Goal: Task Accomplishment & Management: Use online tool/utility

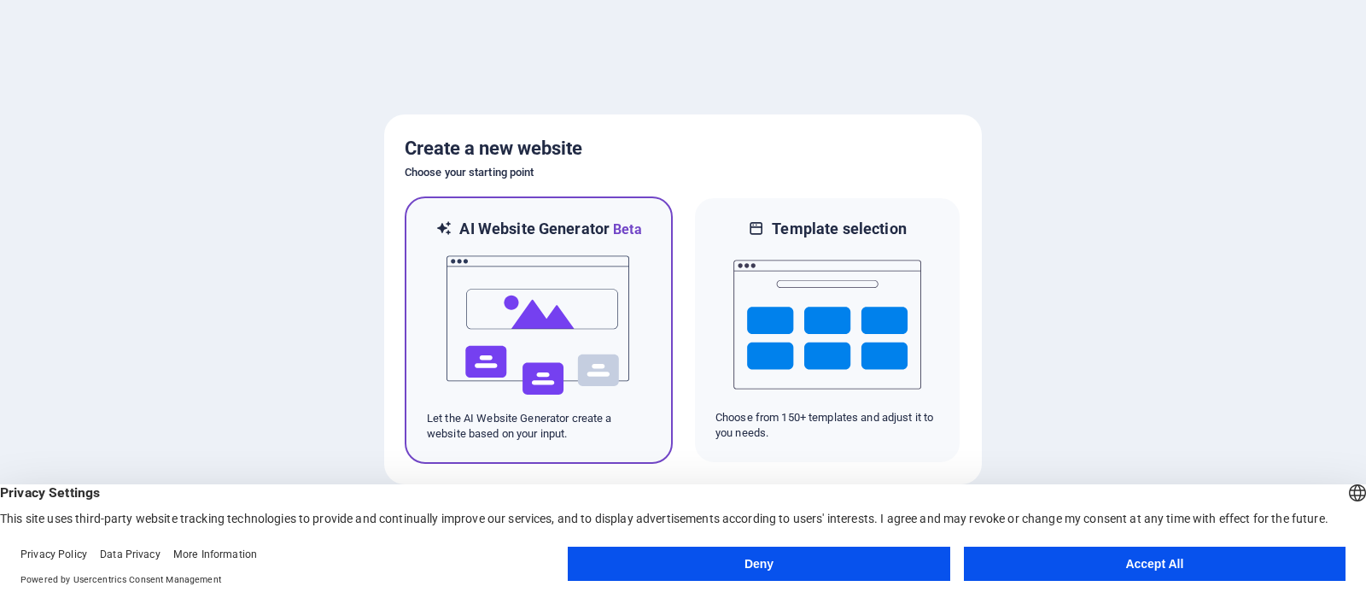
click at [550, 307] on img at bounding box center [539, 325] width 188 height 171
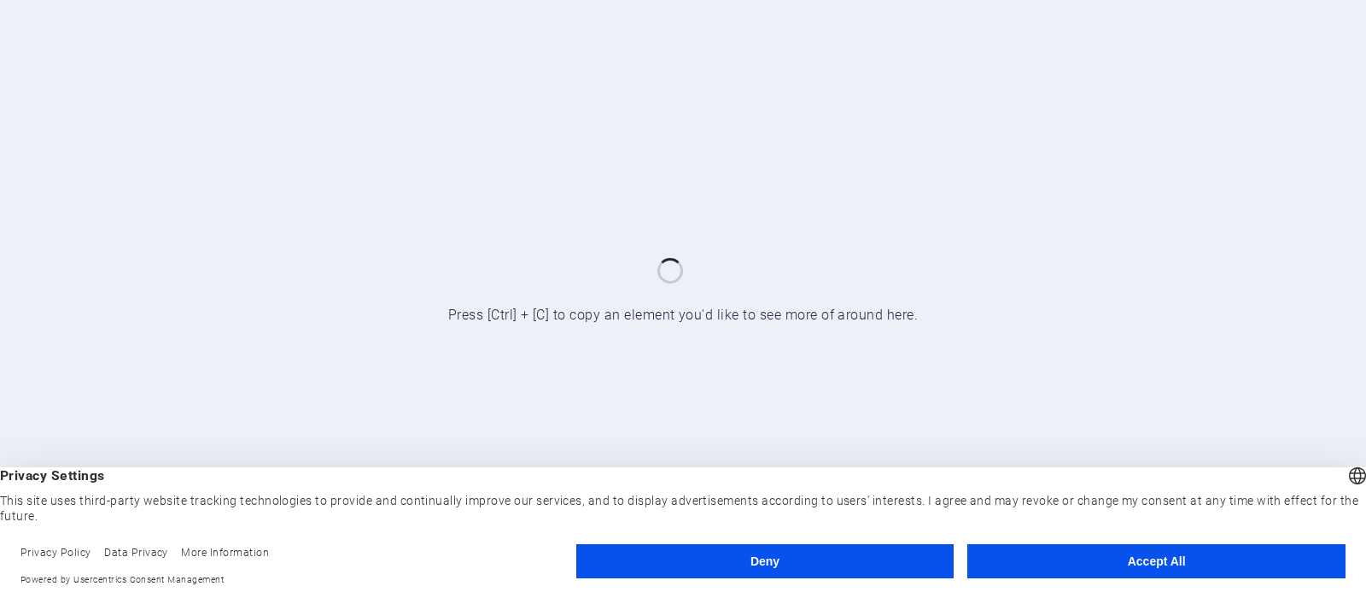
click at [1153, 563] on button "Accept All" at bounding box center [1156, 561] width 378 height 34
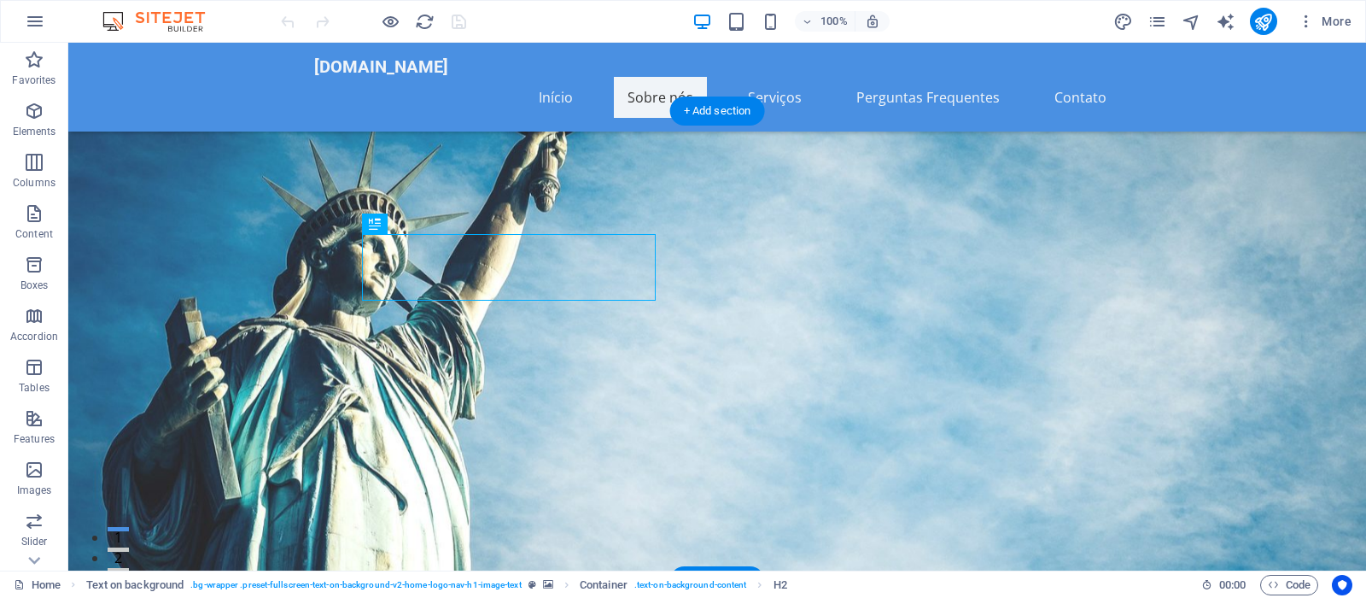
drag, startPoint x: 654, startPoint y: 77, endPoint x: 749, endPoint y: 97, distance: 97.0
click at [656, 77] on nav "Início Sobre nós Serviços Perguntas Frequentes Contato" at bounding box center [717, 97] width 806 height 41
click at [557, 81] on nav "Início Sobre nós Serviços Perguntas Frequentes Contato" at bounding box center [717, 97] width 806 height 41
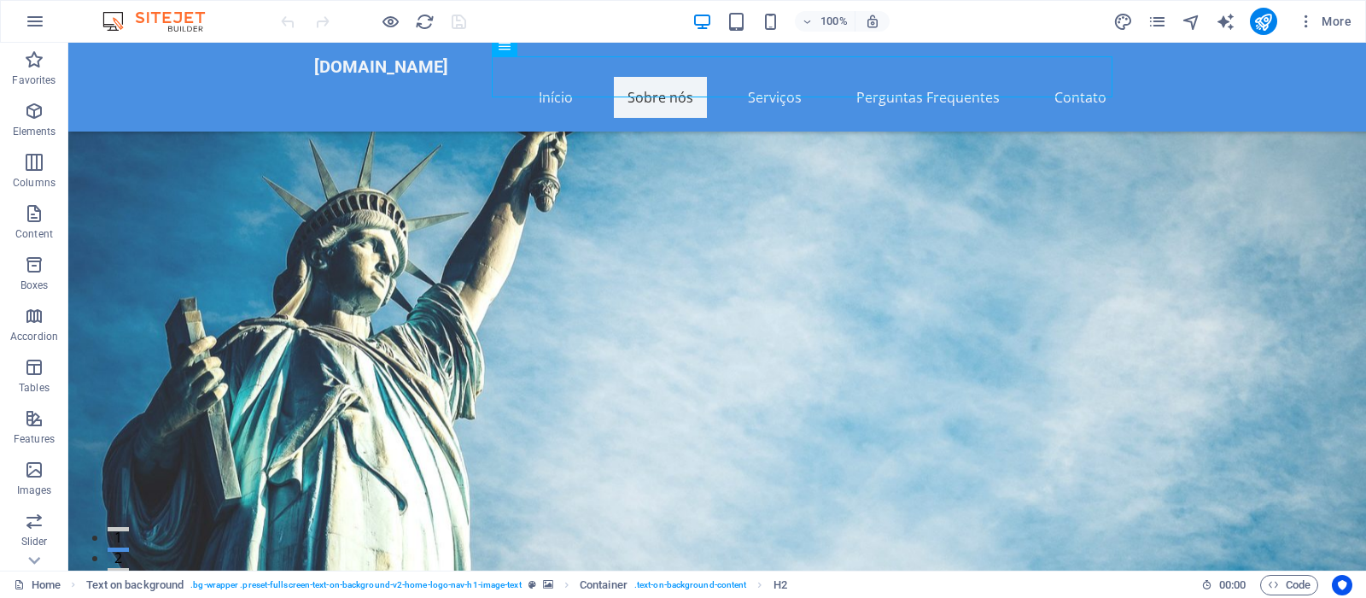
scroll to position [1214, 0]
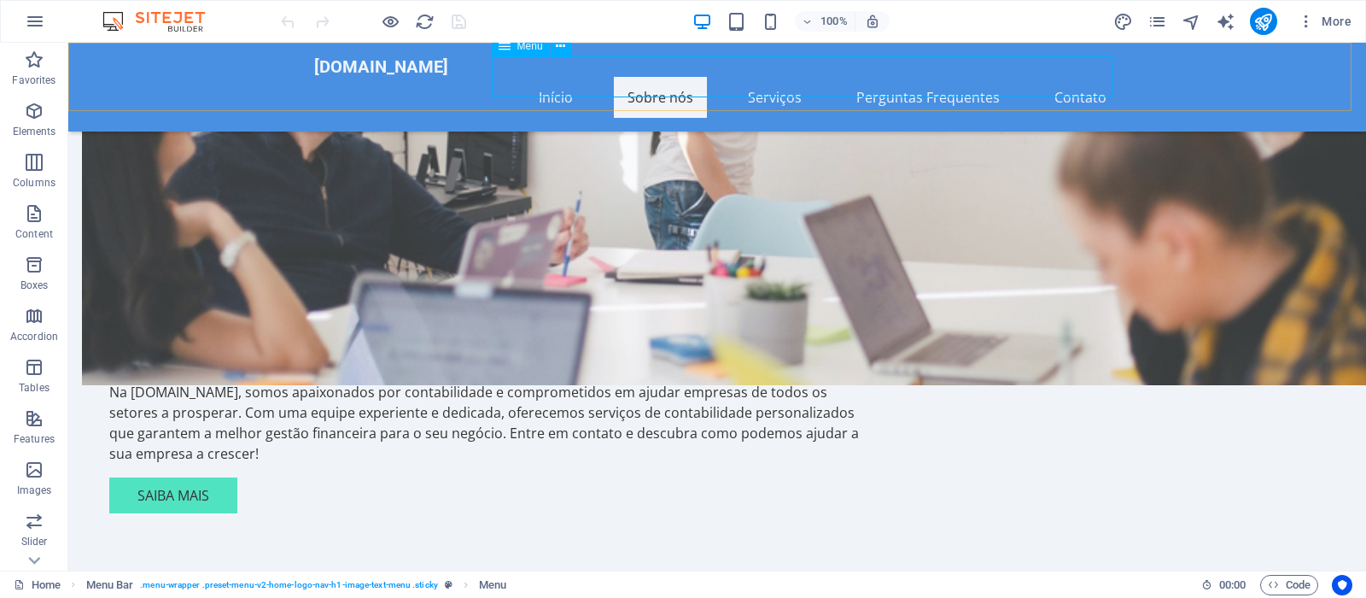
click at [779, 77] on nav "Início Sobre nós Serviços Perguntas Frequentes Contato" at bounding box center [717, 97] width 806 height 41
click at [785, 77] on nav "Início Sobre nós Serviços Perguntas Frequentes Contato" at bounding box center [717, 97] width 806 height 41
click at [788, 77] on nav "Início Sobre nós Serviços Perguntas Frequentes Contato" at bounding box center [717, 97] width 806 height 41
click at [779, 77] on nav "Início Sobre nós Serviços Perguntas Frequentes Contato" at bounding box center [717, 97] width 806 height 41
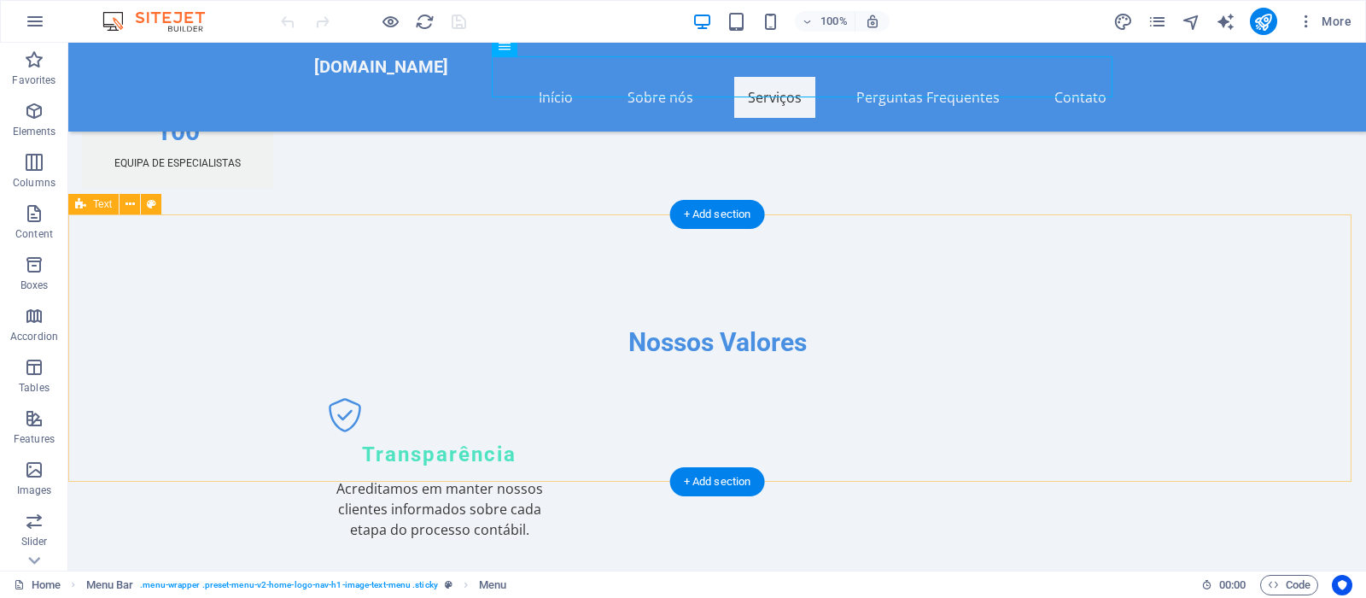
scroll to position [1998, 0]
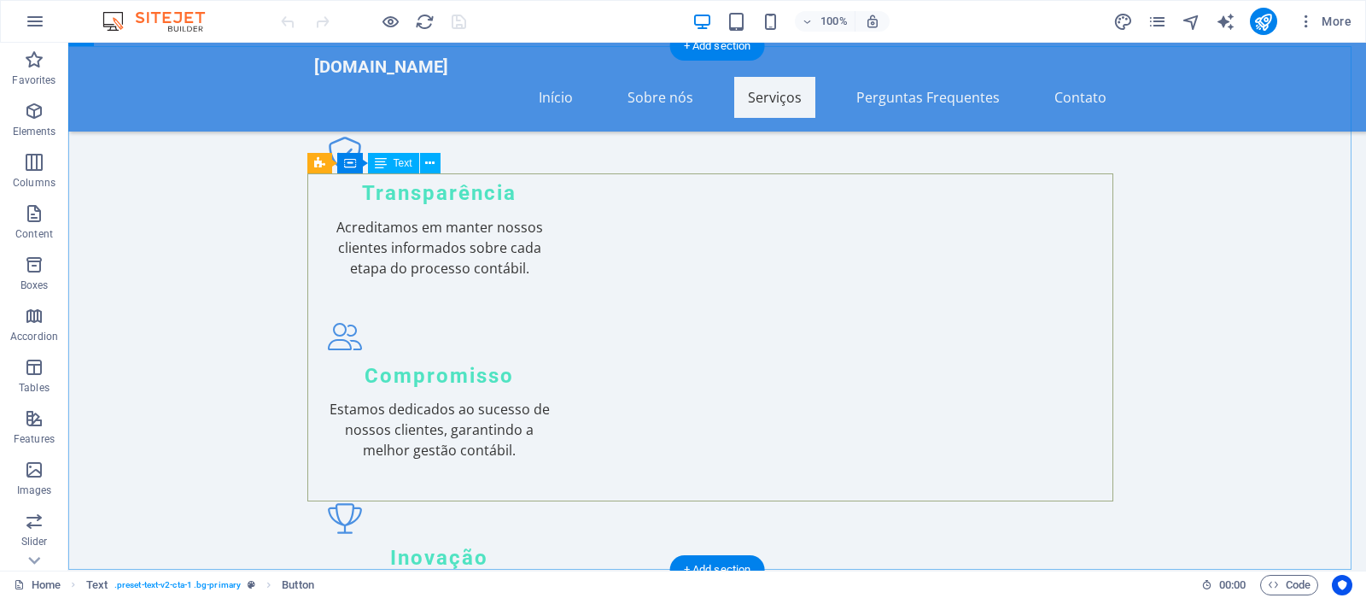
scroll to position [2520, 0]
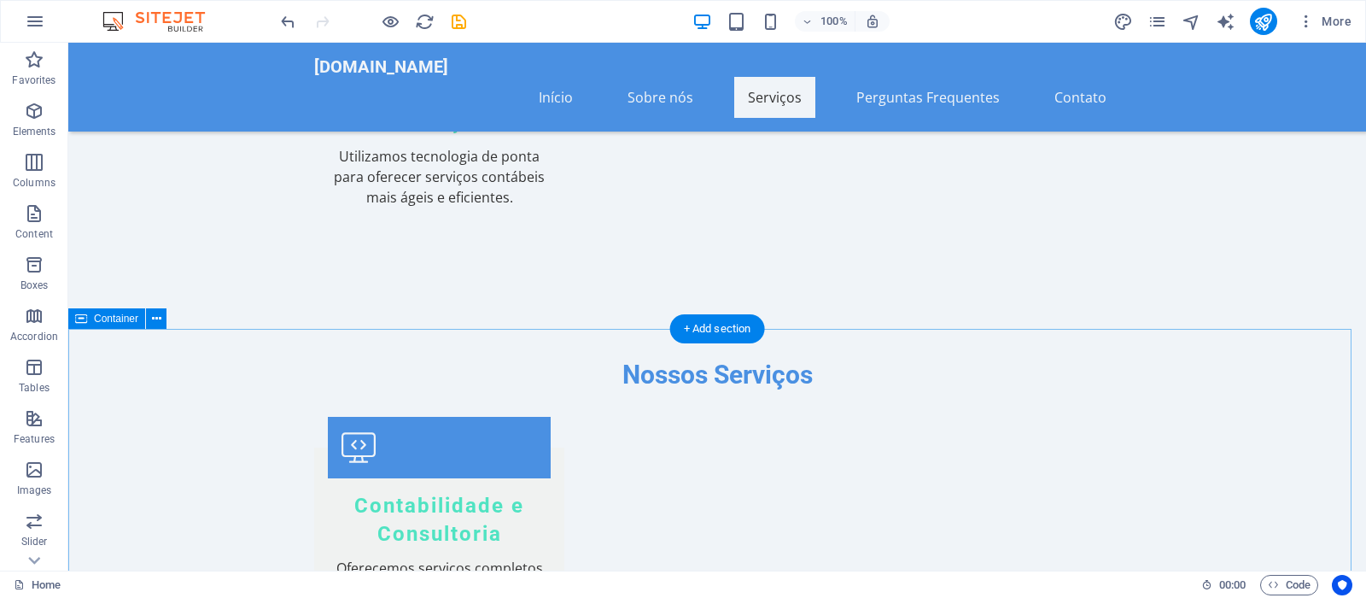
scroll to position [3043, 0]
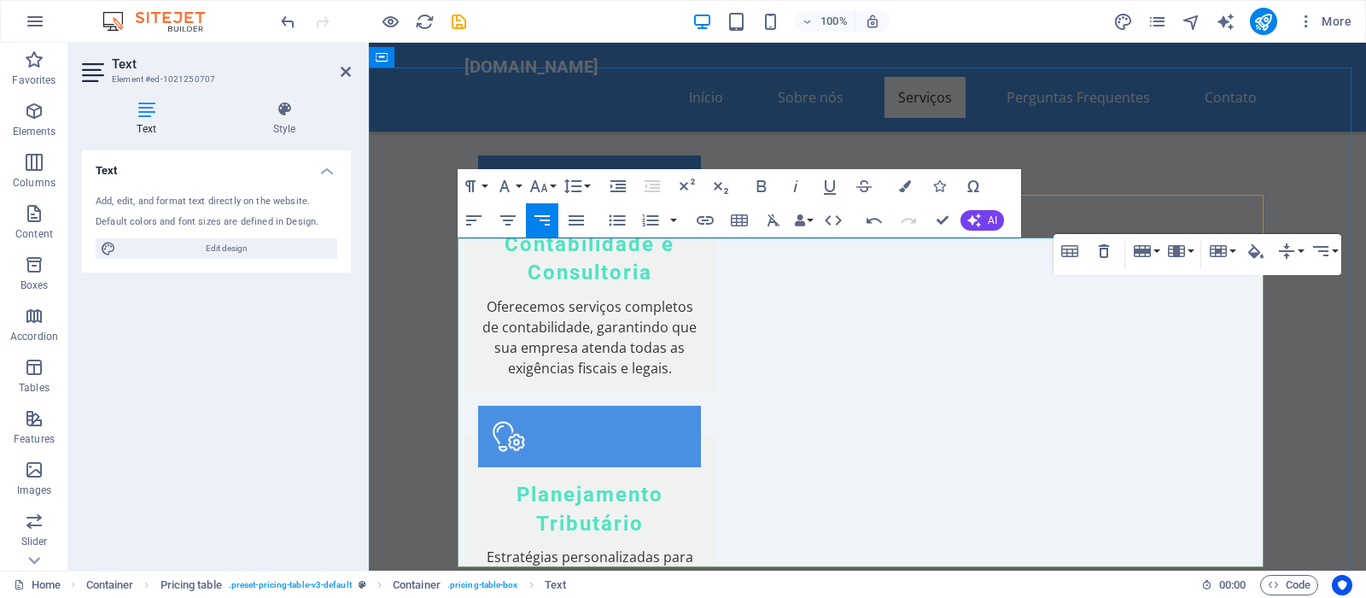
scroll to position [3217, 0]
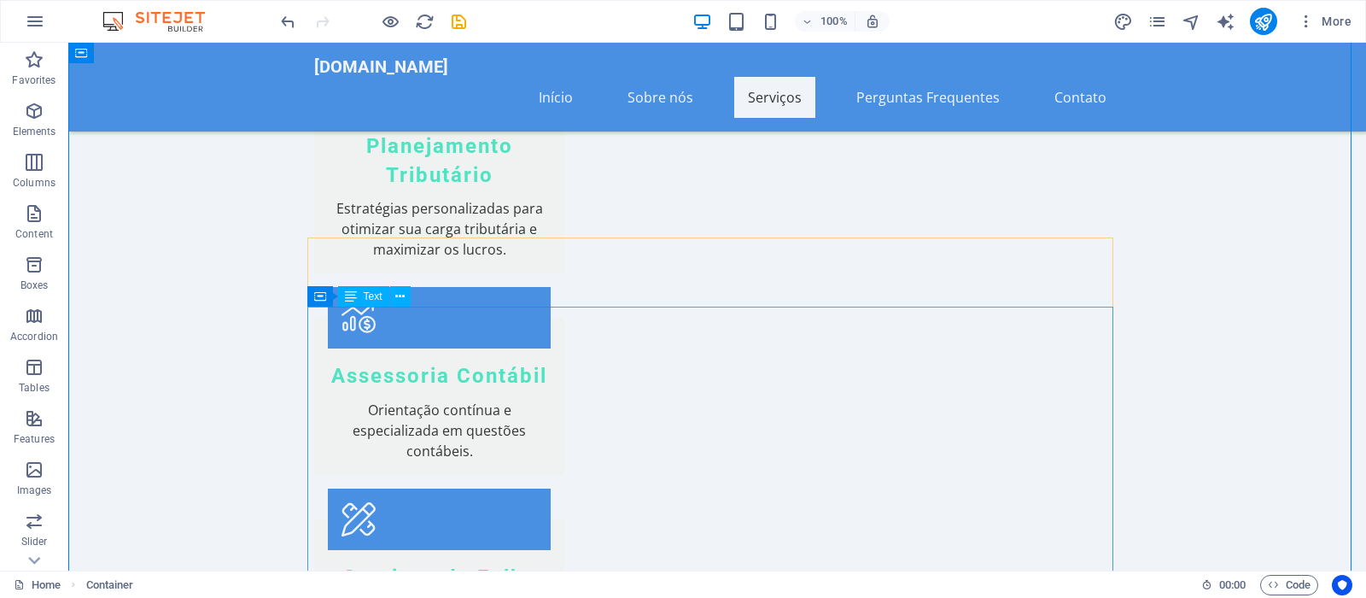
scroll to position [3478, 0]
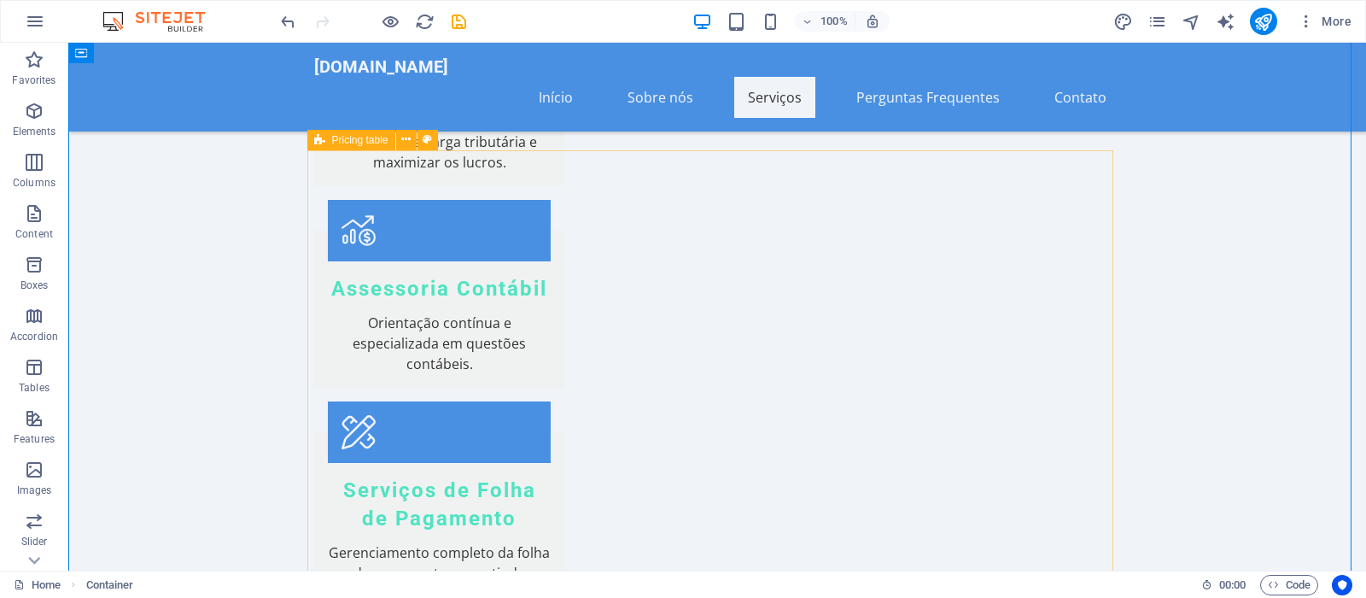
click at [319, 137] on icon at bounding box center [319, 140] width 11 height 20
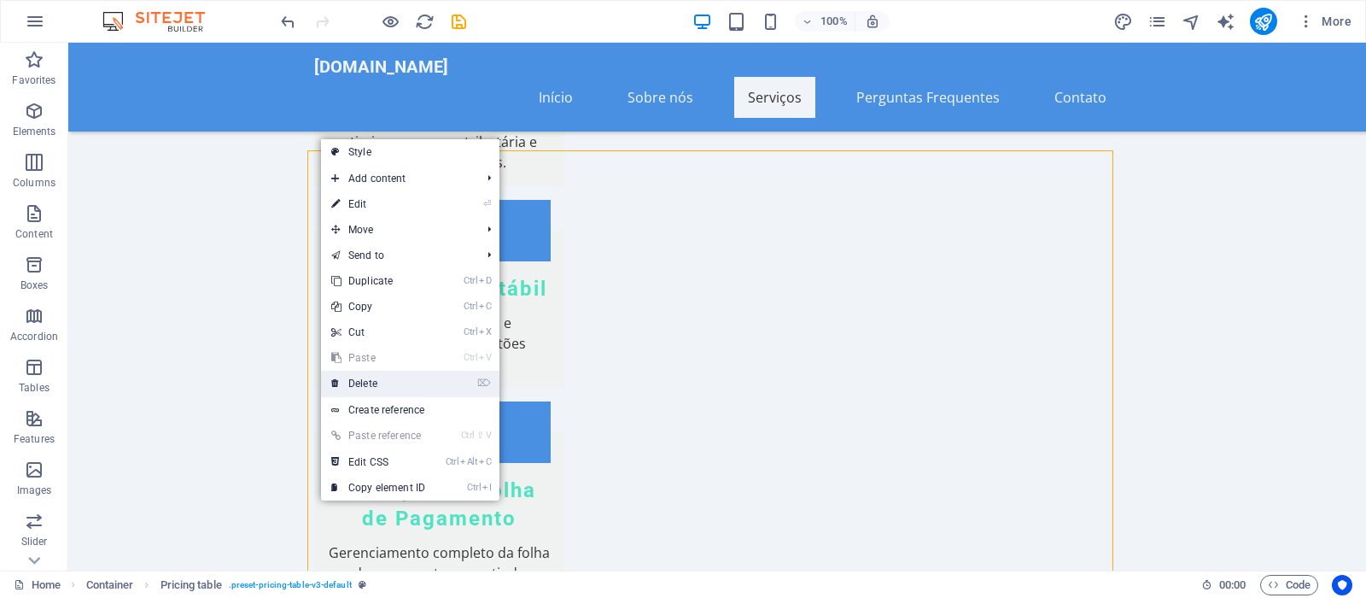
click at [362, 387] on link "⌦ Delete" at bounding box center [378, 384] width 114 height 26
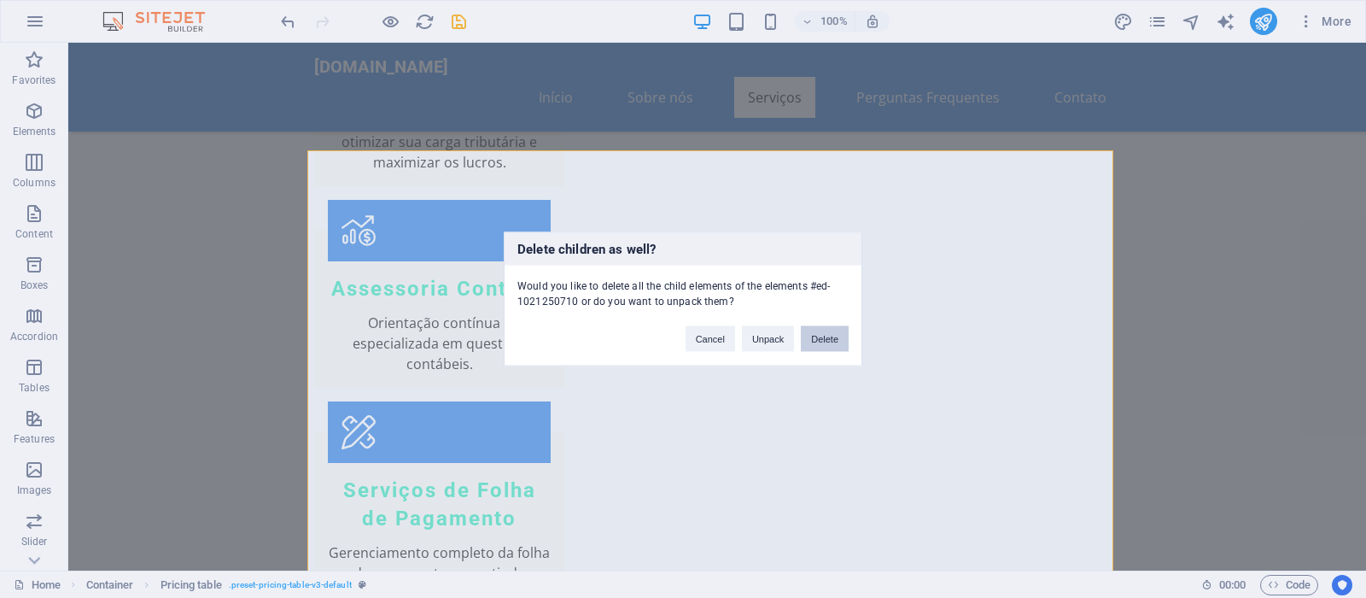
click at [835, 336] on button "Delete" at bounding box center [825, 339] width 48 height 26
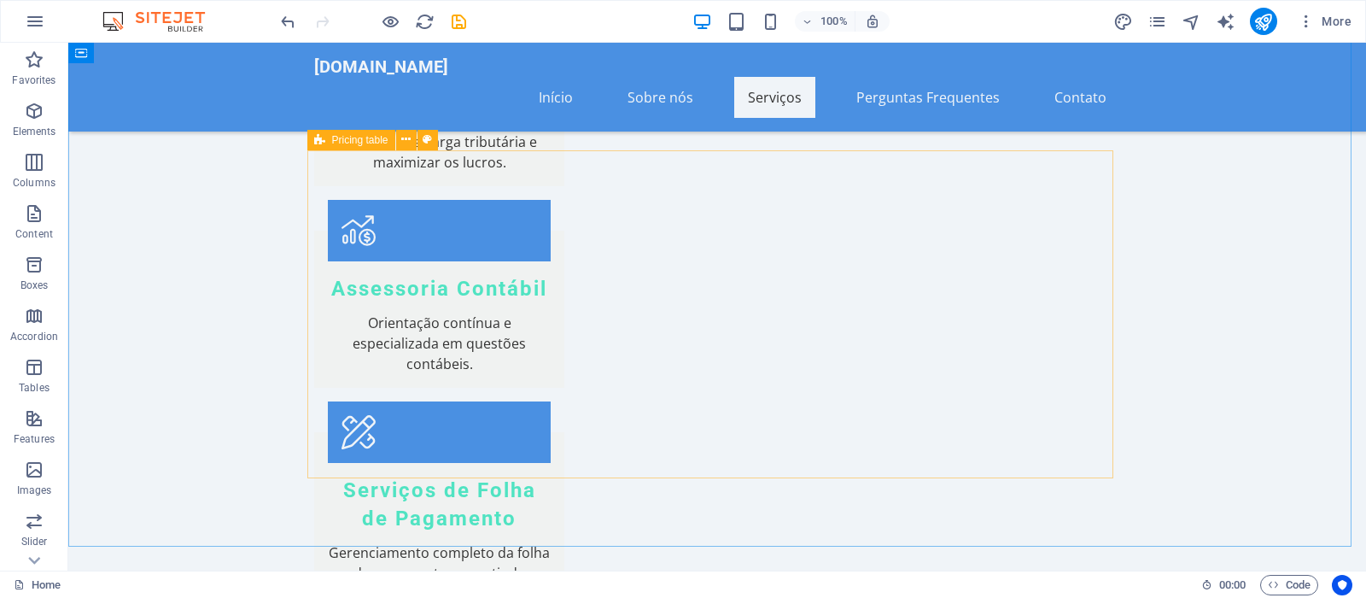
click at [319, 143] on icon at bounding box center [319, 140] width 11 height 20
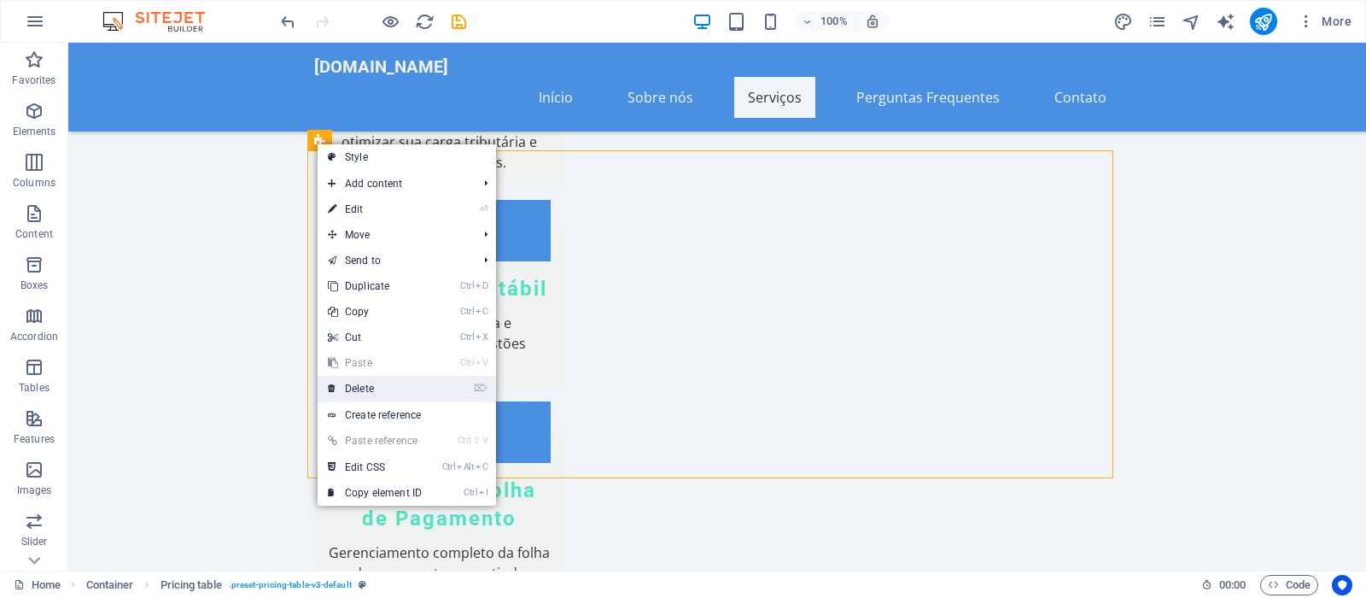
click at [376, 387] on link "⌦ Delete" at bounding box center [375, 389] width 114 height 26
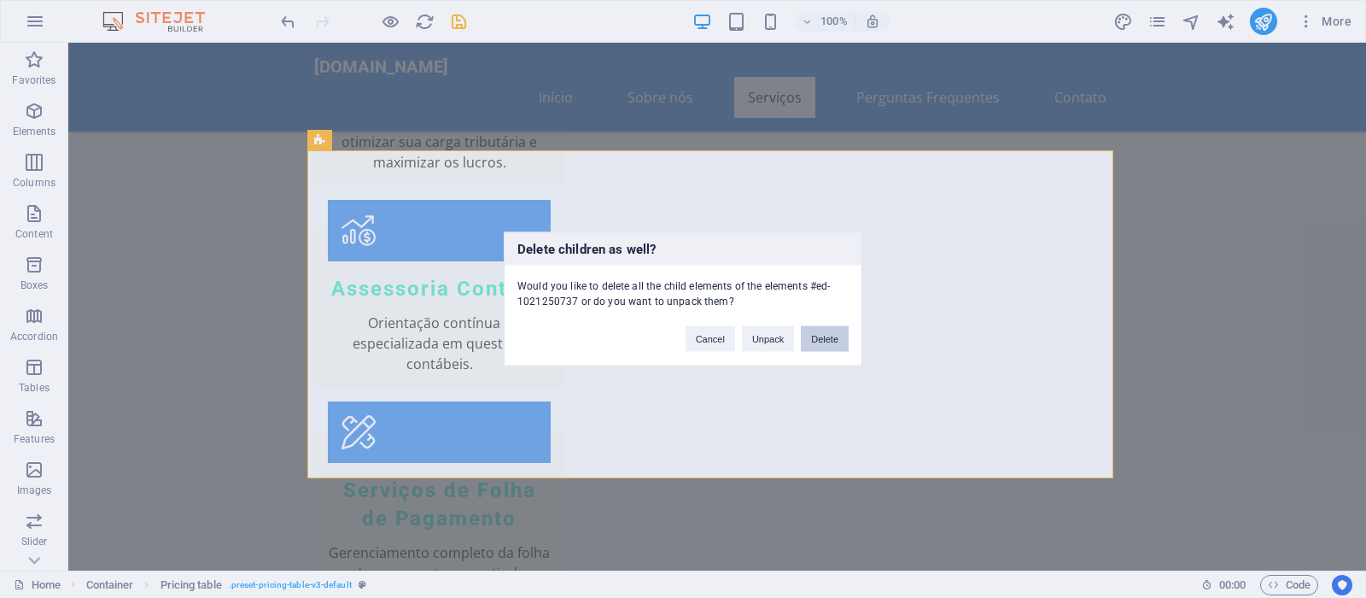
click at [837, 339] on button "Delete" at bounding box center [825, 339] width 48 height 26
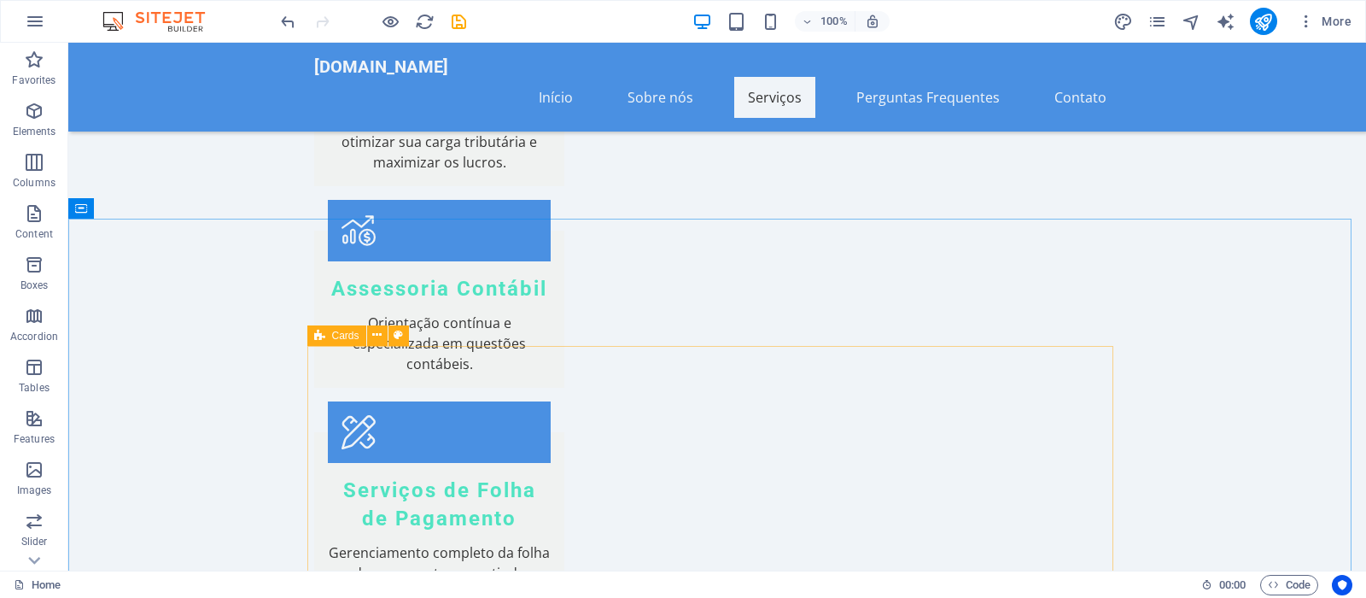
click at [321, 341] on icon at bounding box center [319, 335] width 11 height 20
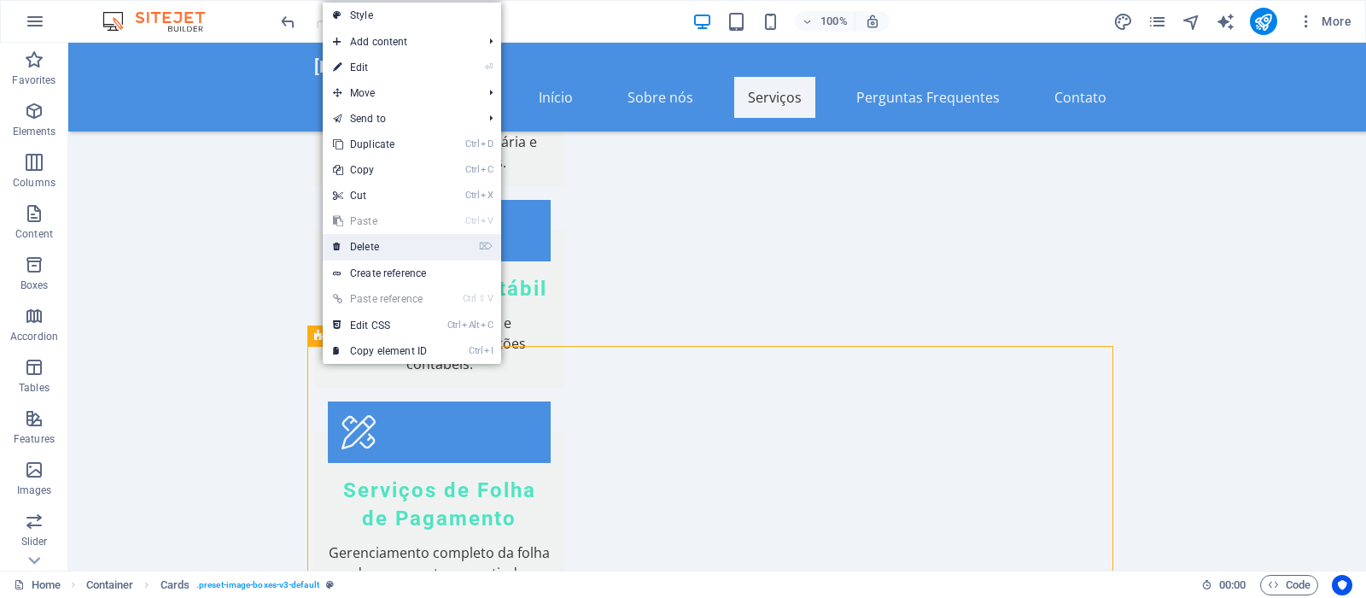
click at [363, 243] on link "⌦ Delete" at bounding box center [380, 247] width 114 height 26
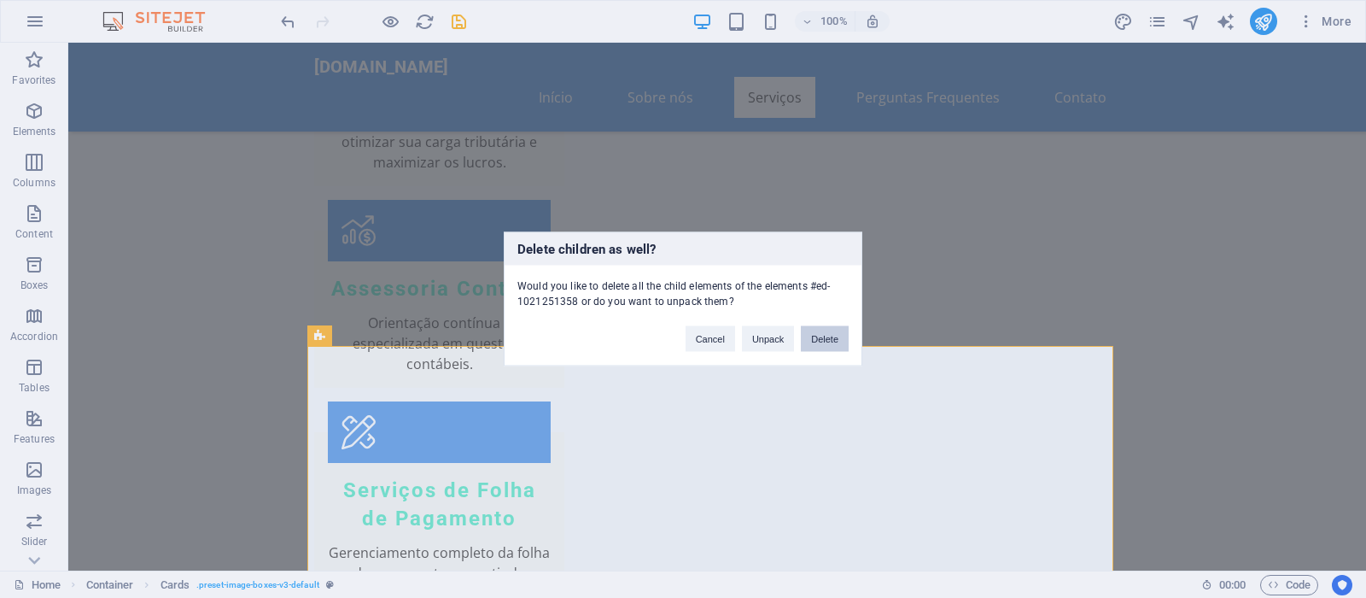
click at [822, 333] on button "Delete" at bounding box center [825, 339] width 48 height 26
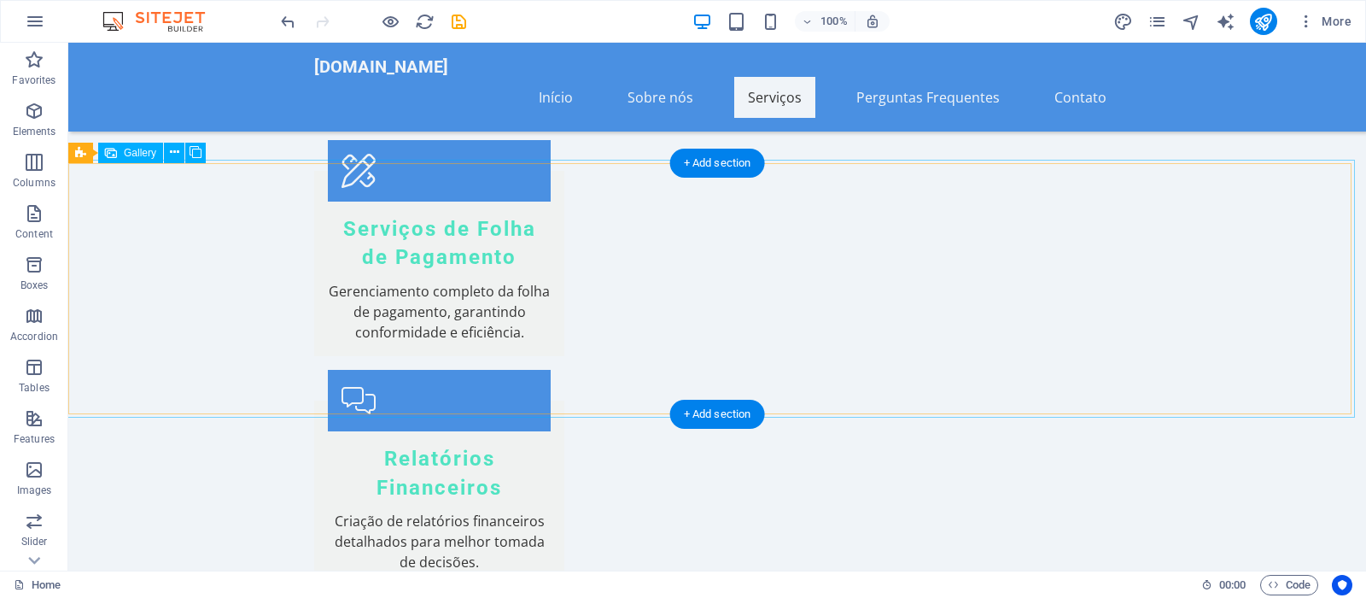
scroll to position [4088, 0]
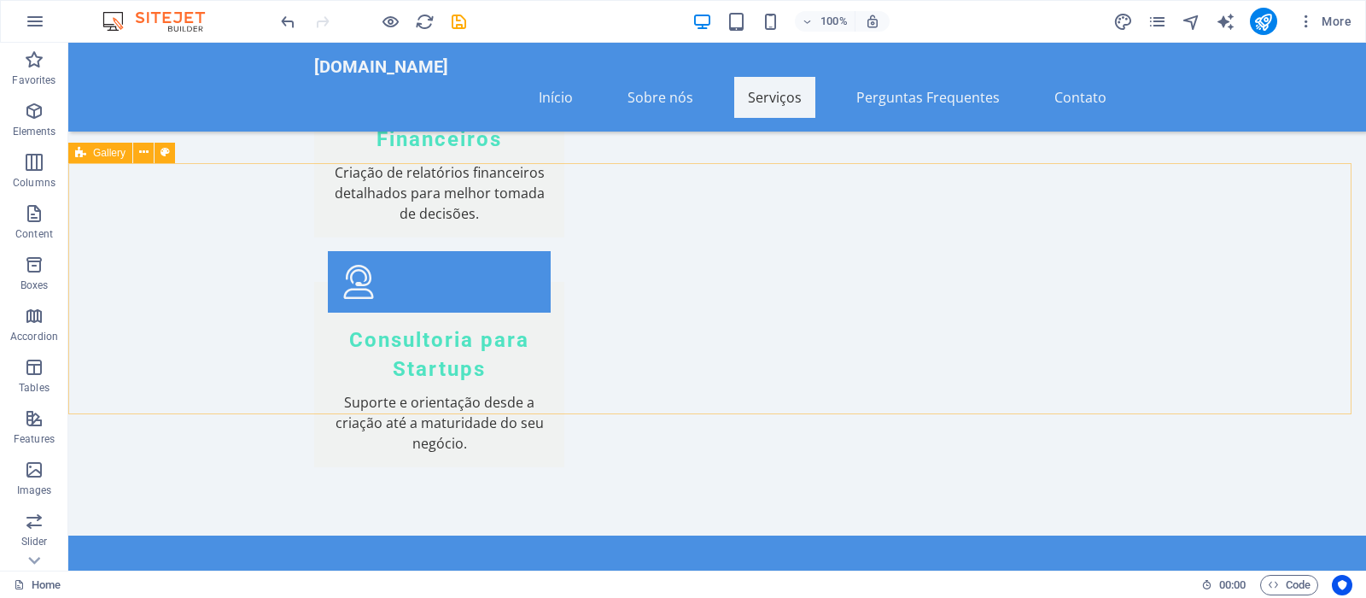
click at [88, 153] on div "Gallery" at bounding box center [100, 153] width 64 height 20
click at [76, 152] on icon at bounding box center [80, 153] width 11 height 20
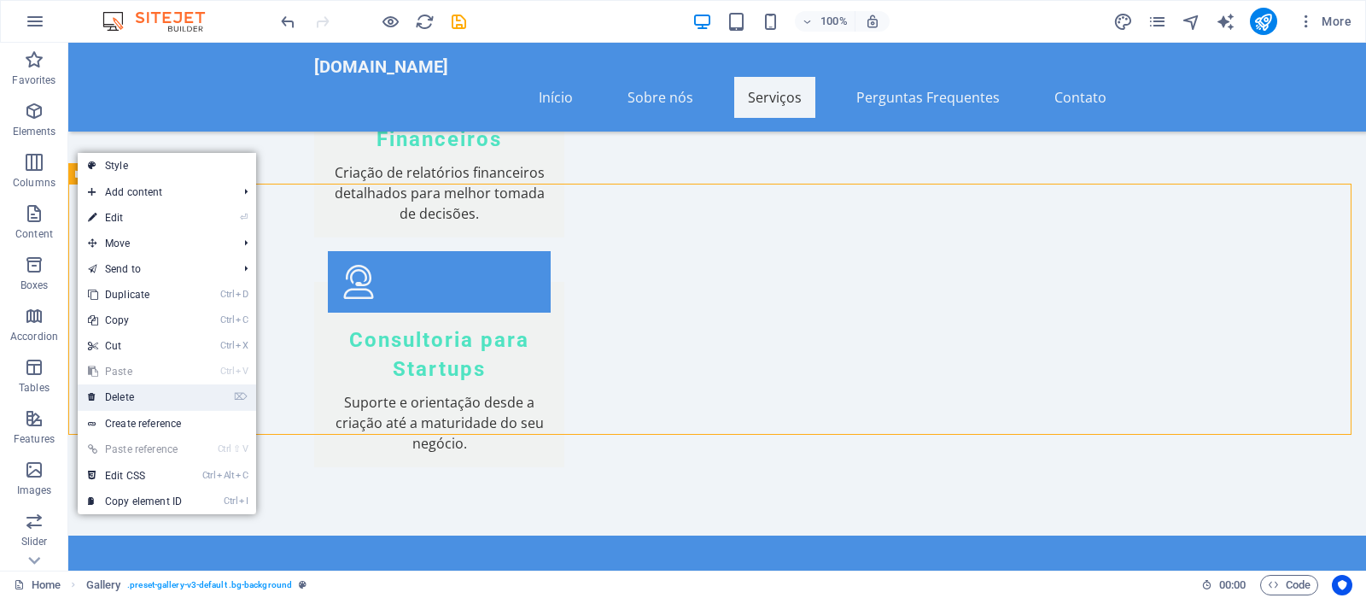
click at [137, 394] on link "⌦ Delete" at bounding box center [135, 397] width 114 height 26
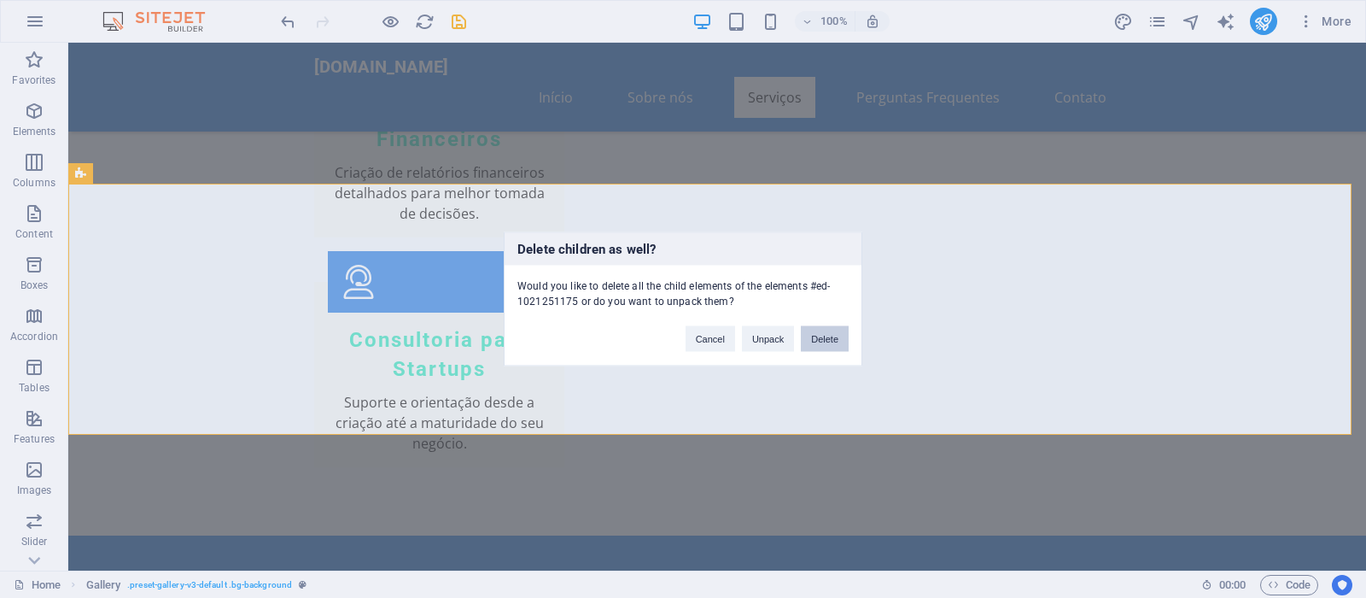
click at [845, 339] on button "Delete" at bounding box center [825, 339] width 48 height 26
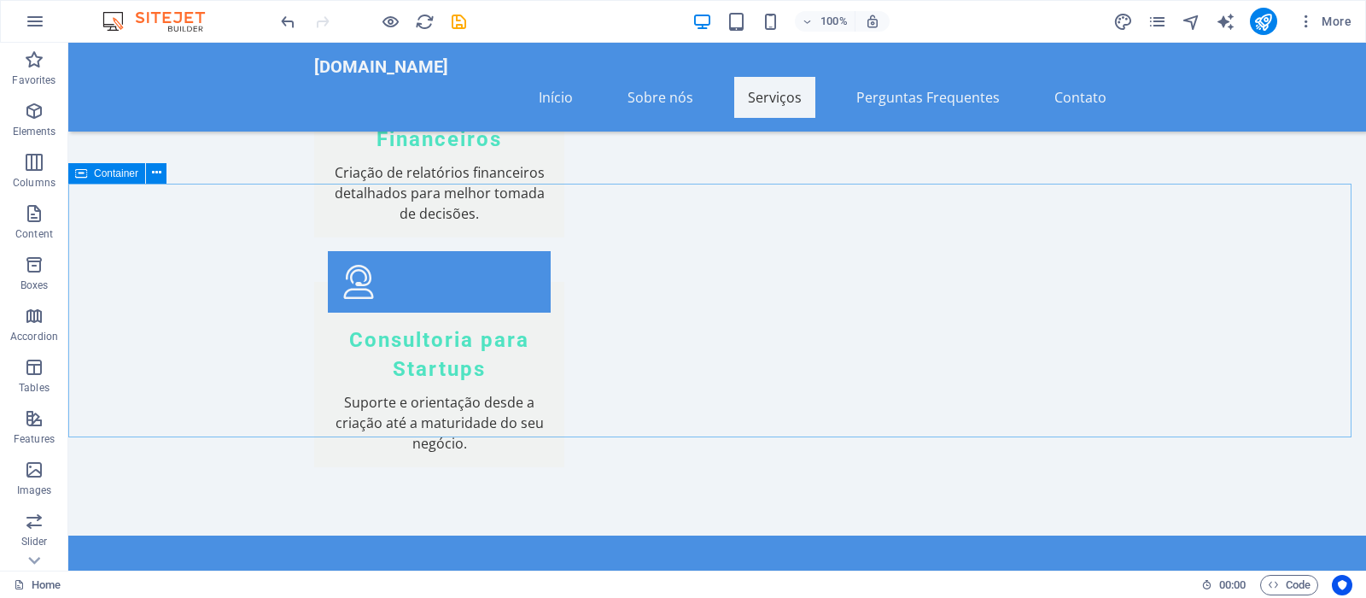
click at [81, 175] on icon at bounding box center [81, 173] width 12 height 20
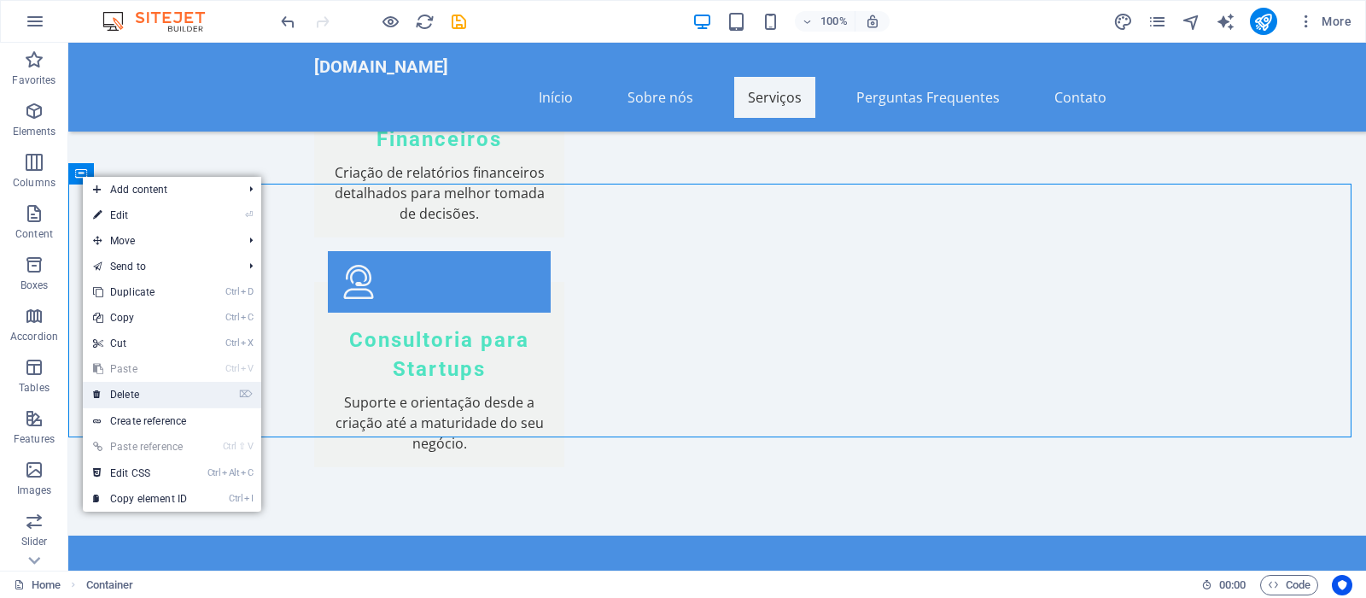
click at [140, 395] on link "⌦ Delete" at bounding box center [140, 395] width 114 height 26
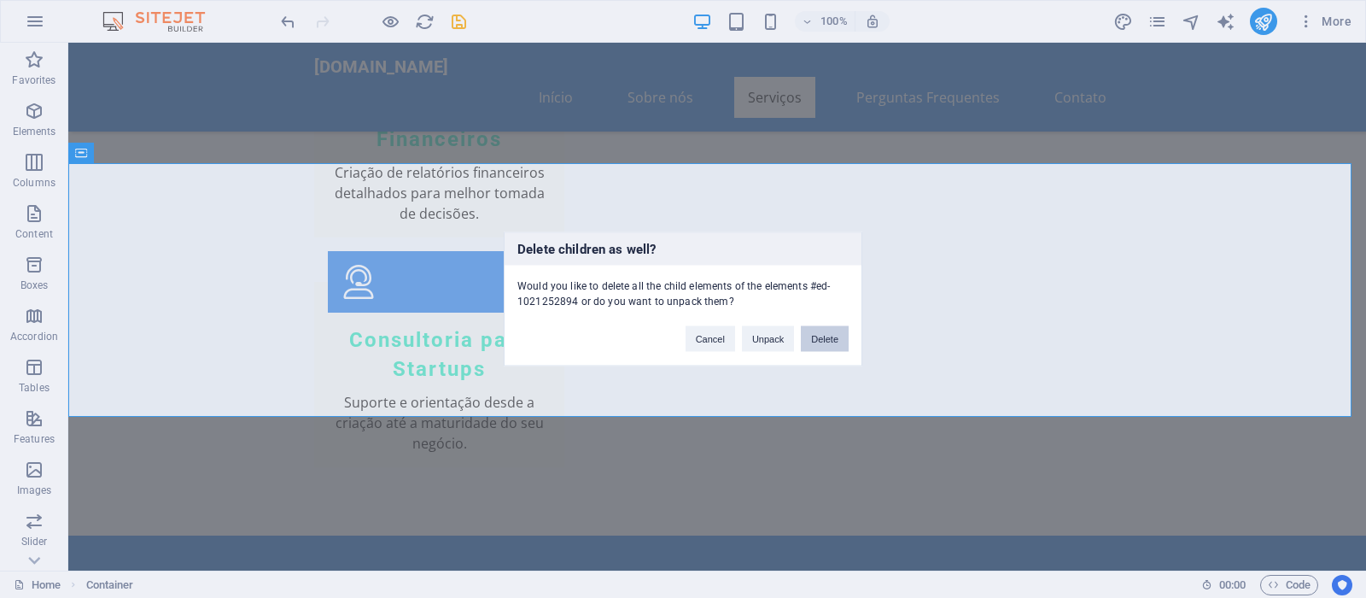
click at [833, 339] on button "Delete" at bounding box center [825, 339] width 48 height 26
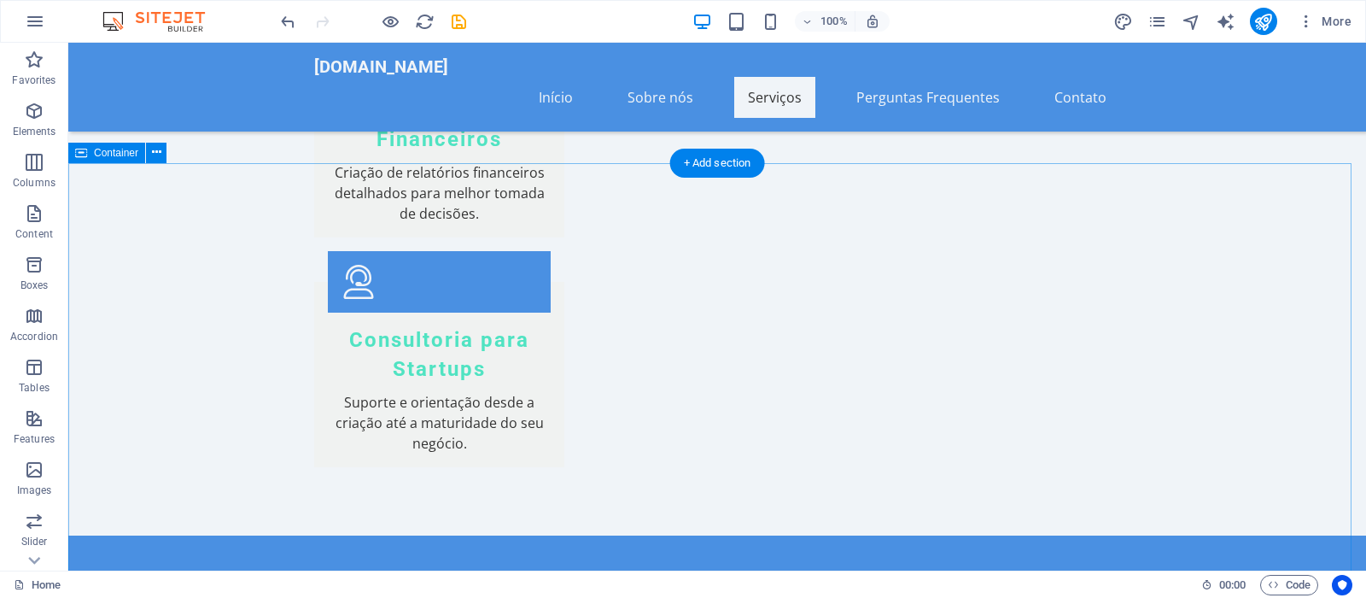
scroll to position [4262, 0]
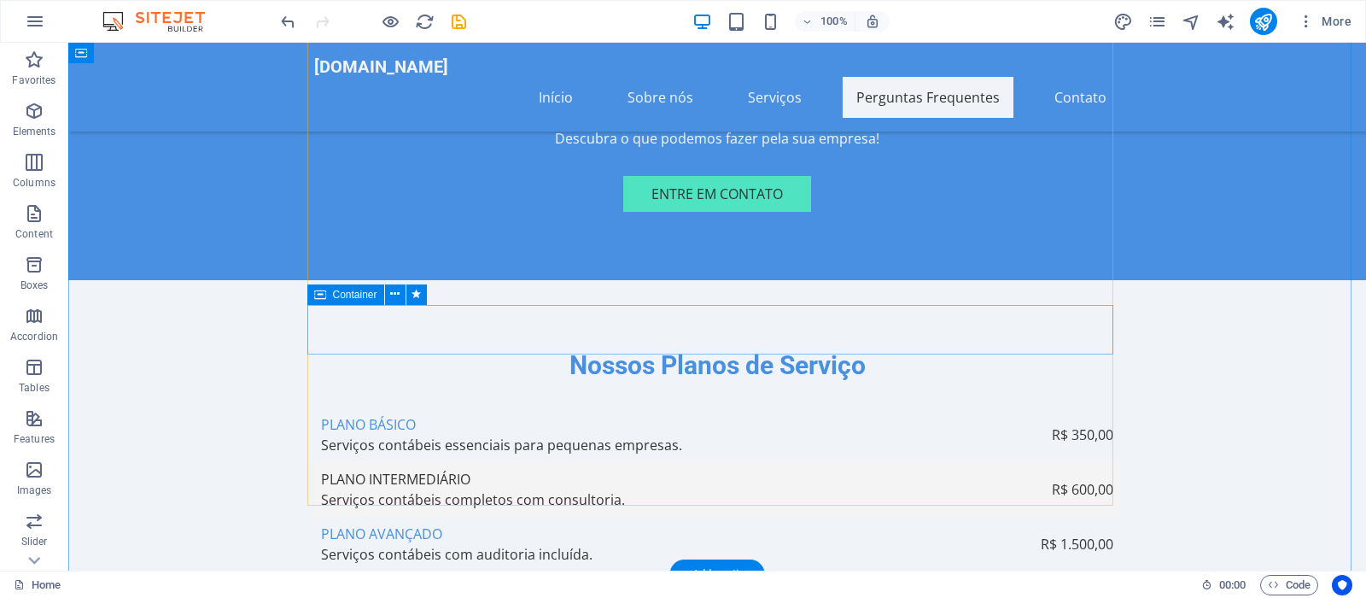
scroll to position [4784, 0]
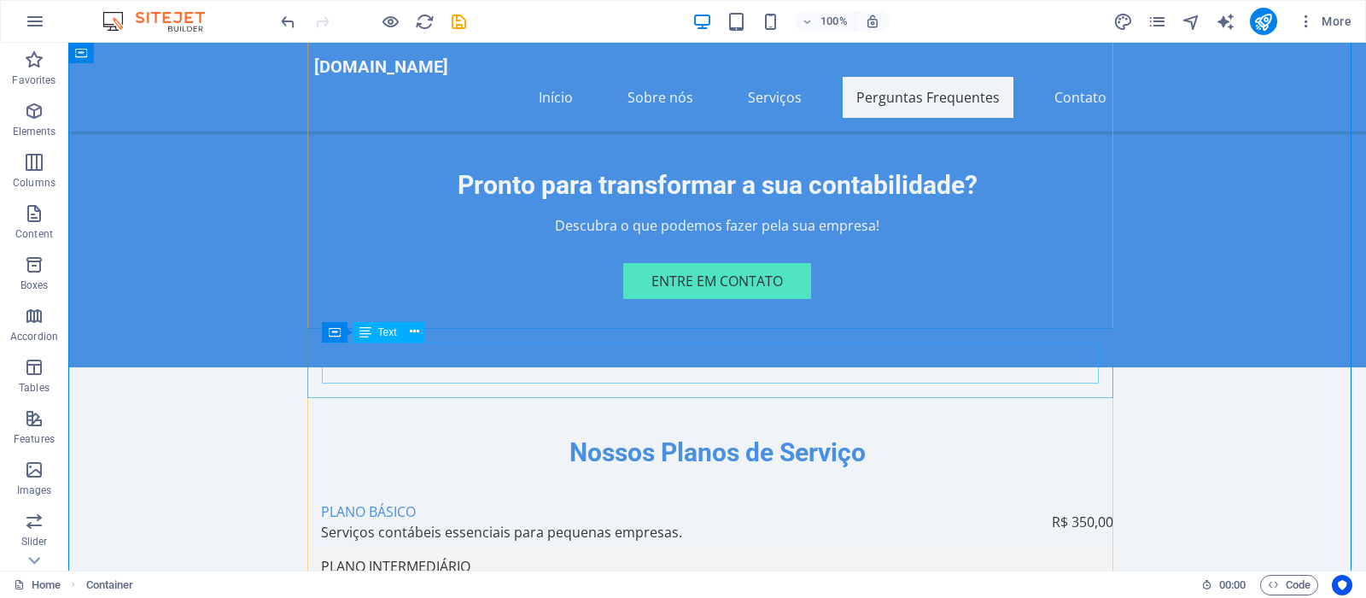
scroll to position [4871, 0]
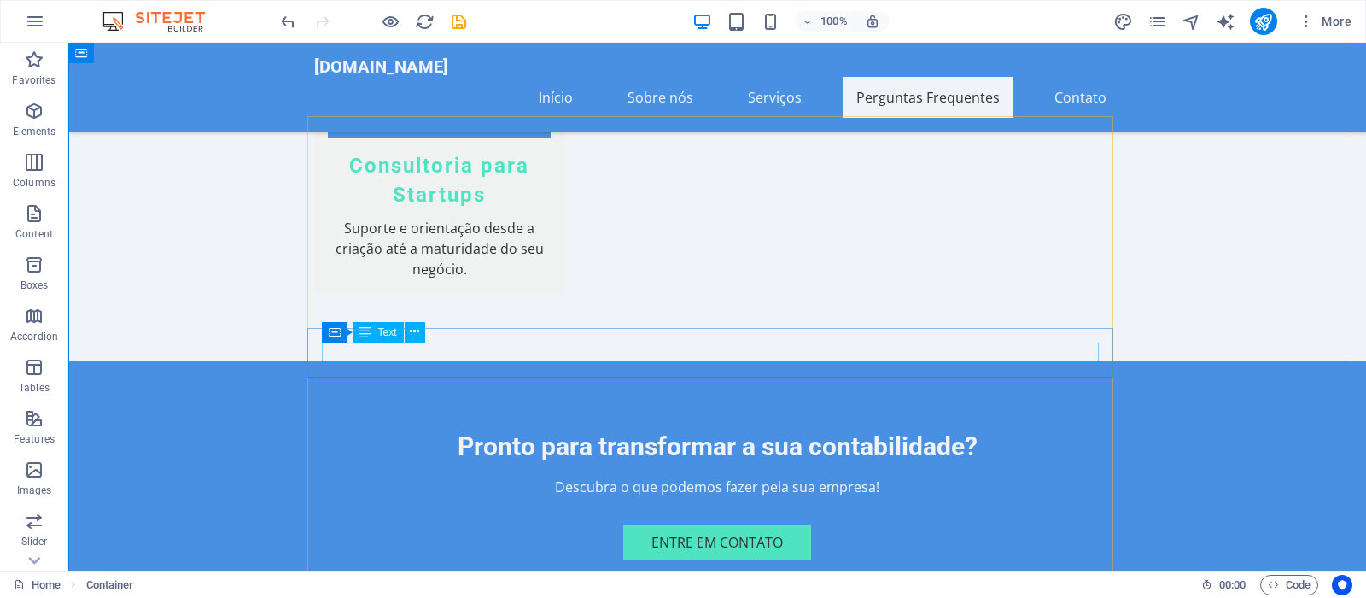
scroll to position [4088, 0]
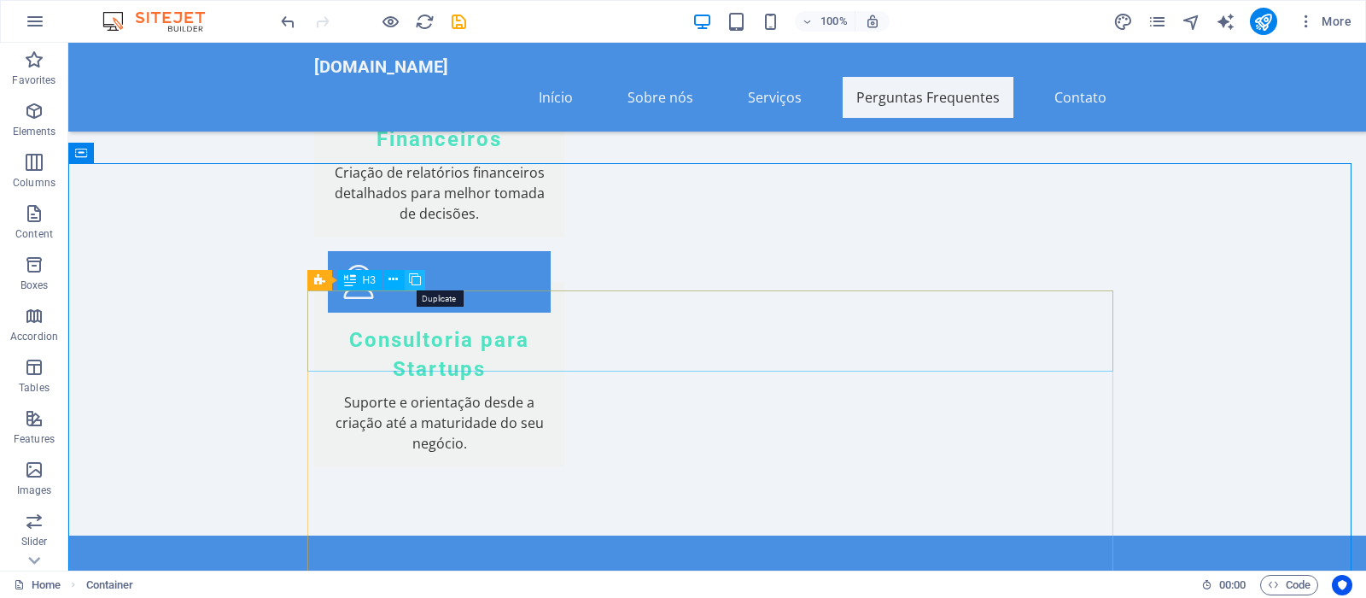
click at [412, 277] on icon at bounding box center [415, 280] width 12 height 18
click at [415, 278] on icon at bounding box center [415, 280] width 12 height 18
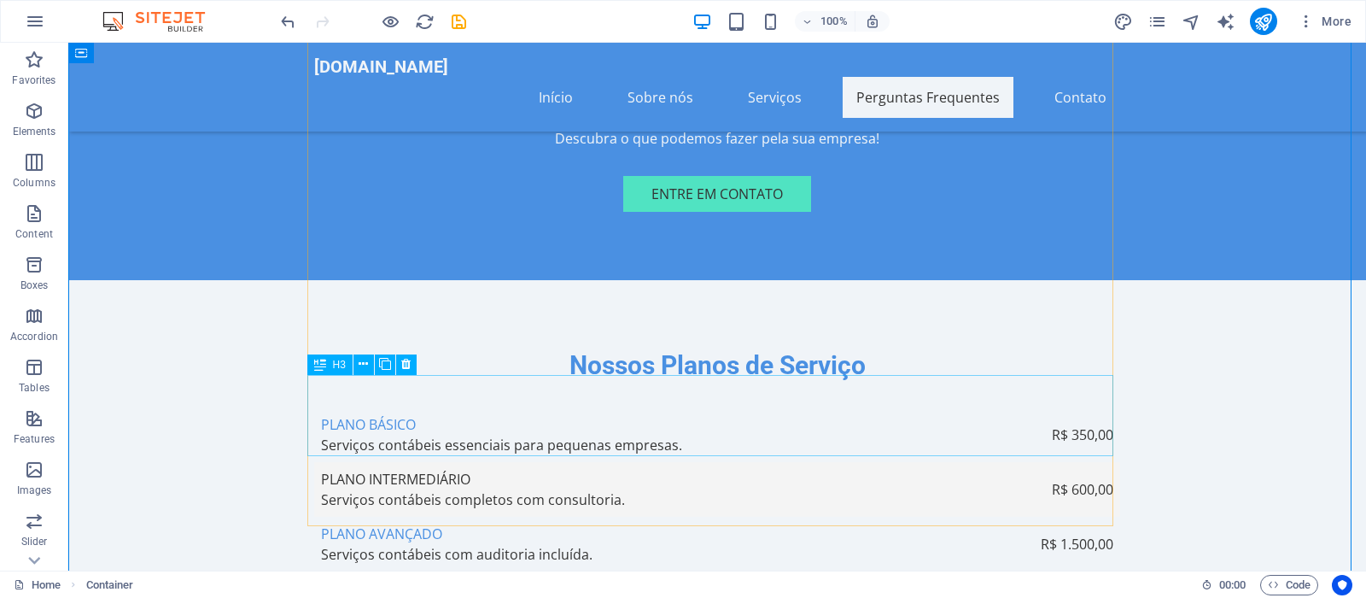
scroll to position [5046, 0]
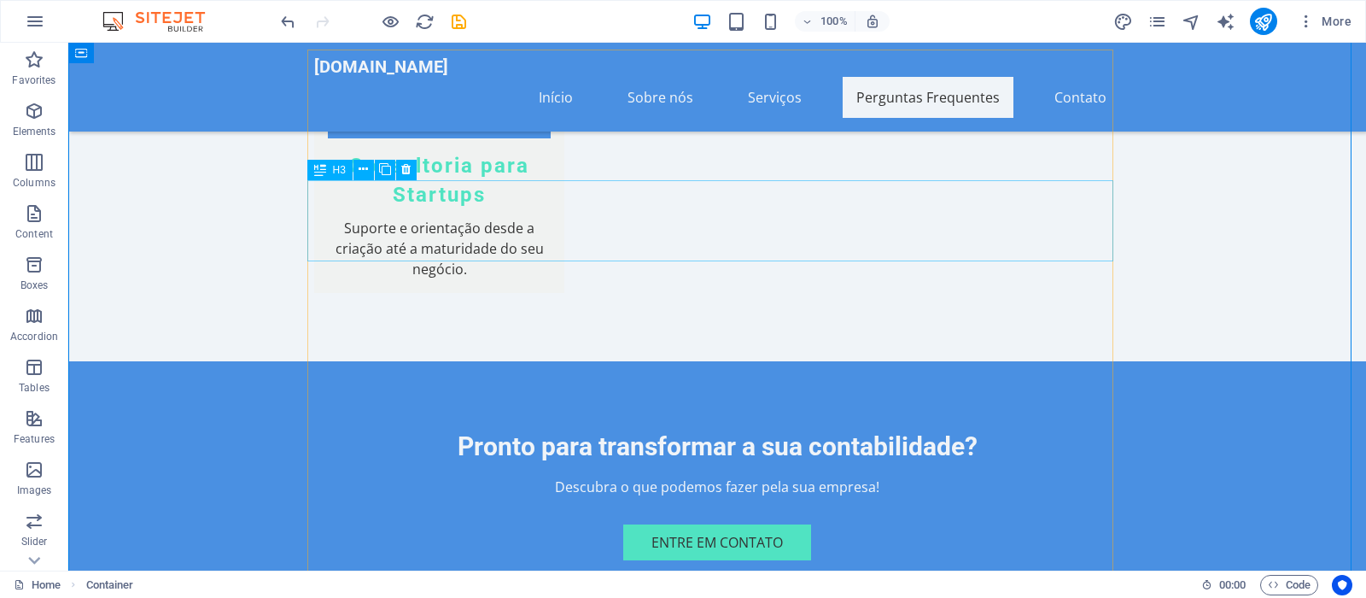
scroll to position [4001, 0]
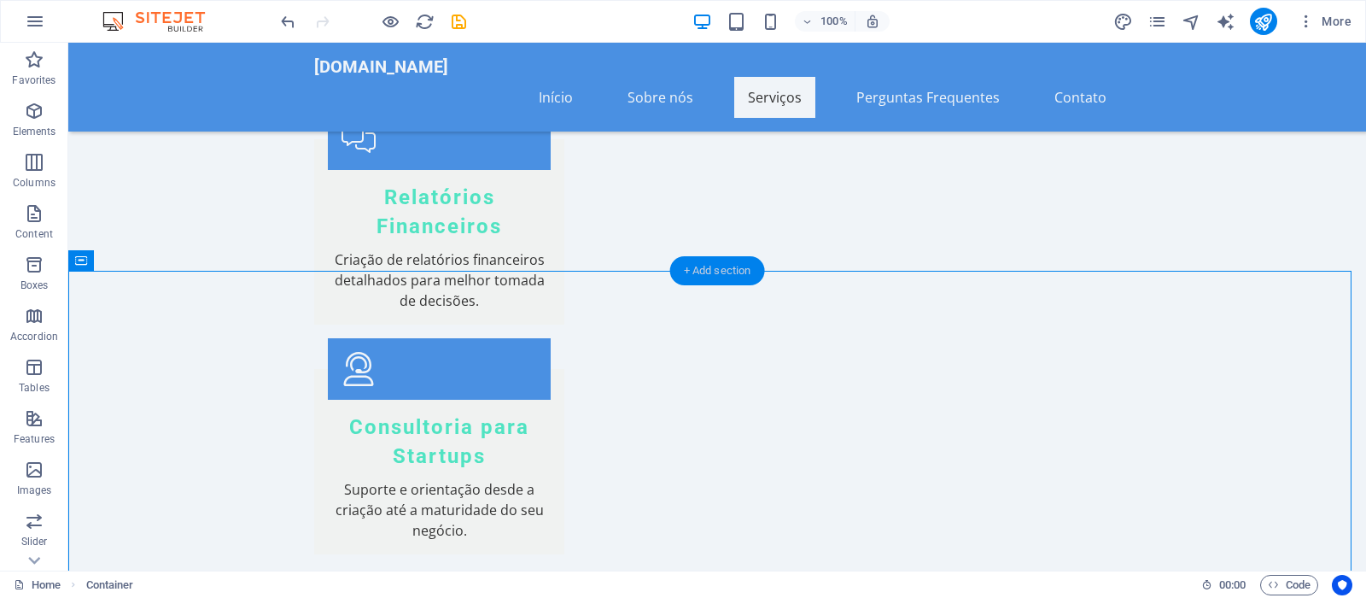
click at [721, 271] on div "+ Add section" at bounding box center [717, 270] width 95 height 29
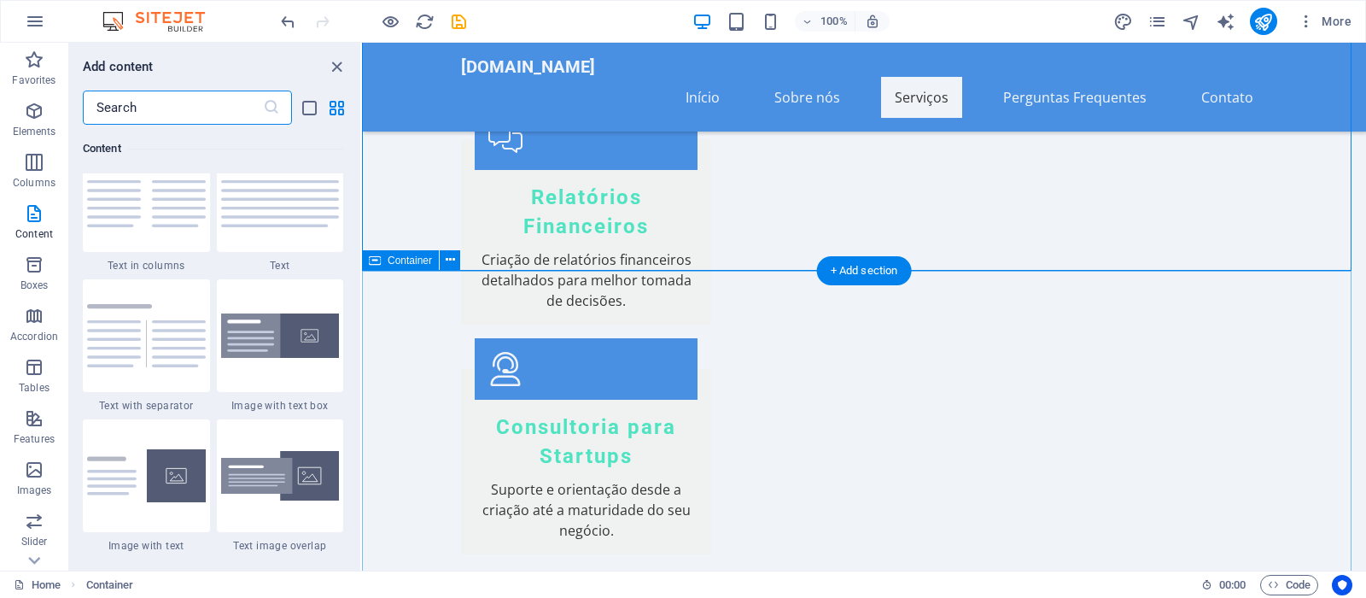
scroll to position [4349, 0]
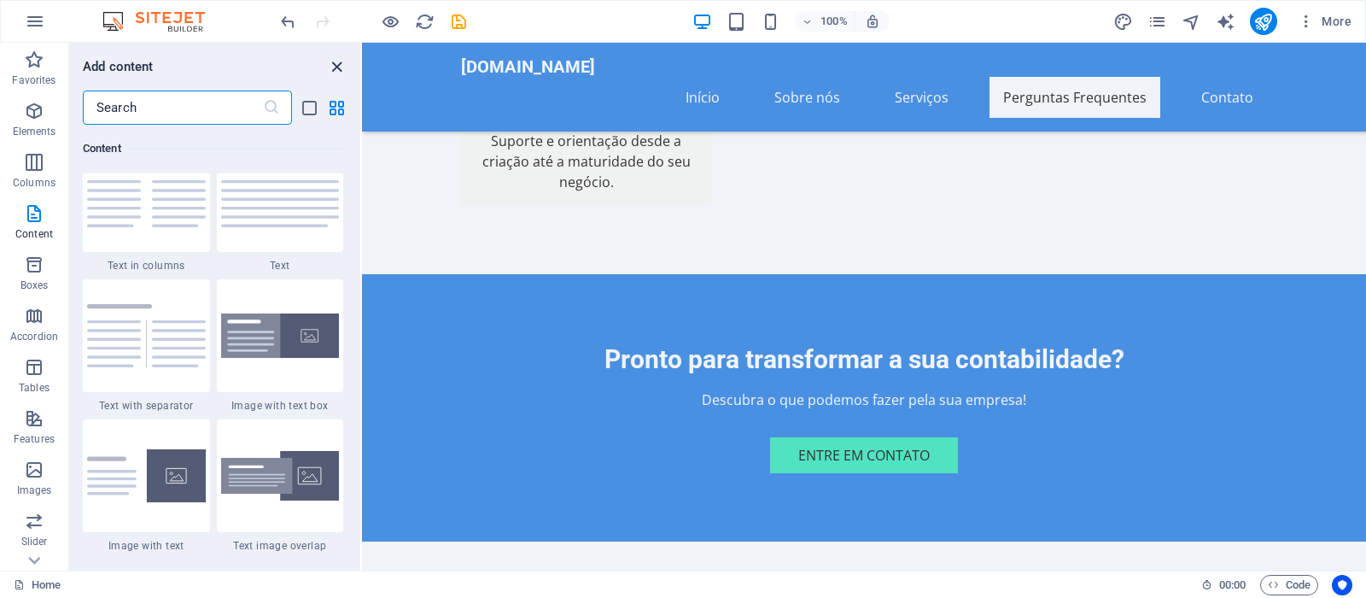
click at [329, 64] on icon "close panel" at bounding box center [337, 67] width 20 height 20
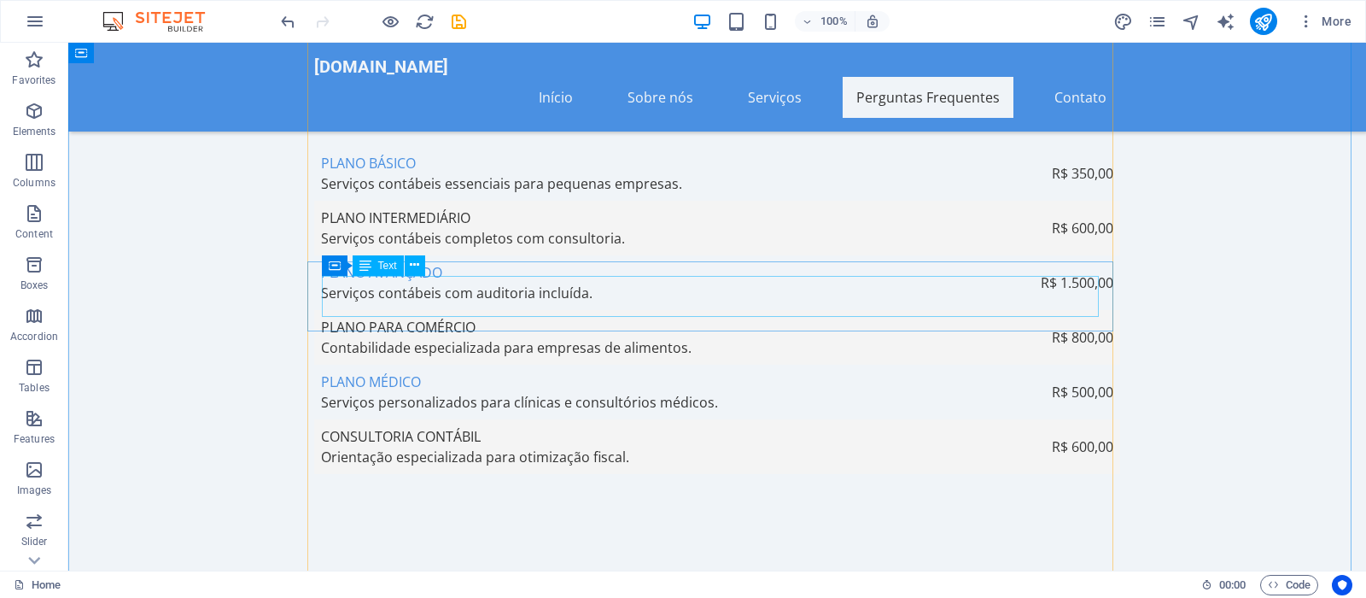
scroll to position [5220, 0]
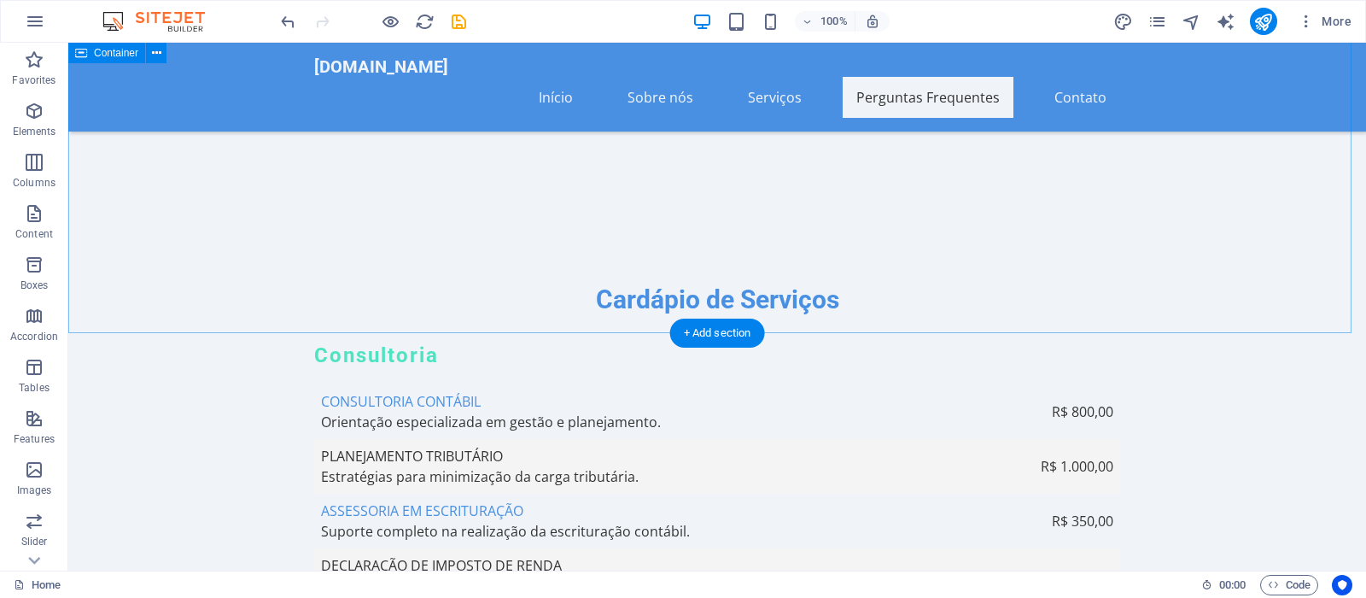
drag, startPoint x: 791, startPoint y: 279, endPoint x: 800, endPoint y: 298, distance: 21.0
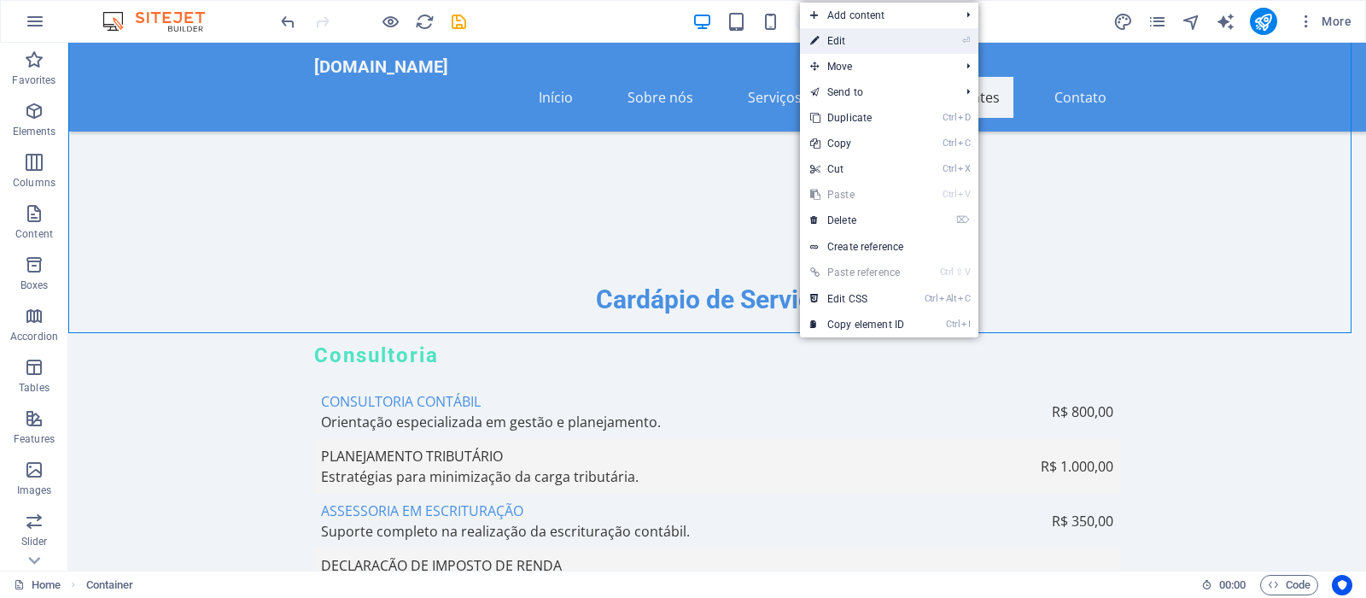
click at [855, 39] on link "⏎ Edit" at bounding box center [857, 41] width 114 height 26
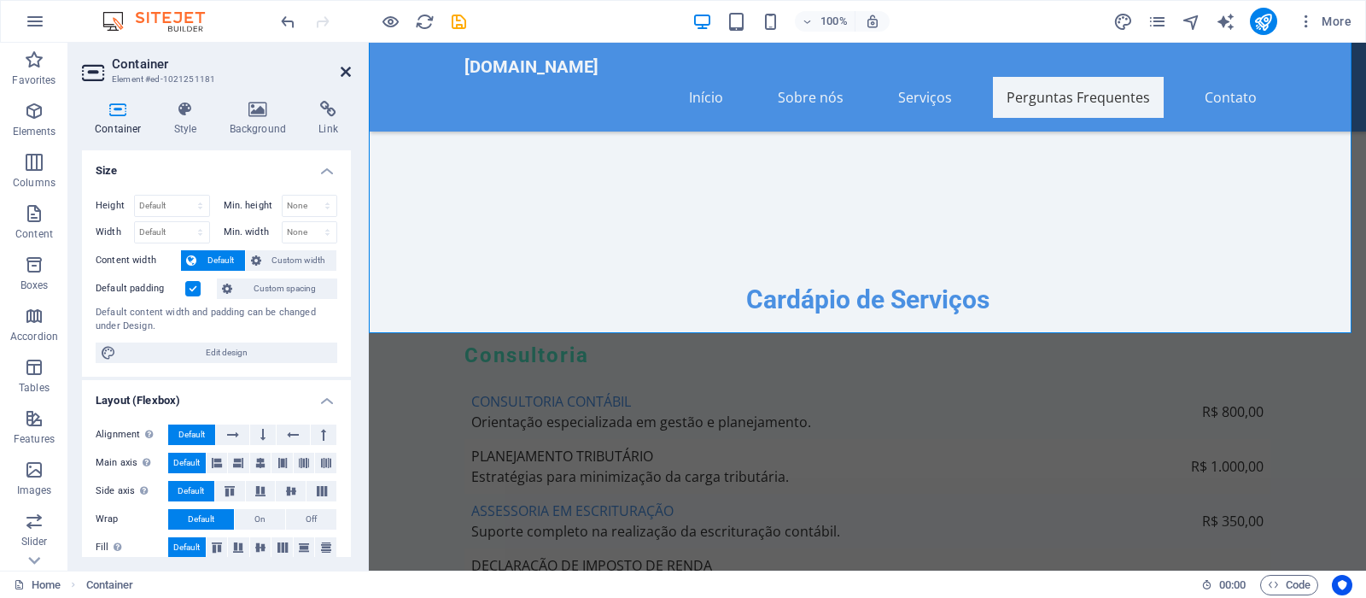
click at [348, 72] on icon at bounding box center [346, 72] width 10 height 14
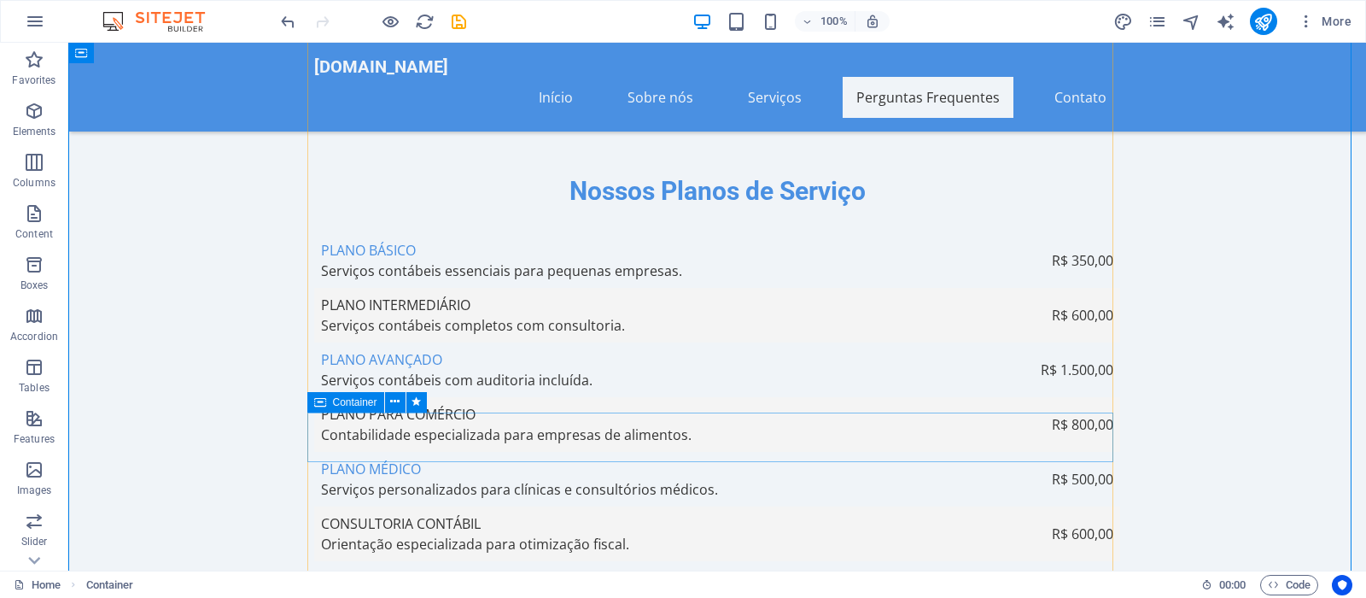
scroll to position [5133, 0]
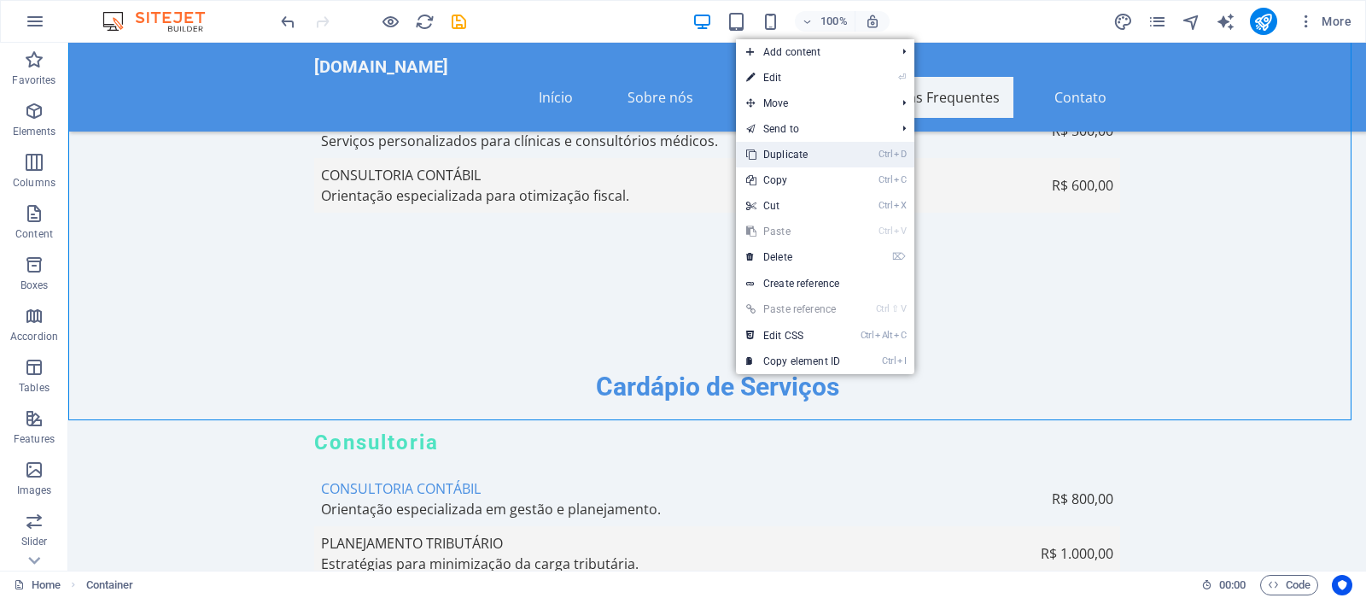
click at [788, 146] on link "Ctrl D Duplicate" at bounding box center [793, 155] width 114 height 26
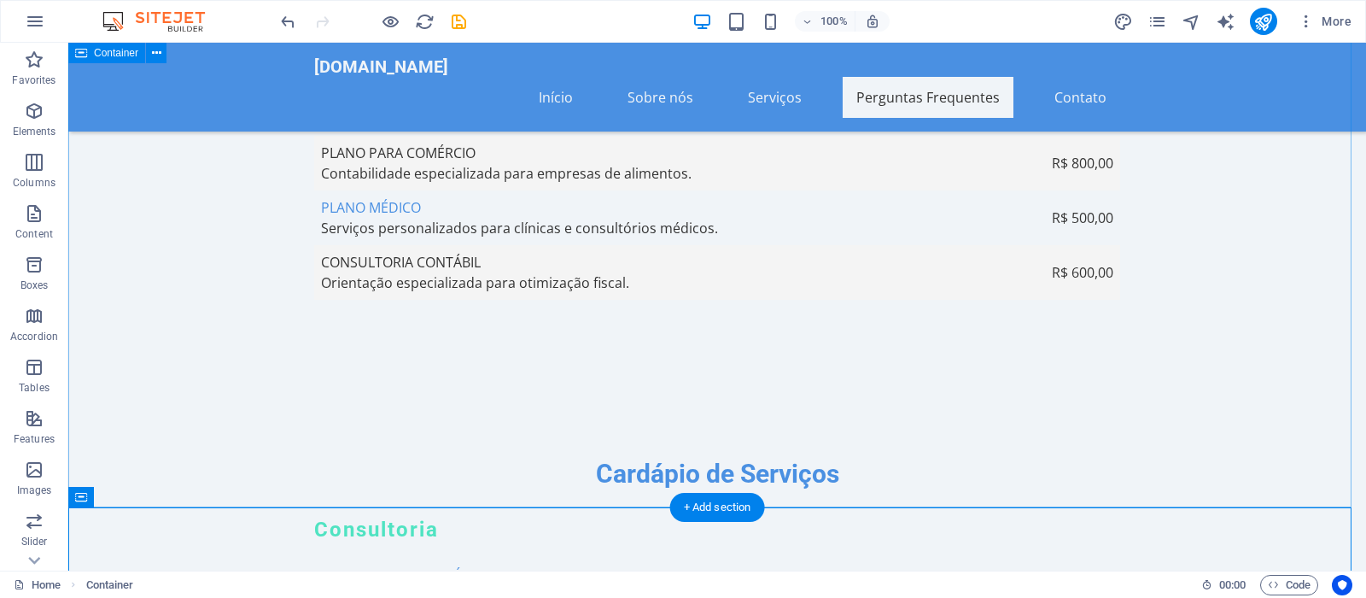
scroll to position [5220, 0]
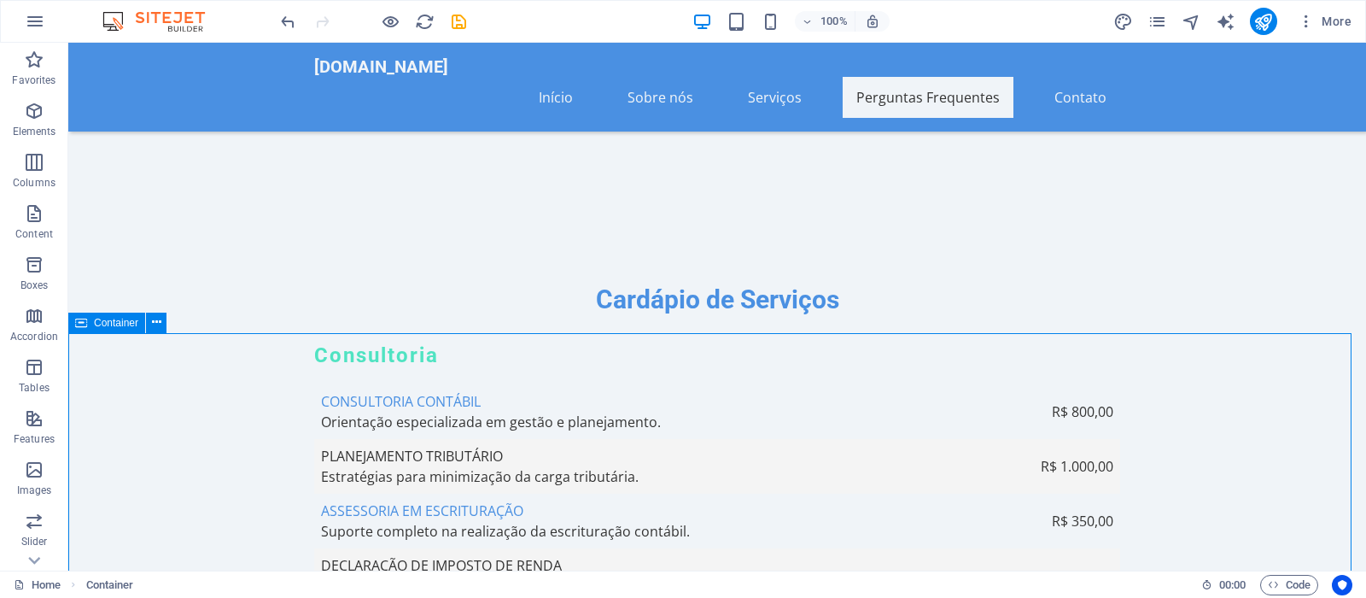
click at [83, 329] on icon at bounding box center [81, 322] width 12 height 20
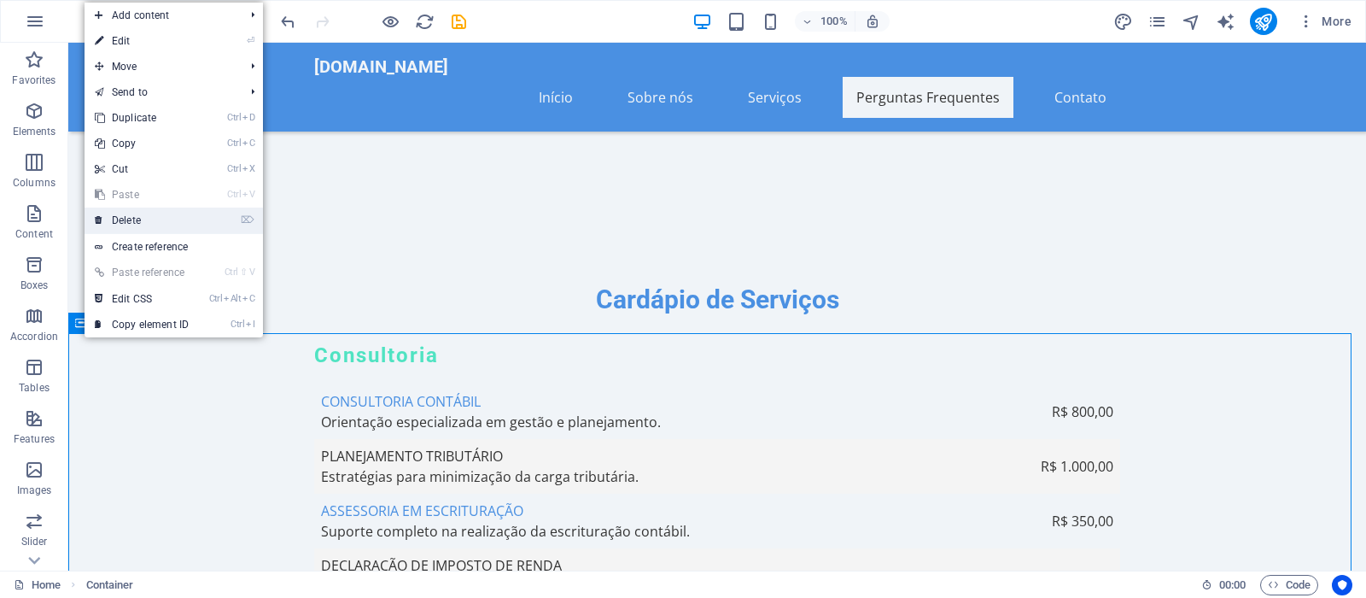
click at [125, 214] on link "⌦ Delete" at bounding box center [142, 220] width 114 height 26
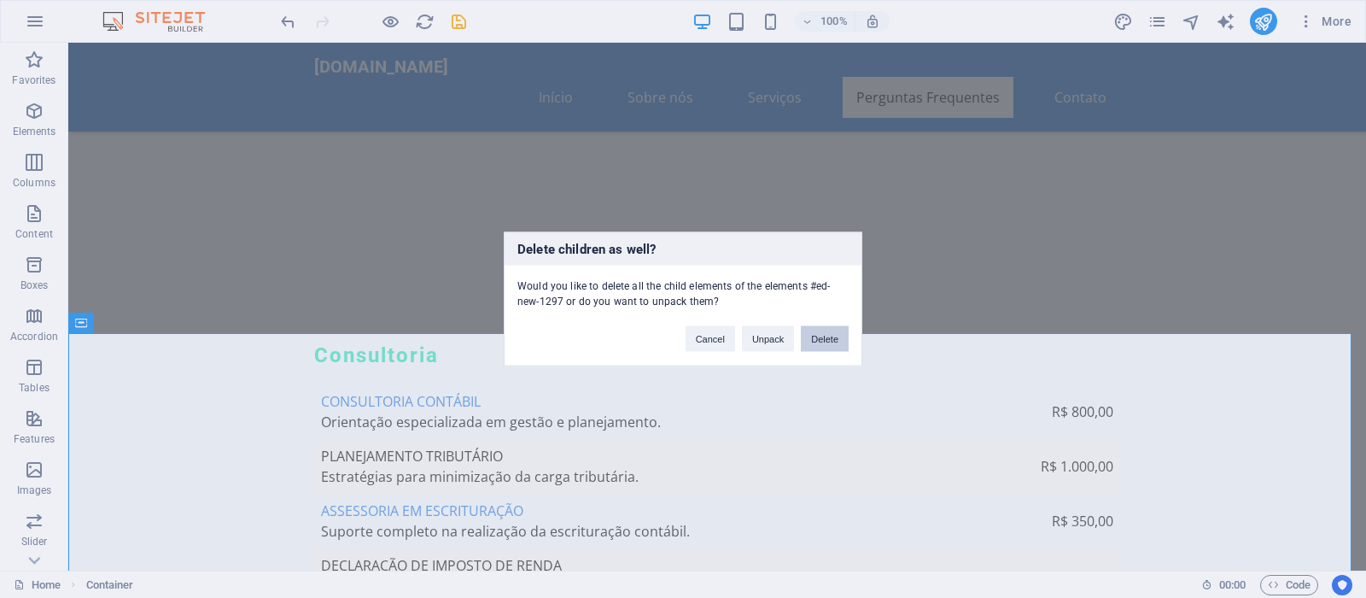
click at [838, 334] on button "Delete" at bounding box center [825, 339] width 48 height 26
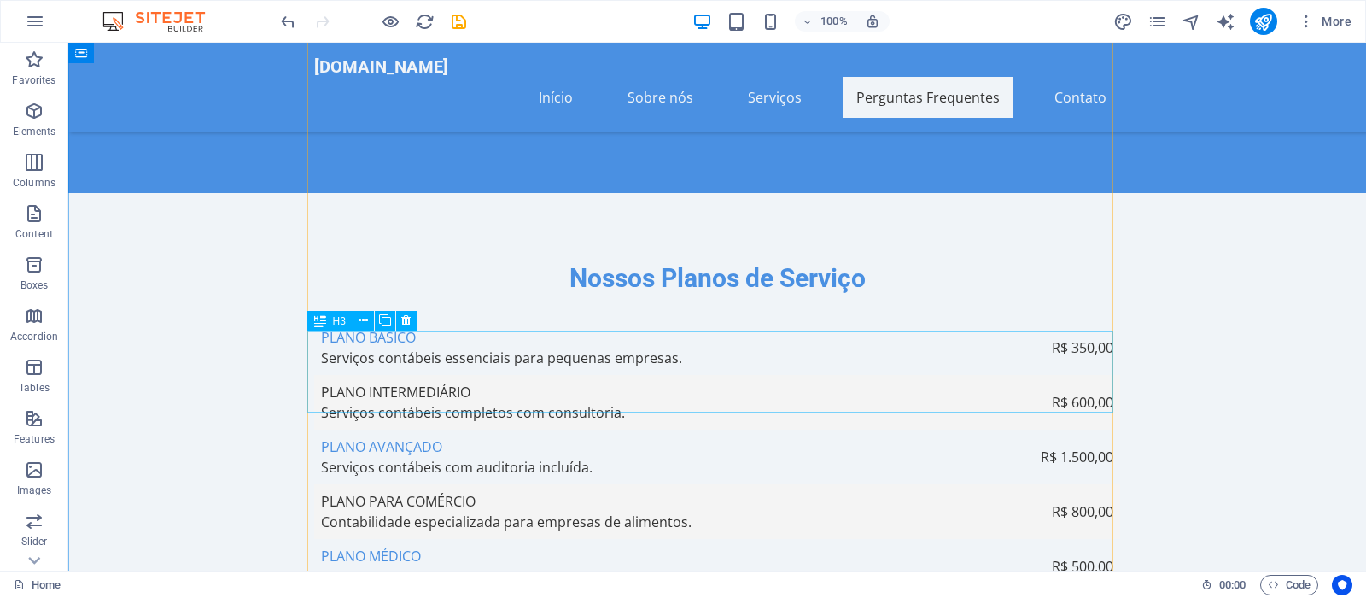
scroll to position [4959, 0]
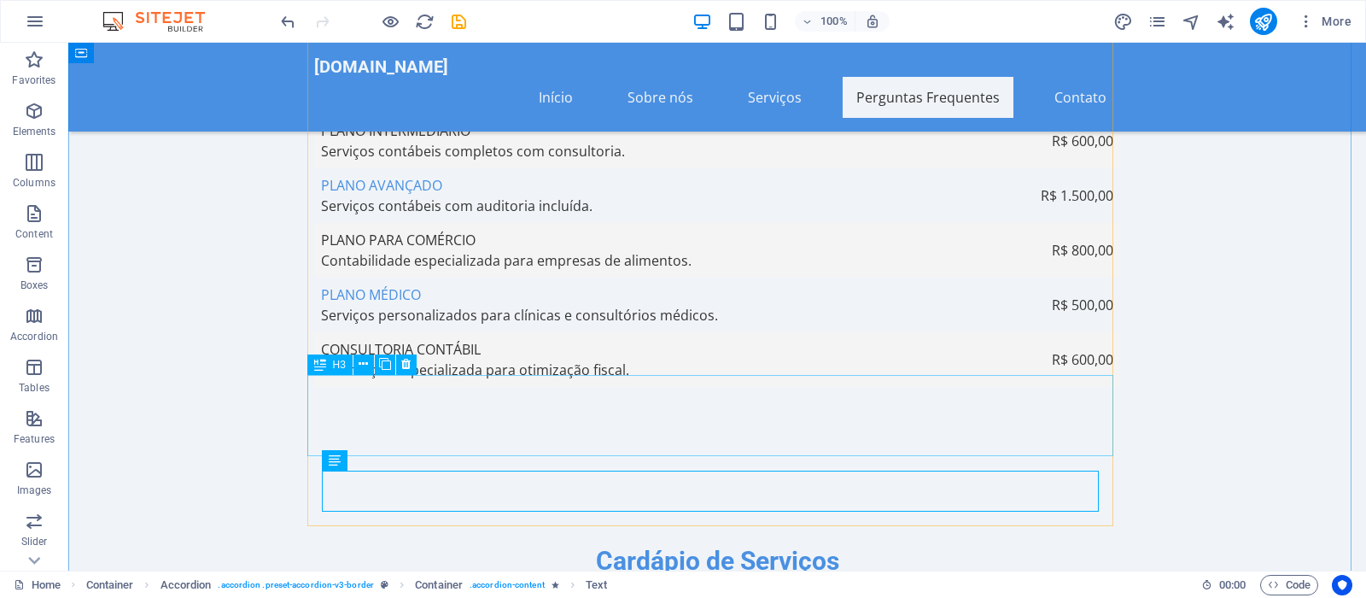
scroll to position [5220, 0]
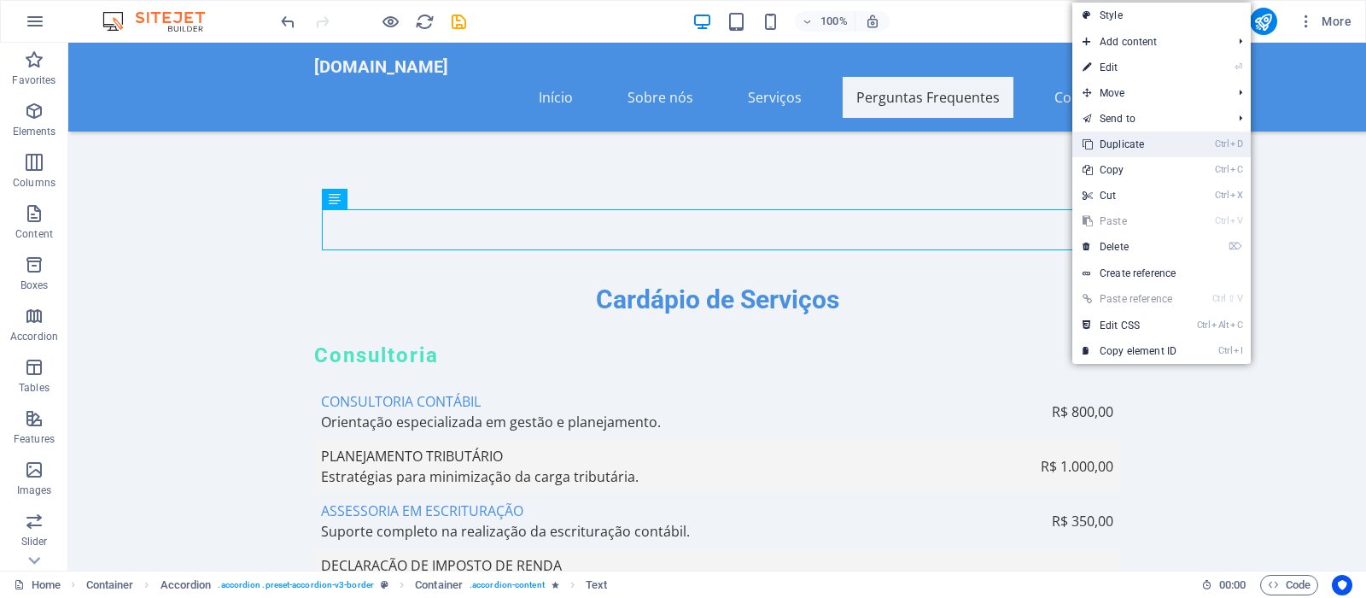
click at [1102, 139] on link "Ctrl D Duplicate" at bounding box center [1129, 144] width 114 height 26
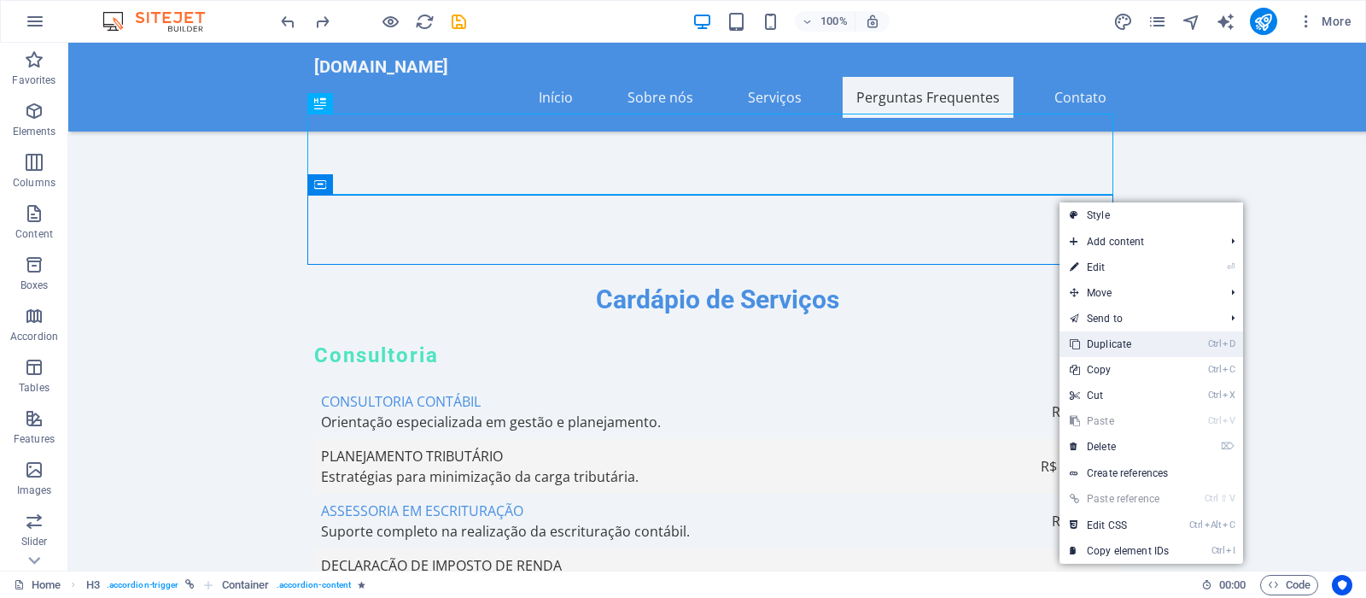
click at [1114, 343] on link "Ctrl D Duplicate" at bounding box center [1119, 344] width 120 height 26
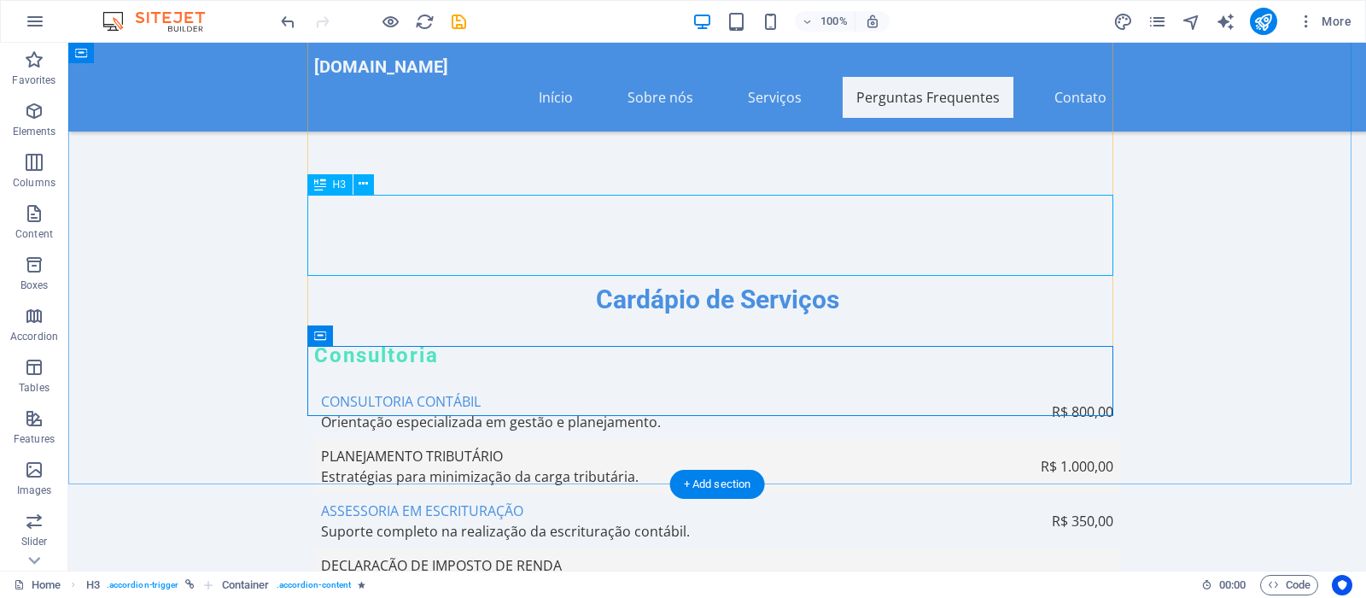
drag, startPoint x: 1025, startPoint y: 201, endPoint x: 1035, endPoint y: 244, distance: 43.7
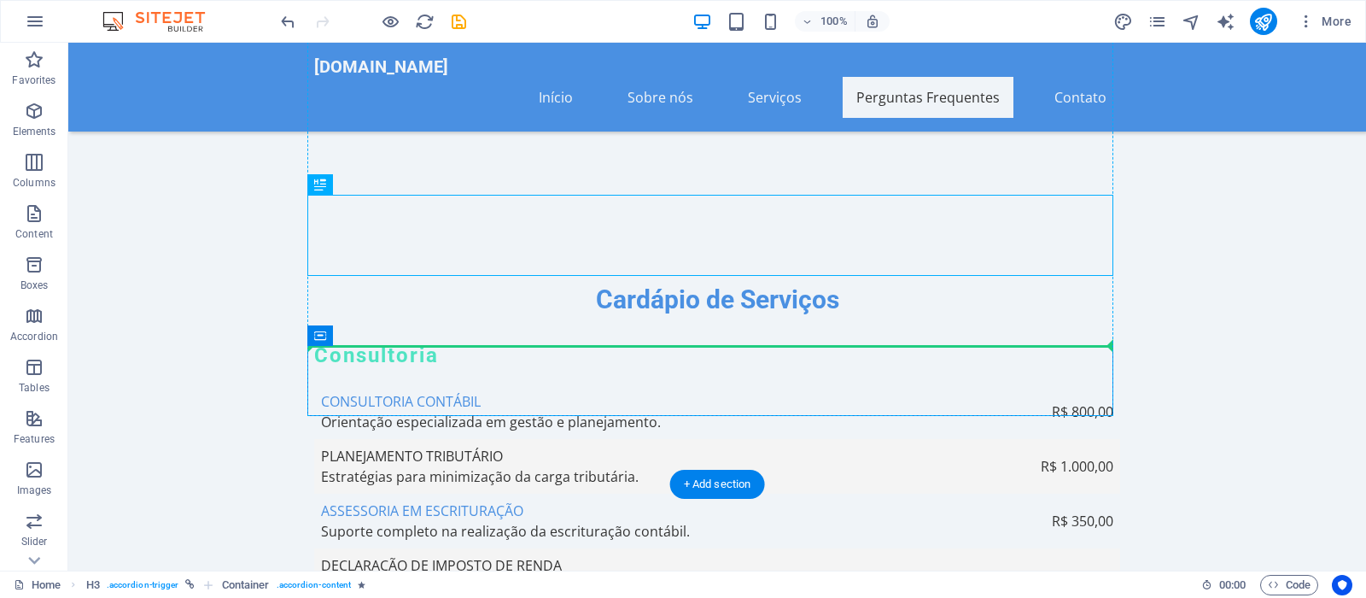
drag, startPoint x: 1038, startPoint y: 266, endPoint x: 1045, endPoint y: 333, distance: 66.9
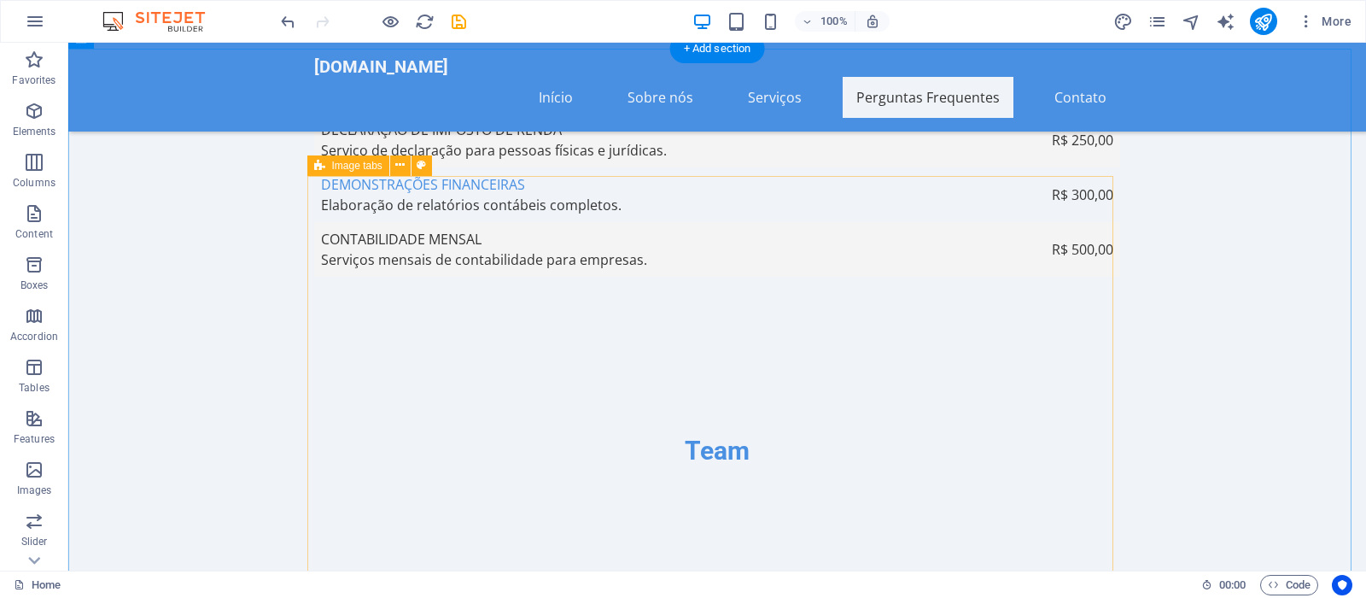
scroll to position [5742, 0]
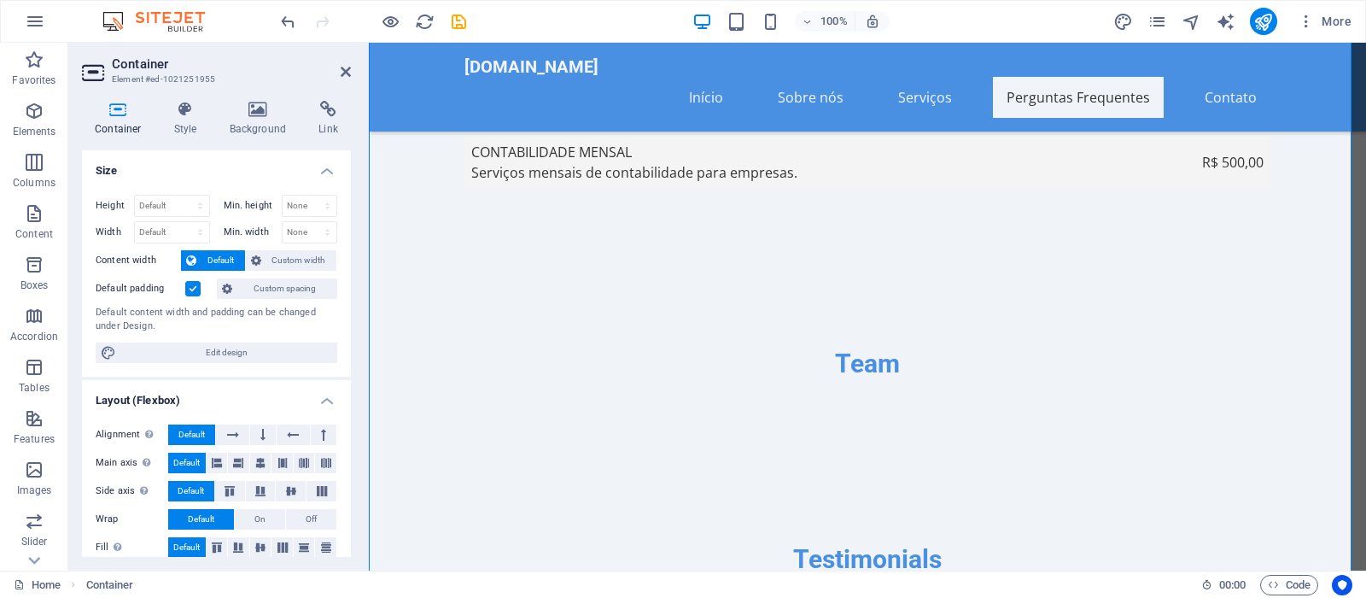
click at [346, 64] on header "Container Element #ed-1021251955" at bounding box center [216, 65] width 269 height 44
click at [336, 73] on header "Container Element #ed-1021251955" at bounding box center [216, 65] width 269 height 44
click at [347, 77] on icon at bounding box center [346, 72] width 10 height 14
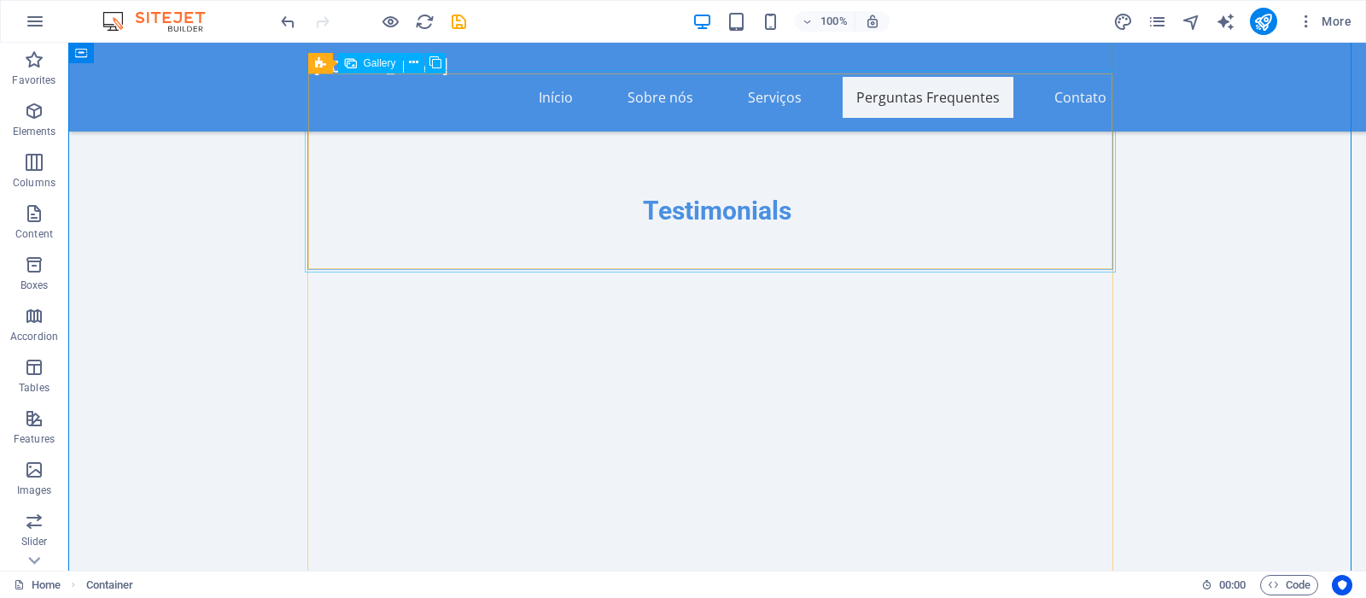
scroll to position [6439, 0]
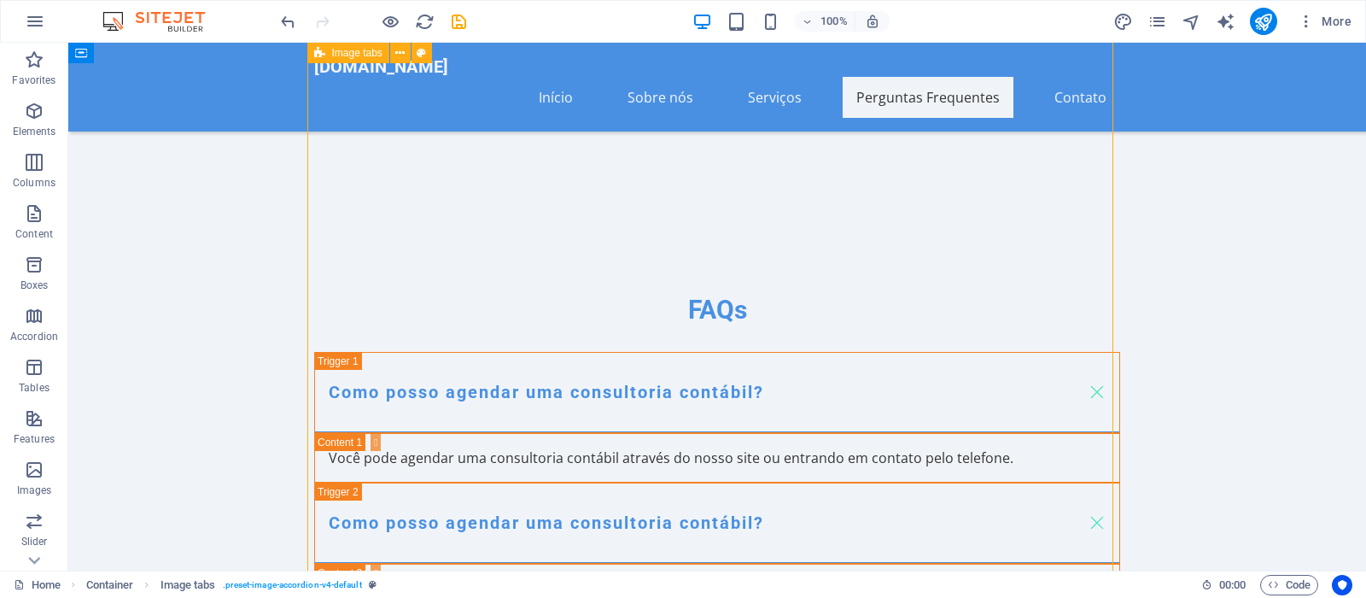
scroll to position [6700, 0]
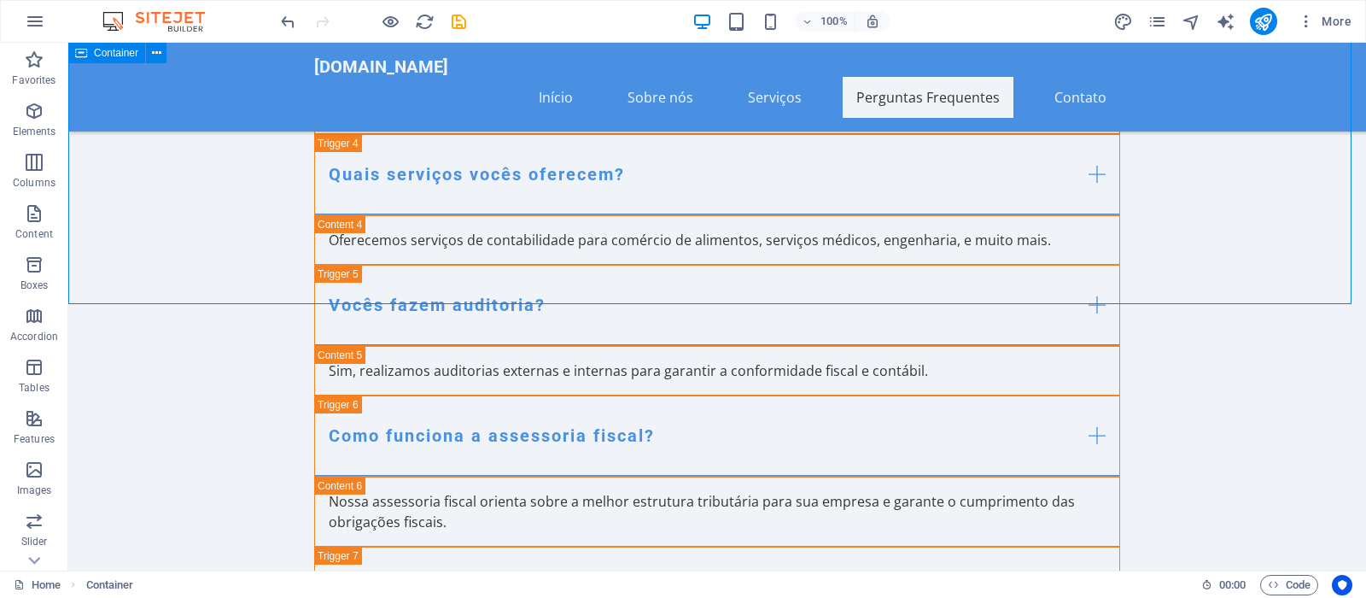
scroll to position [7223, 0]
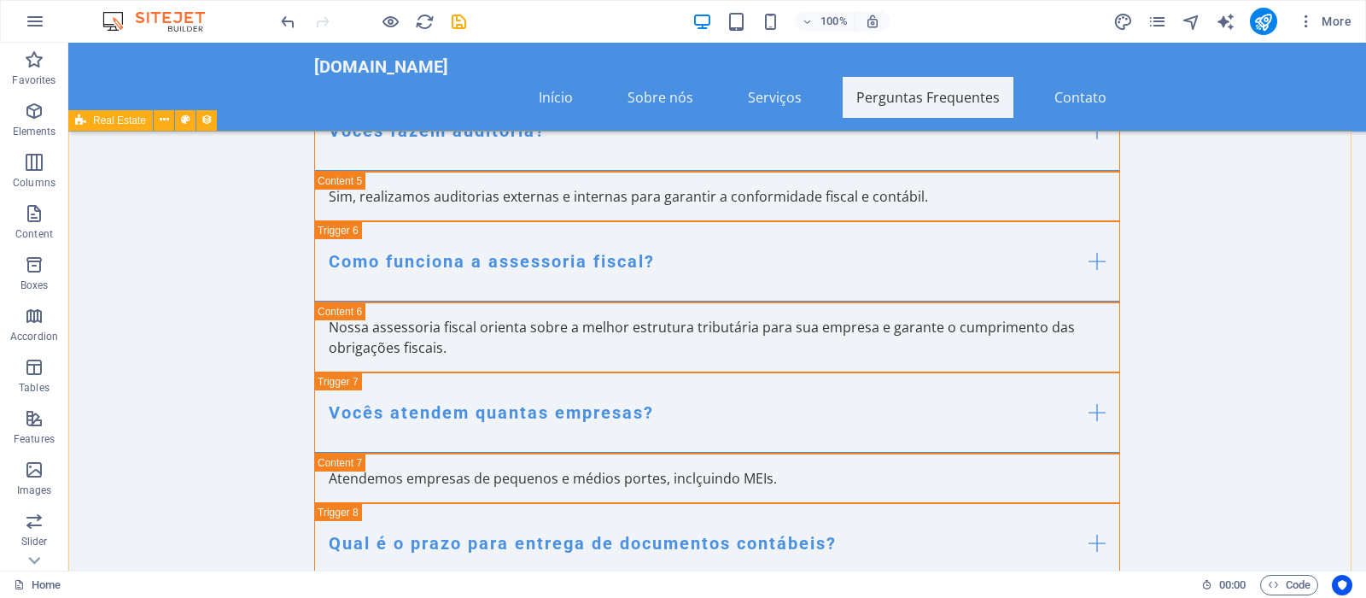
click at [85, 122] on icon at bounding box center [80, 120] width 11 height 20
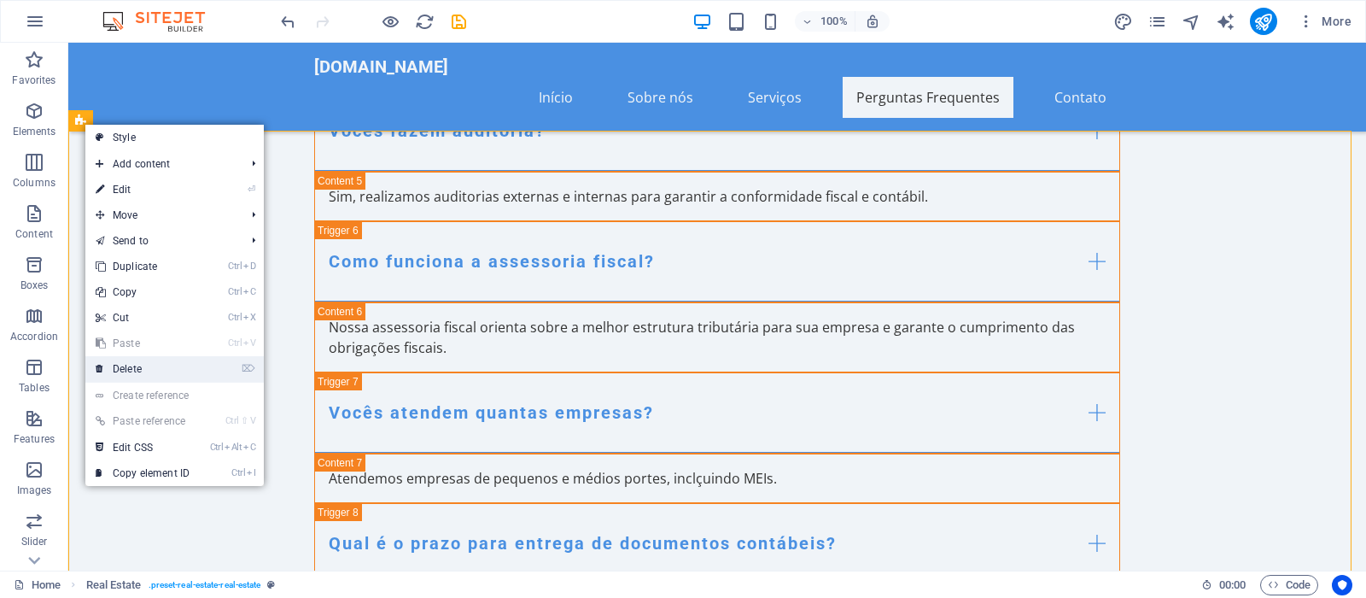
click at [120, 365] on link "⌦ Delete" at bounding box center [142, 369] width 114 height 26
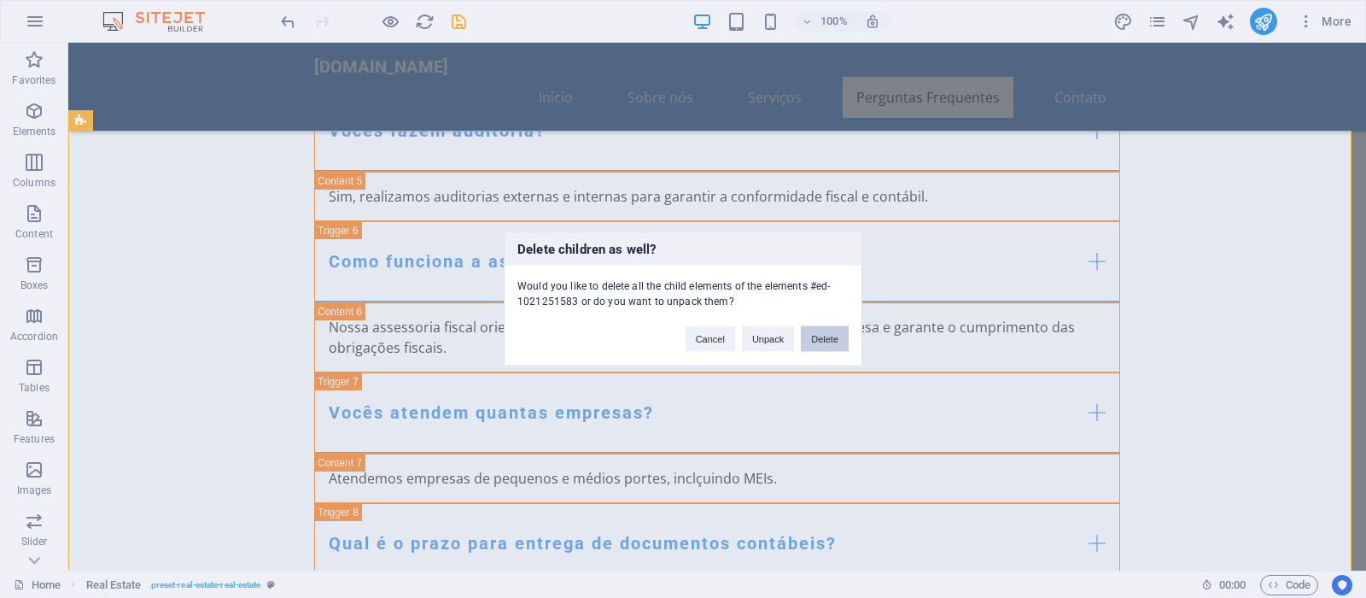
drag, startPoint x: 855, startPoint y: 328, endPoint x: 835, endPoint y: 335, distance: 20.8
click at [852, 328] on div "Cancel Unpack Delete" at bounding box center [767, 331] width 189 height 44
click at [825, 337] on button "Delete" at bounding box center [825, 339] width 48 height 26
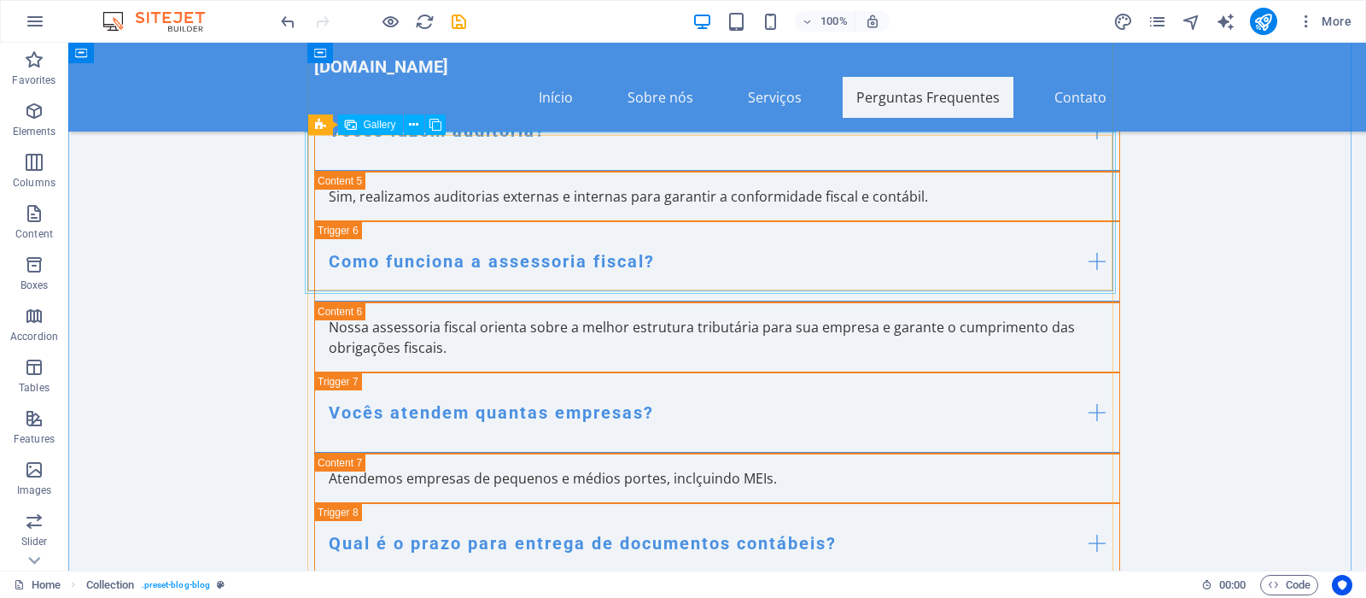
scroll to position [6531, 0]
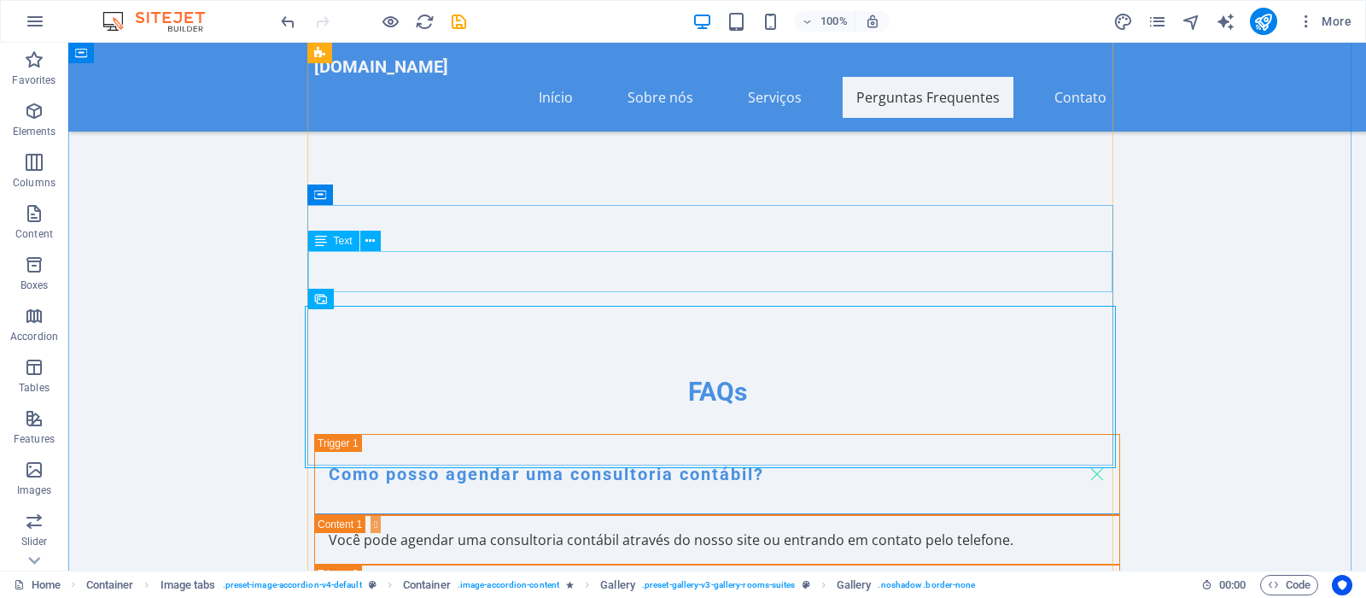
scroll to position [6444, 0]
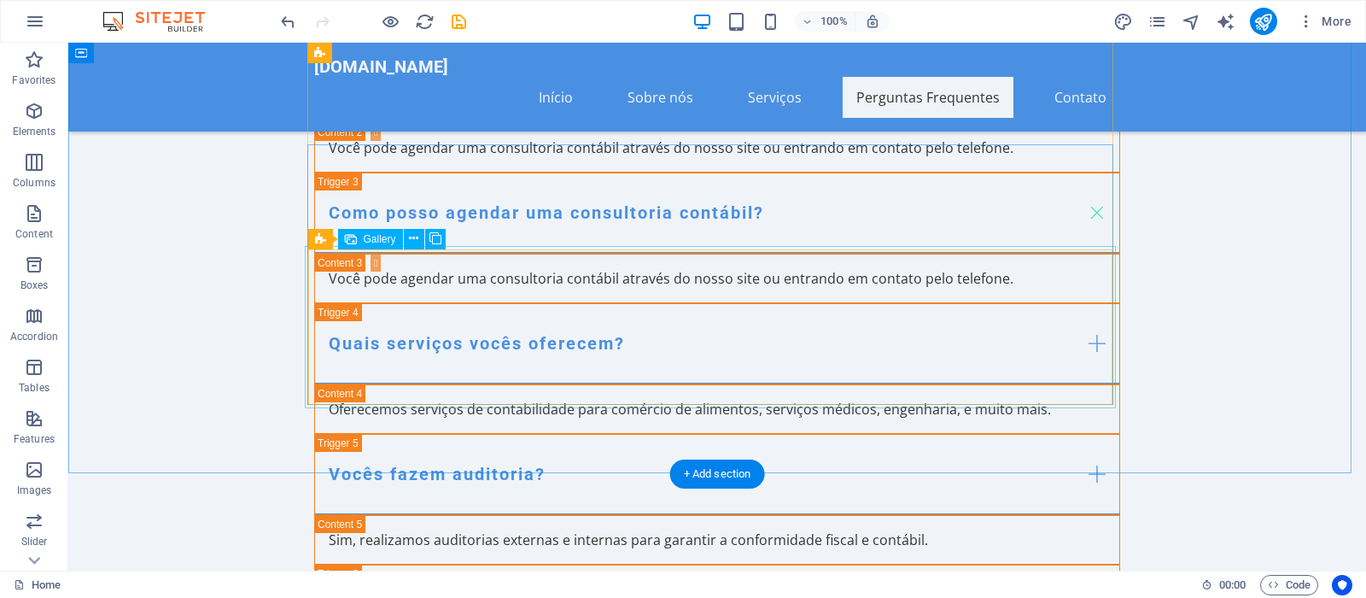
scroll to position [7141, 0]
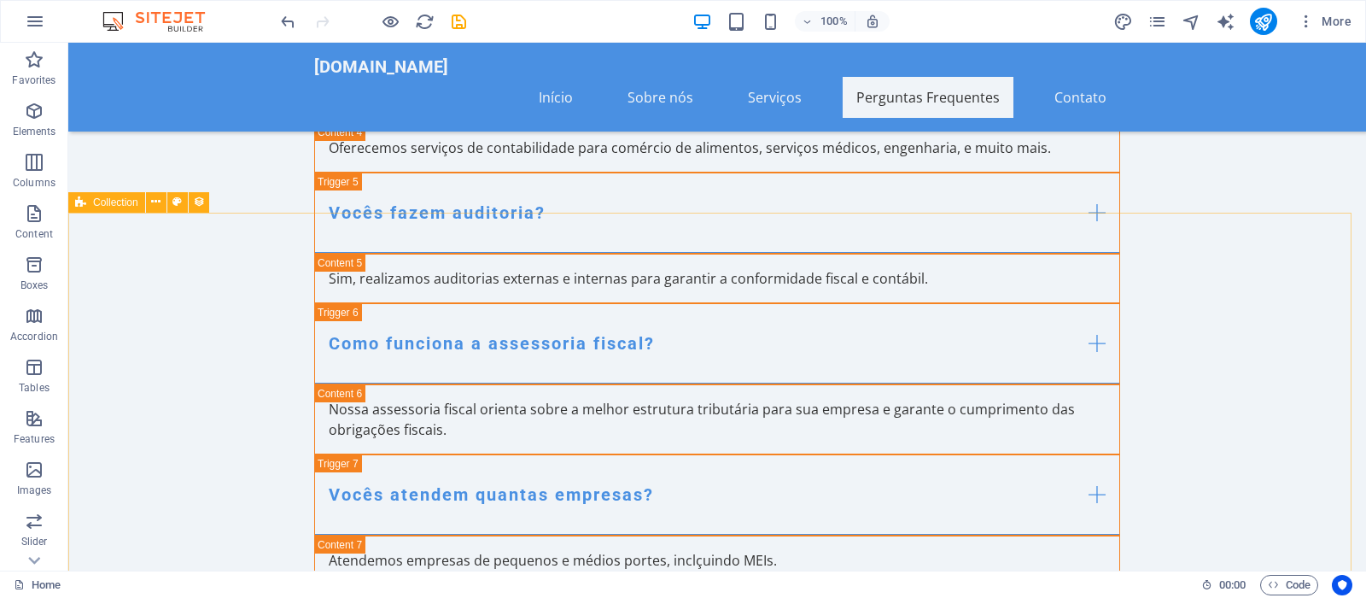
click at [79, 201] on icon at bounding box center [80, 202] width 11 height 20
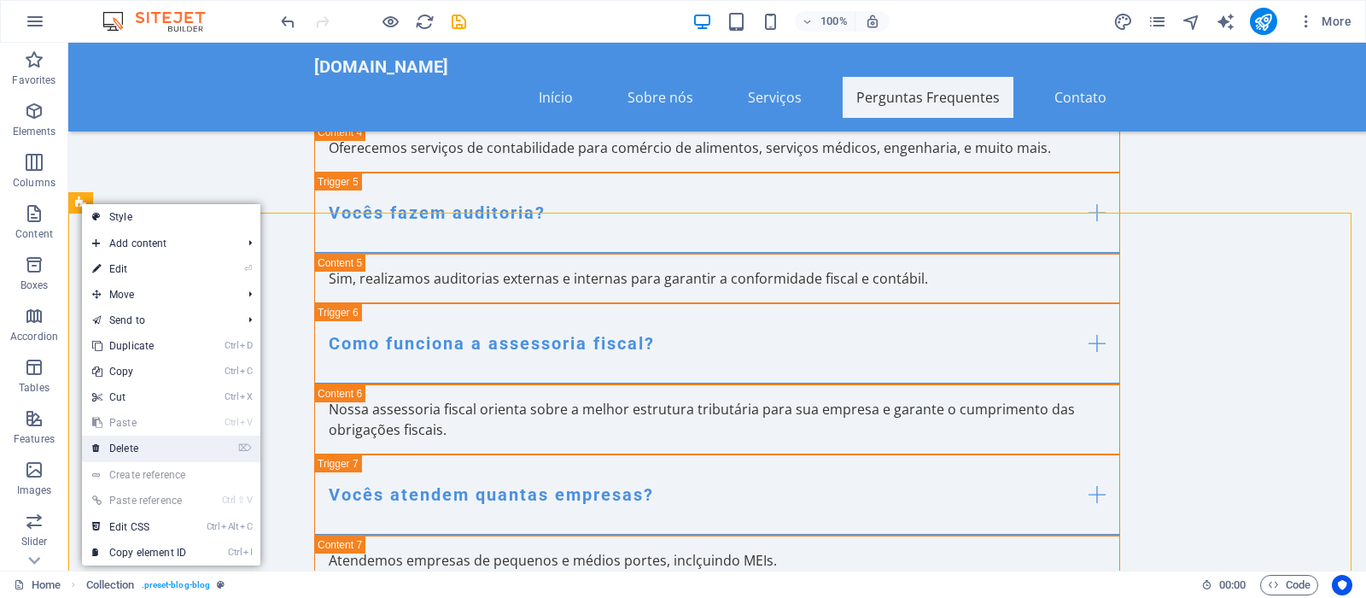
click at [155, 451] on link "⌦ Delete" at bounding box center [139, 448] width 114 height 26
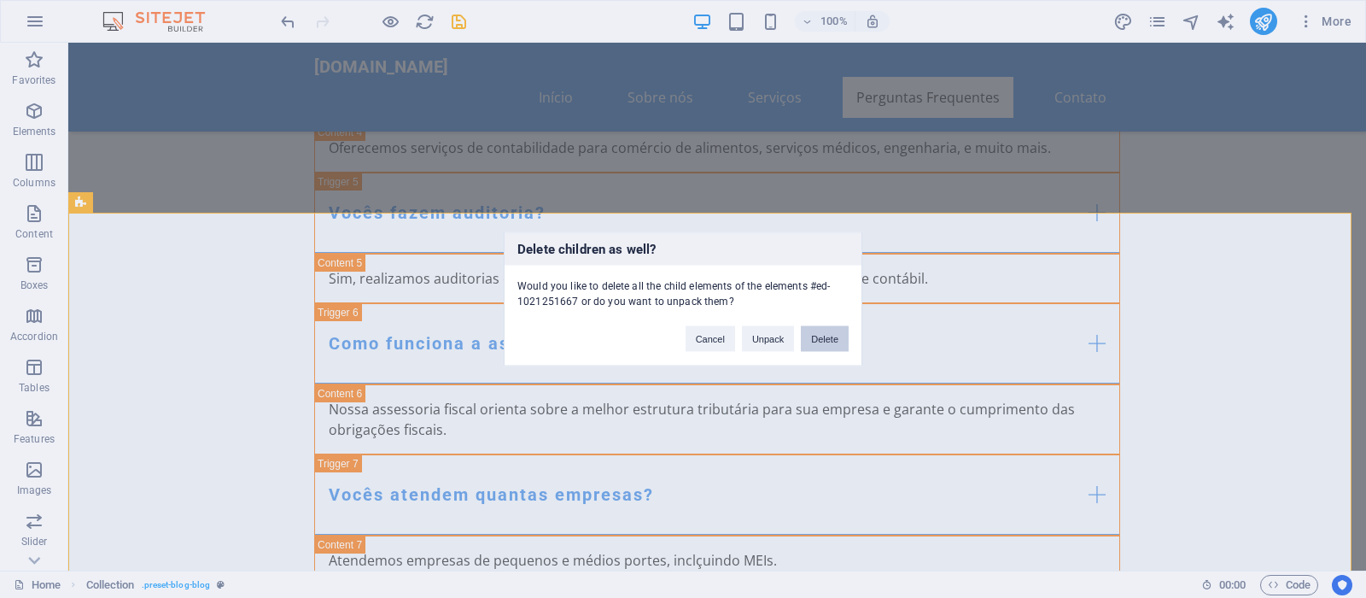
click at [826, 343] on button "Delete" at bounding box center [825, 339] width 48 height 26
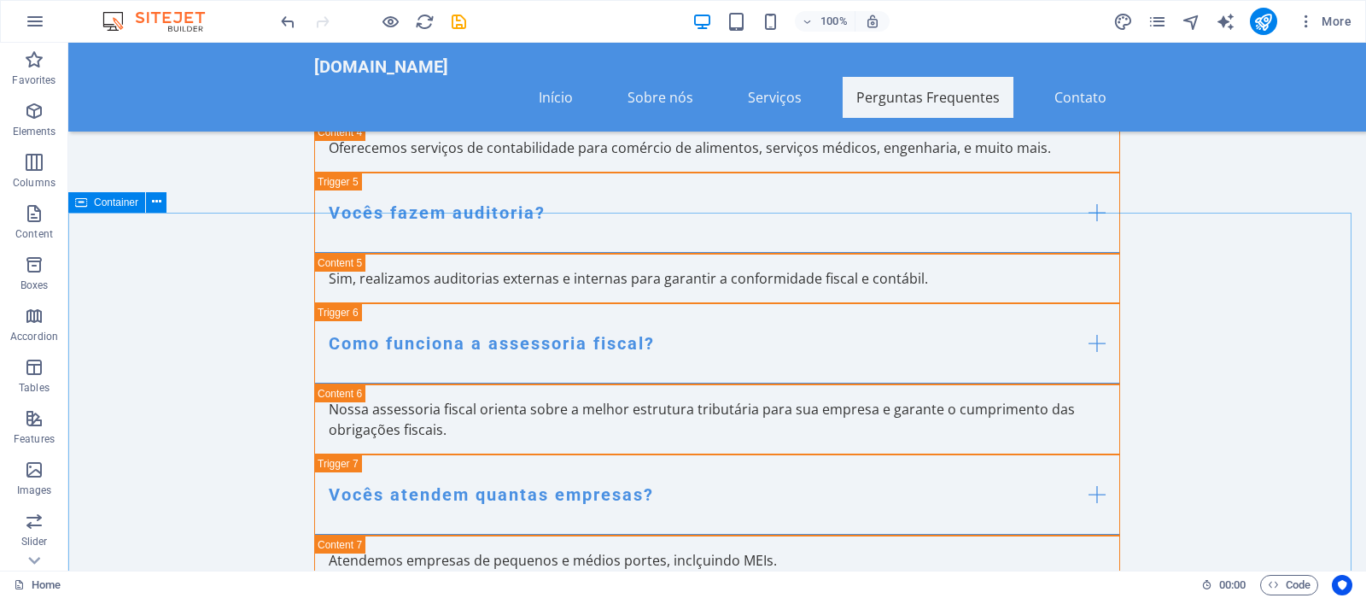
click at [74, 210] on div "Container" at bounding box center [106, 202] width 77 height 20
click at [87, 203] on div "Container" at bounding box center [106, 202] width 77 height 20
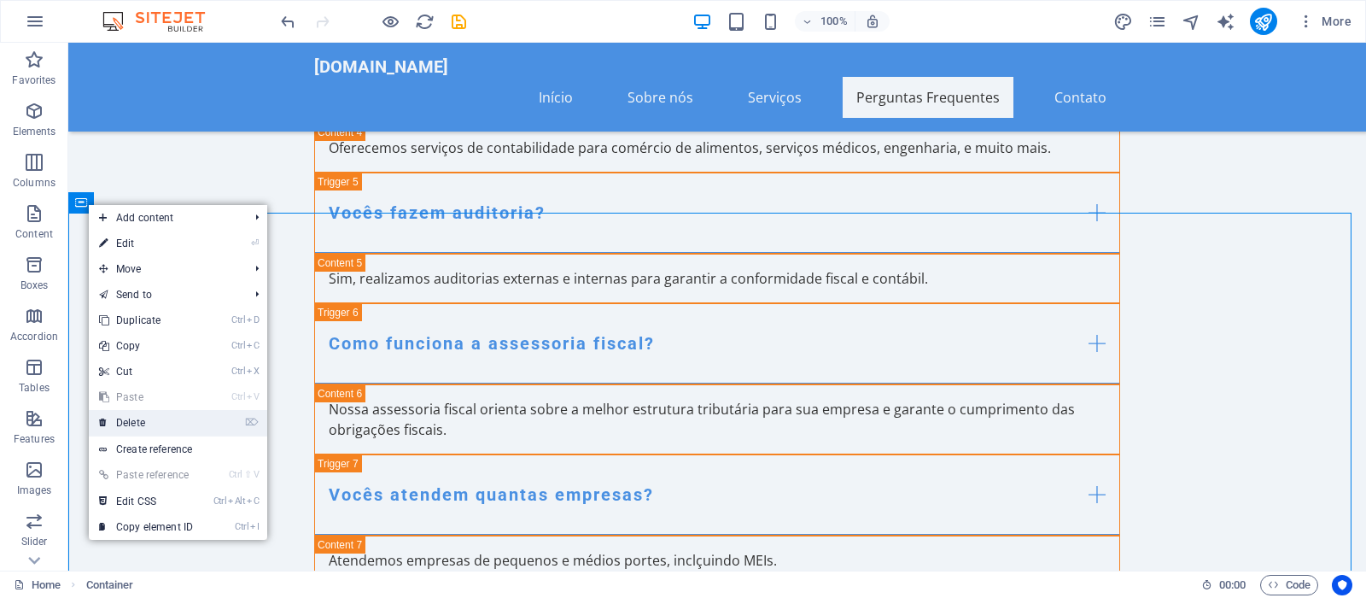
click at [149, 419] on link "⌦ Delete" at bounding box center [146, 423] width 114 height 26
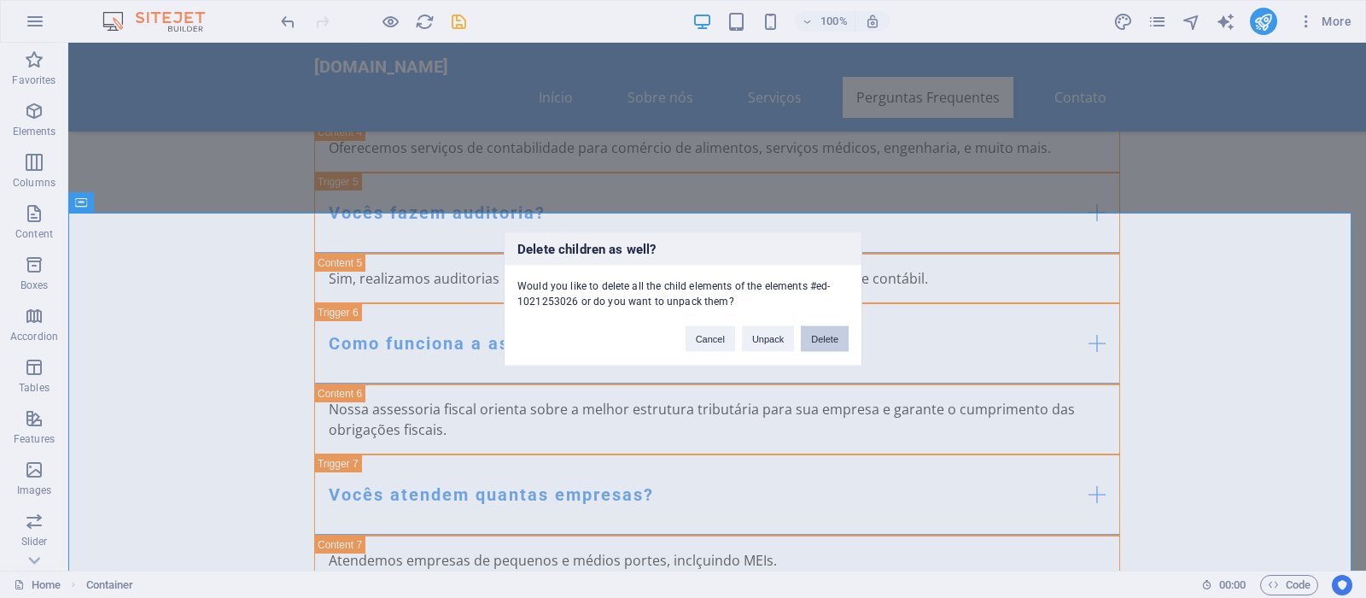
click at [819, 339] on button "Delete" at bounding box center [825, 339] width 48 height 26
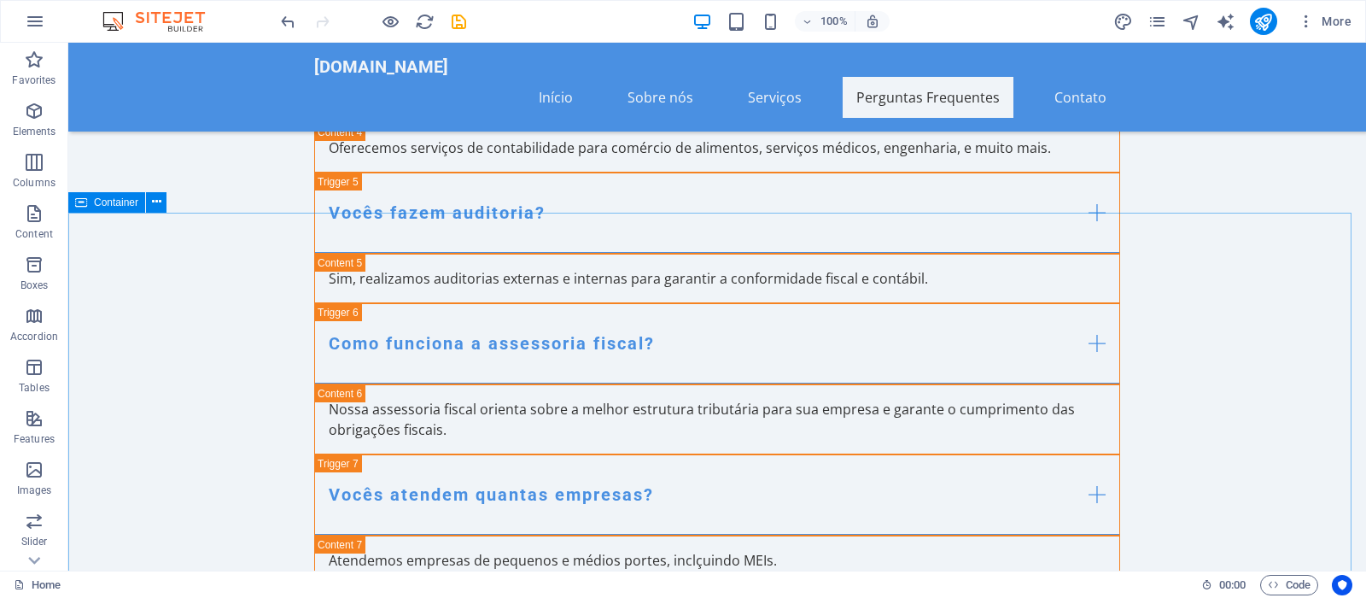
click at [94, 198] on span "Container" at bounding box center [116, 202] width 44 height 10
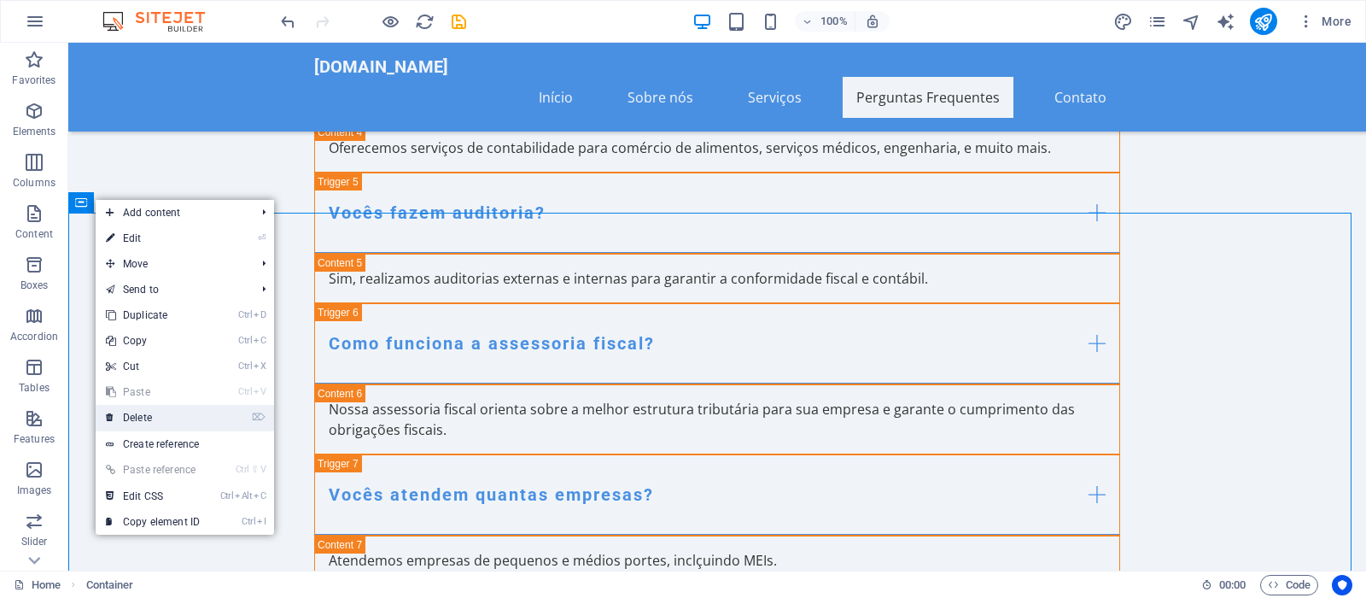
click at [156, 412] on link "⌦ Delete" at bounding box center [153, 418] width 114 height 26
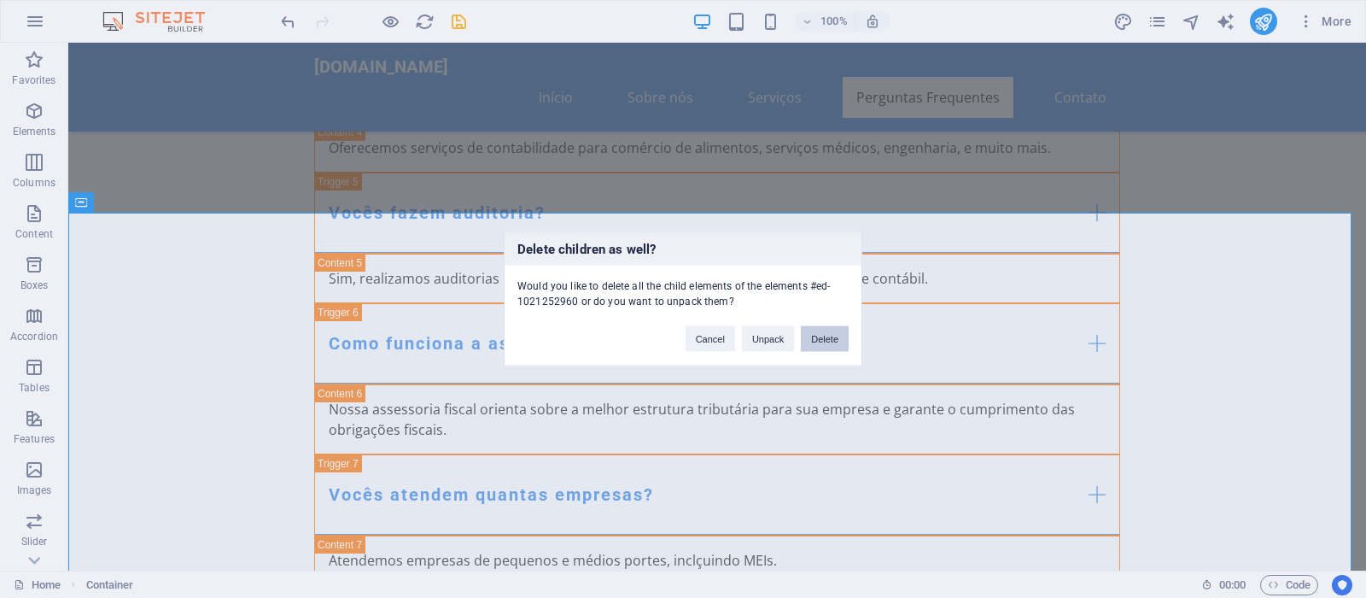
click at [830, 344] on button "Delete" at bounding box center [825, 339] width 48 height 26
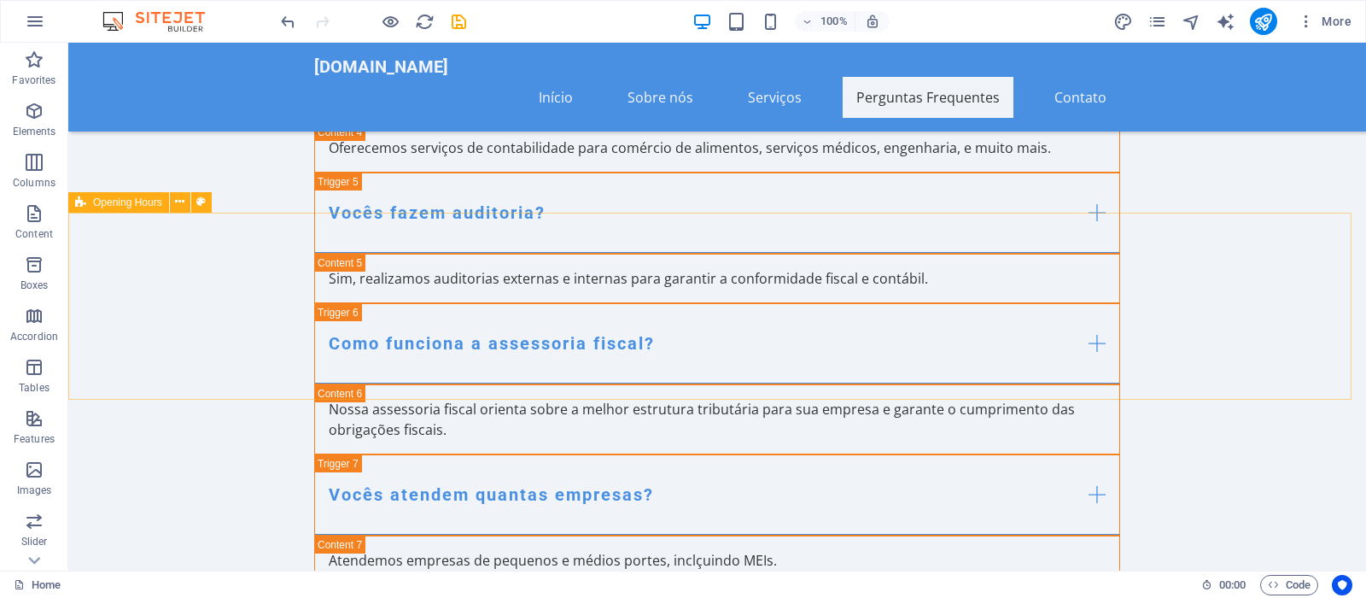
click at [85, 202] on icon at bounding box center [80, 202] width 11 height 20
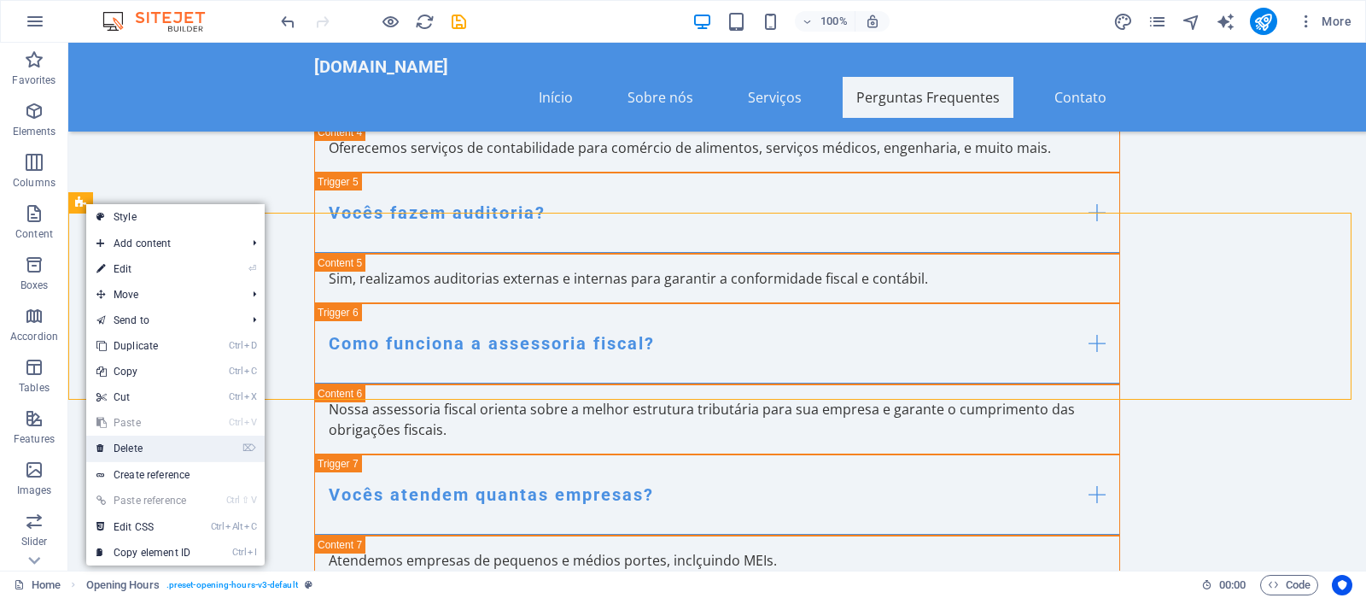
click at [162, 450] on link "⌦ Delete" at bounding box center [143, 448] width 114 height 26
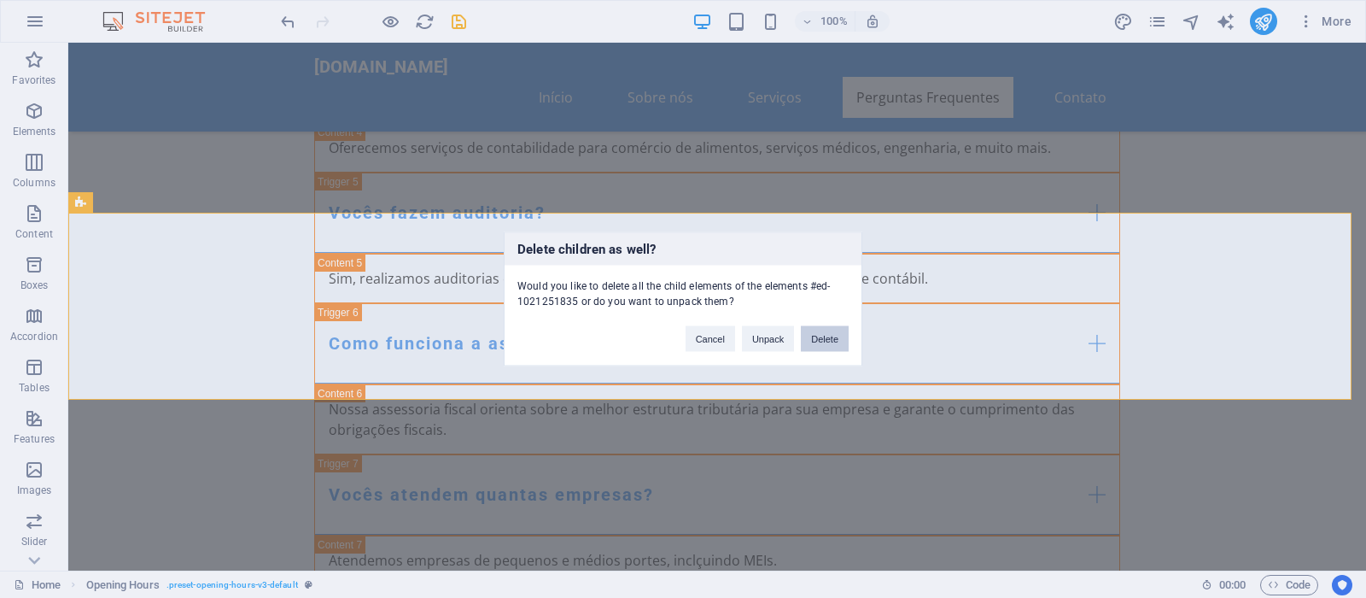
drag, startPoint x: 831, startPoint y: 331, endPoint x: 758, endPoint y: 289, distance: 84.2
click at [831, 331] on button "Delete" at bounding box center [825, 339] width 48 height 26
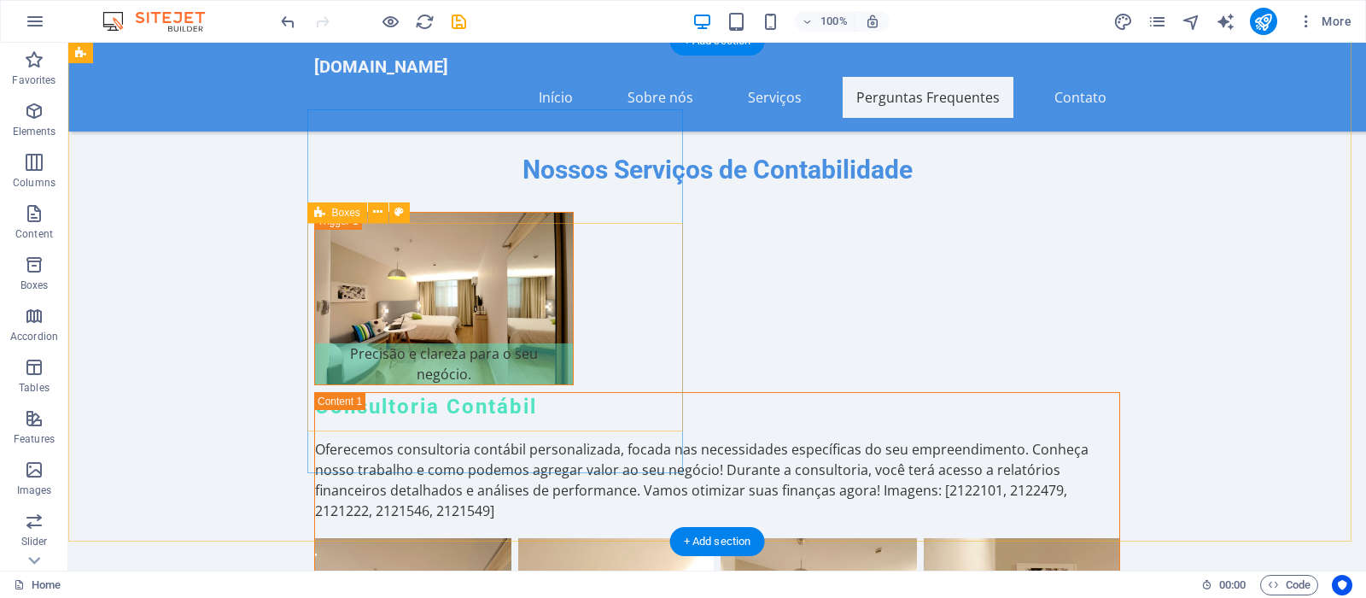
scroll to position [8447, 0]
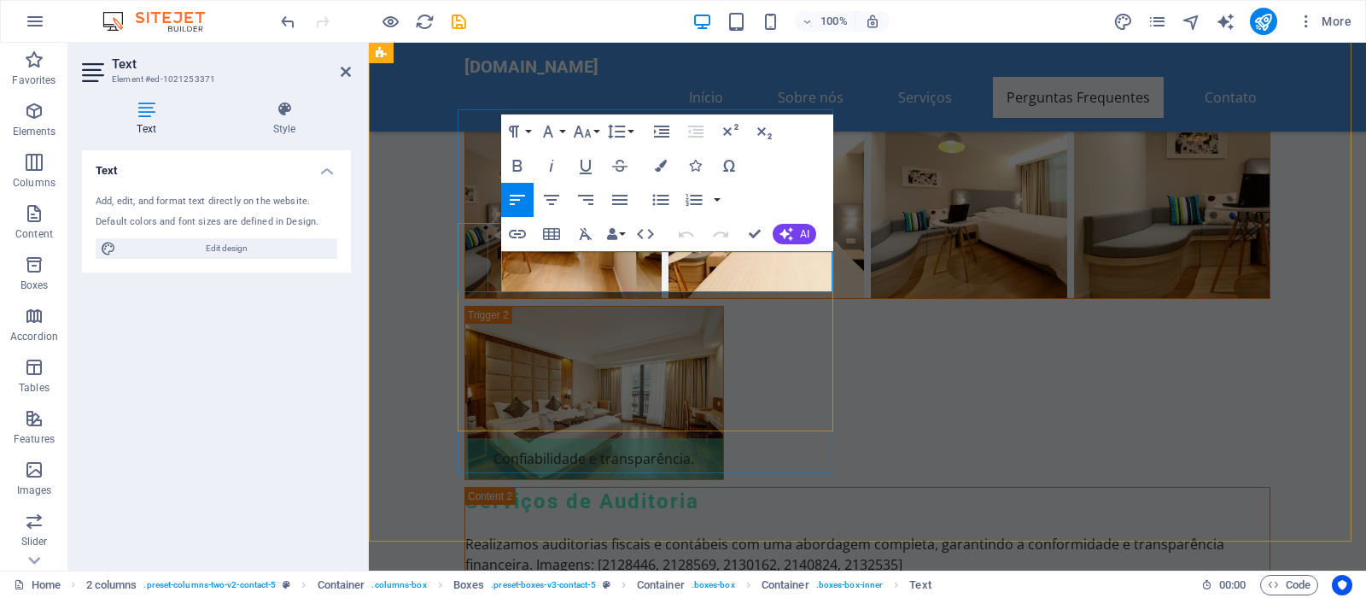
drag, startPoint x: 540, startPoint y: 263, endPoint x: 627, endPoint y: 184, distance: 118.5
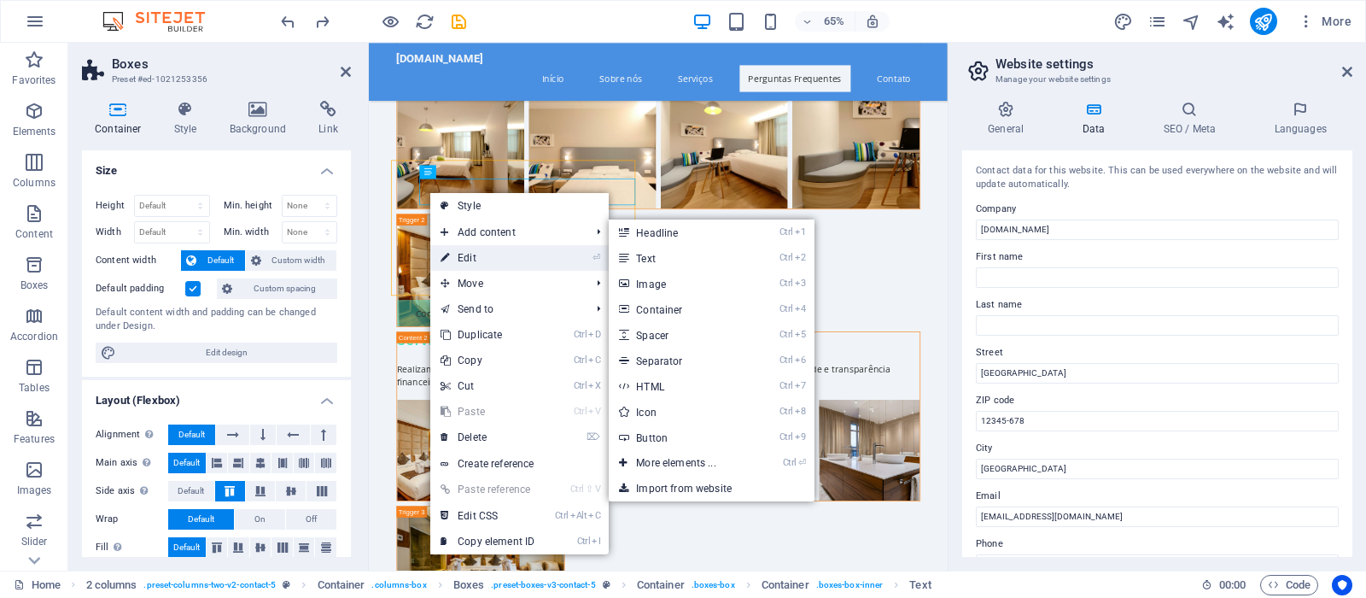
click at [459, 253] on link "⏎ Edit" at bounding box center [487, 258] width 114 height 26
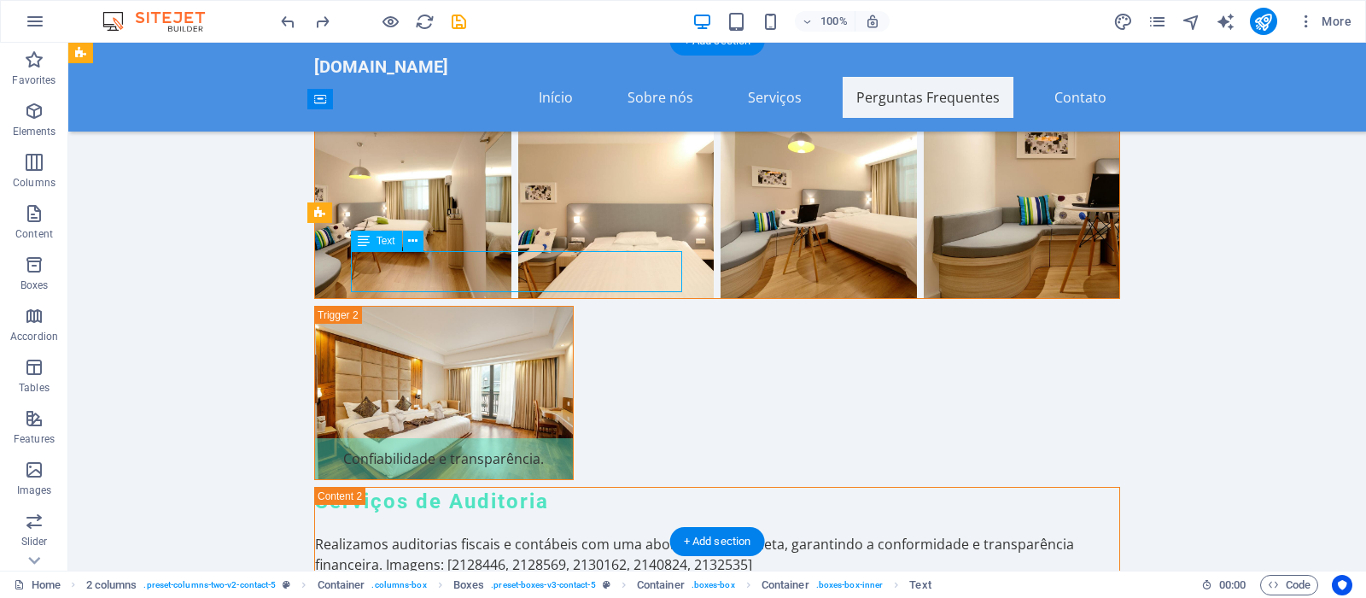
click at [413, 242] on icon at bounding box center [412, 241] width 9 height 18
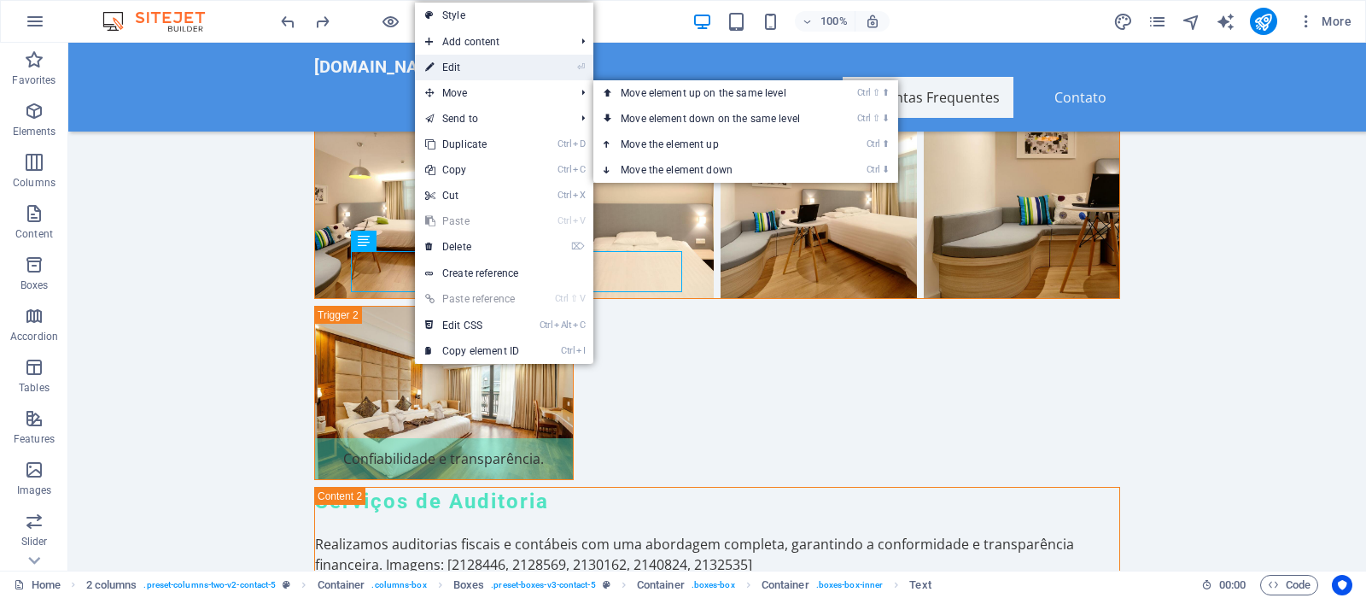
click at [460, 68] on link "⏎ Edit" at bounding box center [472, 68] width 114 height 26
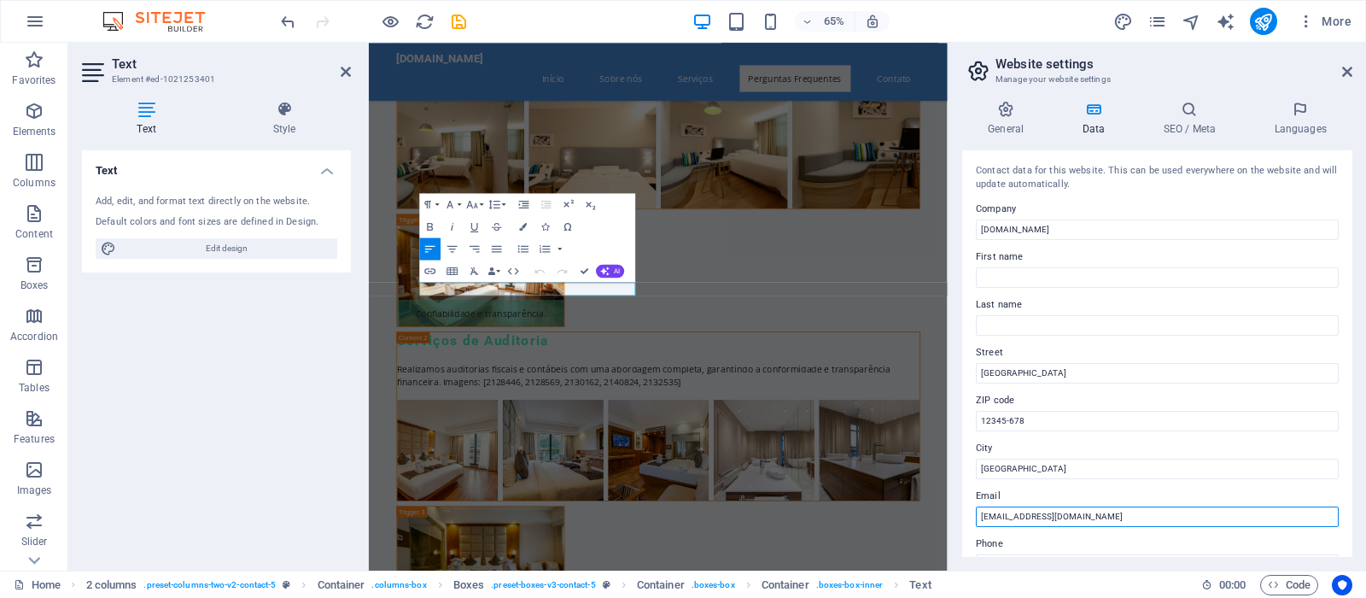
click at [996, 517] on input "contato@amaralemacario.com.br" at bounding box center [1157, 516] width 363 height 20
type input "[EMAIL_ADDRESS][DOMAIN_NAME]"
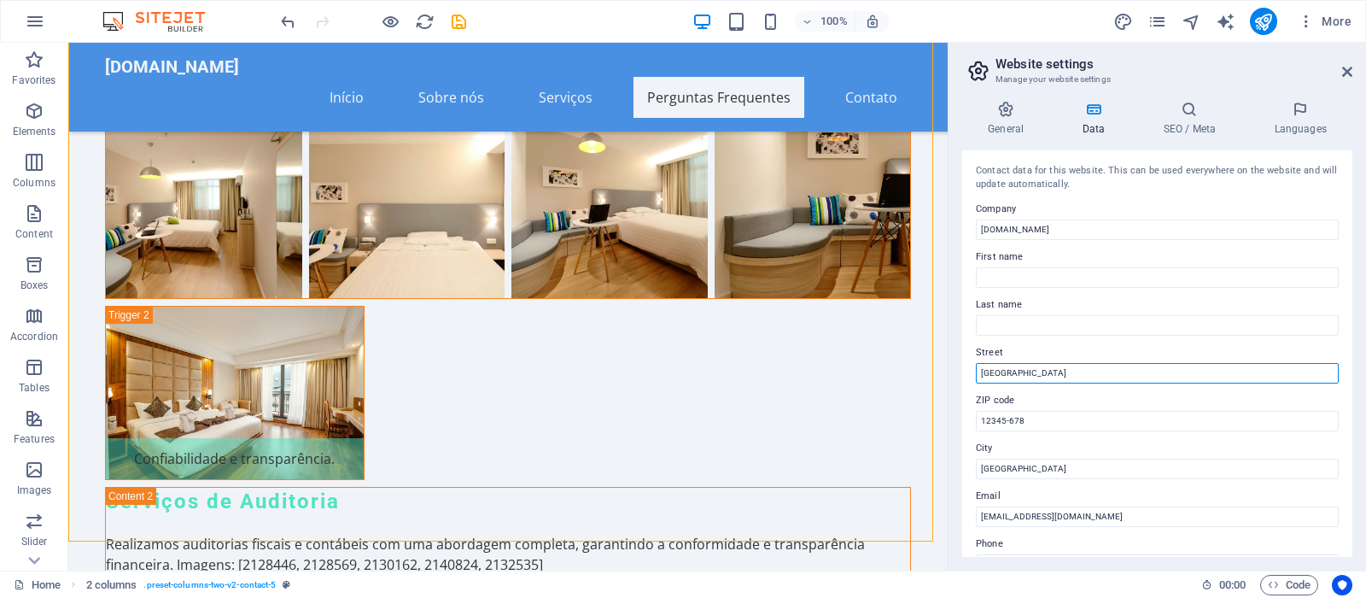
drag, startPoint x: 1074, startPoint y: 371, endPoint x: 900, endPoint y: 376, distance: 174.2
click at [976, 376] on input "Rua das Flores" at bounding box center [1157, 373] width 363 height 20
type input "[STREET_ADDRESS][PERSON_NAME]"
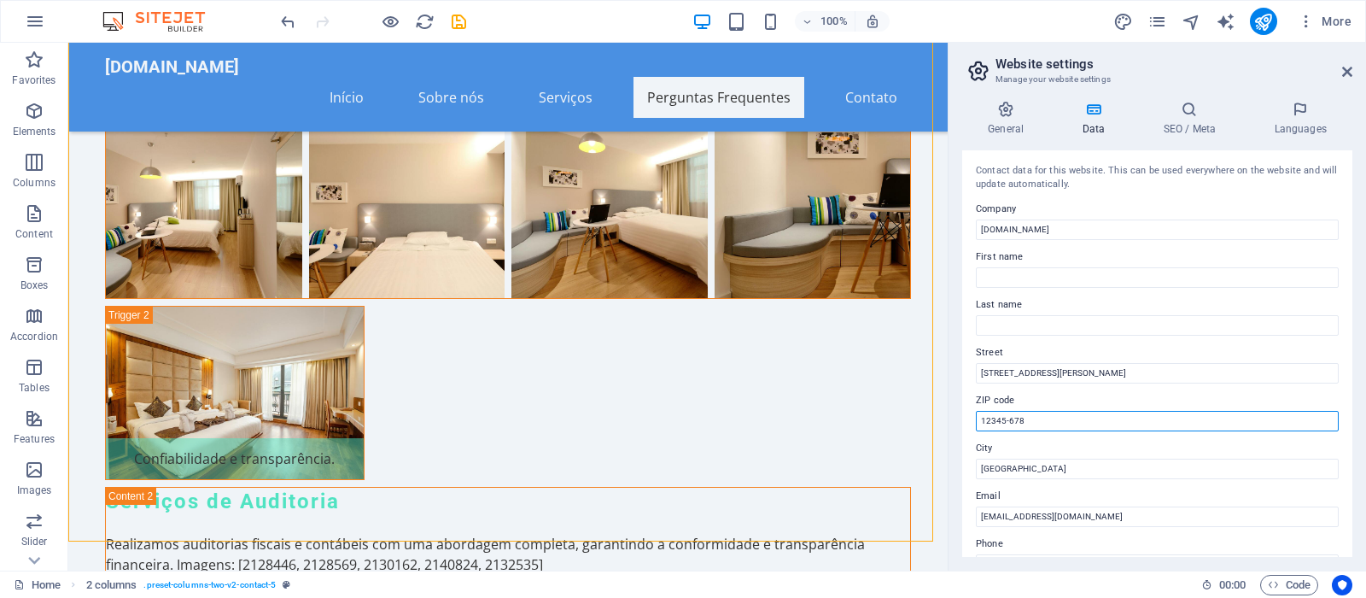
drag, startPoint x: 1028, startPoint y: 417, endPoint x: 836, endPoint y: 418, distance: 192.1
click at [976, 418] on input "12345-678" at bounding box center [1157, 421] width 363 height 20
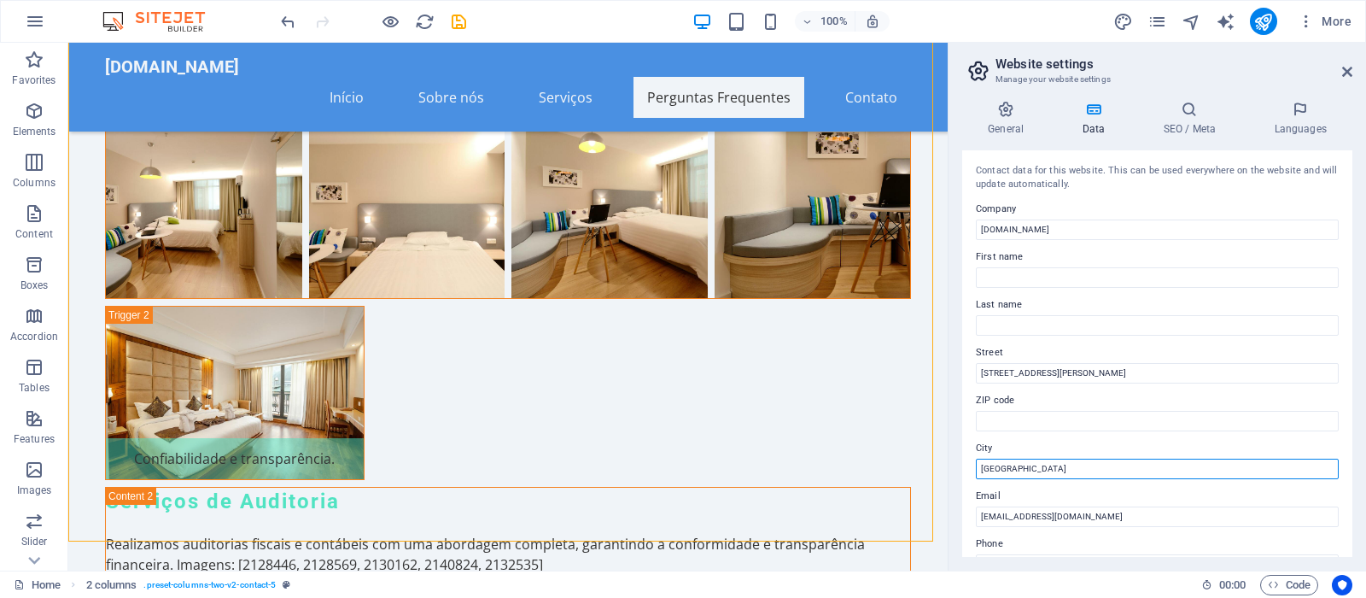
drag, startPoint x: 1041, startPoint y: 470, endPoint x: 546, endPoint y: 467, distance: 495.2
click at [976, 467] on input "São Paulo" at bounding box center [1157, 468] width 363 height 20
type input "[GEOGRAPHIC_DATA]"
click at [1015, 548] on label "Phone" at bounding box center [1157, 544] width 363 height 20
click at [1015, 554] on input "+55 11 1234-5678" at bounding box center [1157, 564] width 363 height 20
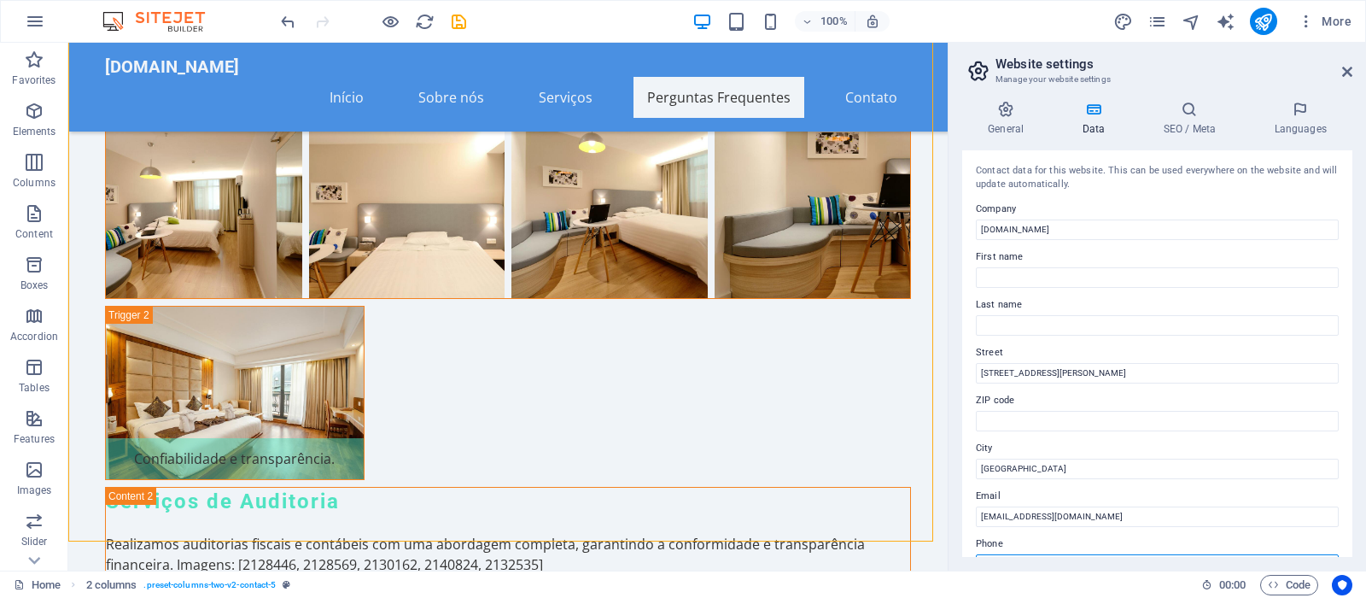
scroll to position [211, 0]
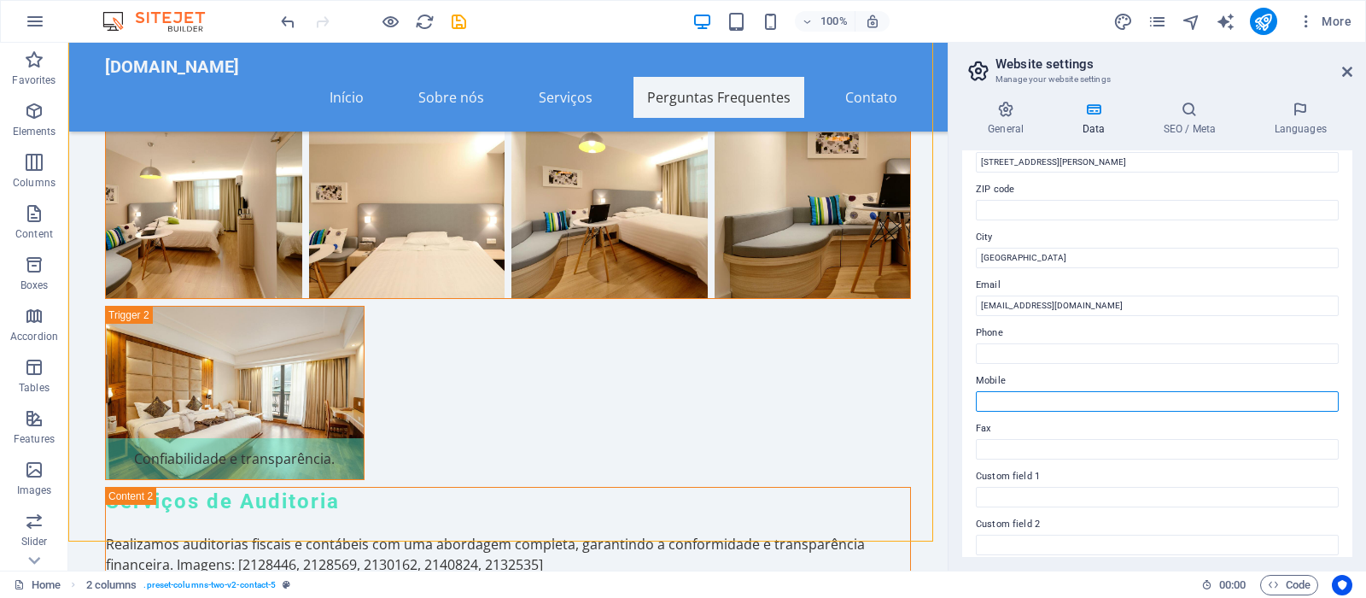
click at [1117, 406] on input "Mobile" at bounding box center [1157, 401] width 363 height 20
type input "55 + 21 + 98461-2216"
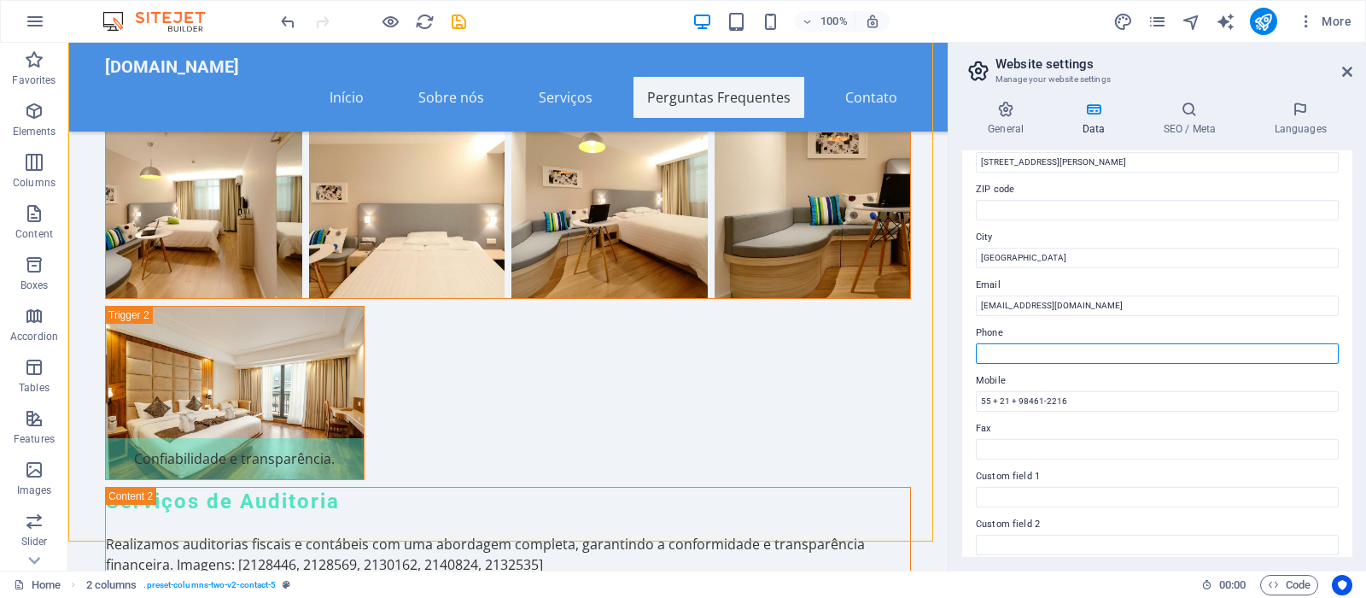
click at [1049, 355] on input "Phone" at bounding box center [1157, 353] width 363 height 20
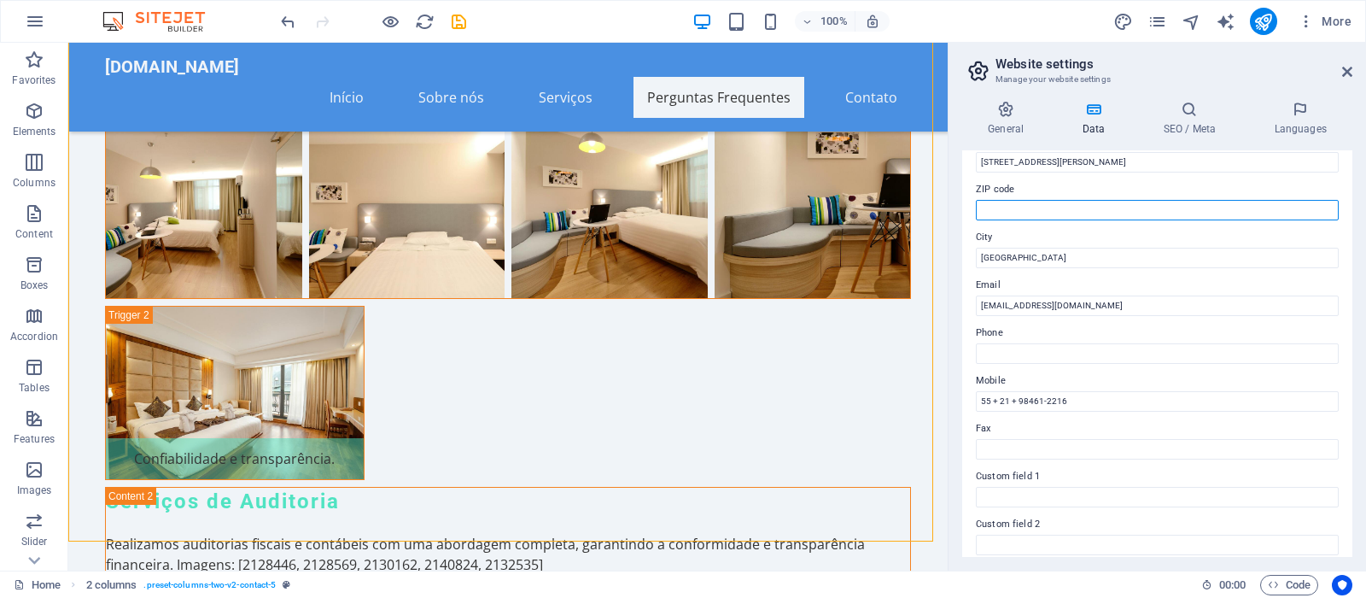
click at [1056, 201] on input "ZIP code" at bounding box center [1157, 210] width 363 height 20
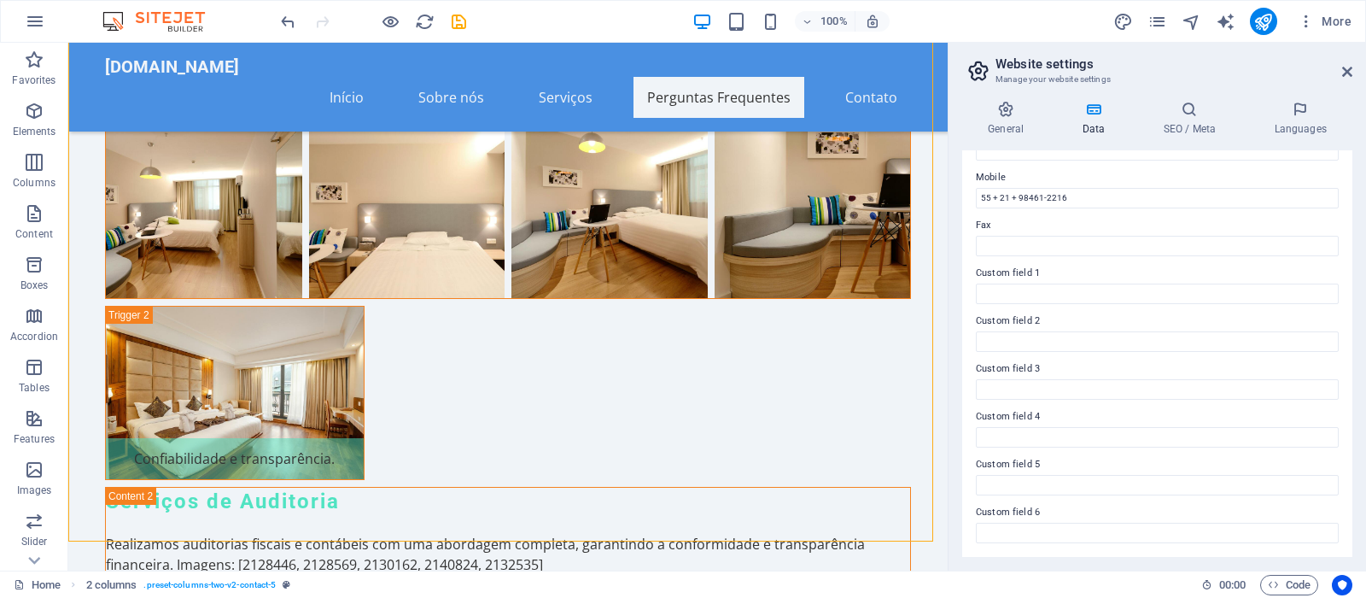
scroll to position [0, 0]
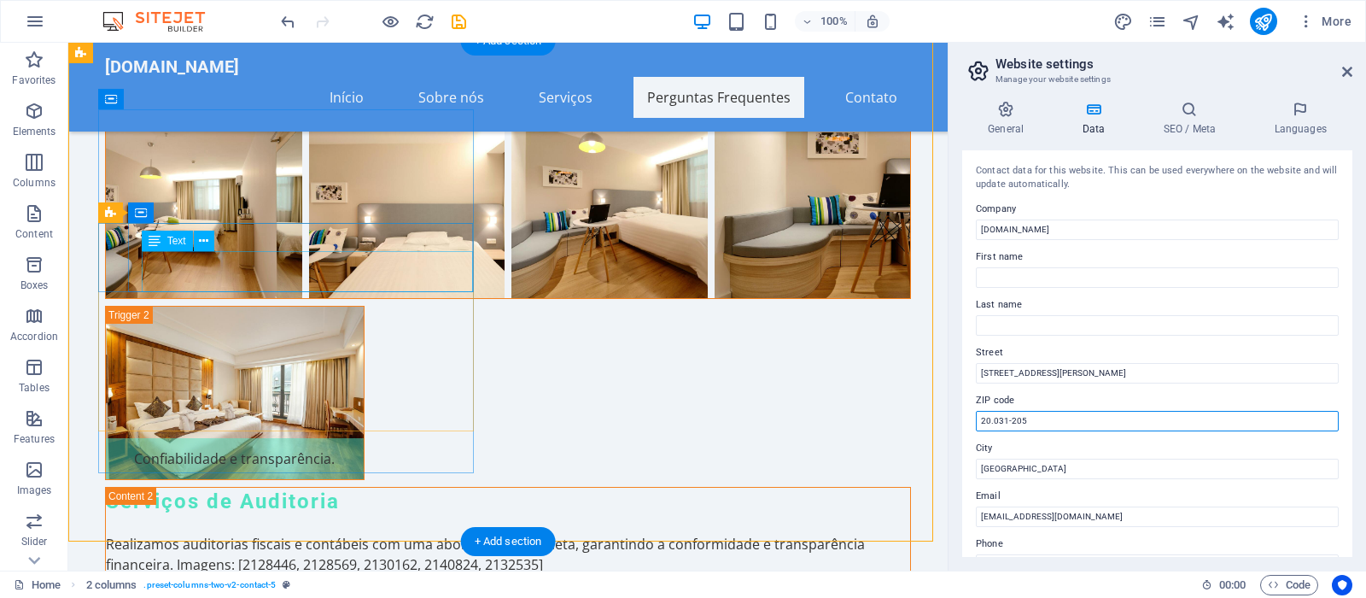
type input "20.031-205"
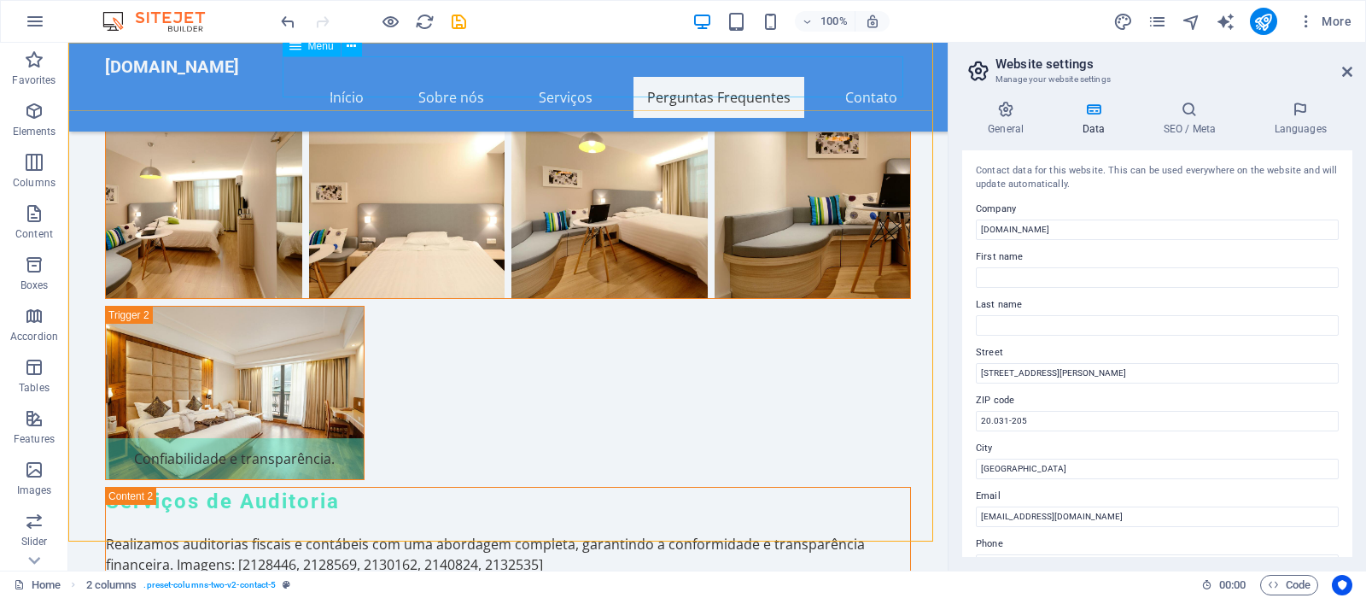
click at [861, 77] on nav "Início Sobre nós Serviços Perguntas Frequentes Contato" at bounding box center [508, 97] width 806 height 41
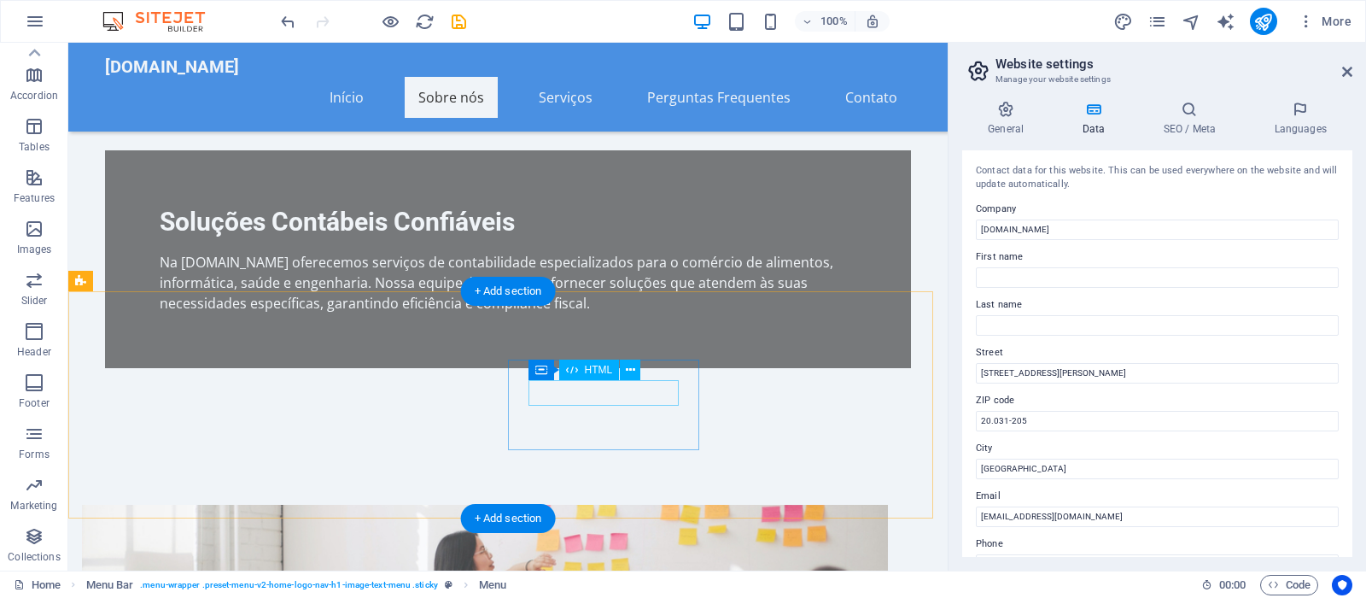
scroll to position [828, 0]
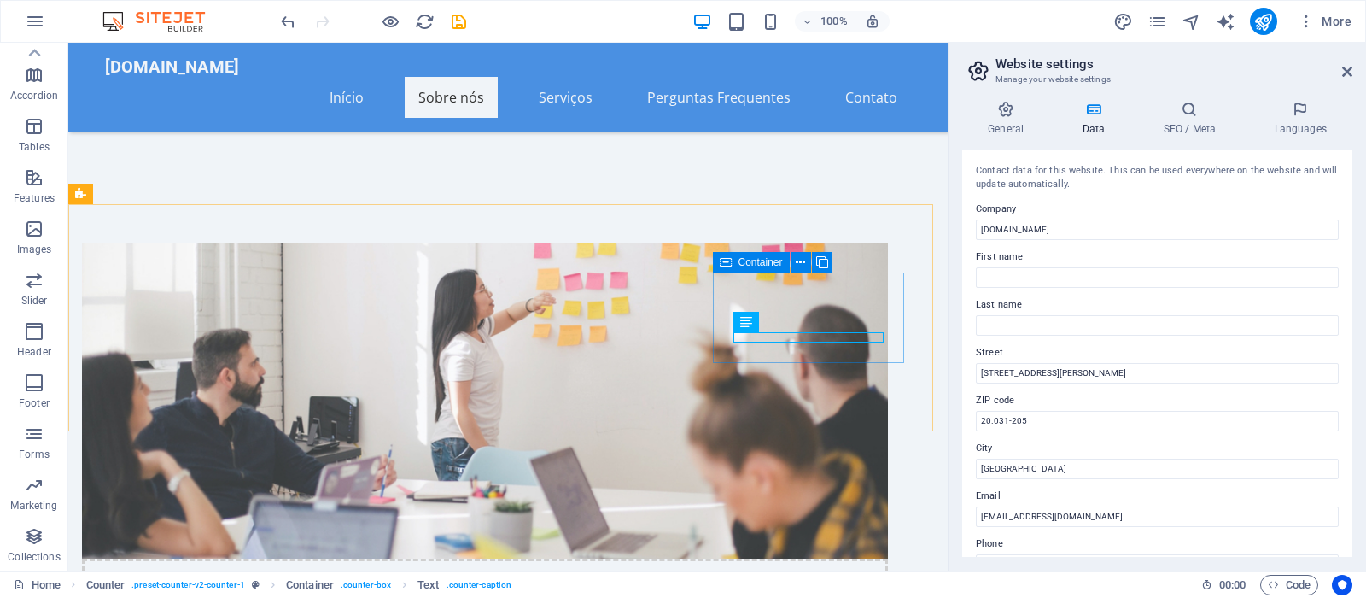
click at [723, 261] on icon at bounding box center [726, 262] width 12 height 20
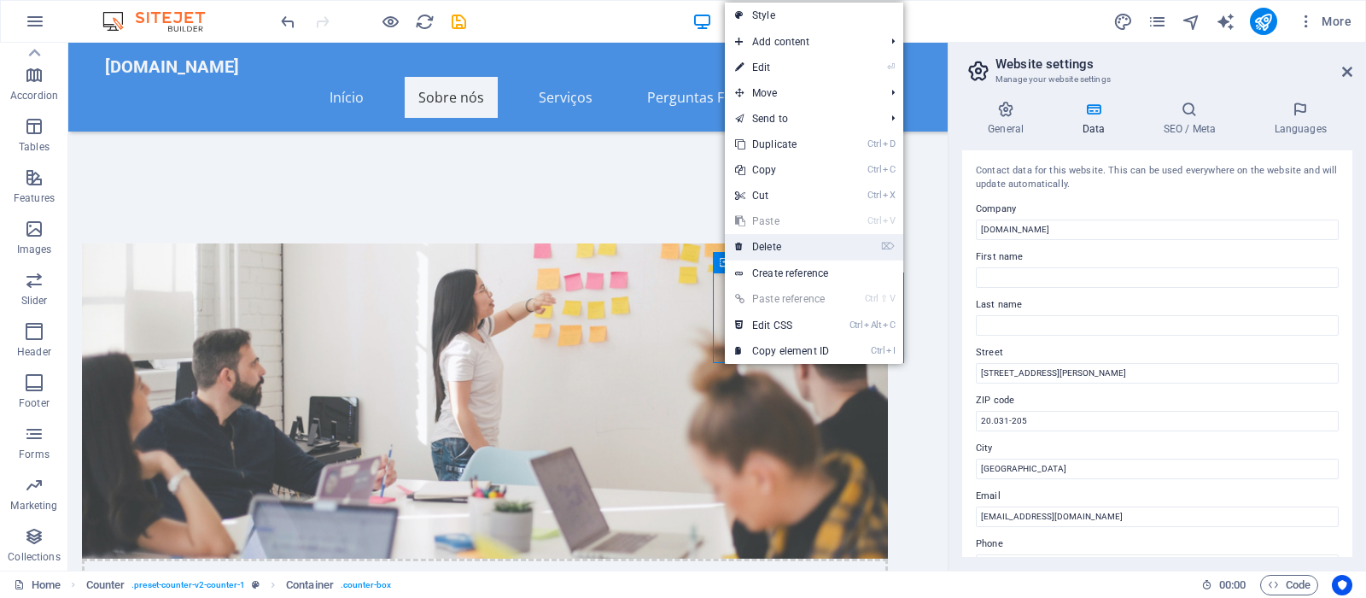
click at [748, 242] on link "⌦ Delete" at bounding box center [782, 247] width 114 height 26
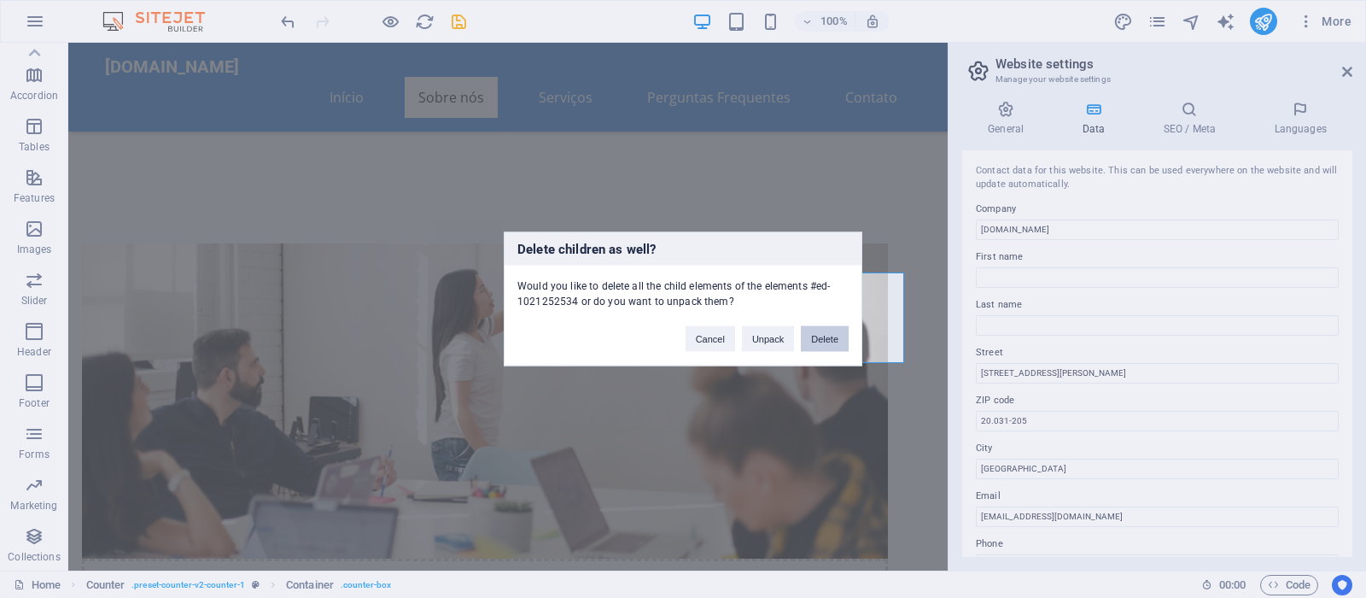
click at [826, 347] on button "Delete" at bounding box center [825, 339] width 48 height 26
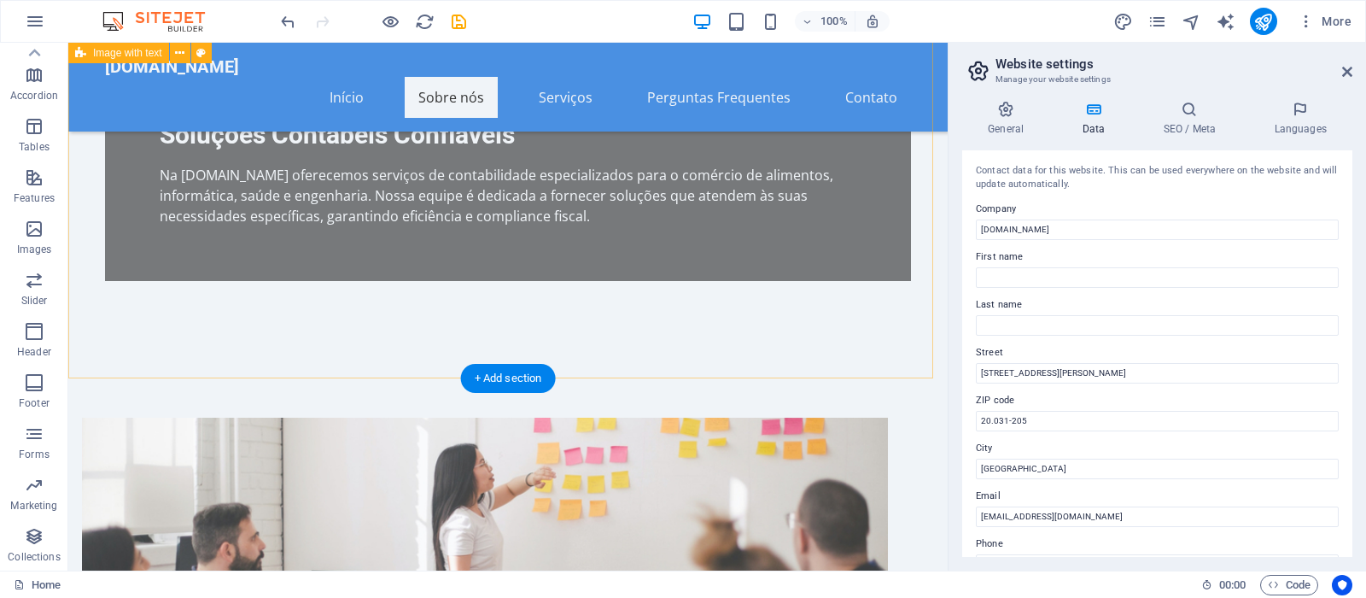
scroll to position [306, 0]
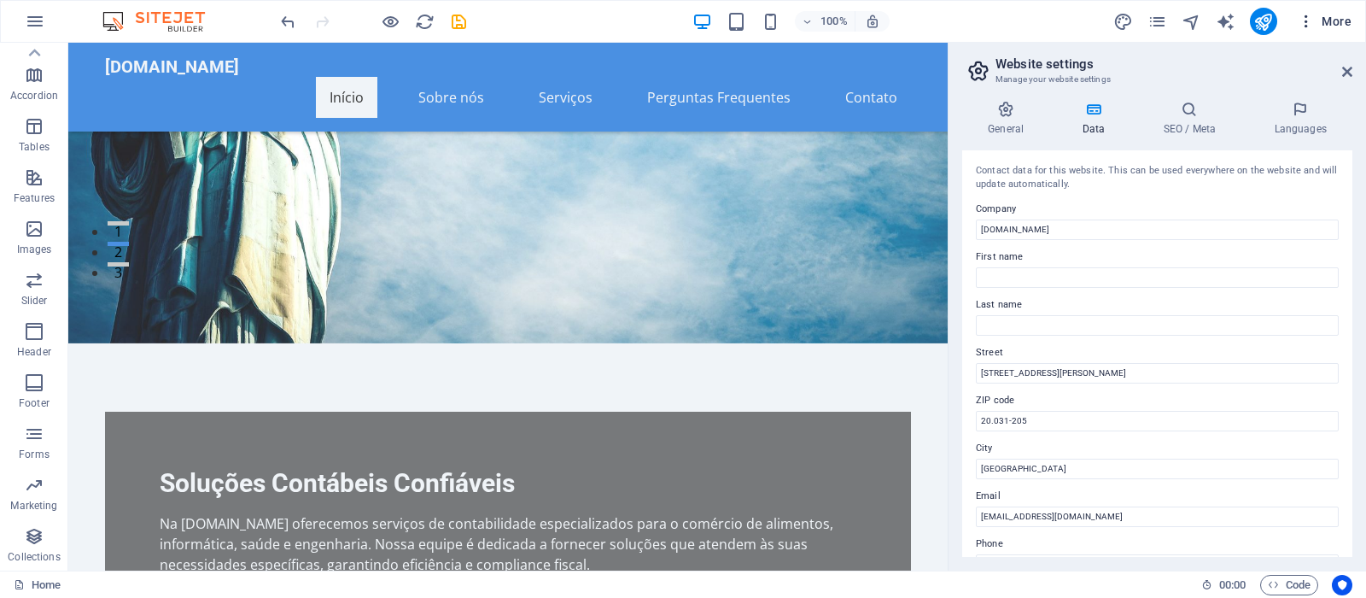
click at [1306, 20] on icon "button" at bounding box center [1306, 21] width 17 height 17
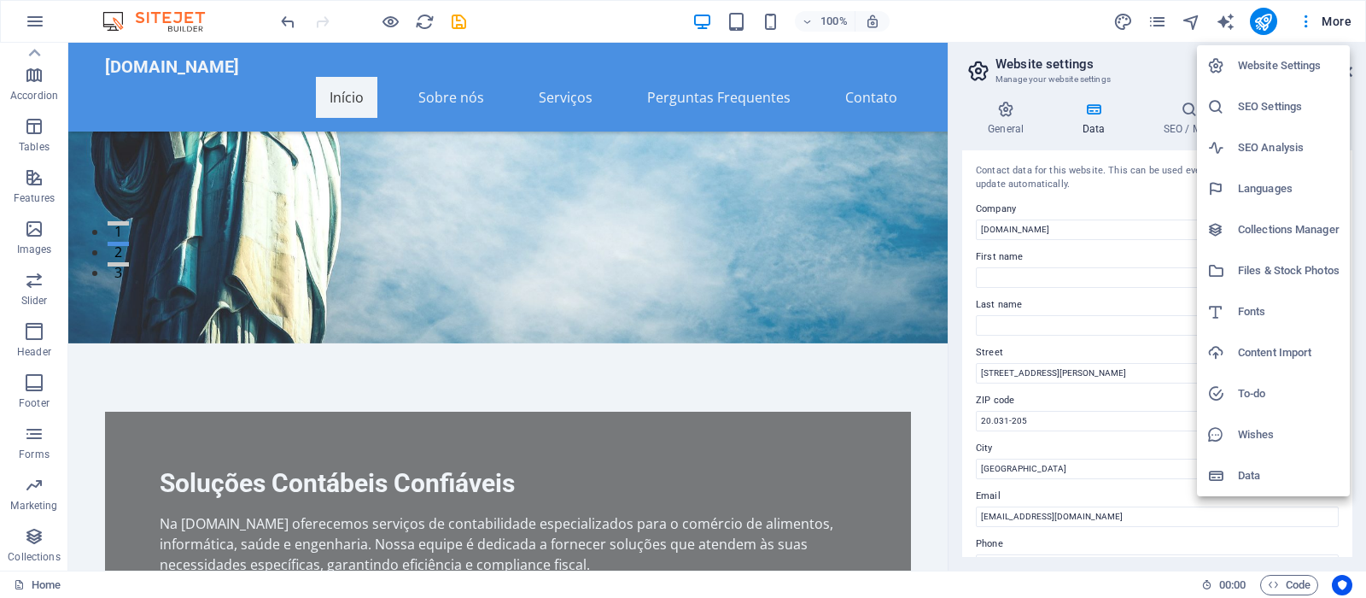
click at [1343, 24] on div at bounding box center [683, 299] width 1366 height 598
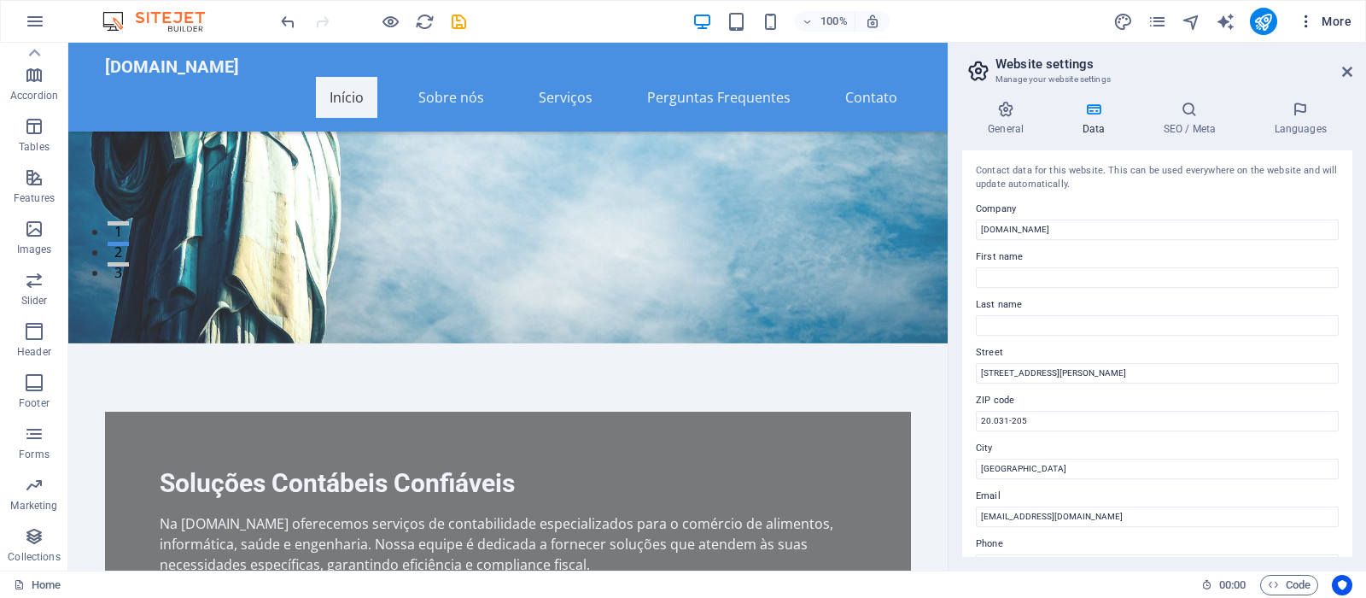
click at [1343, 22] on span "More" at bounding box center [1325, 21] width 54 height 17
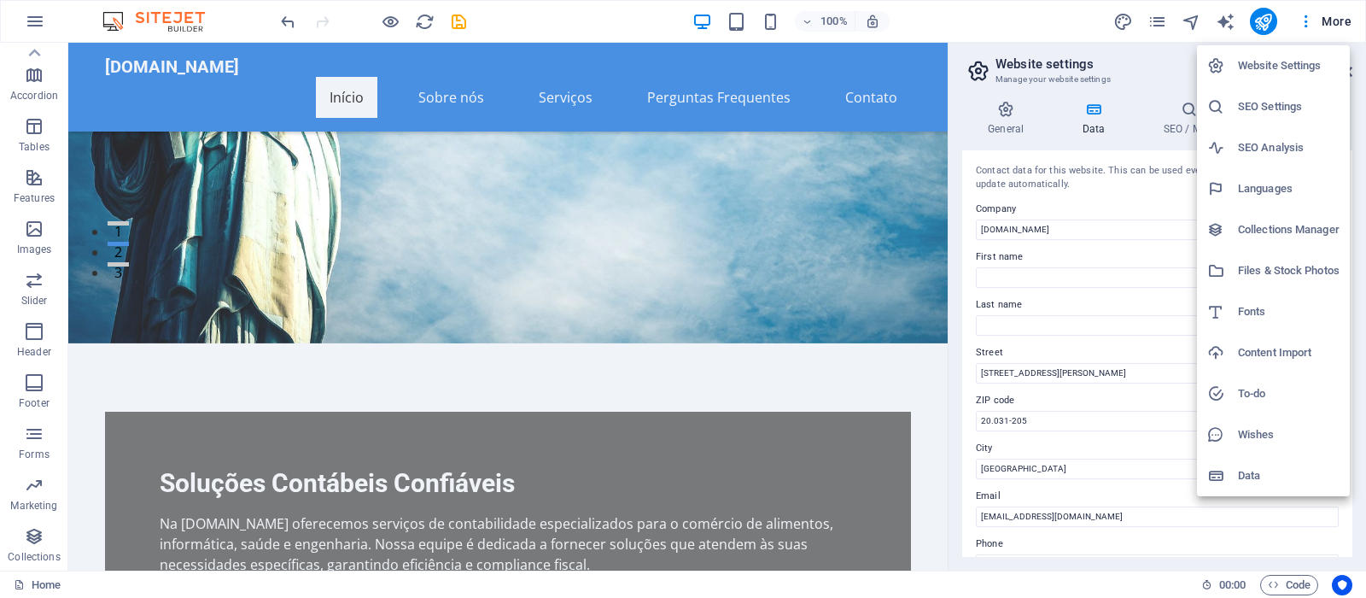
click at [935, 15] on div at bounding box center [683, 299] width 1366 height 598
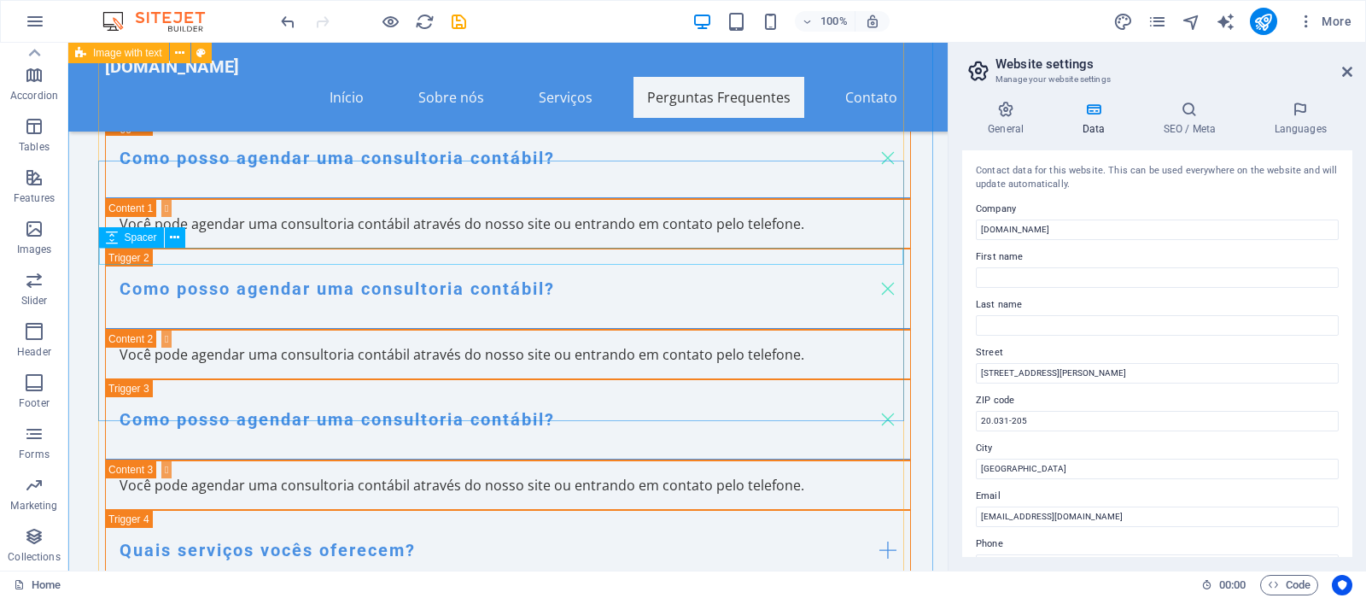
scroll to position [5966, 0]
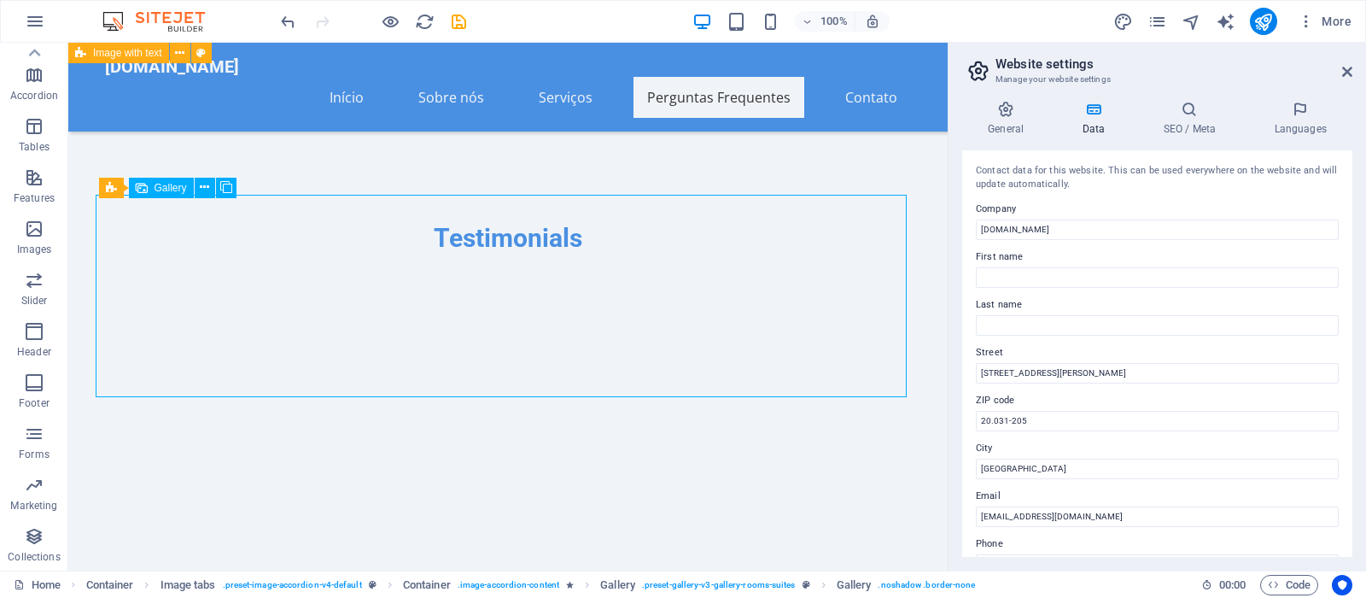
drag, startPoint x: 208, startPoint y: 280, endPoint x: 230, endPoint y: 309, distance: 36.0
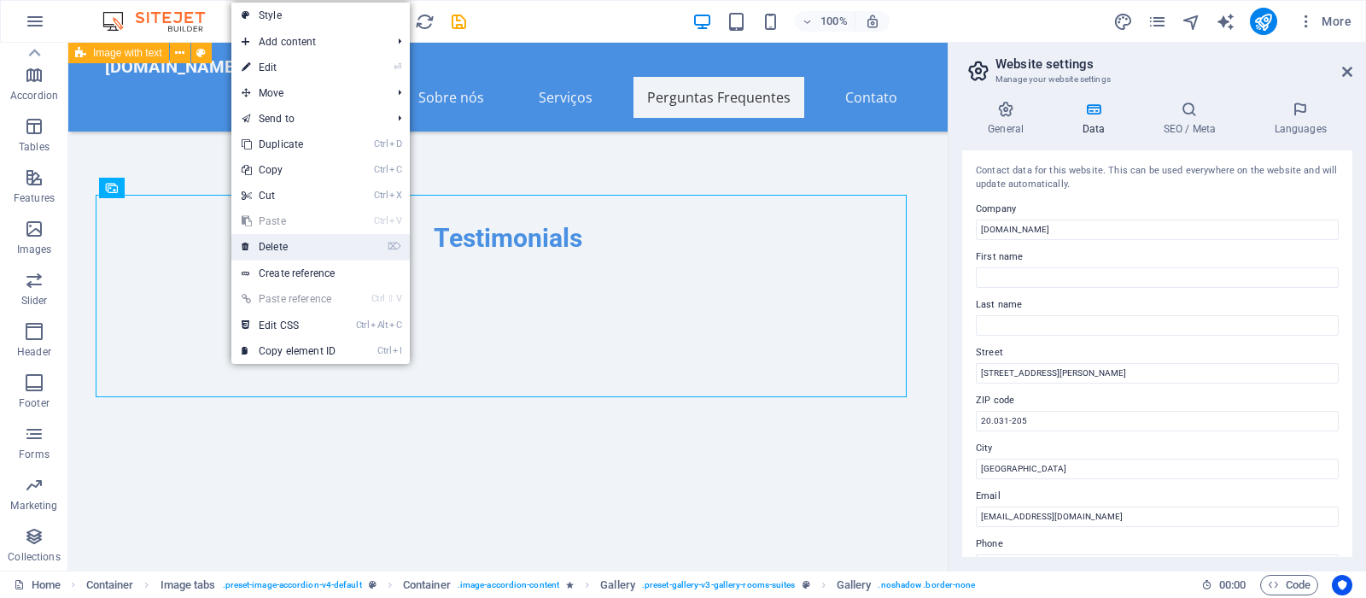
click at [254, 255] on link "⌦ Delete" at bounding box center [288, 247] width 114 height 26
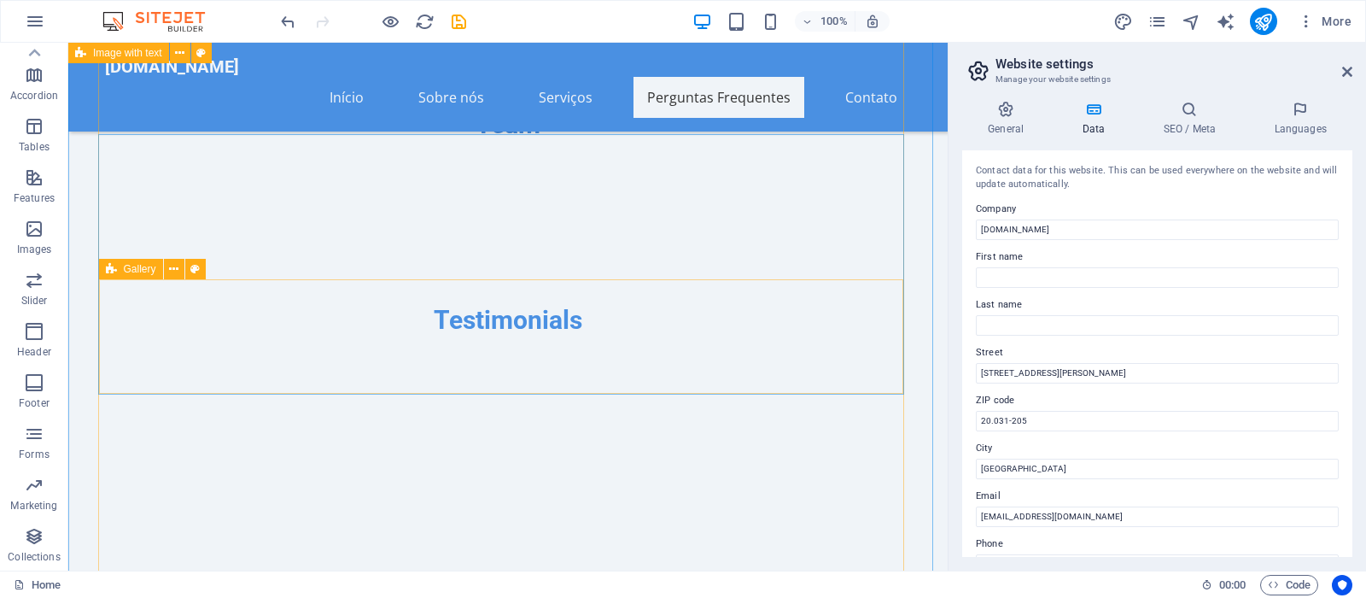
scroll to position [6058, 0]
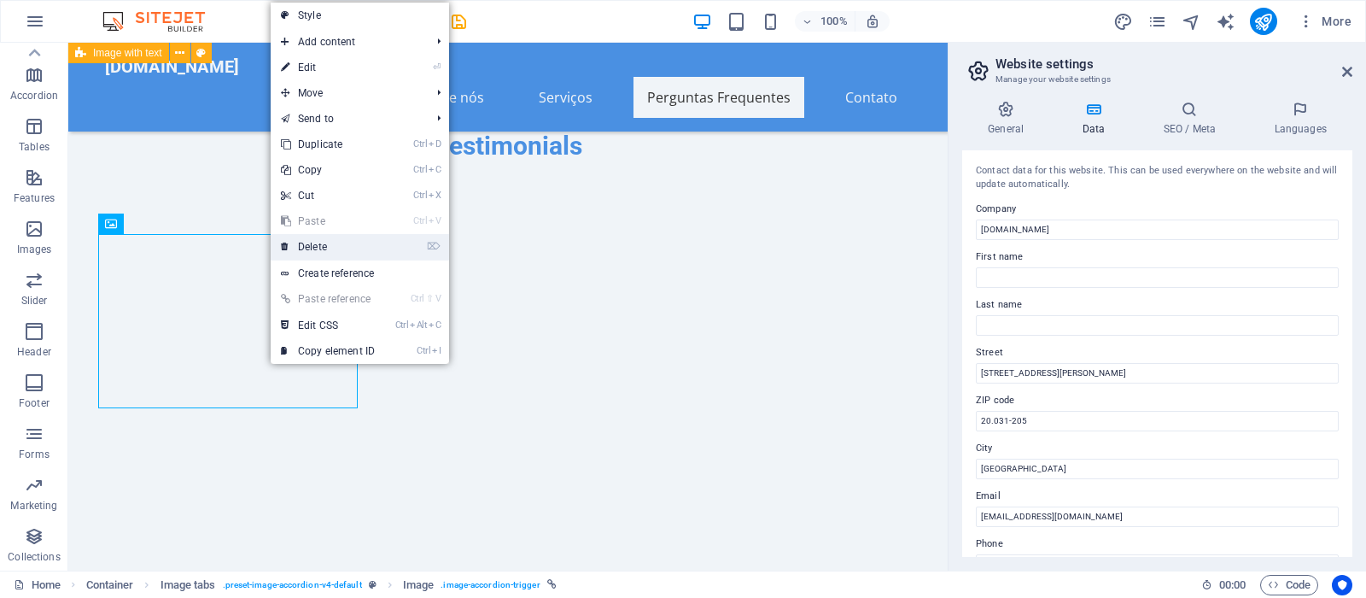
click at [312, 240] on link "⌦ Delete" at bounding box center [328, 247] width 114 height 26
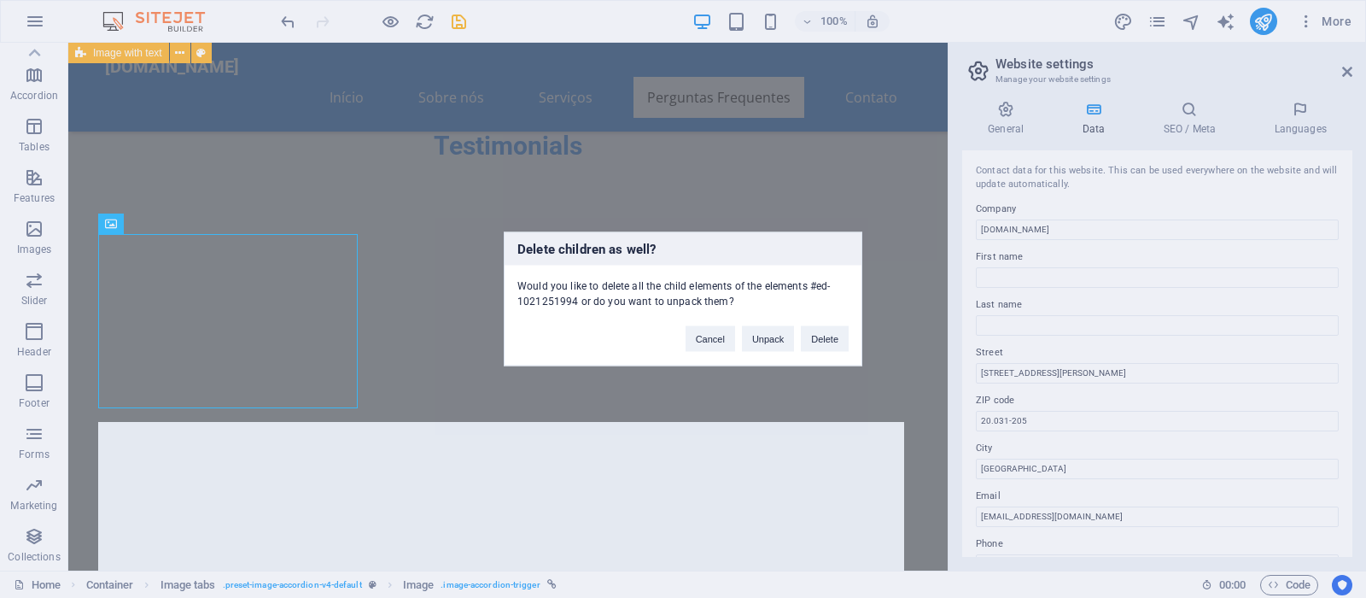
click at [854, 345] on div "Cancel Unpack Delete" at bounding box center [767, 331] width 189 height 44
click at [840, 339] on button "Delete" at bounding box center [825, 339] width 48 height 26
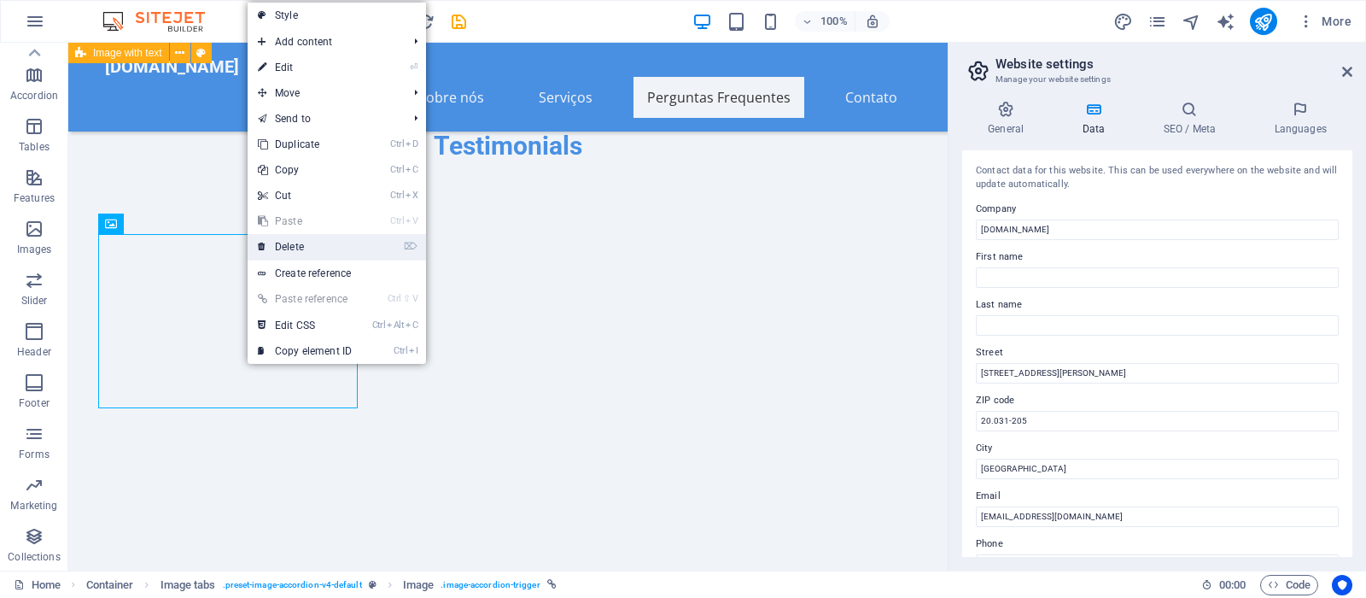
click at [294, 240] on link "⌦ Delete" at bounding box center [305, 247] width 114 height 26
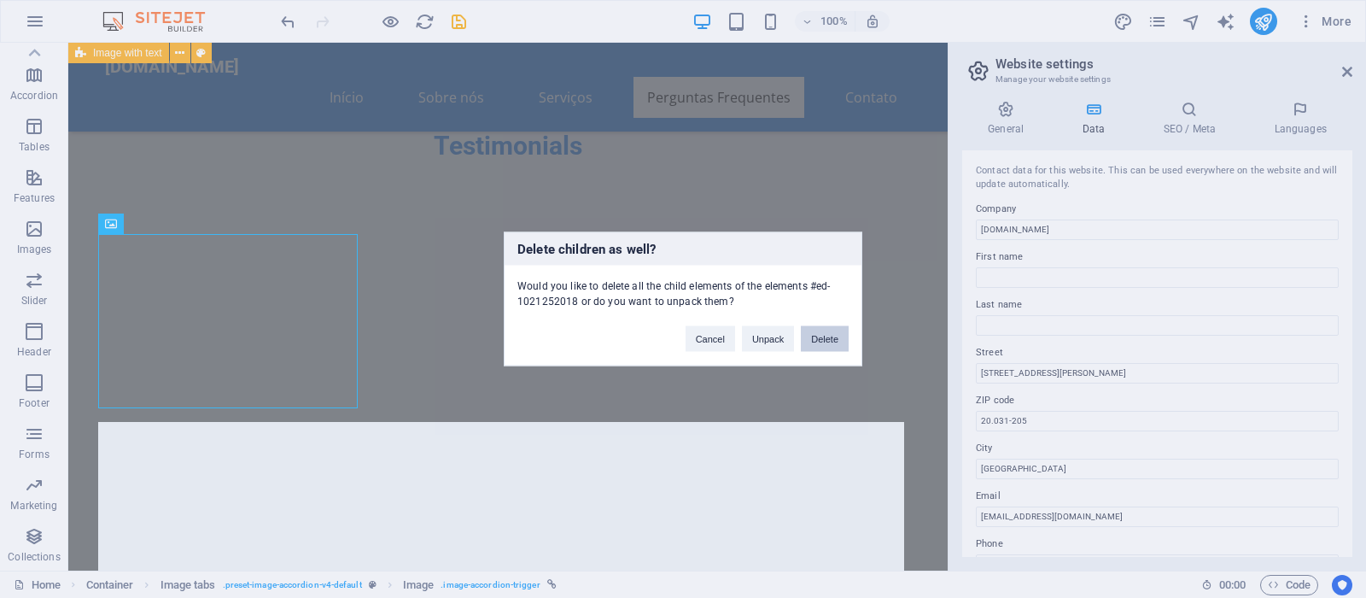
click at [831, 341] on button "Delete" at bounding box center [825, 339] width 48 height 26
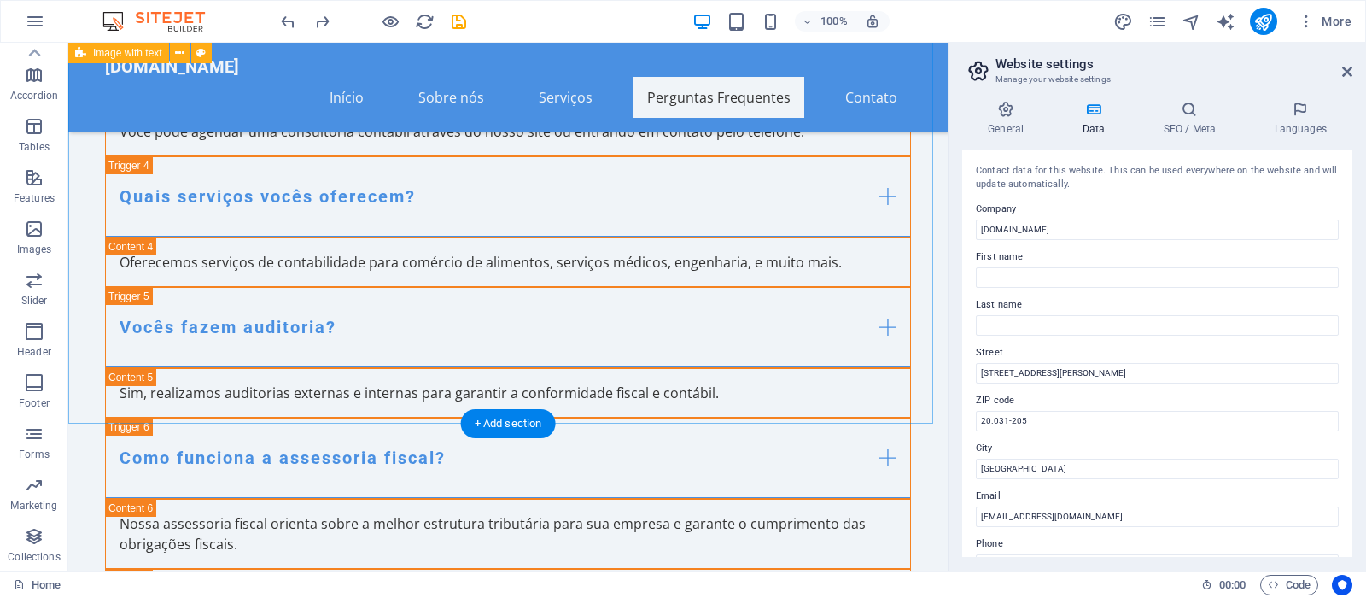
scroll to position [6842, 0]
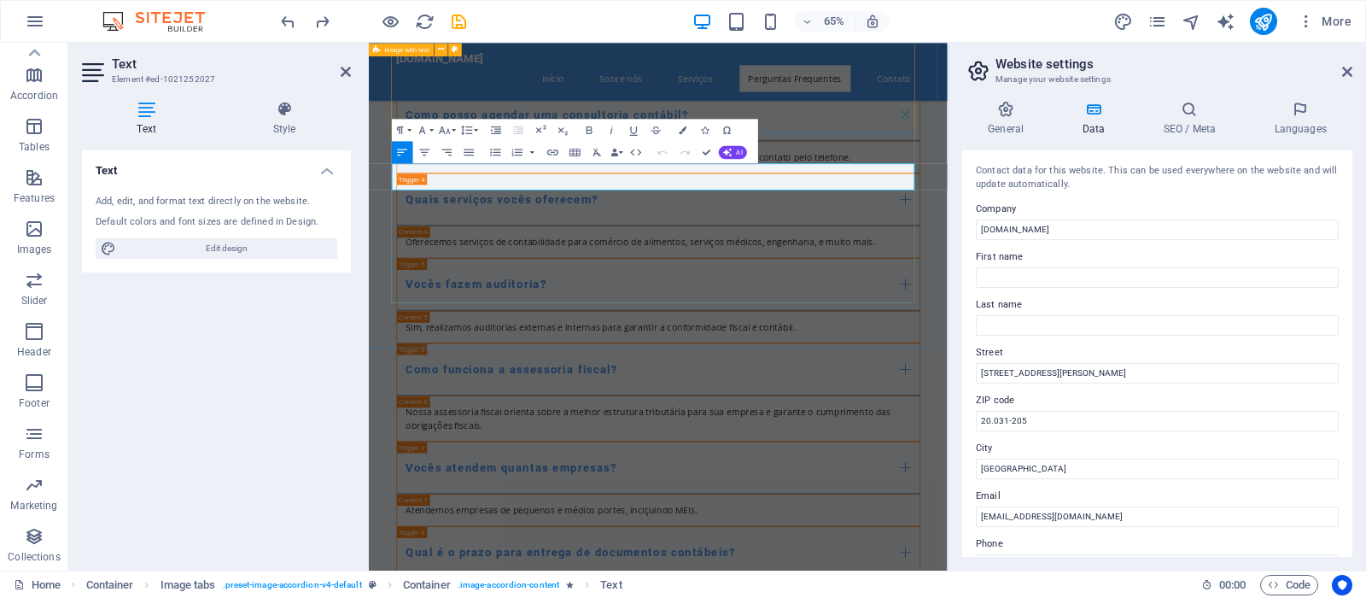
click at [277, 379] on div "Text Add, edit, and format text directly on the website. Default colors and fon…" at bounding box center [216, 353] width 269 height 406
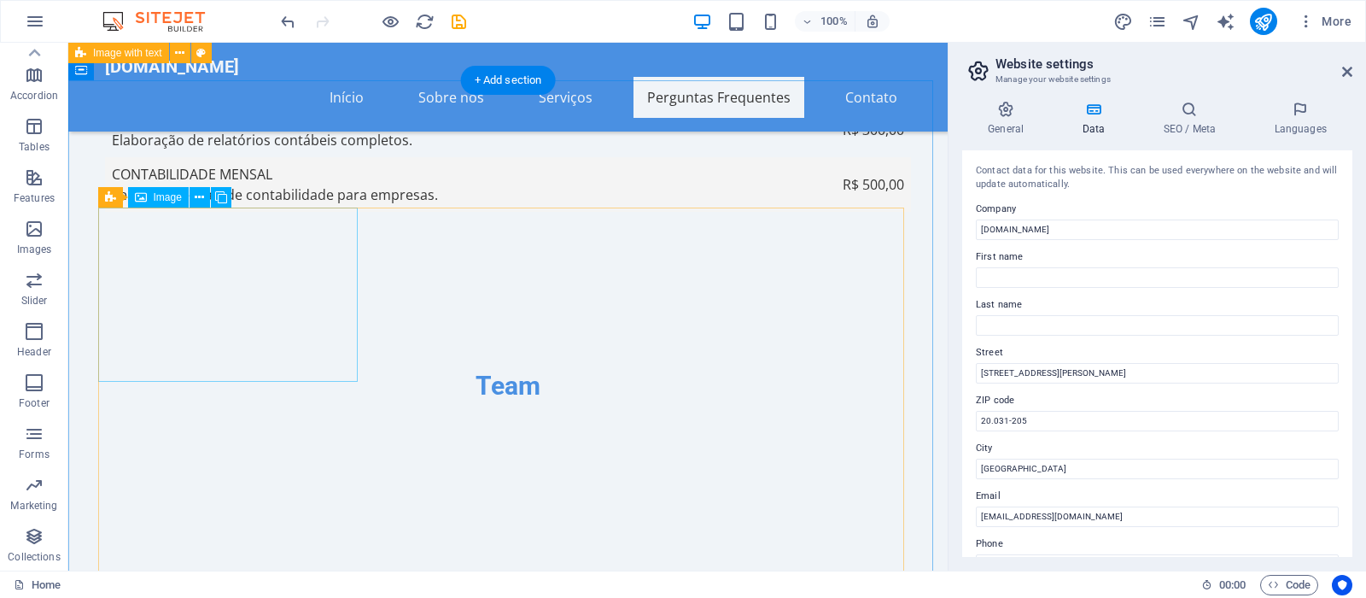
scroll to position [5971, 0]
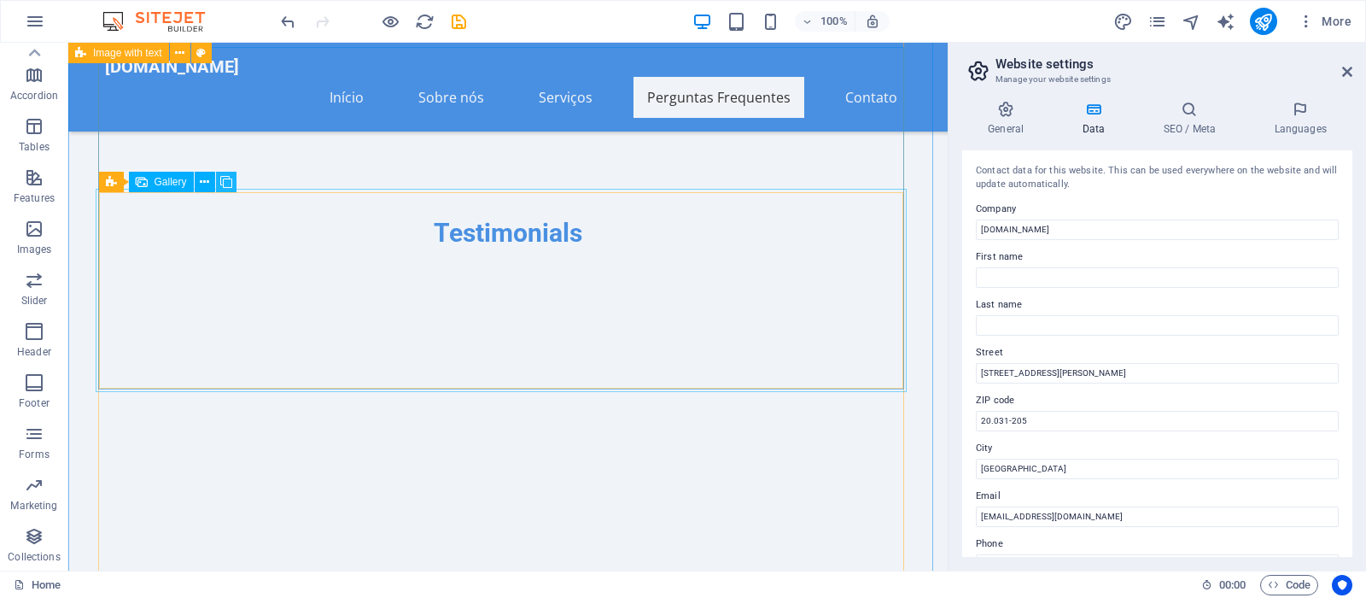
click at [230, 178] on icon at bounding box center [226, 182] width 12 height 18
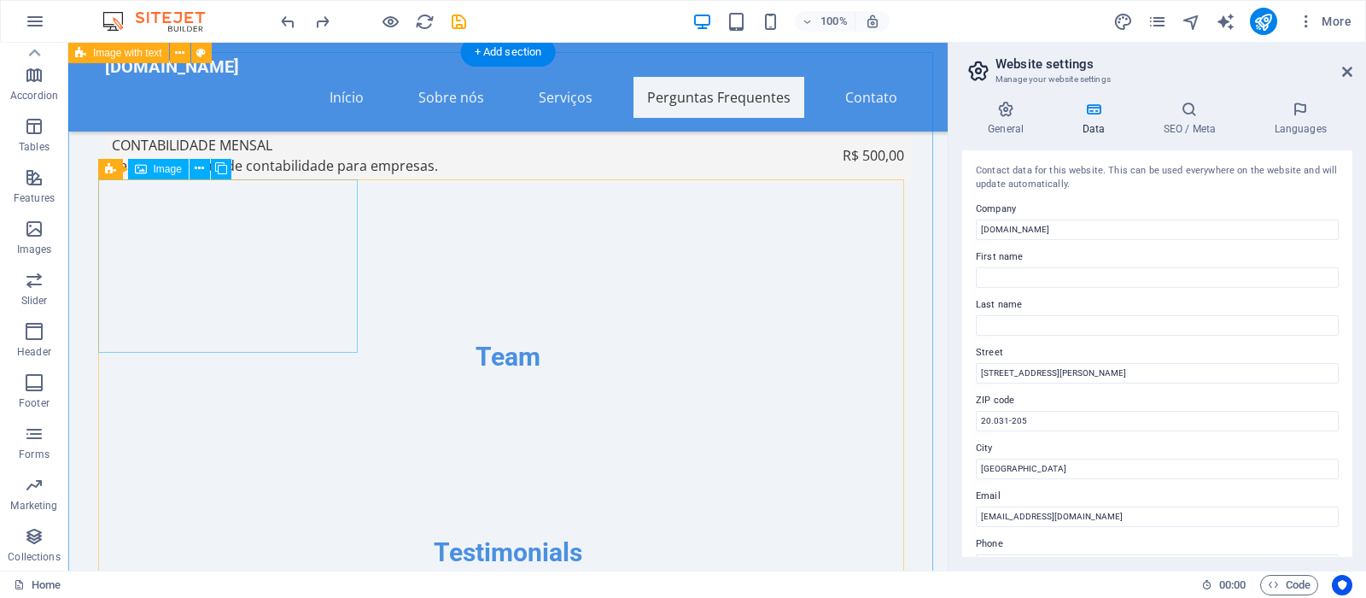
scroll to position [6000, 0]
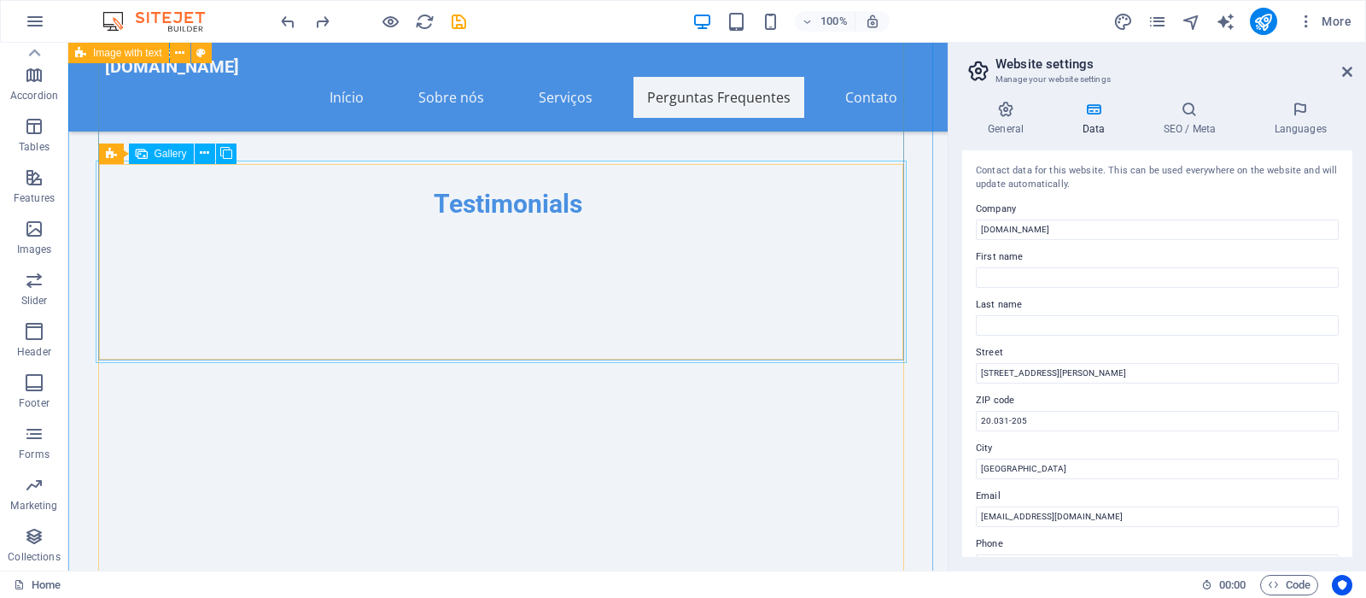
click at [166, 150] on span "Gallery" at bounding box center [171, 154] width 32 height 10
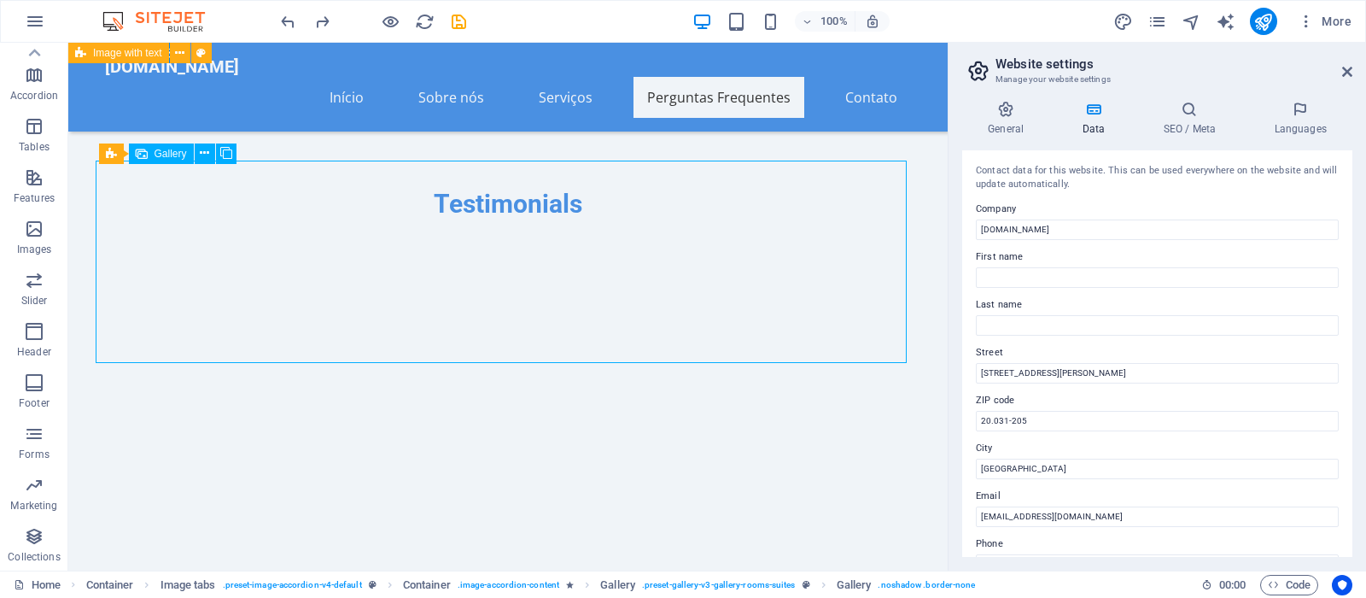
click at [172, 155] on span "Gallery" at bounding box center [171, 154] width 32 height 10
click at [198, 157] on button at bounding box center [205, 153] width 20 height 20
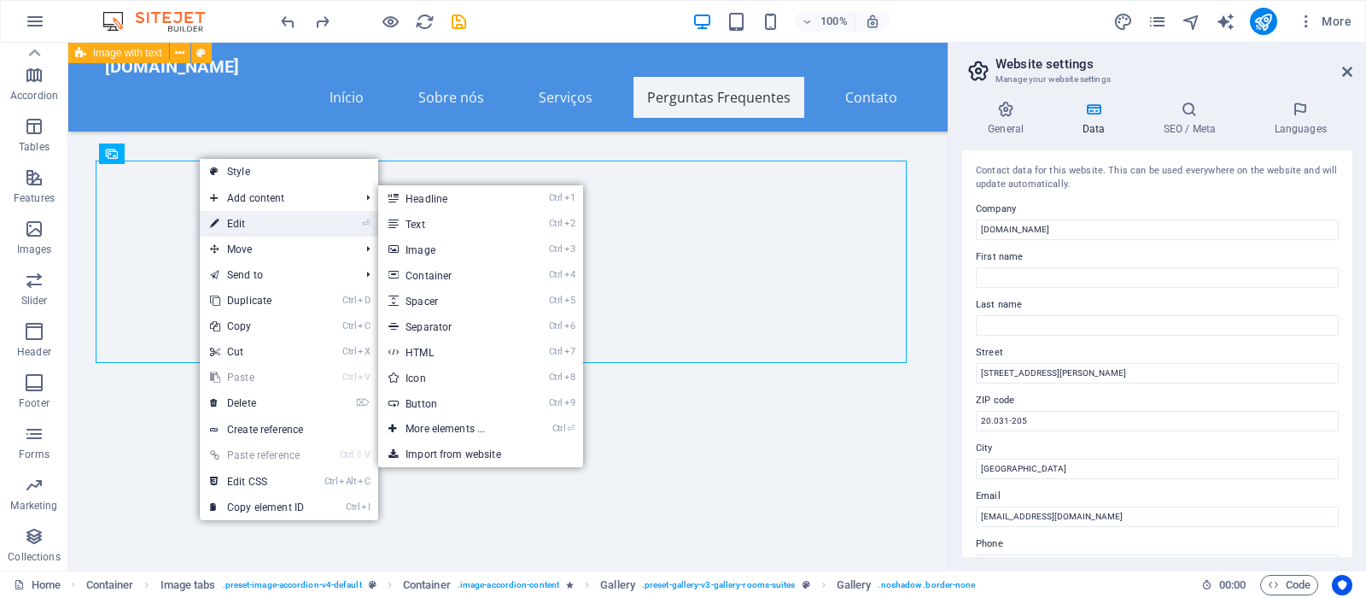
click at [232, 220] on link "⏎ Edit" at bounding box center [257, 224] width 114 height 26
select select "4"
select select "px"
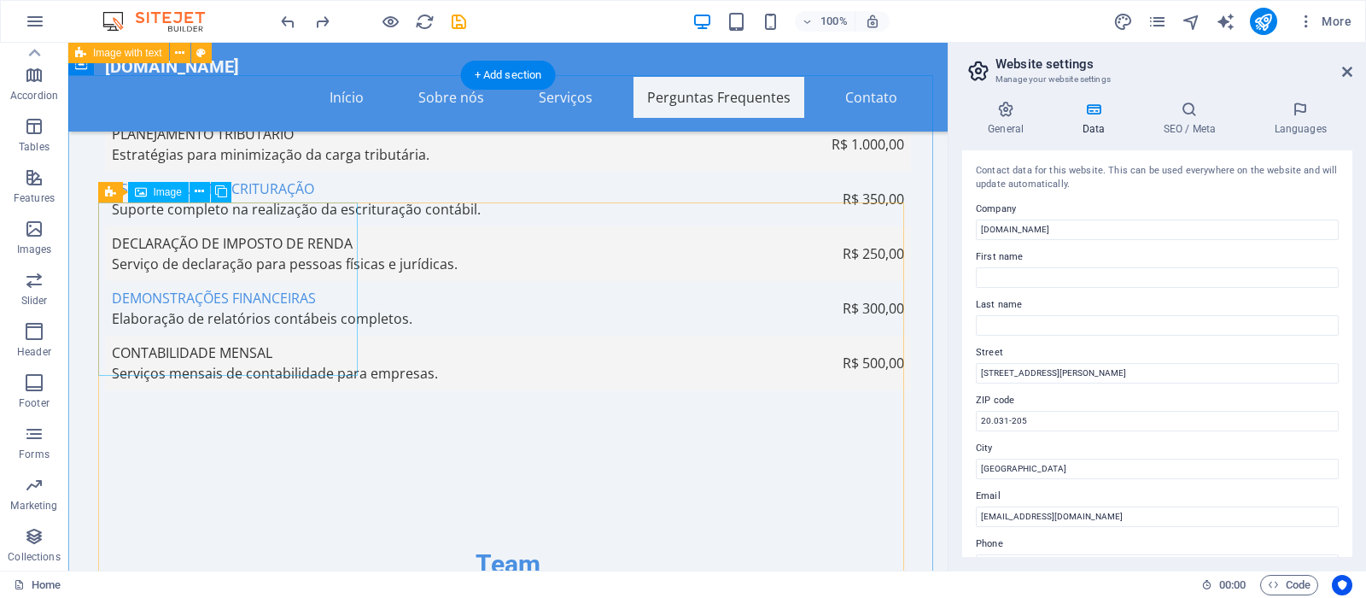
scroll to position [5716, 0]
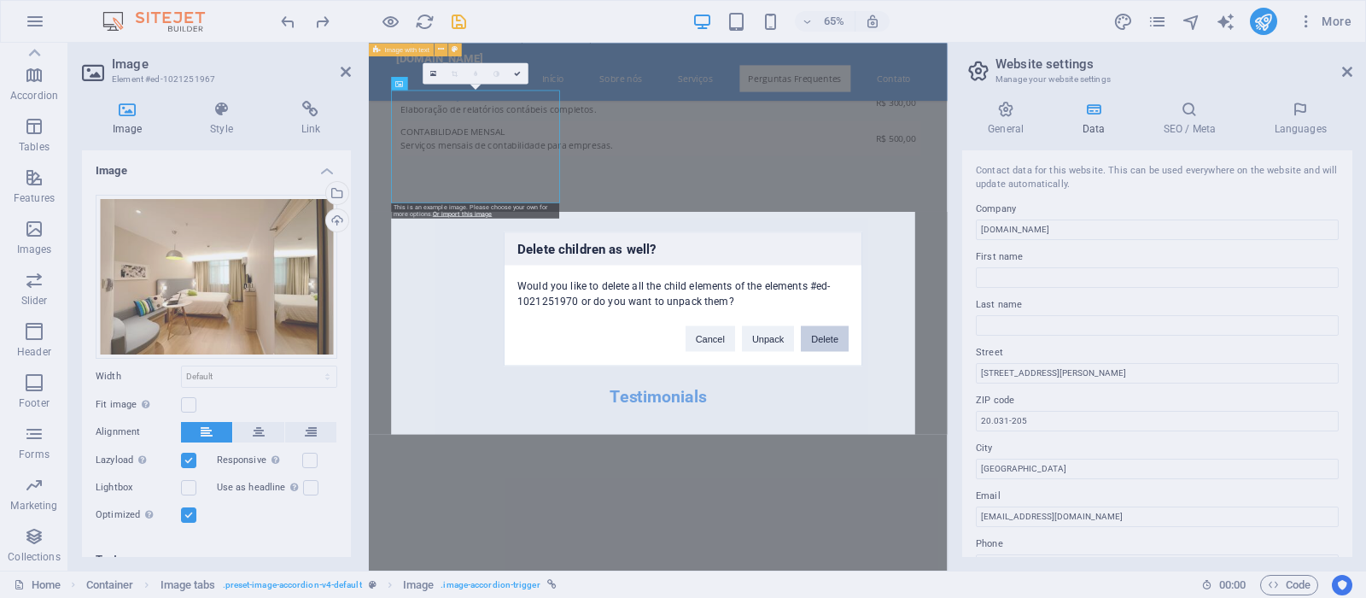
click at [841, 341] on button "Delete" at bounding box center [825, 339] width 48 height 26
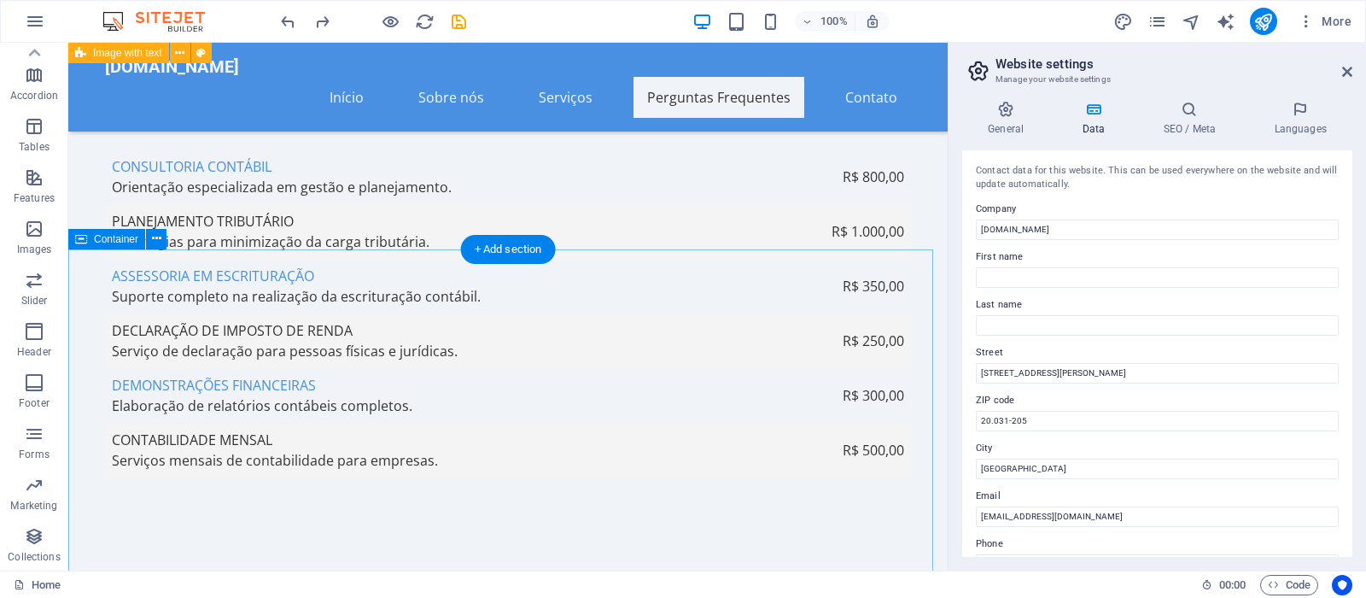
scroll to position [5629, 0]
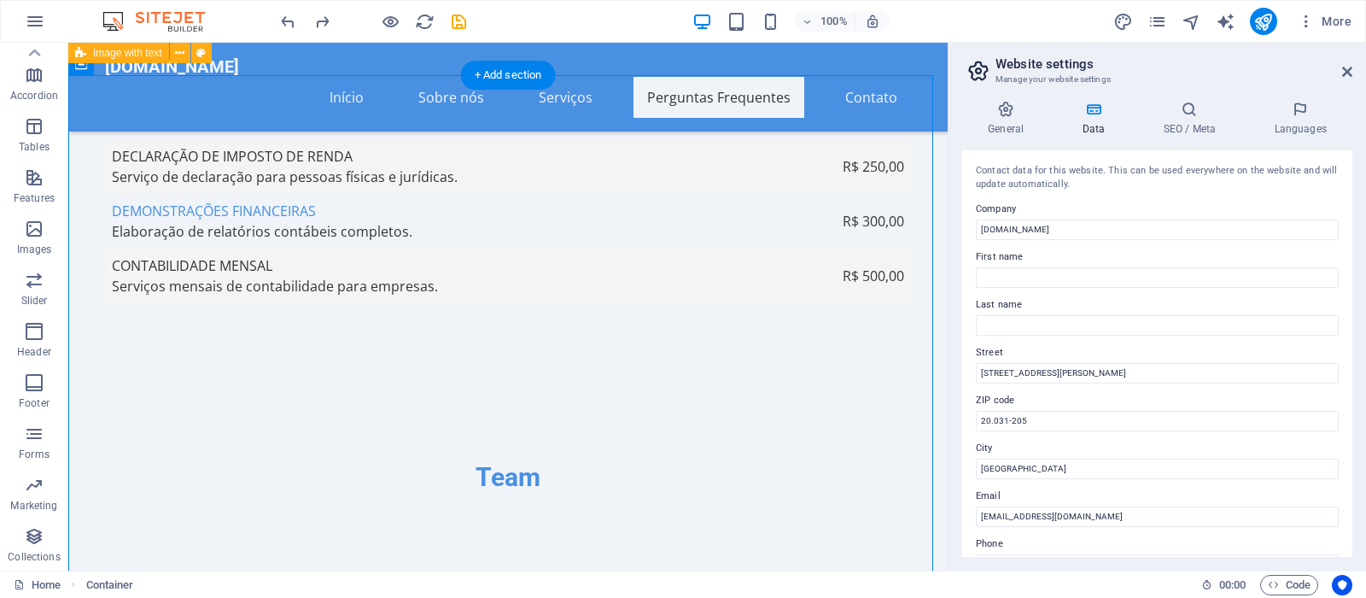
drag, startPoint x: 266, startPoint y: 263, endPoint x: 497, endPoint y: 279, distance: 231.9
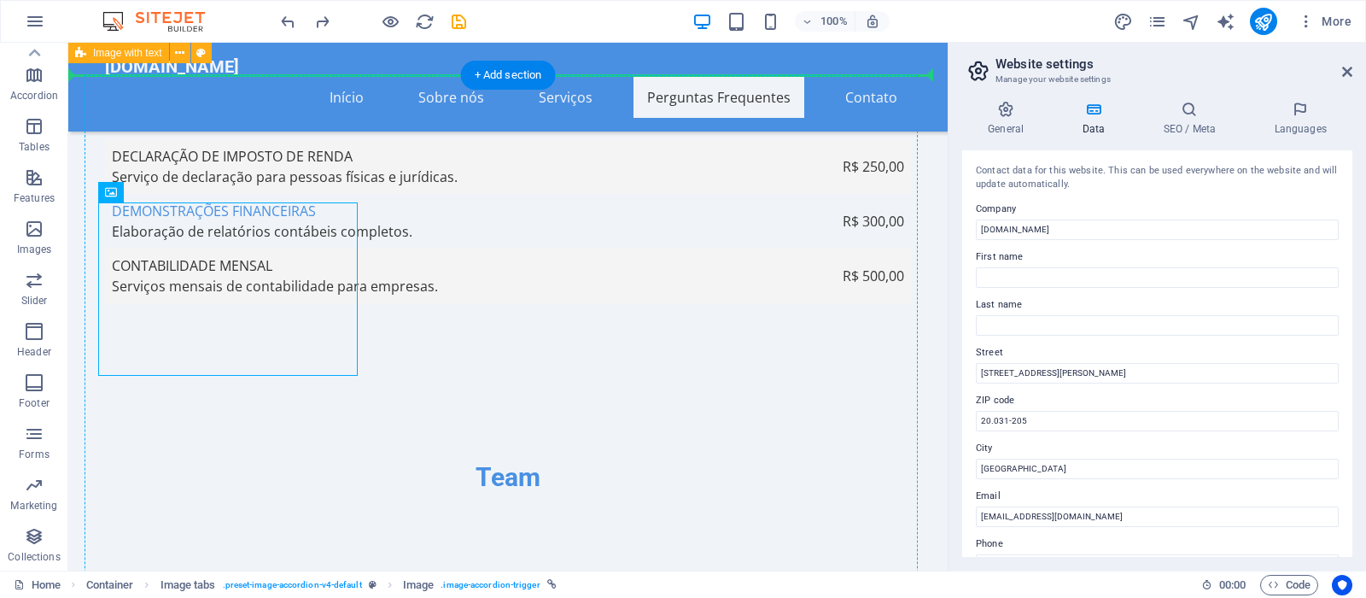
drag, startPoint x: 313, startPoint y: 266, endPoint x: 367, endPoint y: 265, distance: 53.8
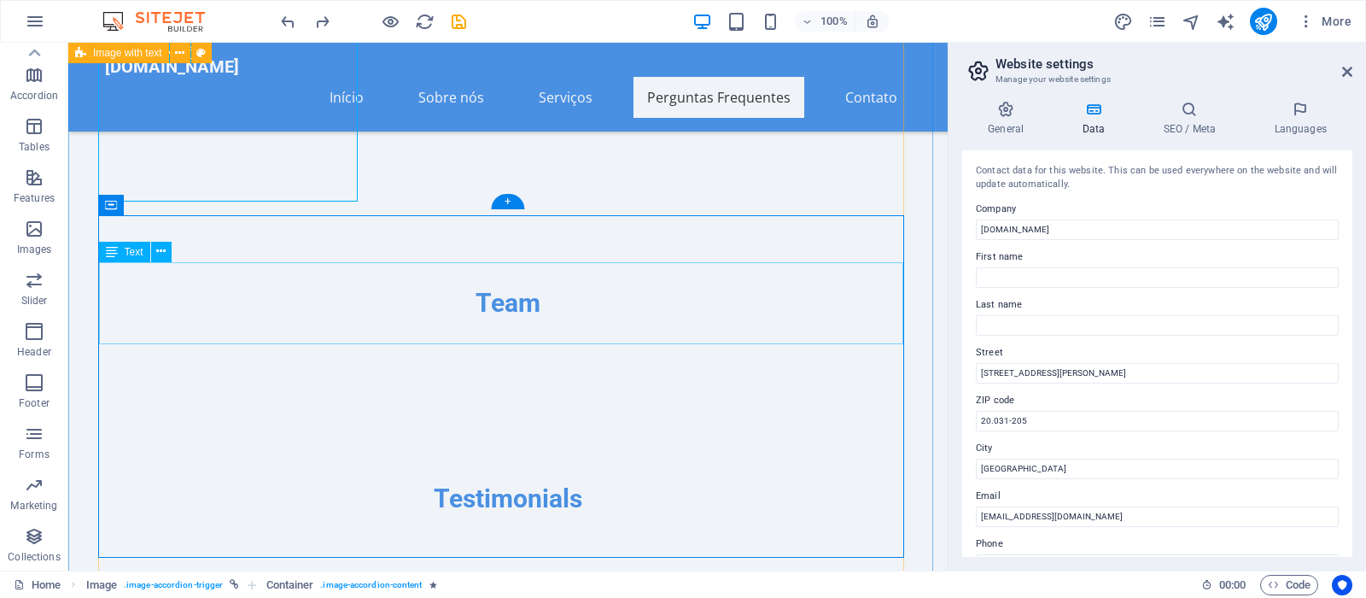
scroll to position [5542, 0]
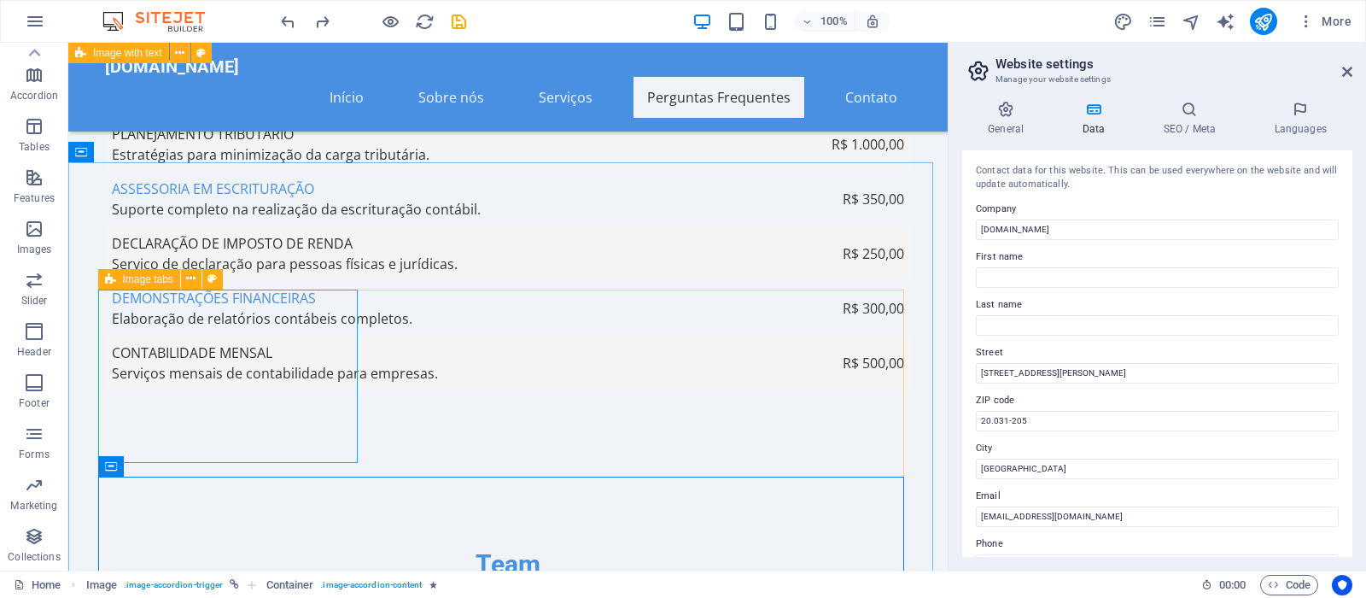
click at [129, 276] on span "Image tabs" at bounding box center [148, 279] width 50 height 10
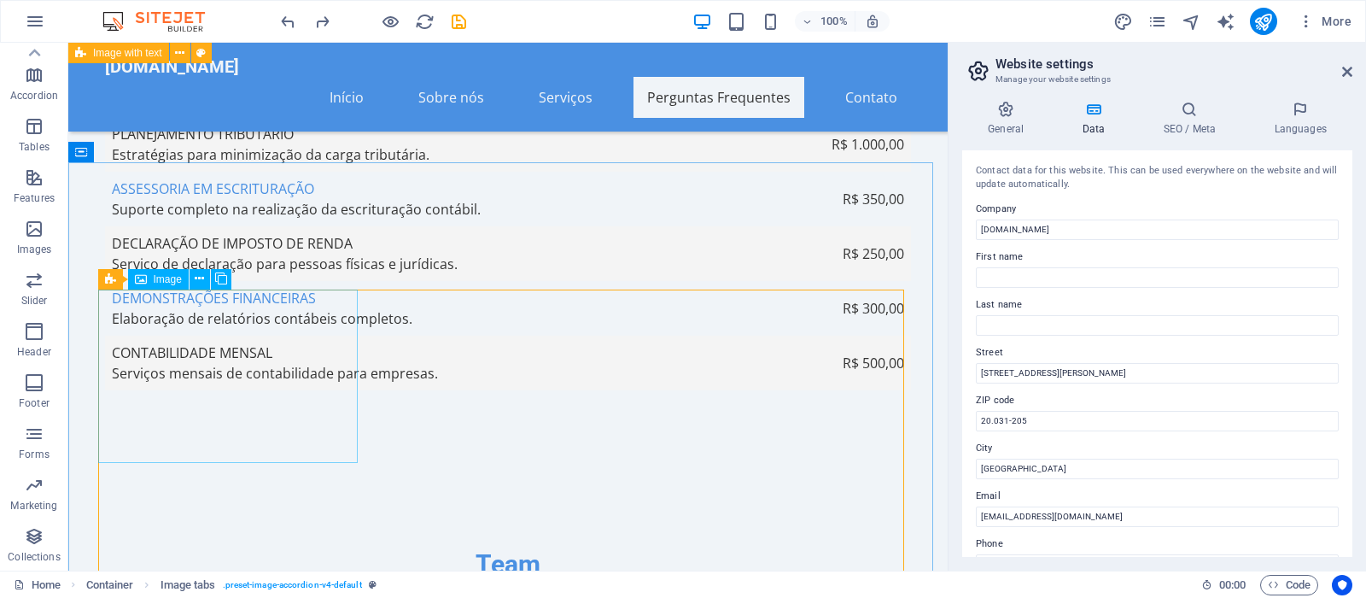
click at [140, 281] on icon at bounding box center [141, 279] width 12 height 20
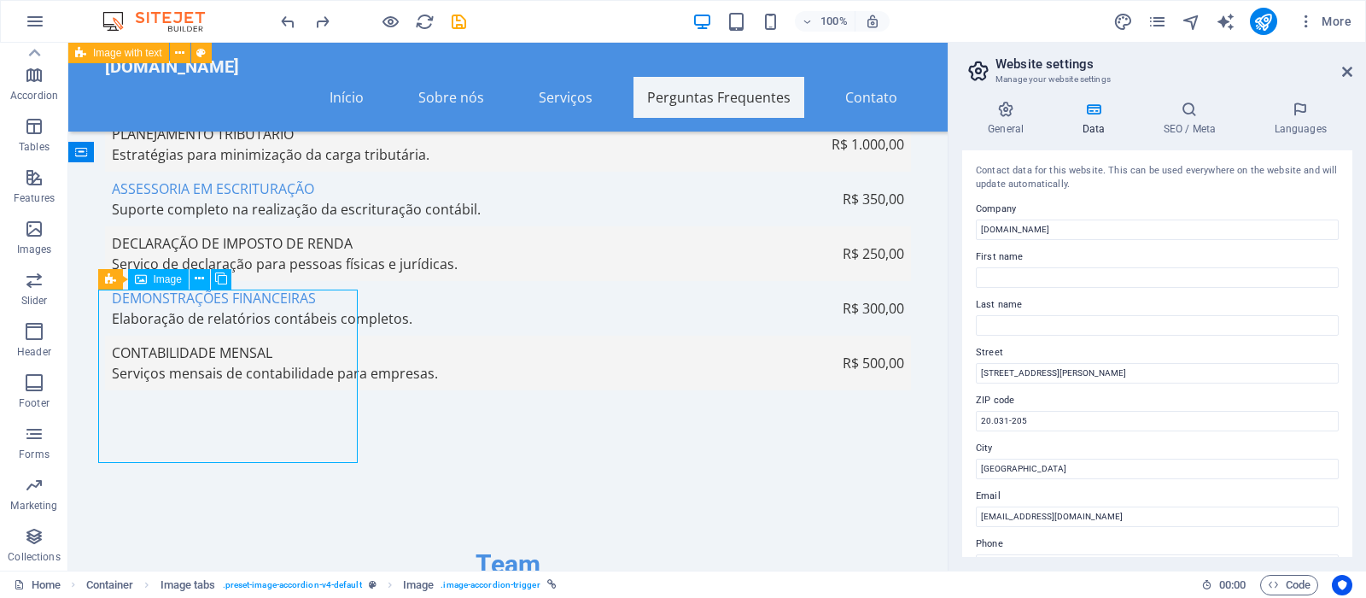
click at [143, 281] on icon at bounding box center [141, 279] width 12 height 20
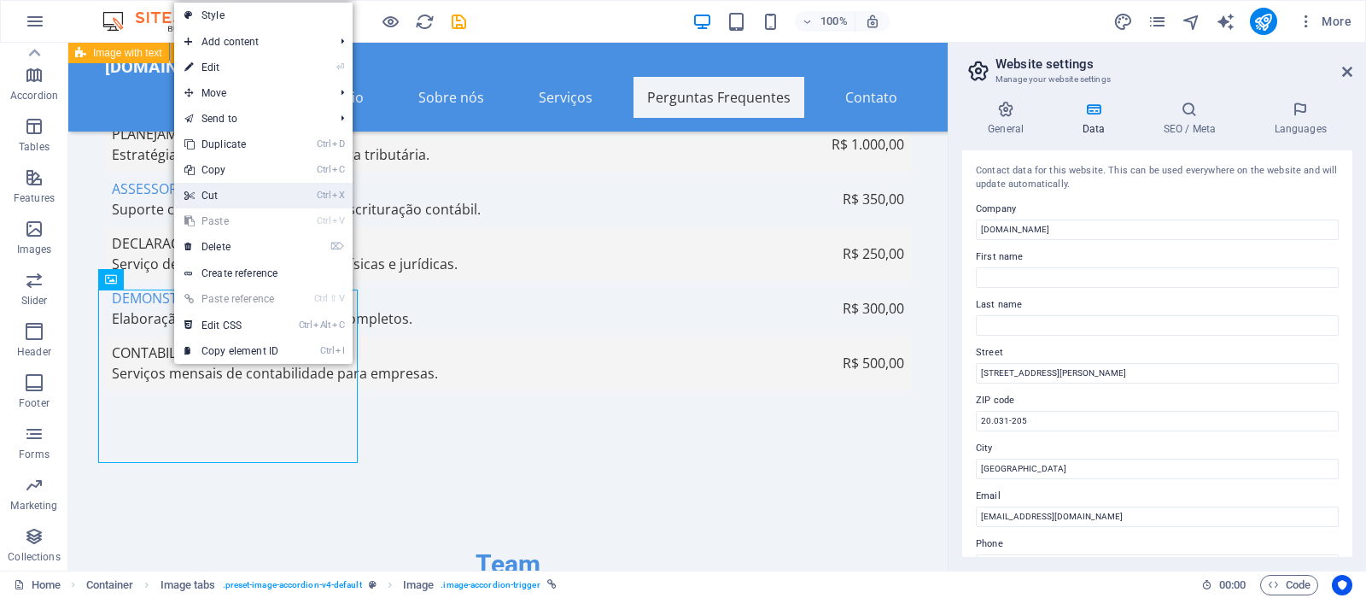
click at [222, 191] on link "Ctrl X Cut" at bounding box center [231, 196] width 114 height 26
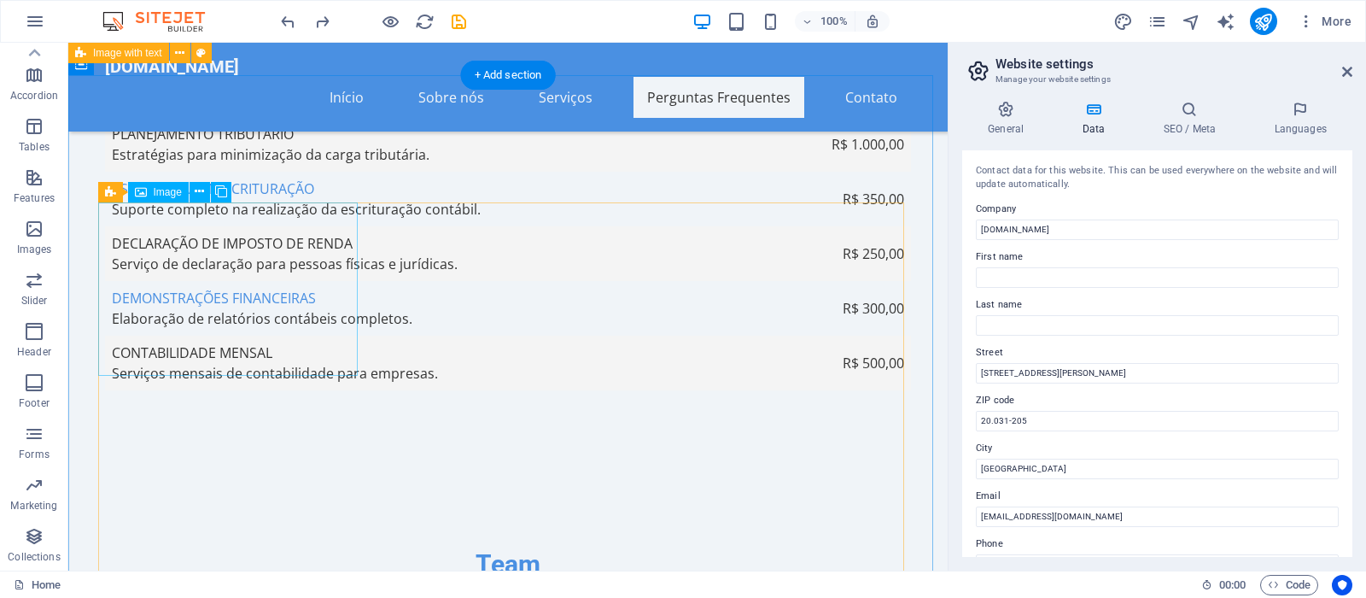
scroll to position [5629, 0]
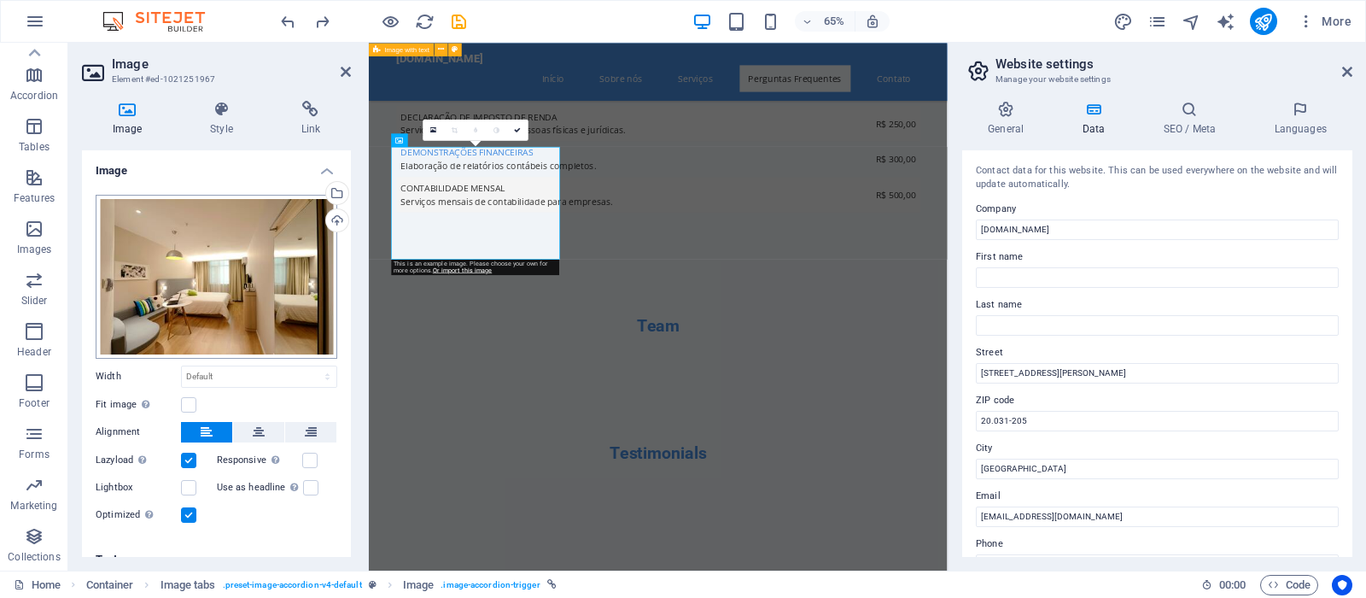
click at [173, 297] on div "Drag files here, click to choose files or select files from Files or our free s…" at bounding box center [217, 277] width 242 height 164
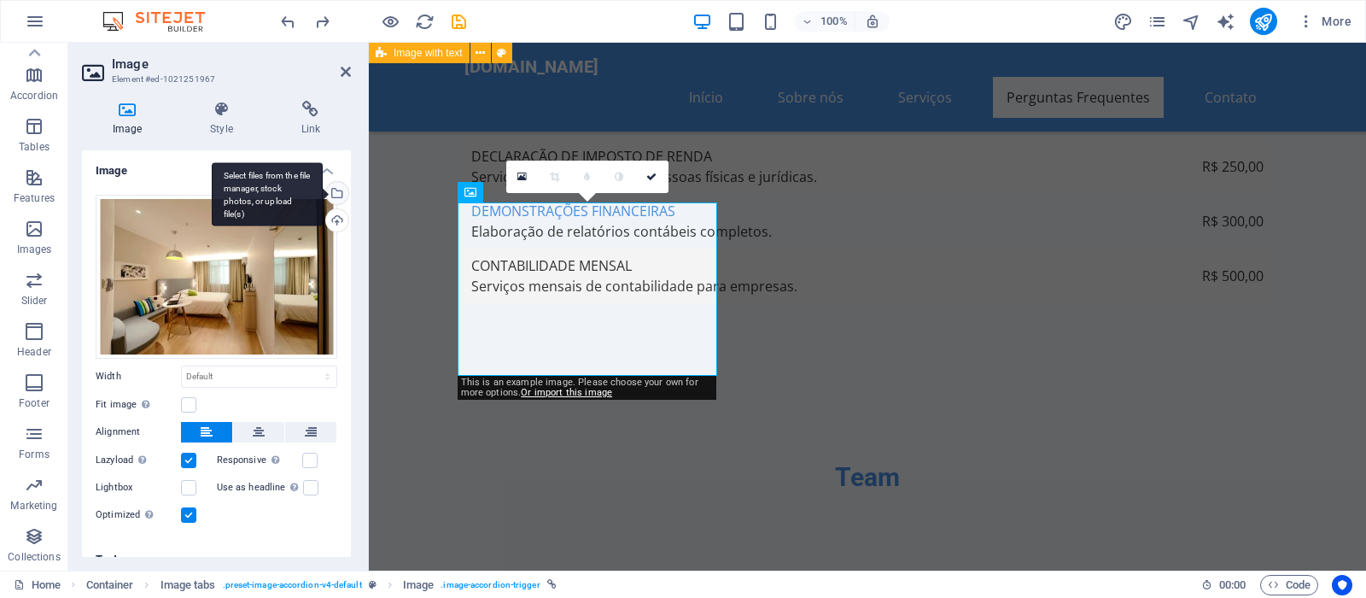
click at [323, 192] on div "Select files from the file manager, stock photos, or upload file(s)" at bounding box center [336, 195] width 26 height 26
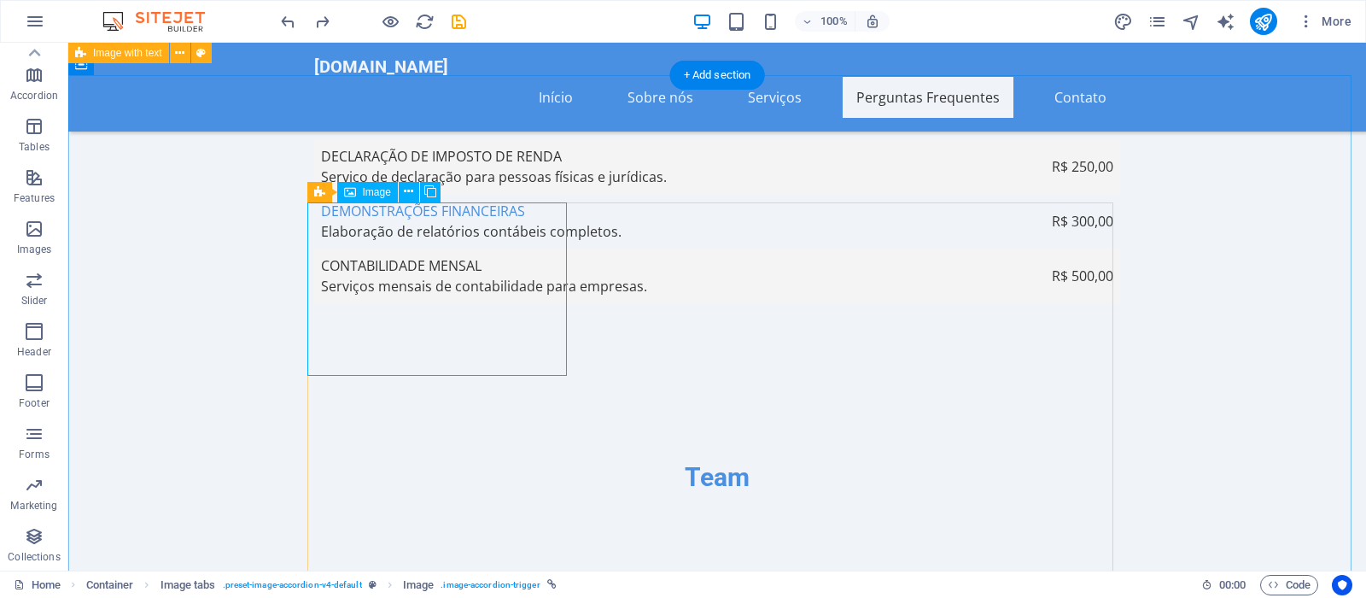
drag, startPoint x: 456, startPoint y: 303, endPoint x: 447, endPoint y: 301, distance: 9.5
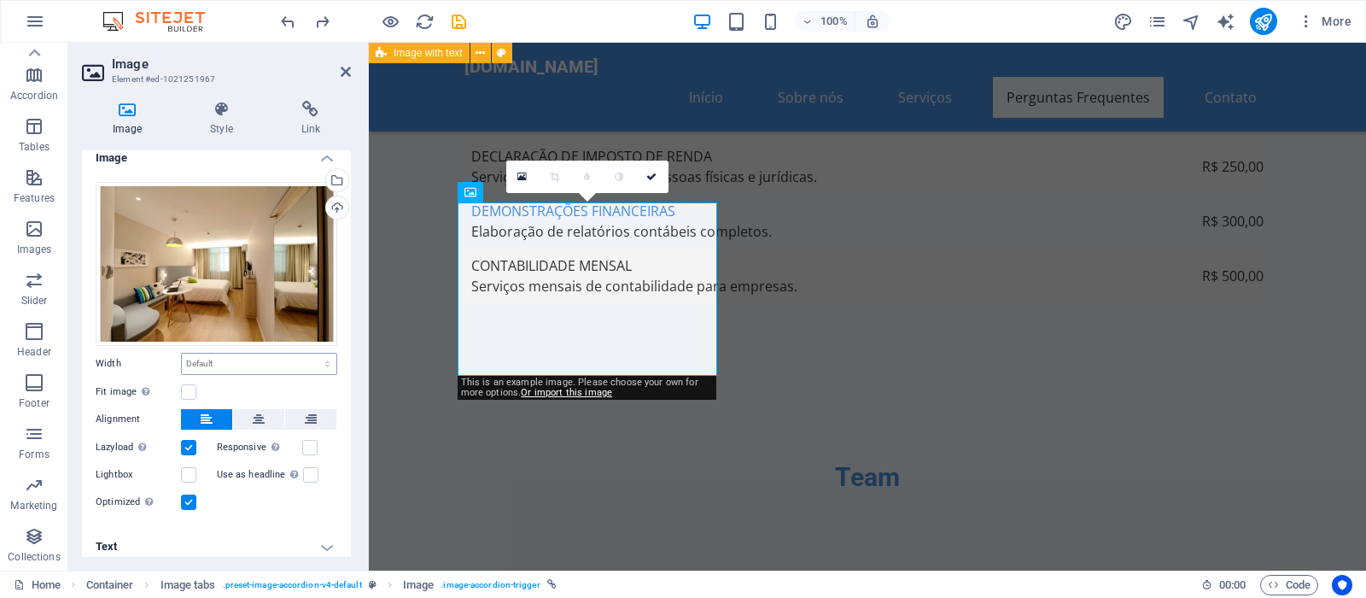
scroll to position [0, 0]
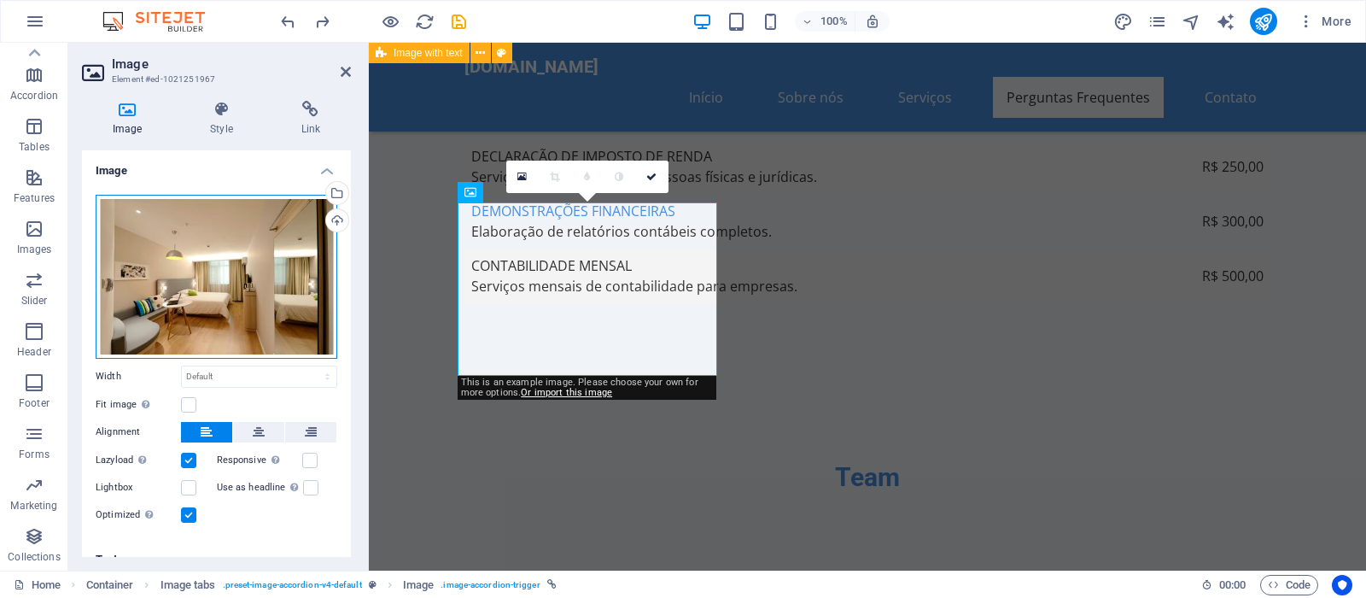
click at [204, 223] on div "Drag files here, click to choose files or select files from Files or our free s…" at bounding box center [217, 277] width 242 height 164
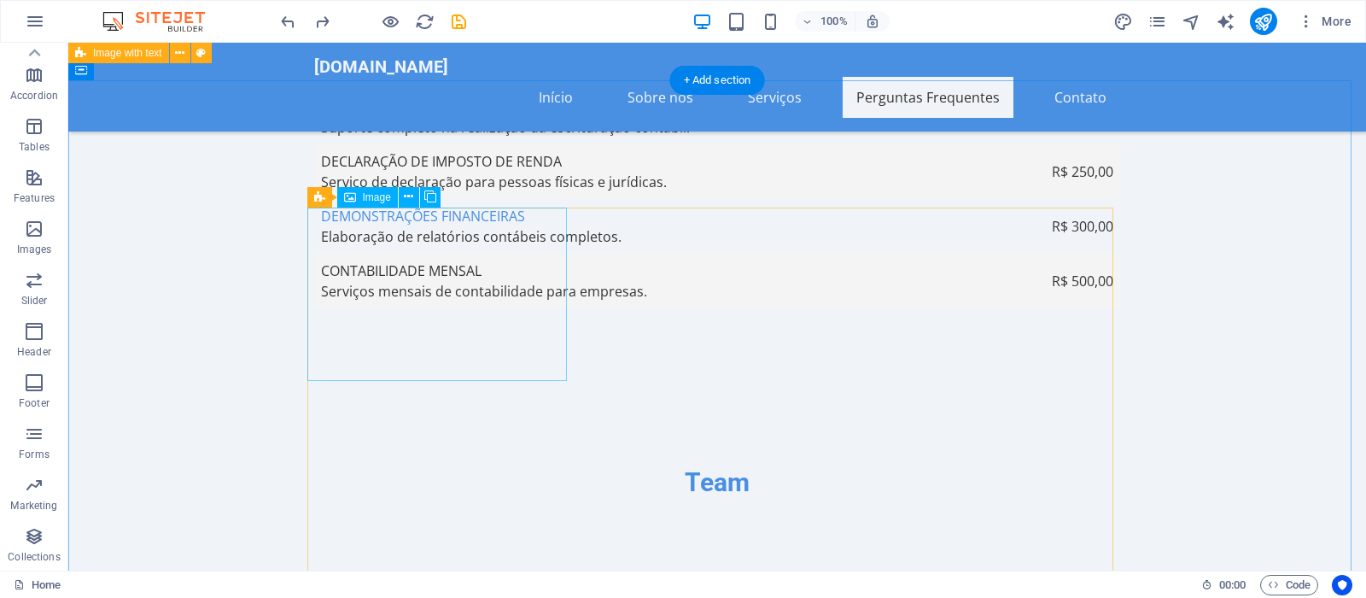
scroll to position [5537, 0]
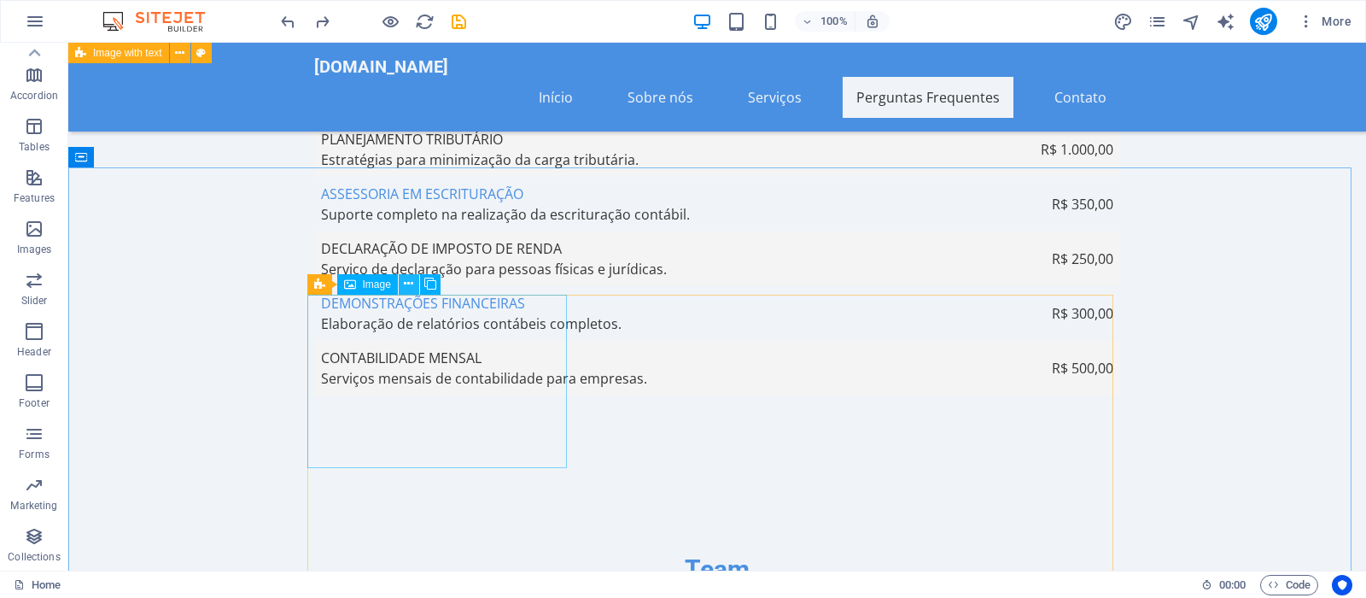
click at [406, 288] on icon at bounding box center [408, 284] width 9 height 18
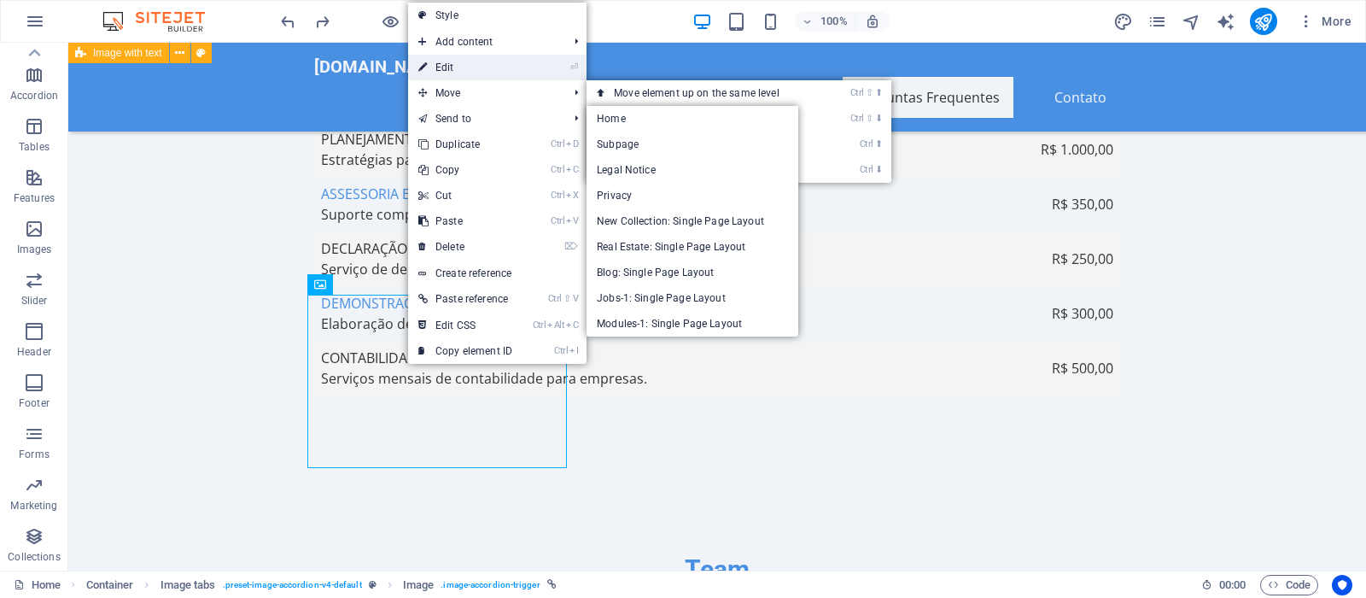
click at [488, 69] on link "⏎ Edit" at bounding box center [465, 68] width 114 height 26
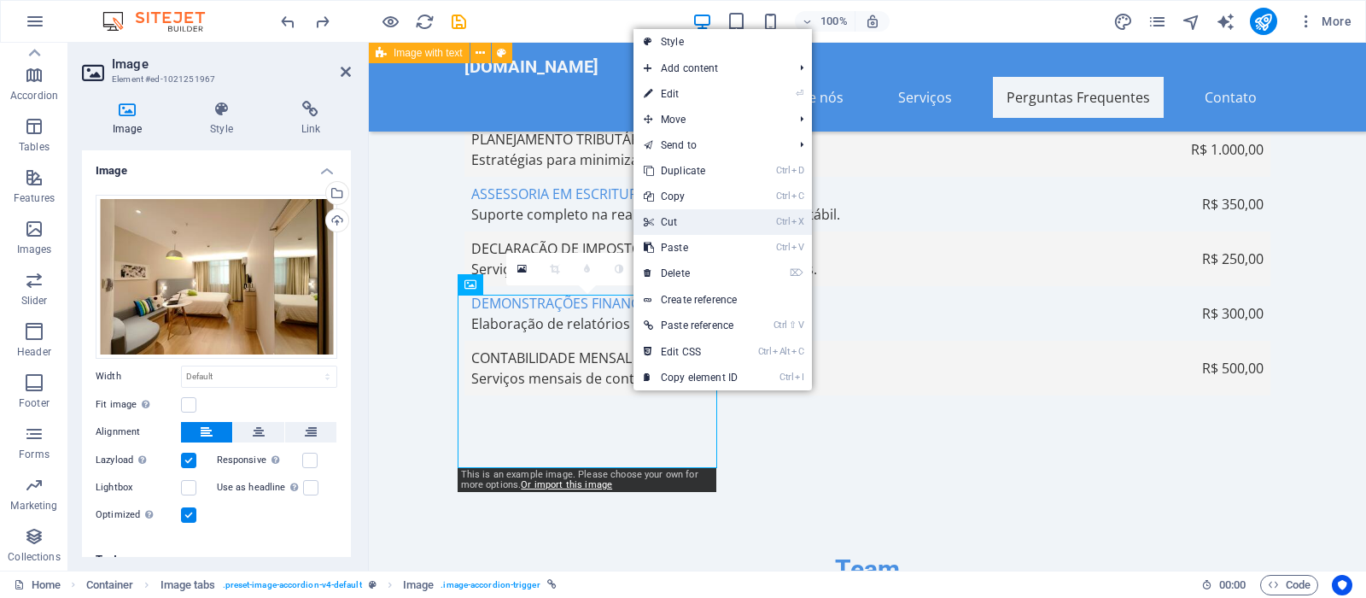
click at [680, 223] on link "Ctrl X Cut" at bounding box center [690, 222] width 114 height 26
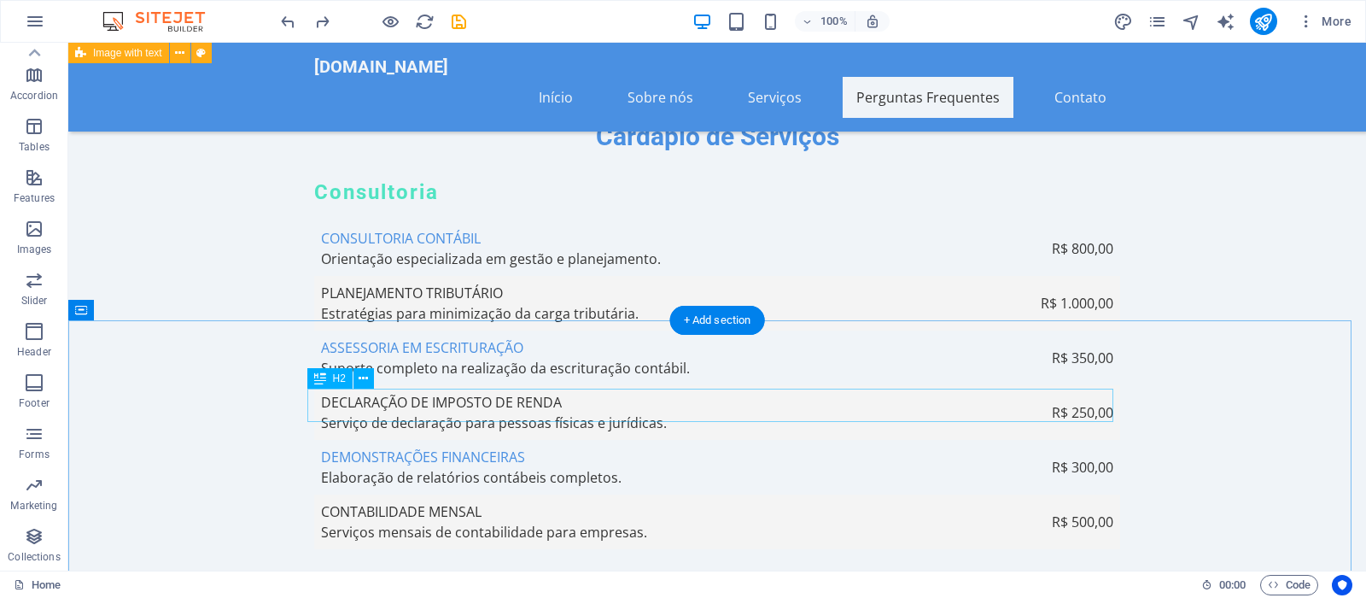
scroll to position [5644, 0]
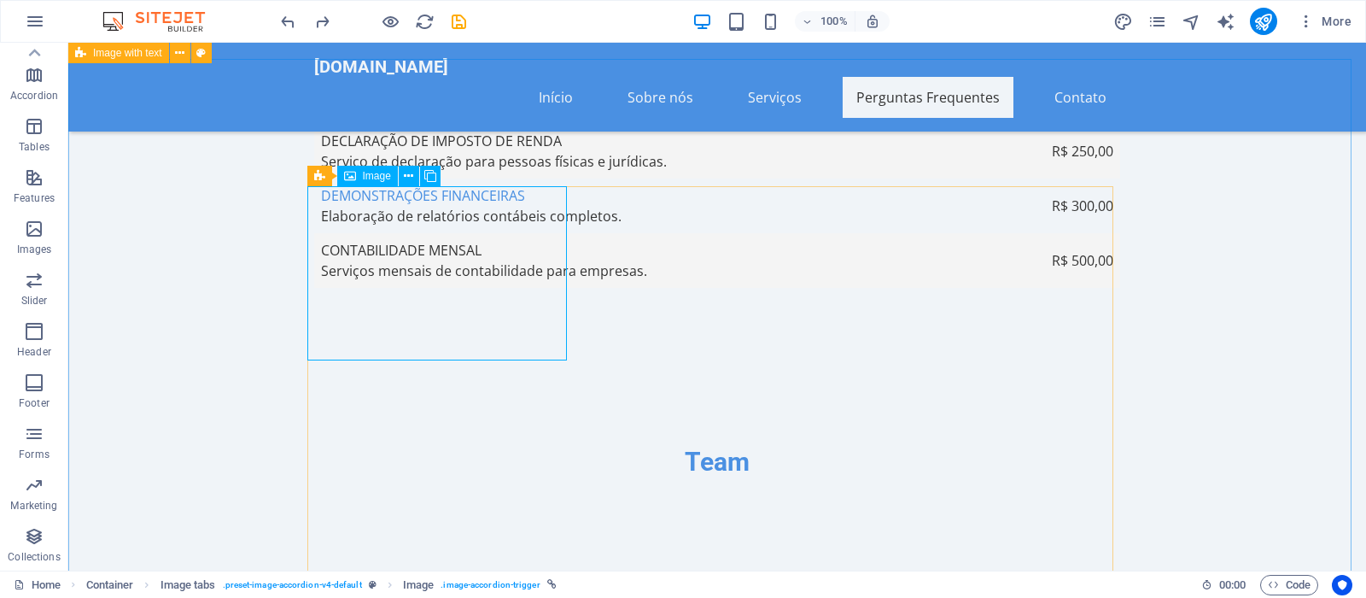
click at [382, 176] on span "Image" at bounding box center [377, 176] width 28 height 10
click at [322, 178] on icon at bounding box center [319, 176] width 11 height 20
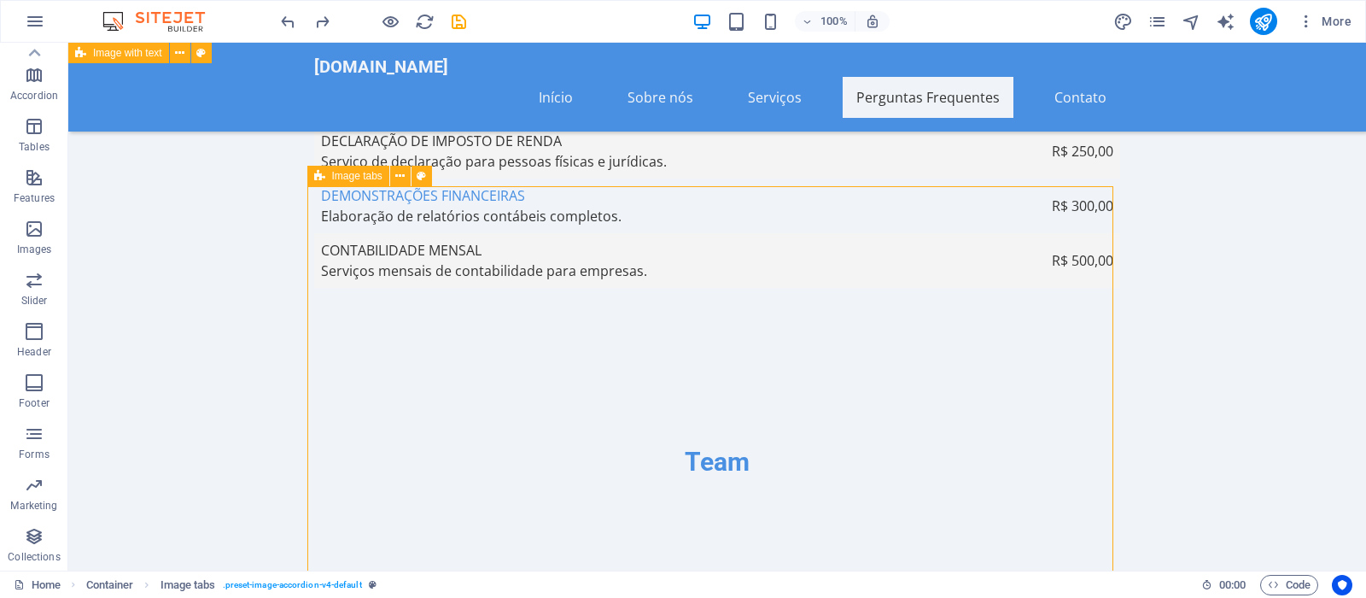
click at [330, 177] on div "Image tabs" at bounding box center [348, 176] width 82 height 20
click at [332, 177] on div "Image tabs" at bounding box center [348, 176] width 82 height 20
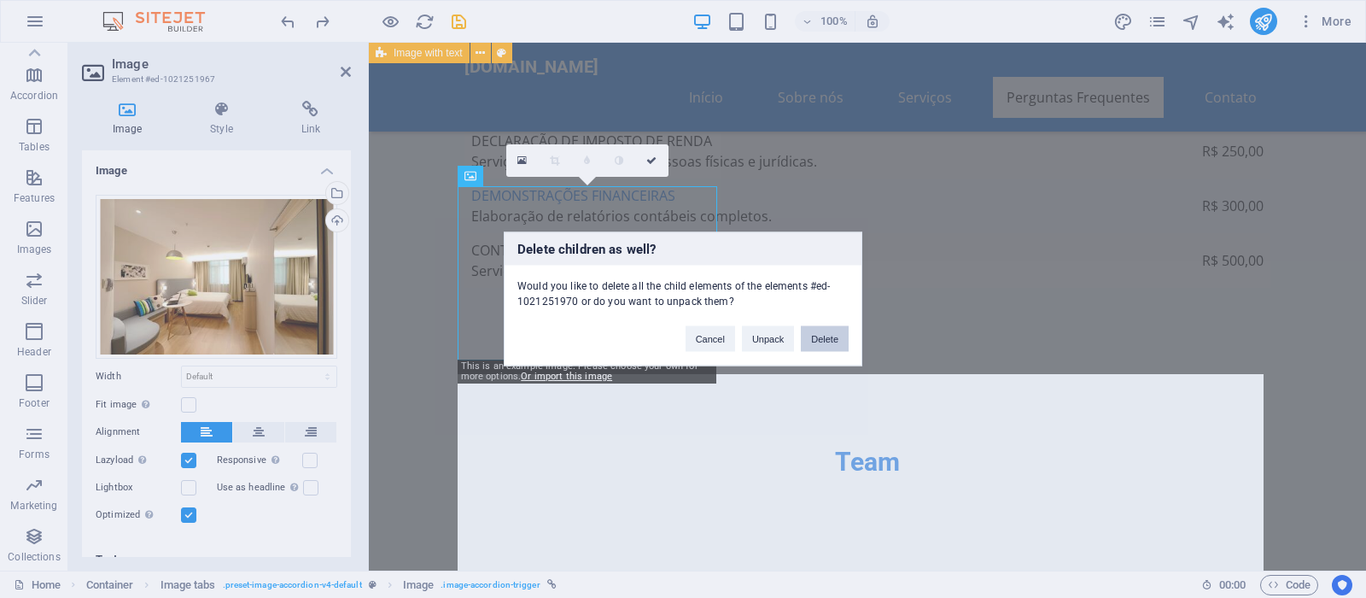
click at [825, 331] on button "Delete" at bounding box center [825, 339] width 48 height 26
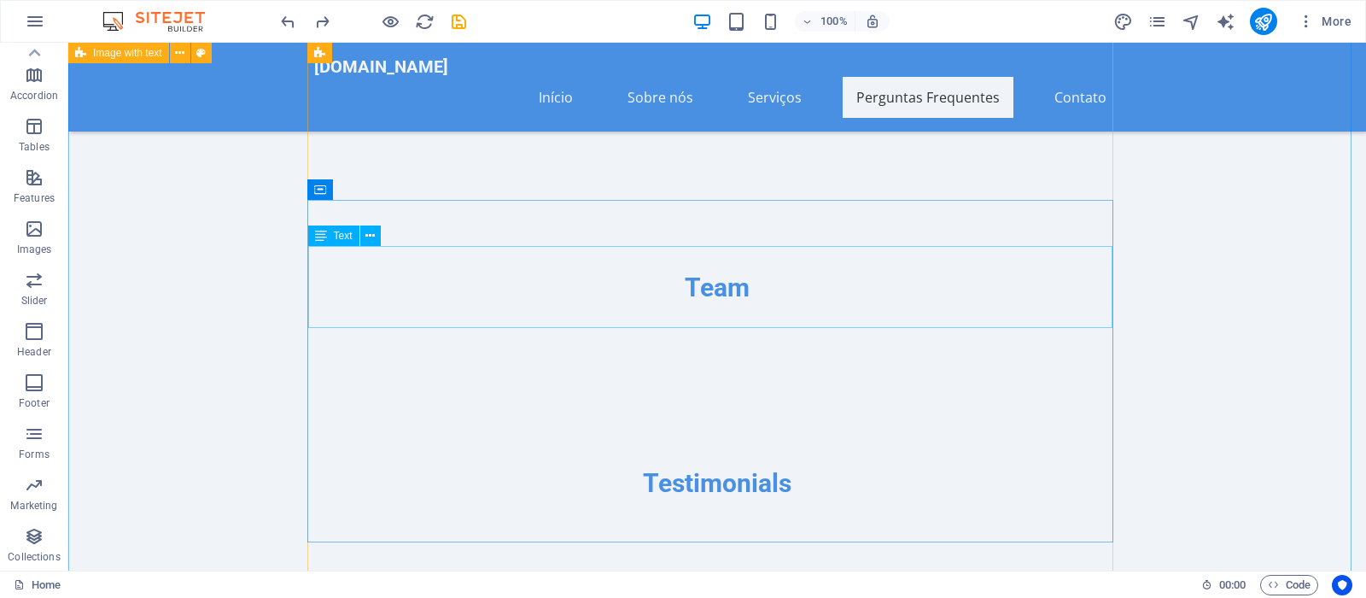
scroll to position [5992, 0]
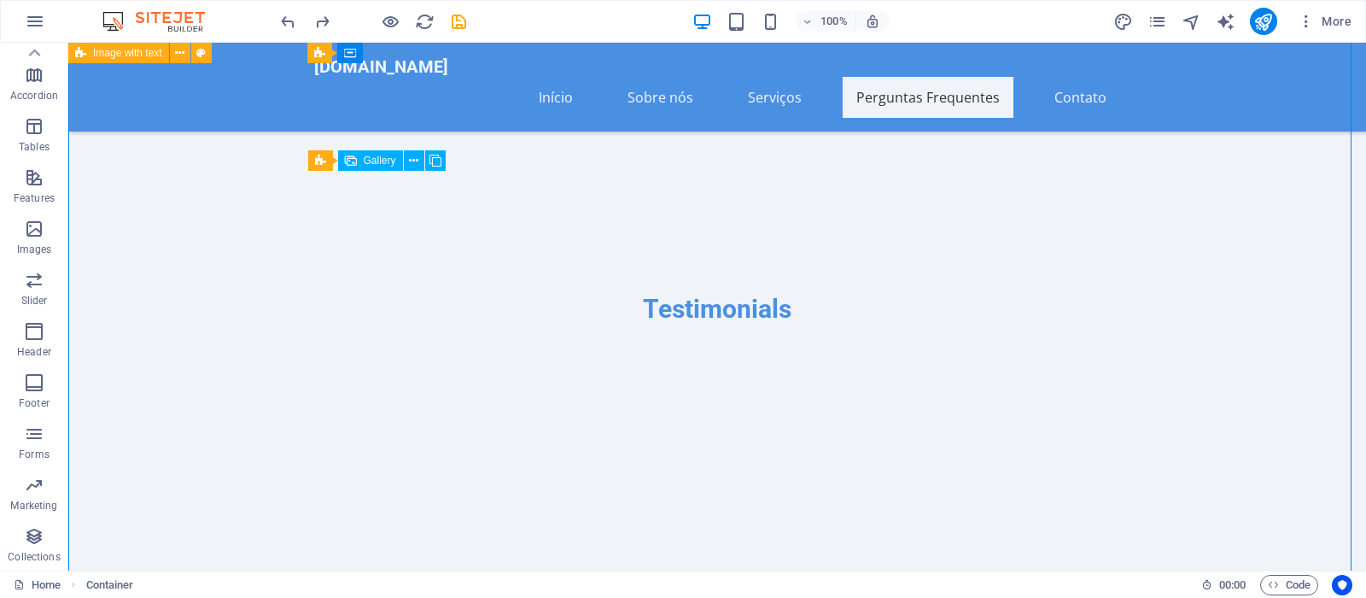
drag, startPoint x: 665, startPoint y: 303, endPoint x: 675, endPoint y: 330, distance: 28.4
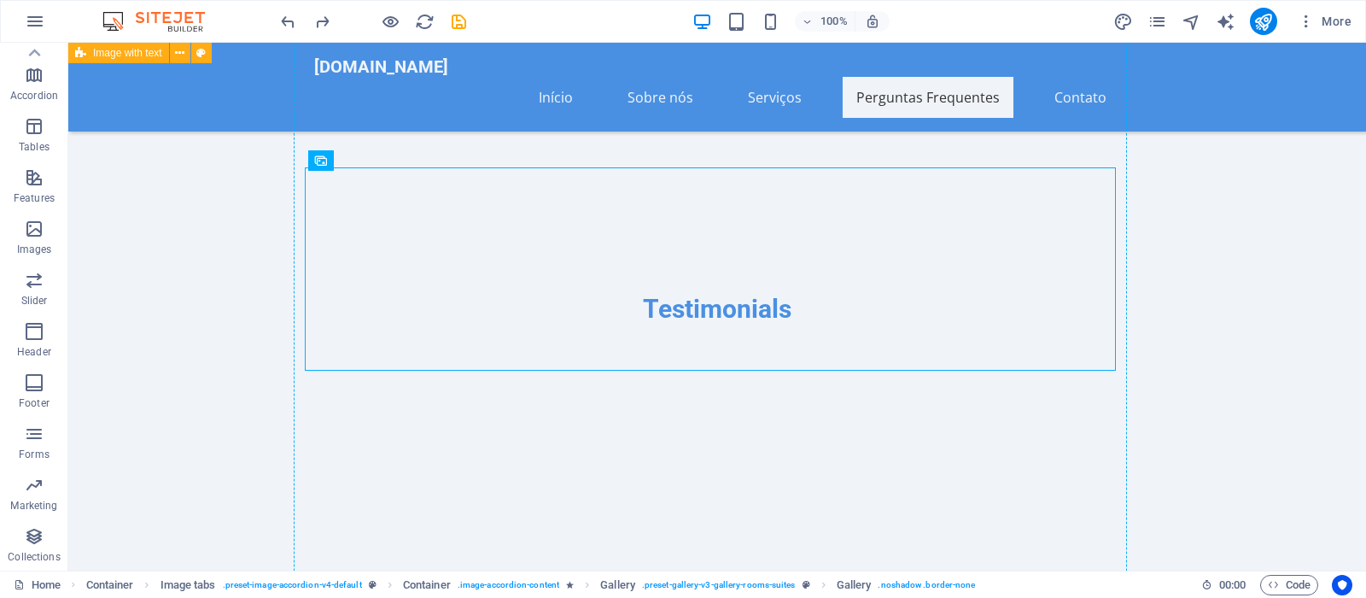
drag, startPoint x: 666, startPoint y: 318, endPoint x: 694, endPoint y: 419, distance: 105.4
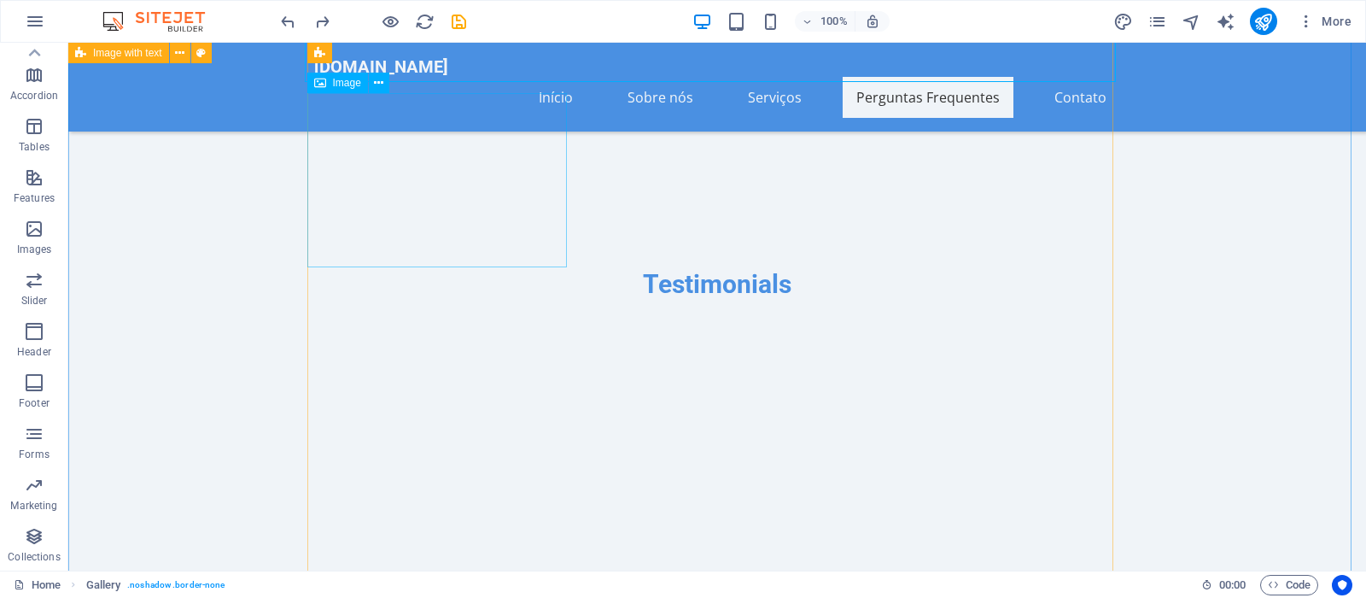
scroll to position [5956, 0]
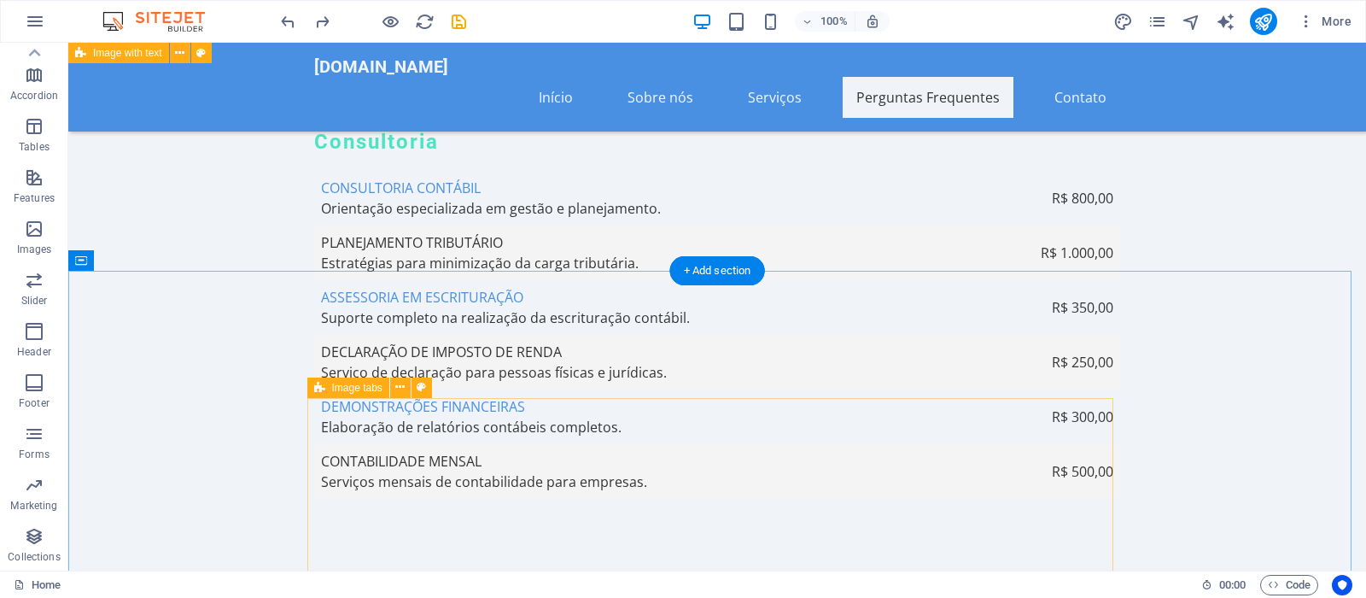
scroll to position [5607, 0]
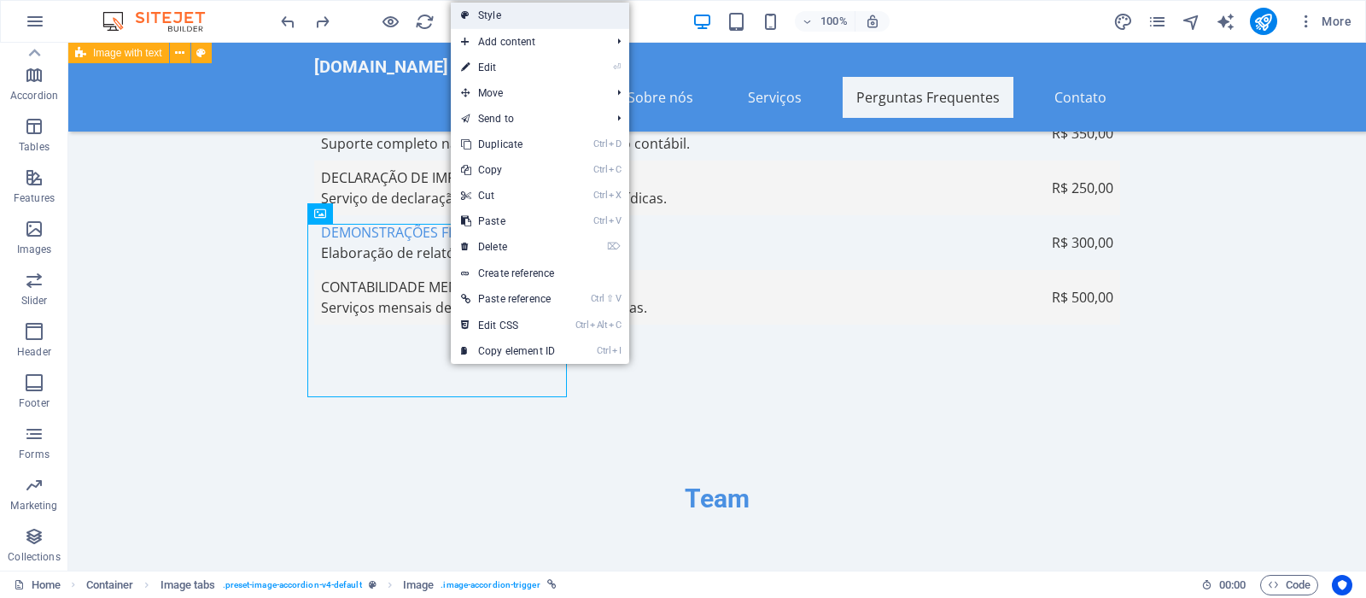
click at [540, 17] on link "Style" at bounding box center [540, 16] width 178 height 26
select select "rem"
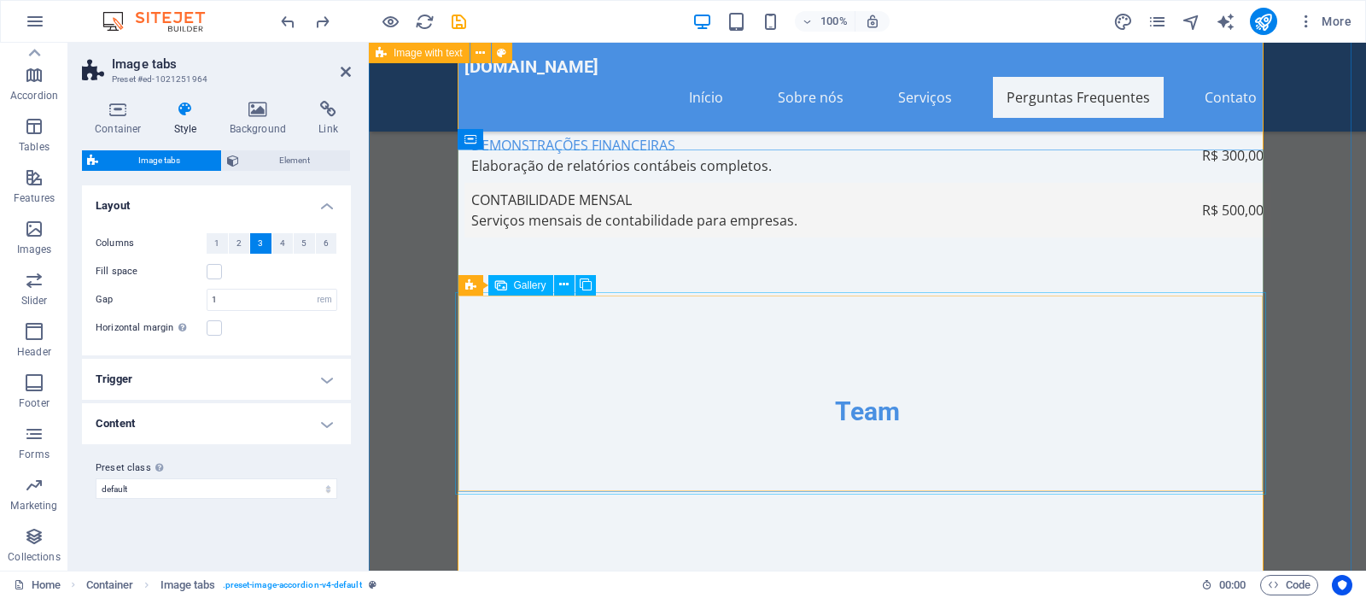
scroll to position [5869, 0]
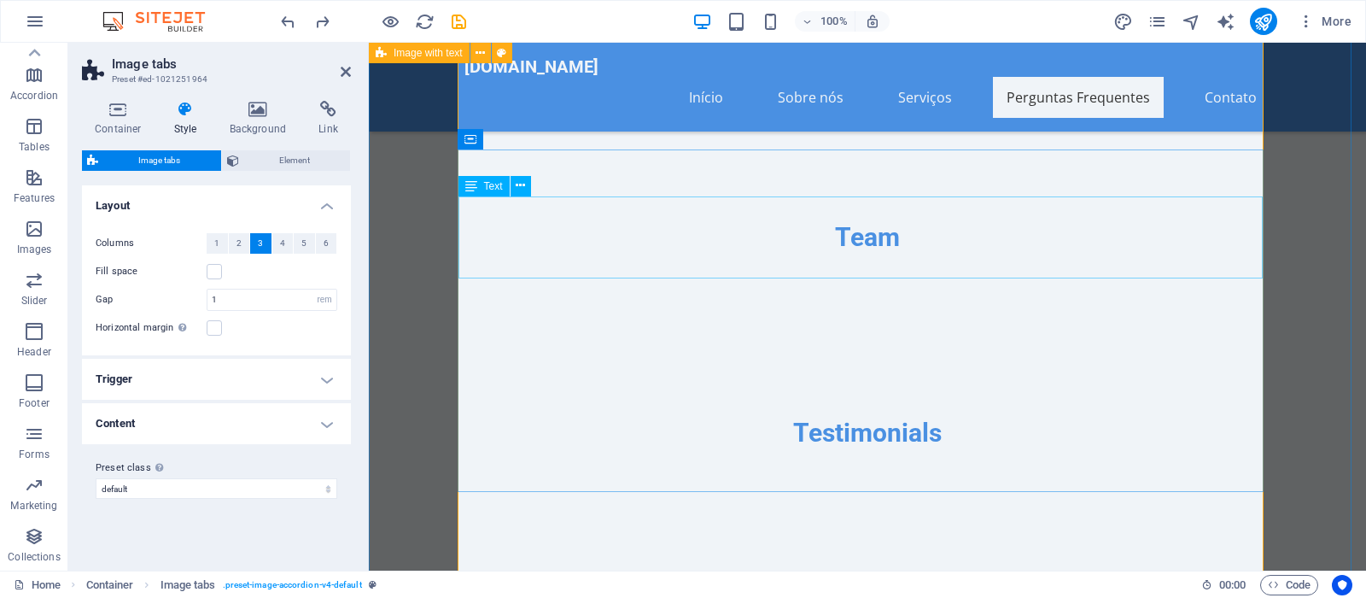
drag, startPoint x: 807, startPoint y: 243, endPoint x: 1110, endPoint y: 243, distance: 303.1
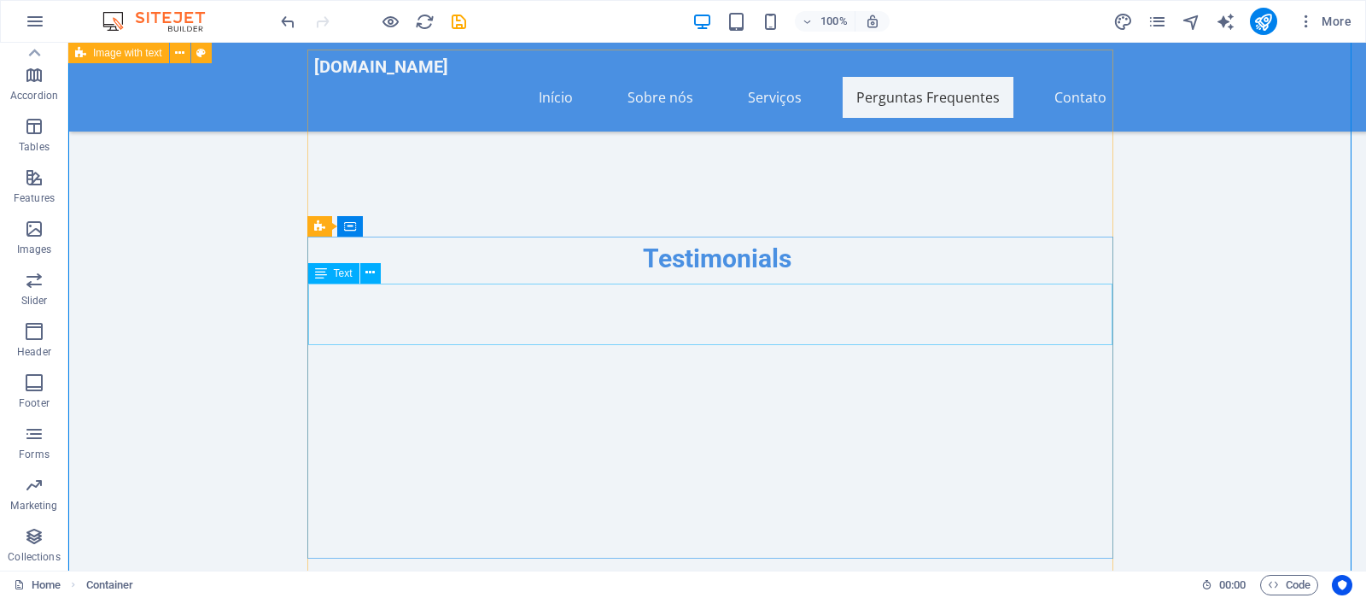
scroll to position [5607, 0]
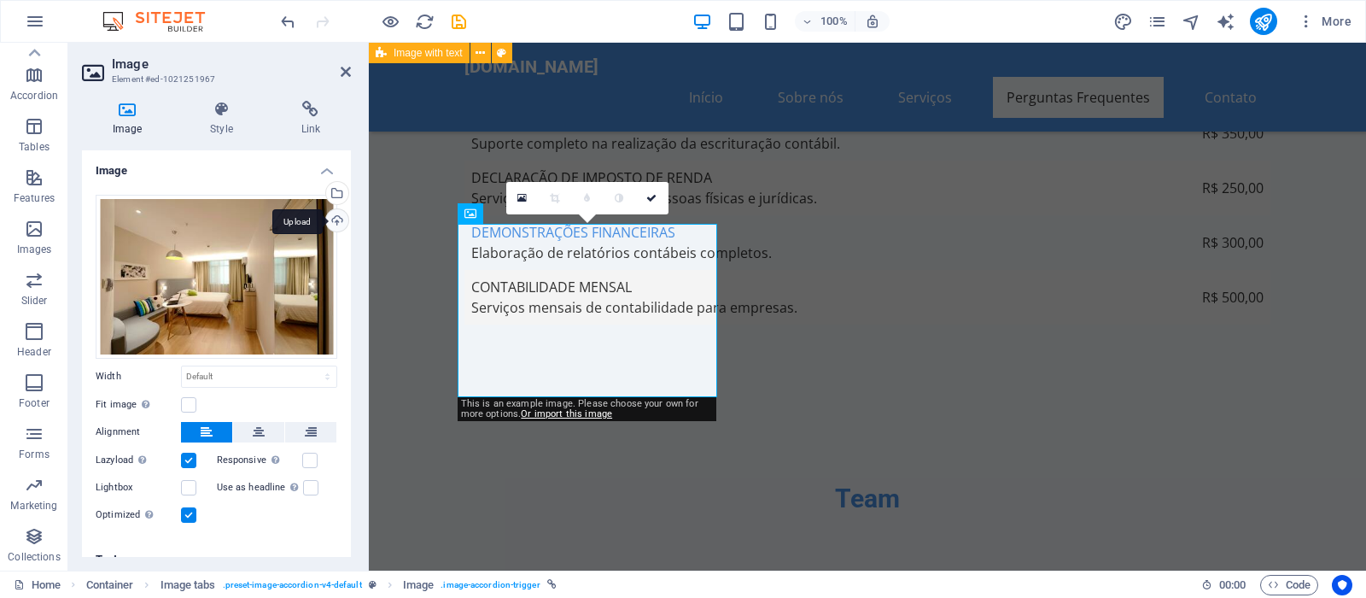
click at [323, 219] on div "Upload" at bounding box center [336, 222] width 26 height 26
click at [220, 124] on h4 "Style" at bounding box center [224, 119] width 90 height 36
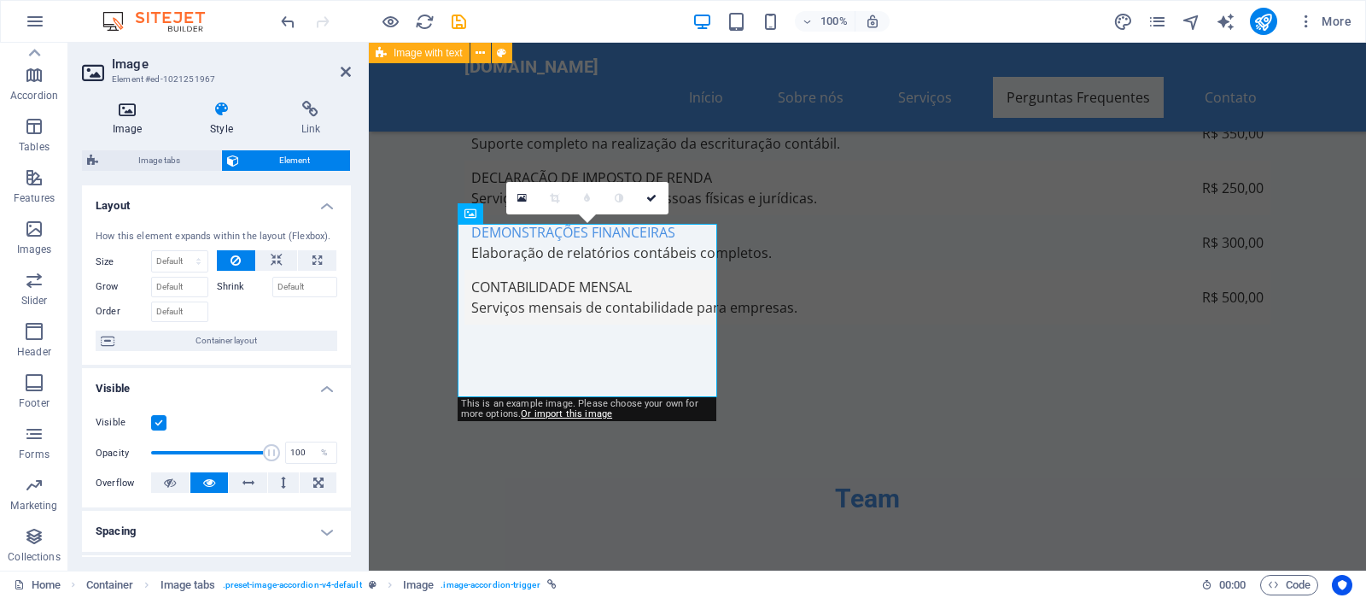
click at [125, 120] on h4 "Image" at bounding box center [130, 119] width 97 height 36
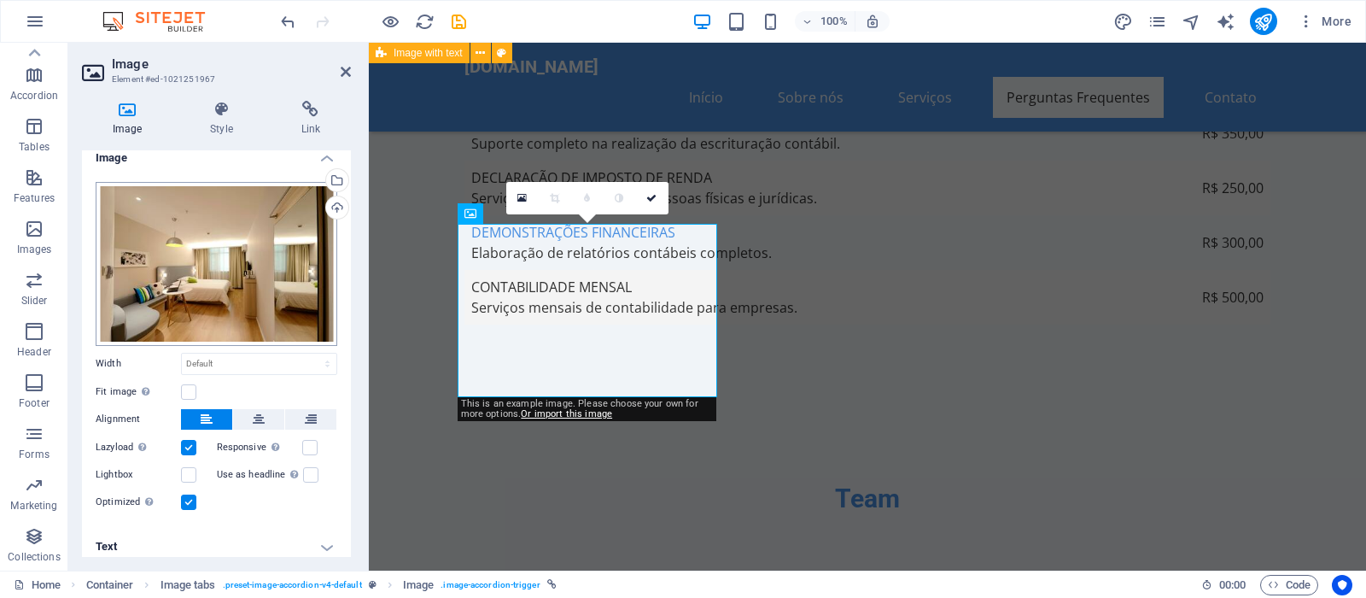
scroll to position [0, 0]
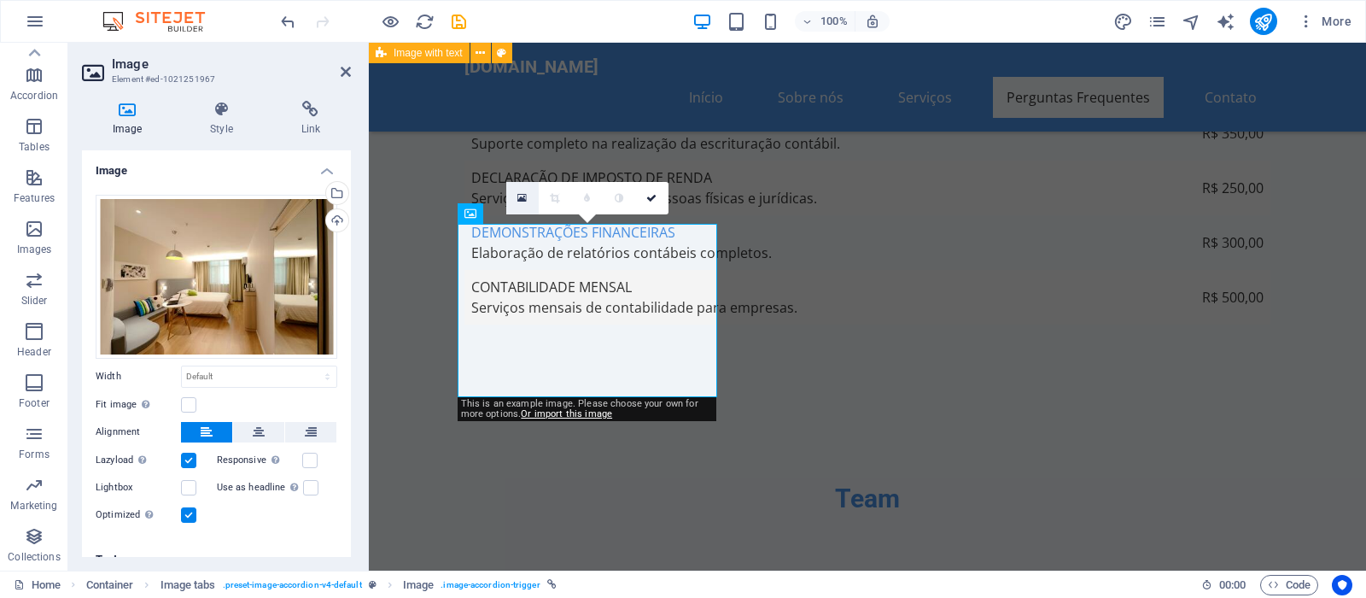
click at [521, 201] on icon at bounding box center [521, 198] width 9 height 12
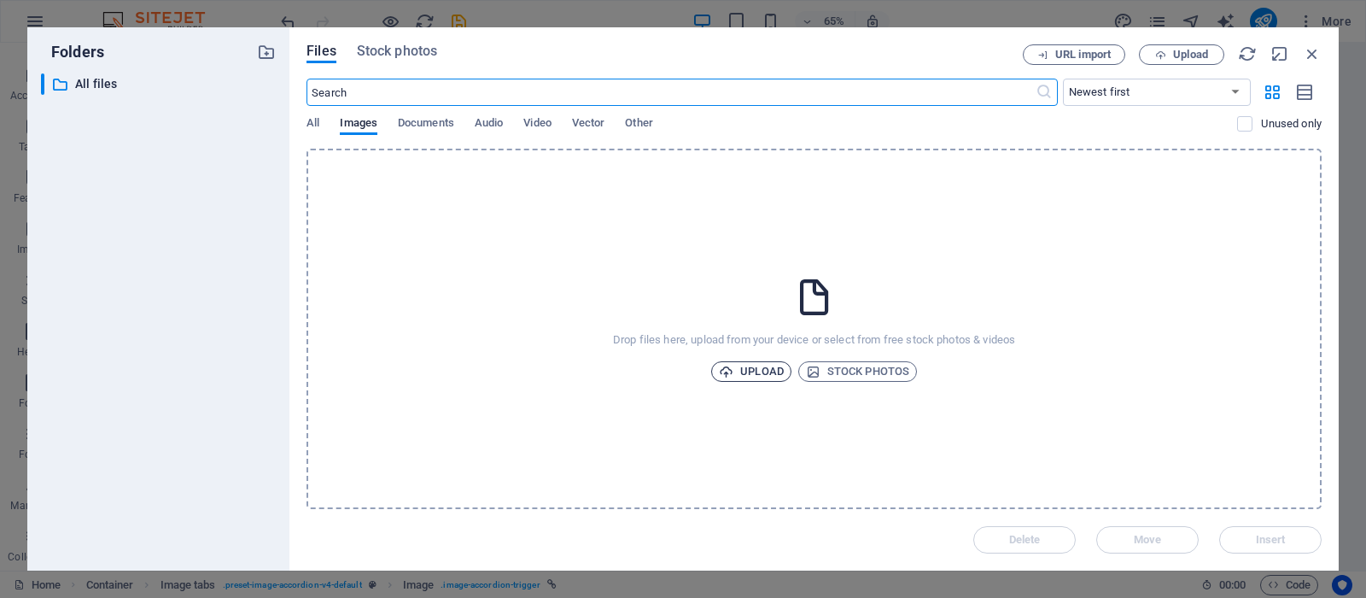
click at [752, 372] on span "Upload" at bounding box center [751, 371] width 65 height 20
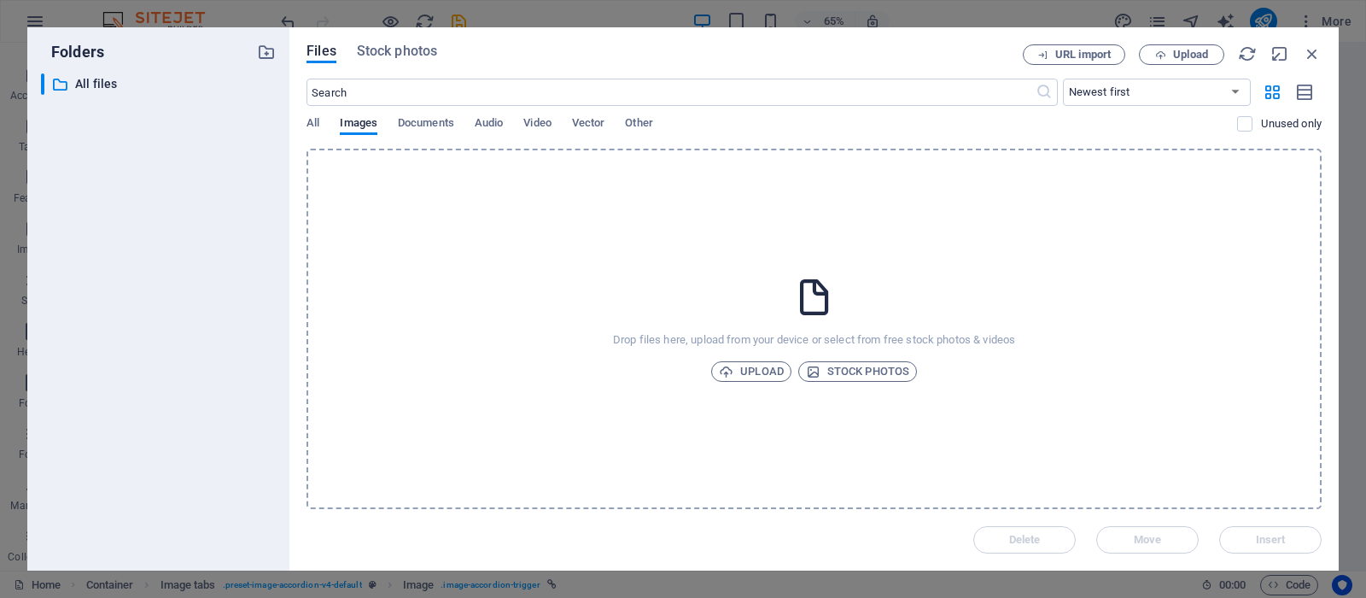
click at [10, 198] on div "Folders ​ All files All files Files Stock photos URL import Upload ​ Newest fir…" at bounding box center [683, 299] width 1366 height 598
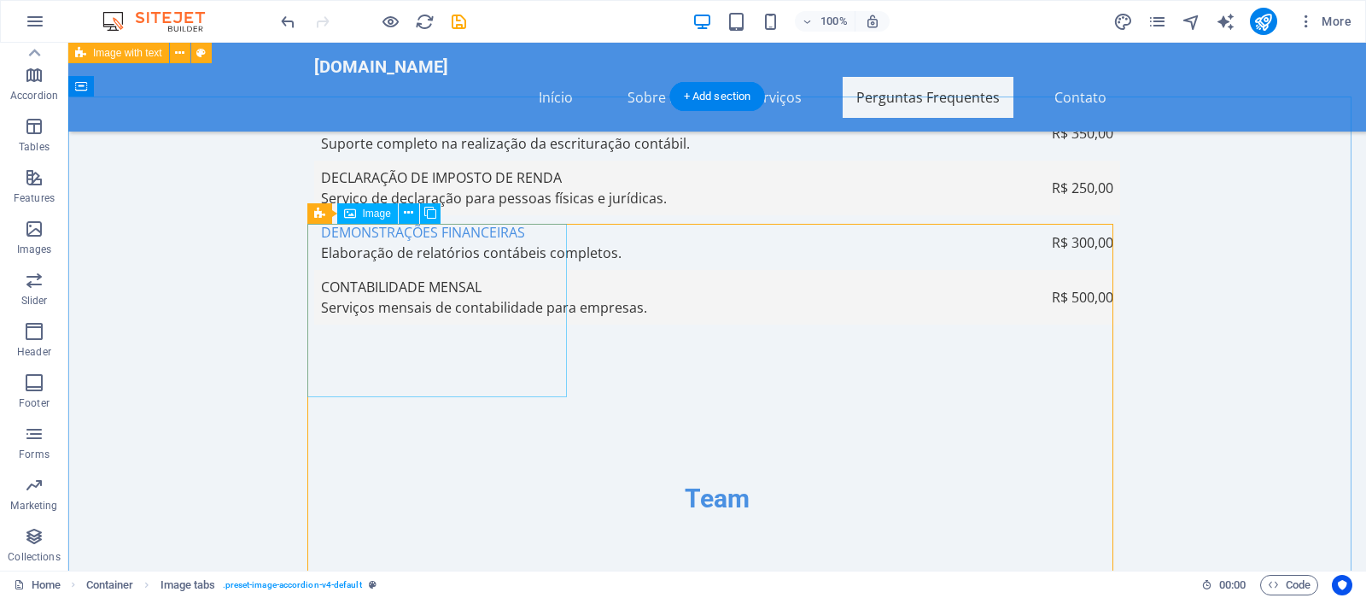
scroll to position [5694, 0]
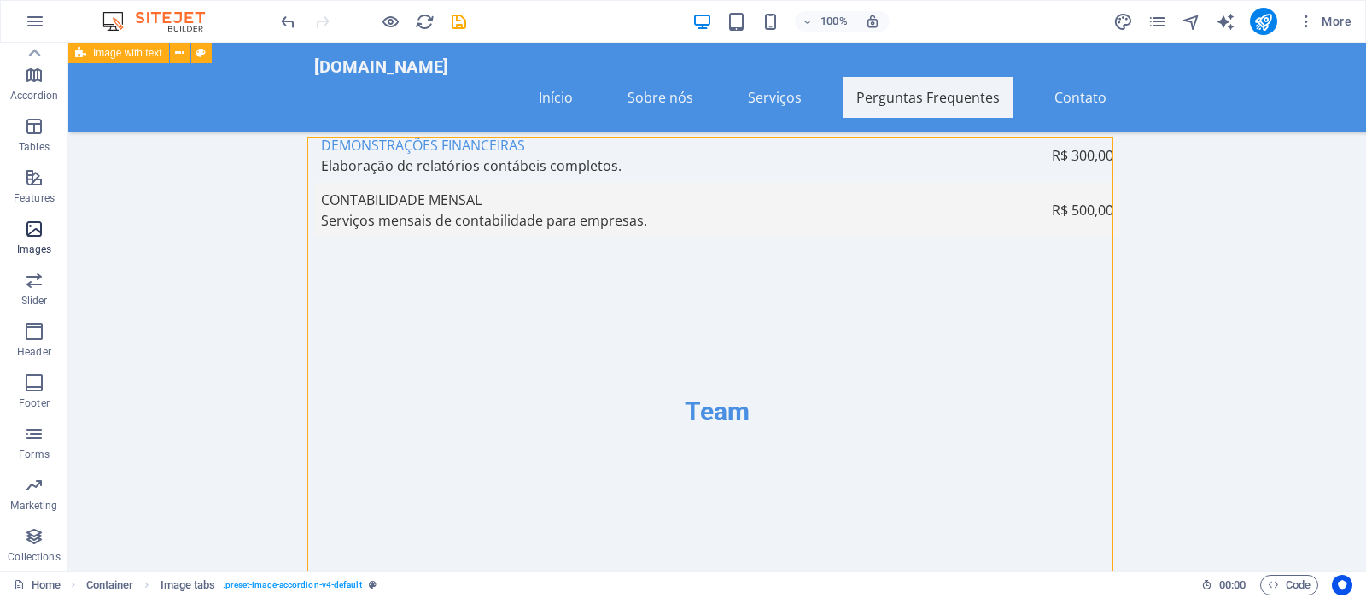
click at [42, 234] on icon "button" at bounding box center [34, 229] width 20 height 20
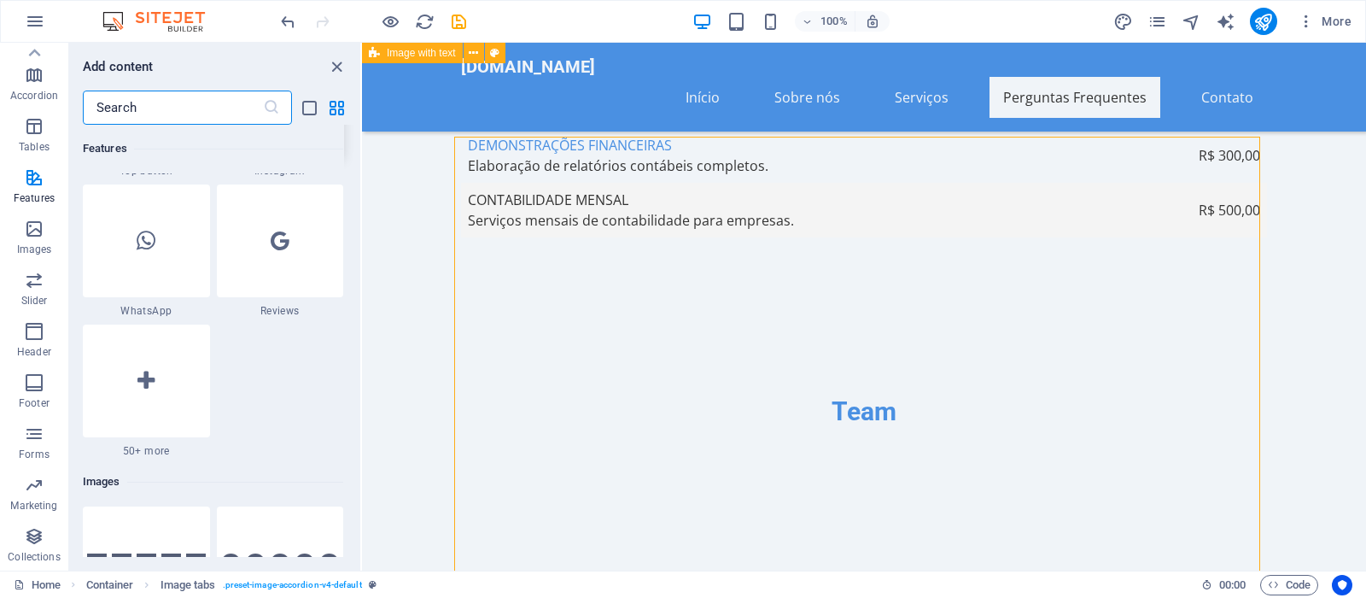
scroll to position [8247, 0]
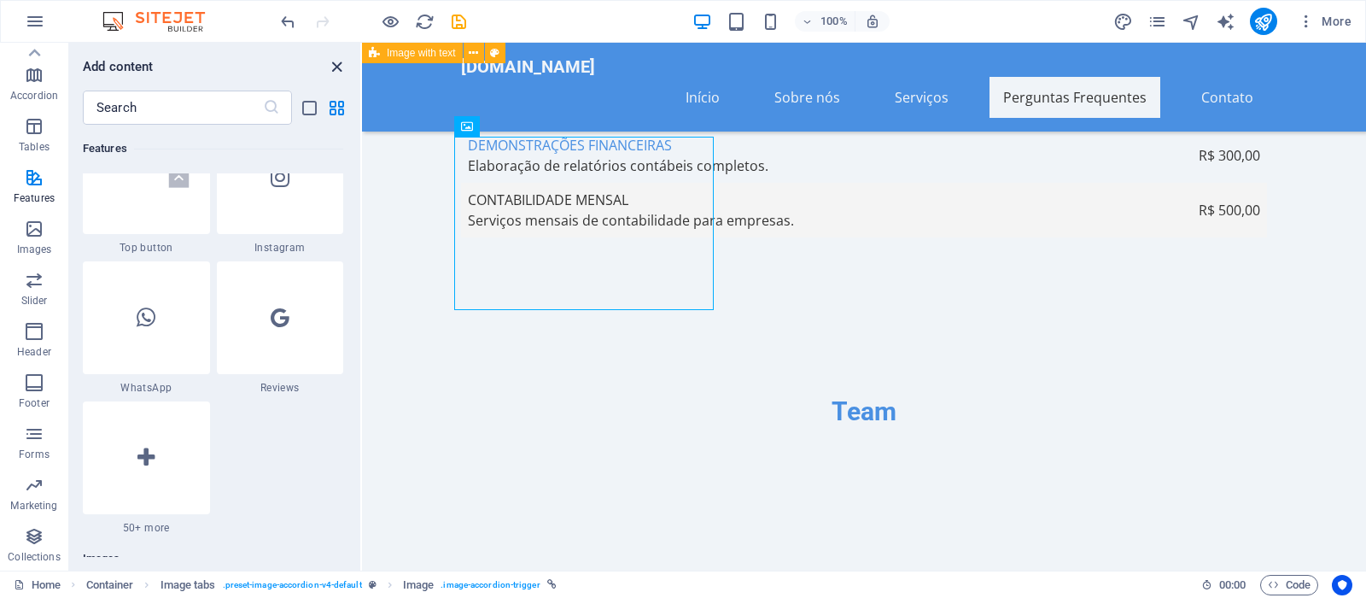
click at [344, 63] on icon "close panel" at bounding box center [337, 67] width 20 height 20
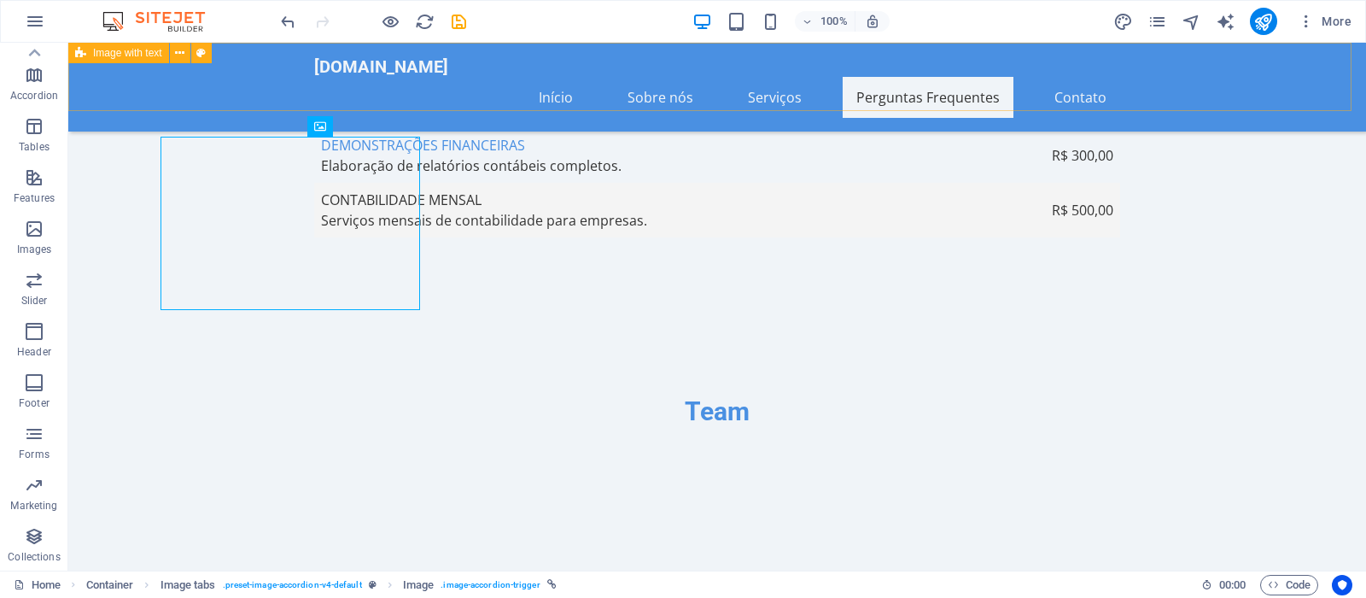
scroll to position [241, 0]
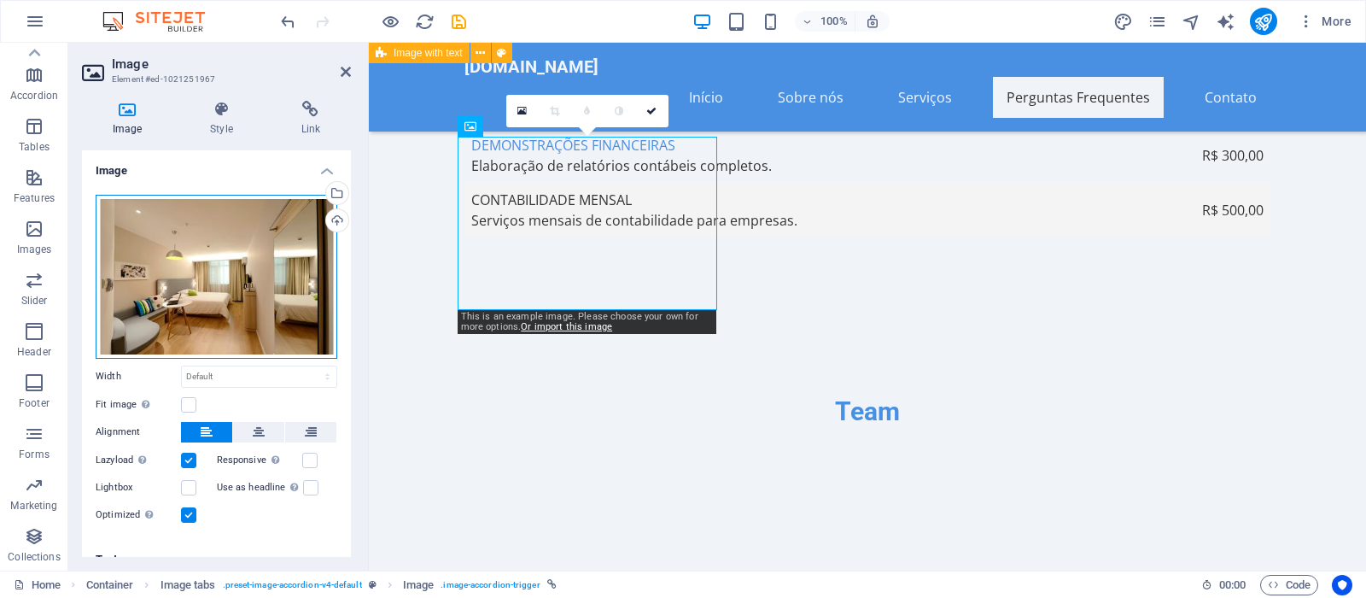
click at [207, 270] on div "Drag files here, click to choose files or select files from Files or our free s…" at bounding box center [217, 277] width 242 height 164
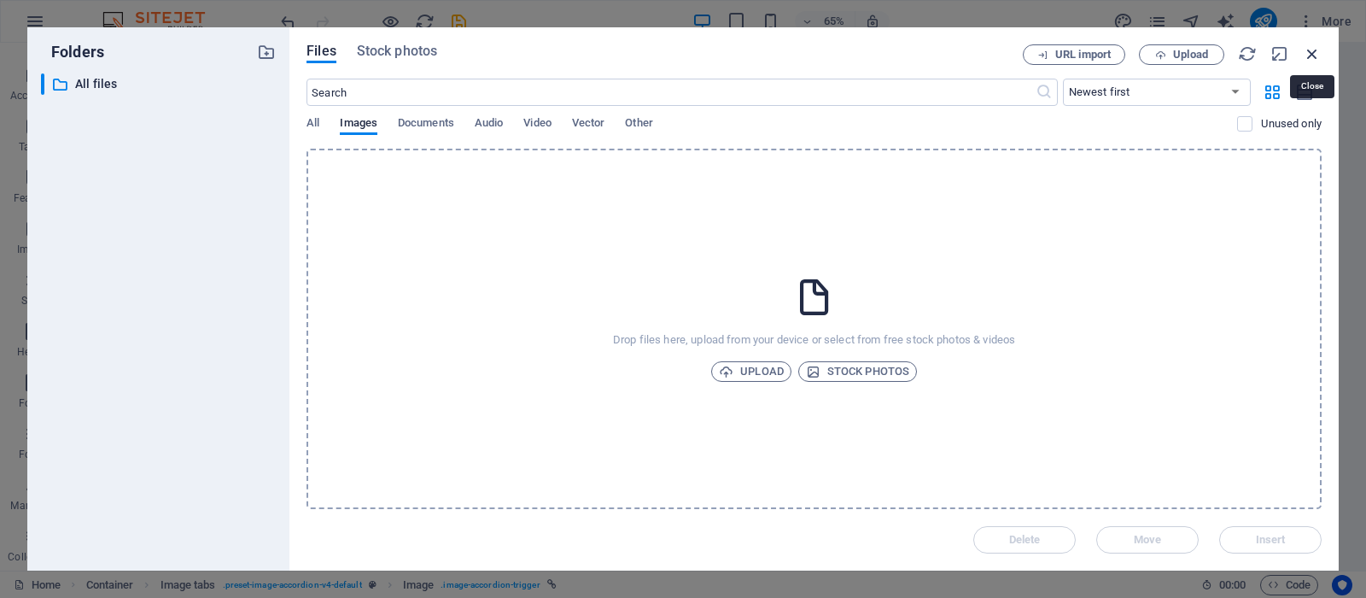
drag, startPoint x: 1318, startPoint y: 50, endPoint x: 901, endPoint y: 21, distance: 418.5
click at [1318, 50] on icon "button" at bounding box center [1312, 53] width 19 height 19
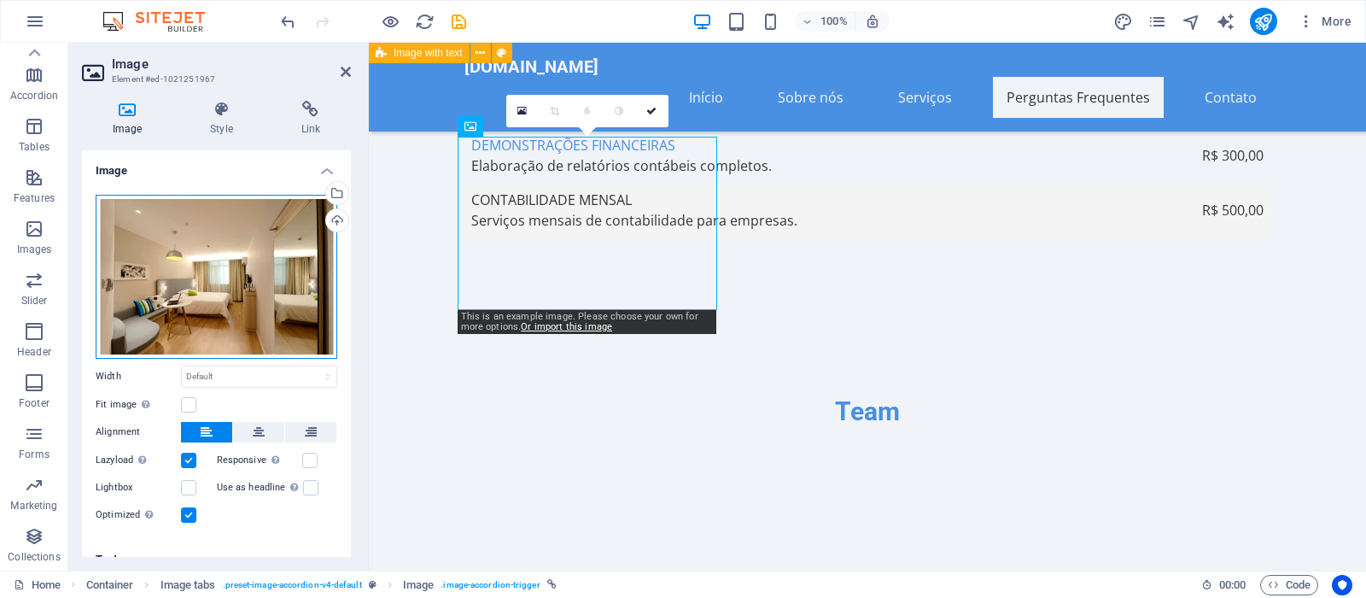
click at [170, 288] on div "Drag files here, click to choose files or select files from Files or our free s…" at bounding box center [217, 277] width 242 height 164
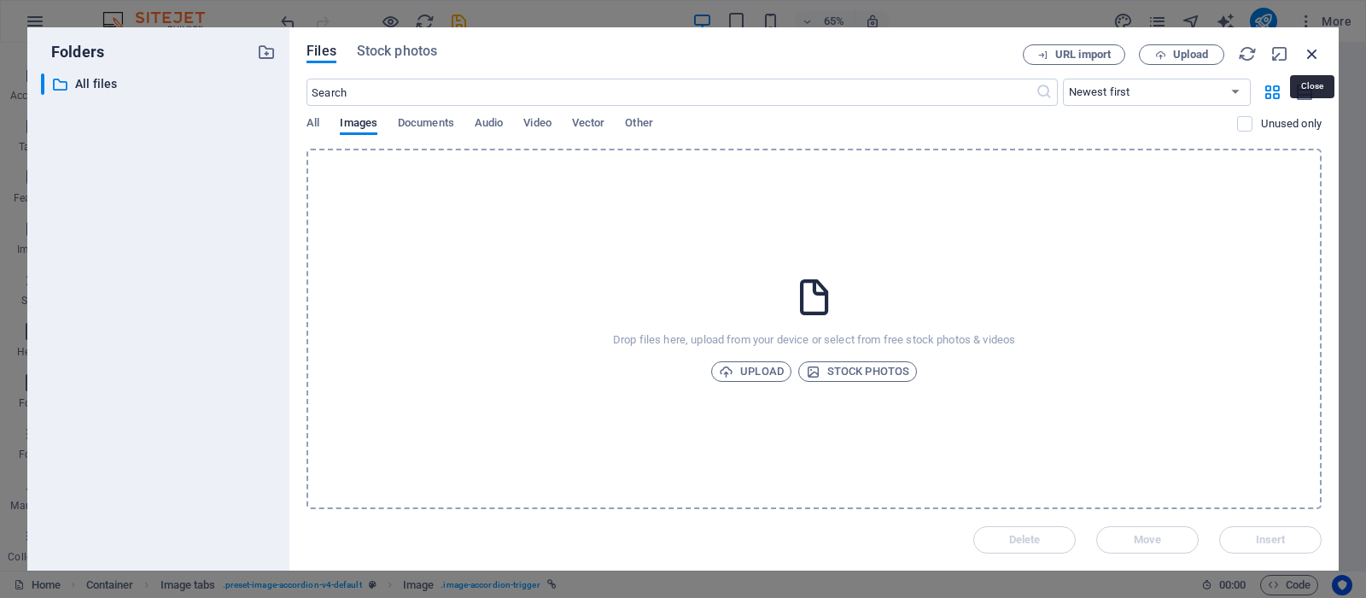
drag, startPoint x: 943, startPoint y: 11, endPoint x: 1312, endPoint y: 53, distance: 371.2
click at [1312, 53] on icon "button" at bounding box center [1312, 53] width 19 height 19
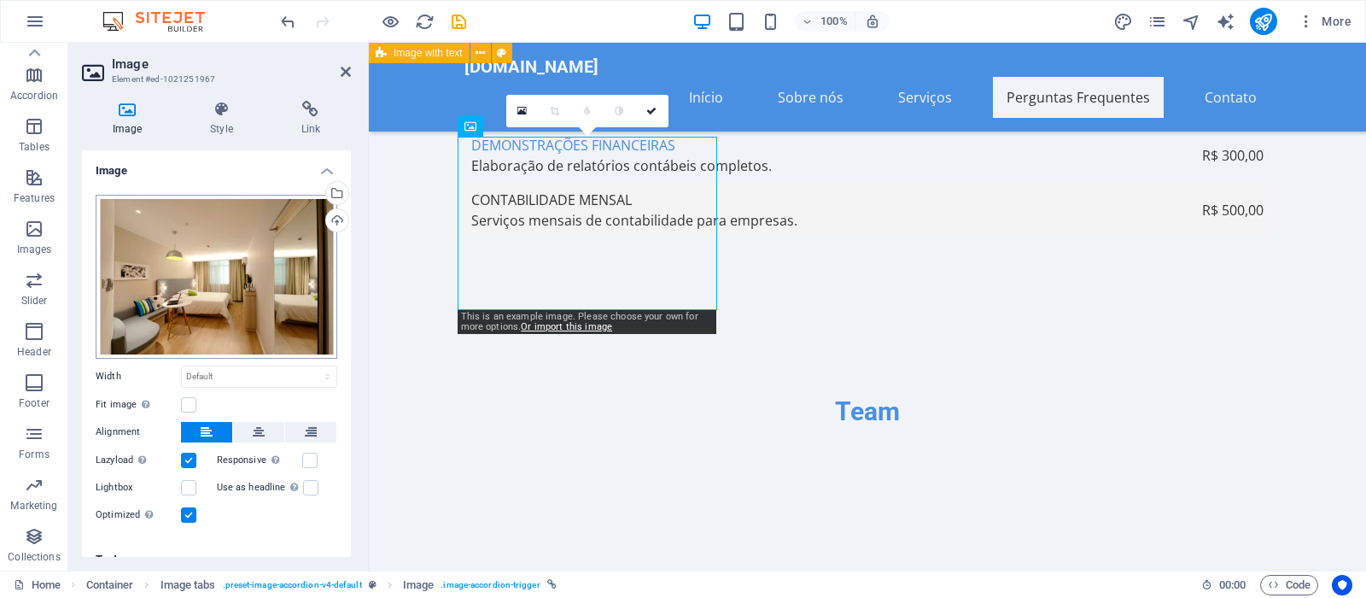
scroll to position [13, 0]
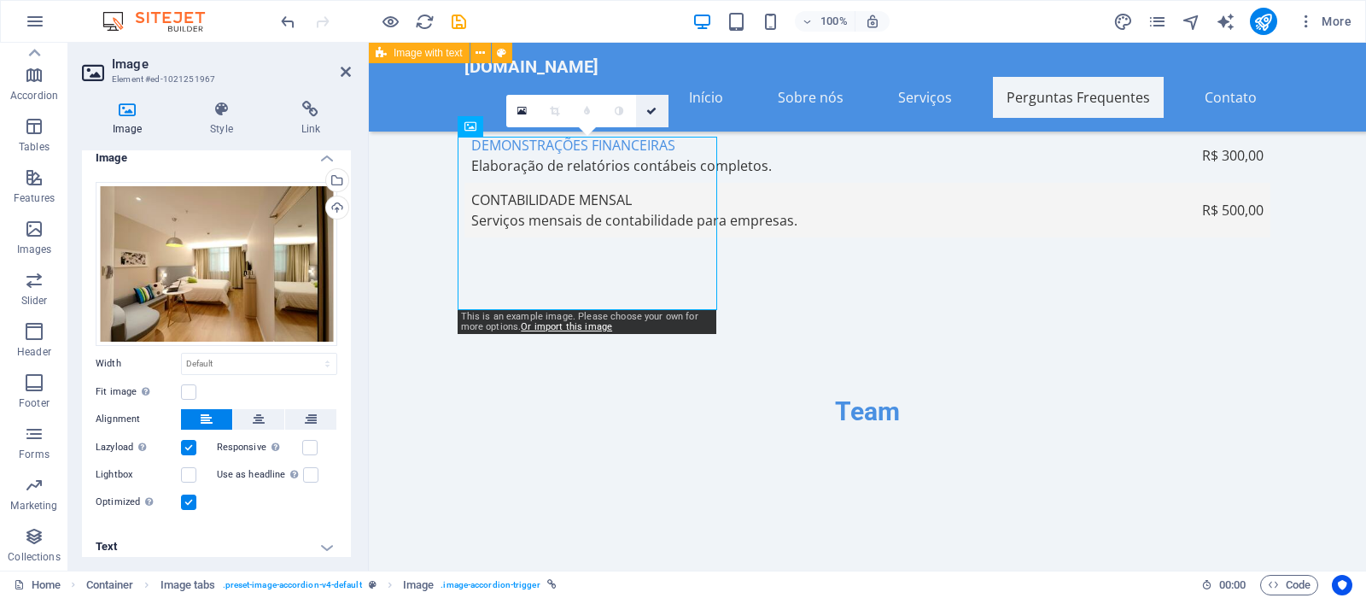
click at [654, 107] on icon at bounding box center [651, 111] width 10 height 10
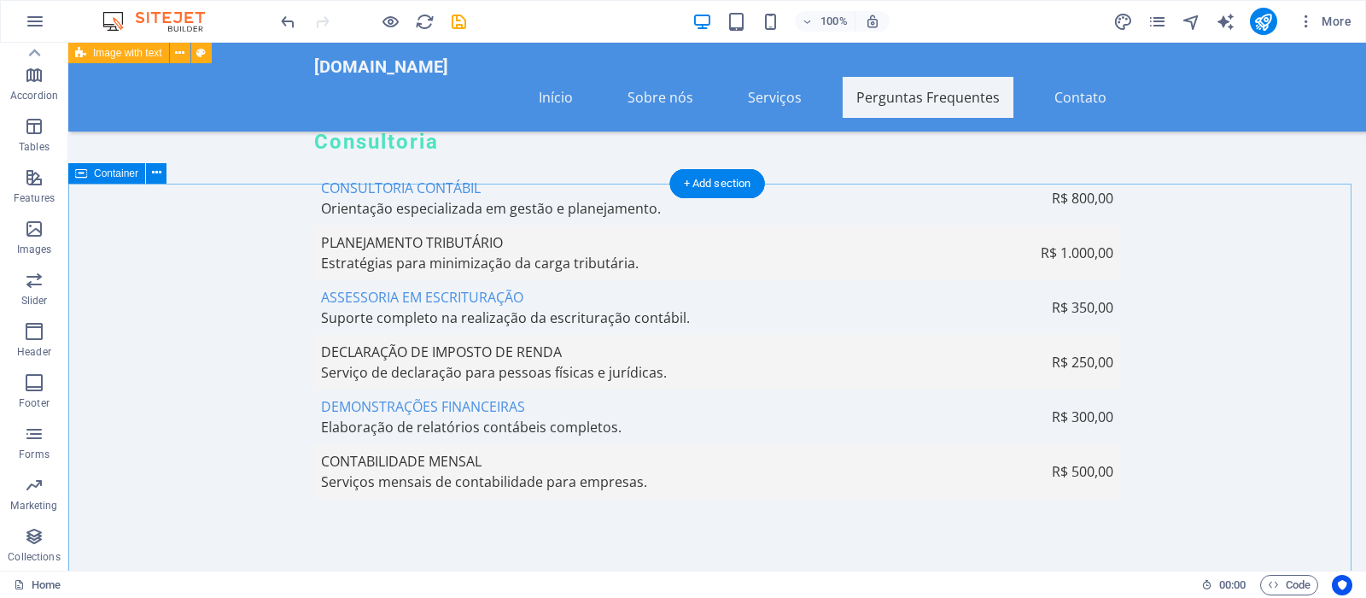
scroll to position [5607, 0]
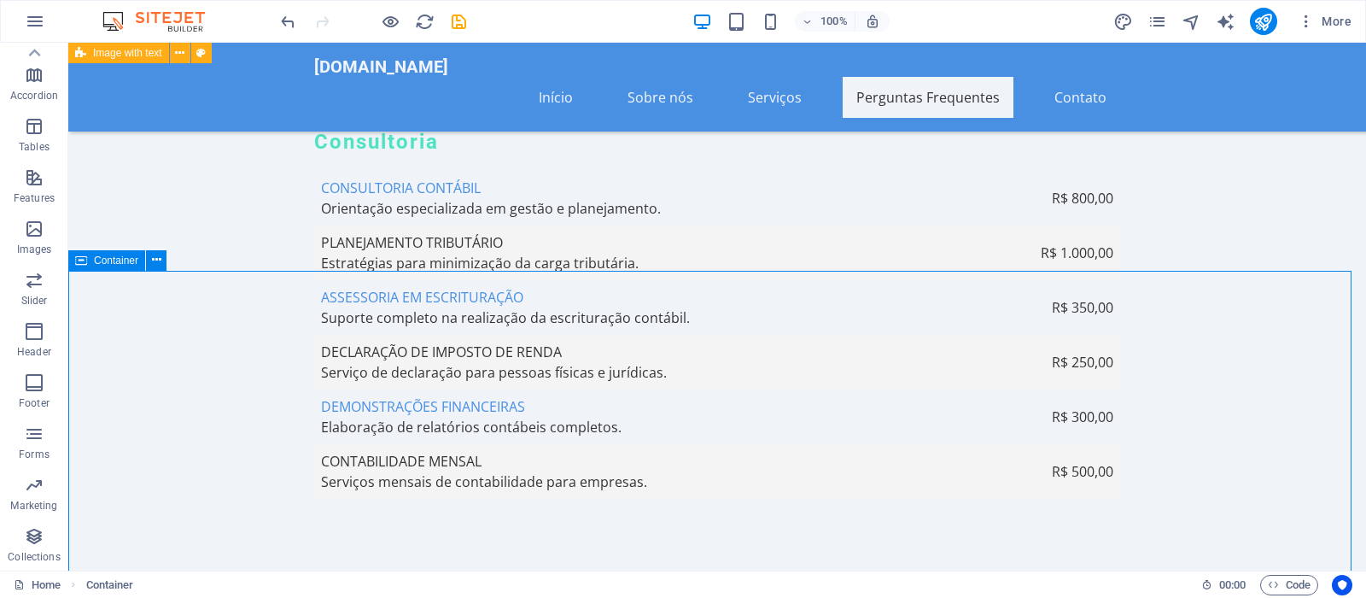
click at [85, 262] on icon at bounding box center [81, 260] width 12 height 20
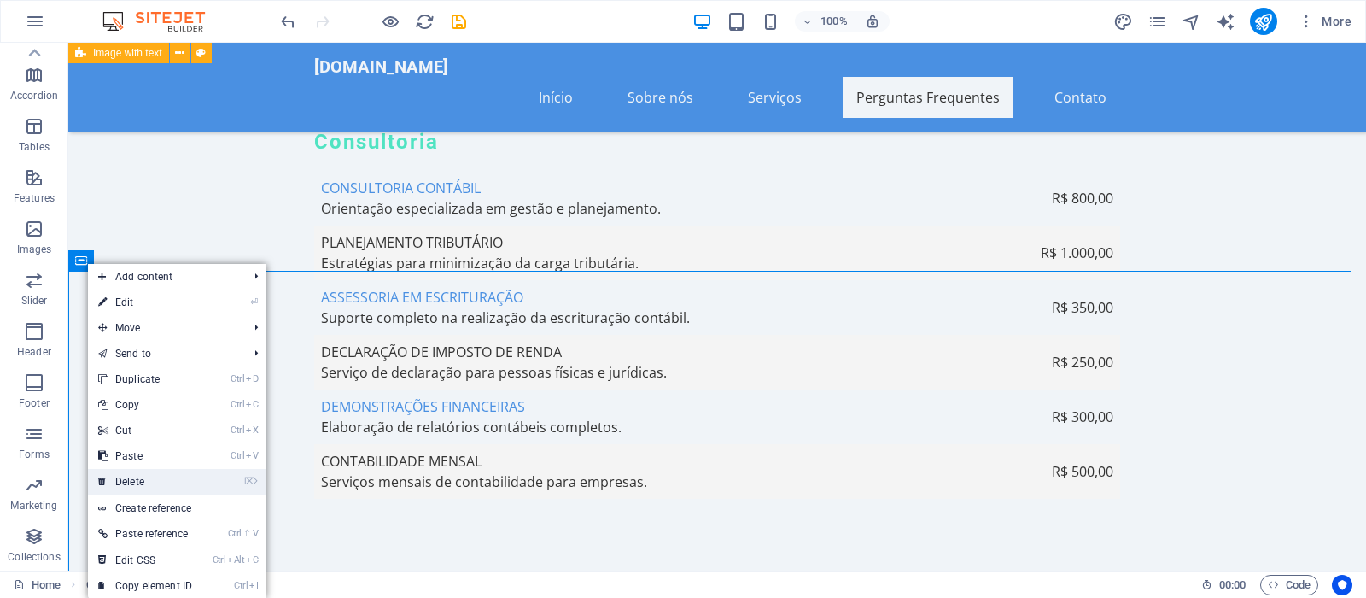
click at [161, 481] on link "⌦ Delete" at bounding box center [145, 482] width 114 height 26
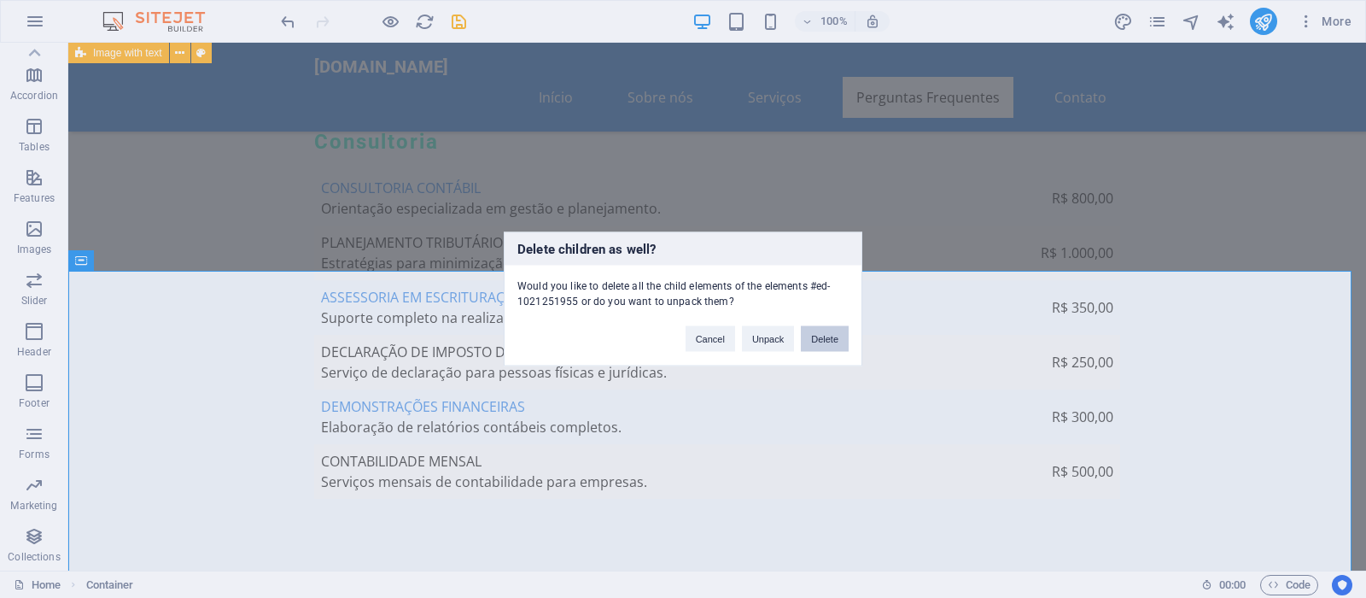
click at [825, 335] on button "Delete" at bounding box center [825, 339] width 48 height 26
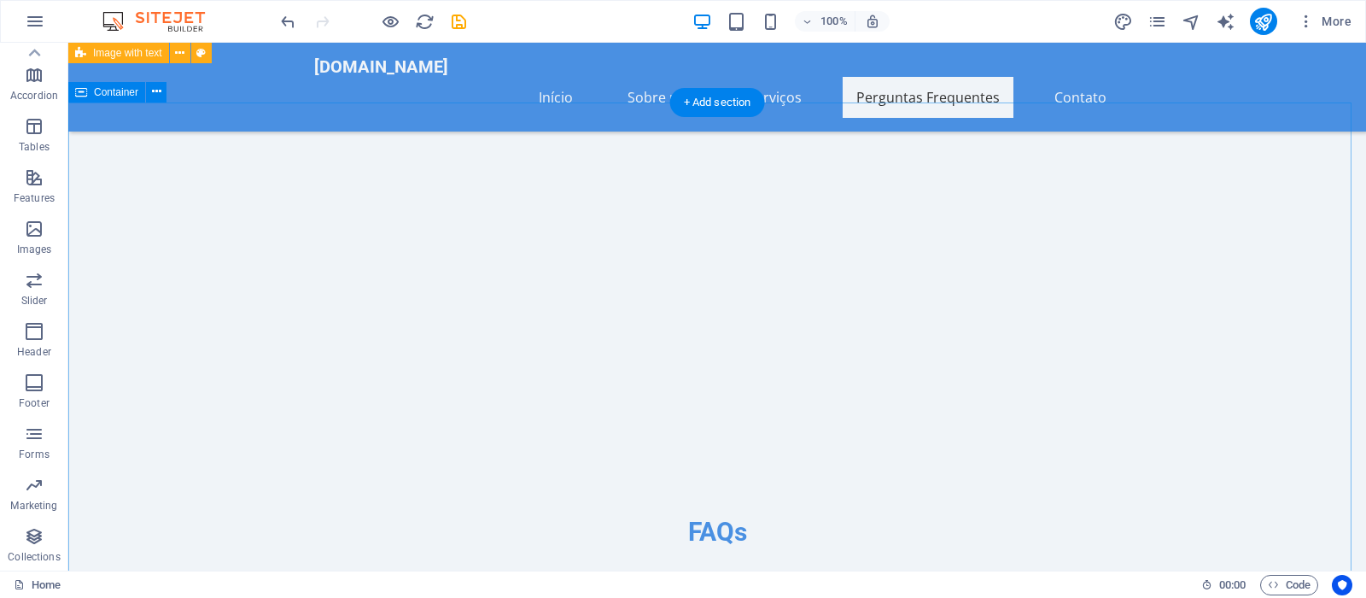
scroll to position [6043, 0]
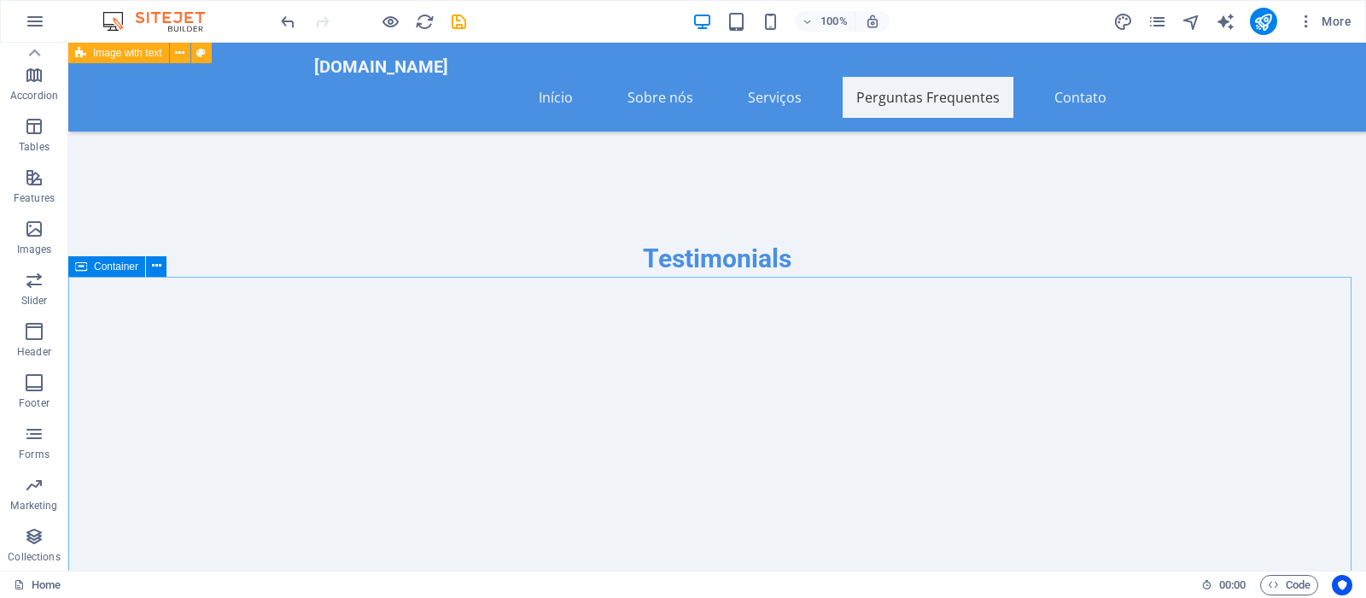
click at [82, 263] on icon at bounding box center [81, 266] width 12 height 20
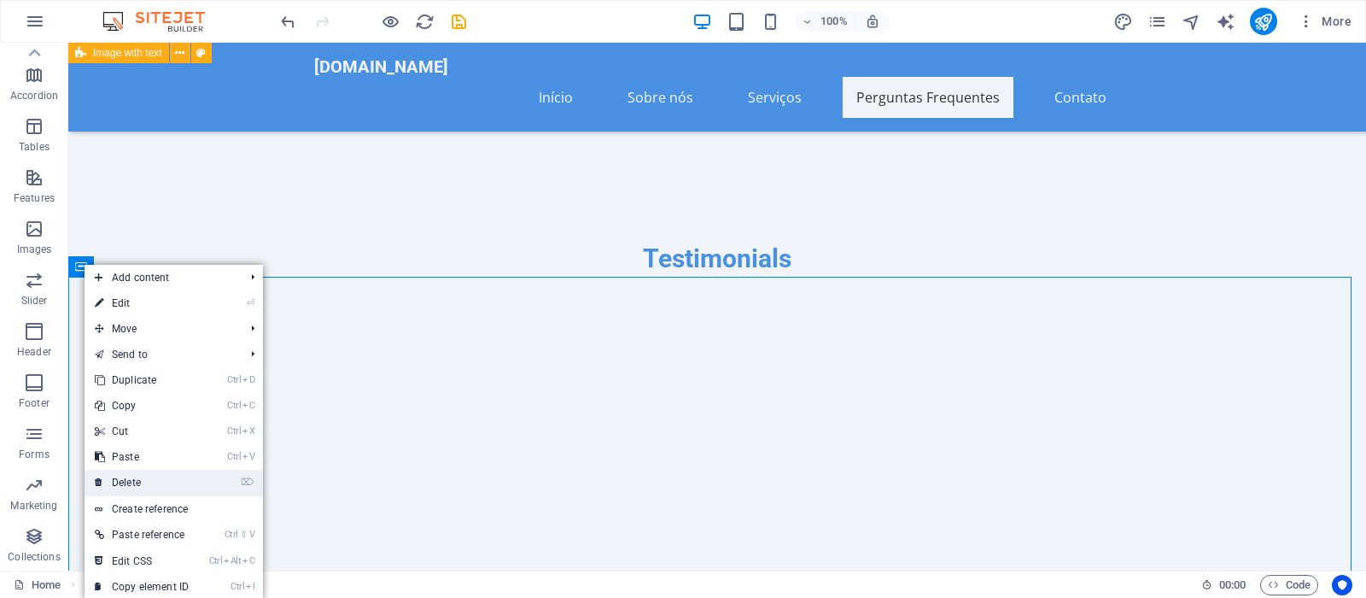
click at [137, 479] on link "⌦ Delete" at bounding box center [142, 483] width 114 height 26
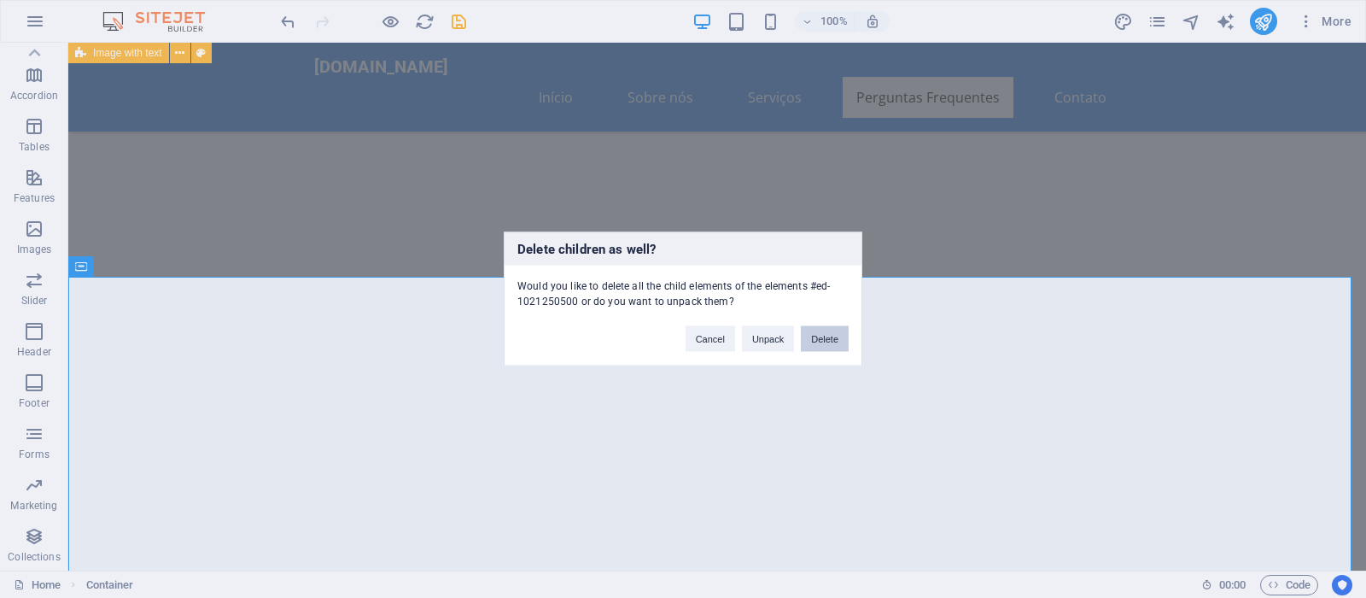
click at [823, 342] on button "Delete" at bounding box center [825, 339] width 48 height 26
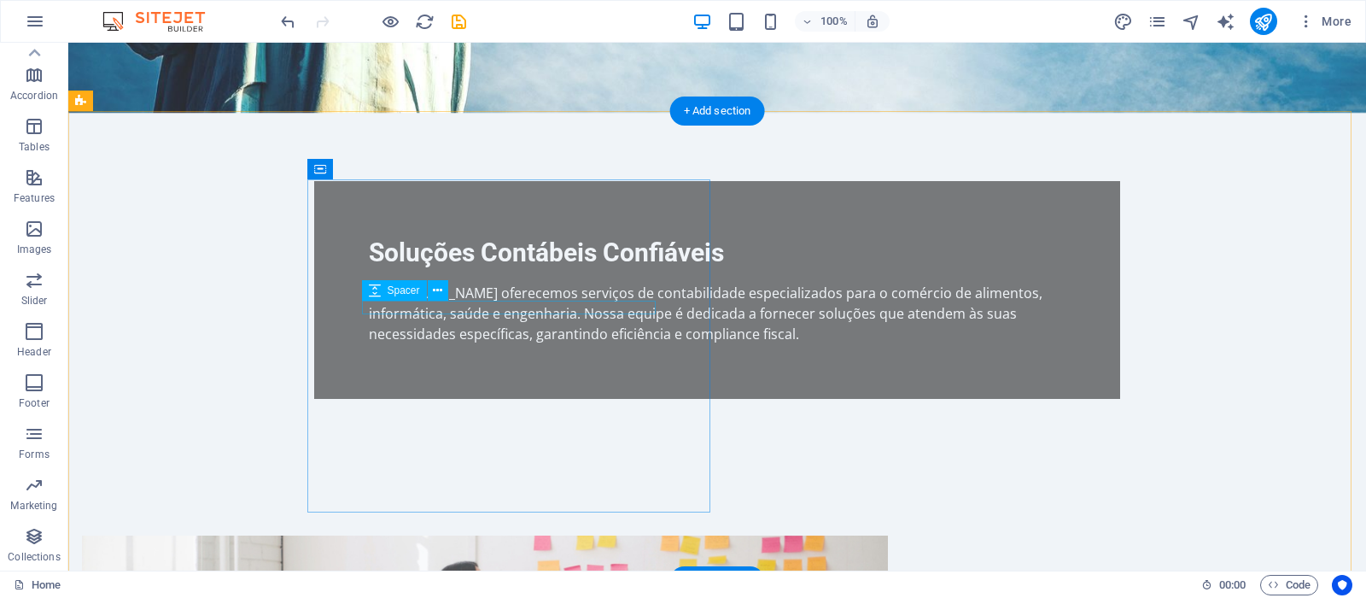
scroll to position [0, 0]
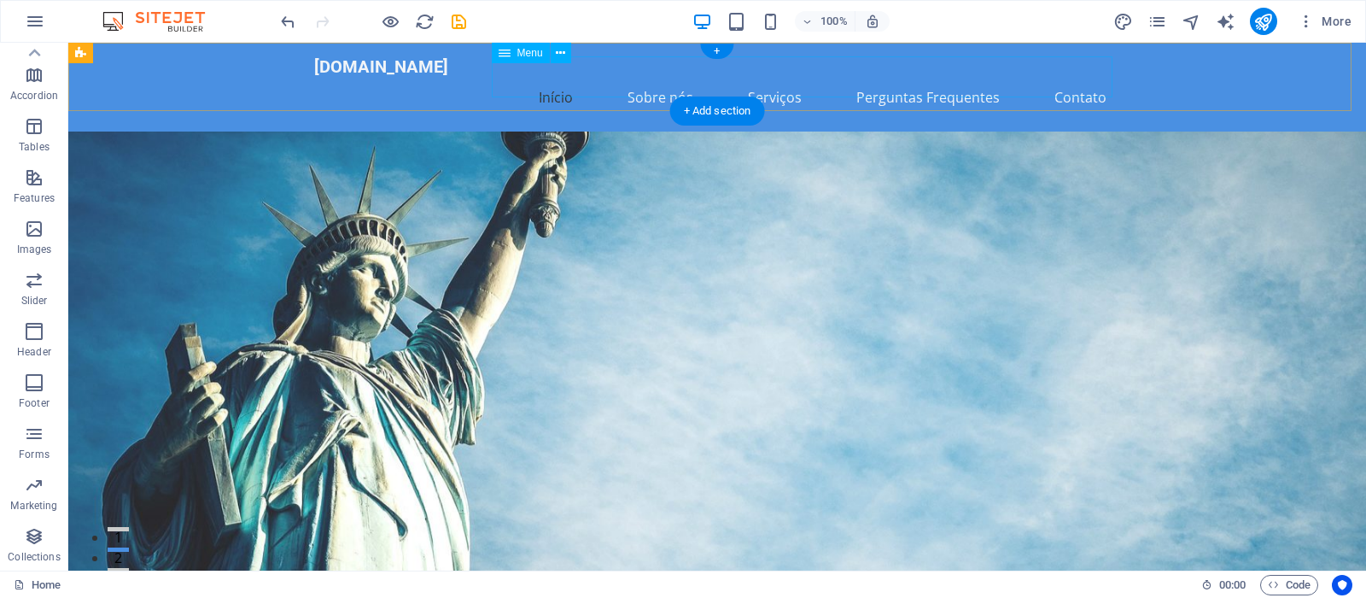
click at [555, 77] on nav "Início Sobre nós Serviços Perguntas Frequentes Contato" at bounding box center [717, 97] width 806 height 41
click at [657, 77] on nav "Início Sobre nós Serviços Perguntas Frequentes Contato" at bounding box center [717, 97] width 806 height 41
click at [662, 77] on nav "Início Sobre nós Serviços Perguntas Frequentes Contato" at bounding box center [717, 97] width 806 height 41
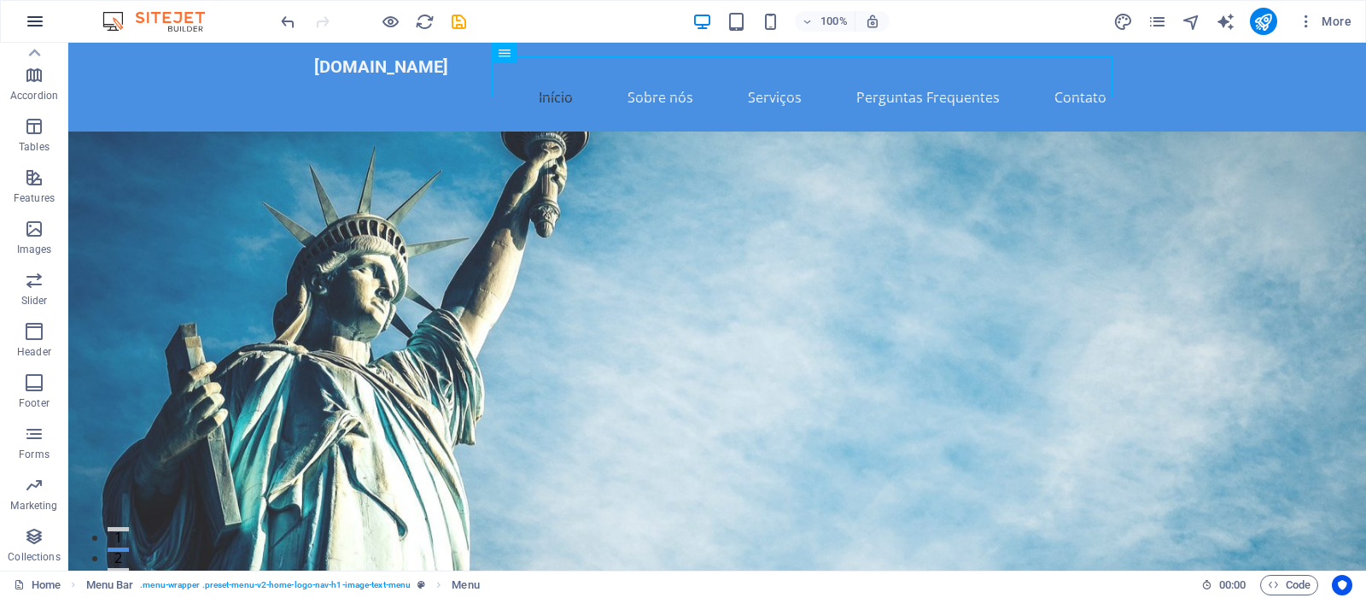
click at [31, 20] on icon "button" at bounding box center [35, 21] width 20 height 20
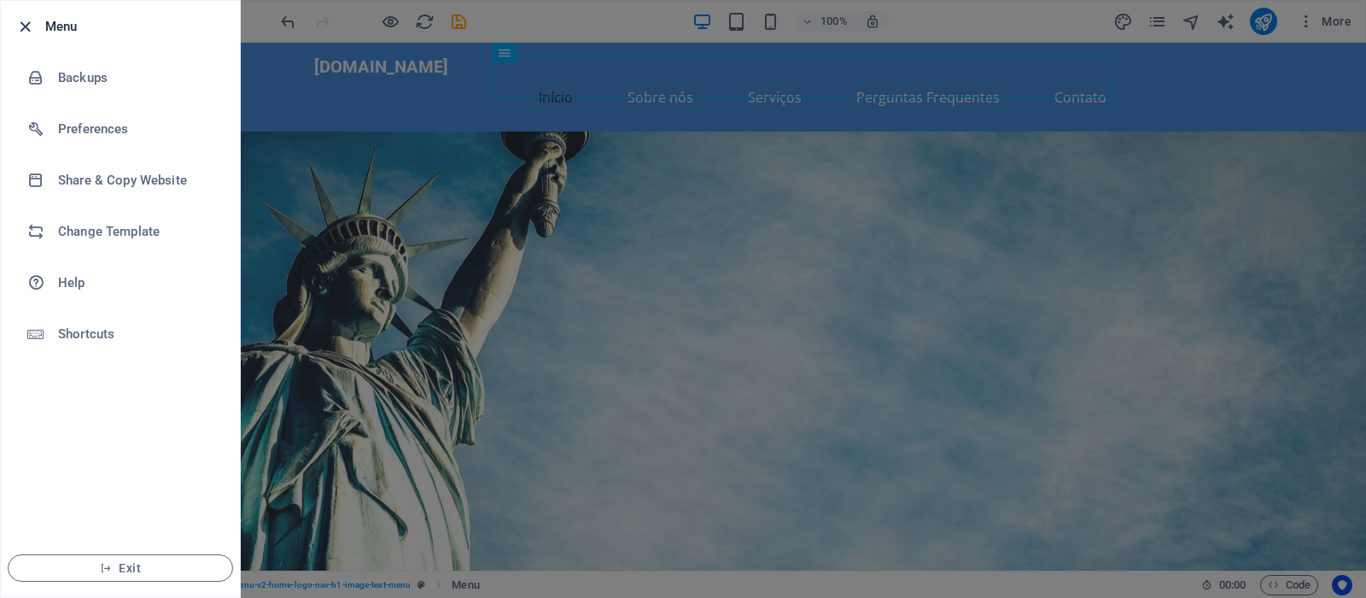
click at [18, 22] on icon "button" at bounding box center [25, 27] width 20 height 20
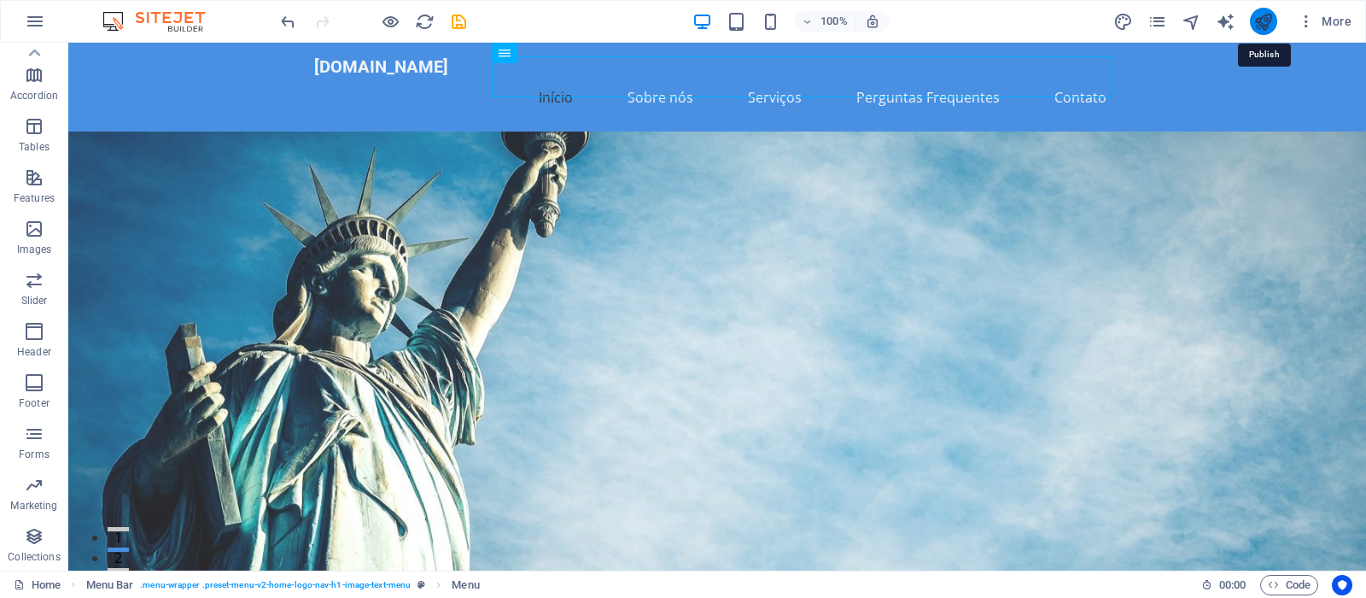
click at [1264, 26] on icon "publish" at bounding box center [1263, 22] width 20 height 20
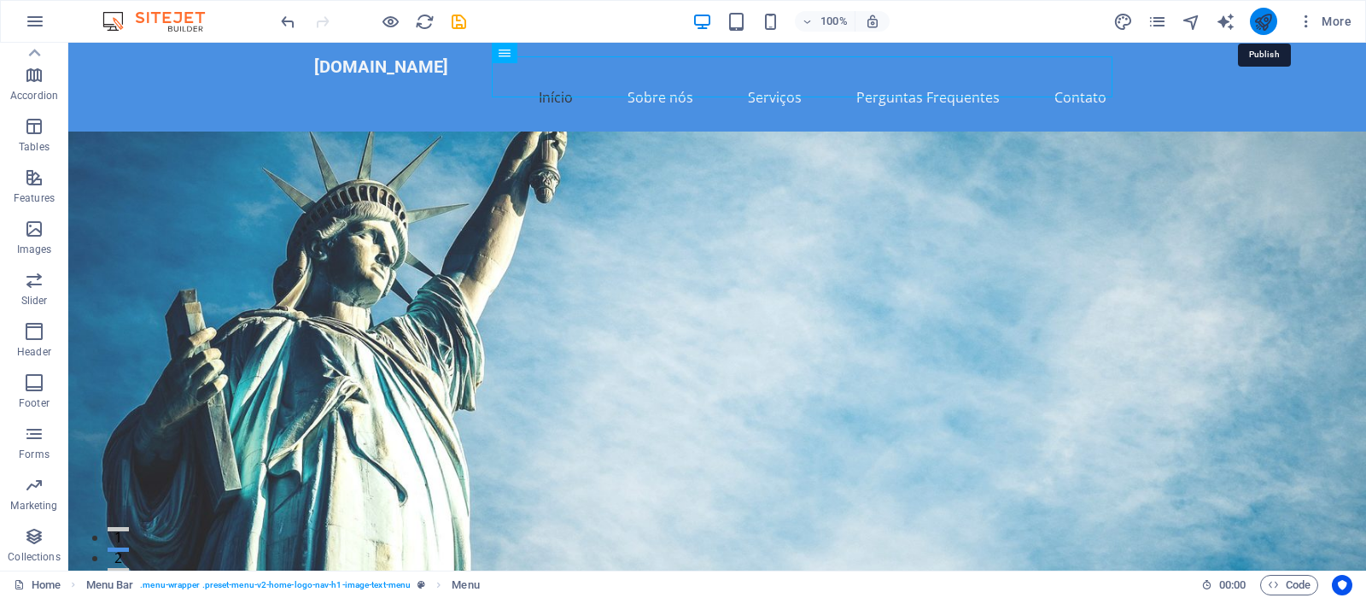
checkbox input "false"
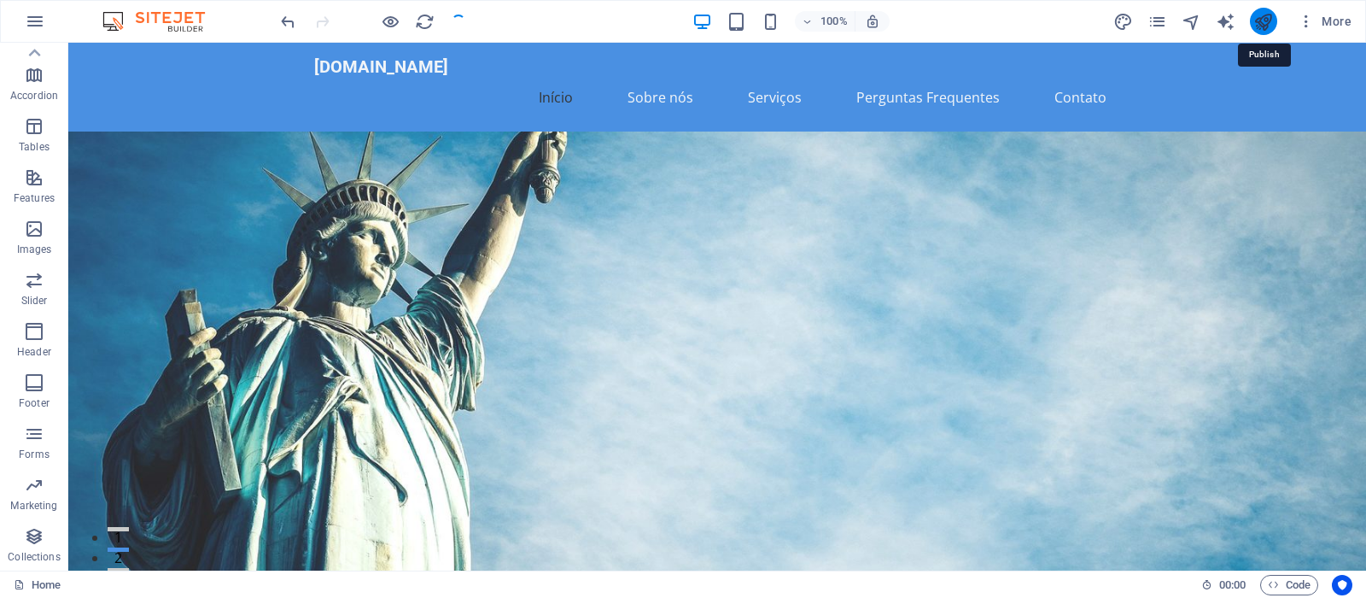
click at [1266, 18] on icon "publish" at bounding box center [1263, 22] width 20 height 20
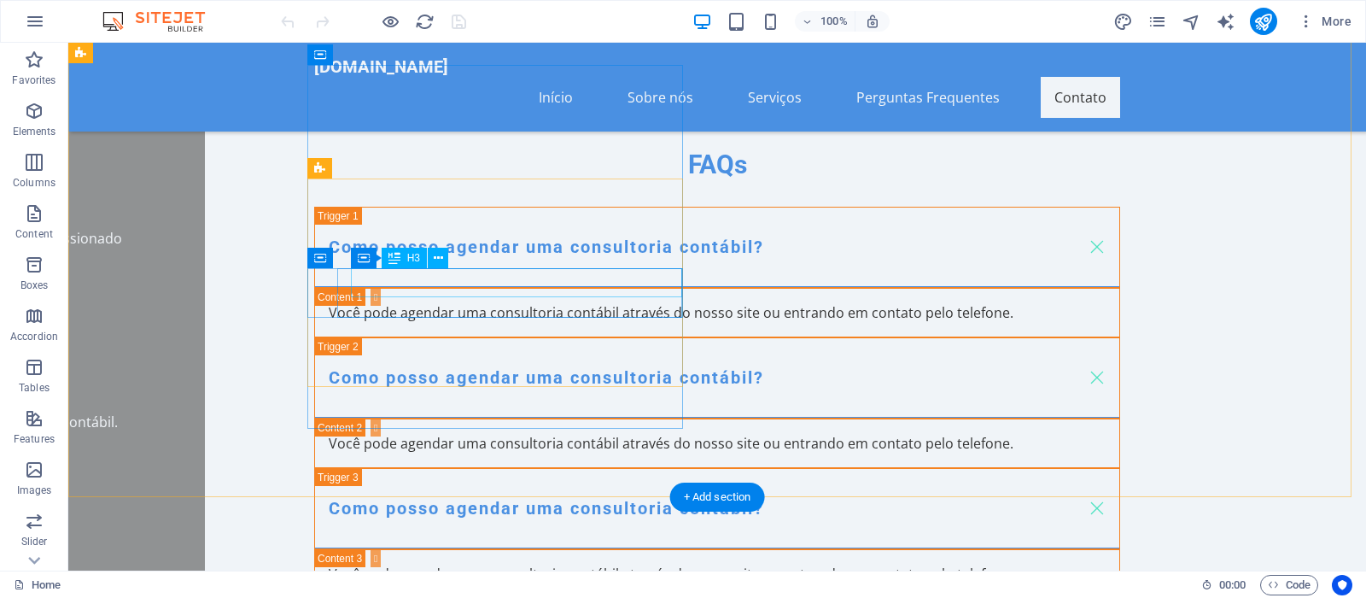
scroll to position [6236, 0]
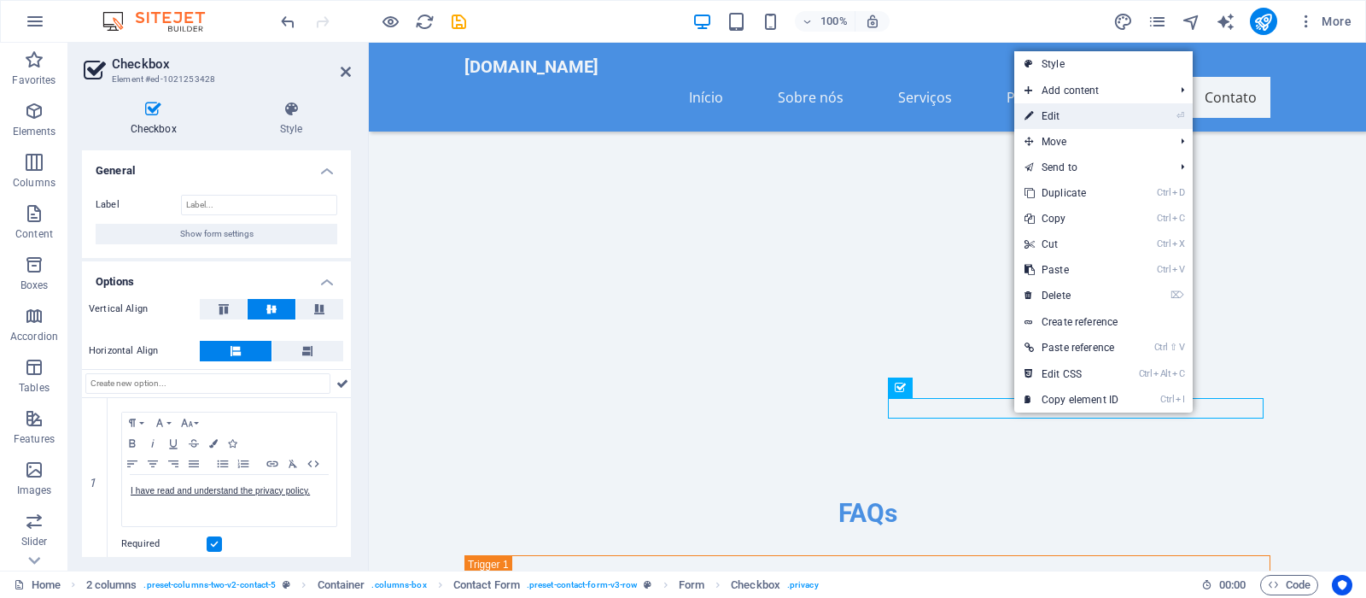
click at [1067, 115] on link "⏎ Edit" at bounding box center [1071, 116] width 114 height 26
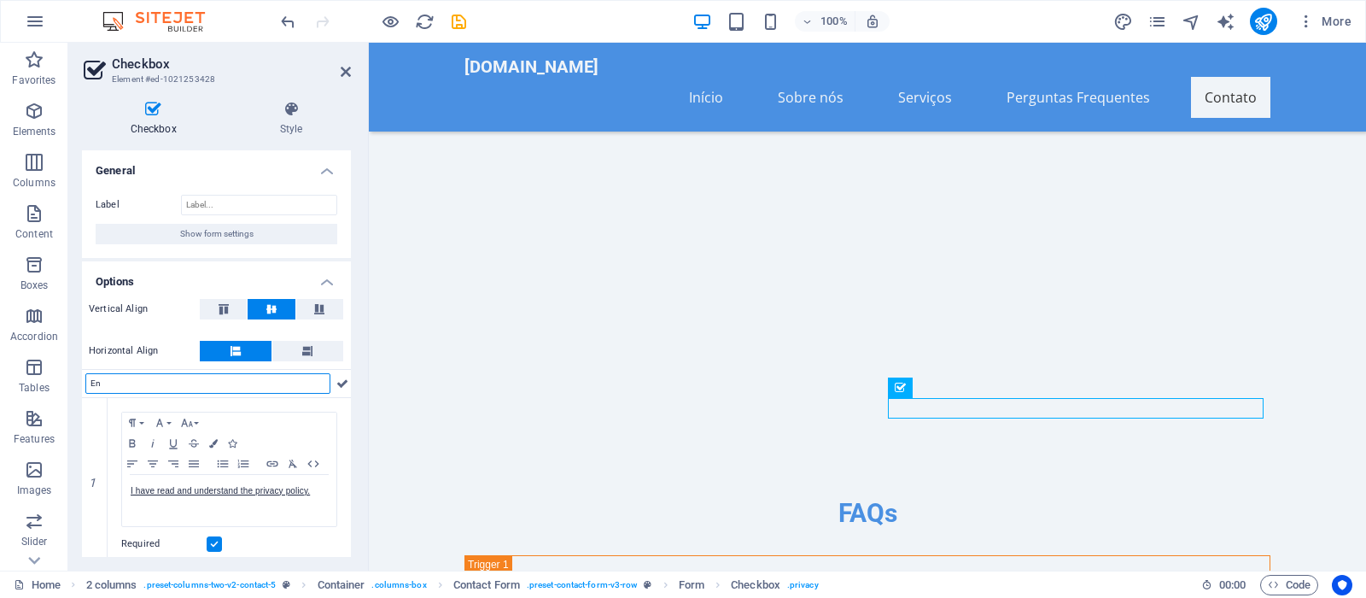
type input "E"
type input "Li e entendi a politica de privacidade."
click at [346, 70] on icon at bounding box center [346, 72] width 10 height 14
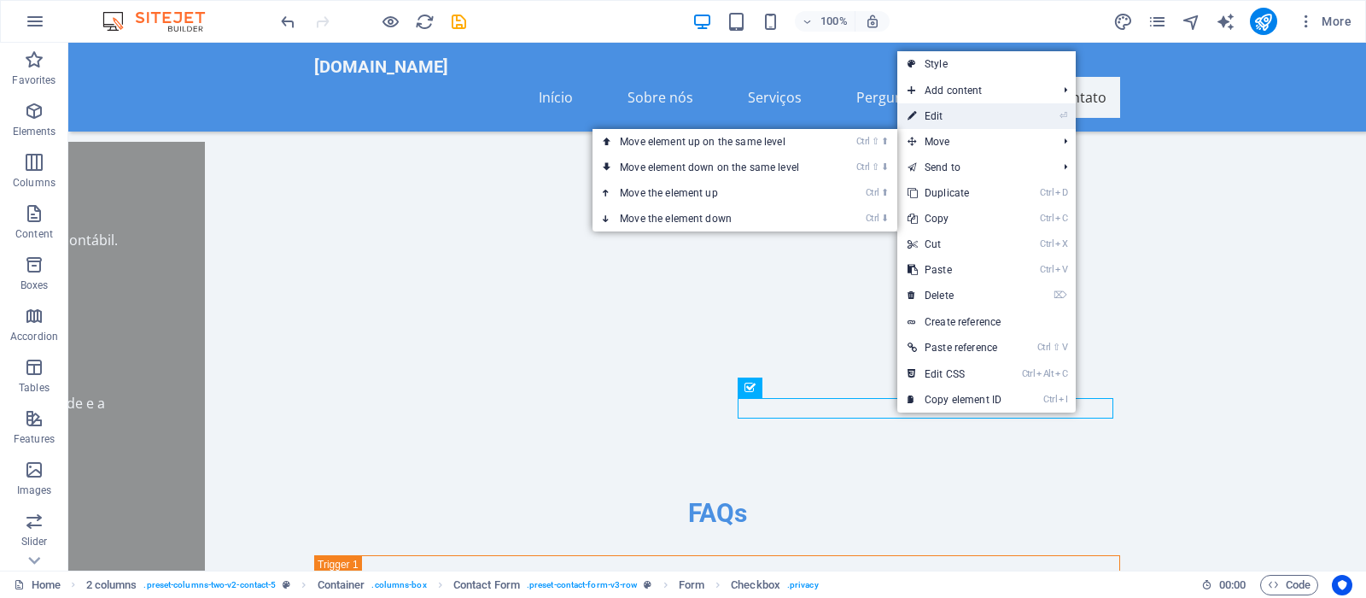
click at [945, 121] on link "⏎ Edit" at bounding box center [954, 116] width 114 height 26
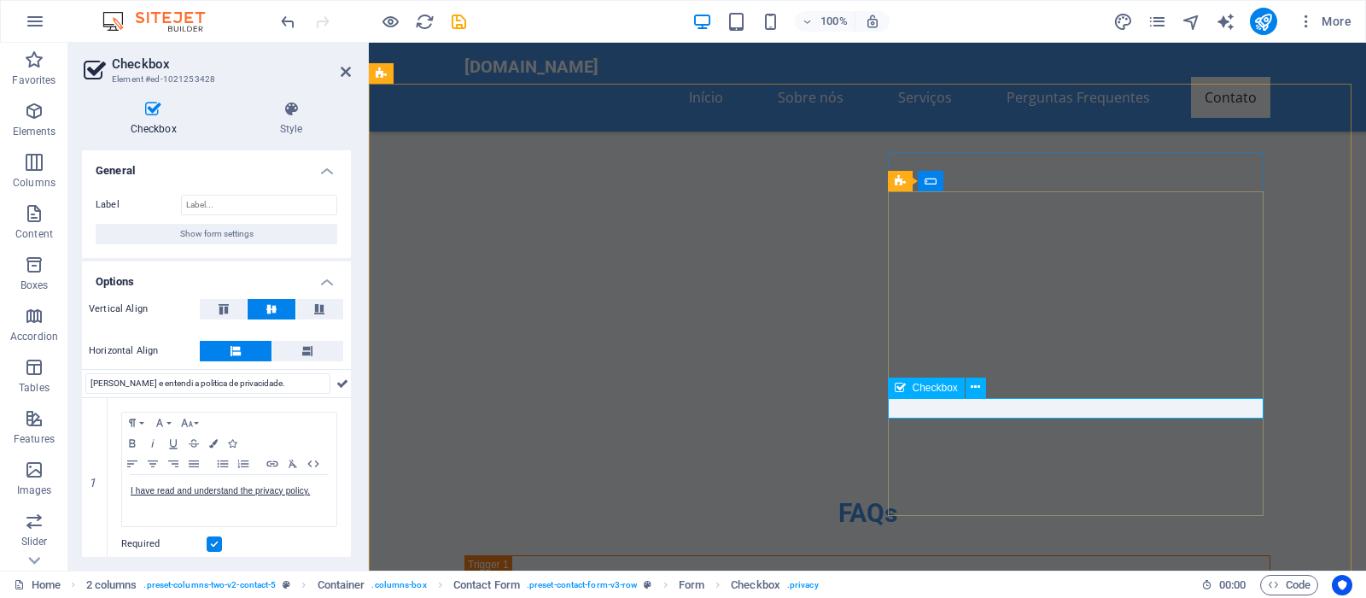
click at [979, 391] on icon at bounding box center [975, 387] width 9 height 18
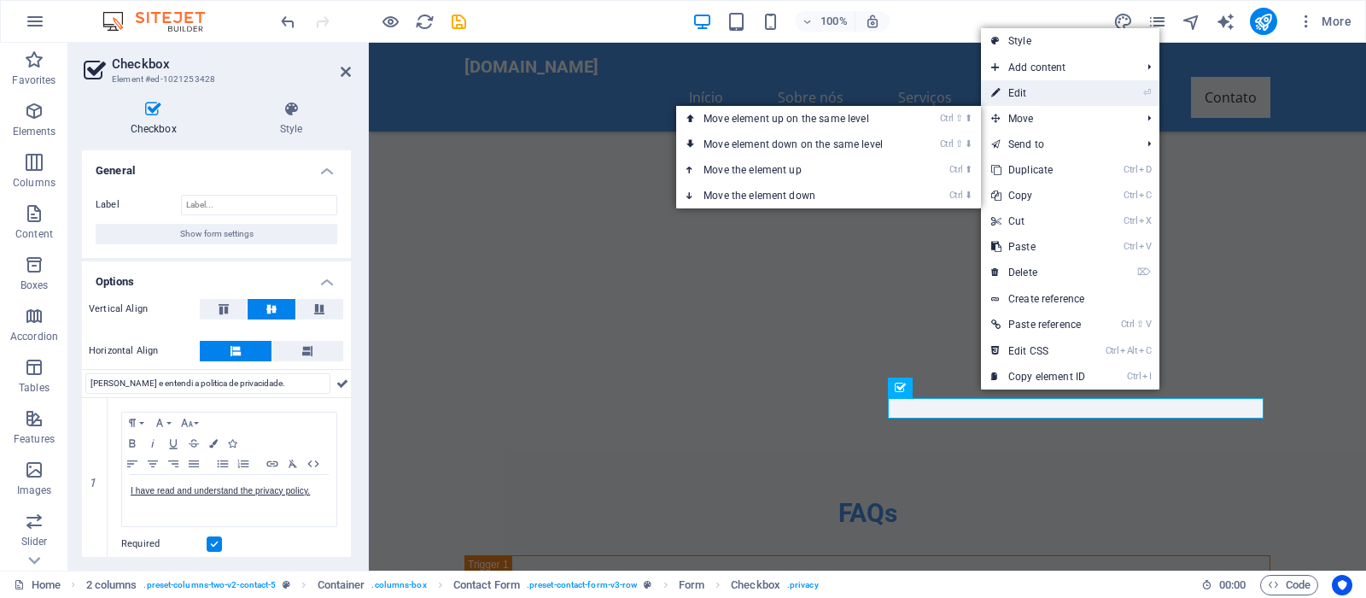
click at [1023, 92] on link "⏎ Edit" at bounding box center [1038, 93] width 114 height 26
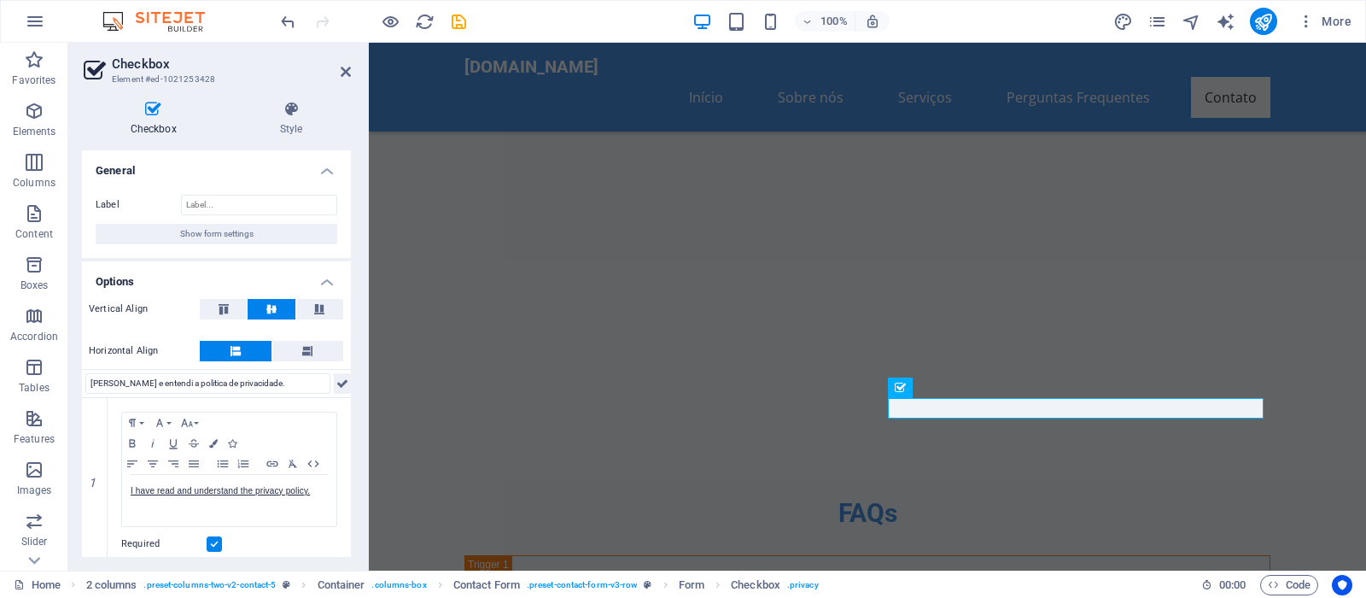
click at [336, 379] on icon at bounding box center [342, 383] width 12 height 20
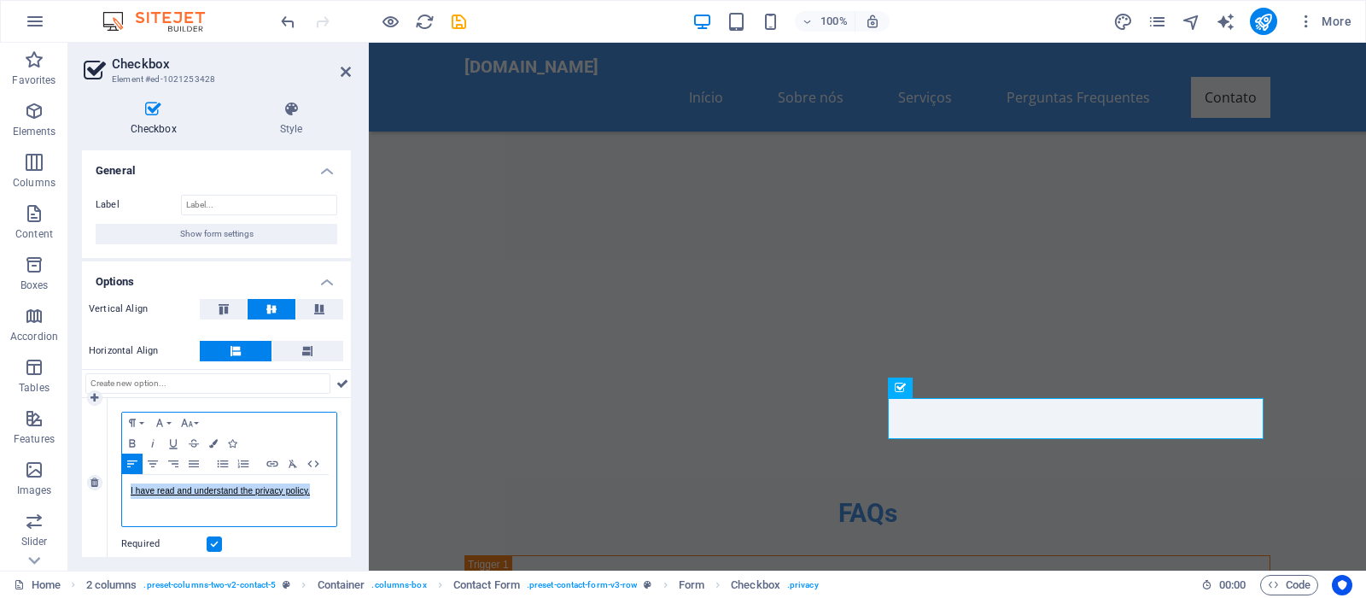
drag, startPoint x: 309, startPoint y: 514, endPoint x: 84, endPoint y: 509, distance: 225.4
click at [122, 509] on div "I have read and understand the privacy policy." at bounding box center [229, 500] width 214 height 51
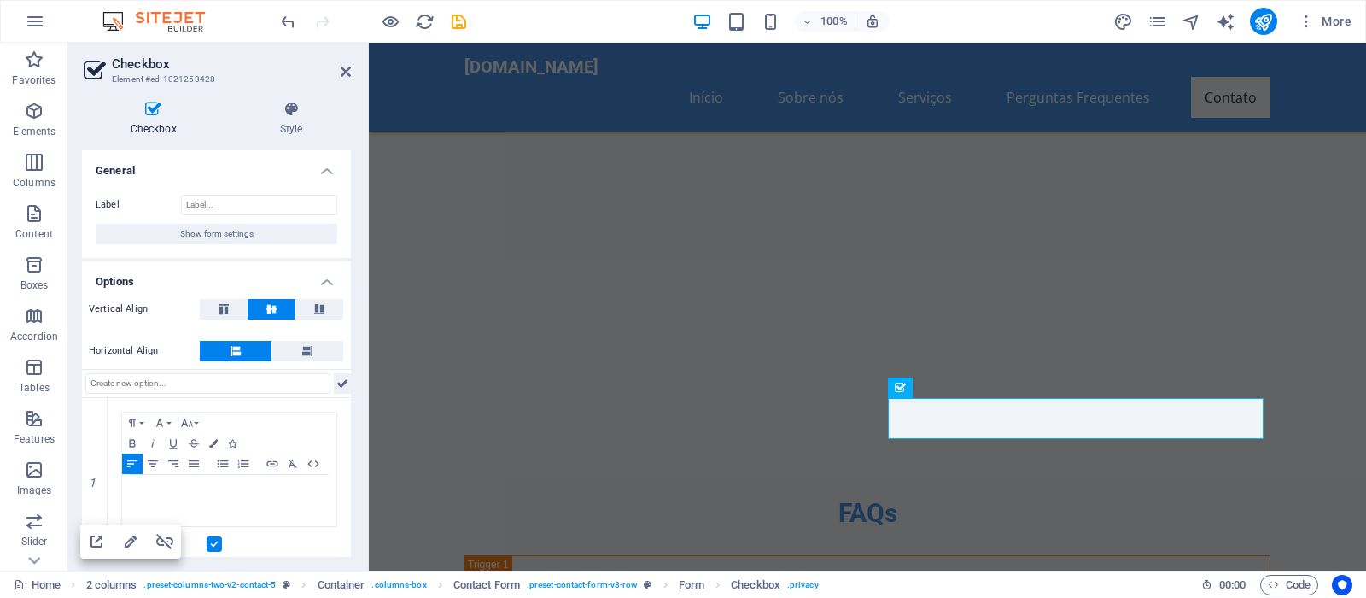
click at [336, 382] on icon at bounding box center [342, 383] width 12 height 20
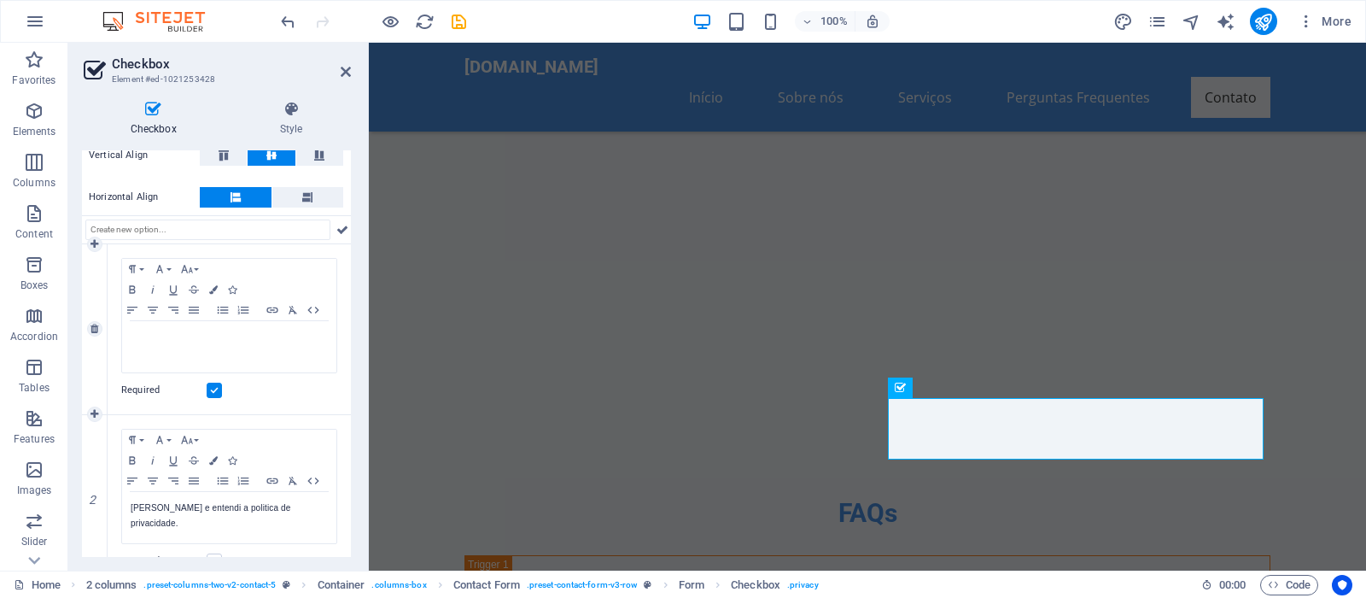
scroll to position [77, 0]
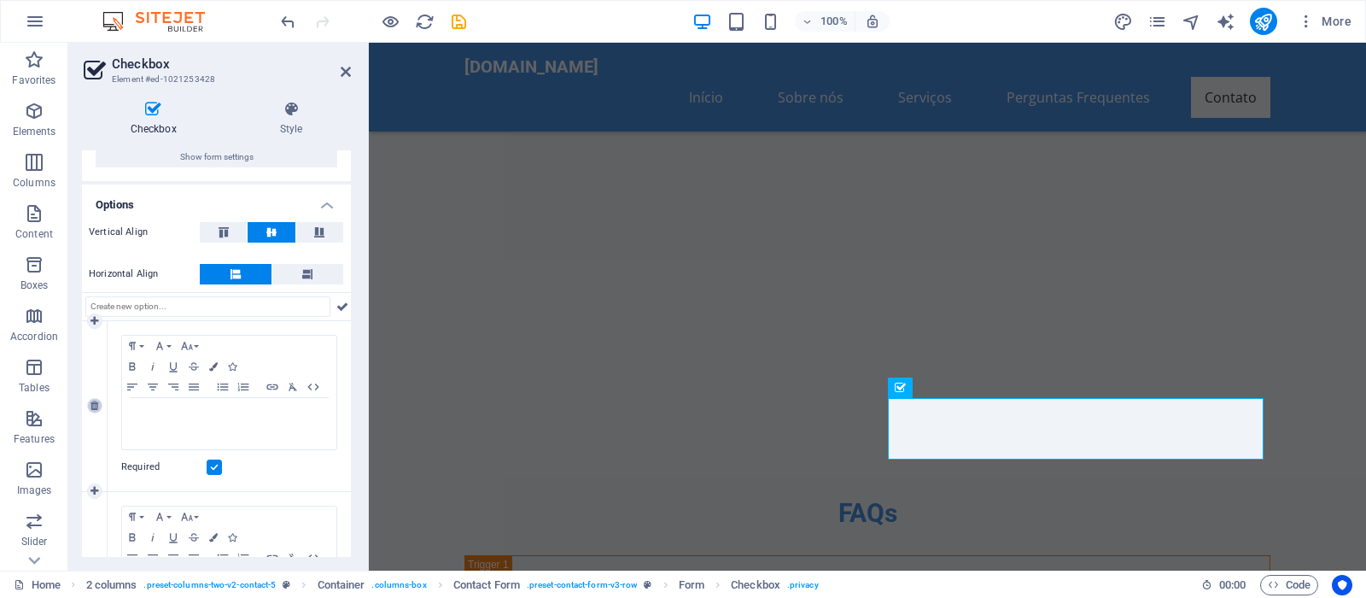
click at [92, 411] on icon at bounding box center [94, 405] width 8 height 10
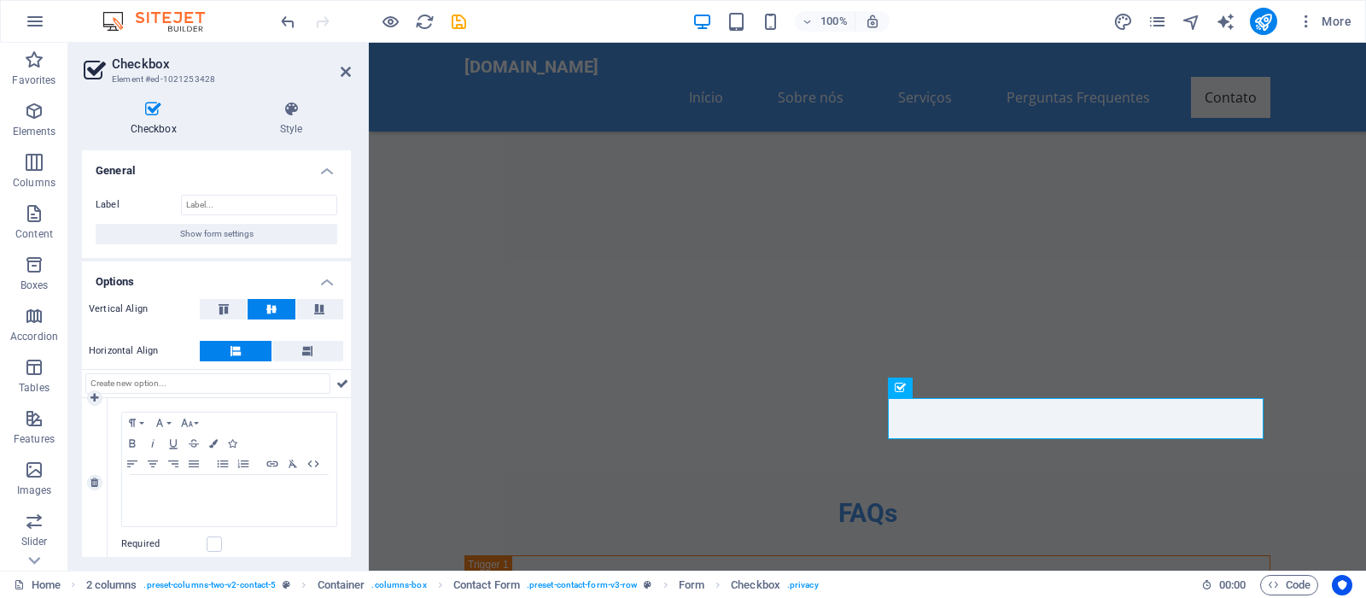
scroll to position [154, 0]
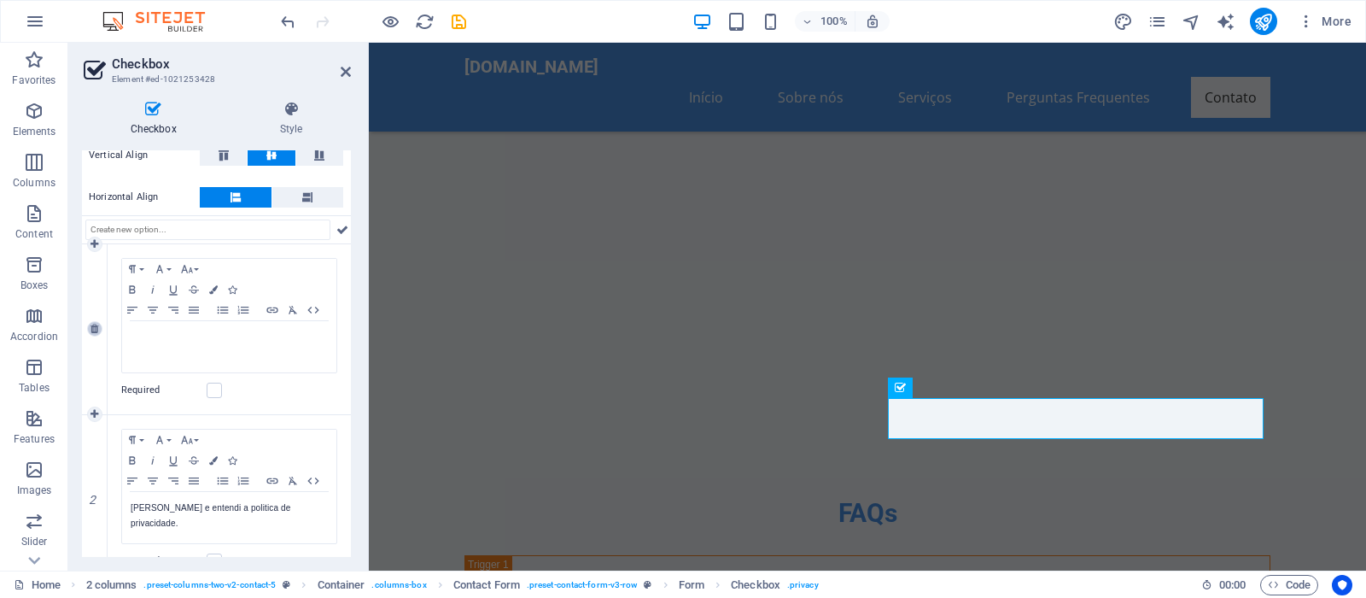
click at [95, 334] on icon at bounding box center [94, 329] width 8 height 10
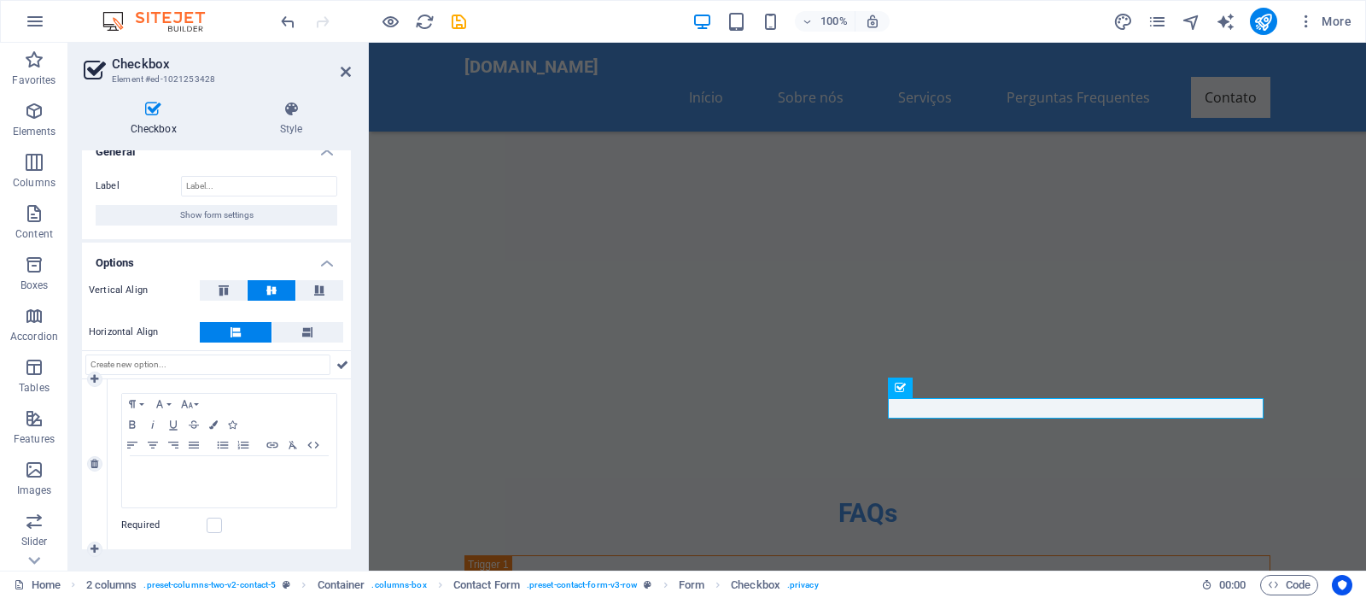
scroll to position [39, 0]
click at [94, 458] on icon at bounding box center [94, 463] width 8 height 10
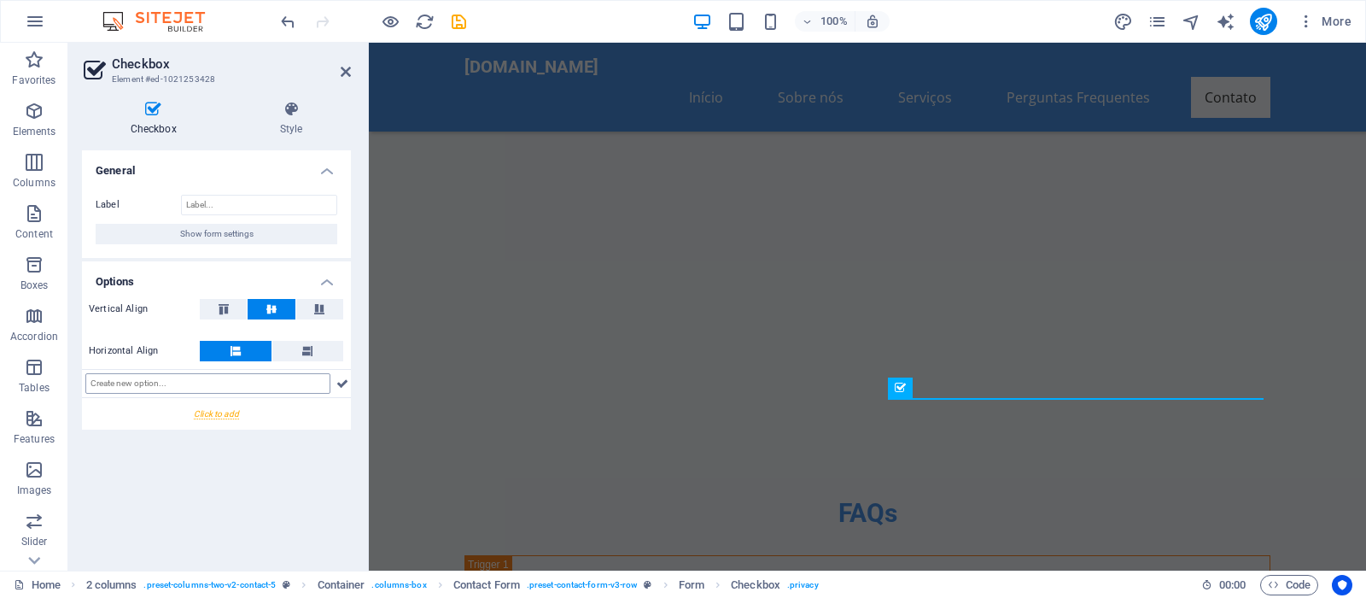
click at [120, 376] on input "text" at bounding box center [207, 383] width 245 height 20
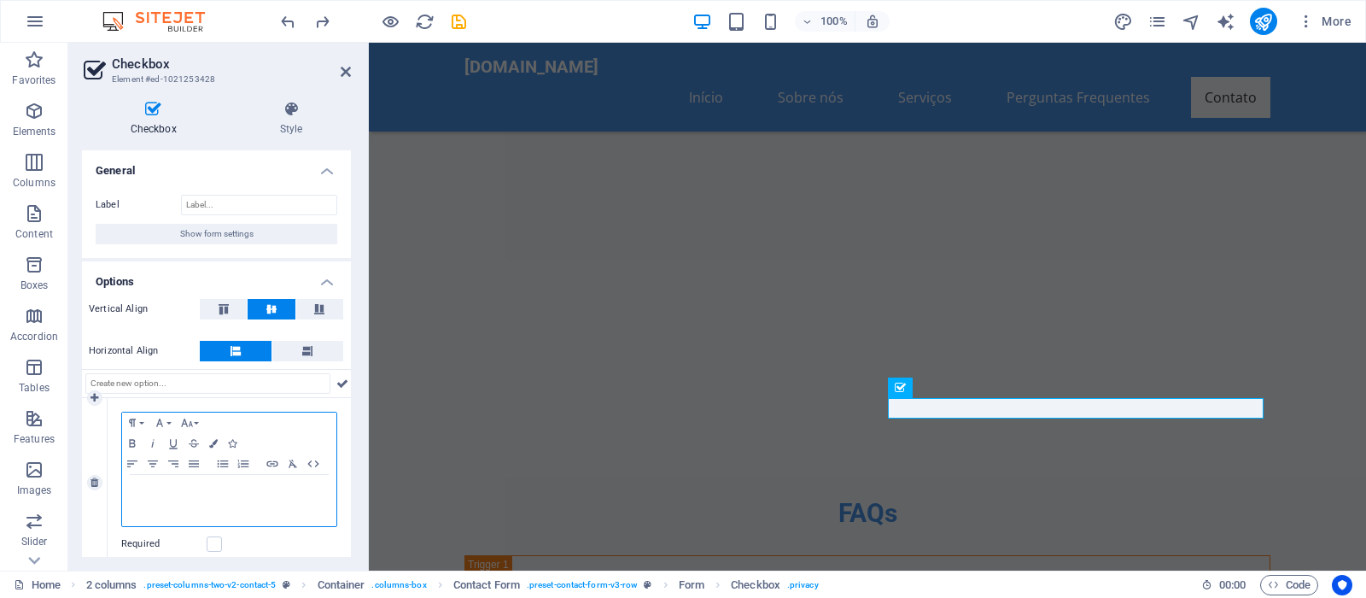
click at [149, 499] on p at bounding box center [229, 490] width 197 height 15
click at [150, 499] on p at bounding box center [229, 490] width 197 height 15
click at [318, 382] on div at bounding box center [216, 383] width 269 height 29
click at [336, 382] on icon at bounding box center [342, 383] width 12 height 20
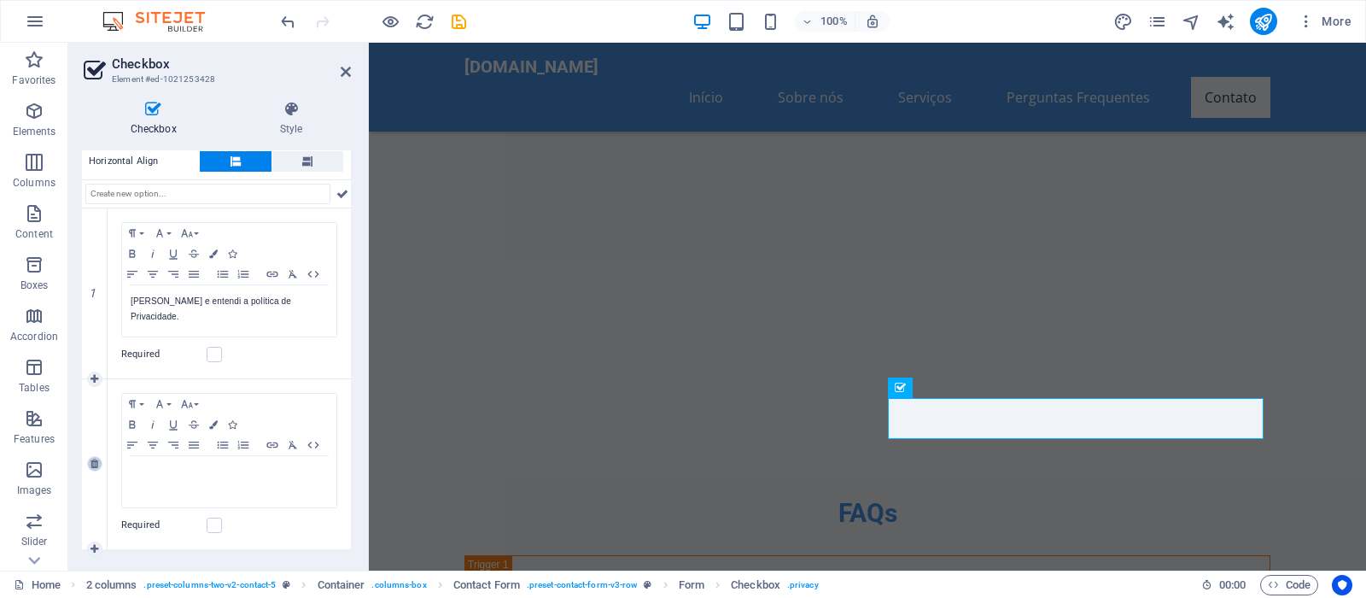
click at [98, 458] on icon at bounding box center [94, 463] width 8 height 10
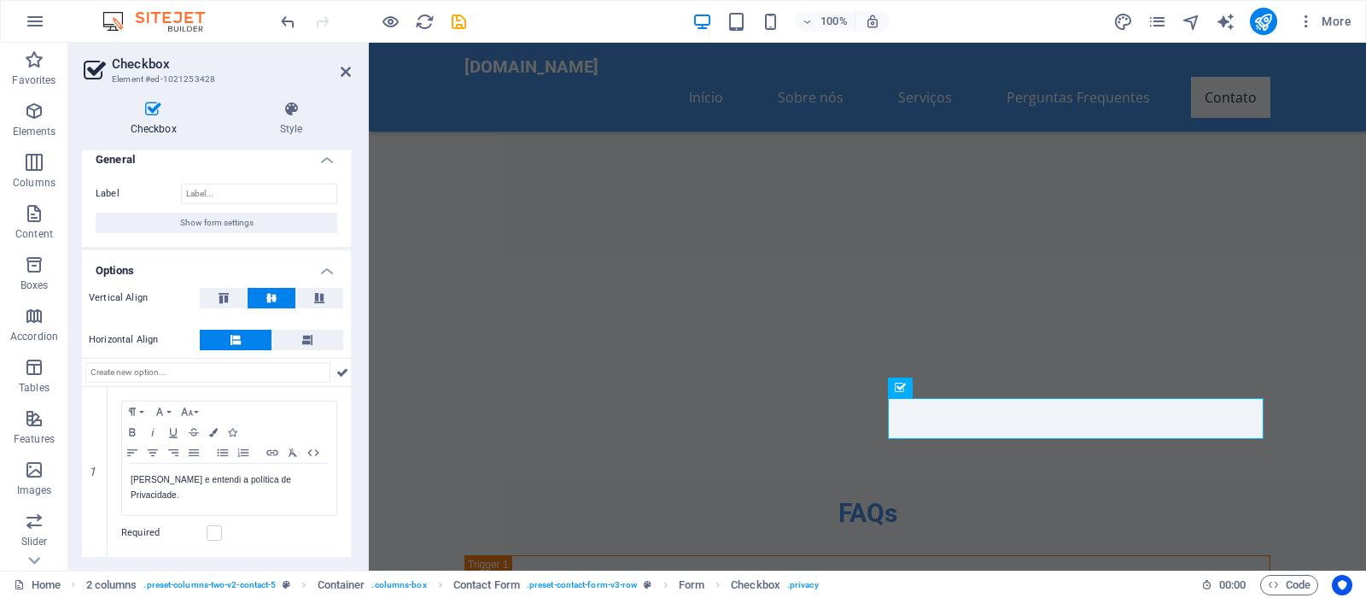
scroll to position [32, 0]
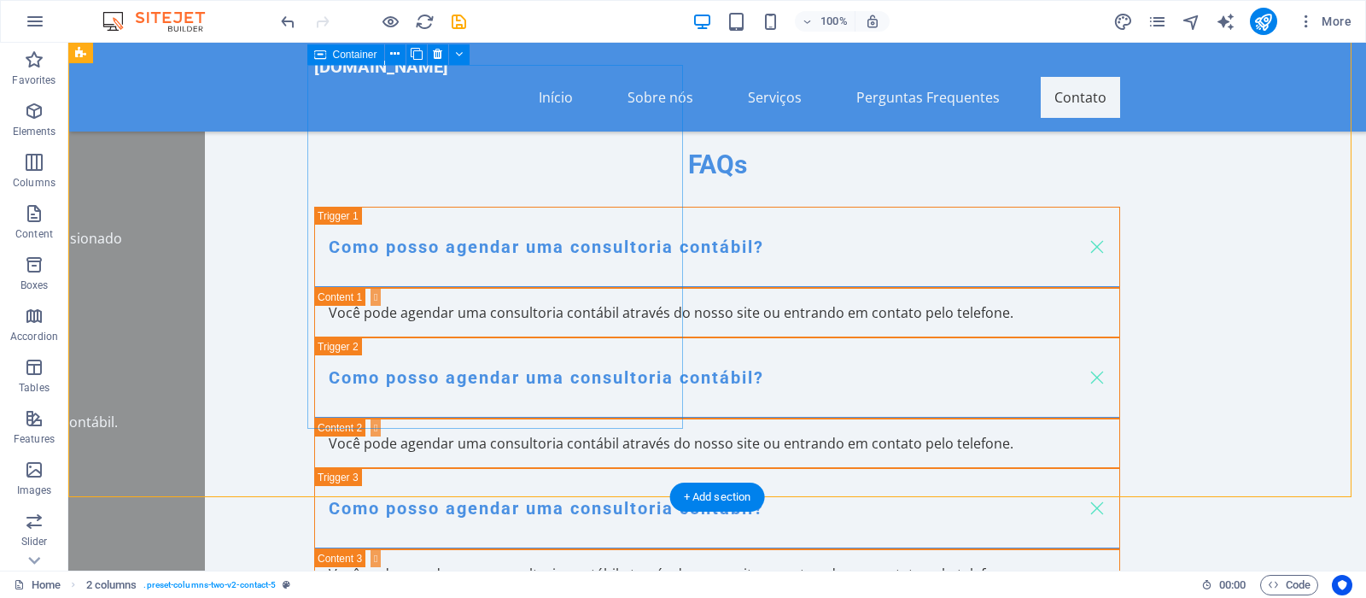
scroll to position [6236, 0]
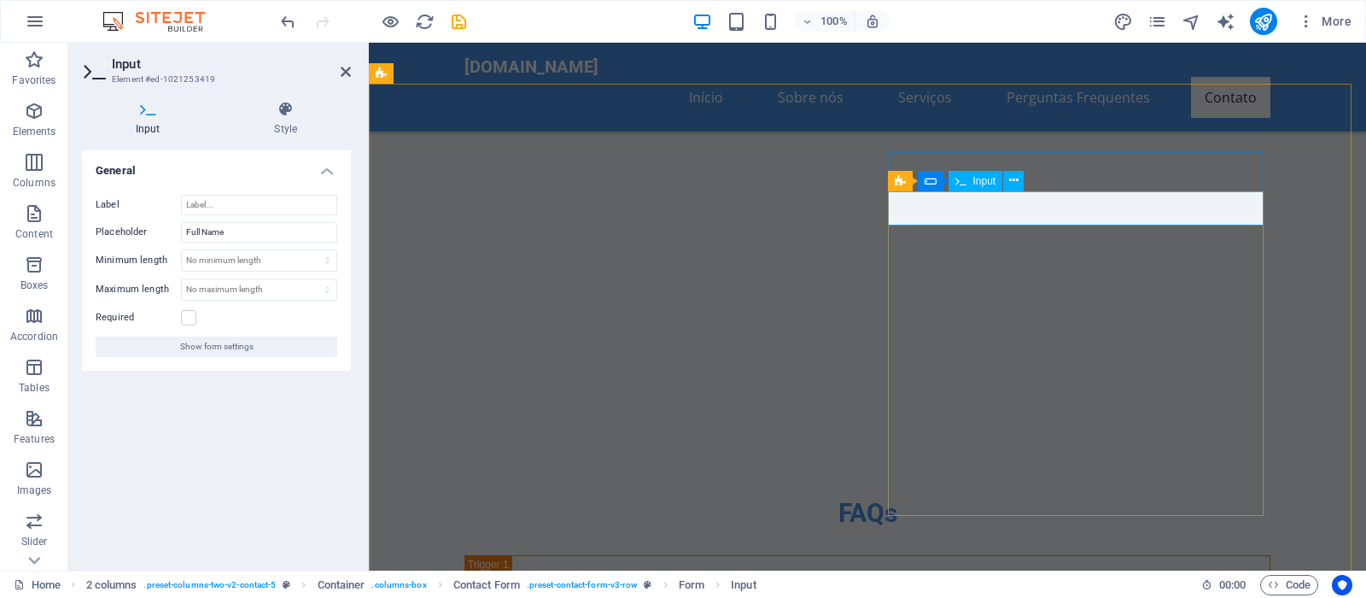
drag, startPoint x: 954, startPoint y: 213, endPoint x: 933, endPoint y: 212, distance: 21.4
type input "Nome Completo"
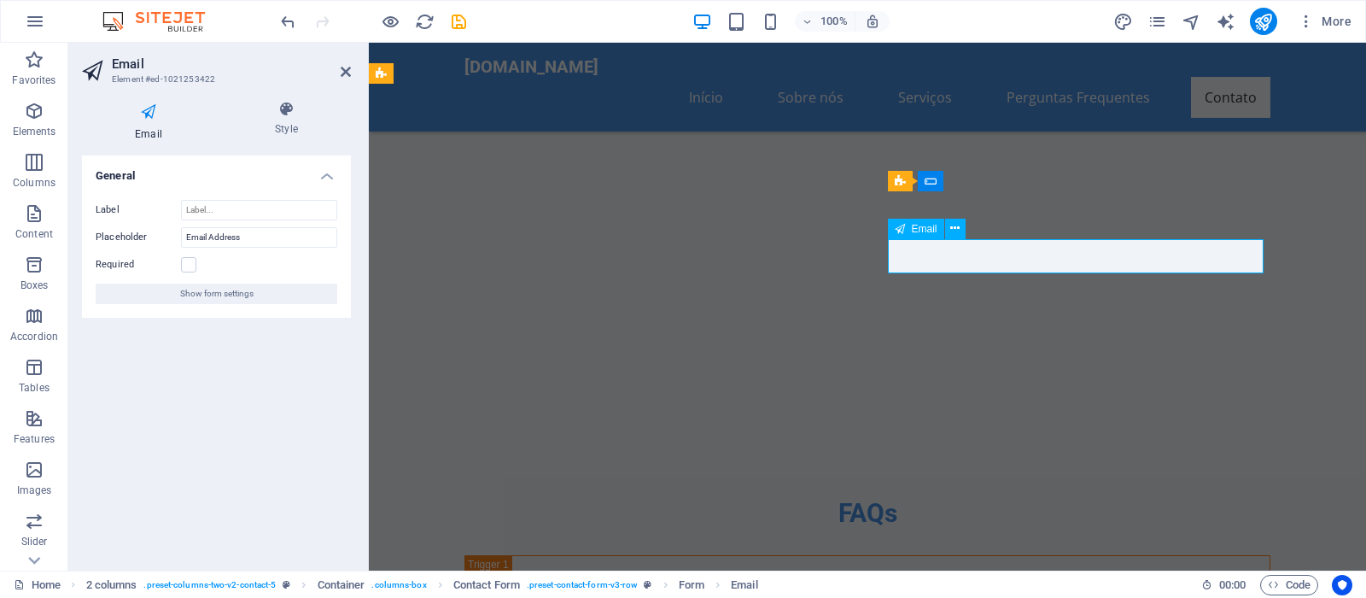
drag, startPoint x: 1001, startPoint y: 254, endPoint x: 822, endPoint y: 264, distance: 179.6
type input "Endereço de e-mail"
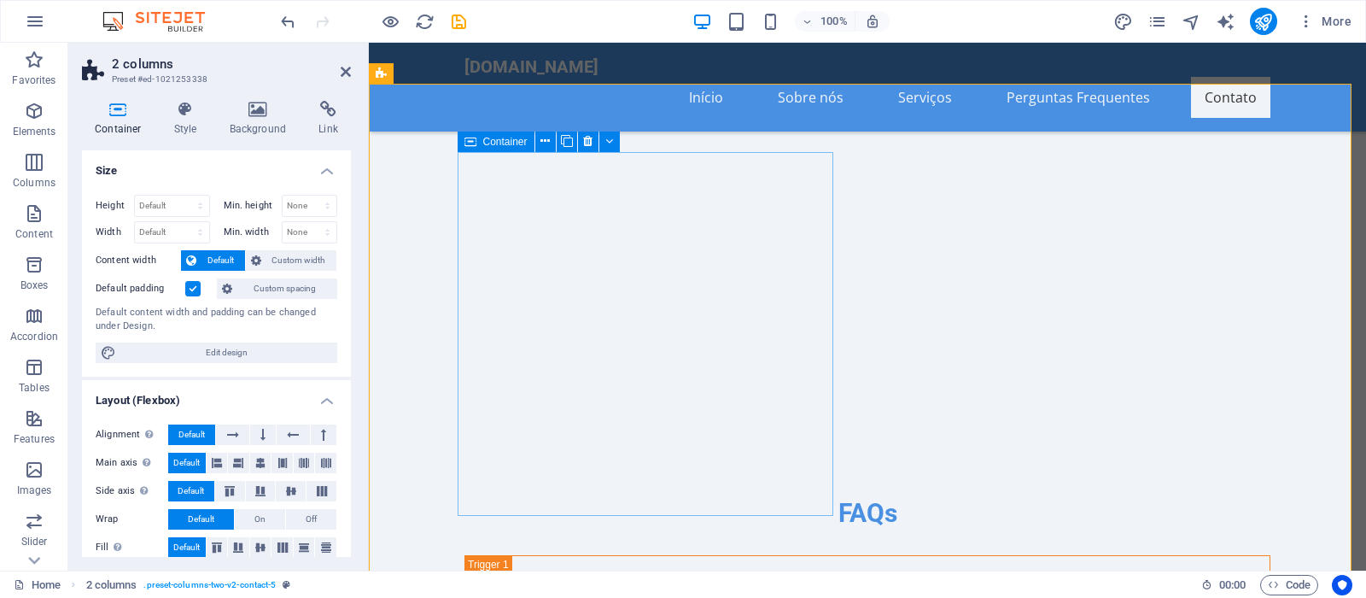
type textarea "Sua Mensagem"
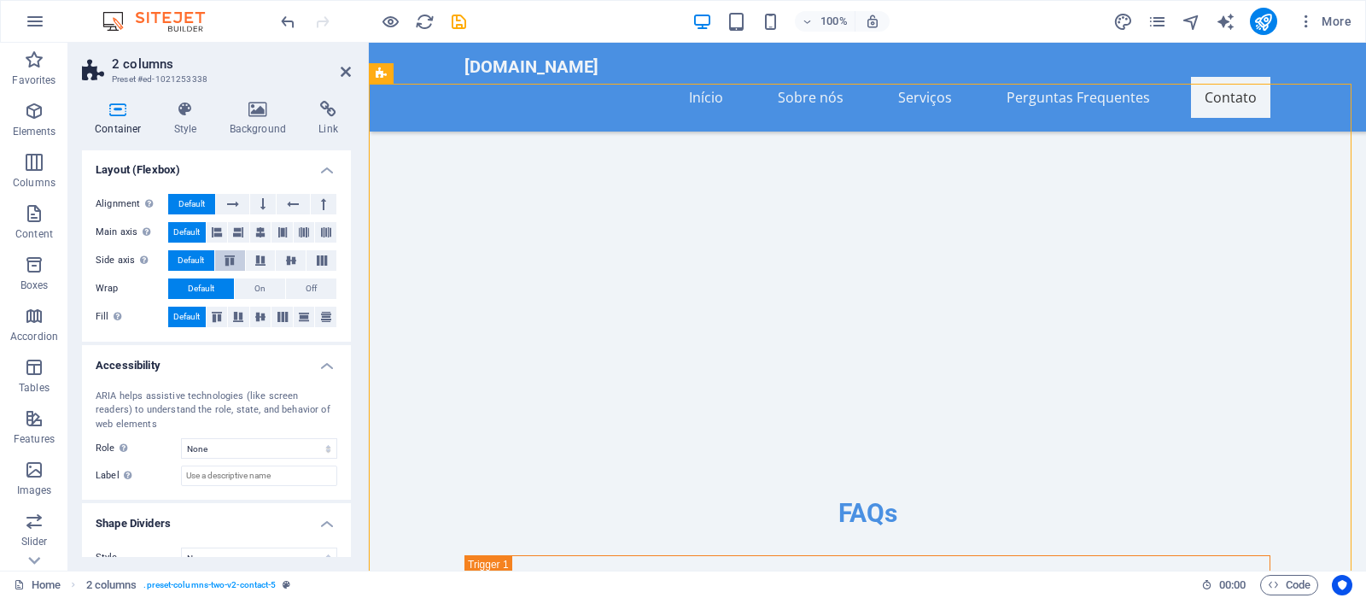
scroll to position [255, 0]
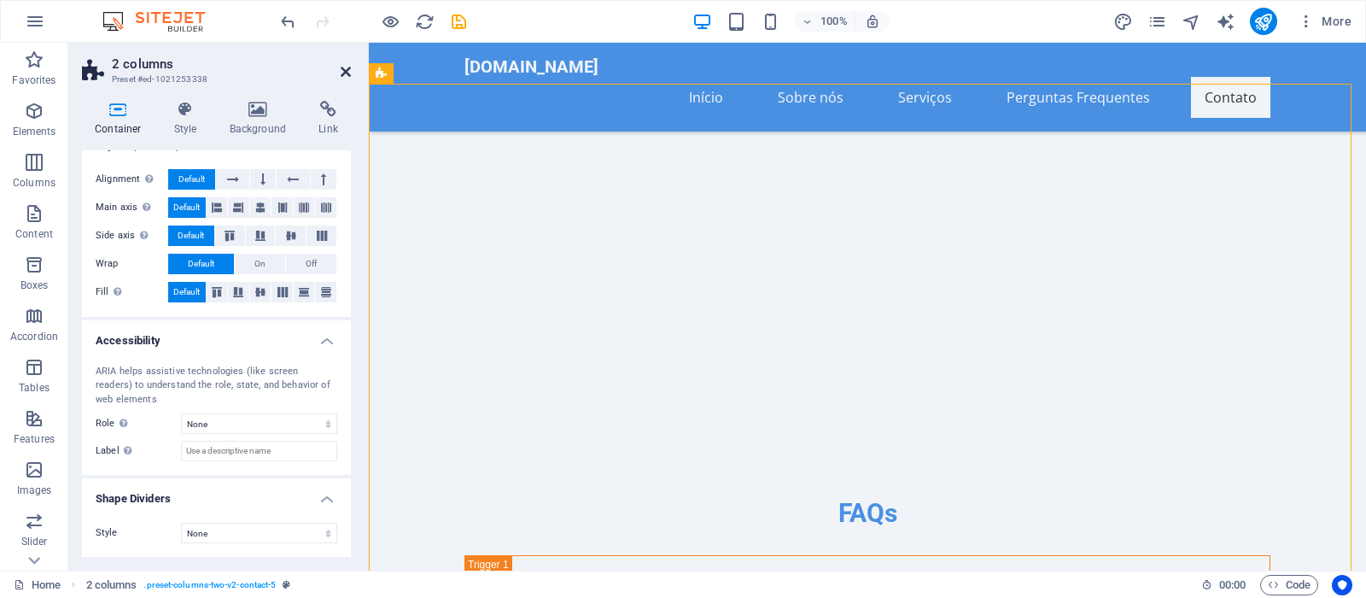
click at [346, 70] on icon at bounding box center [346, 72] width 10 height 14
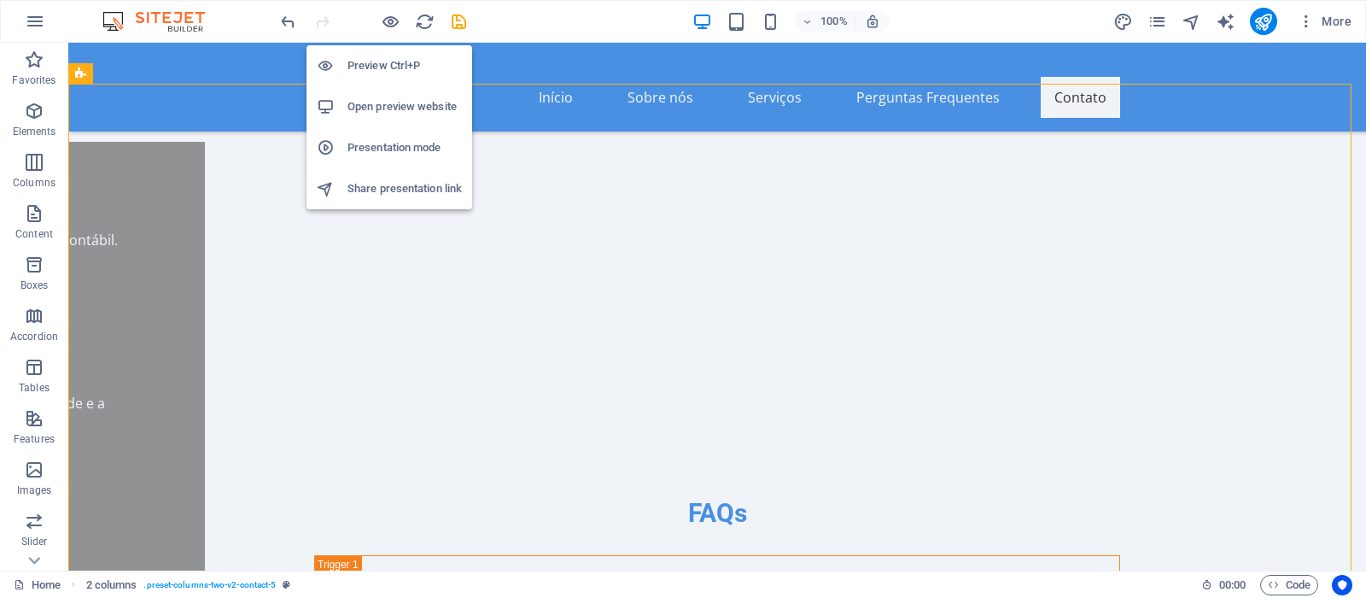
click at [390, 65] on h6 "Preview Ctrl+P" at bounding box center [404, 65] width 114 height 20
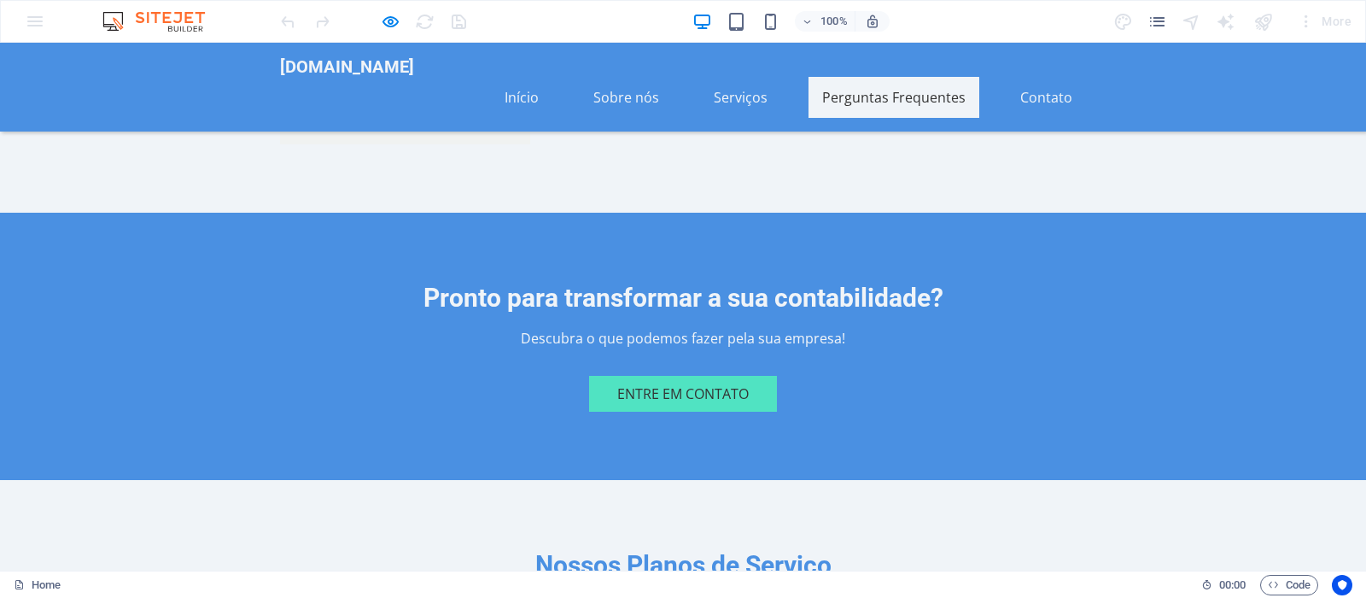
scroll to position [4550, 0]
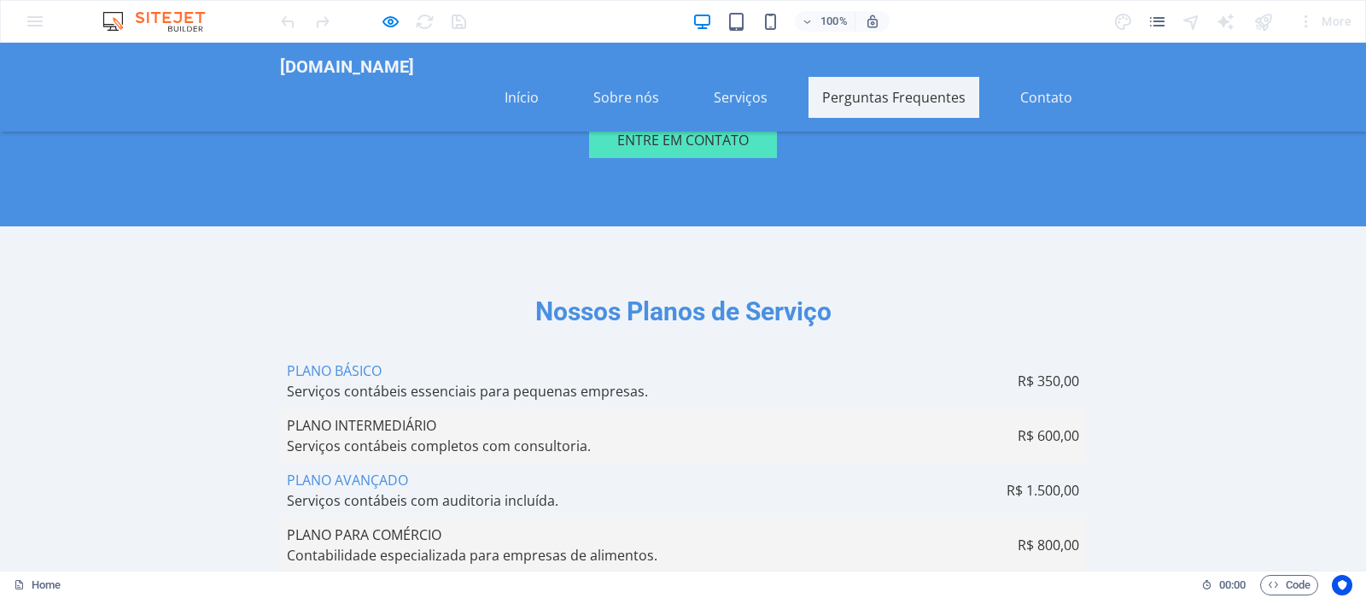
scroll to position [4539, 0]
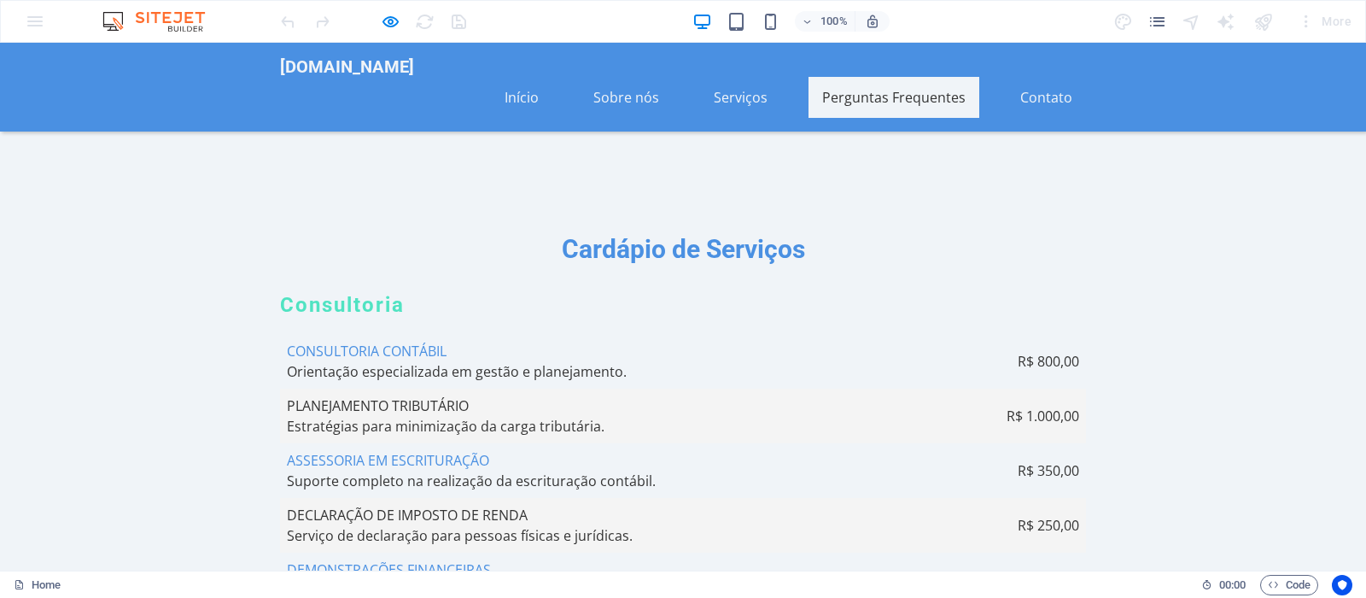
scroll to position [5236, 0]
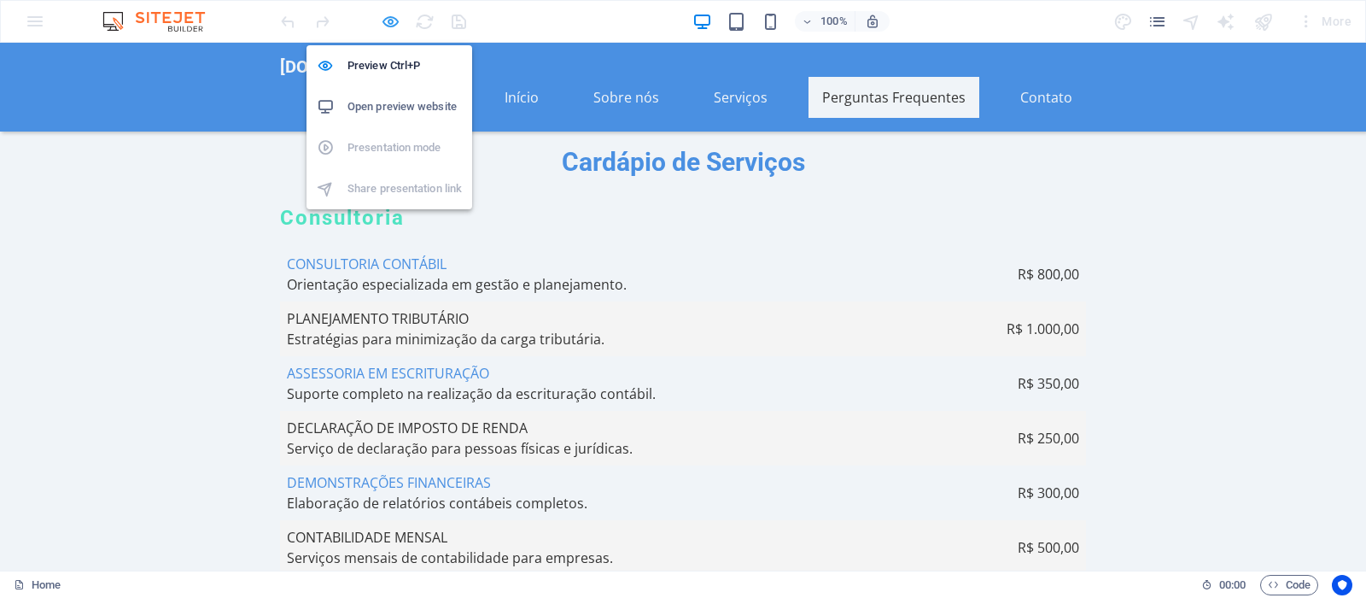
click at [388, 12] on icon "button" at bounding box center [391, 22] width 20 height 20
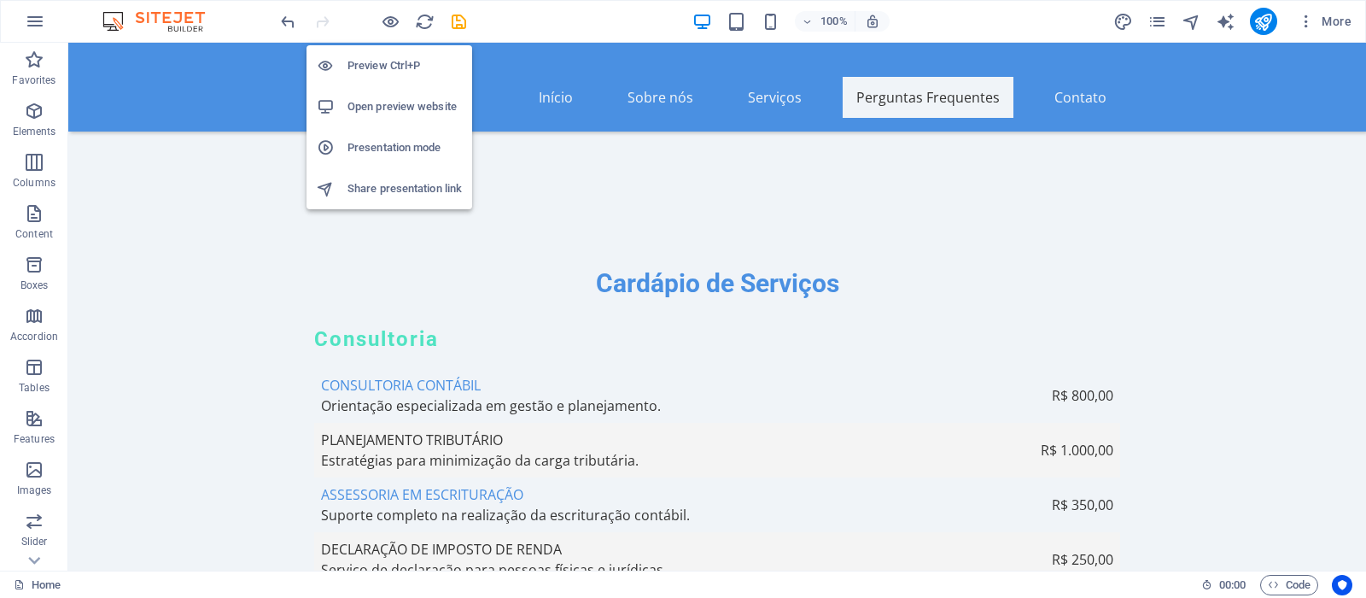
click at [397, 101] on h6 "Open preview website" at bounding box center [404, 106] width 114 height 20
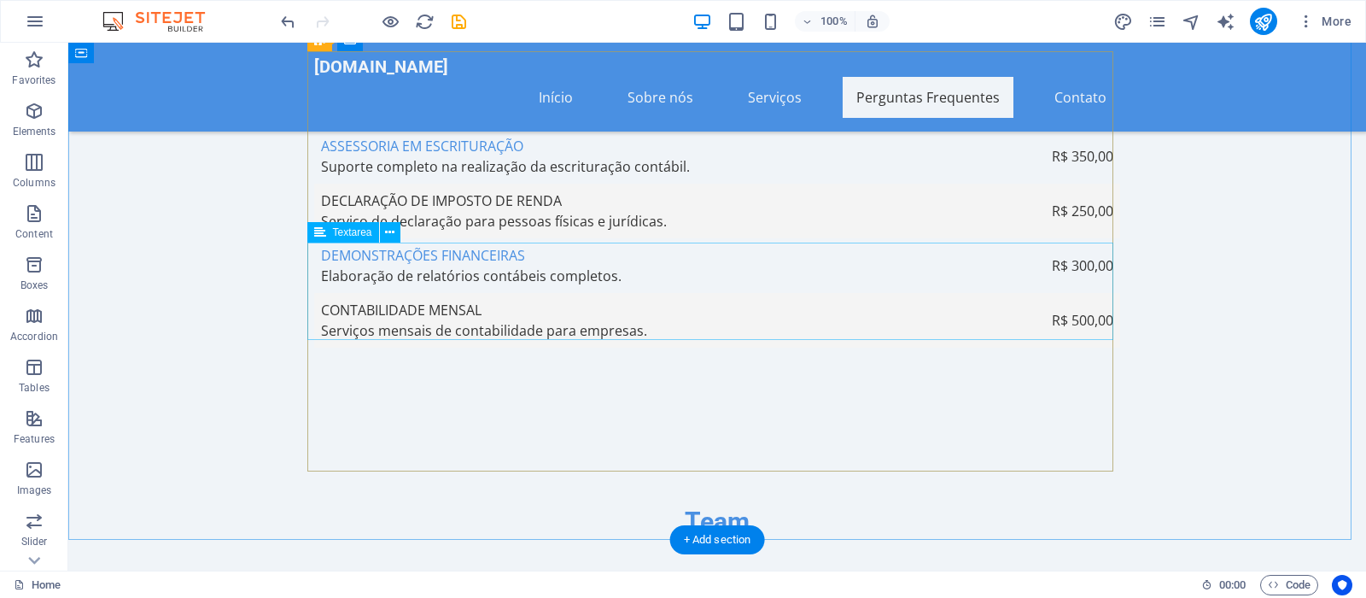
scroll to position [5933, 0]
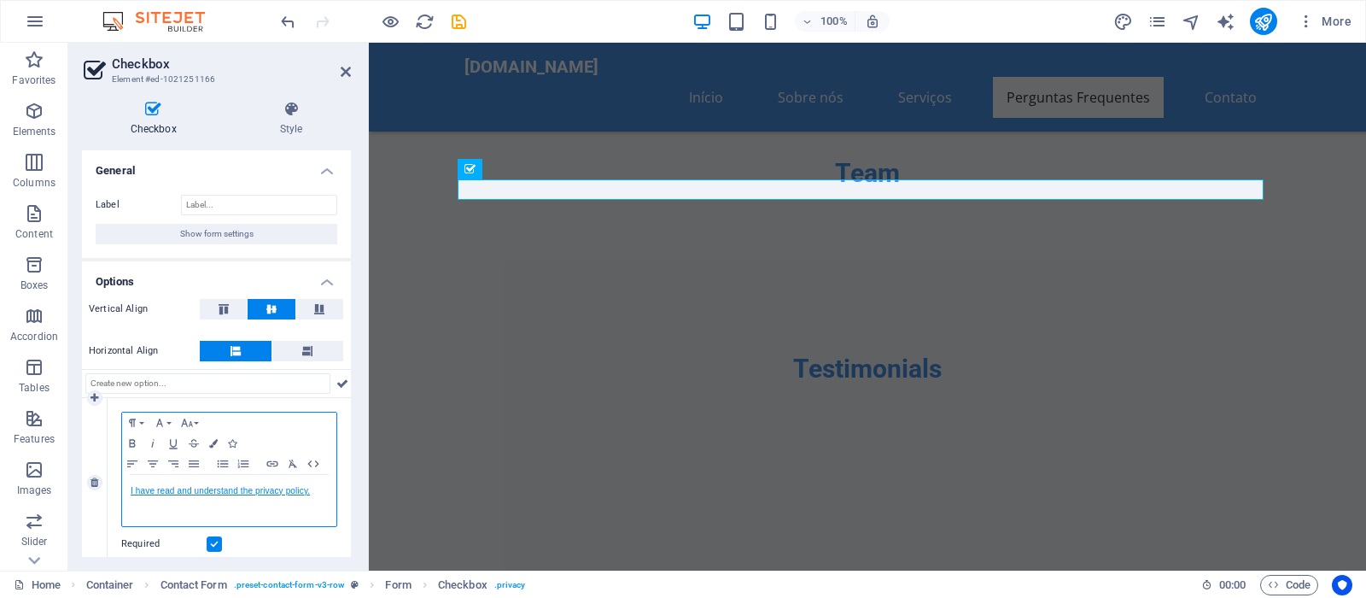
click at [186, 495] on link "I have read and understand the privacy policy." at bounding box center [220, 490] width 179 height 9
click at [341, 77] on icon at bounding box center [346, 72] width 10 height 14
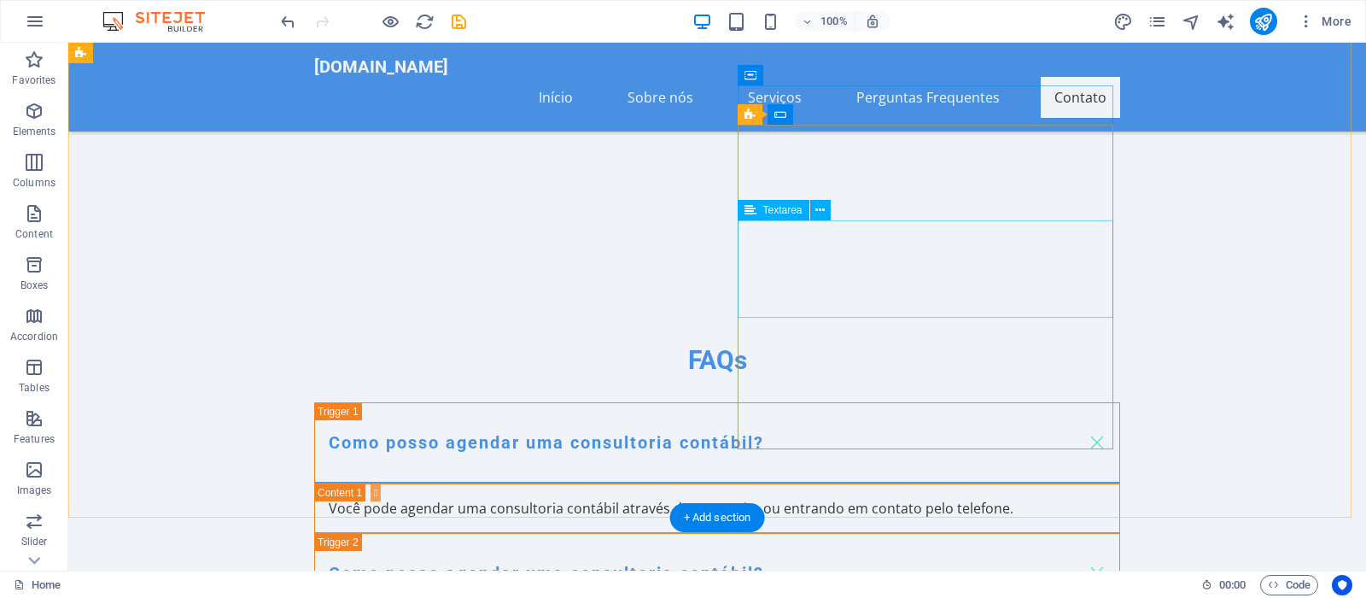
scroll to position [6281, 0]
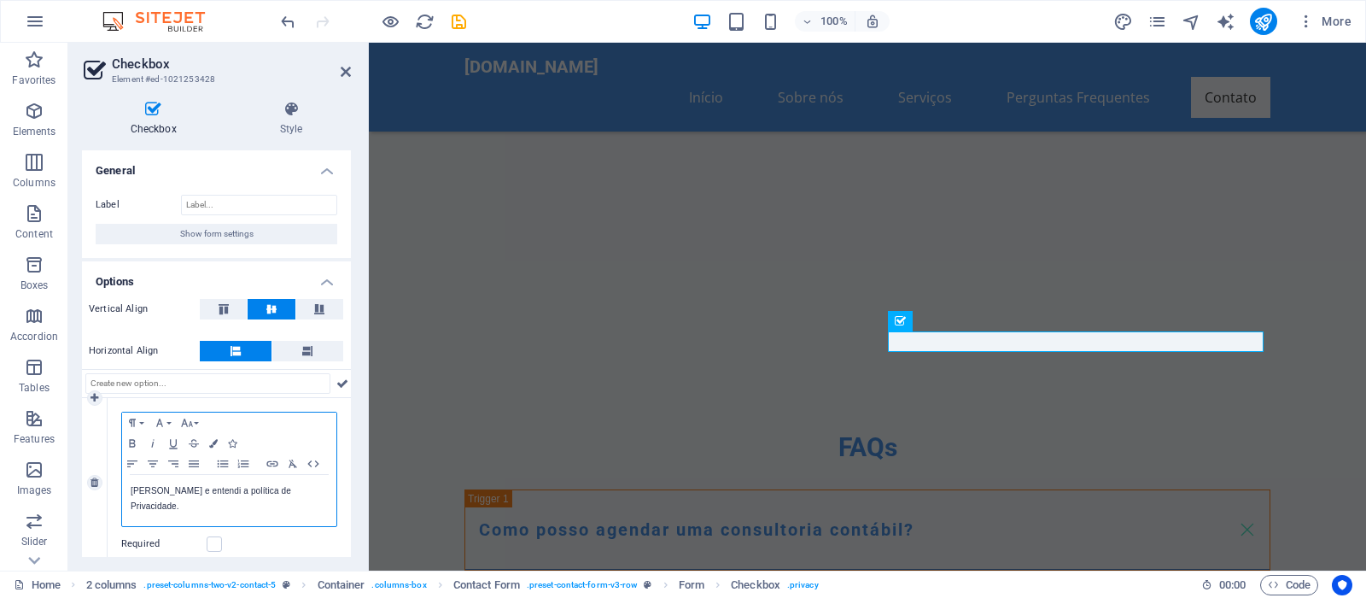
click at [133, 507] on p "Li e entendi a política de Privacidade." at bounding box center [229, 498] width 197 height 31
click at [347, 67] on icon at bounding box center [346, 72] width 10 height 14
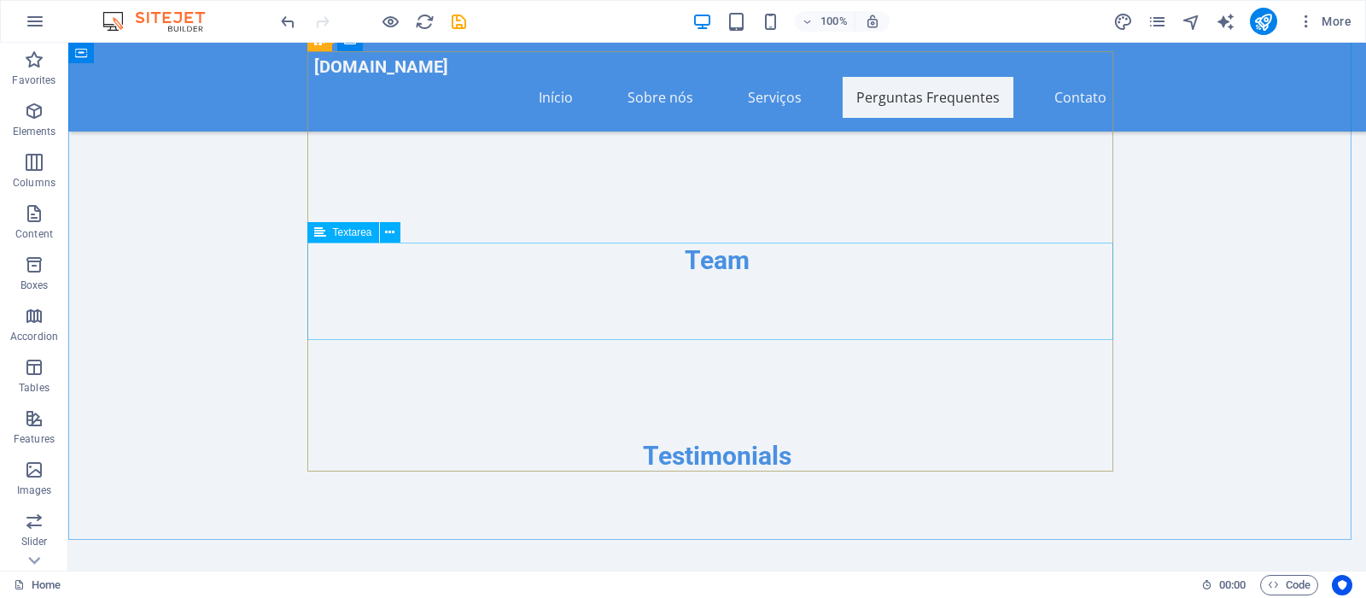
scroll to position [5584, 0]
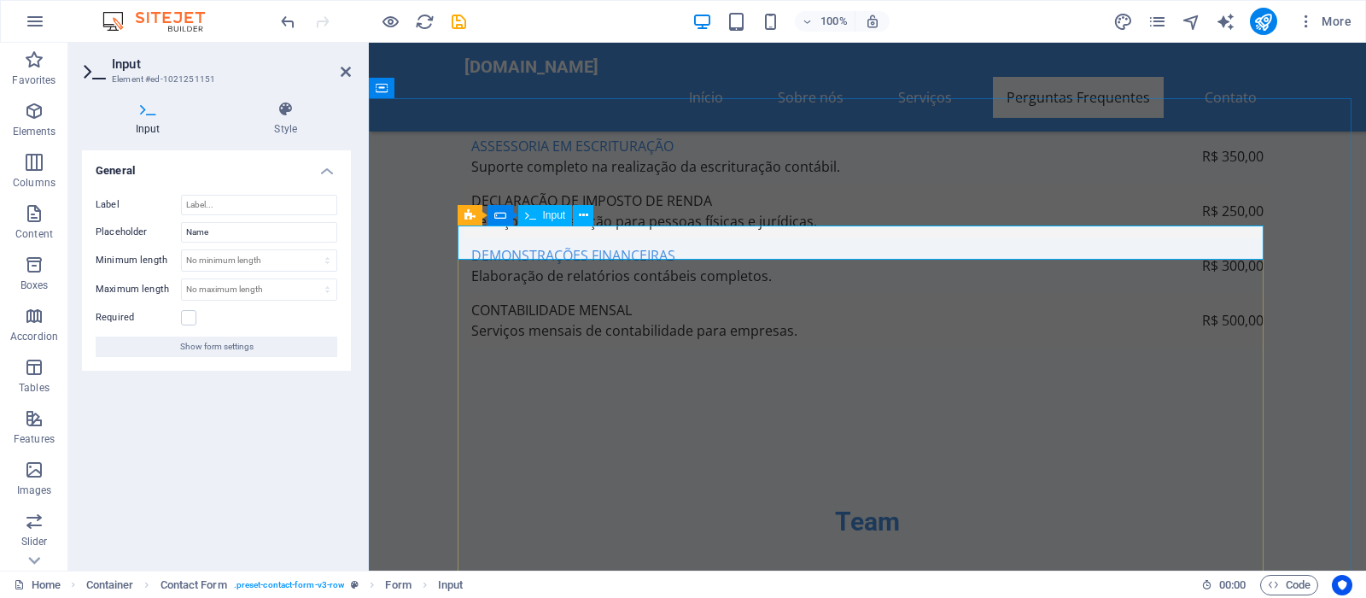
type input "Nome"
type input "Fone"
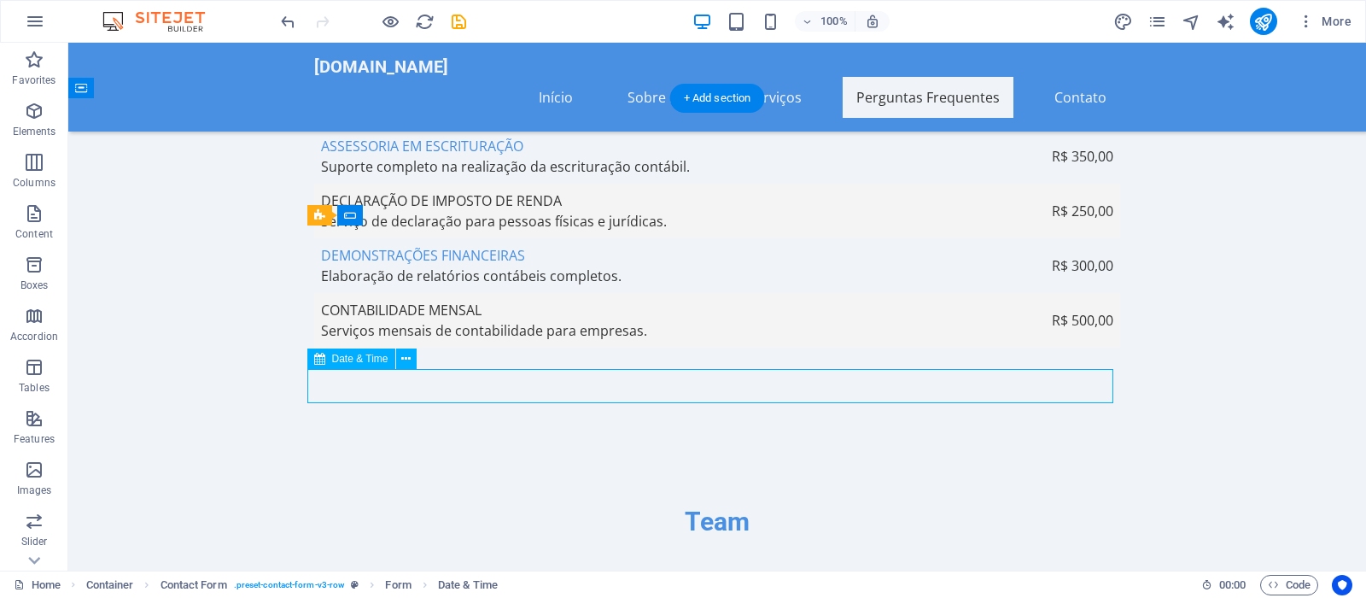
select select "1"
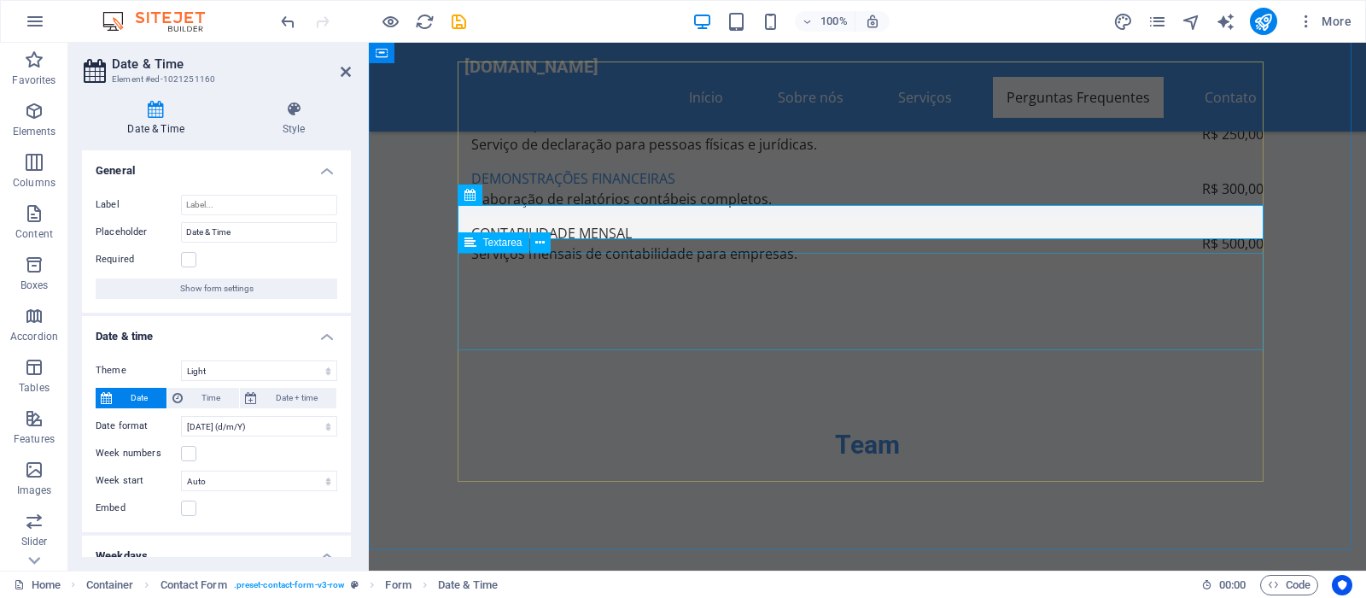
scroll to position [5748, 0]
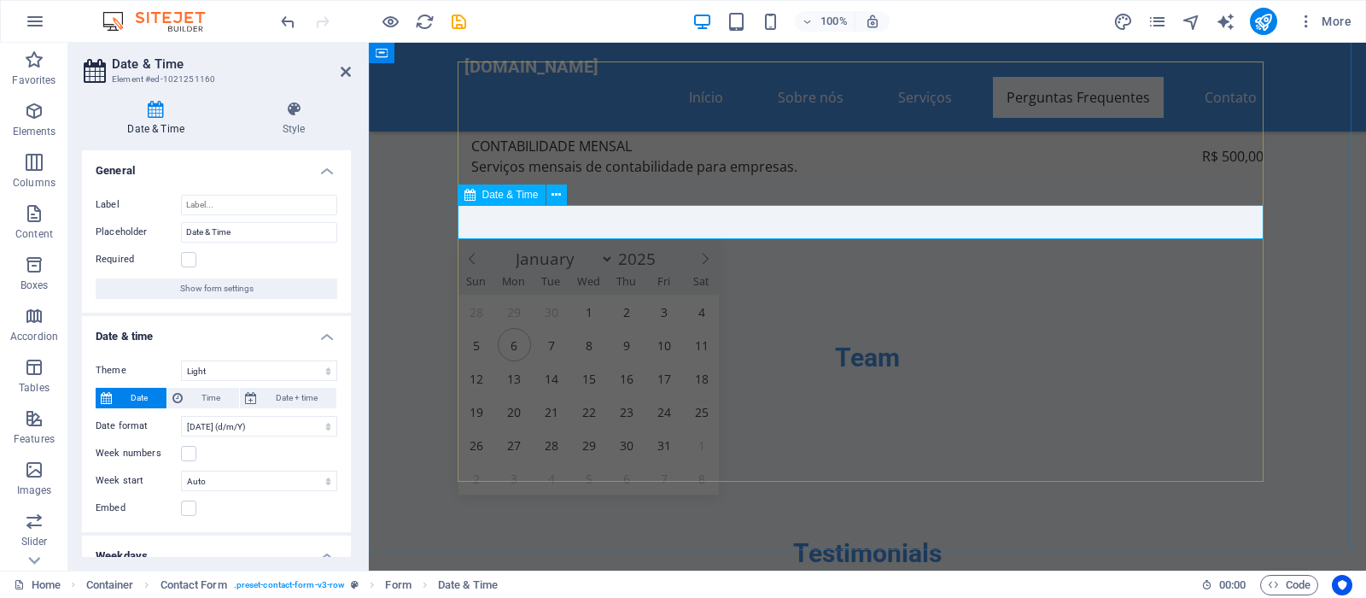
drag, startPoint x: 568, startPoint y: 221, endPoint x: 517, endPoint y: 221, distance: 51.2
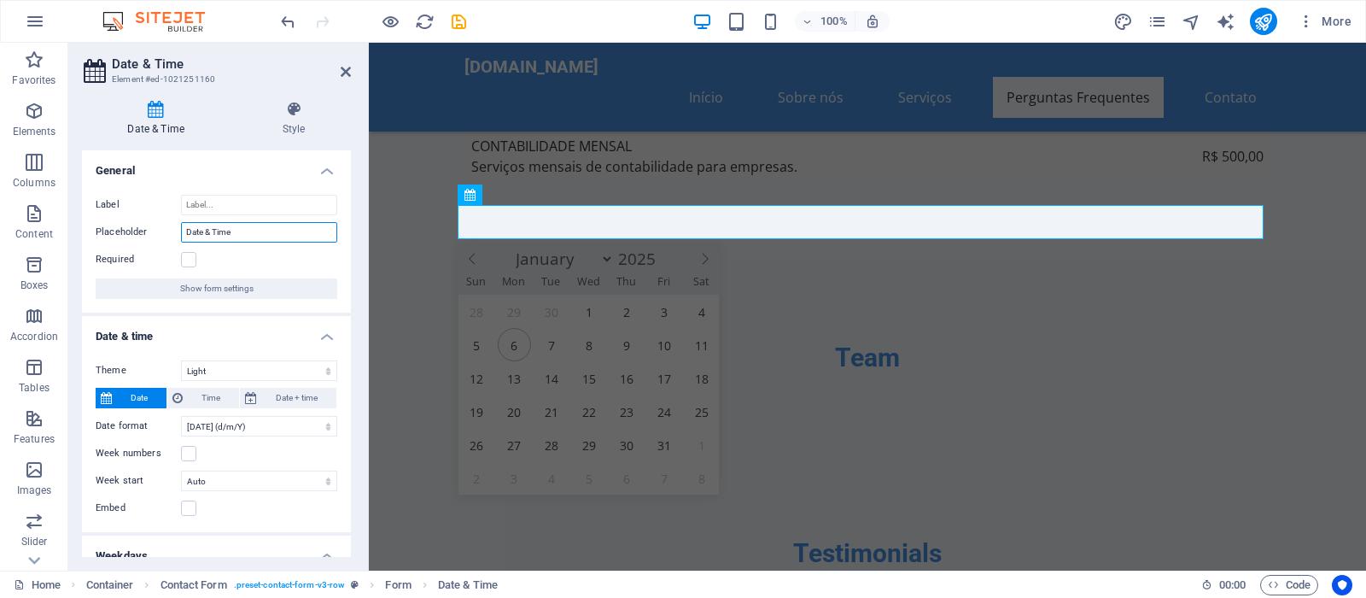
drag, startPoint x: 233, startPoint y: 235, endPoint x: 138, endPoint y: 230, distance: 94.9
click at [181, 231] on input "Date & Time" at bounding box center [259, 232] width 156 height 20
type input "Data & Hora"
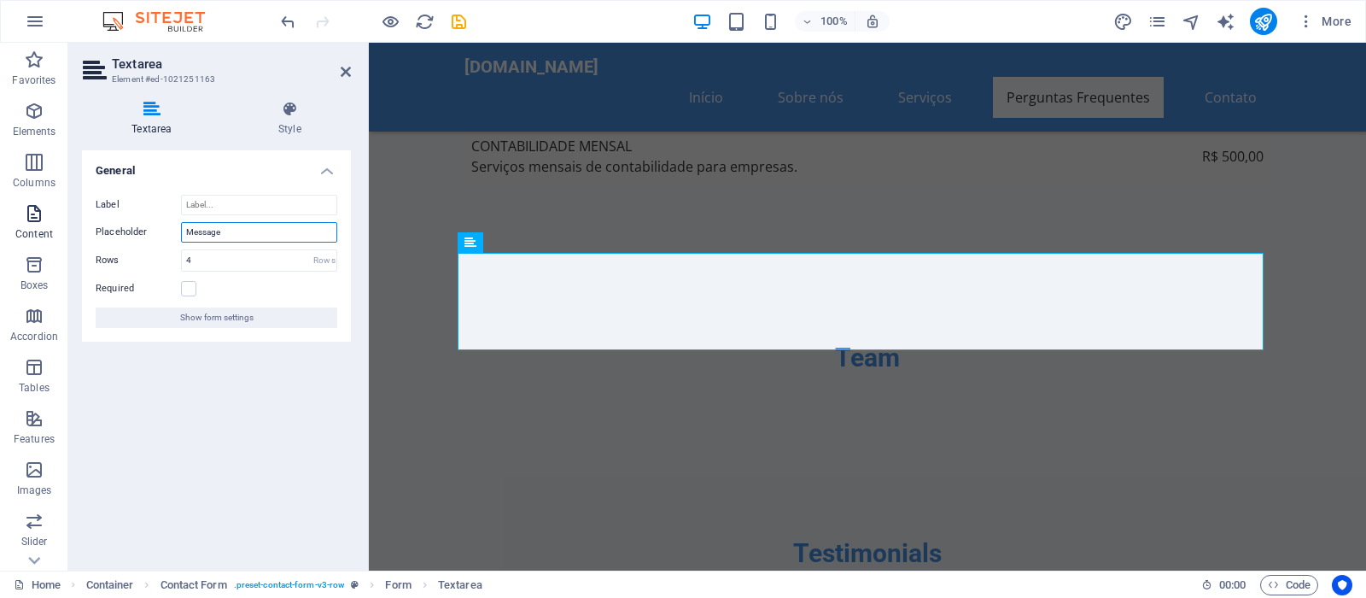
drag, startPoint x: 228, startPoint y: 233, endPoint x: 40, endPoint y: 233, distance: 187.8
click at [181, 233] on input "Message" at bounding box center [259, 232] width 156 height 20
type input "Mensagem"
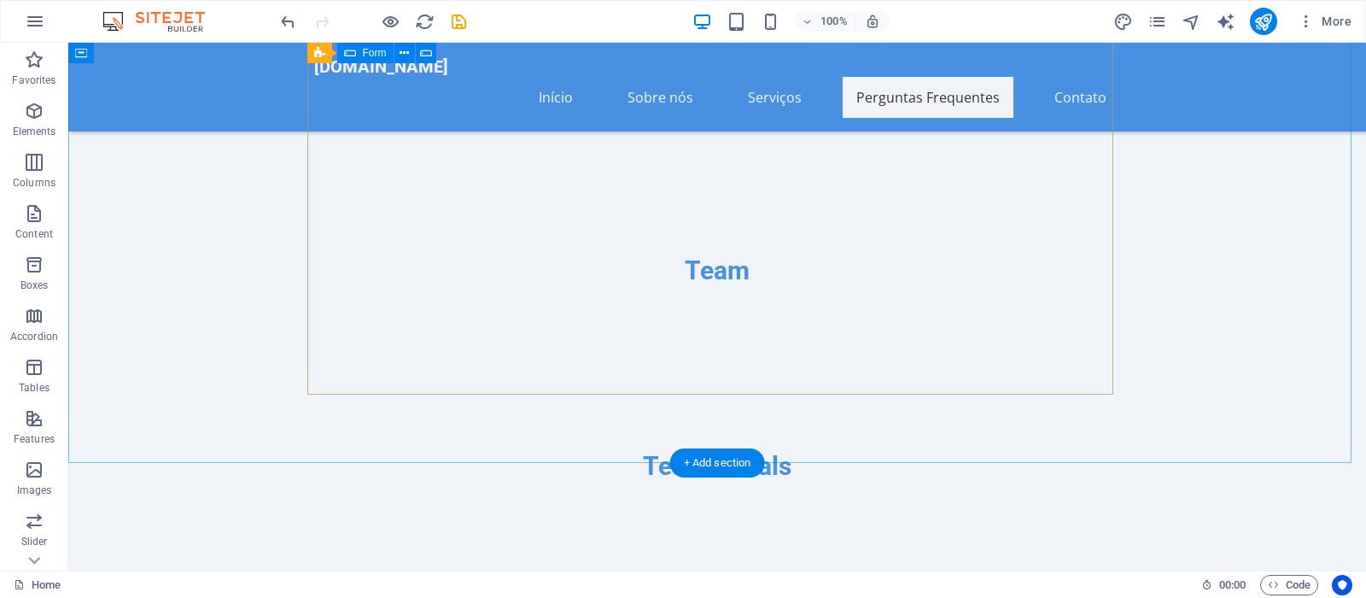
scroll to position [6097, 0]
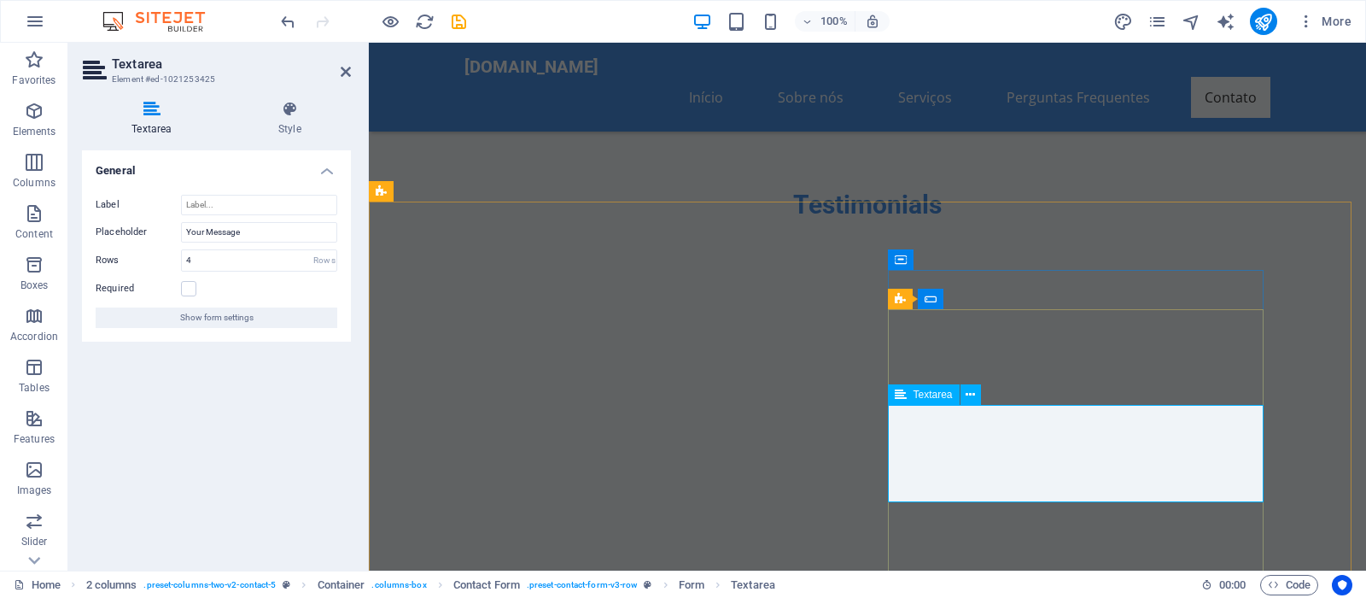
drag, startPoint x: 923, startPoint y: 427, endPoint x: 792, endPoint y: 421, distance: 130.8
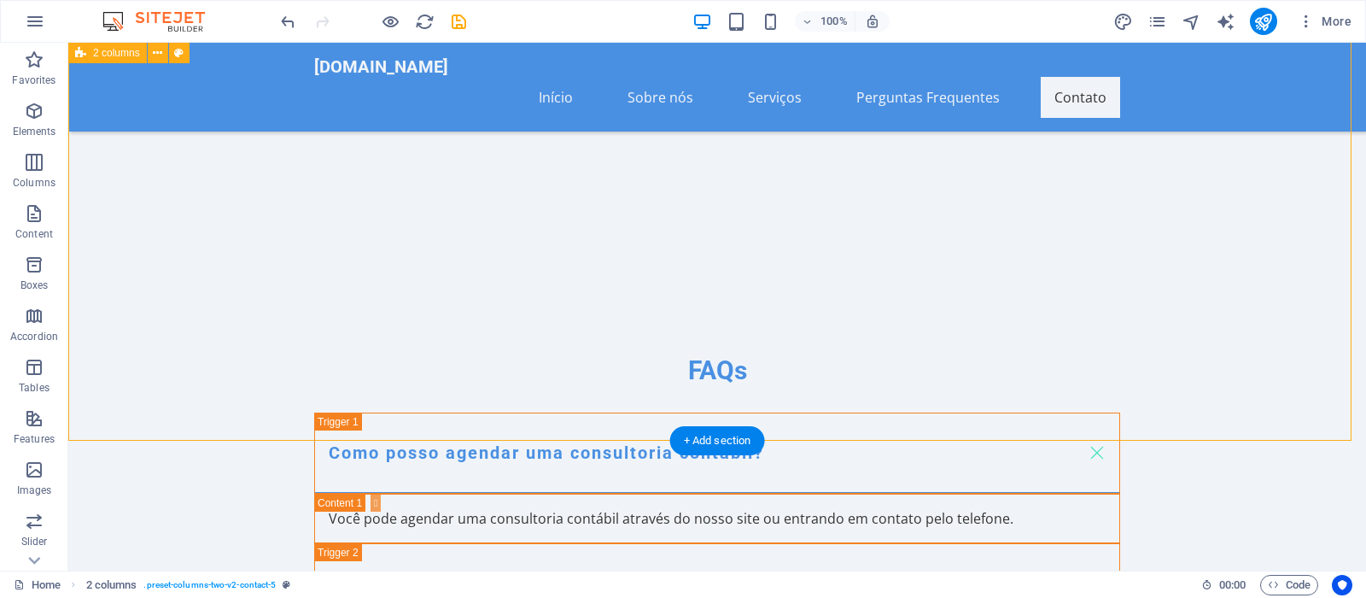
scroll to position [6564, 0]
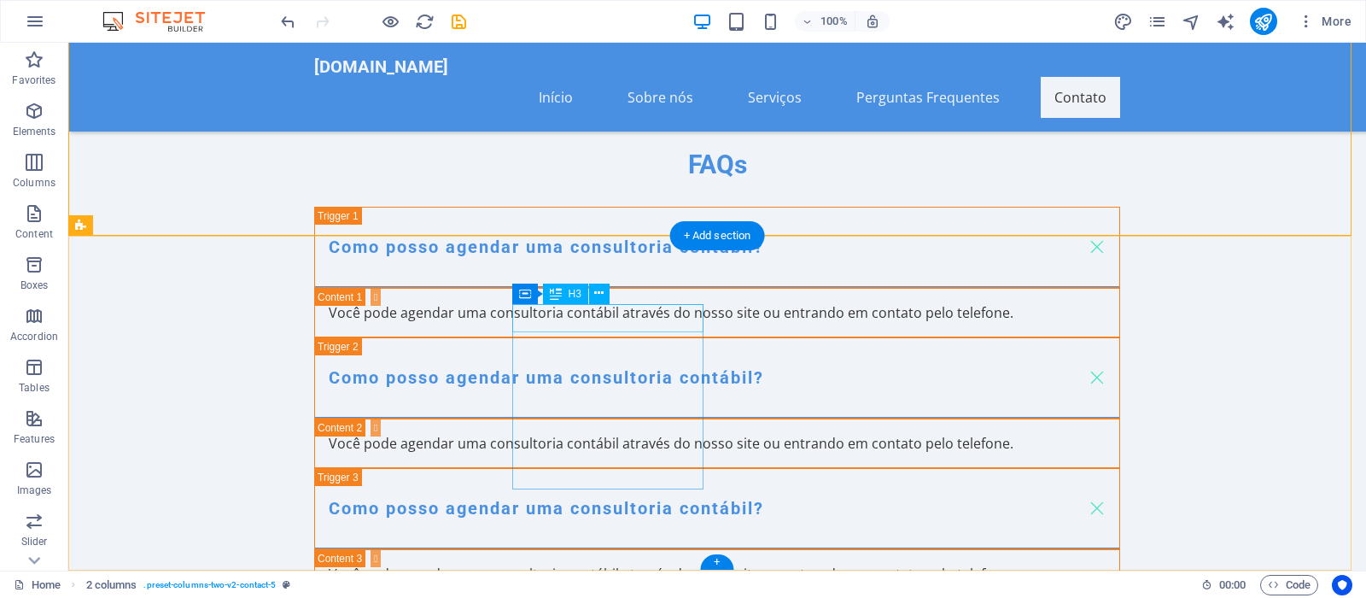
type textarea "Mensagem"
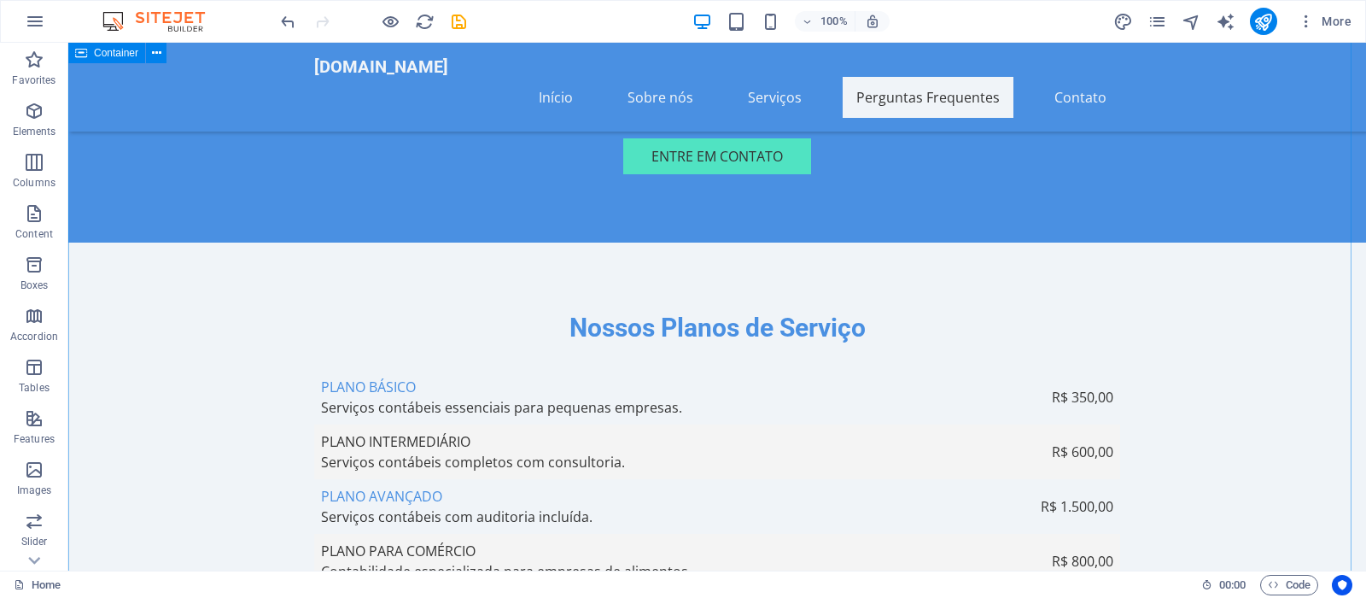
scroll to position [4212, 0]
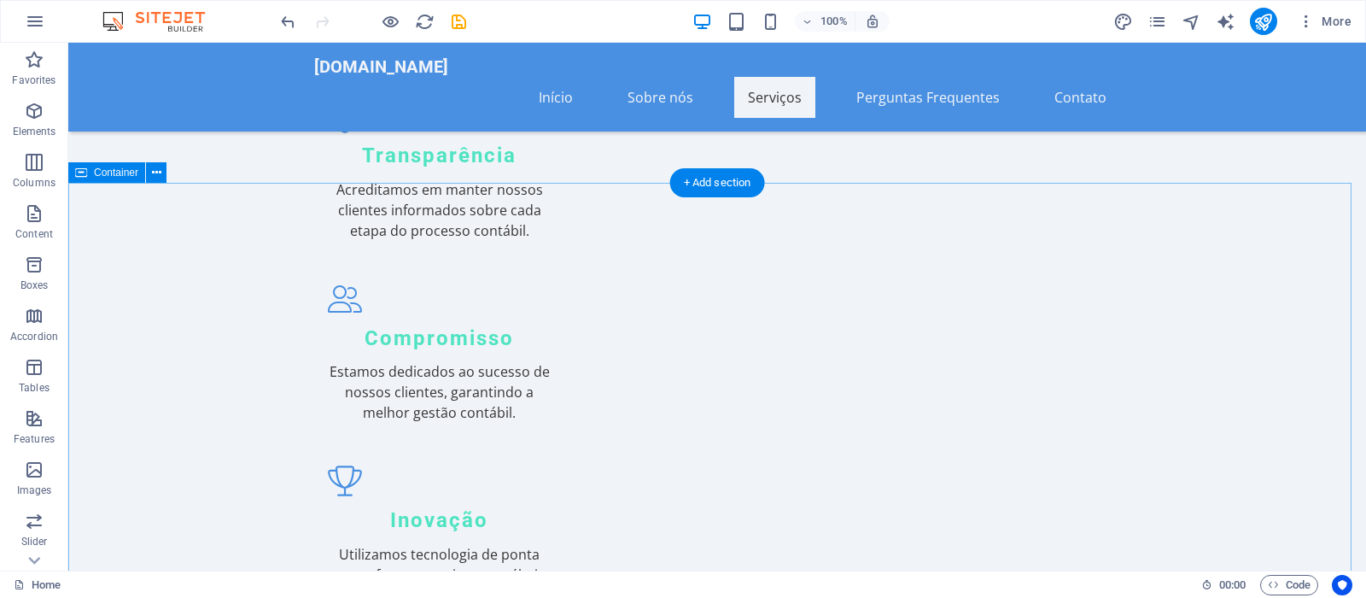
scroll to position [2471, 0]
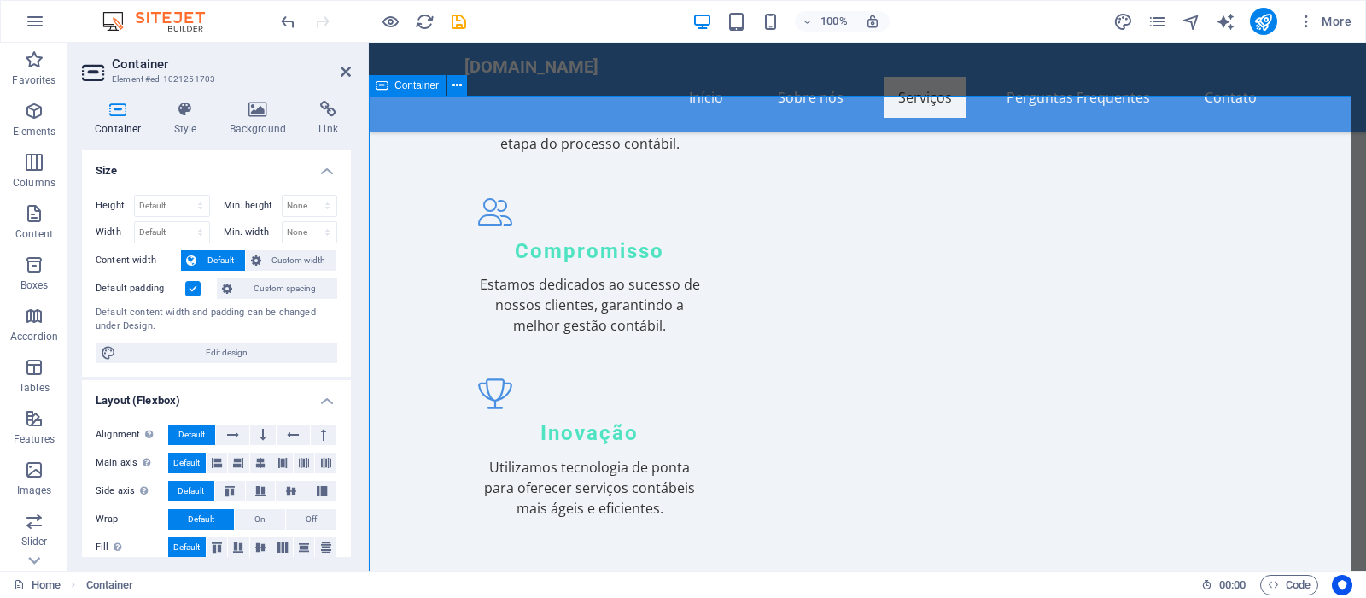
click at [335, 71] on h2 "Container" at bounding box center [231, 63] width 239 height 15
click at [345, 71] on icon at bounding box center [346, 72] width 10 height 14
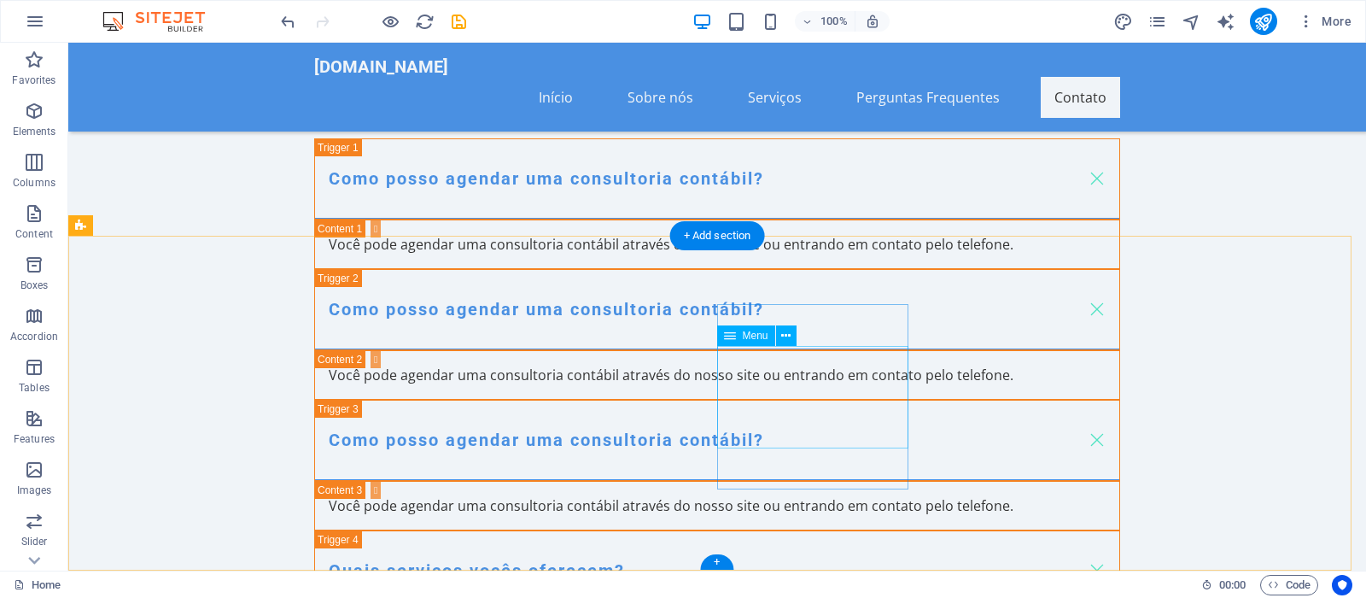
scroll to position [6215, 0]
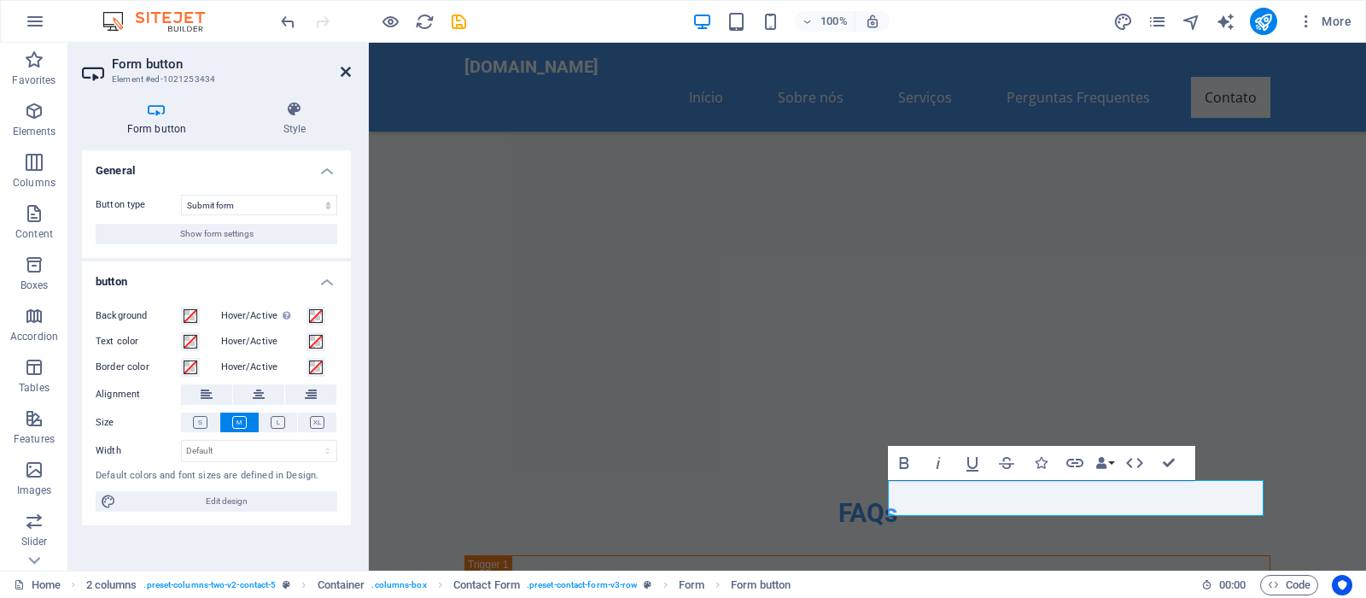
drag, startPoint x: 350, startPoint y: 73, endPoint x: 281, endPoint y: 29, distance: 81.7
click at [350, 73] on icon at bounding box center [346, 72] width 10 height 14
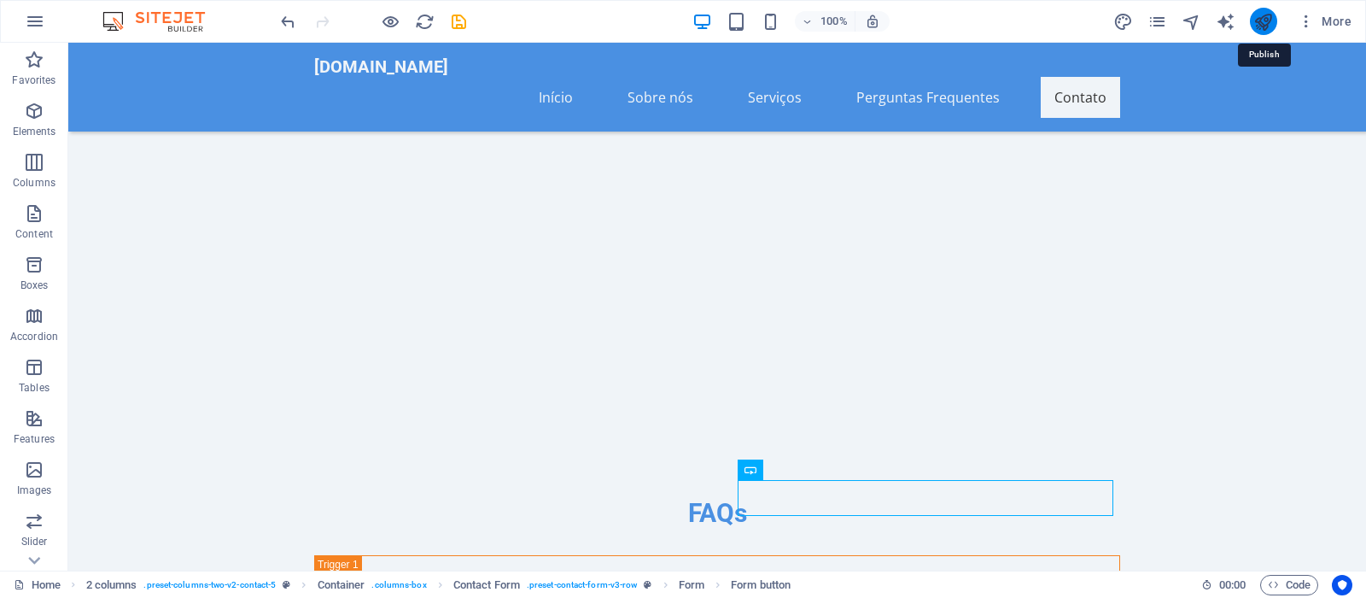
click at [1258, 20] on icon "publish" at bounding box center [1263, 22] width 20 height 20
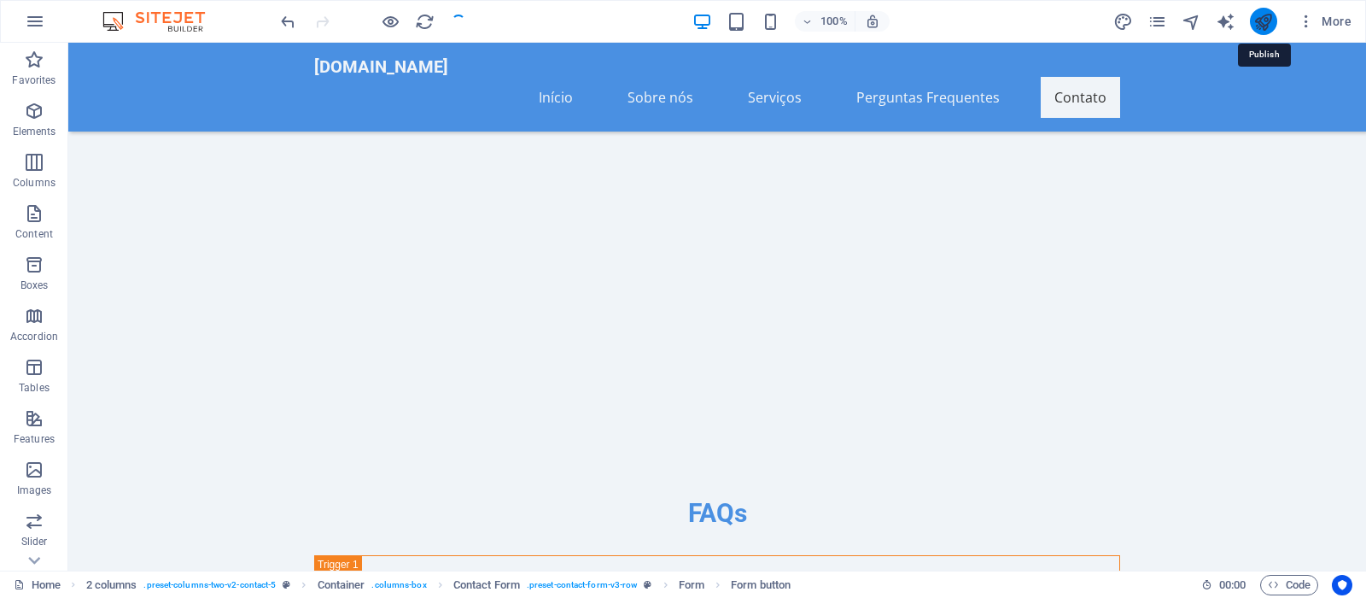
checkbox input "false"
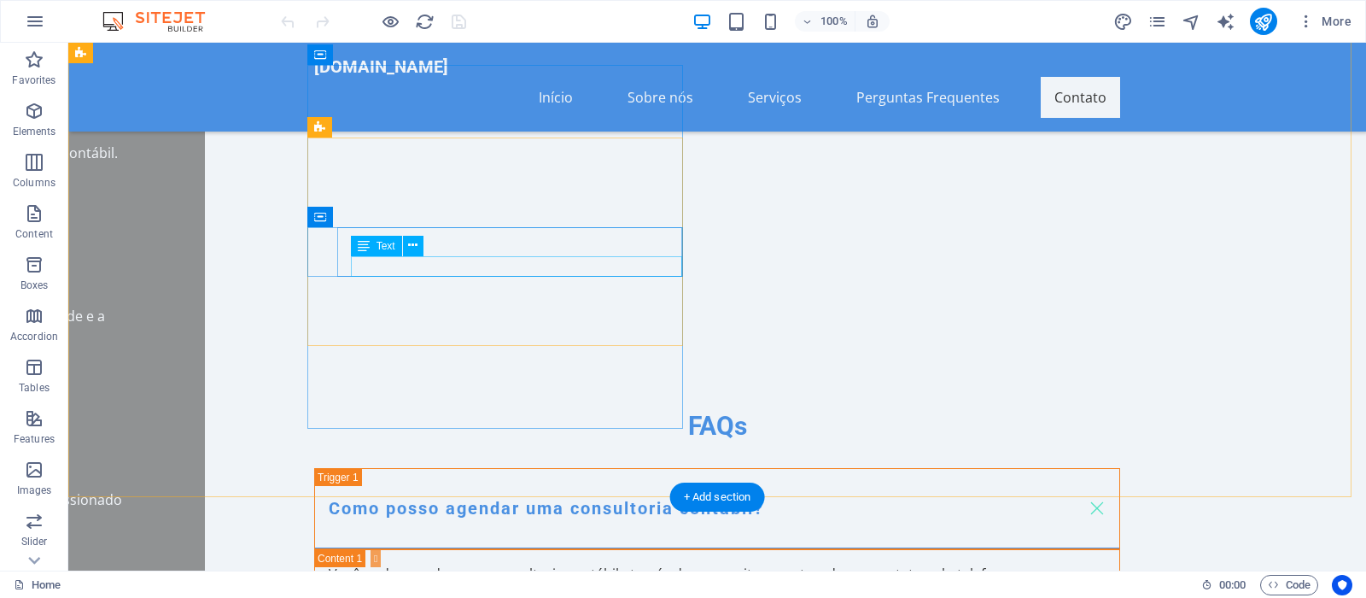
scroll to position [6062, 0]
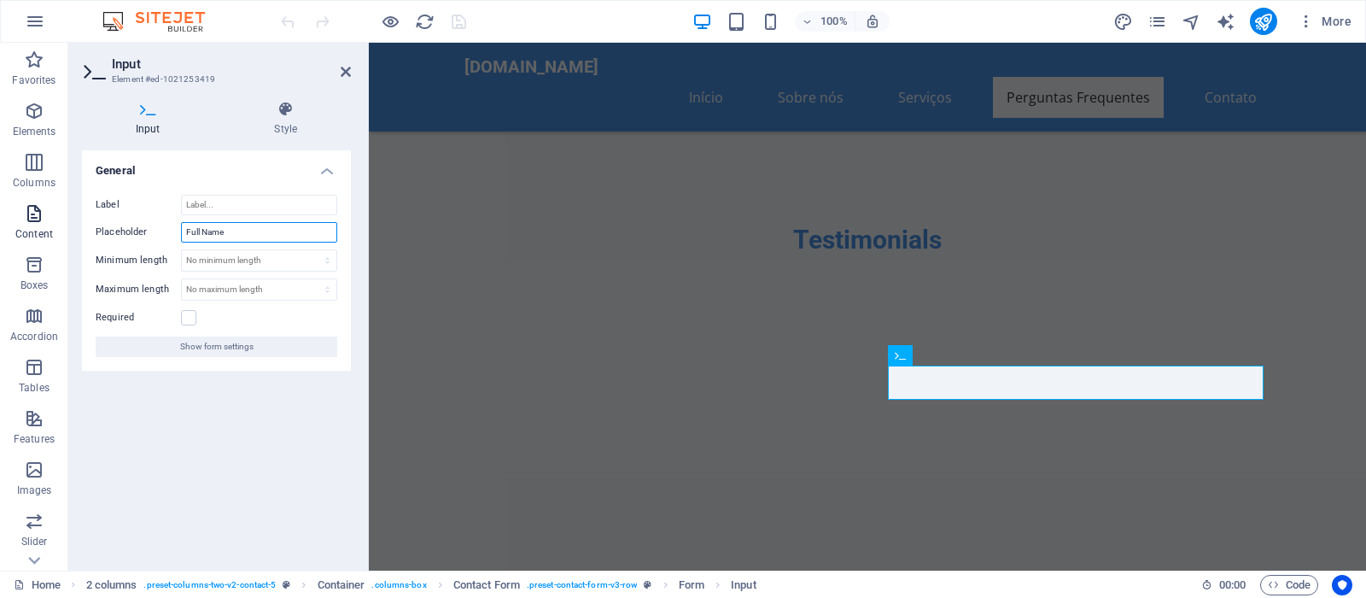
drag, startPoint x: 227, startPoint y: 231, endPoint x: 0, endPoint y: 231, distance: 227.1
click at [181, 231] on input "Full Name" at bounding box center [259, 232] width 156 height 20
type input "Nome"
click at [345, 66] on icon at bounding box center [346, 72] width 10 height 14
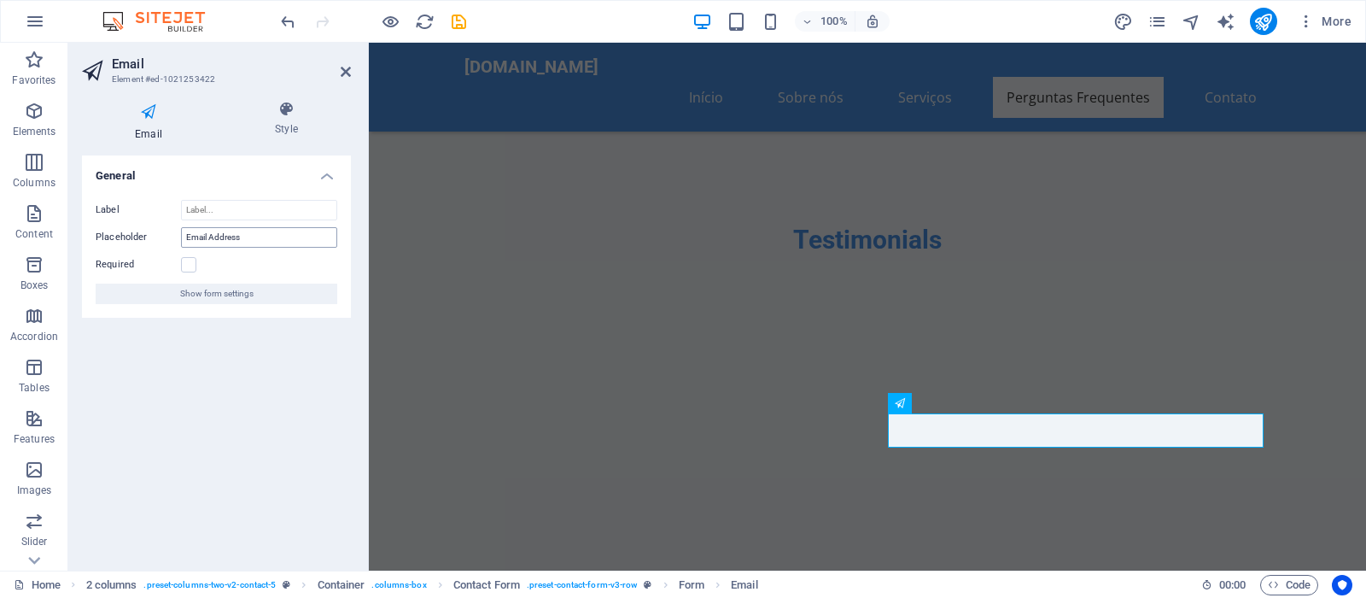
click input "Email Address"
type input "Email"
click div
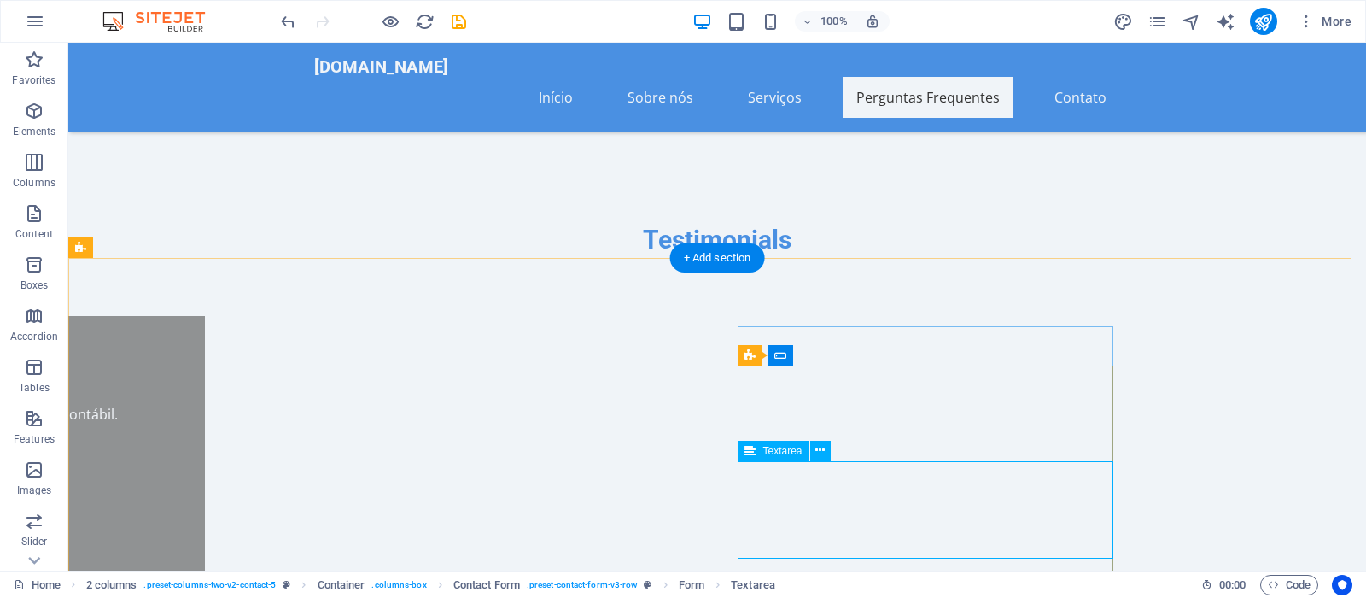
click div
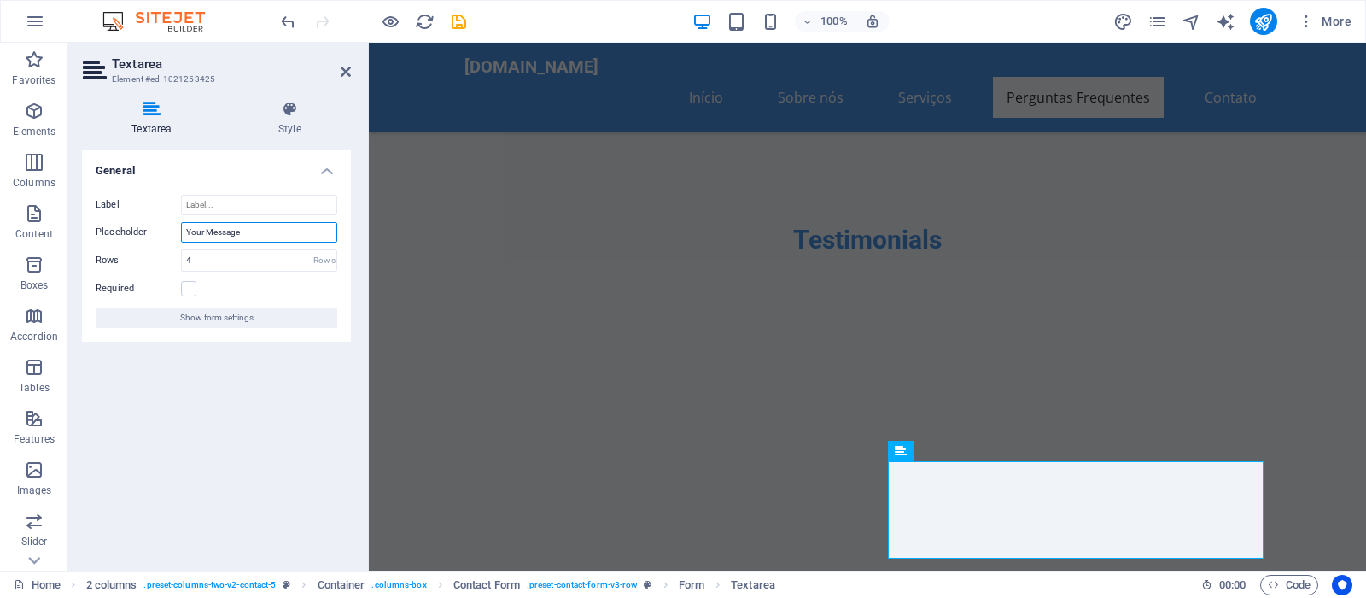
drag, startPoint x: 281, startPoint y: 231, endPoint x: -293, endPoint y: 260, distance: 574.5
click input "Your Message"
type input "Mensagem"
click icon
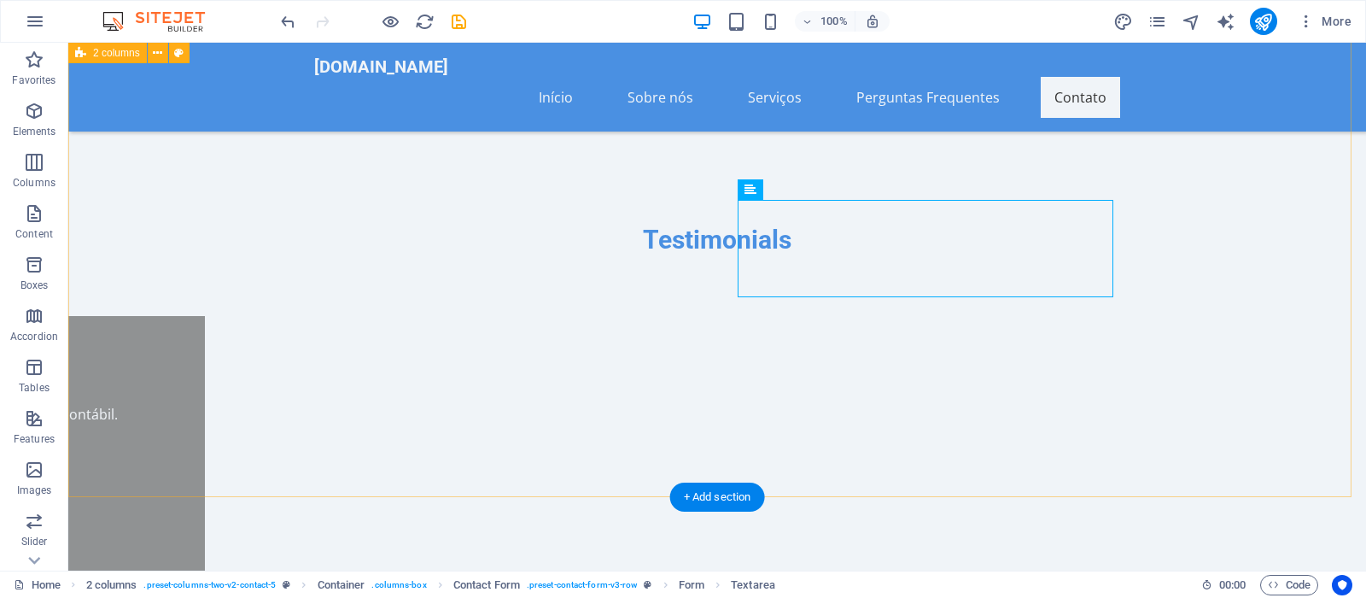
scroll to position [6323, 0]
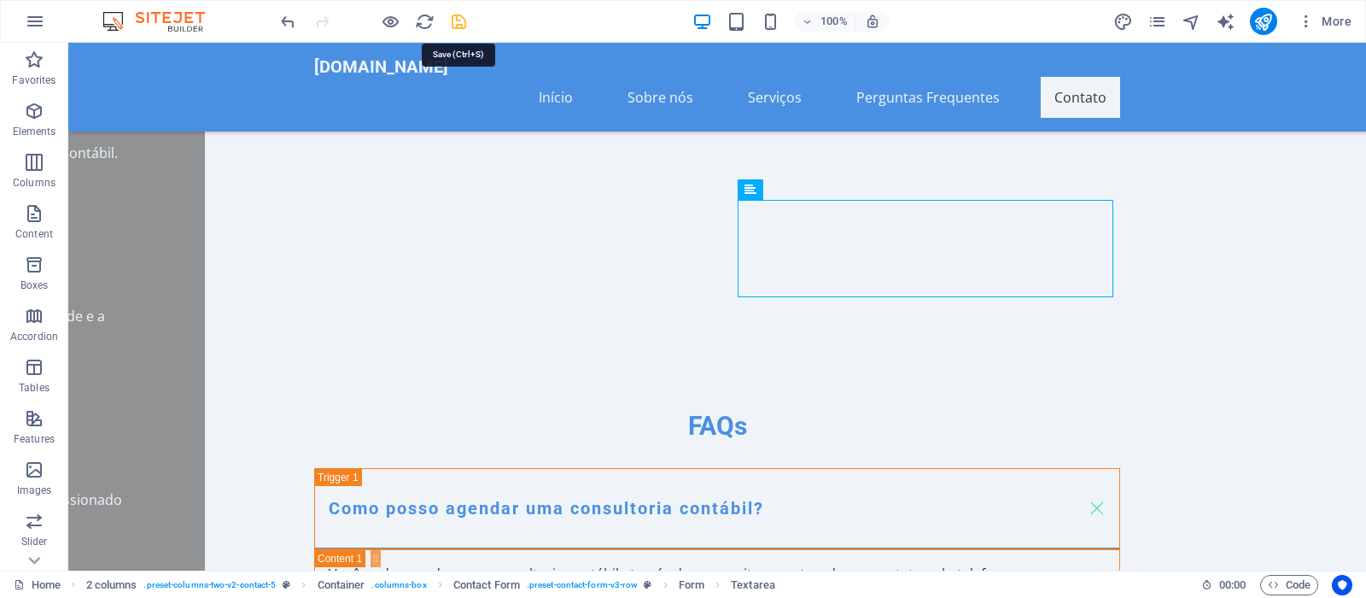
click icon "save"
checkbox input "false"
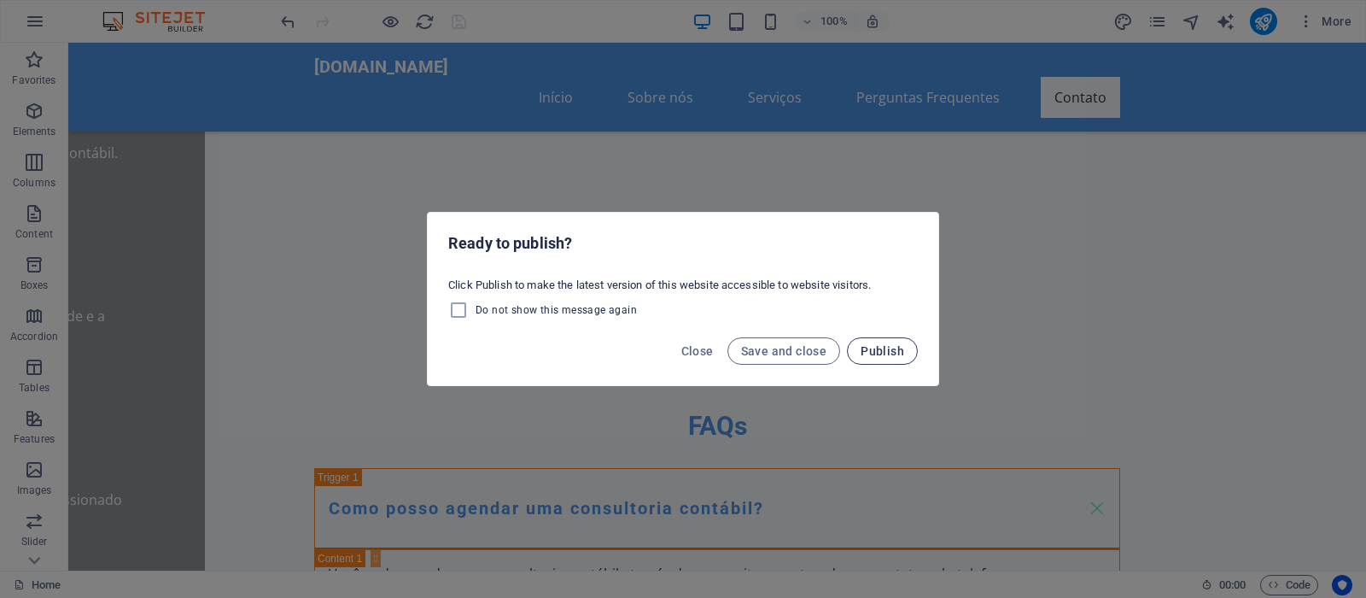
click span "Publish"
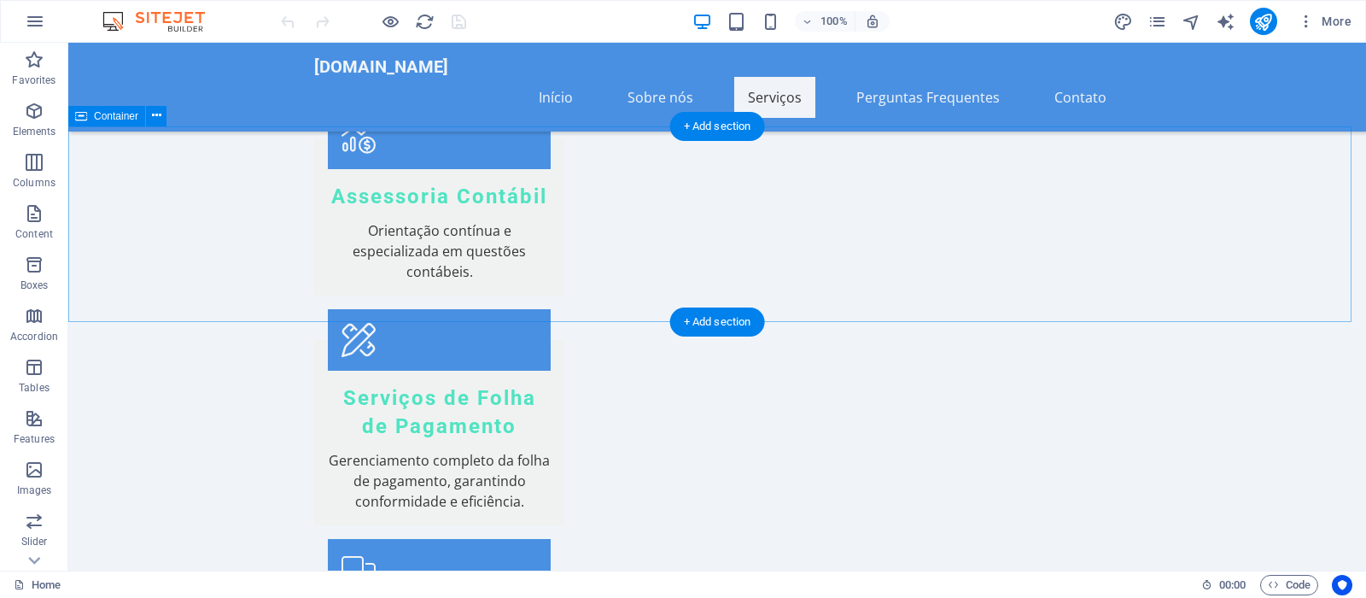
scroll to position [3396, 0]
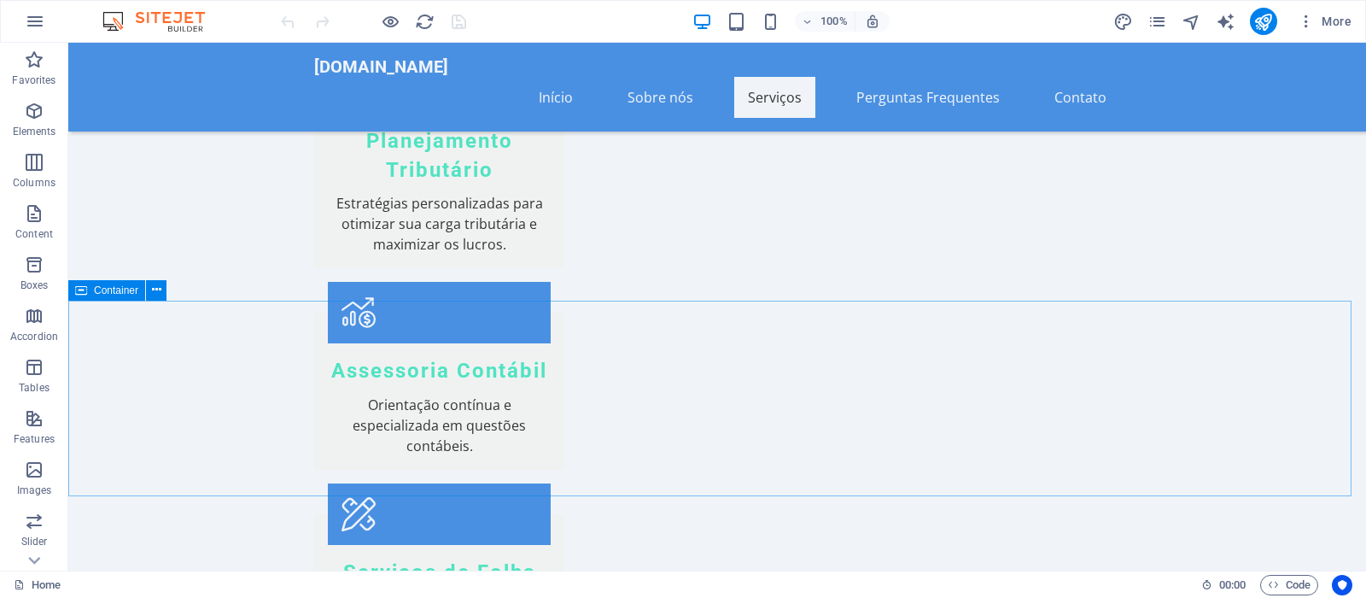
click at [86, 287] on icon at bounding box center [81, 290] width 12 height 20
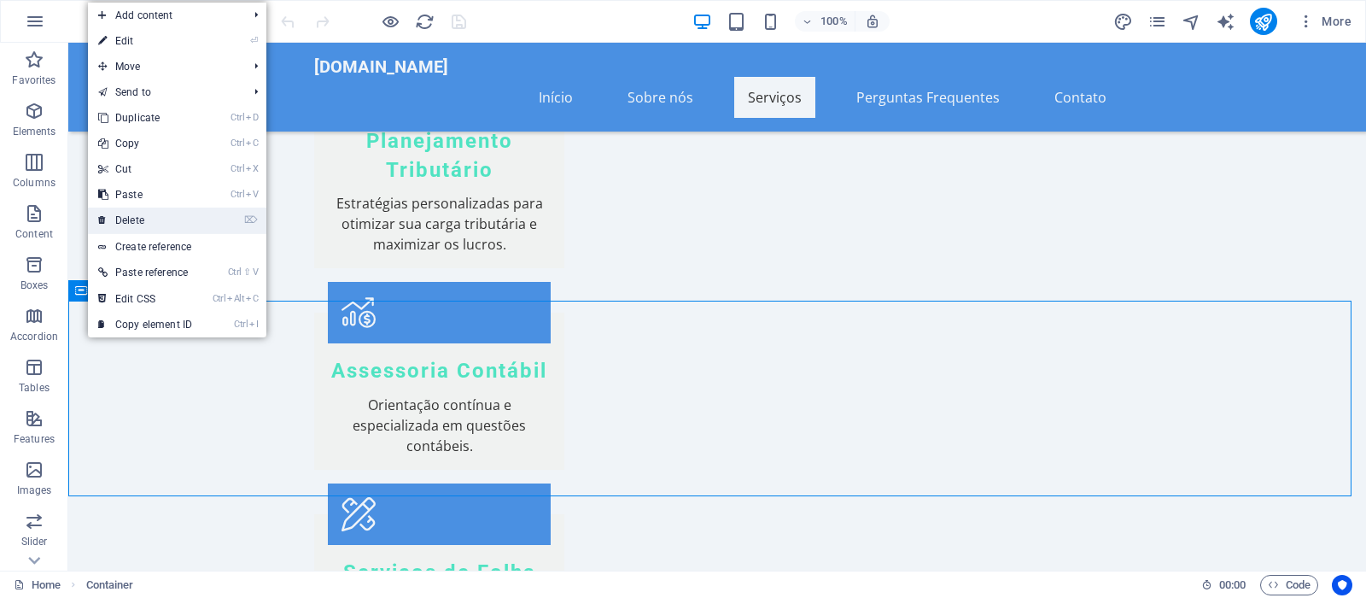
click at [191, 217] on link "⌦ Delete" at bounding box center [145, 220] width 114 height 26
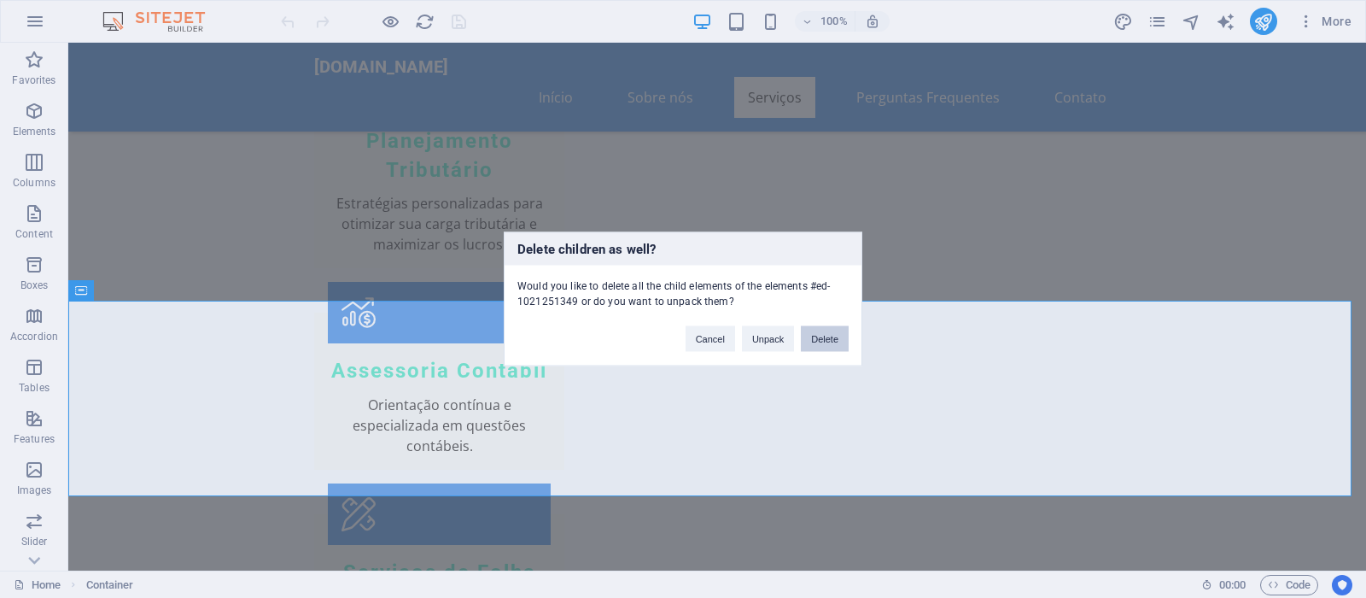
click at [817, 336] on button "Delete" at bounding box center [825, 339] width 48 height 26
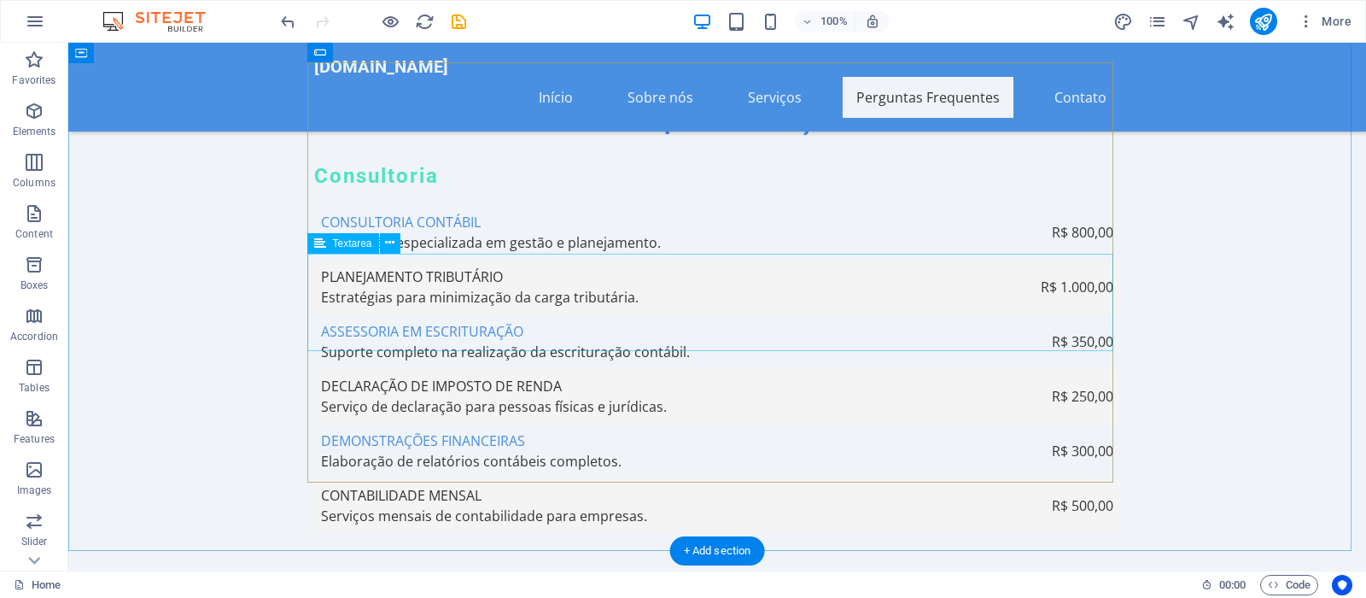
scroll to position [5747, 0]
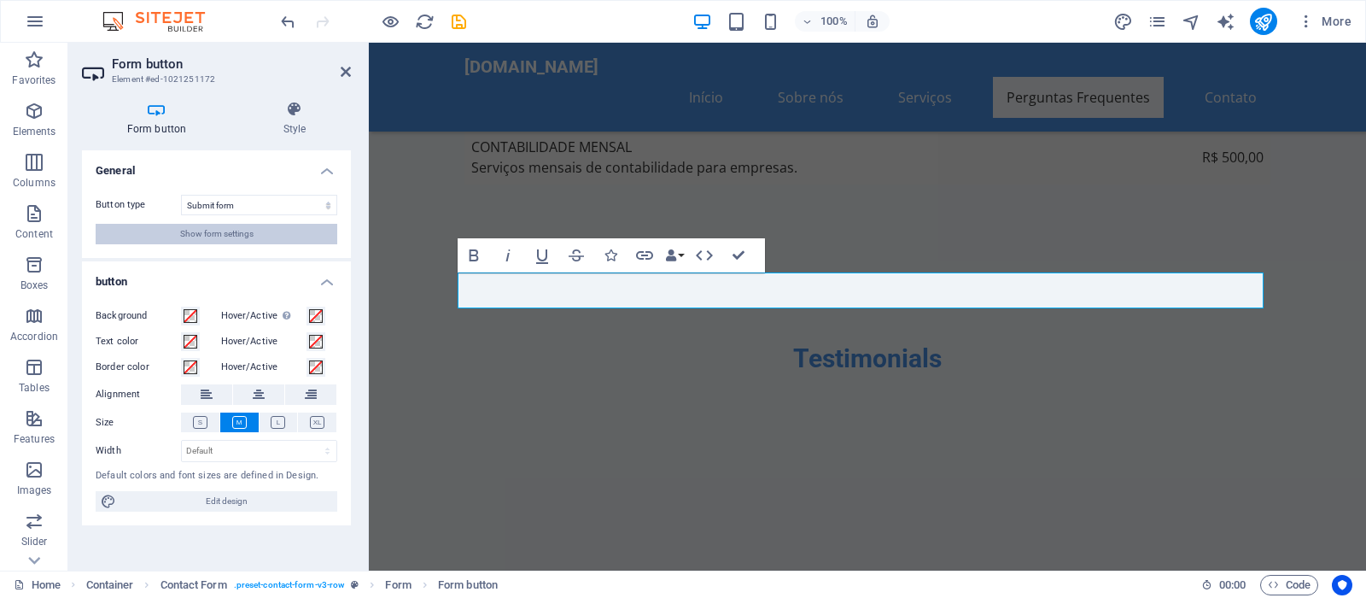
click at [208, 233] on span "Show form settings" at bounding box center [216, 234] width 73 height 20
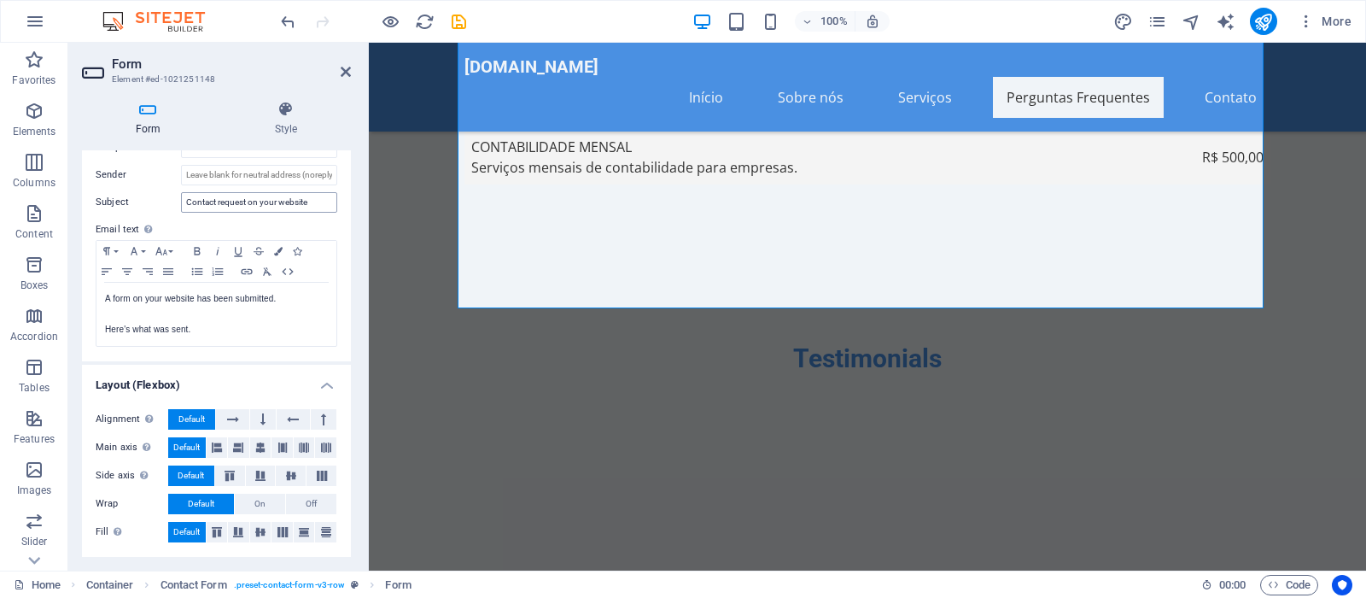
scroll to position [318, 0]
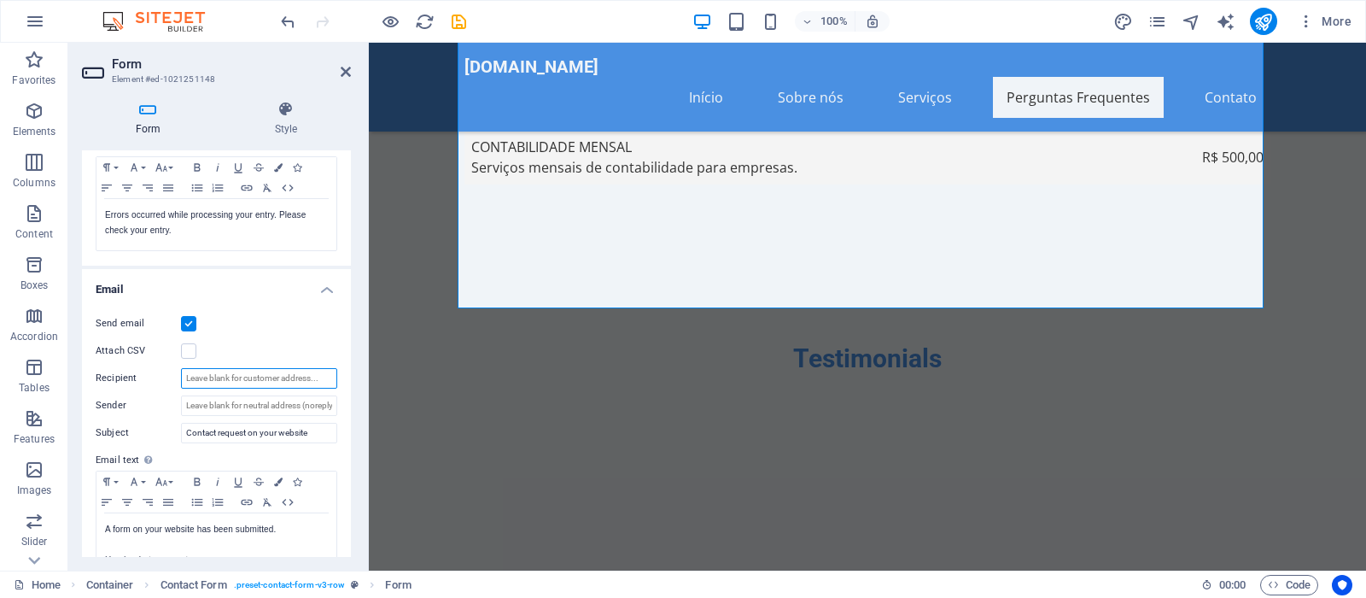
click at [234, 374] on input "Recipient" at bounding box center [259, 378] width 156 height 20
click at [238, 404] on input "Sender" at bounding box center [259, 405] width 156 height 20
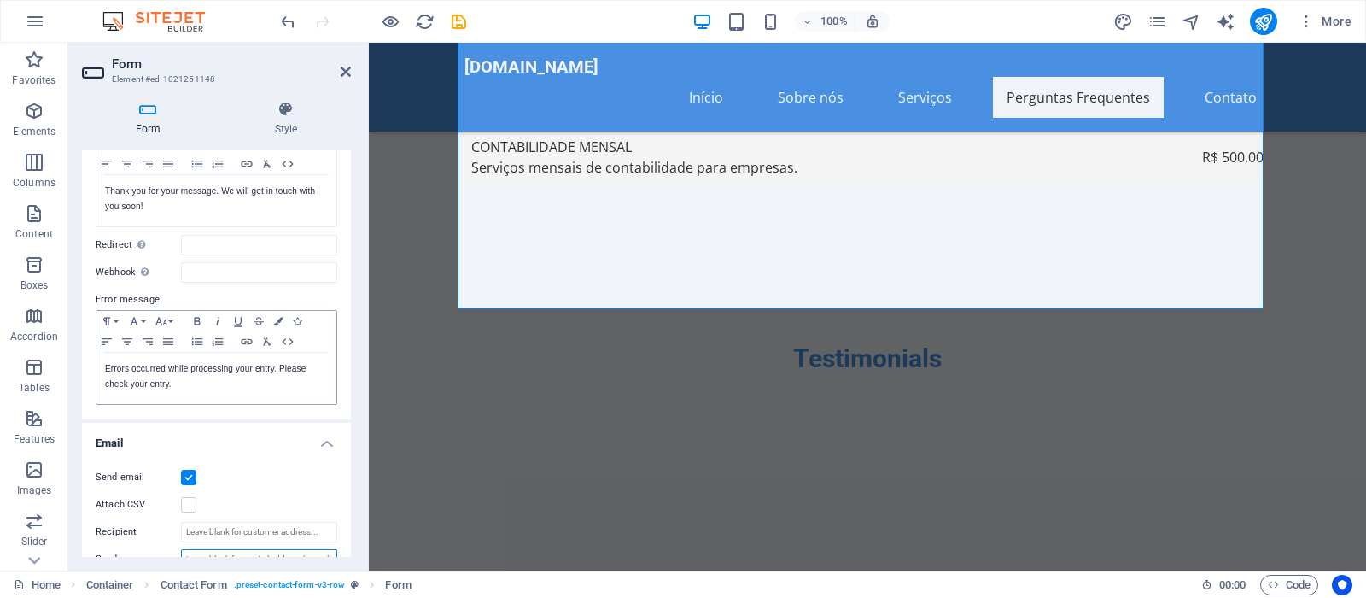
scroll to position [88, 0]
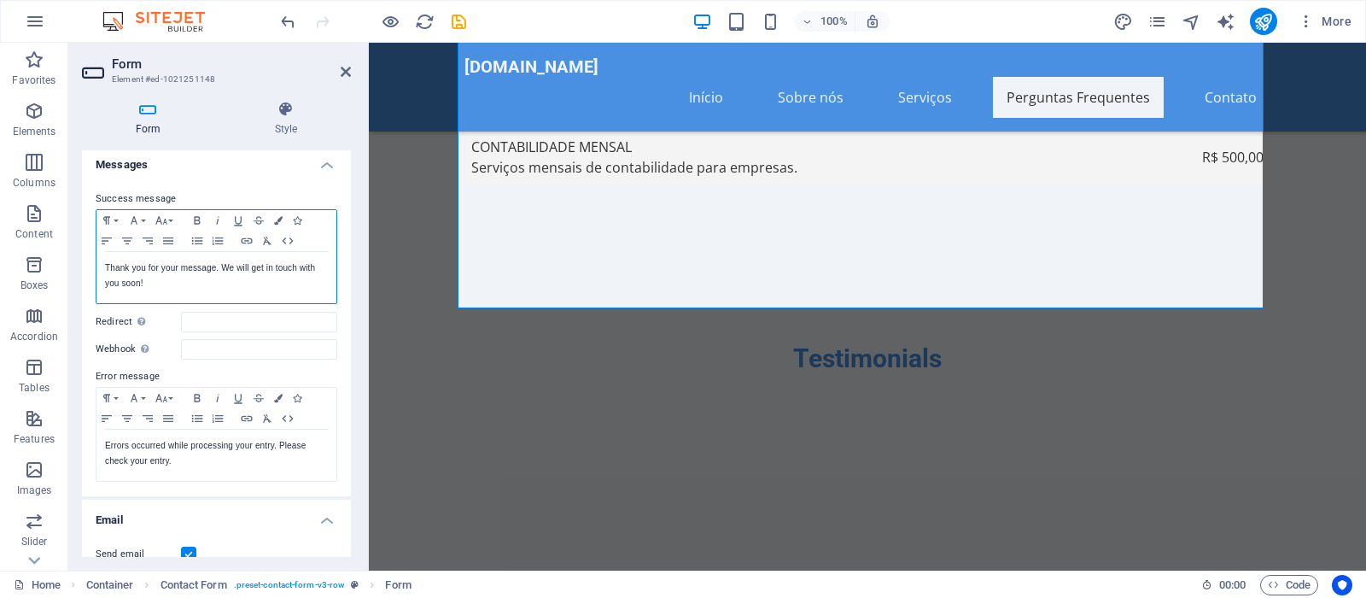
click at [113, 264] on p "Thank you for your message. We will get in touch with you soon!" at bounding box center [216, 275] width 223 height 31
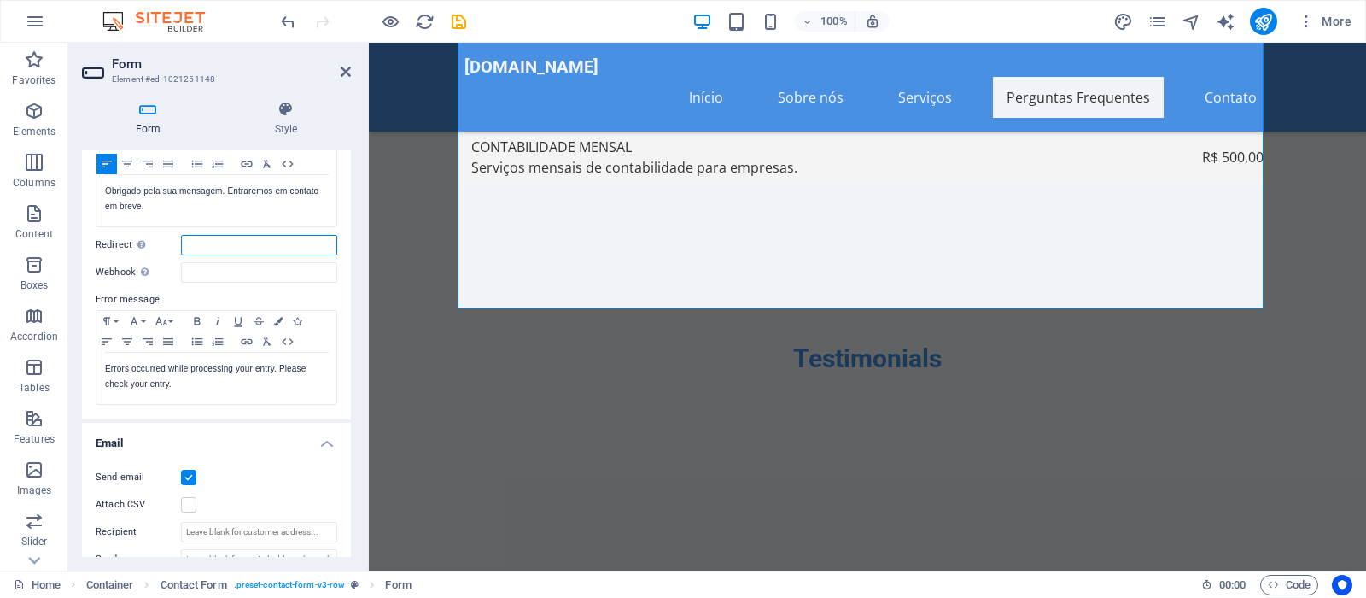
click at [266, 244] on input "Redirect Define a redirect target upon successful form submission; for example,…" at bounding box center [259, 245] width 156 height 20
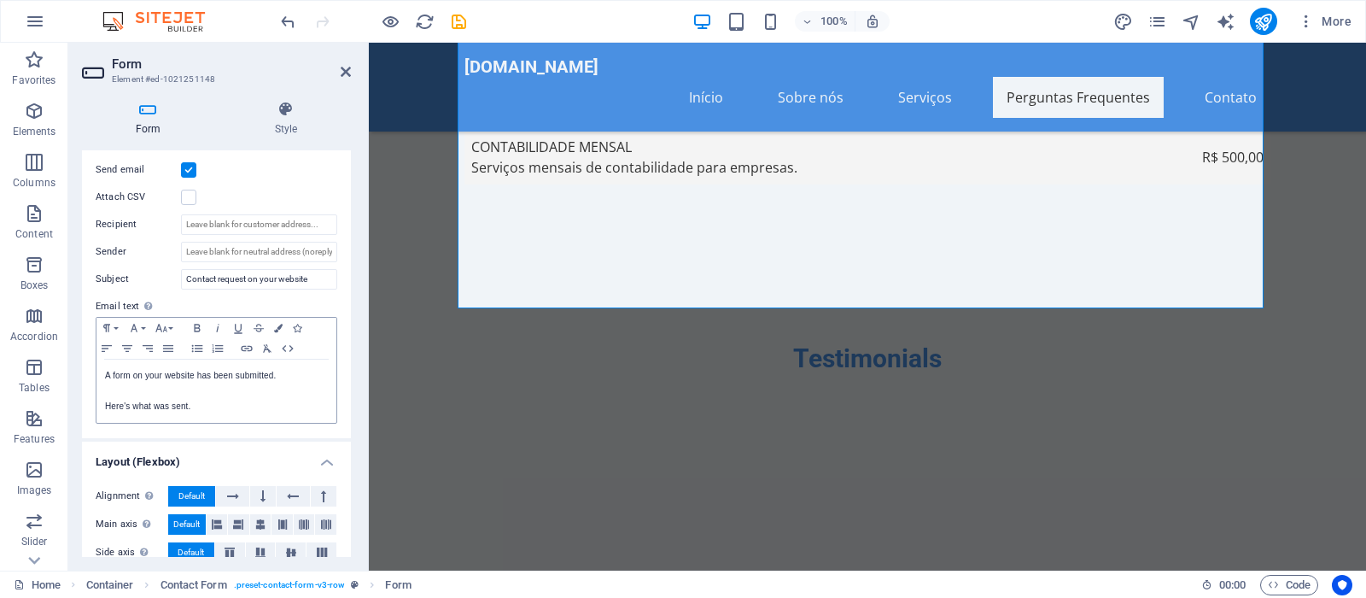
scroll to position [549, 0]
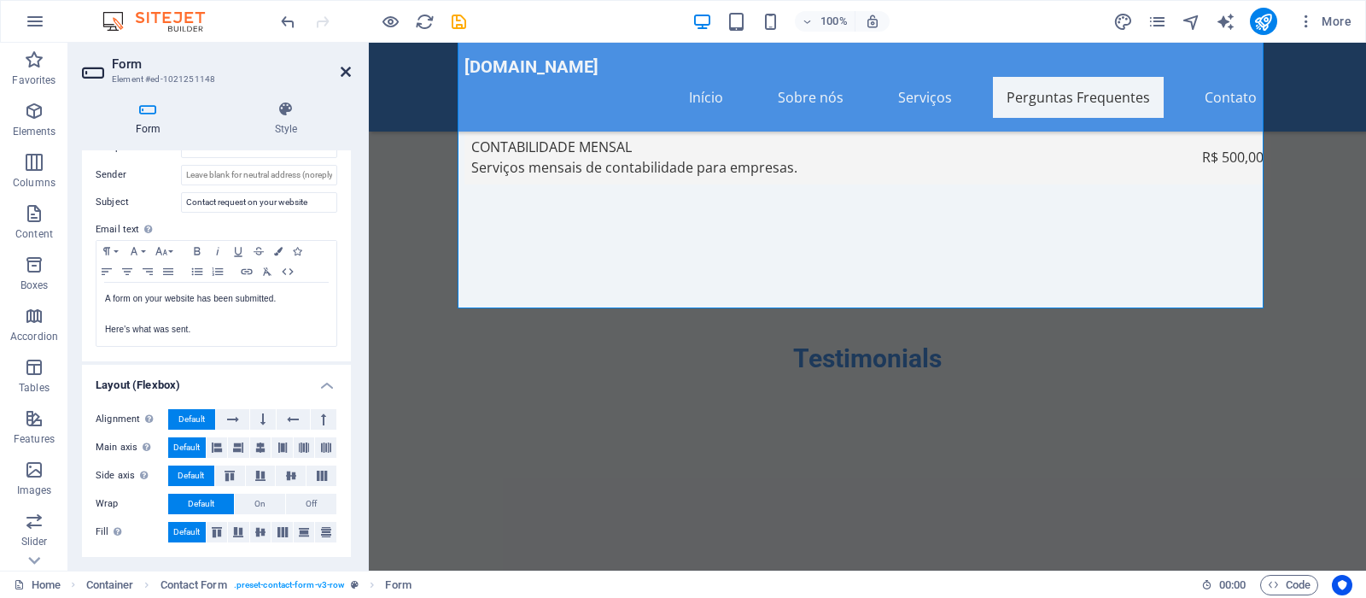
click at [345, 76] on icon at bounding box center [346, 72] width 10 height 14
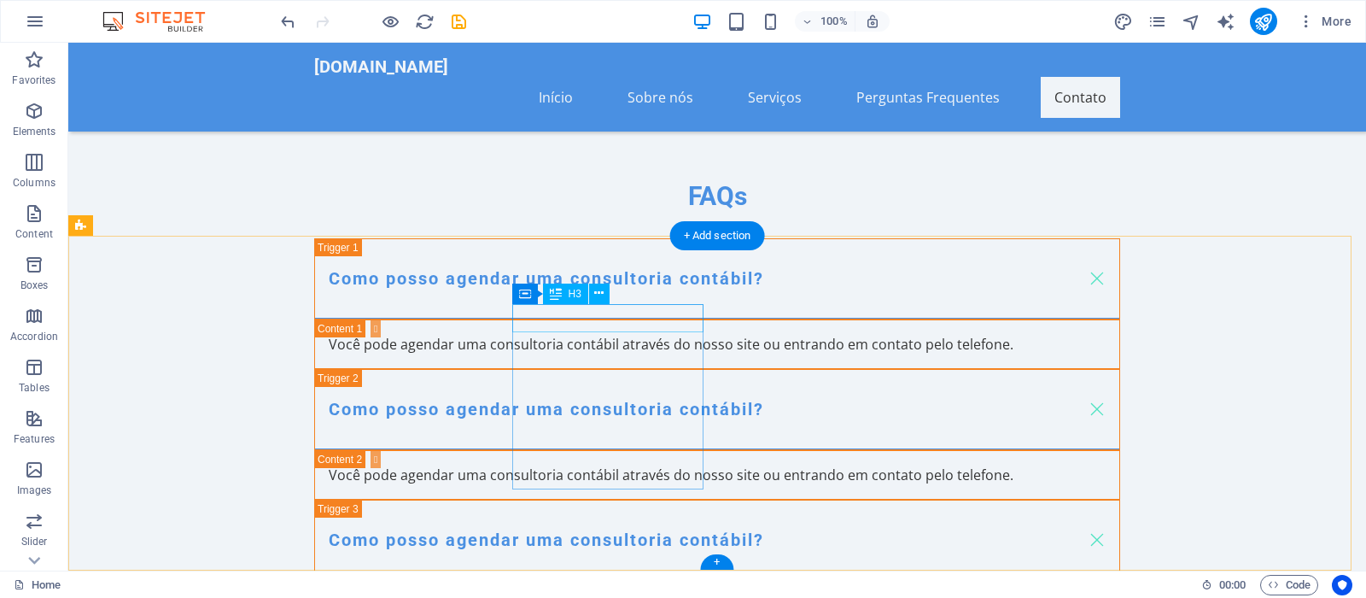
scroll to position [6389, 0]
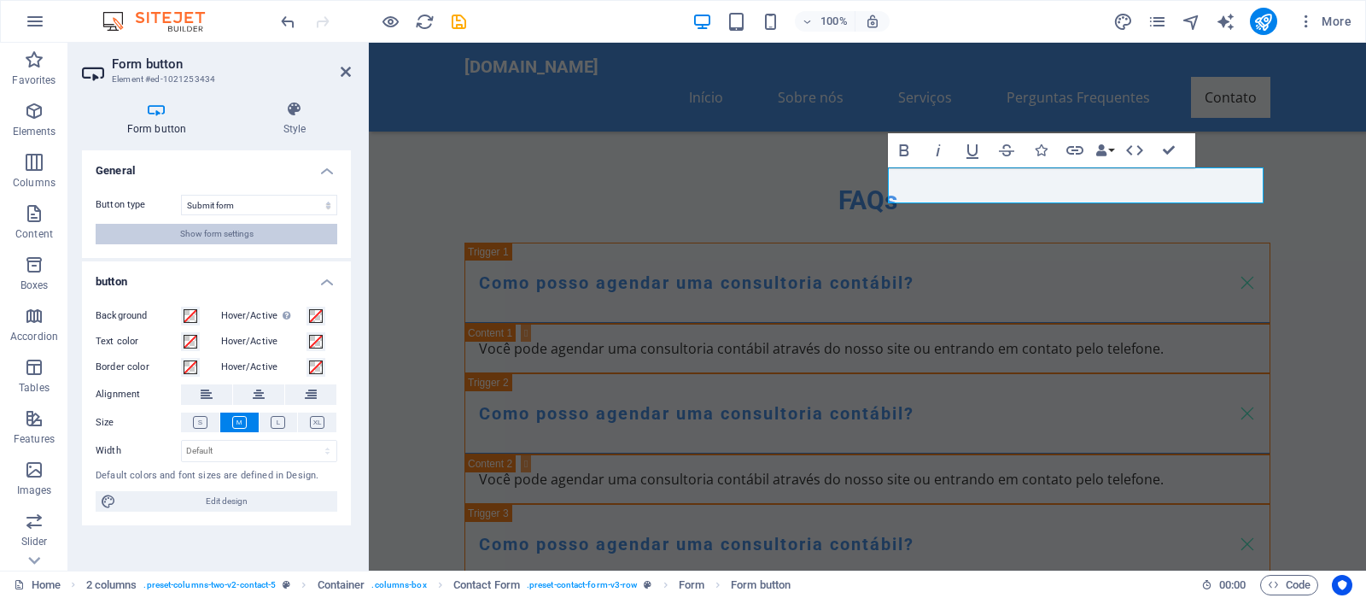
click at [230, 230] on span "Show form settings" at bounding box center [216, 234] width 73 height 20
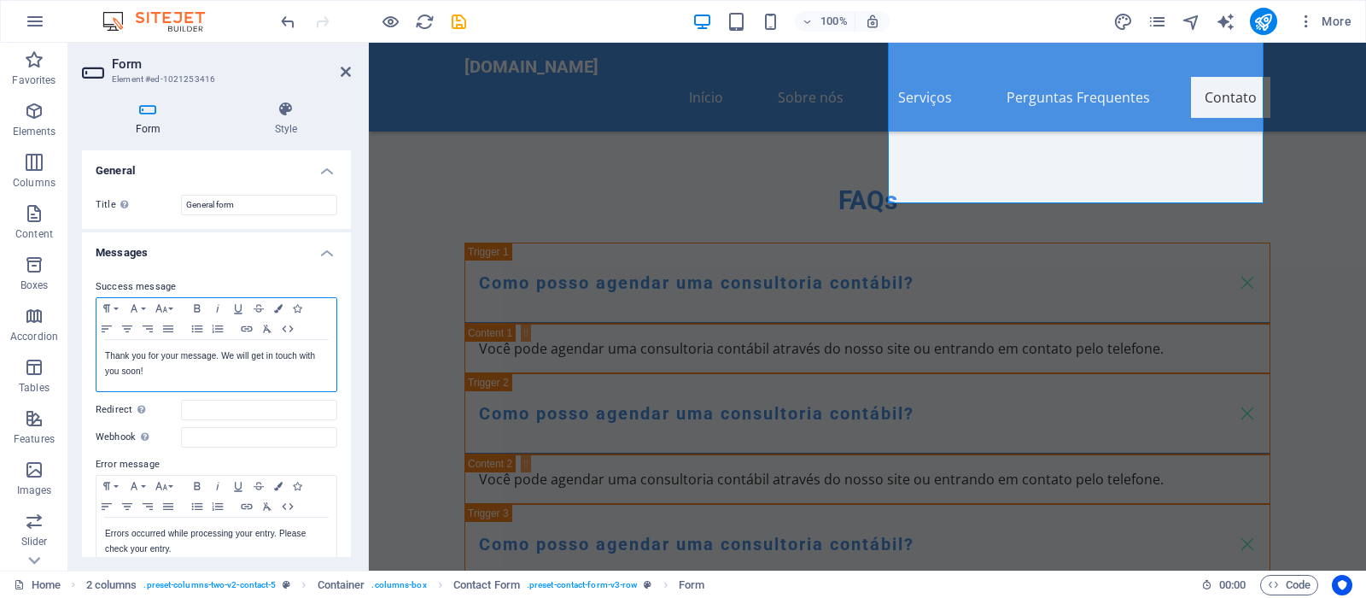
click at [116, 357] on p "Thank you for your message. We will get in touch with you soon!" at bounding box center [216, 363] width 223 height 31
click at [345, 67] on icon at bounding box center [346, 72] width 10 height 14
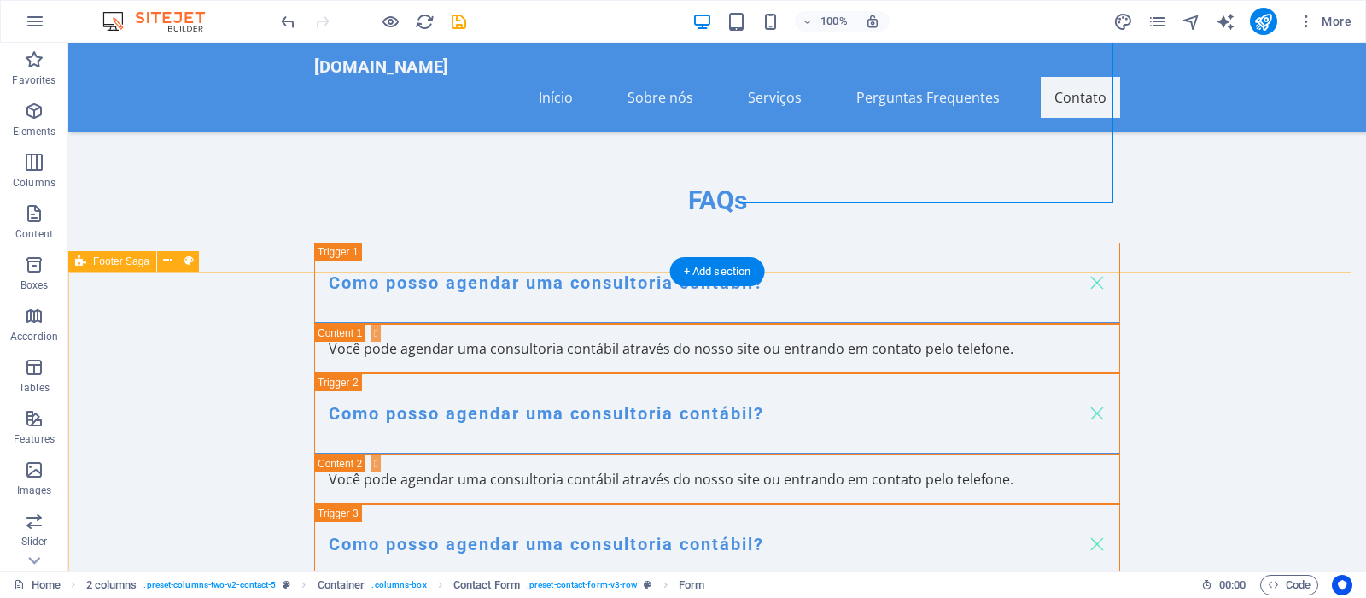
scroll to position [6179, 0]
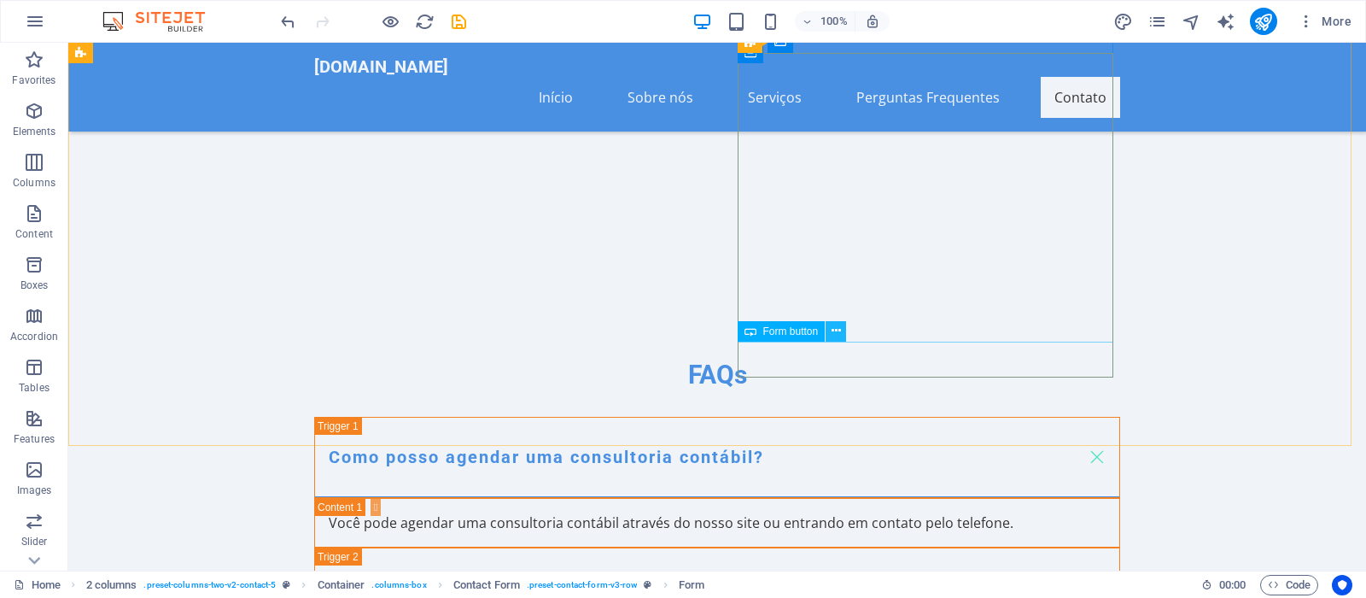
click at [842, 333] on button at bounding box center [836, 331] width 20 height 20
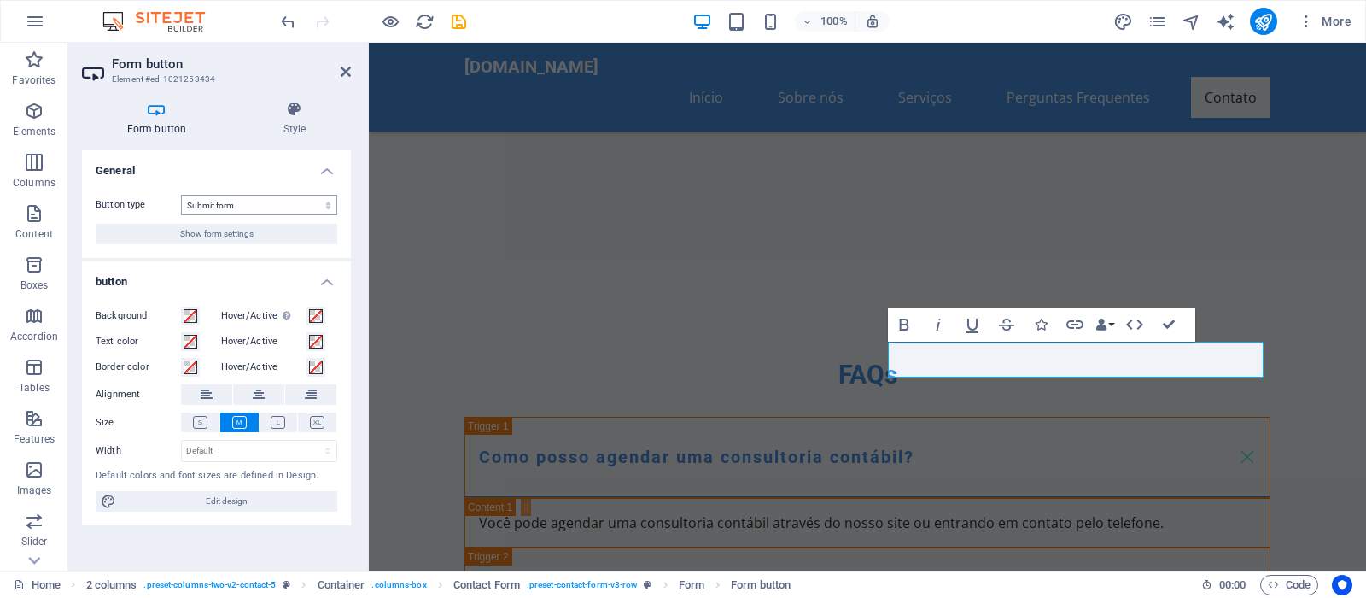
click at [280, 166] on h4 "General" at bounding box center [216, 165] width 269 height 31
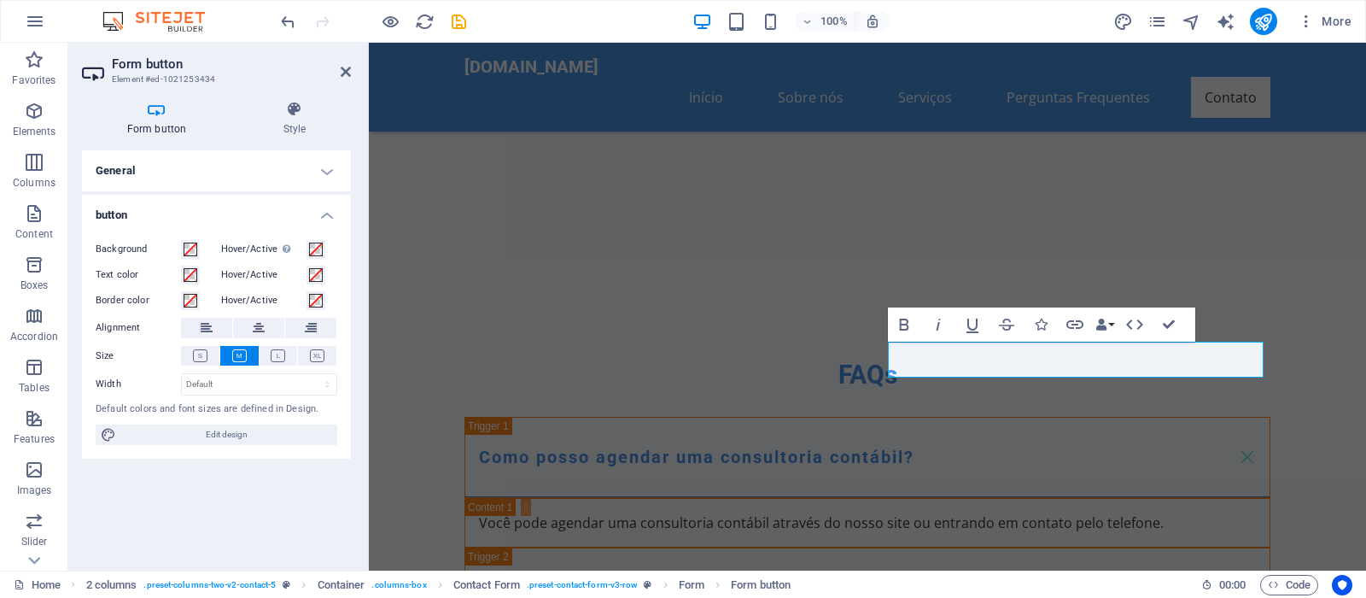
click at [327, 172] on h4 "General" at bounding box center [216, 170] width 269 height 41
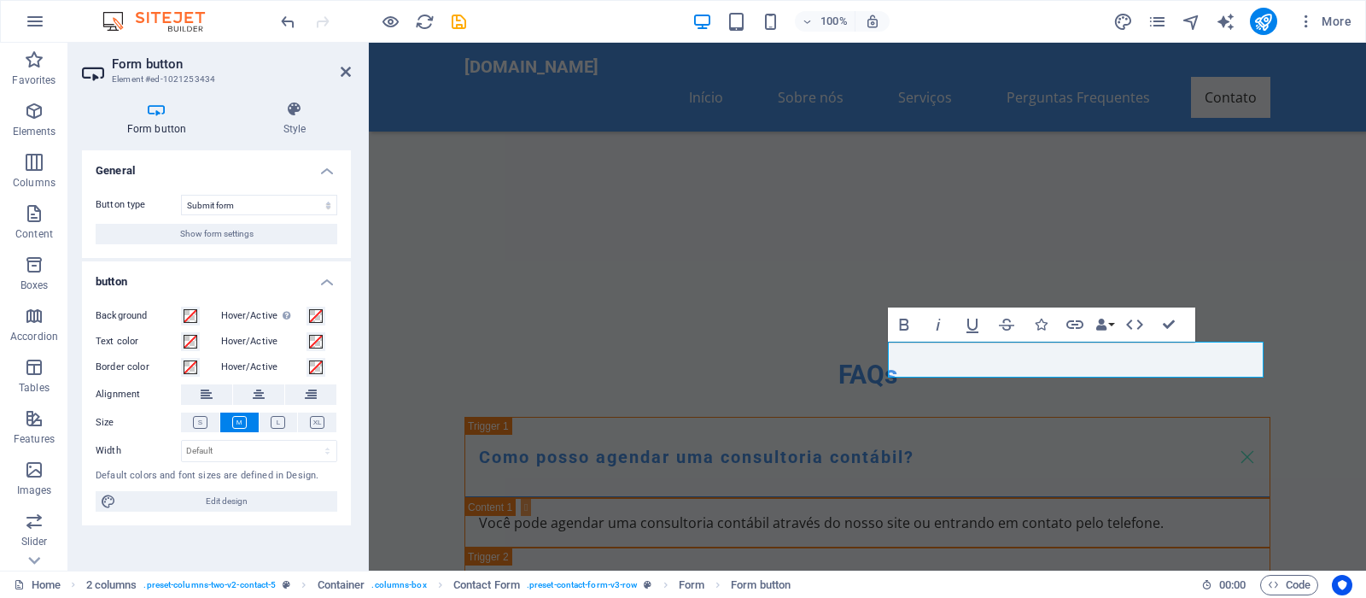
click at [325, 172] on h4 "General" at bounding box center [216, 165] width 269 height 31
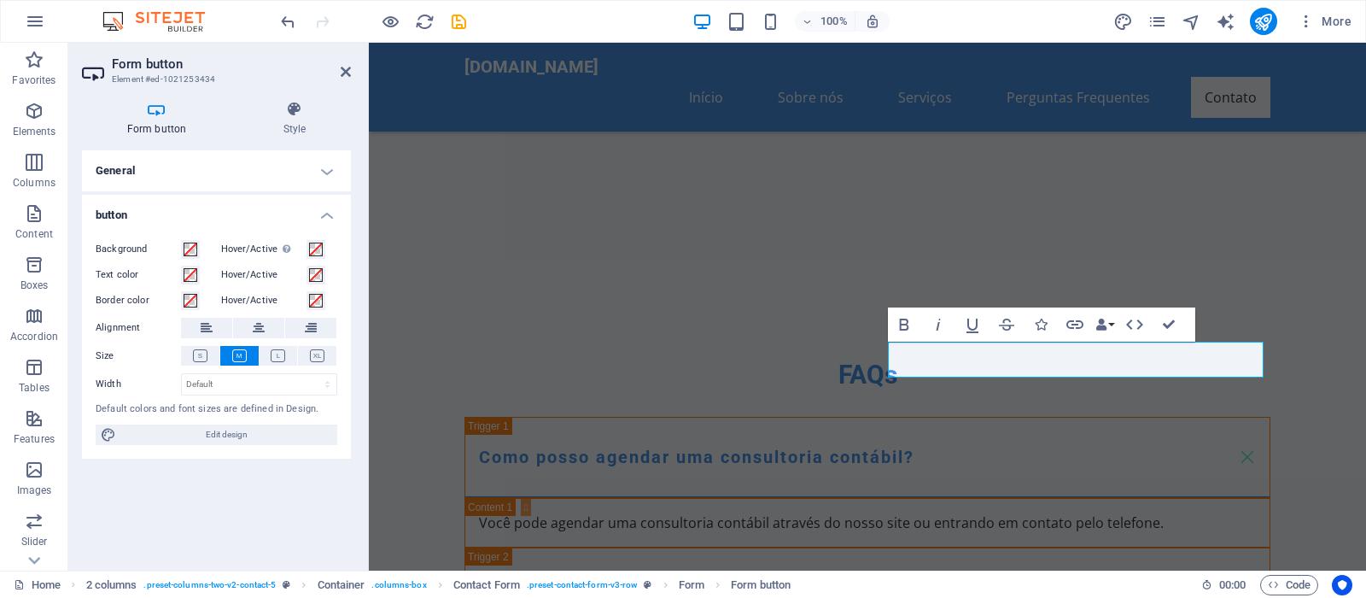
click at [323, 218] on h4 "button" at bounding box center [216, 210] width 269 height 31
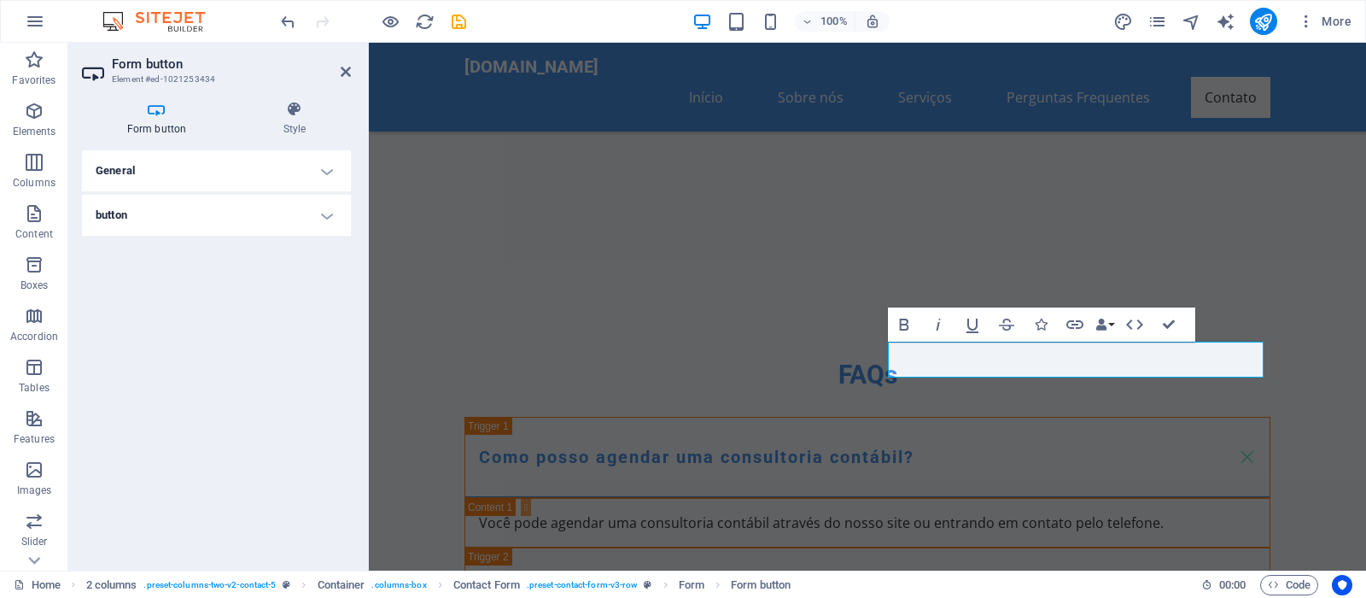
click at [323, 218] on h4 "button" at bounding box center [216, 215] width 269 height 41
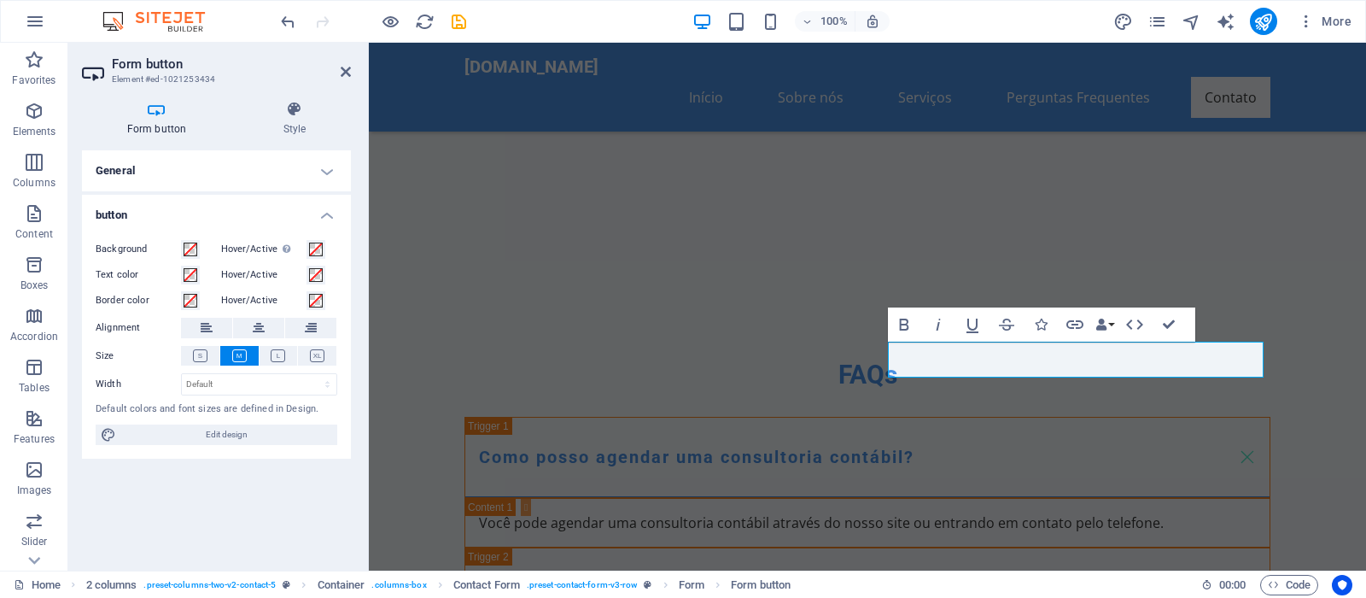
click at [330, 174] on h4 "General" at bounding box center [216, 170] width 269 height 41
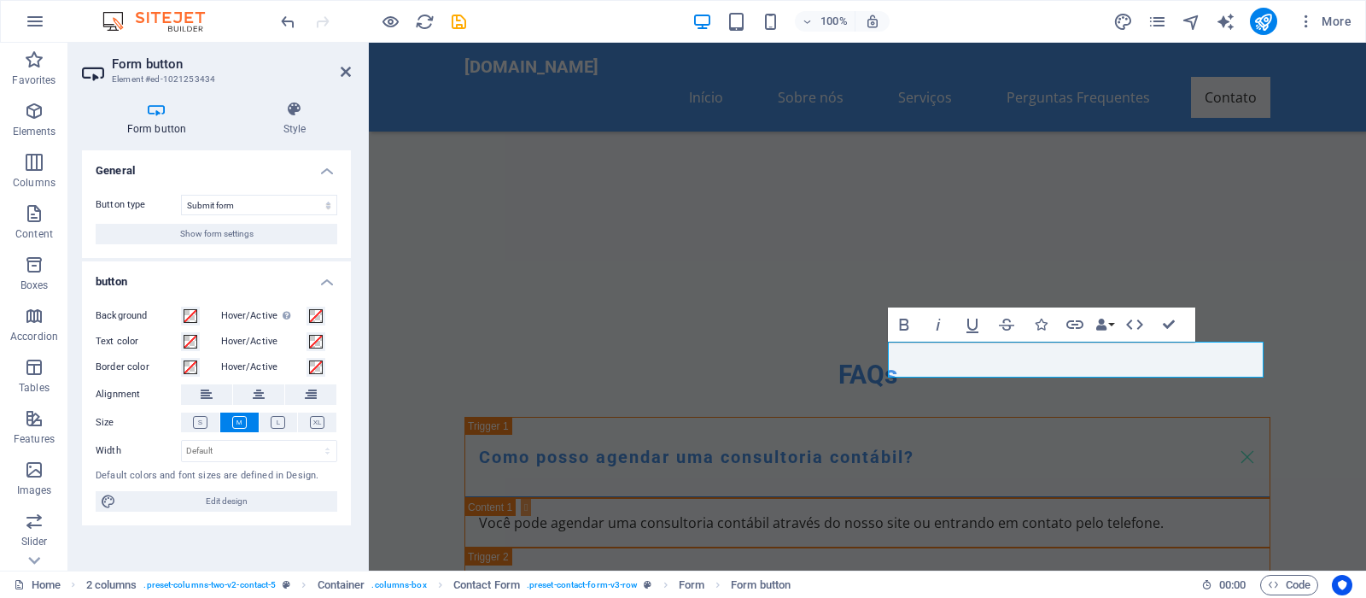
click at [160, 113] on icon at bounding box center [156, 109] width 149 height 17
click at [295, 117] on icon at bounding box center [294, 109] width 113 height 17
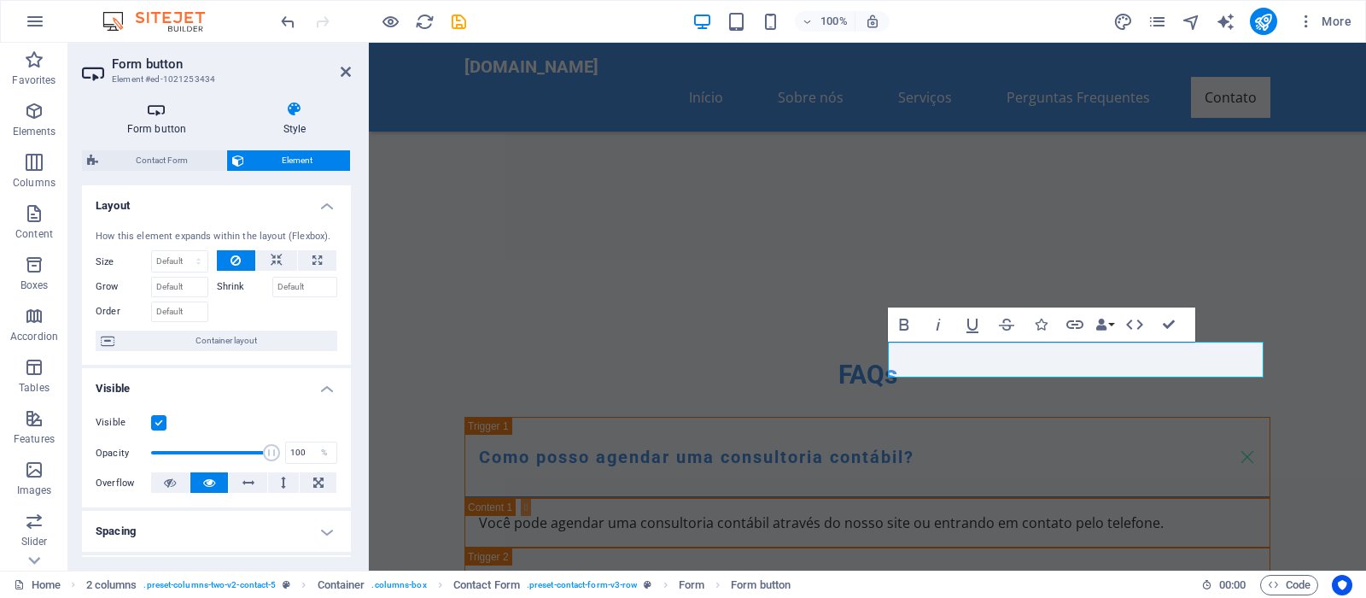
click at [166, 124] on h4 "Form button" at bounding box center [160, 119] width 156 height 36
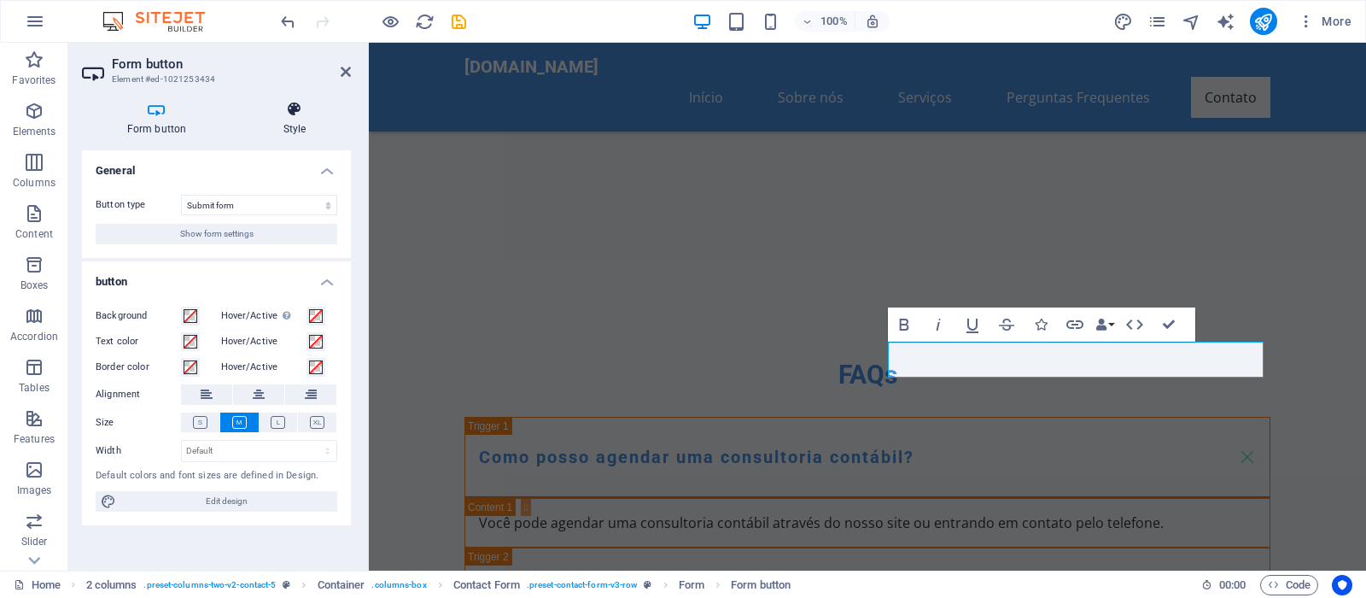
click at [318, 127] on h4 "Style" at bounding box center [294, 119] width 113 height 36
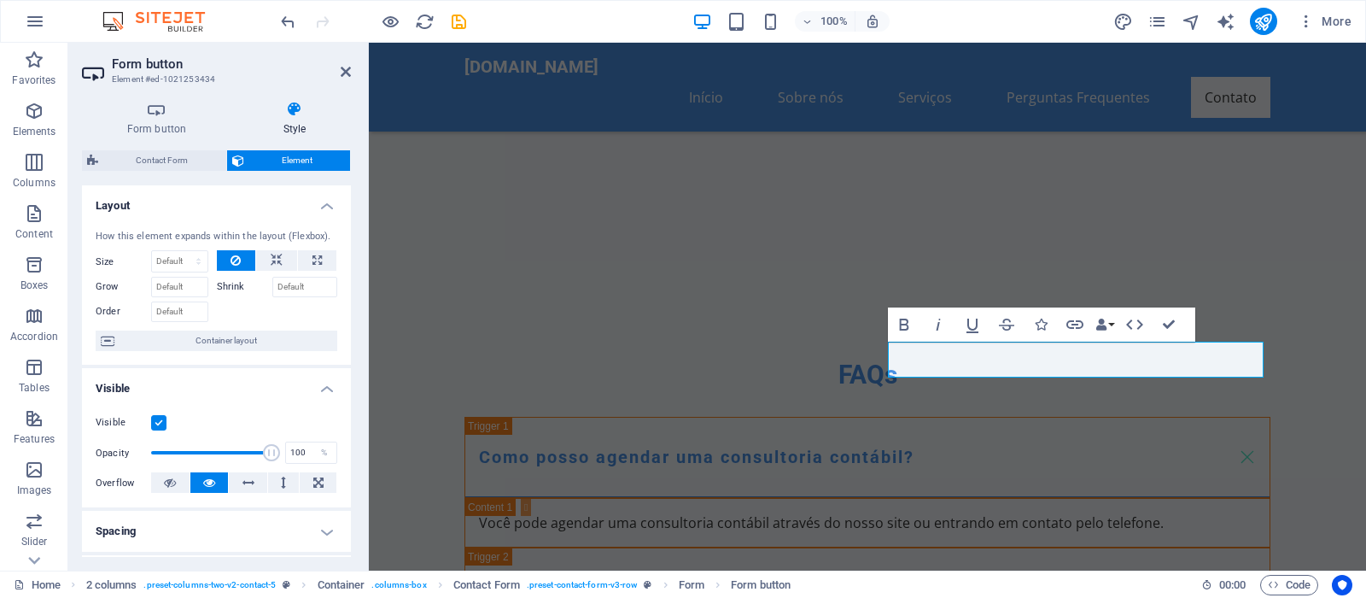
click at [173, 171] on div "Contact Form Element" at bounding box center [216, 160] width 269 height 21
click at [172, 169] on span "Contact Form" at bounding box center [162, 160] width 118 height 20
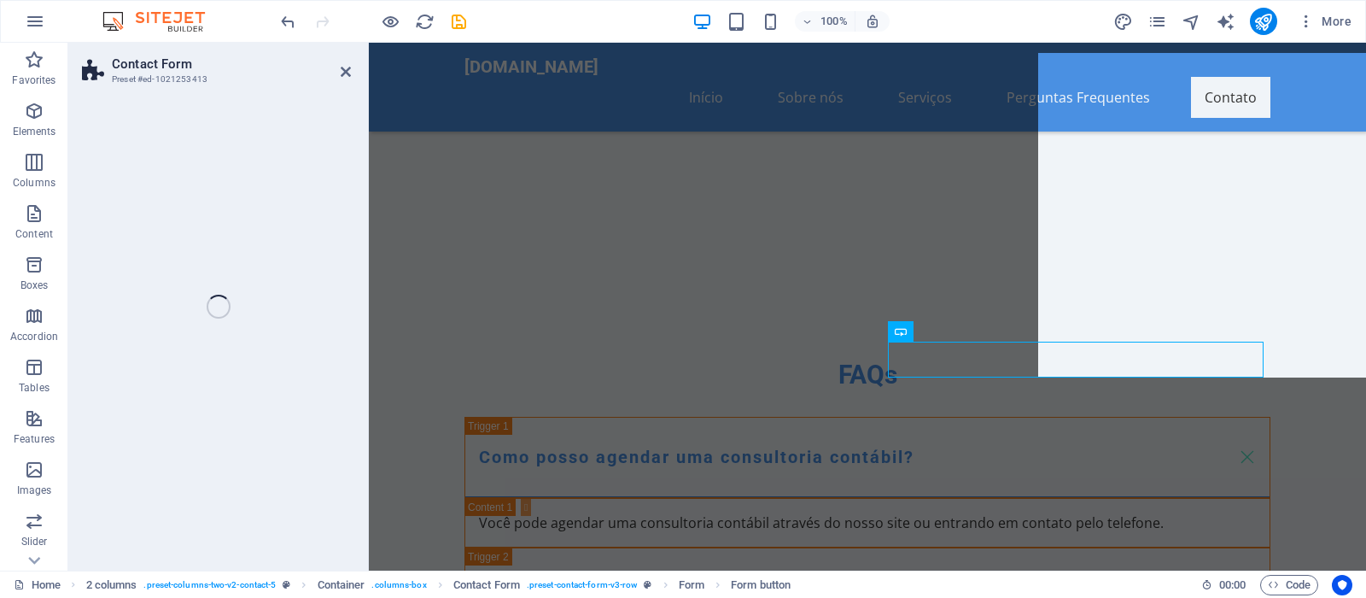
select select "rem"
select select "preset-contact-form-v3-row"
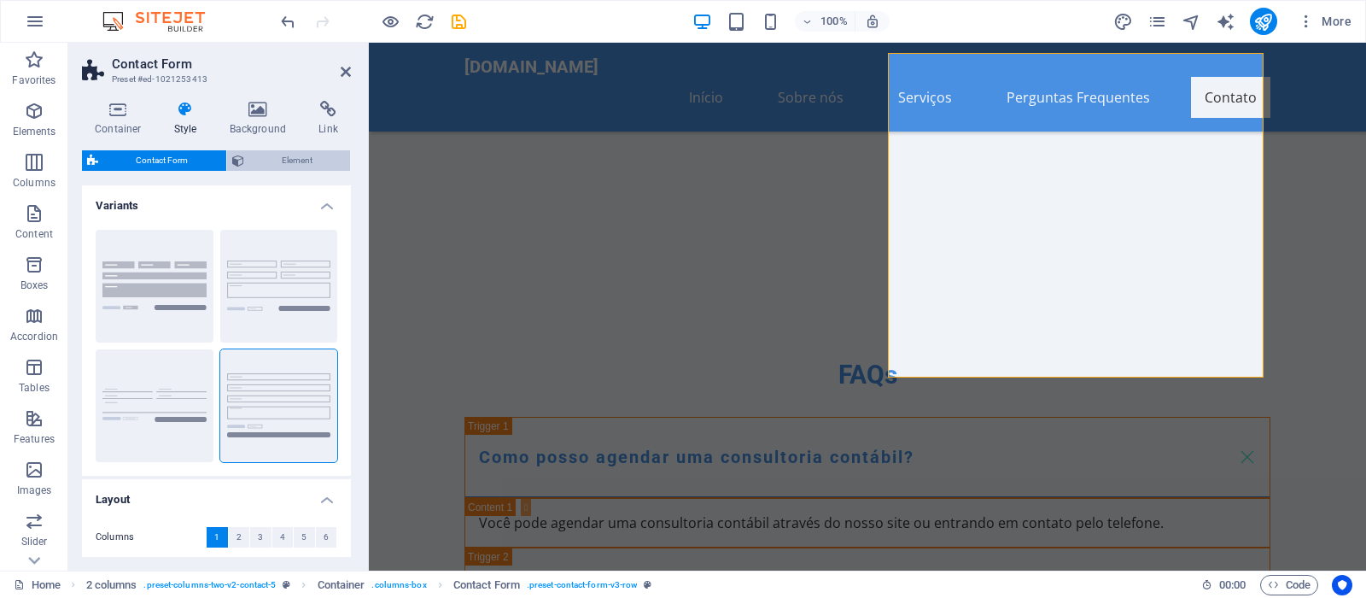
click at [303, 160] on span "Element" at bounding box center [297, 160] width 96 height 20
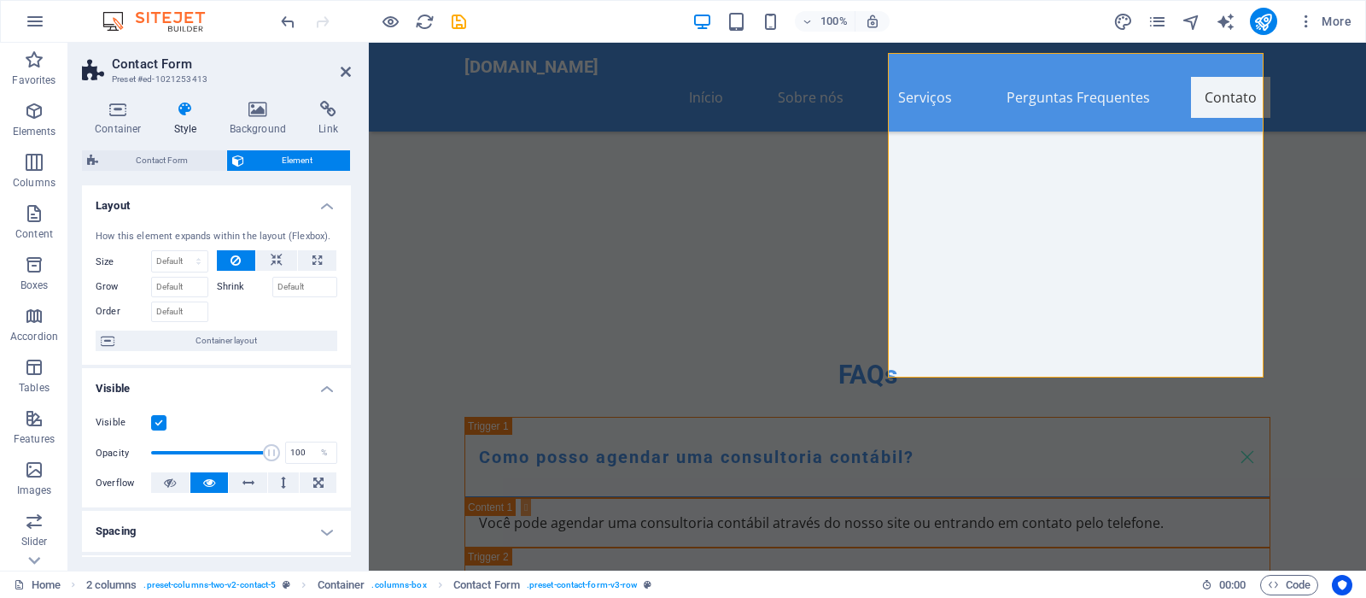
click at [353, 78] on aside "Contact Form Preset #ed-1021253413 Container Style Background Link Size Height …" at bounding box center [218, 307] width 301 height 528
click at [343, 72] on icon at bounding box center [346, 72] width 10 height 14
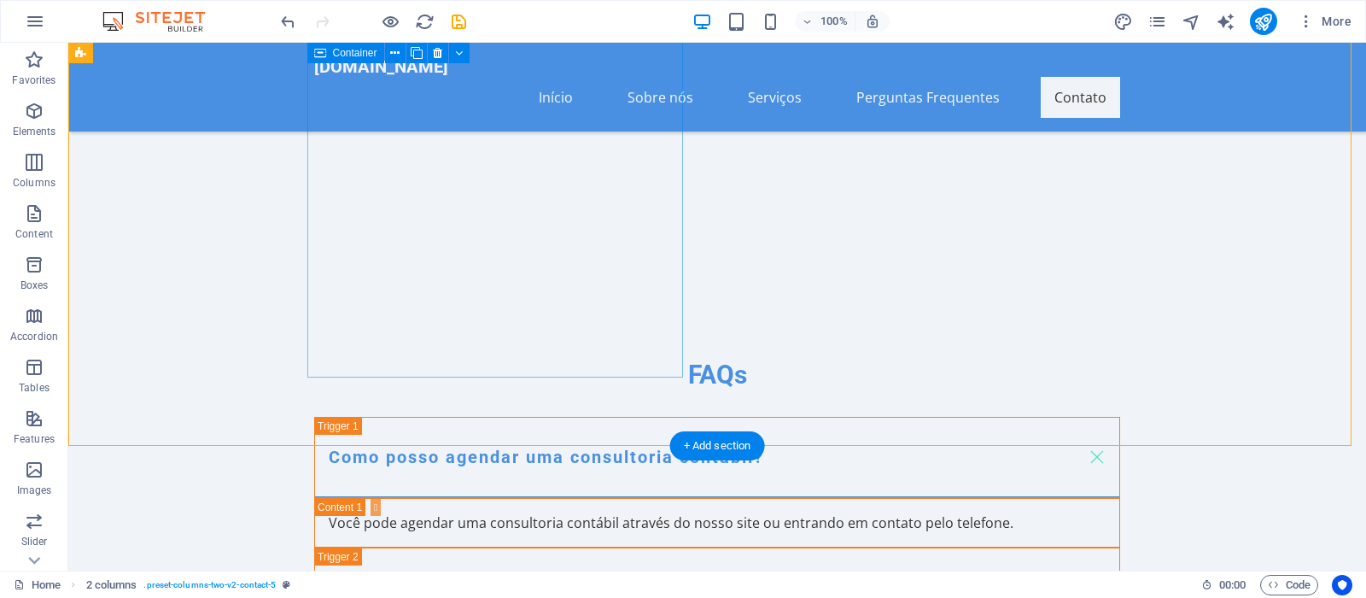
scroll to position [6004, 0]
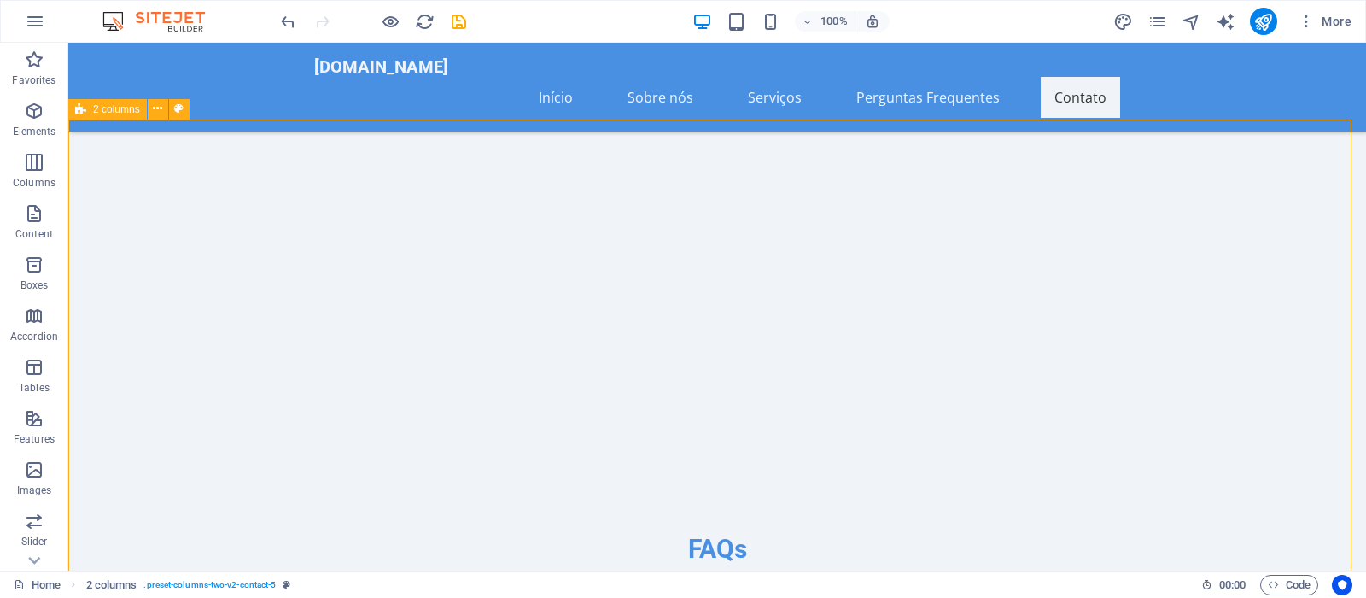
click at [345, 69] on div "[DOMAIN_NAME]" at bounding box center [717, 66] width 806 height 20
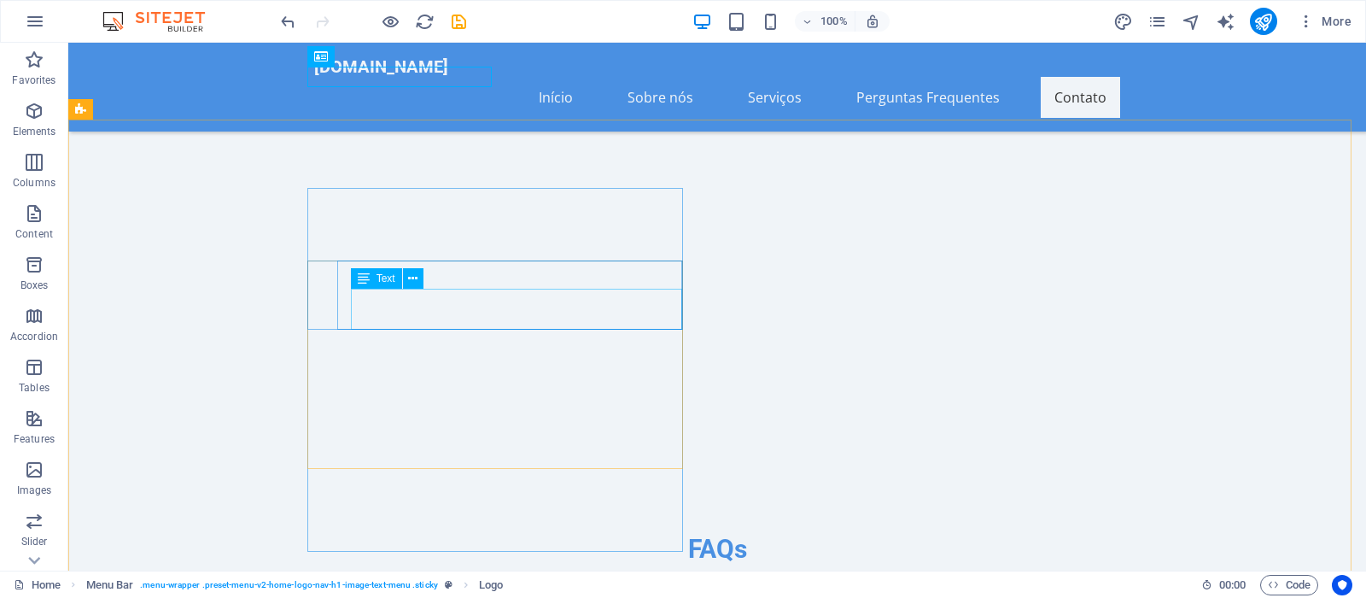
click at [434, 277] on div "Text" at bounding box center [393, 278] width 84 height 21
click at [434, 276] on div "Text" at bounding box center [393, 278] width 84 height 21
click at [395, 275] on div "Text" at bounding box center [376, 278] width 51 height 20
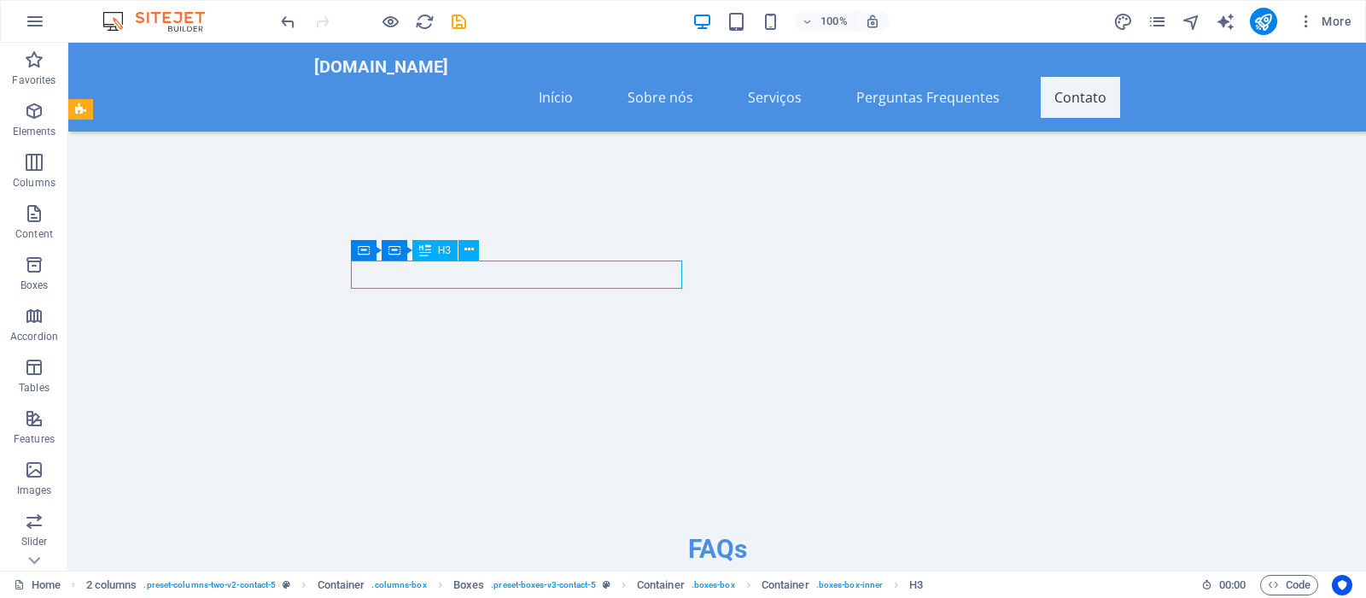
drag, startPoint x: 296, startPoint y: 271, endPoint x: 499, endPoint y: 271, distance: 203.2
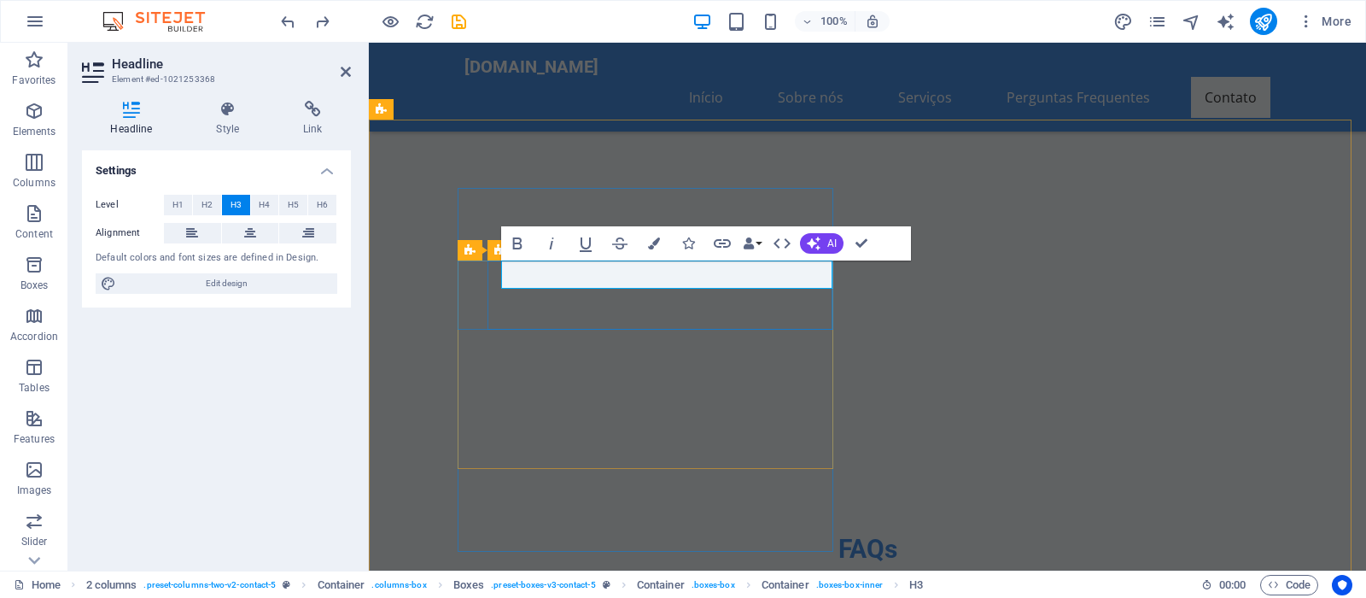
drag, startPoint x: 590, startPoint y: 275, endPoint x: 500, endPoint y: 274, distance: 89.6
click at [657, 242] on icon "button" at bounding box center [654, 243] width 12 height 12
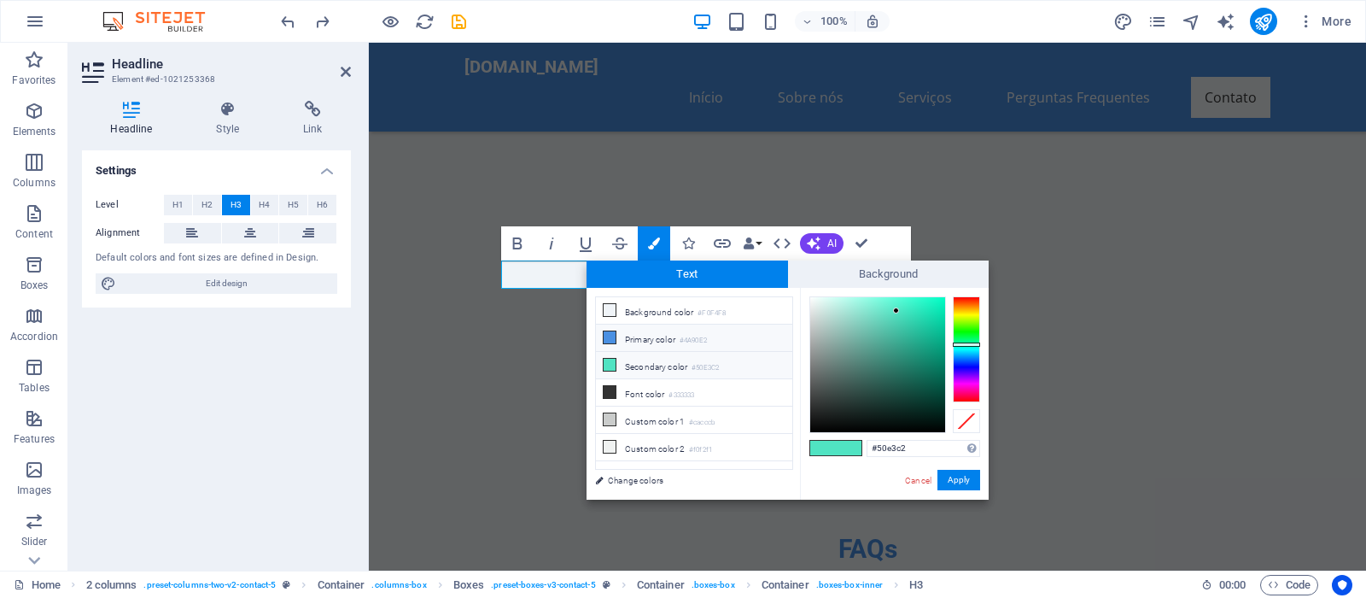
click at [619, 336] on li "Primary color #4A90E2" at bounding box center [694, 337] width 196 height 27
type input "#4a90e2"
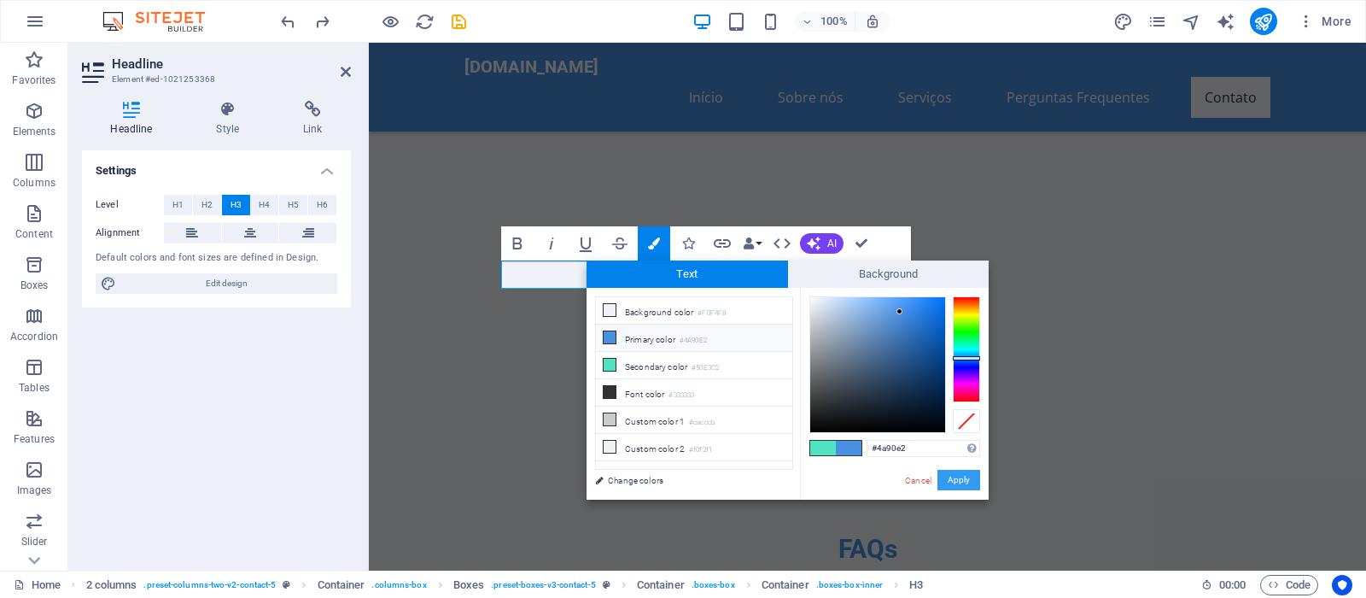
click at [954, 476] on button "Apply" at bounding box center [958, 480] width 43 height 20
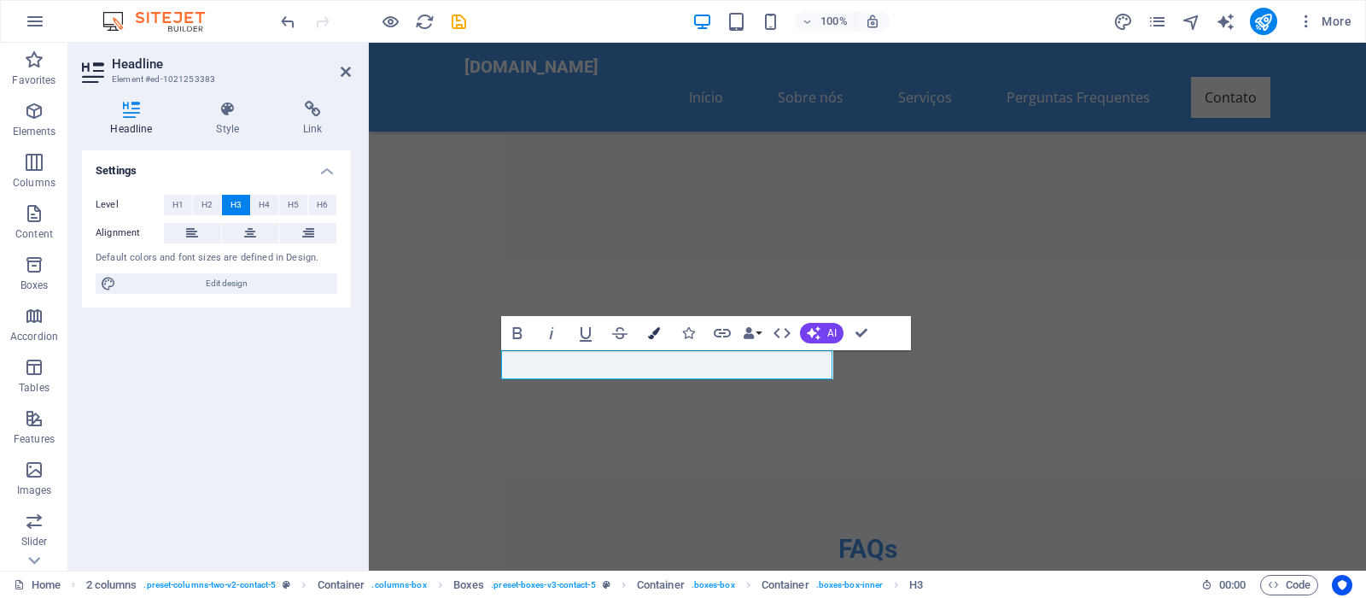
click at [656, 324] on button "Colors" at bounding box center [654, 333] width 32 height 34
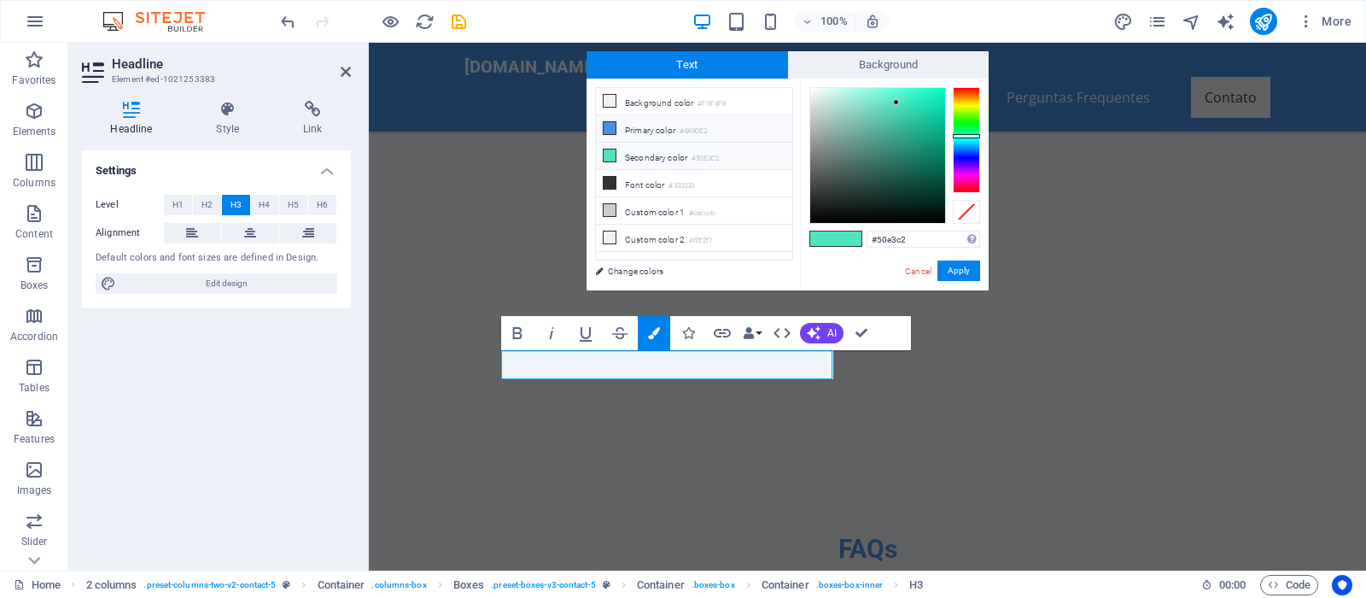
click at [610, 126] on icon at bounding box center [610, 128] width 12 height 12
type input "#4a90e2"
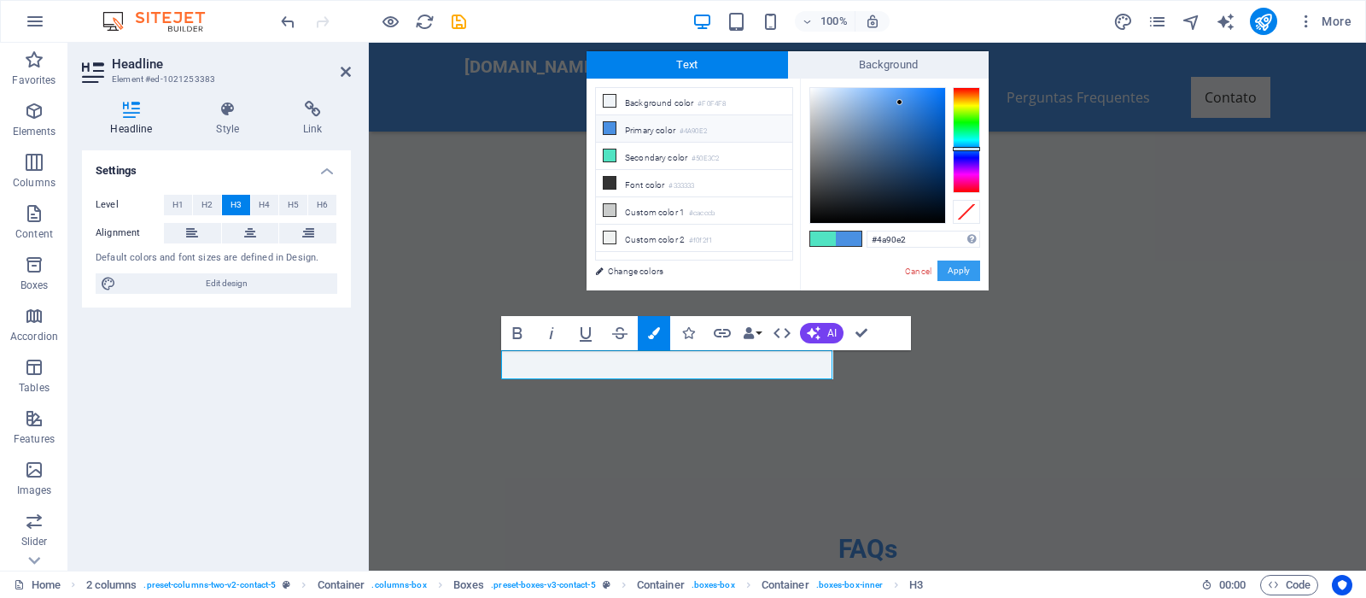
click at [939, 270] on button "Apply" at bounding box center [958, 270] width 43 height 20
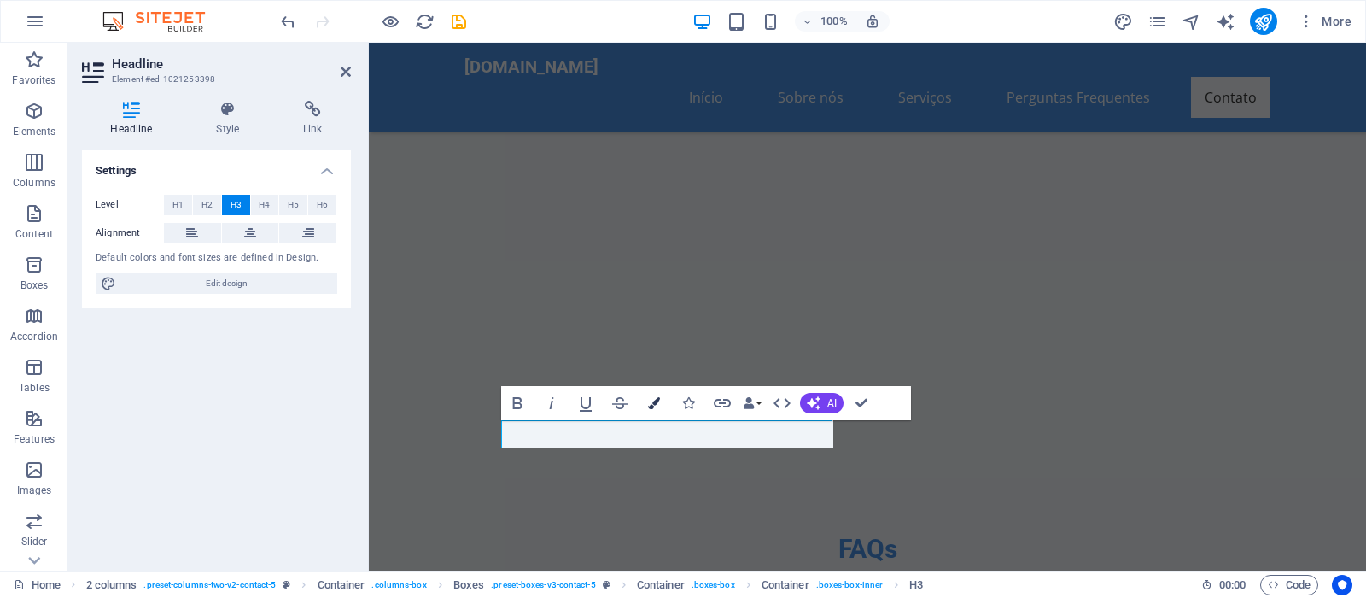
click at [656, 401] on icon "button" at bounding box center [654, 403] width 12 height 12
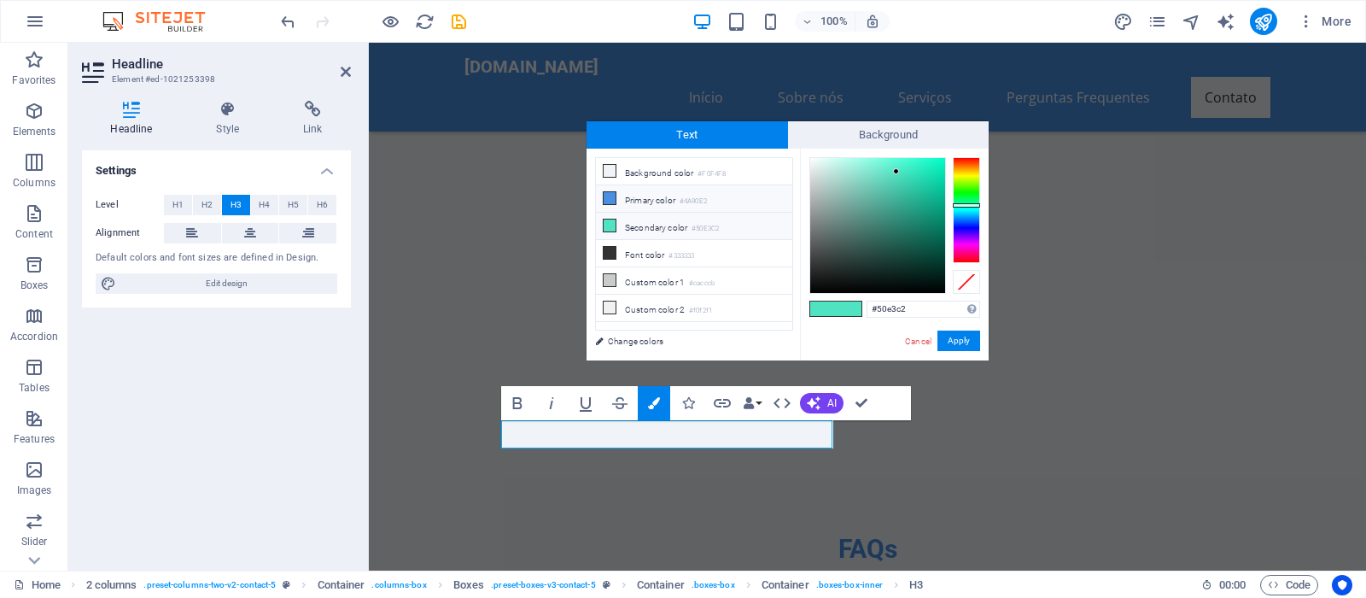
click at [645, 196] on li "Primary color #4A90E2" at bounding box center [694, 198] width 196 height 27
type input "#4a90e2"
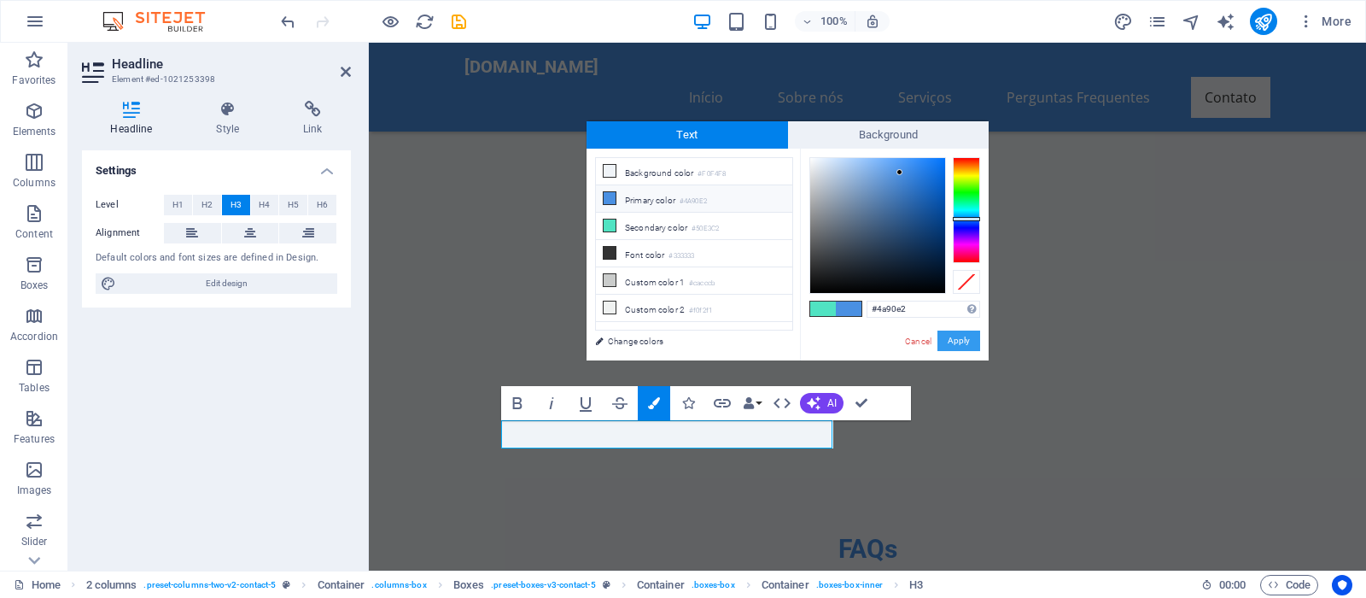
click at [965, 339] on button "Apply" at bounding box center [958, 340] width 43 height 20
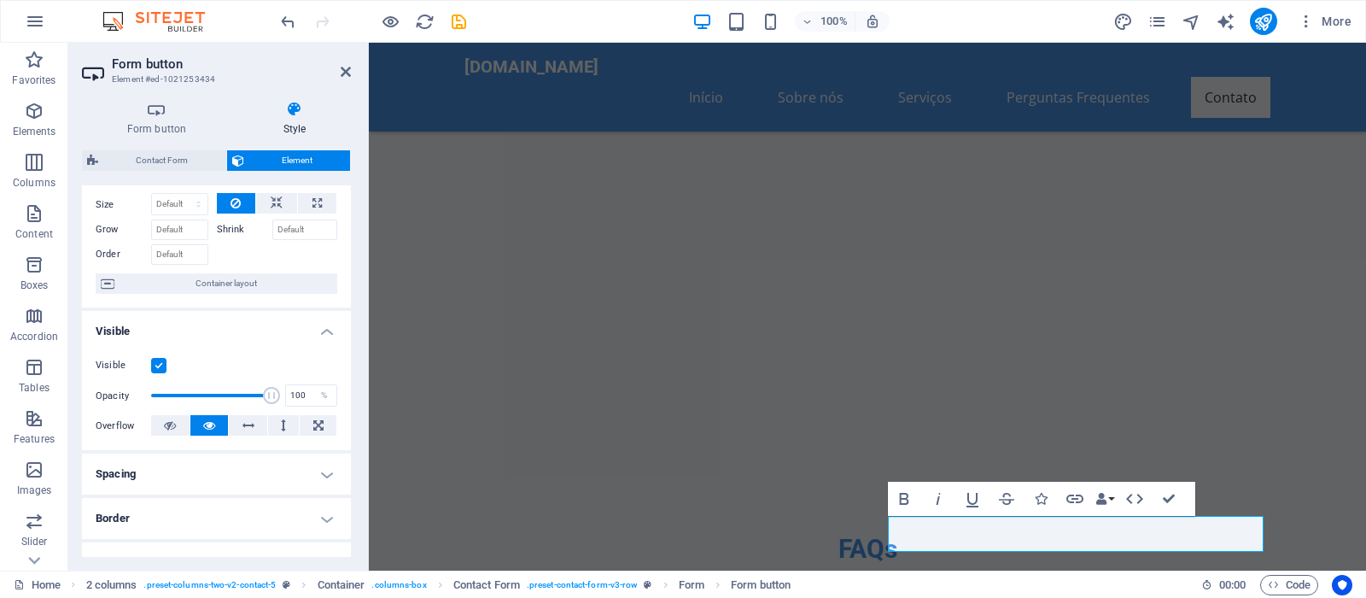
scroll to position [0, 0]
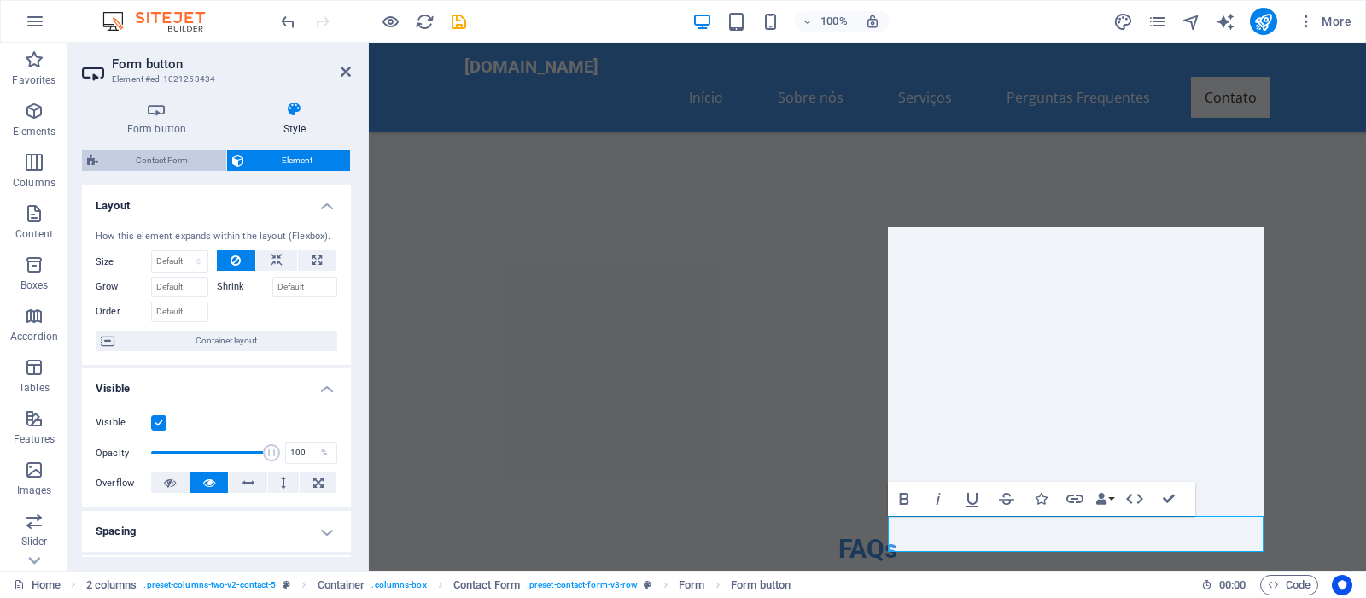
click at [166, 155] on span "Contact Form" at bounding box center [162, 160] width 118 height 20
select select "rem"
select select "preset-contact-form-v3-row"
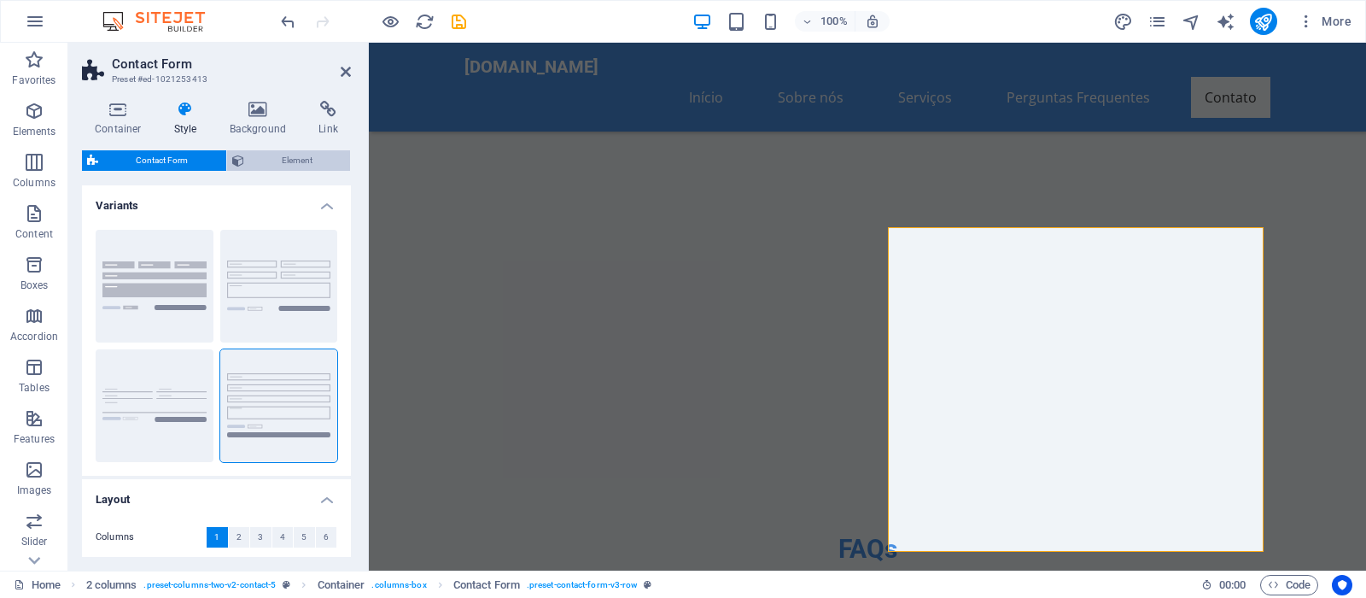
click at [274, 163] on span "Element" at bounding box center [297, 160] width 96 height 20
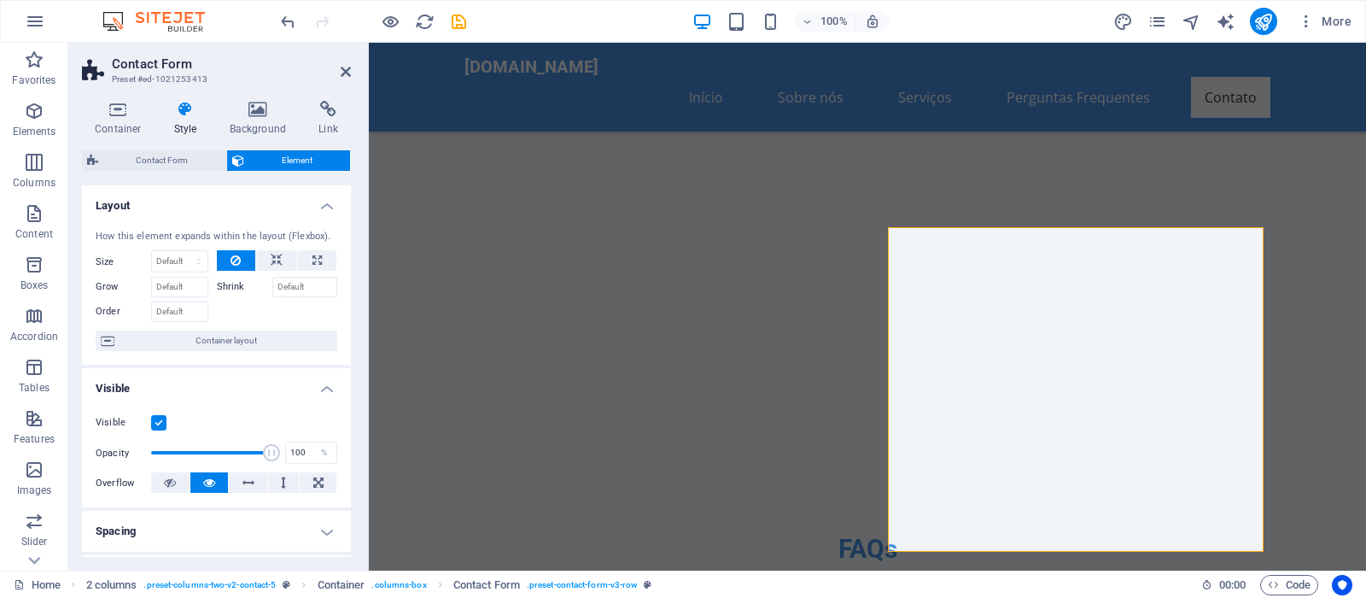
click at [187, 117] on icon at bounding box center [185, 109] width 49 height 17
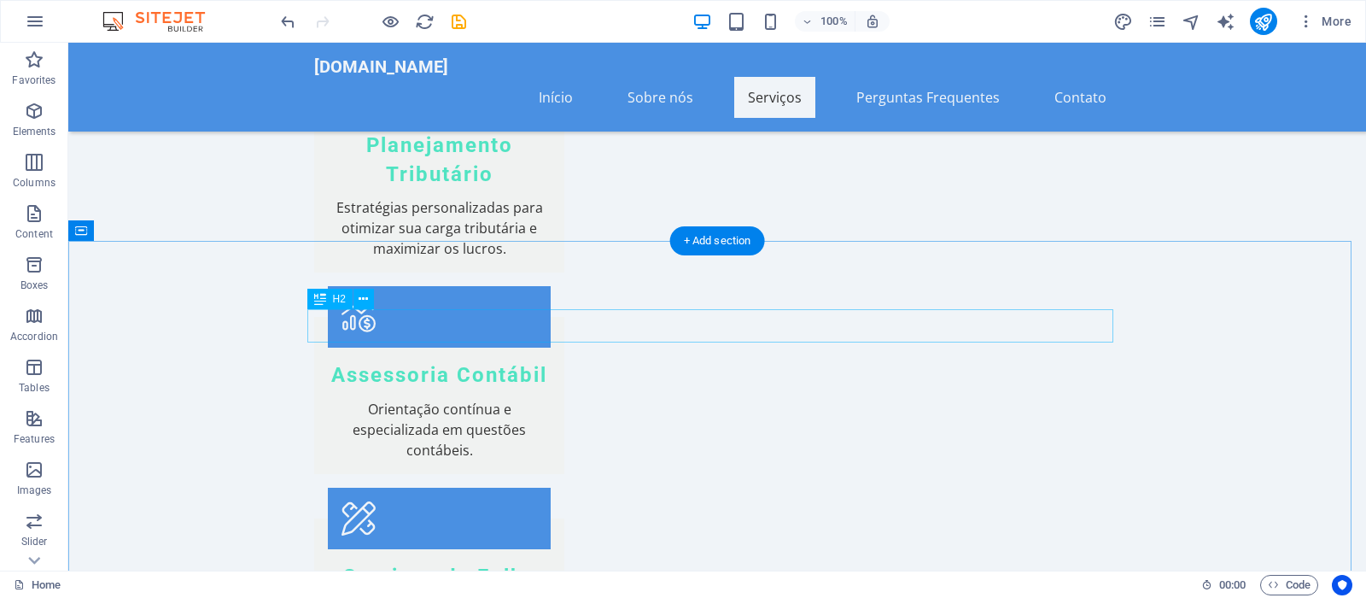
scroll to position [2869, 0]
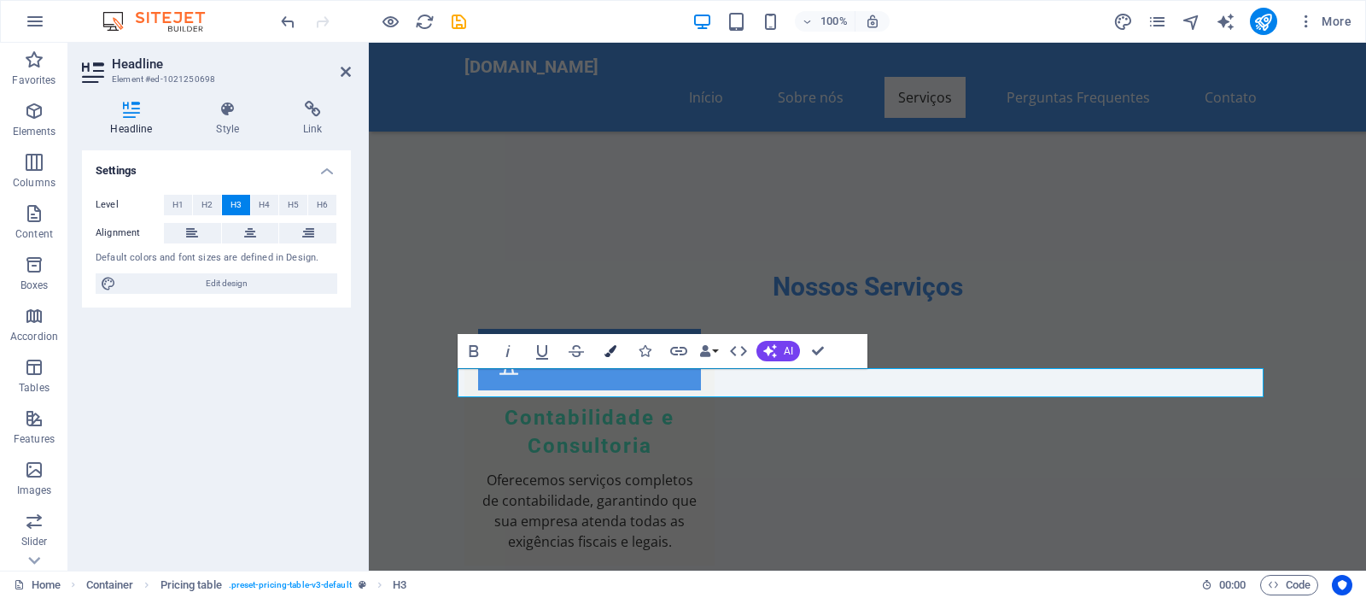
click at [620, 353] on button "Colors" at bounding box center [610, 351] width 32 height 34
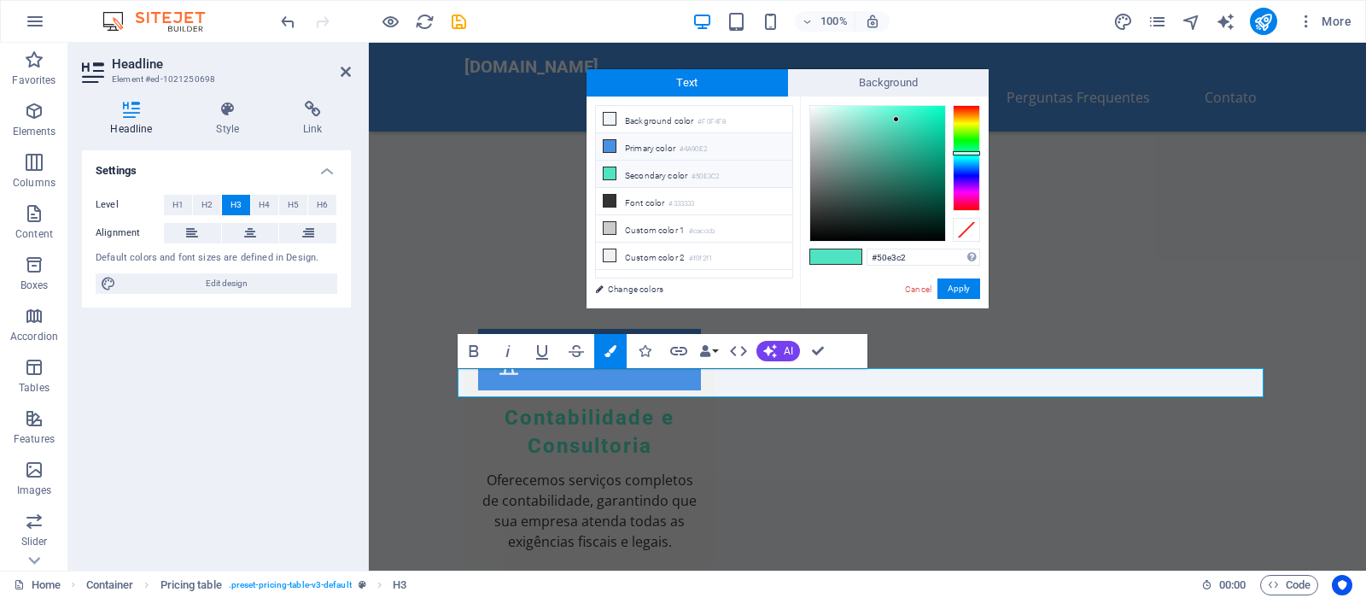
click at [635, 145] on li "Primary color #4A90E2" at bounding box center [694, 146] width 196 height 27
type input "#4a90e2"
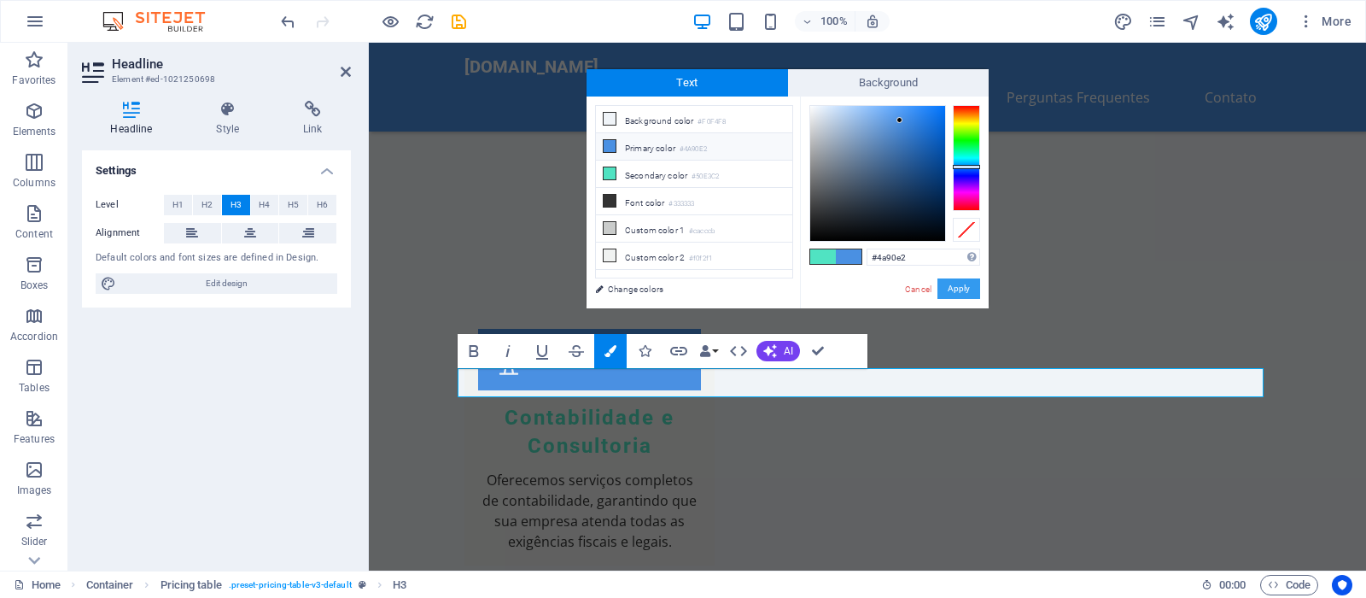
click at [965, 281] on button "Apply" at bounding box center [958, 288] width 43 height 20
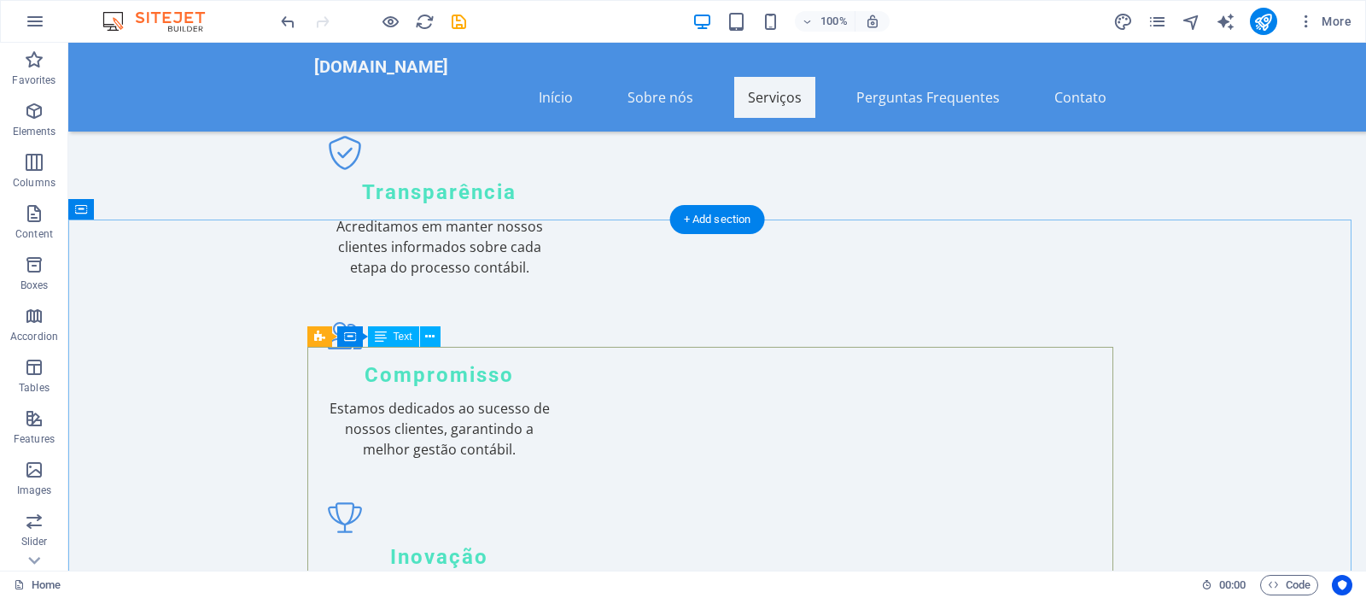
scroll to position [2086, 0]
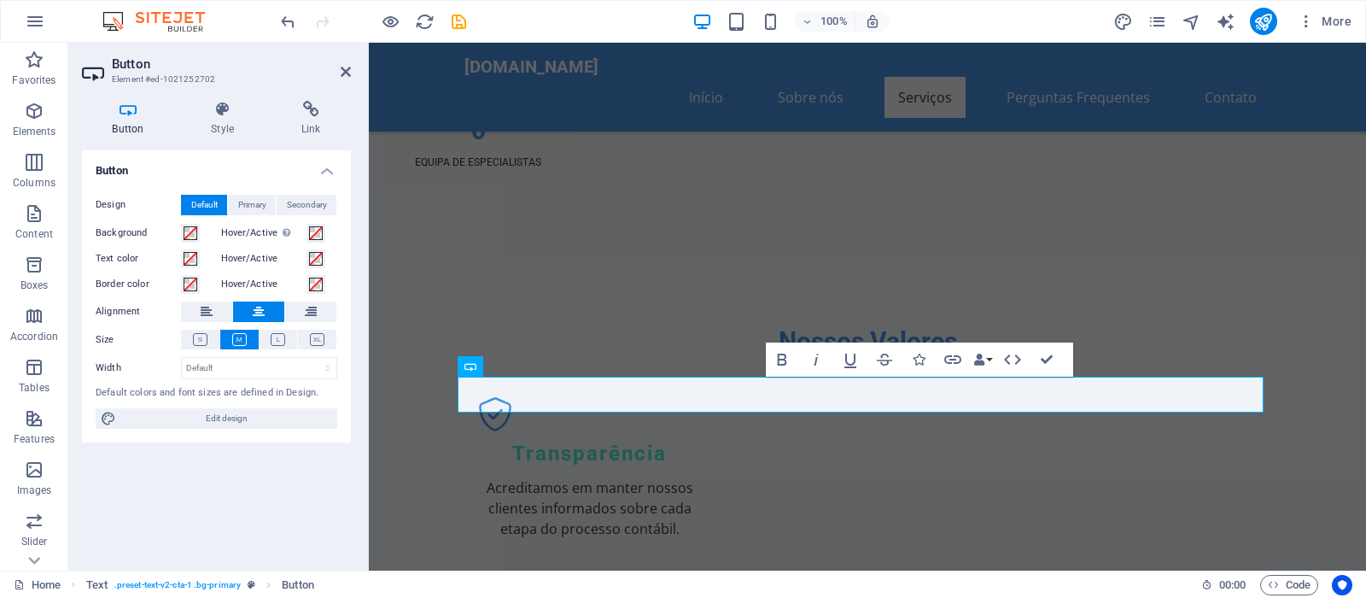
click at [236, 283] on label "Hover/Active" at bounding box center [263, 284] width 85 height 20
click at [306, 283] on button "Hover/Active" at bounding box center [315, 284] width 19 height 19
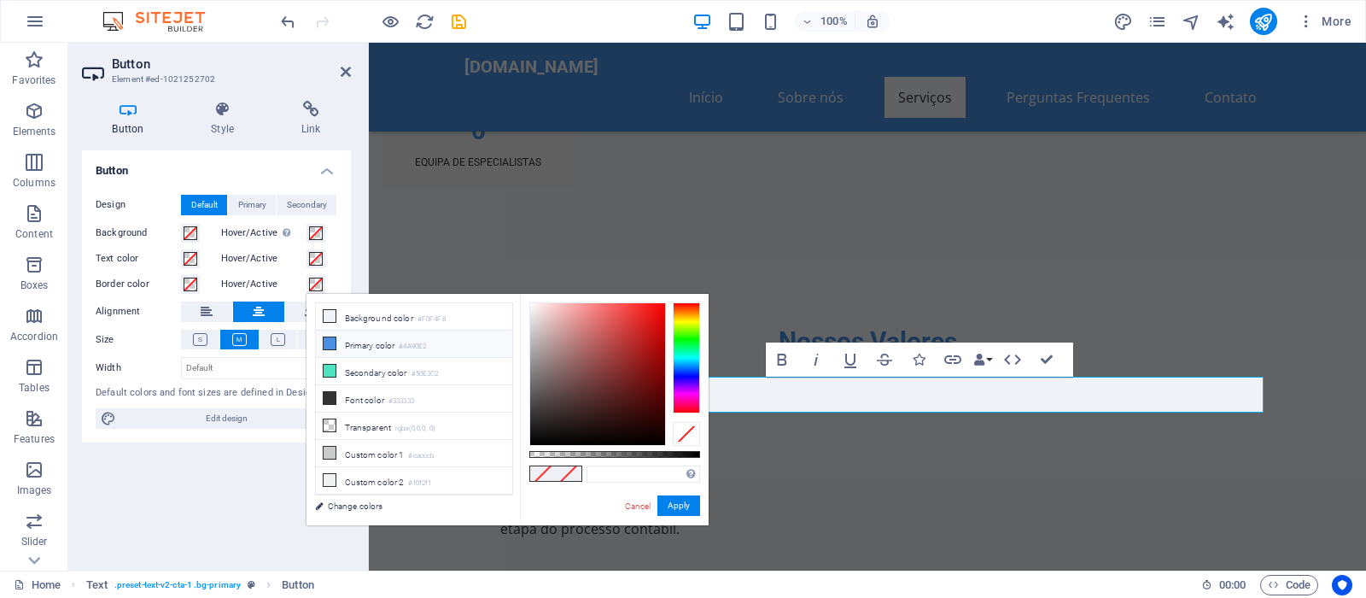
click at [333, 341] on icon at bounding box center [330, 343] width 12 height 12
type input "#4a90e2"
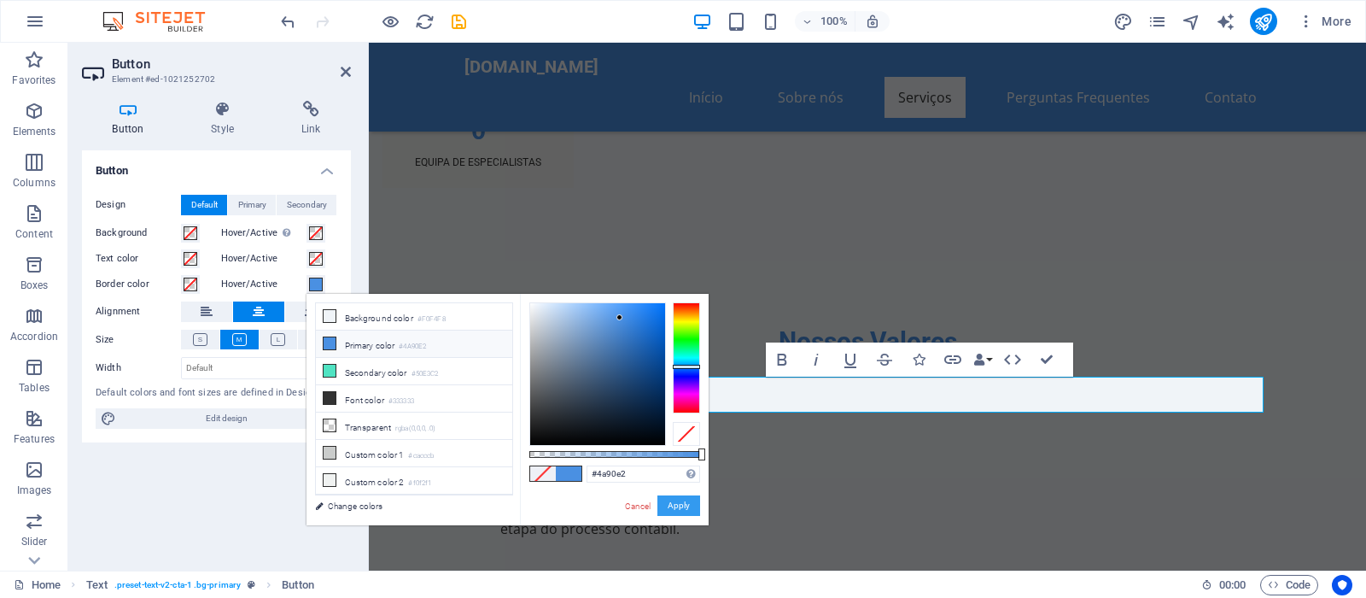
click at [677, 500] on button "Apply" at bounding box center [678, 505] width 43 height 20
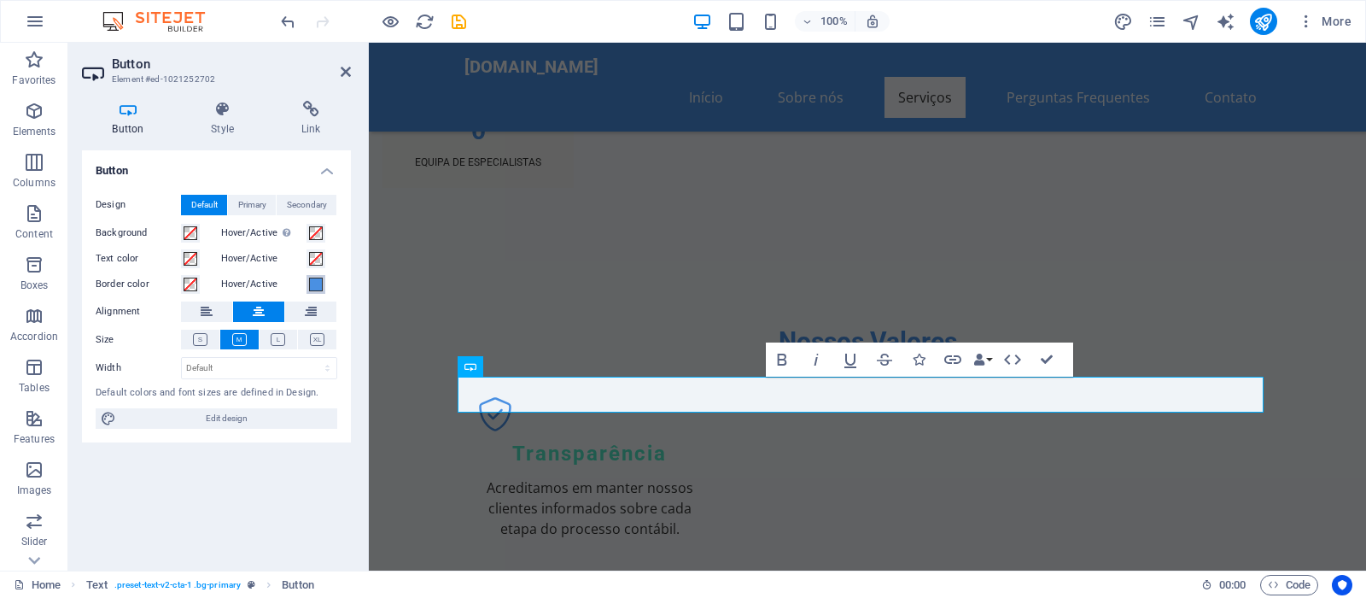
click at [314, 288] on span at bounding box center [316, 284] width 14 height 14
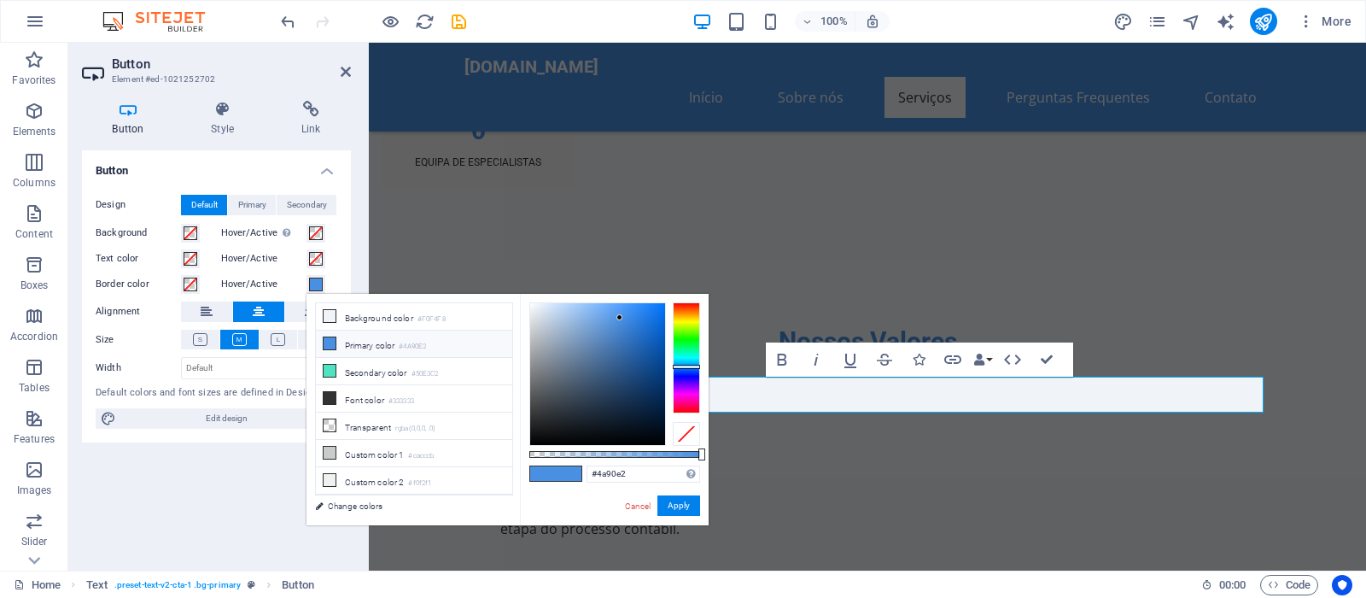
click at [677, 429] on div at bounding box center [686, 434] width 27 height 24
click at [688, 500] on button "Apply" at bounding box center [678, 505] width 43 height 20
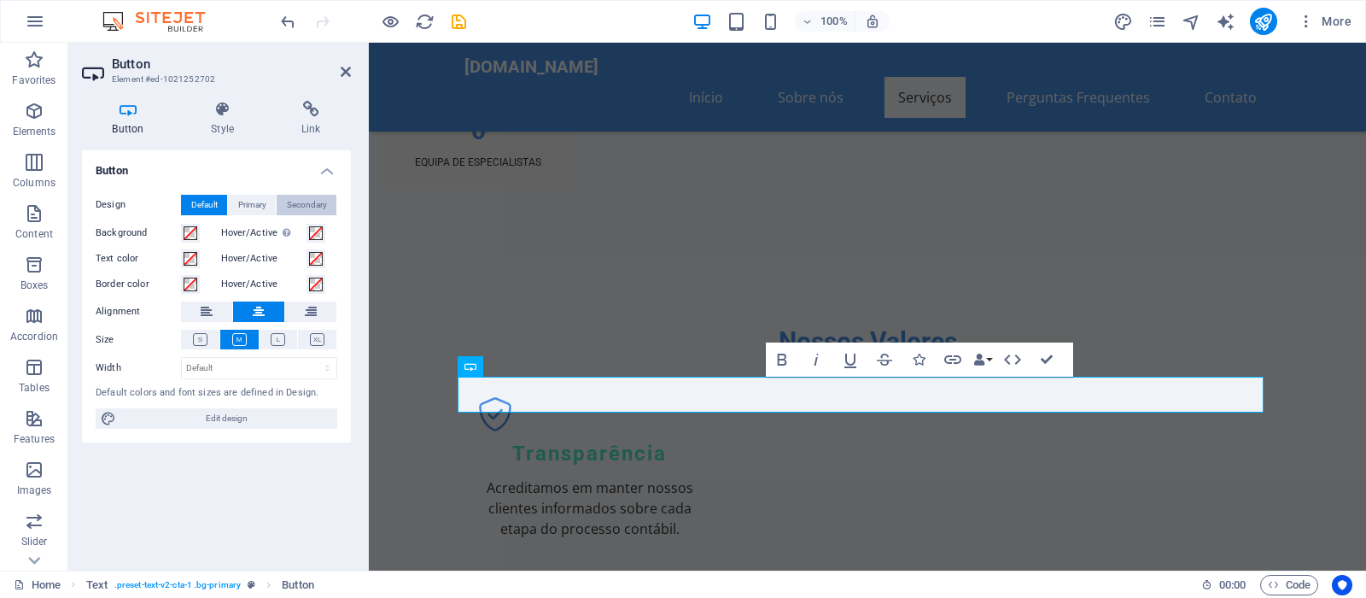
click at [331, 203] on button "Secondary" at bounding box center [307, 205] width 60 height 20
click at [251, 202] on span "Primary" at bounding box center [252, 205] width 28 height 20
click at [294, 199] on span "Secondary" at bounding box center [307, 205] width 40 height 20
click at [356, 70] on aside "Button Element #ed-1021252702 Button Style Link Button Design Default Primary S…" at bounding box center [218, 307] width 301 height 528
click at [348, 69] on icon at bounding box center [346, 72] width 10 height 14
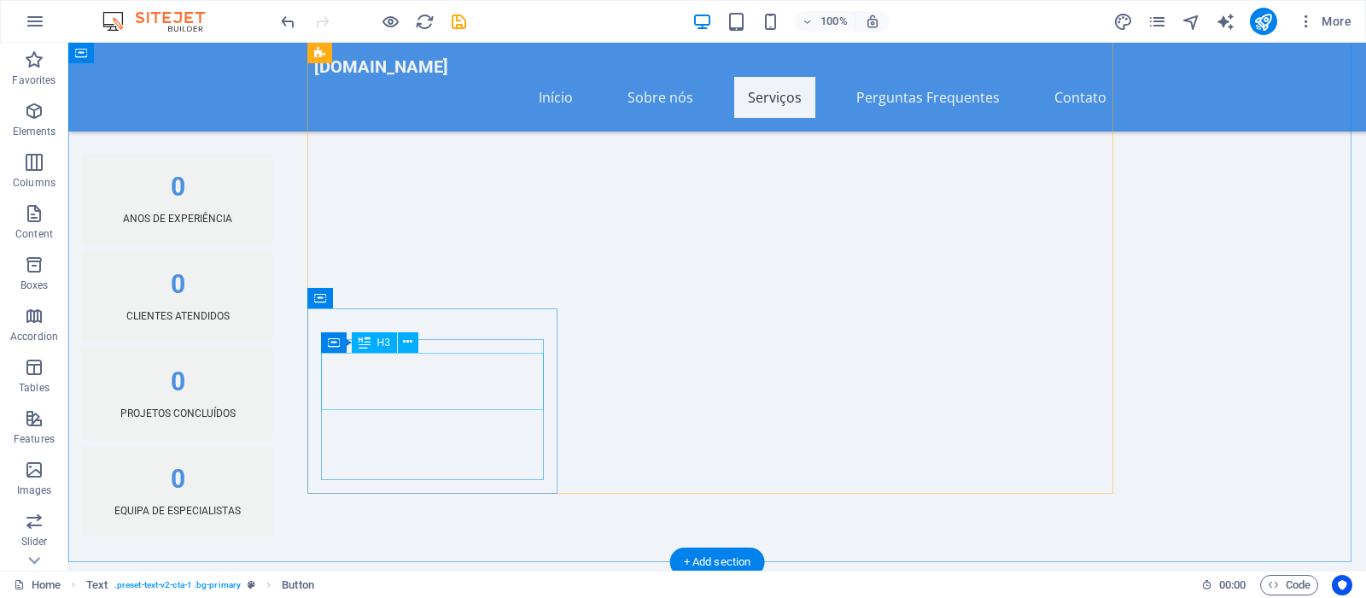
scroll to position [1650, 0]
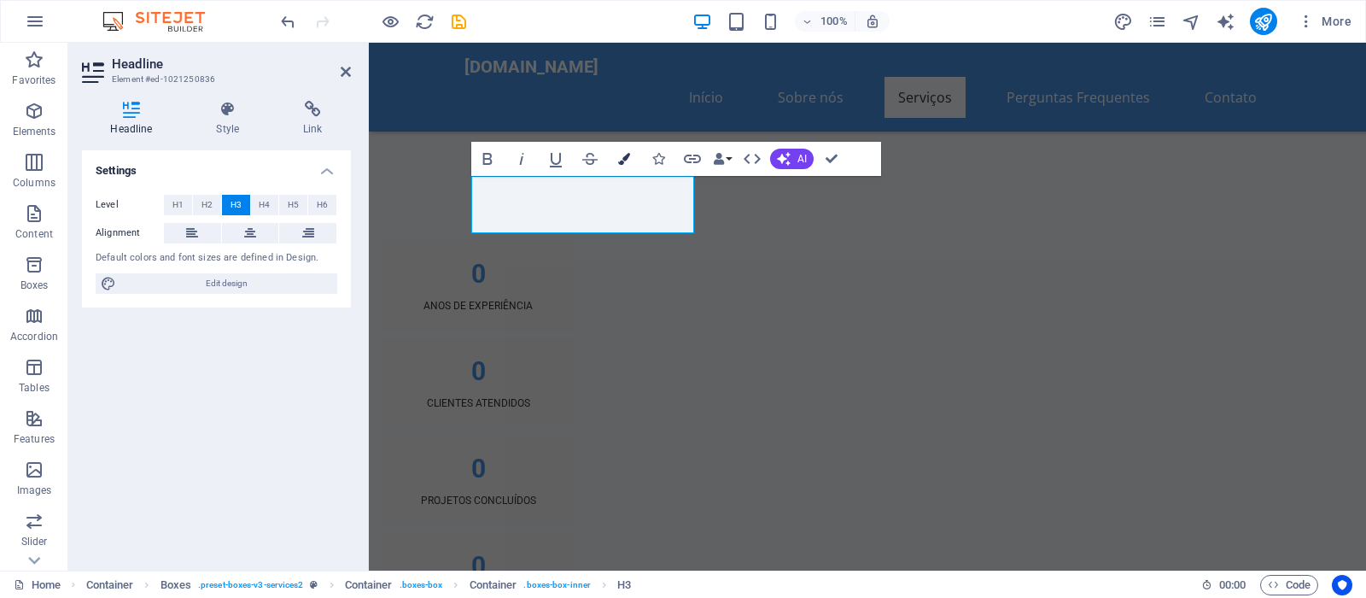
click at [621, 165] on button "Colors" at bounding box center [624, 159] width 32 height 34
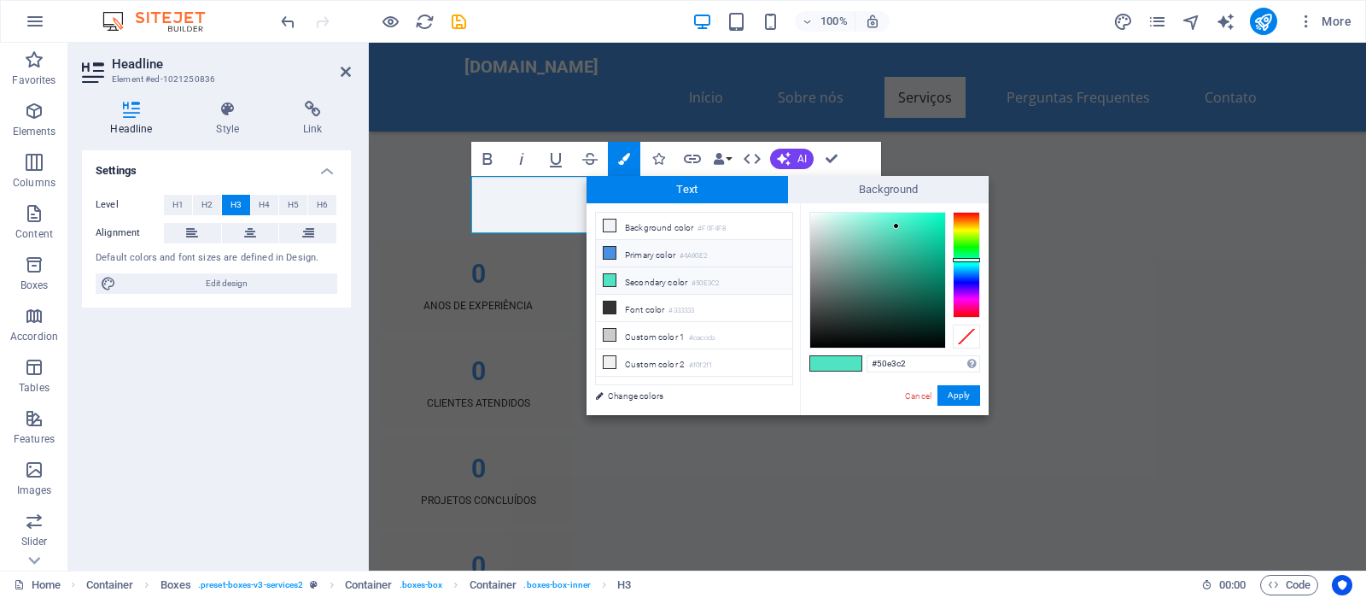
click at [624, 254] on li "Primary color #4A90E2" at bounding box center [694, 253] width 196 height 27
type input "#4a90e2"
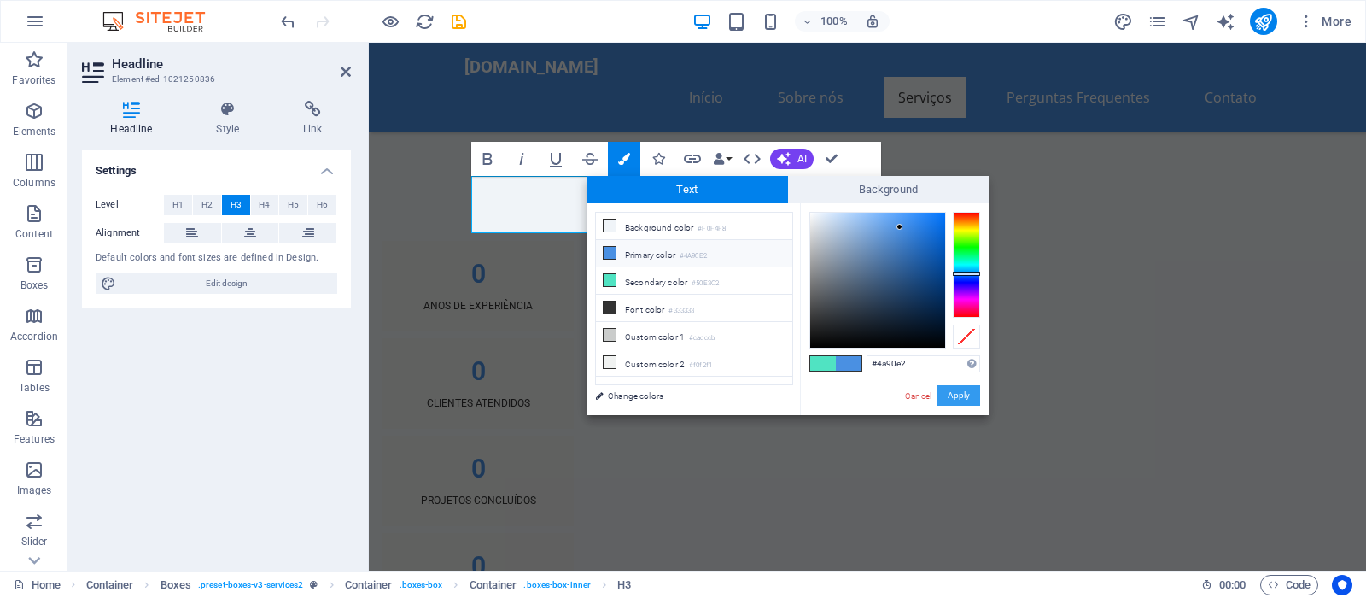
click at [958, 396] on button "Apply" at bounding box center [958, 395] width 43 height 20
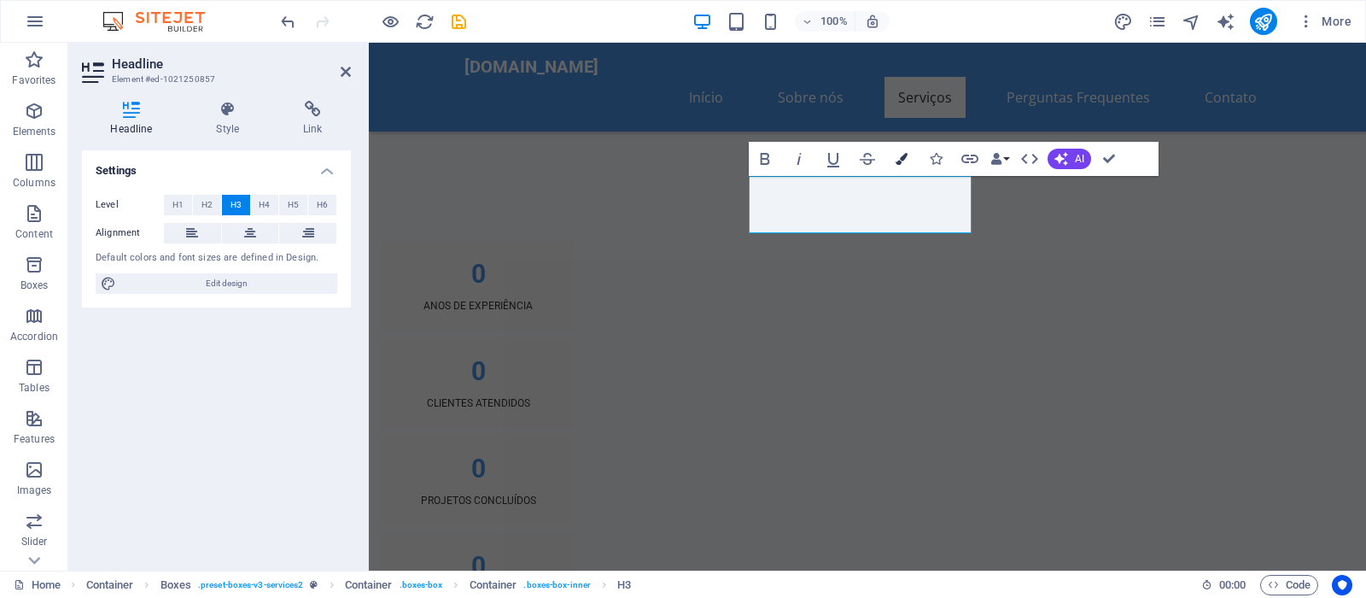
click at [893, 164] on button "Colors" at bounding box center [901, 159] width 32 height 34
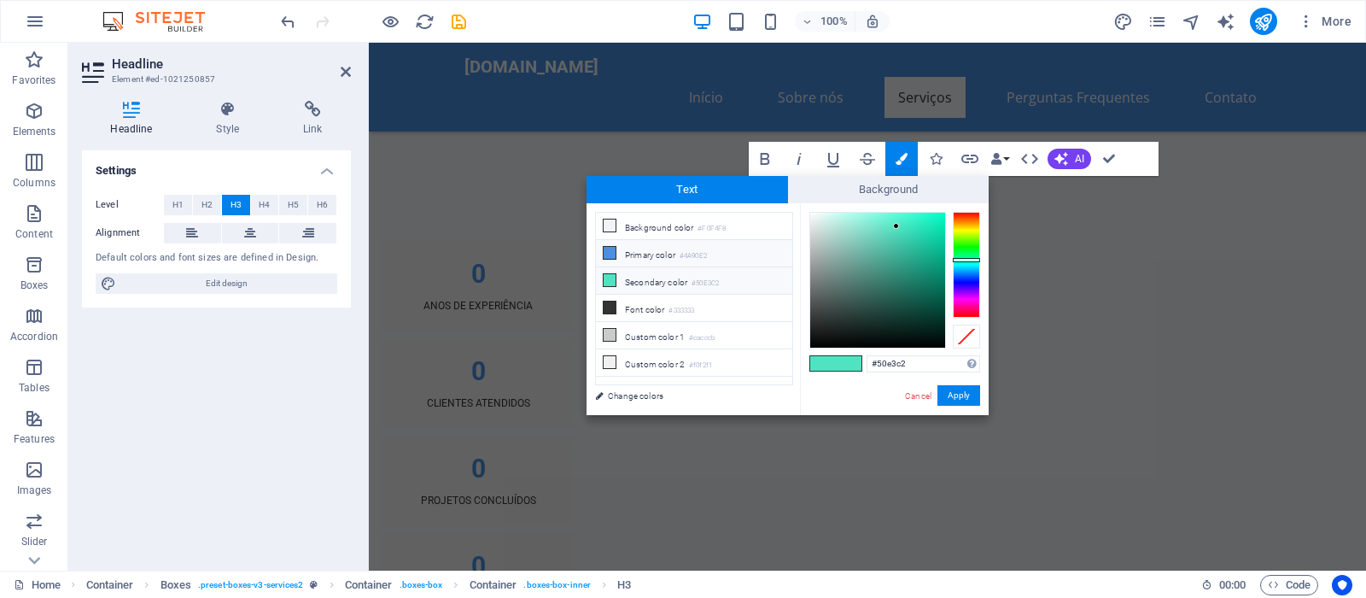
click at [653, 255] on li "Primary color #4A90E2" at bounding box center [694, 253] width 196 height 27
type input "#4a90e2"
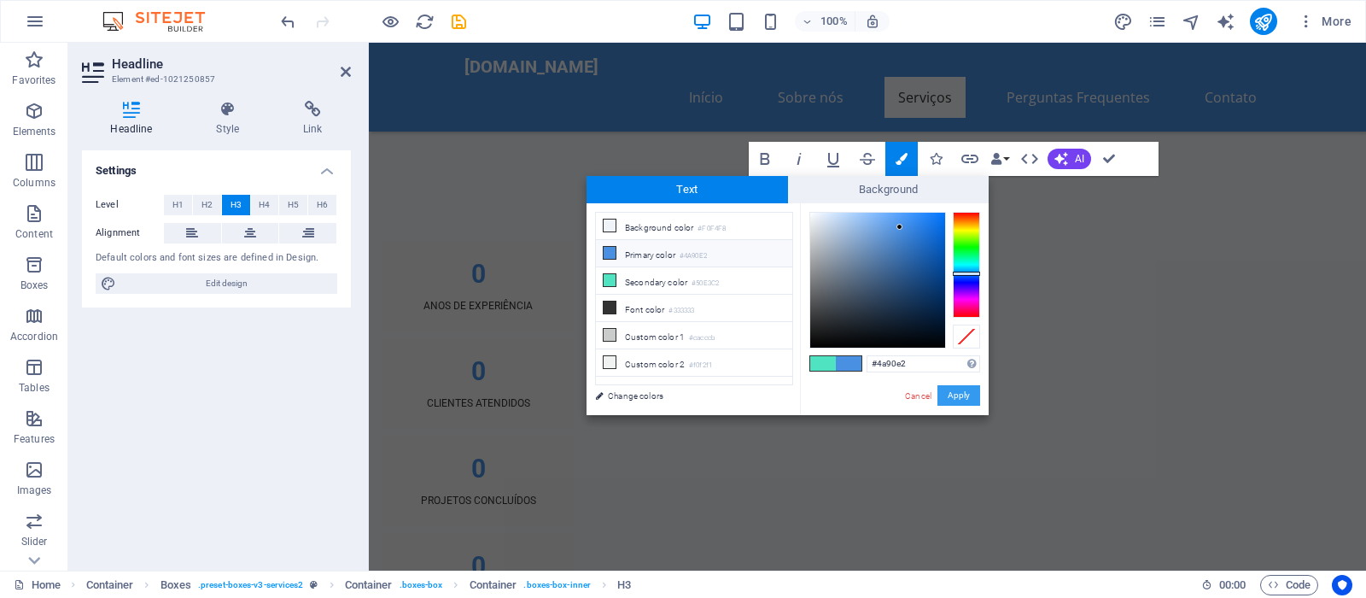
click at [951, 388] on button "Apply" at bounding box center [958, 395] width 43 height 20
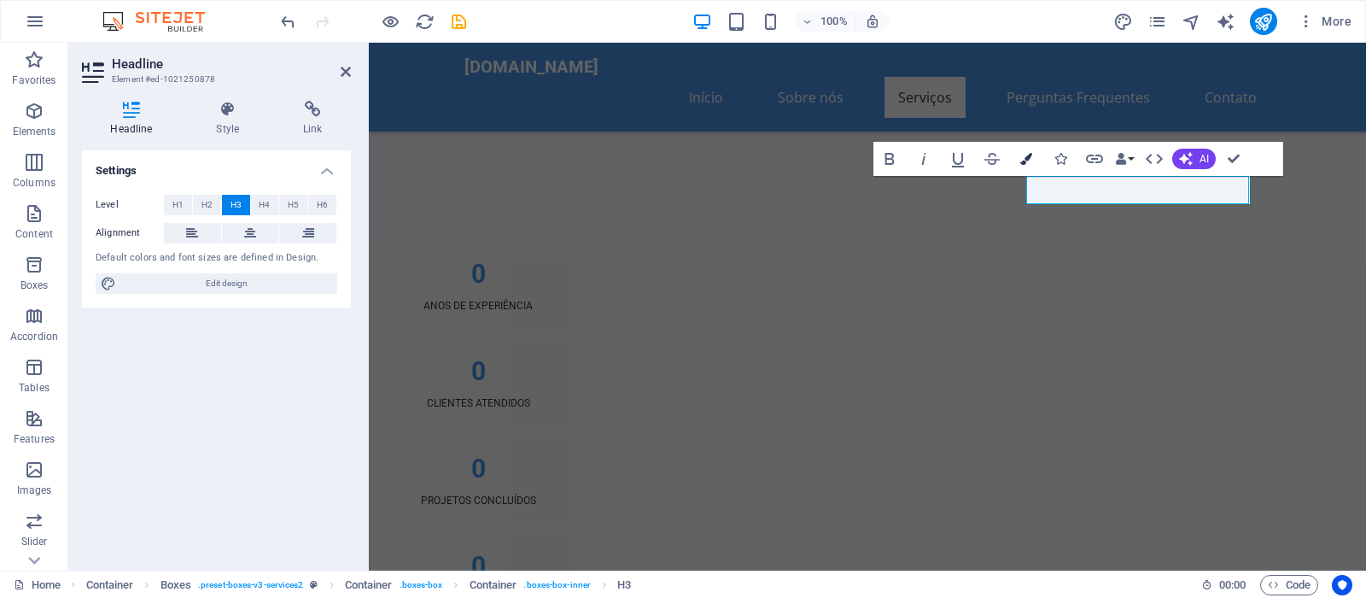
click at [1019, 160] on button "Colors" at bounding box center [1026, 159] width 32 height 34
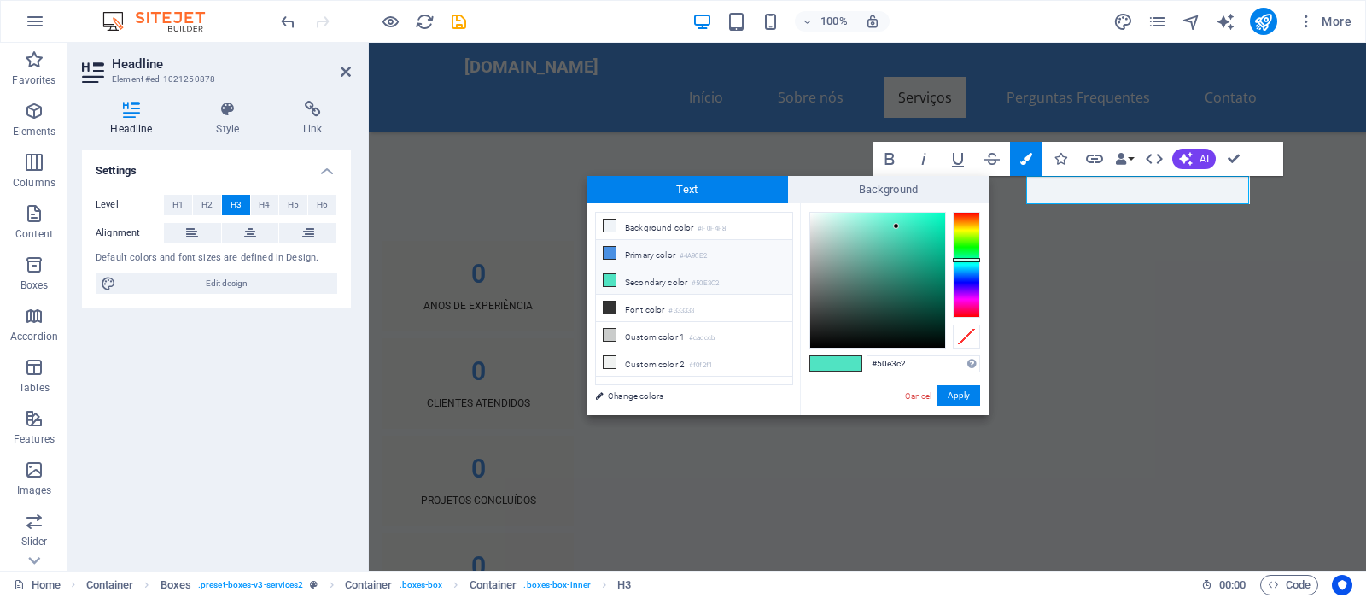
click at [663, 255] on li "Primary color #4A90E2" at bounding box center [694, 253] width 196 height 27
type input "#4a90e2"
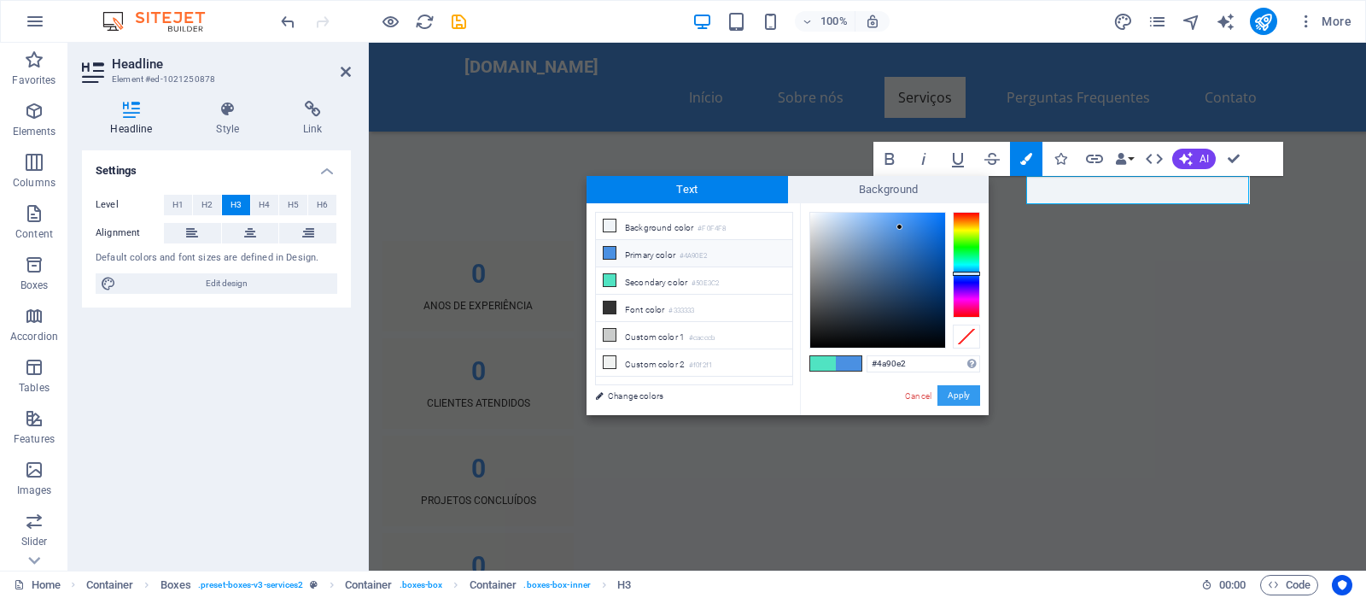
click at [962, 390] on button "Apply" at bounding box center [958, 395] width 43 height 20
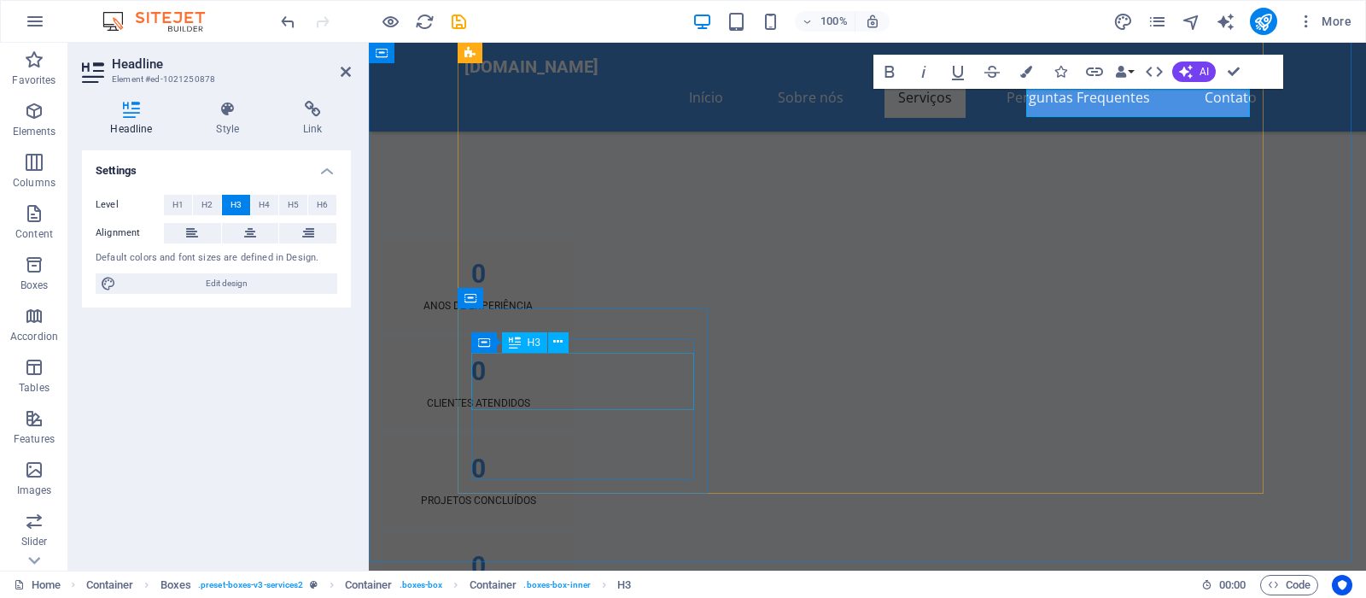
scroll to position [1737, 0]
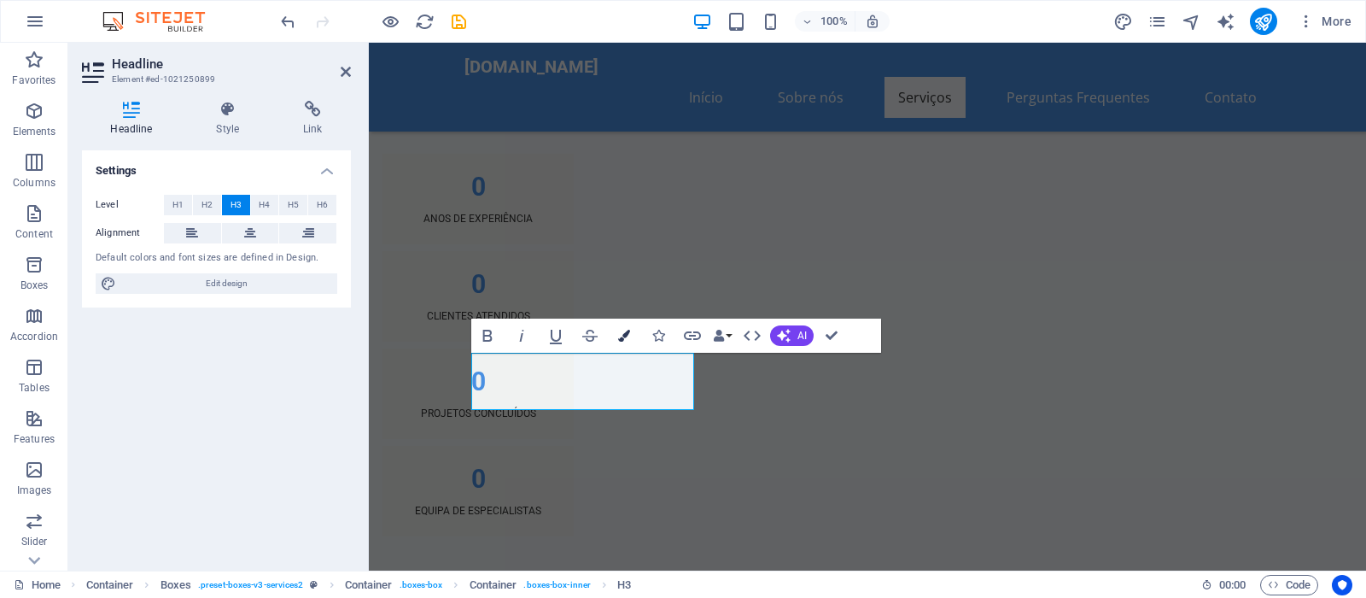
click at [616, 320] on button "Colors" at bounding box center [624, 335] width 32 height 34
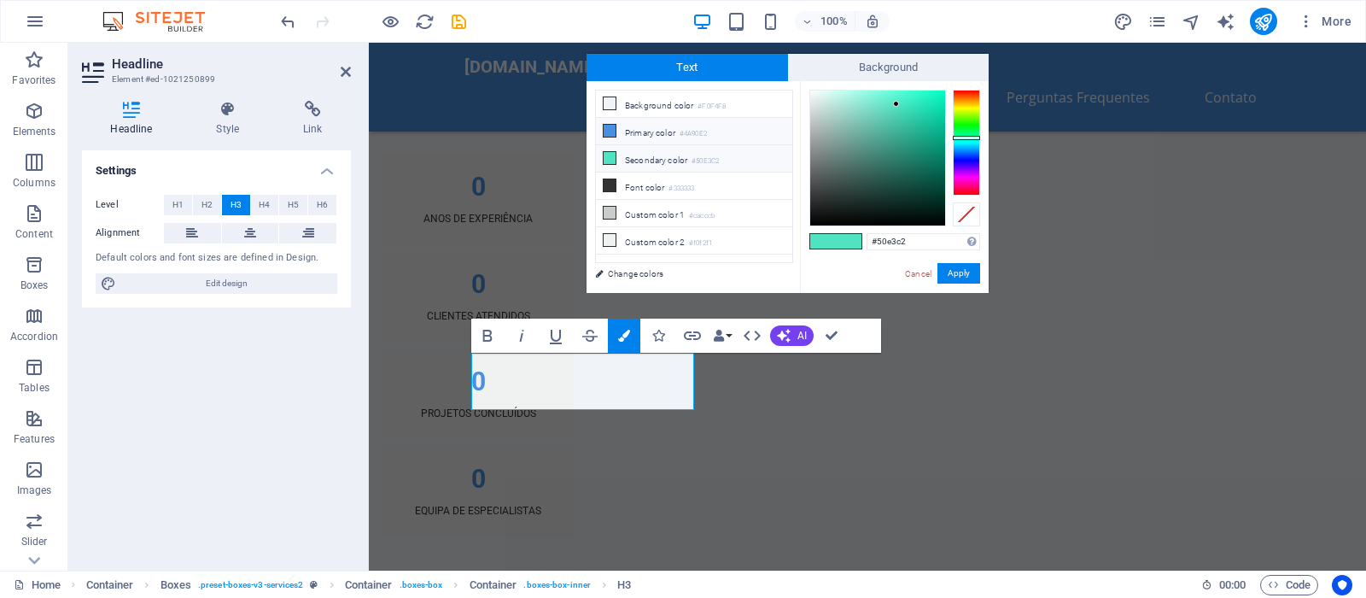
click at [655, 139] on li "Primary color #4A90E2" at bounding box center [694, 131] width 196 height 27
type input "#4a90e2"
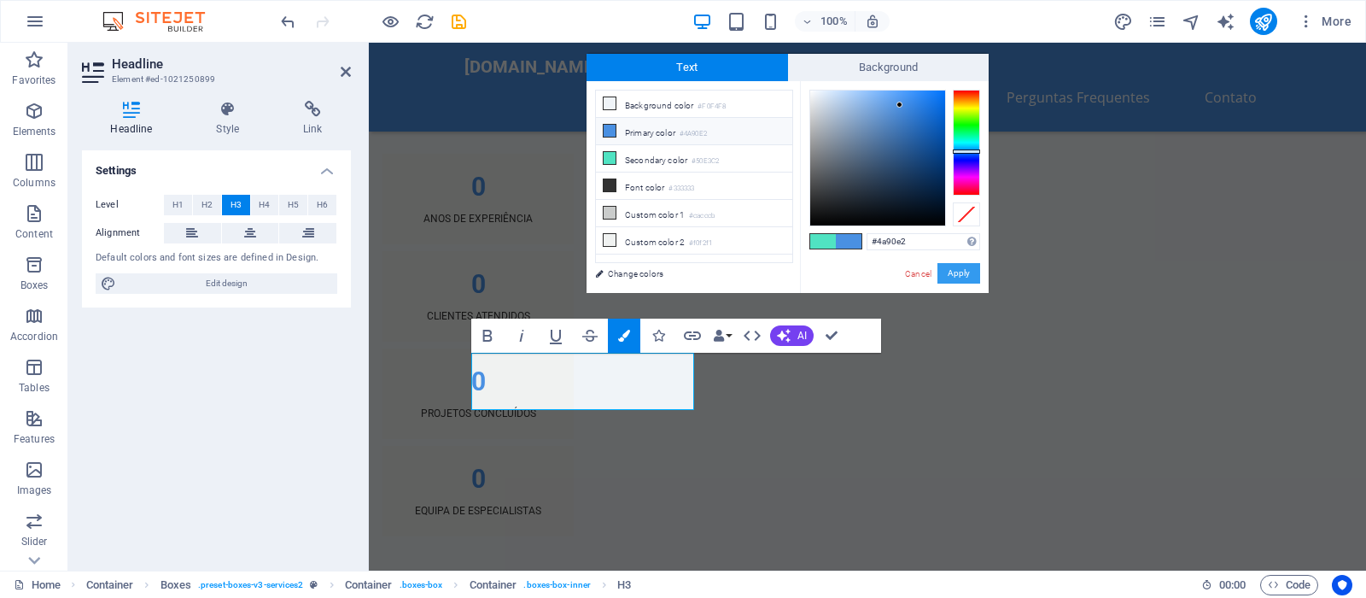
click at [966, 266] on button "Apply" at bounding box center [958, 273] width 43 height 20
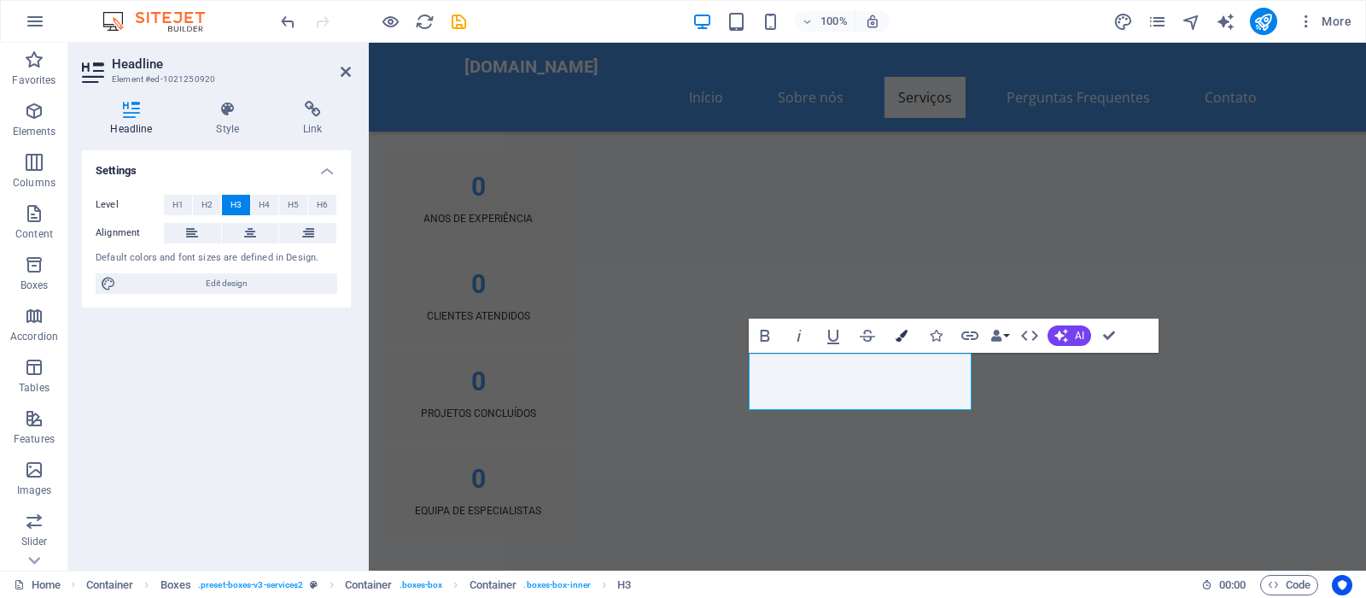
click at [896, 334] on icon "button" at bounding box center [902, 336] width 12 height 12
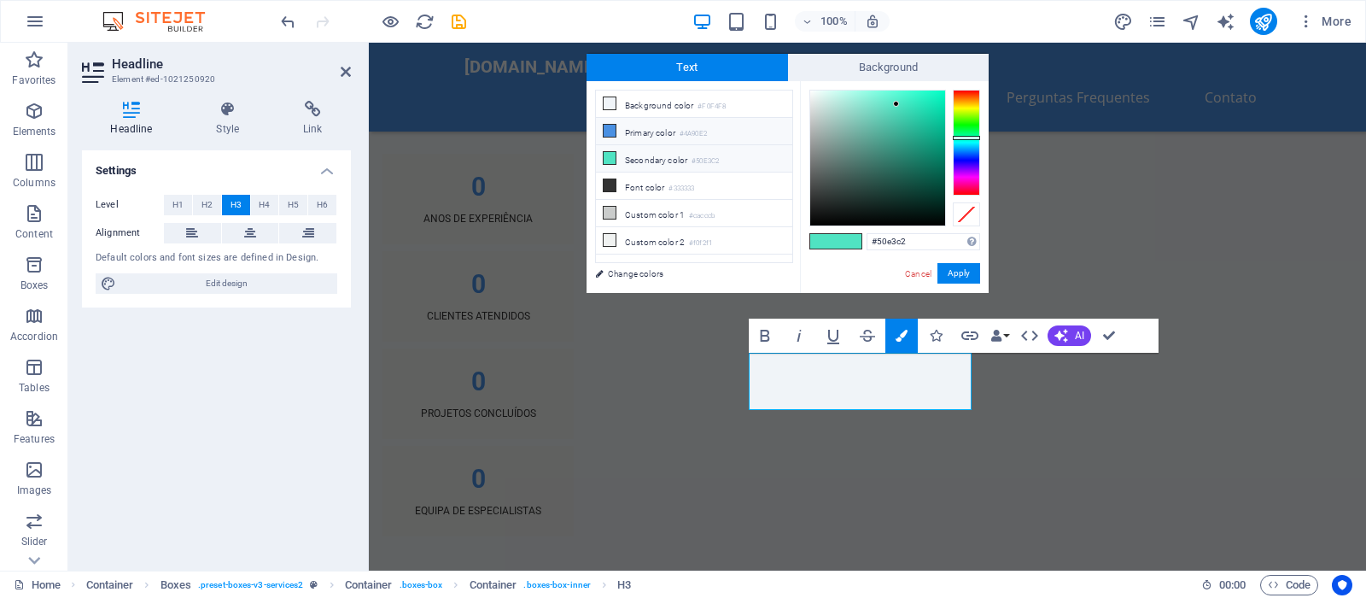
click at [685, 130] on li "Primary color #4A90E2" at bounding box center [694, 131] width 196 height 27
type input "#4a90e2"
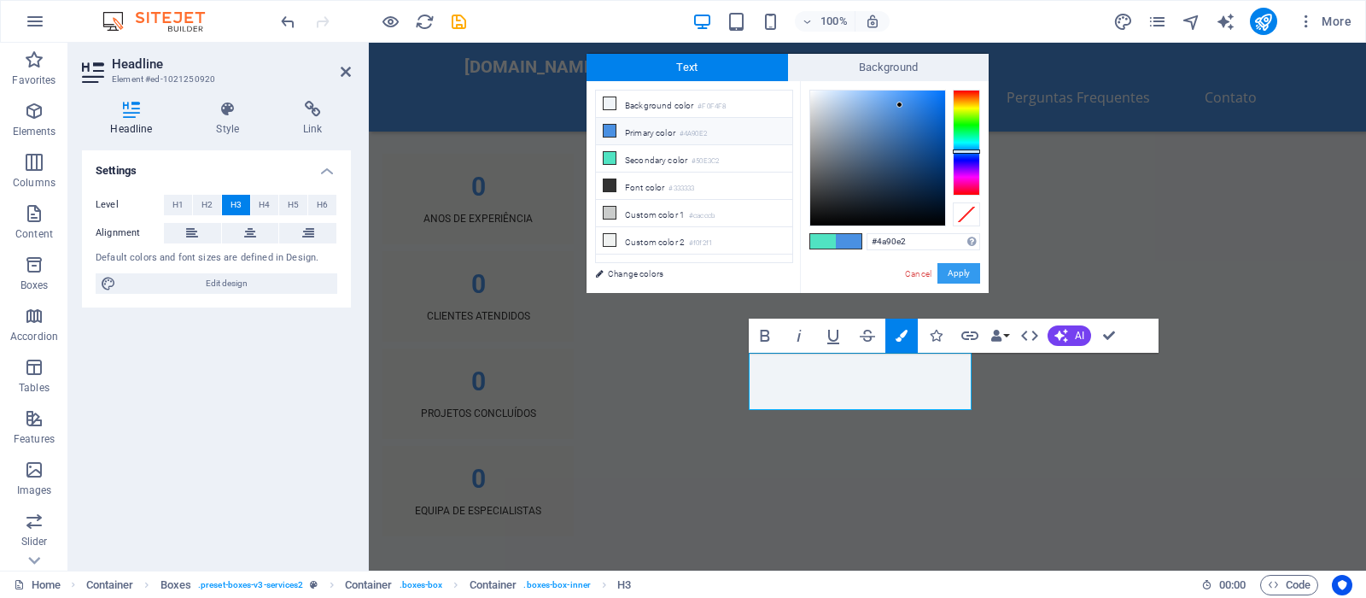
click at [968, 265] on button "Apply" at bounding box center [958, 273] width 43 height 20
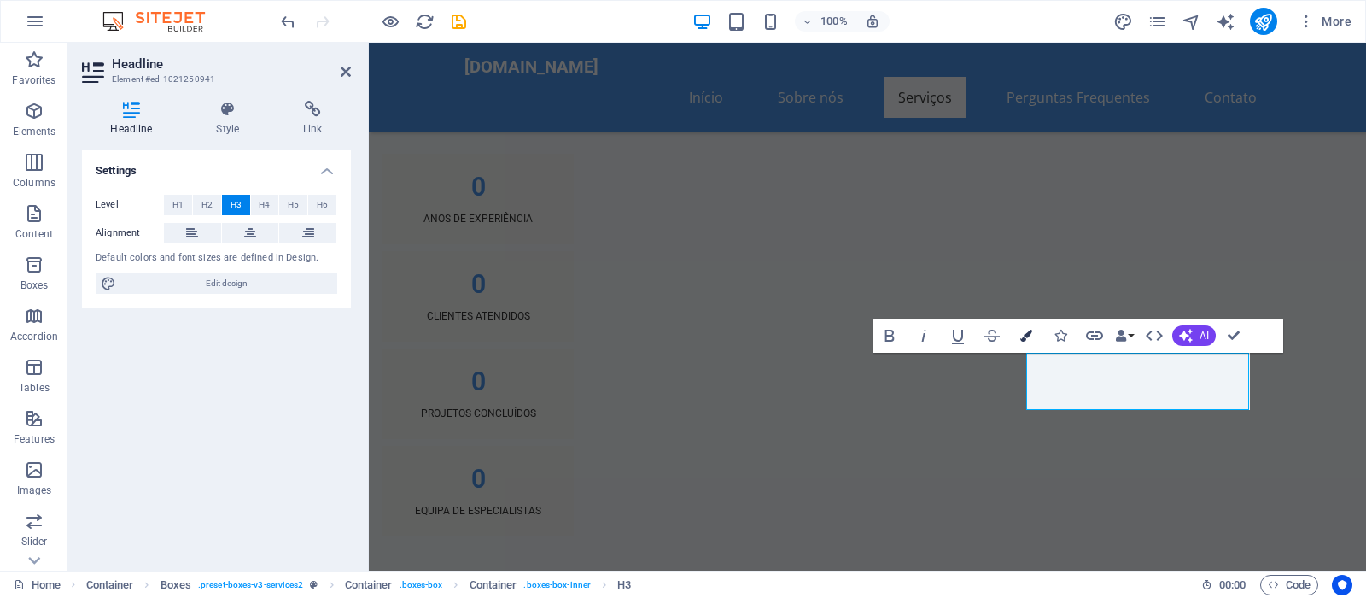
click at [1026, 338] on icon "button" at bounding box center [1026, 336] width 12 height 12
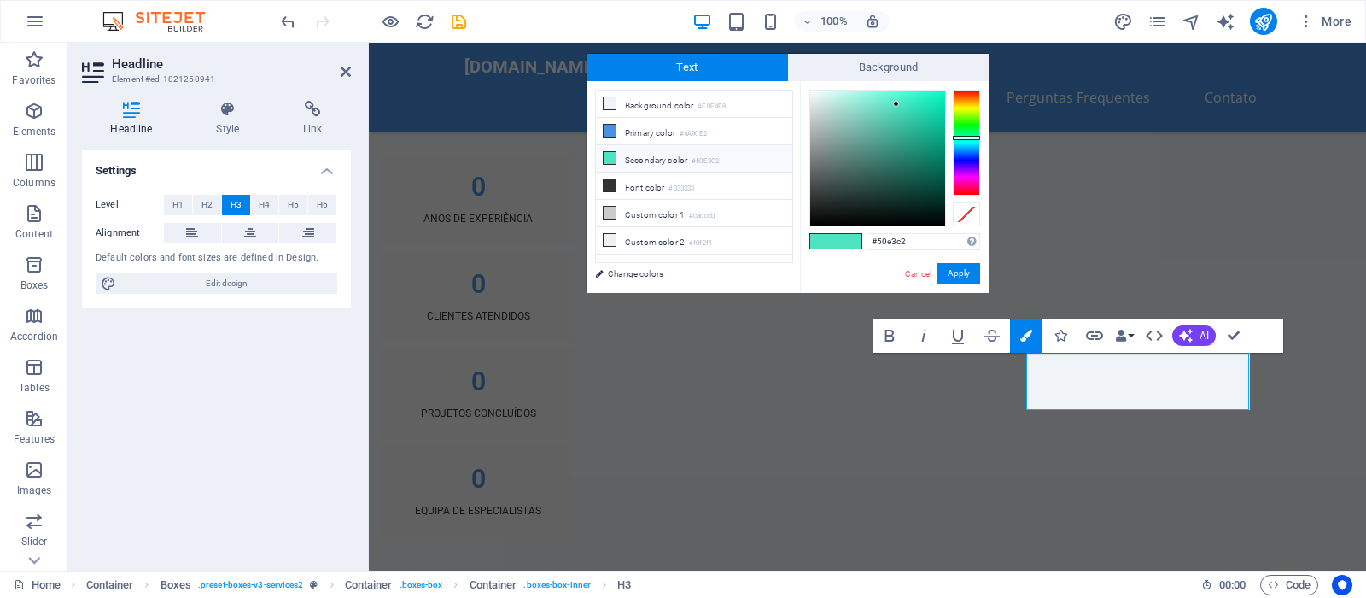
click at [663, 159] on li "Secondary color #50E3C2" at bounding box center [694, 158] width 196 height 27
click at [664, 131] on li "Primary color #4A90E2" at bounding box center [694, 131] width 196 height 27
type input "#4a90e2"
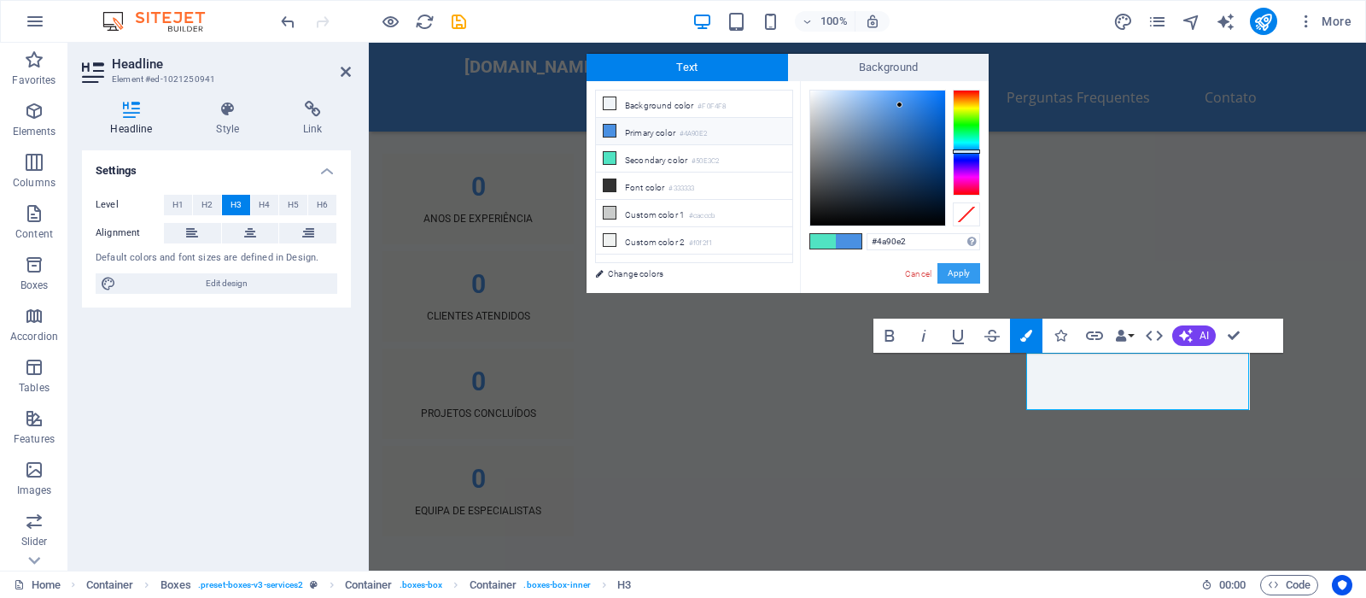
click at [966, 266] on button "Apply" at bounding box center [958, 273] width 43 height 20
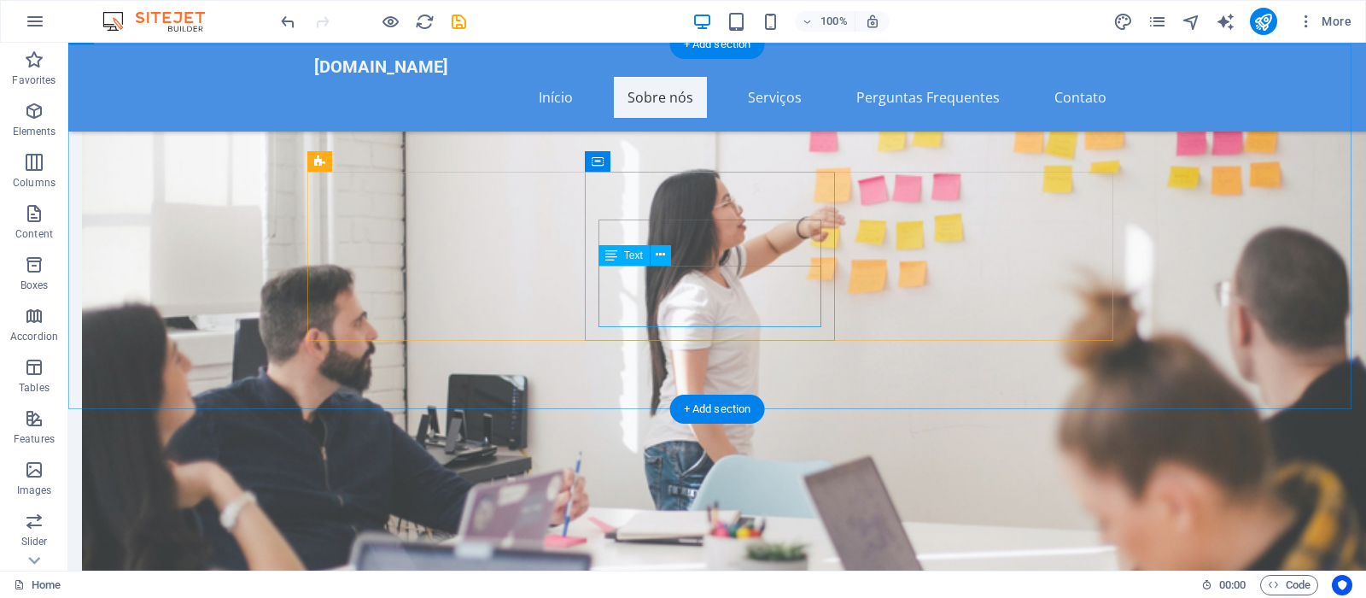
scroll to position [1215, 0]
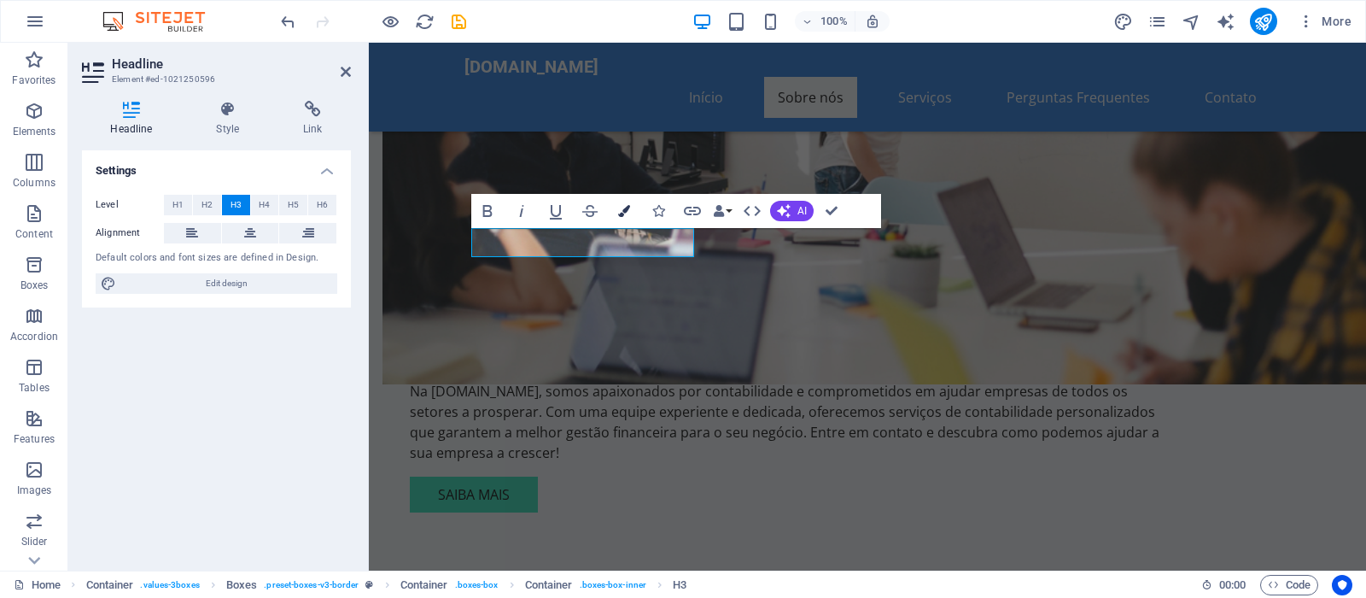
click at [622, 201] on button "Colors" at bounding box center [624, 211] width 32 height 34
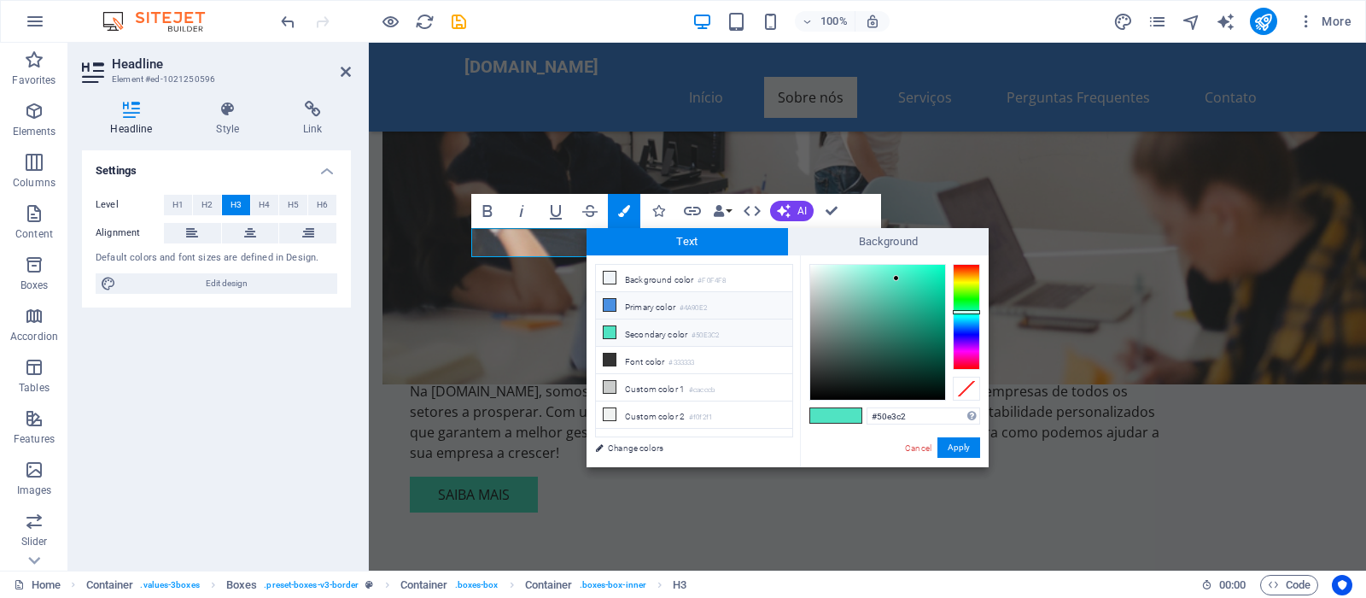
click at [632, 307] on li "Primary color #4A90E2" at bounding box center [694, 305] width 196 height 27
type input "#4a90e2"
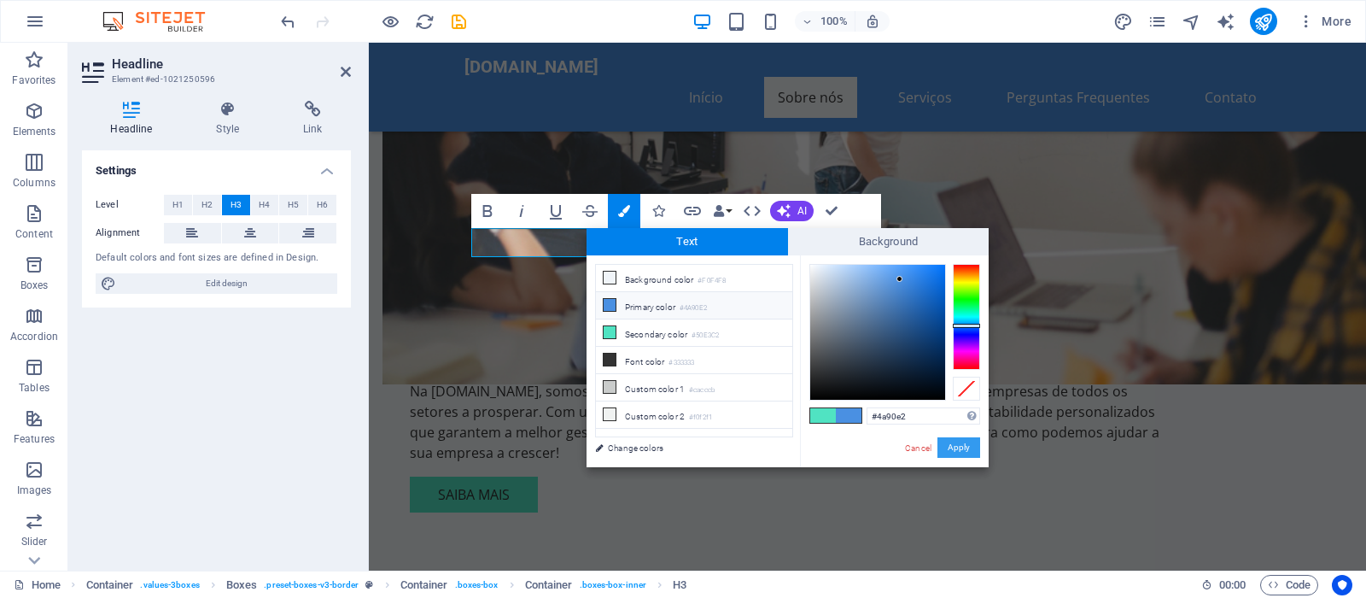
click at [977, 451] on button "Apply" at bounding box center [958, 447] width 43 height 20
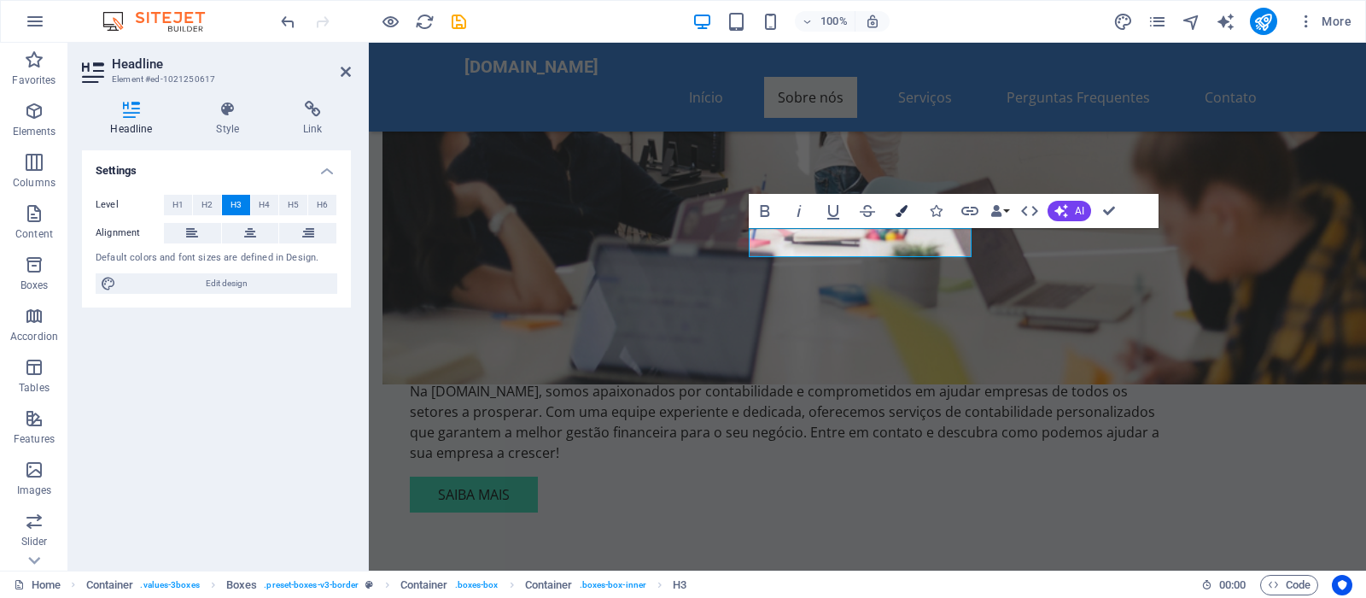
click at [900, 216] on icon "button" at bounding box center [902, 211] width 12 height 12
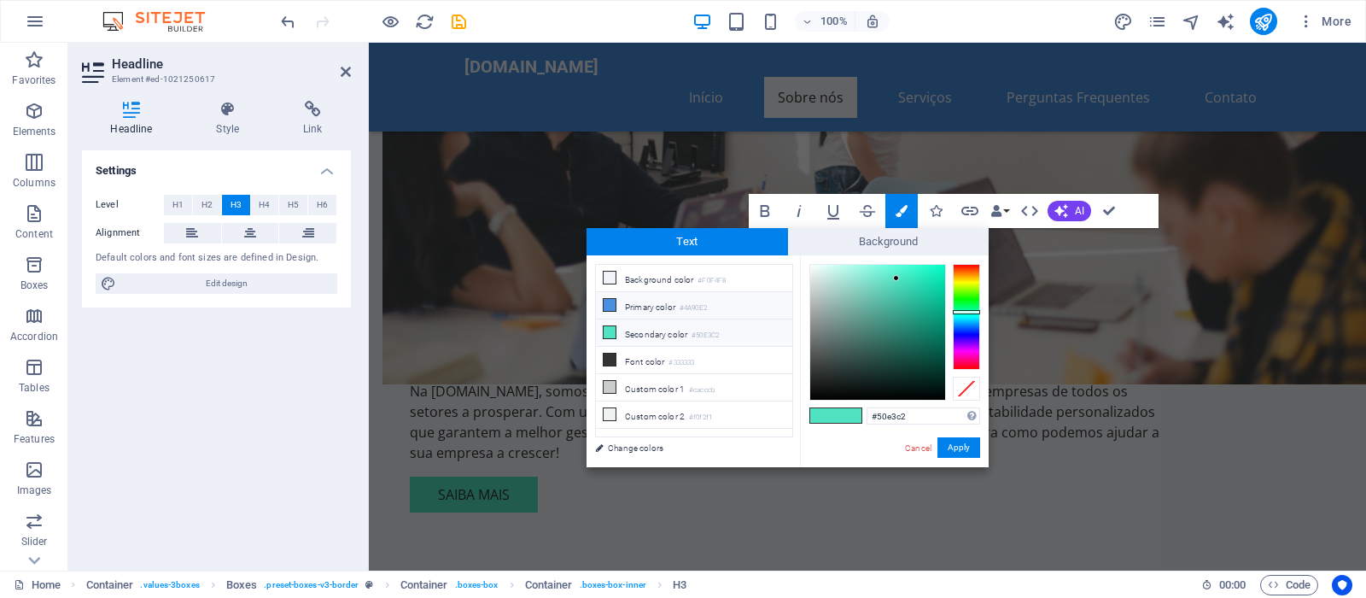
click at [671, 304] on li "Primary color #4A90E2" at bounding box center [694, 305] width 196 height 27
type input "#4a90e2"
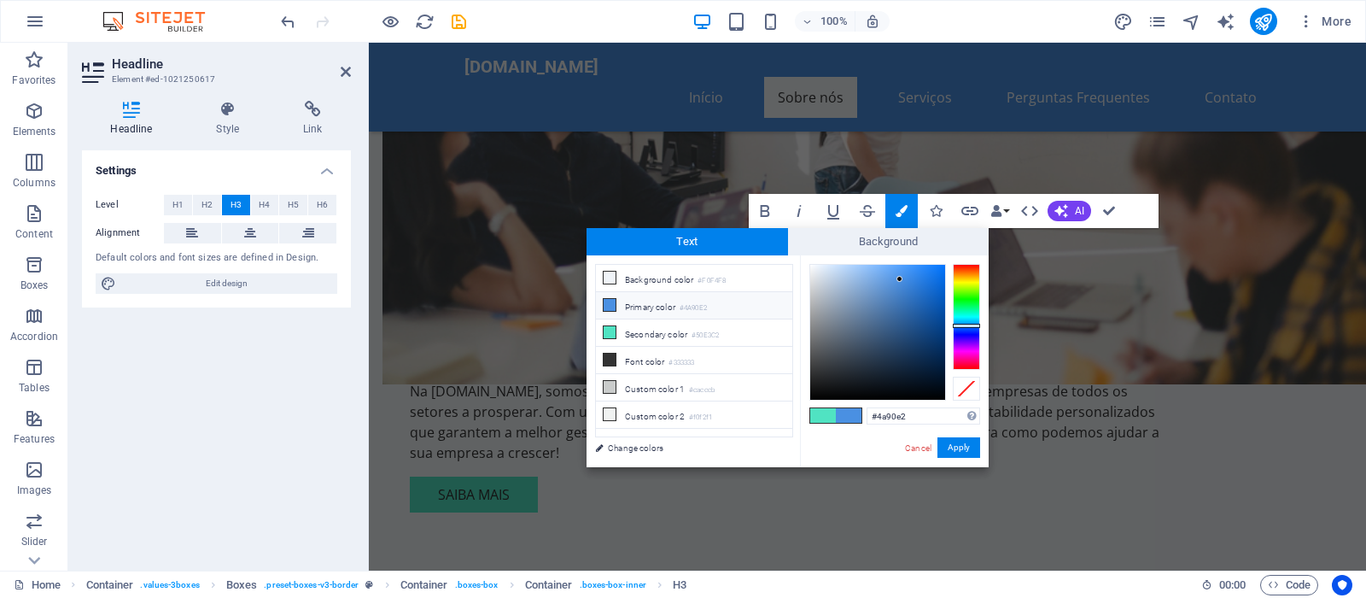
click at [937, 443] on div "Cancel Apply" at bounding box center [941, 447] width 77 height 21
click at [954, 452] on button "Apply" at bounding box center [958, 447] width 43 height 20
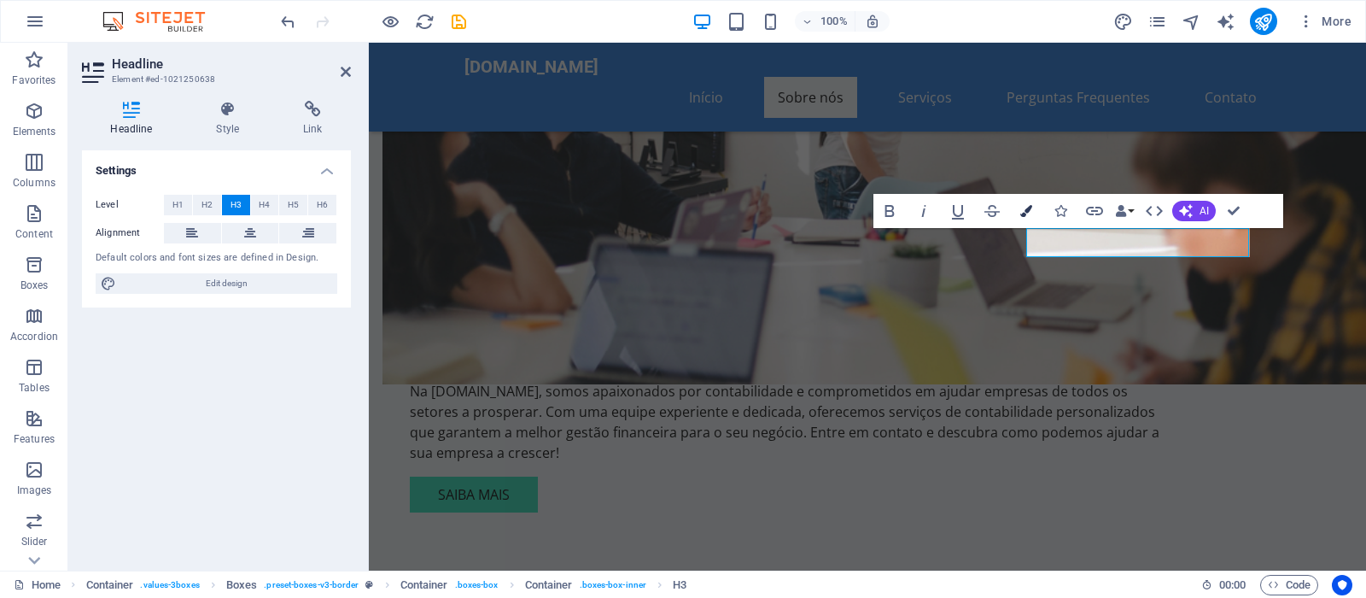
click at [1024, 210] on icon "button" at bounding box center [1026, 211] width 12 height 12
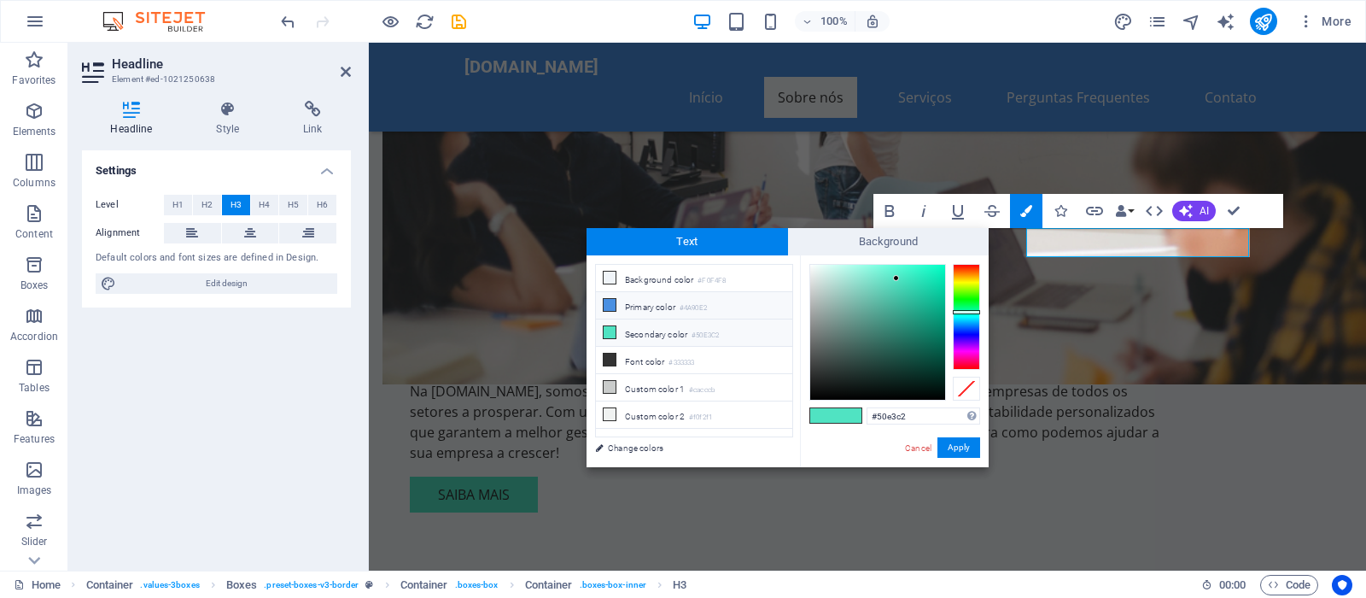
click at [657, 312] on li "Primary color #4A90E2" at bounding box center [694, 305] width 196 height 27
type input "#4a90e2"
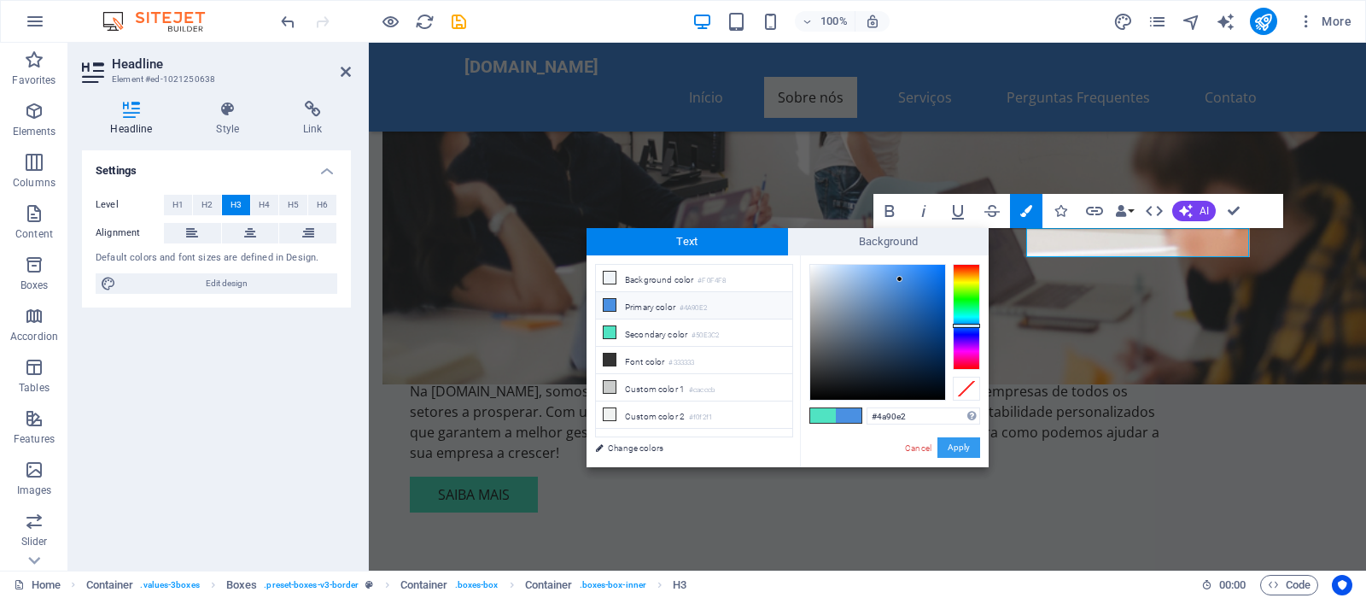
click at [968, 437] on button "Apply" at bounding box center [958, 447] width 43 height 20
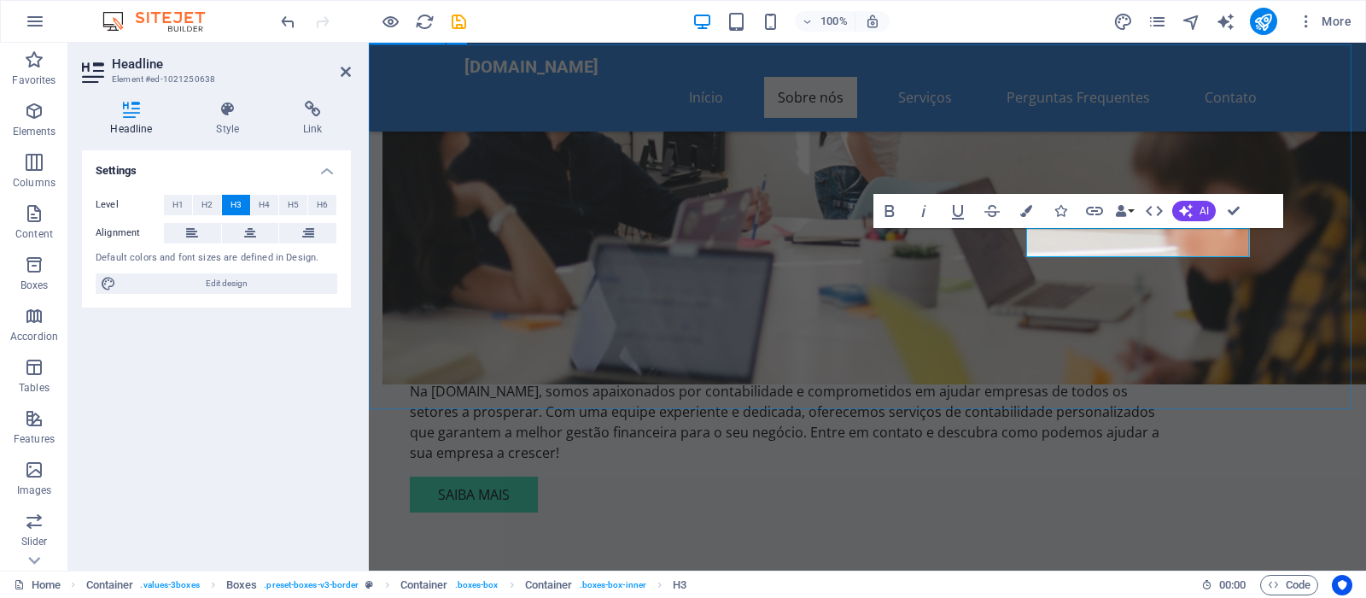
scroll to position [867, 0]
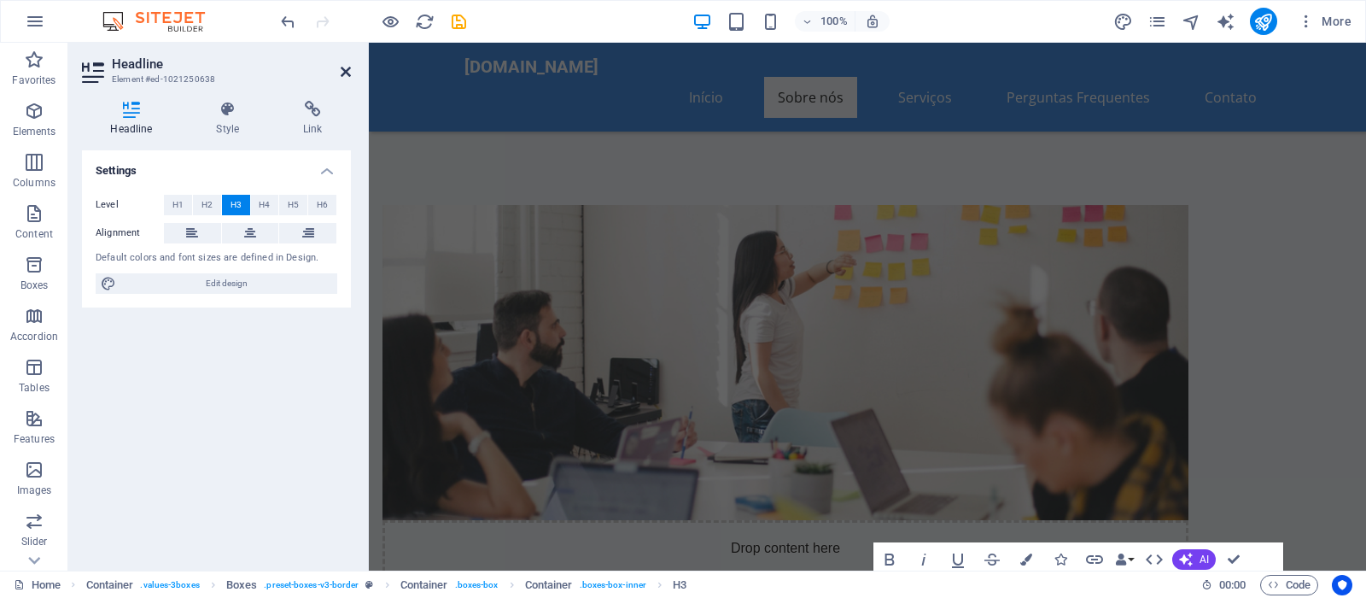
click at [342, 78] on icon at bounding box center [346, 72] width 10 height 14
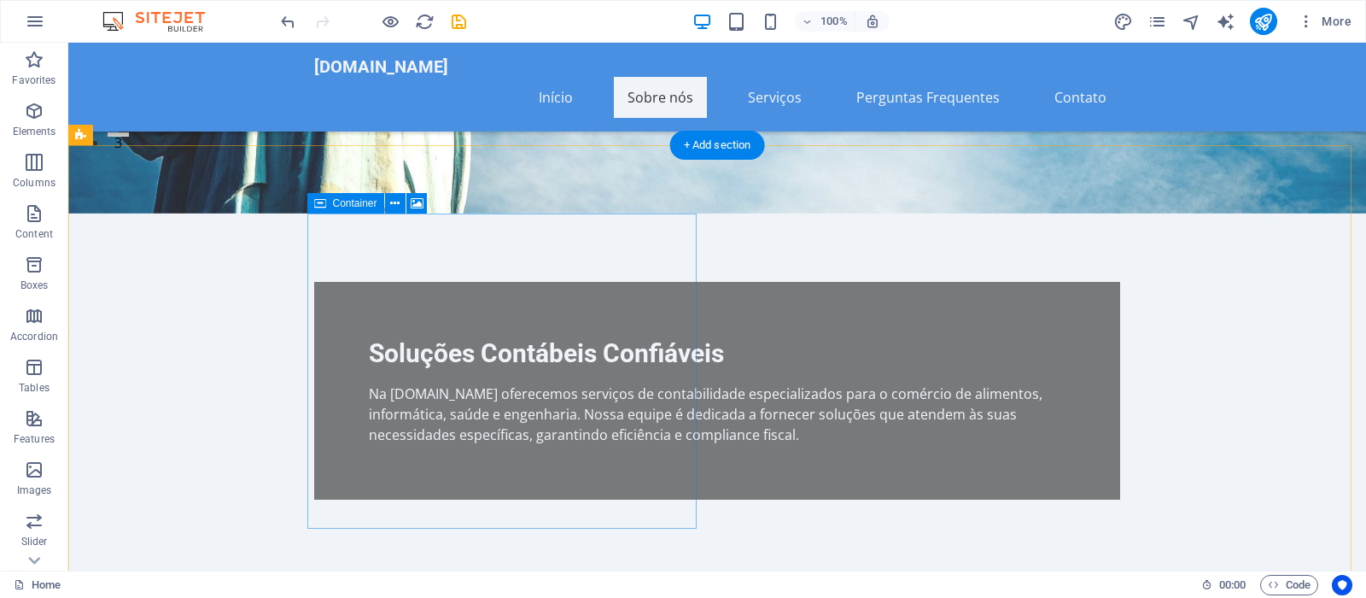
scroll to position [610, 0]
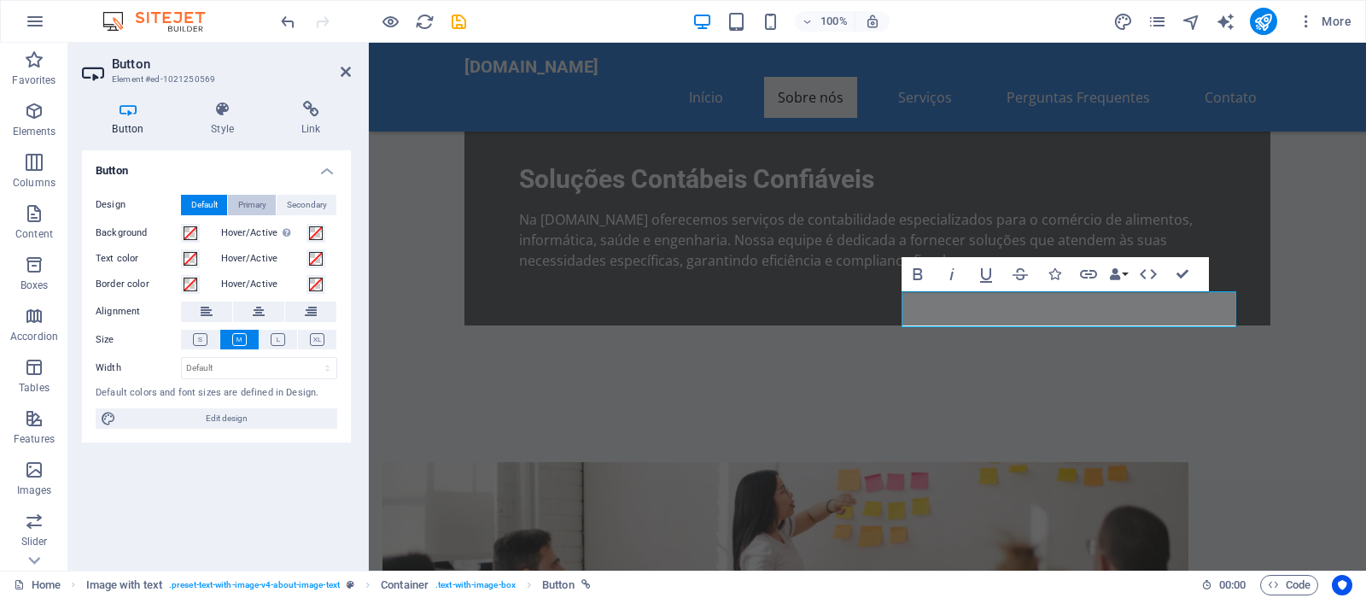
click at [260, 208] on span "Primary" at bounding box center [252, 205] width 28 height 20
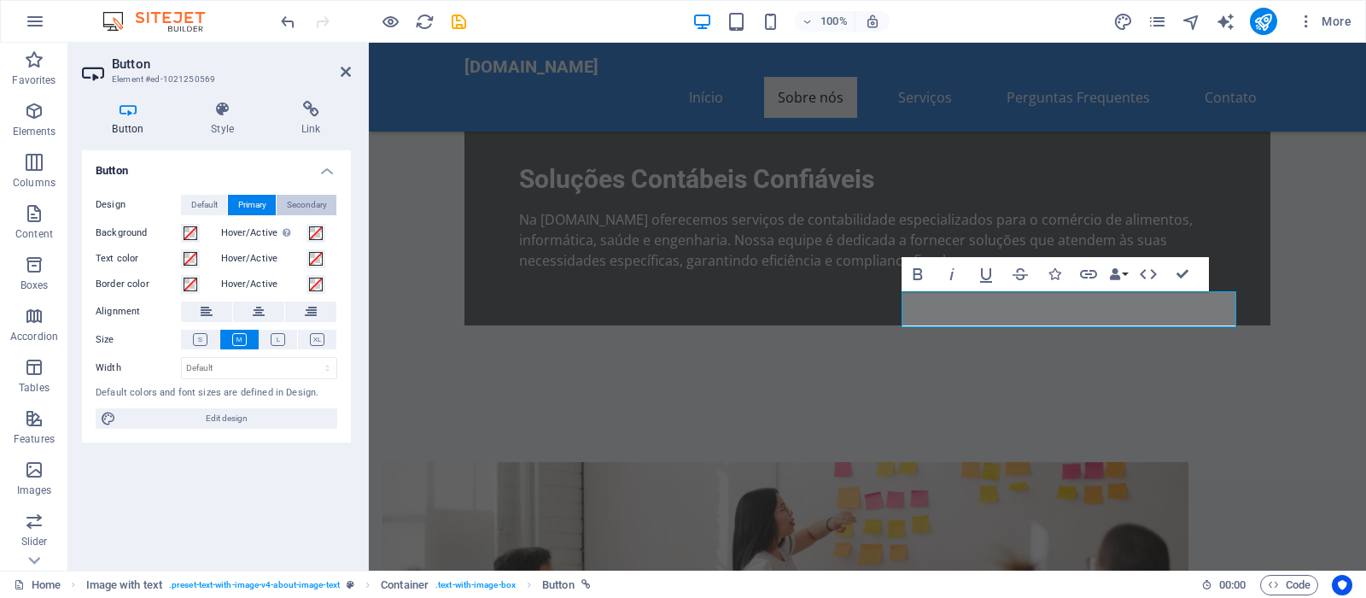
click at [300, 199] on span "Secondary" at bounding box center [307, 205] width 40 height 20
click at [201, 205] on span "Default" at bounding box center [204, 205] width 26 height 20
click at [352, 65] on aside "Button Element #ed-1021250569 Button Style Link Button Design Default Primary S…" at bounding box center [218, 307] width 301 height 528
click at [347, 73] on icon at bounding box center [346, 72] width 10 height 14
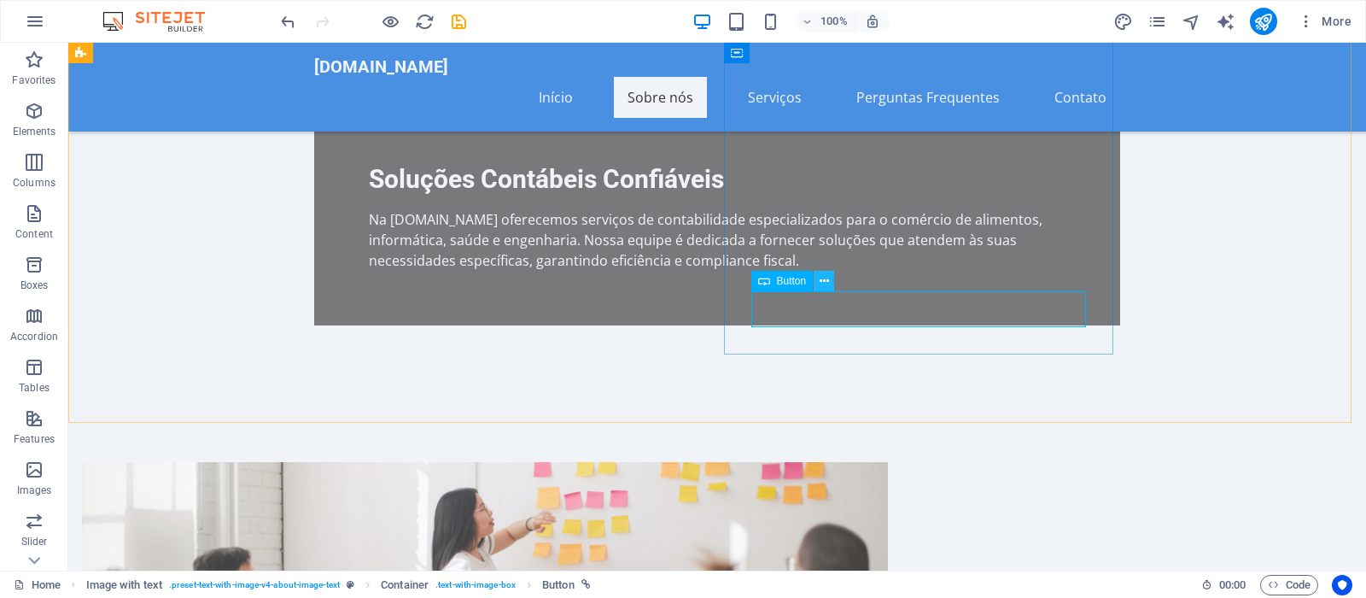
click at [826, 285] on icon at bounding box center [824, 281] width 9 height 18
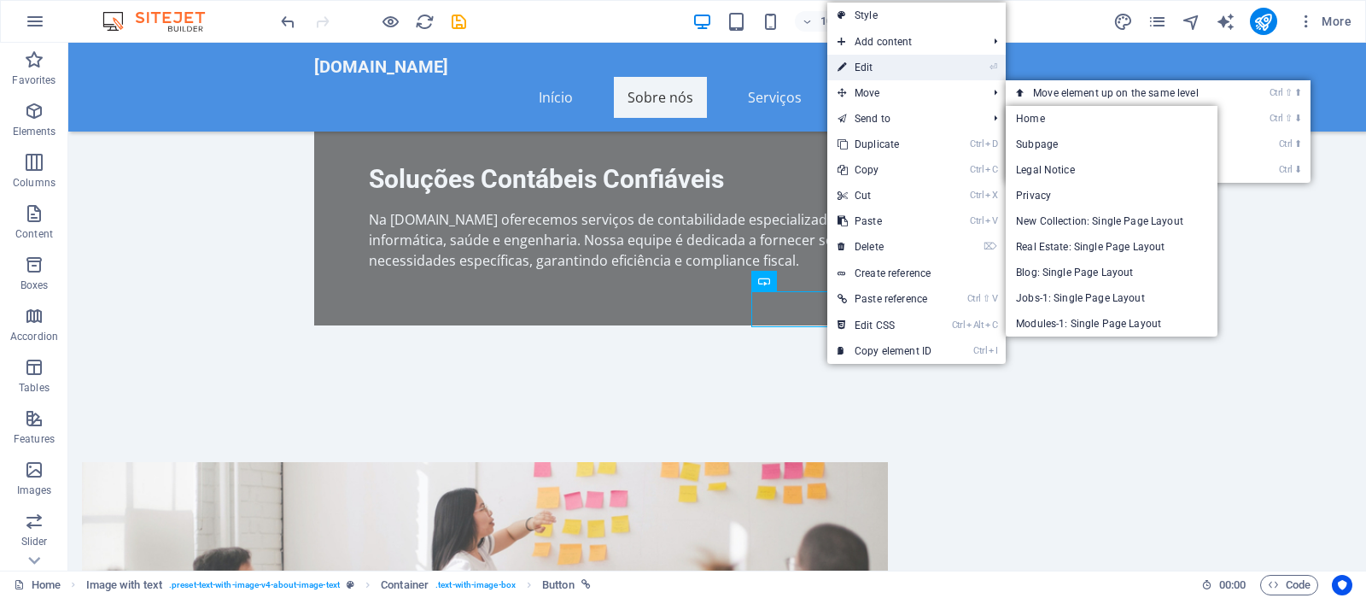
click at [917, 71] on link "⏎ Edit" at bounding box center [884, 68] width 114 height 26
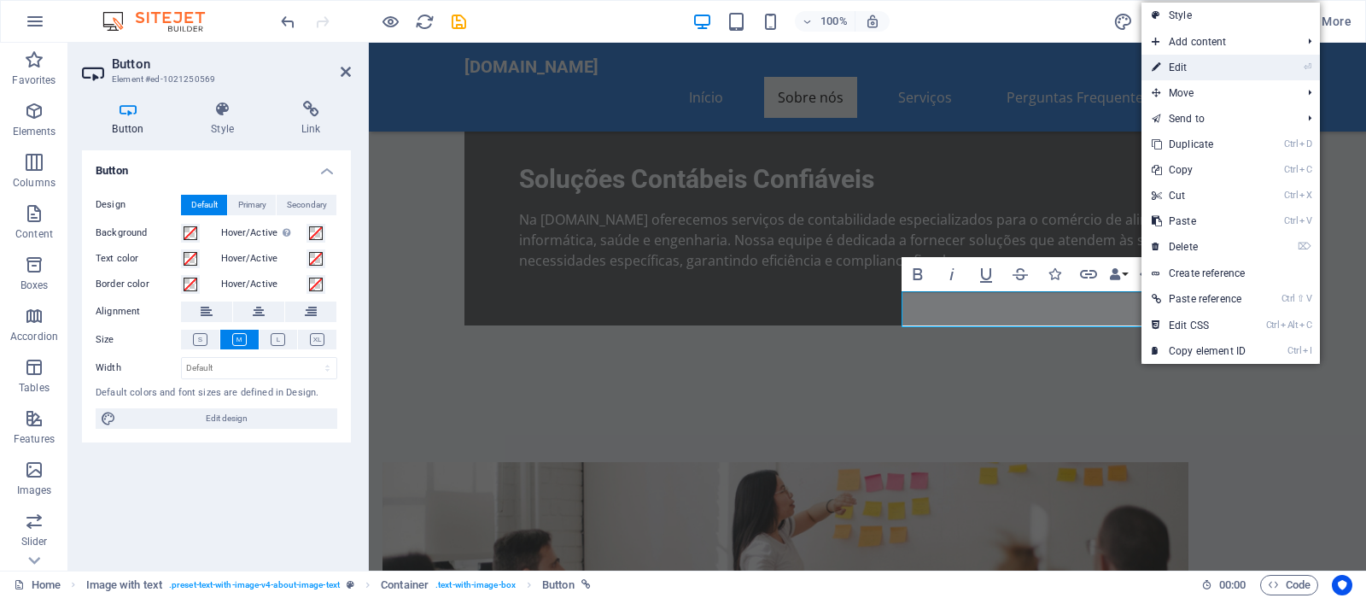
click at [1199, 61] on link "⏎ Edit" at bounding box center [1198, 68] width 114 height 26
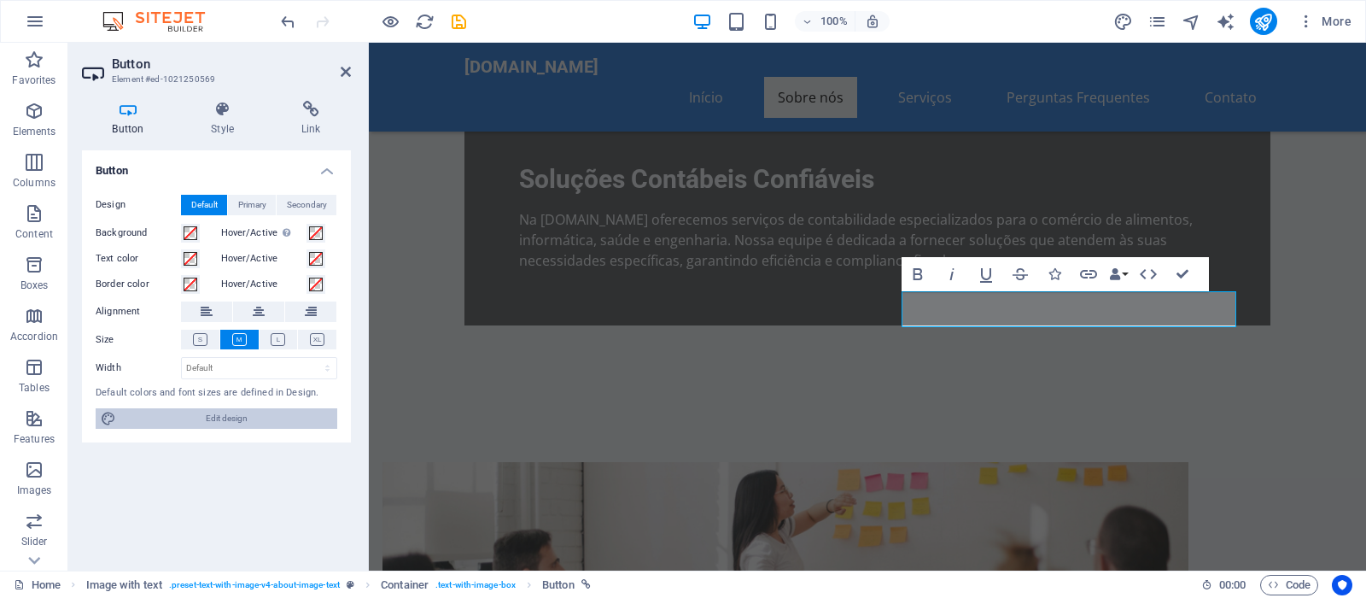
click at [216, 414] on span "Edit design" at bounding box center [226, 418] width 211 height 20
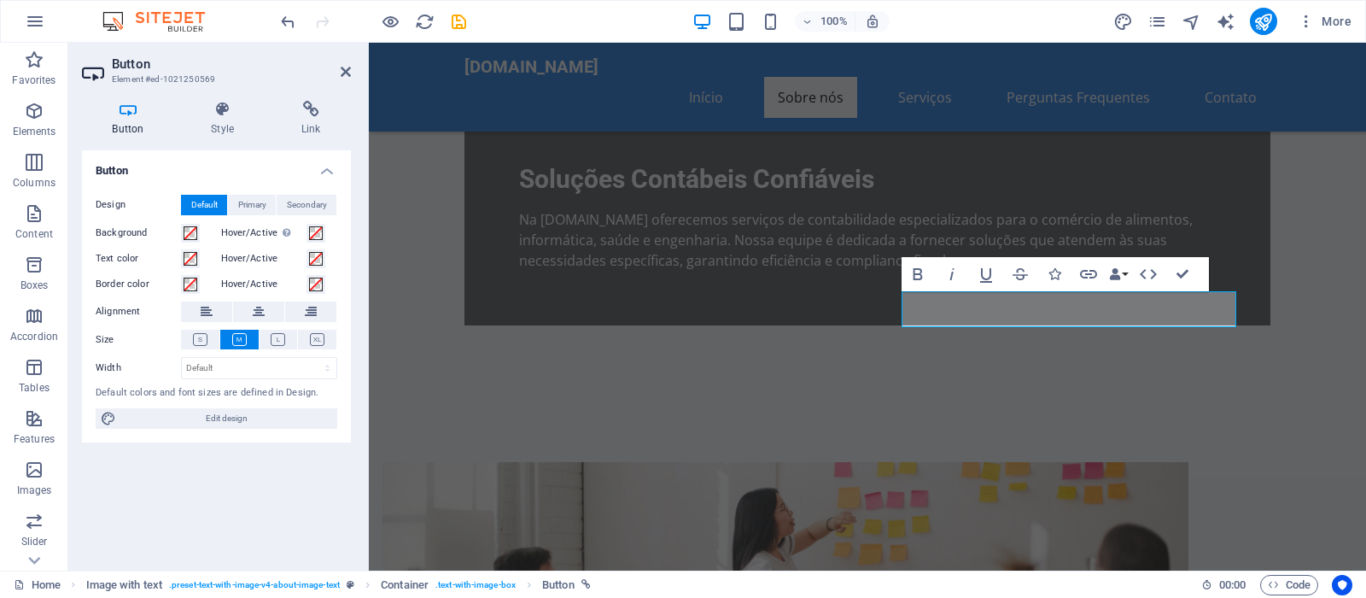
select select "px"
select select "200"
select select "px"
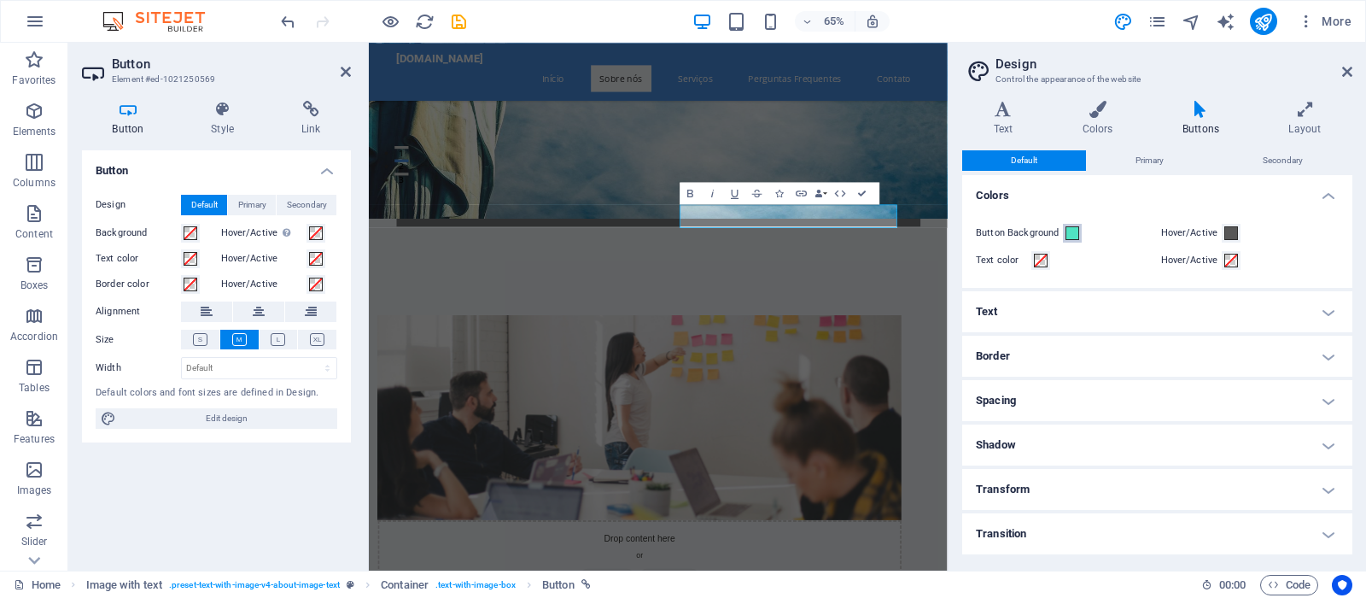
click at [1067, 234] on span at bounding box center [1072, 233] width 14 height 14
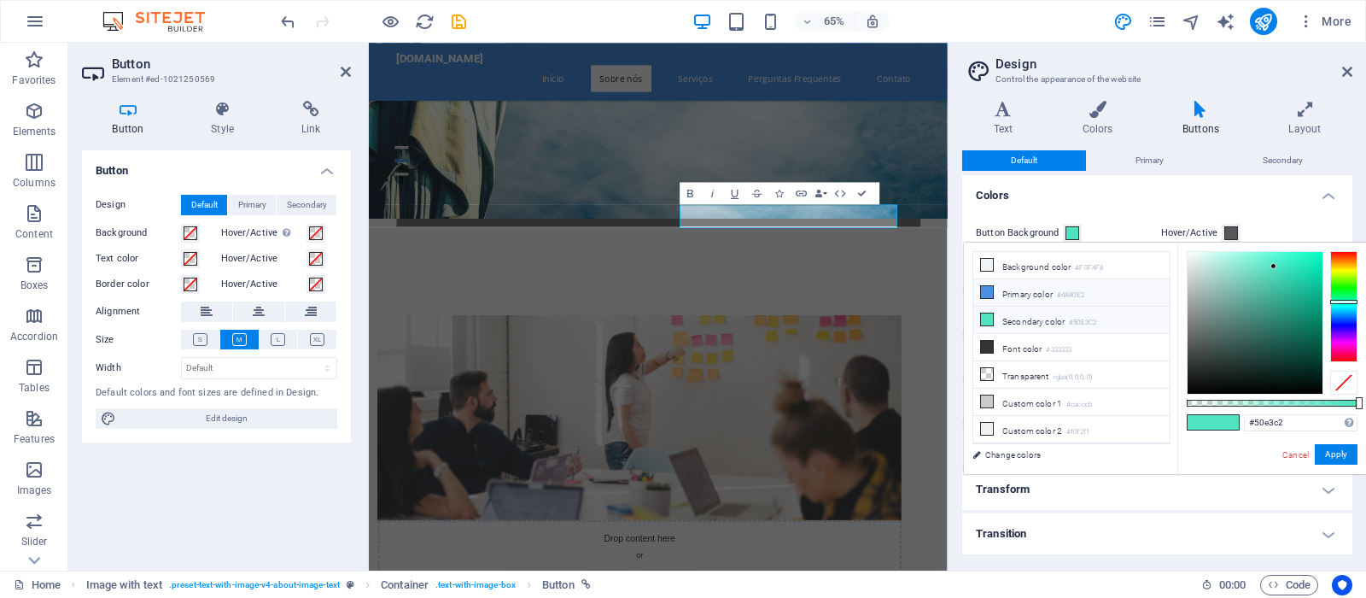
click at [1047, 293] on li "Primary color #4A90E2" at bounding box center [1071, 292] width 196 height 27
type input "#4a90e2"
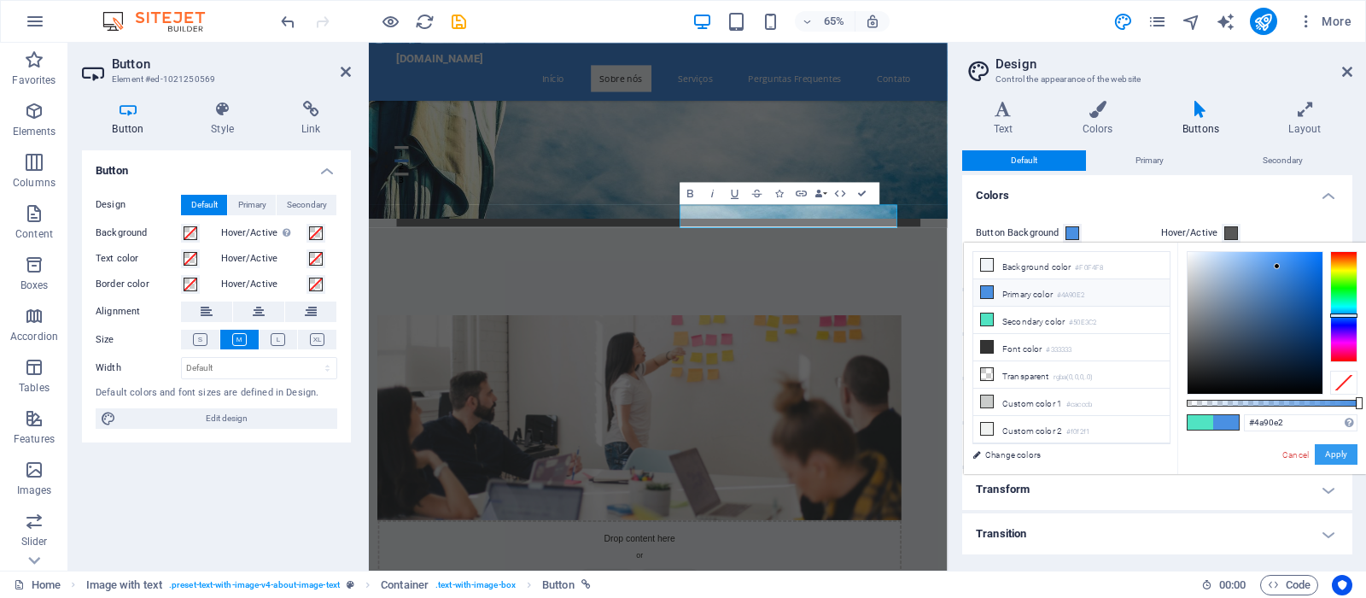
click at [1328, 452] on button "Apply" at bounding box center [1336, 454] width 43 height 20
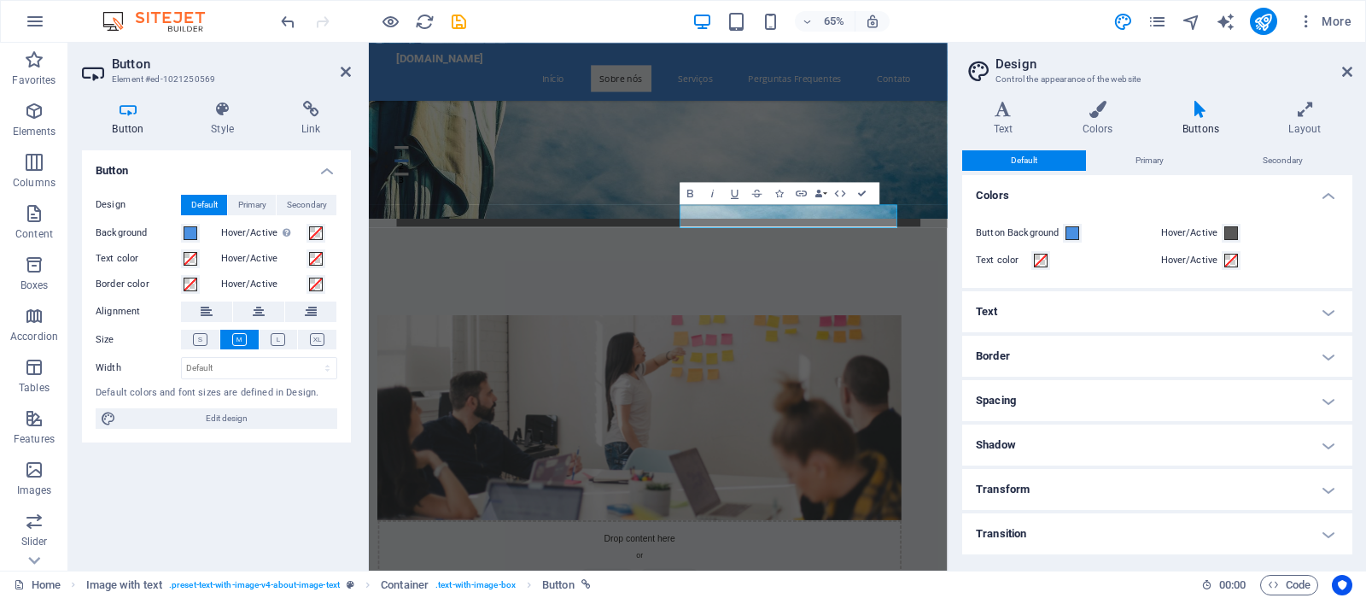
click at [1331, 452] on h4 "Shadow" at bounding box center [1157, 444] width 390 height 41
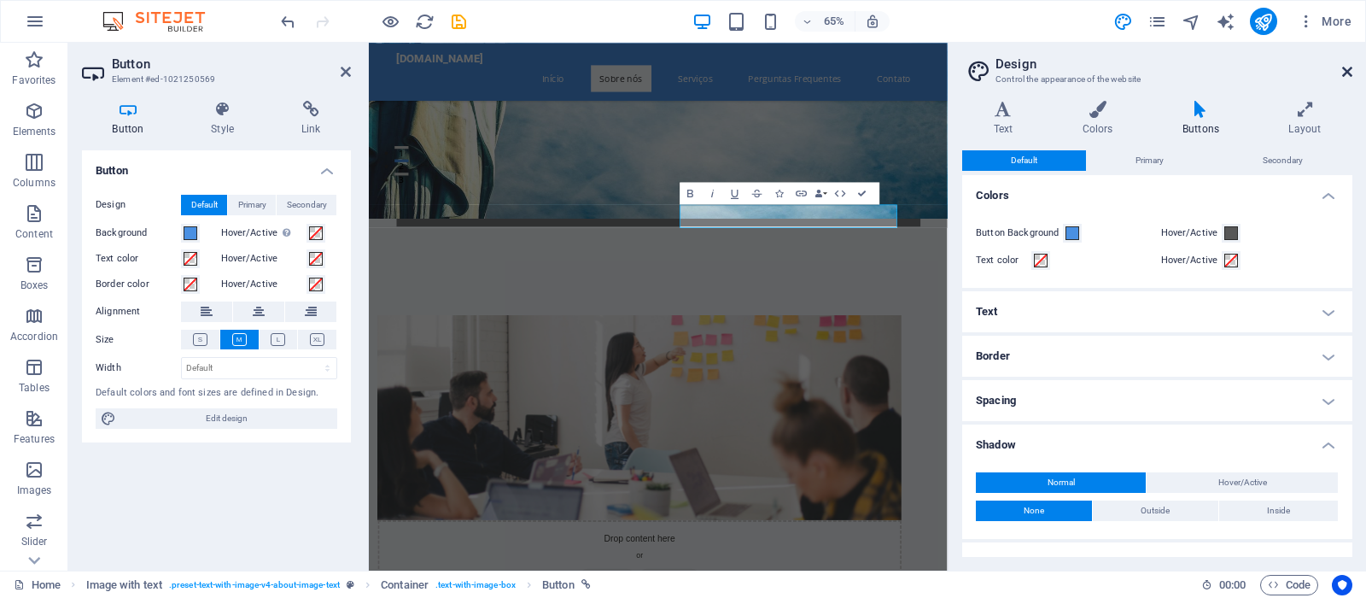
click at [1345, 69] on icon at bounding box center [1347, 72] width 10 height 14
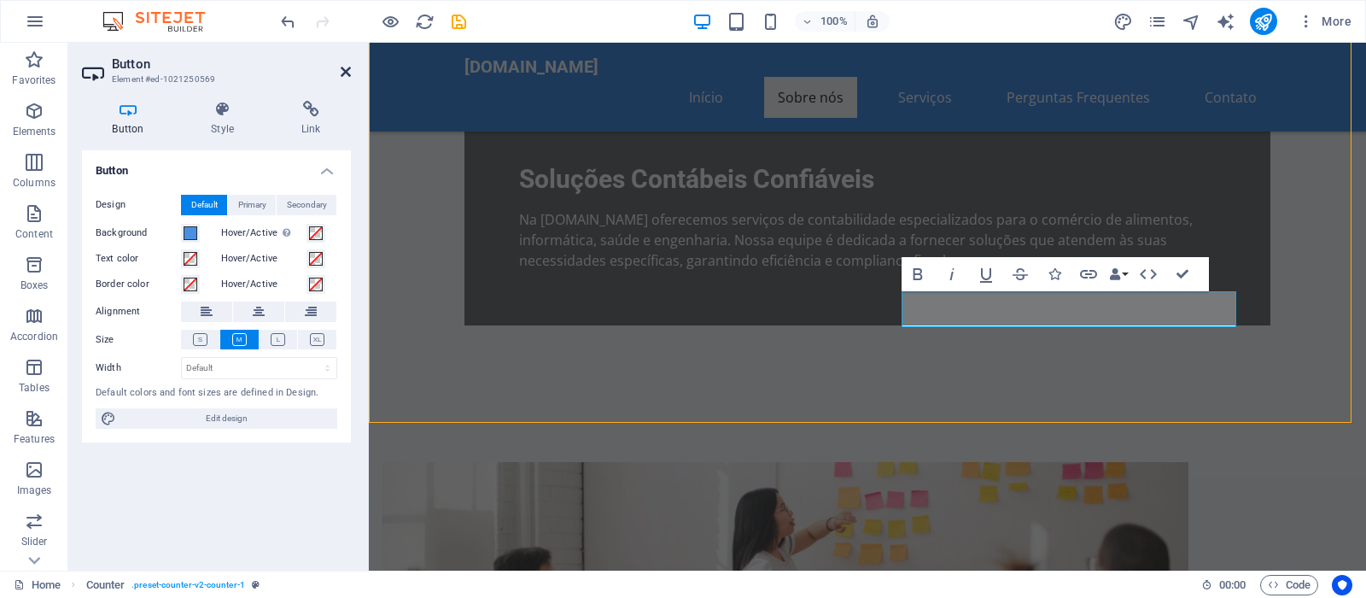
click at [349, 67] on icon at bounding box center [346, 72] width 10 height 14
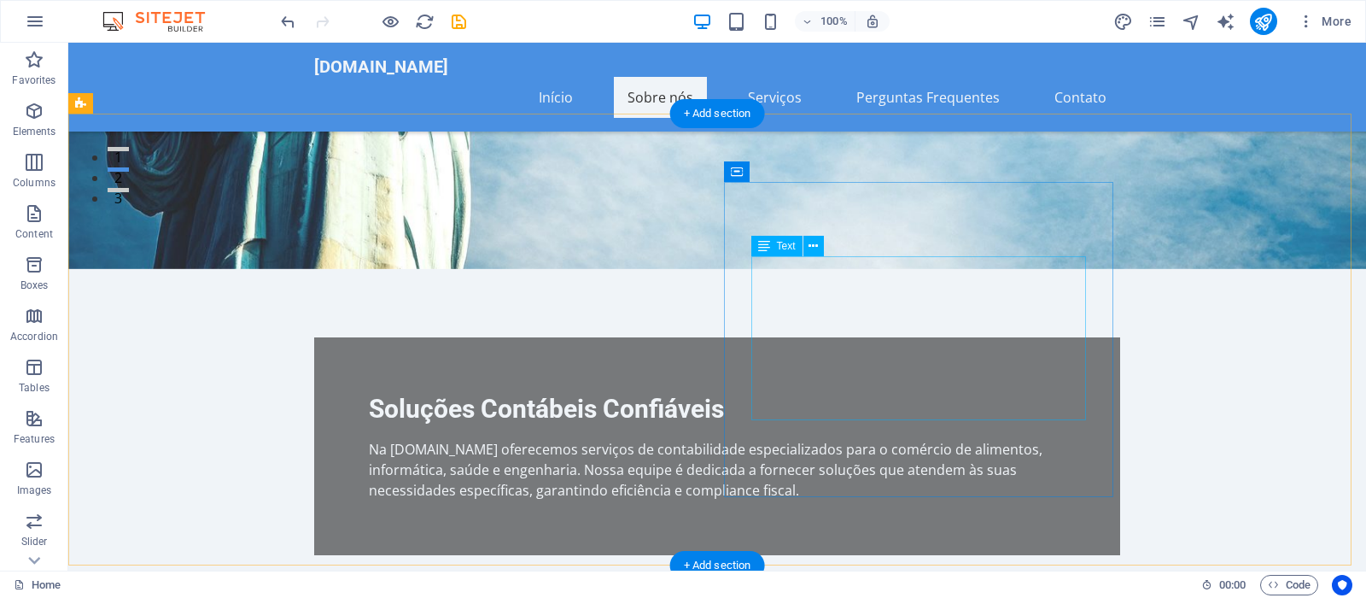
scroll to position [0, 0]
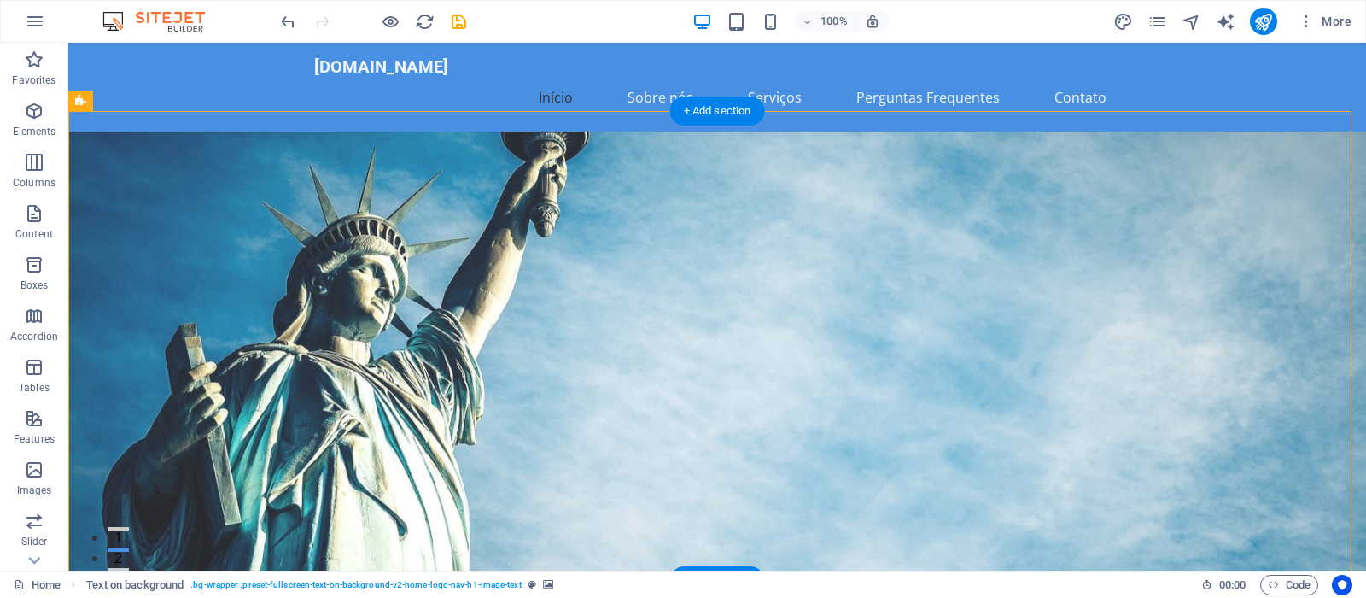
drag, startPoint x: 674, startPoint y: 266, endPoint x: 713, endPoint y: 266, distance: 39.3
click at [713, 266] on div "Soluções Contábeis Confiáveis Na amaralemacario.com.br oferecemos serviços de c…" at bounding box center [717, 577] width 1298 height 892
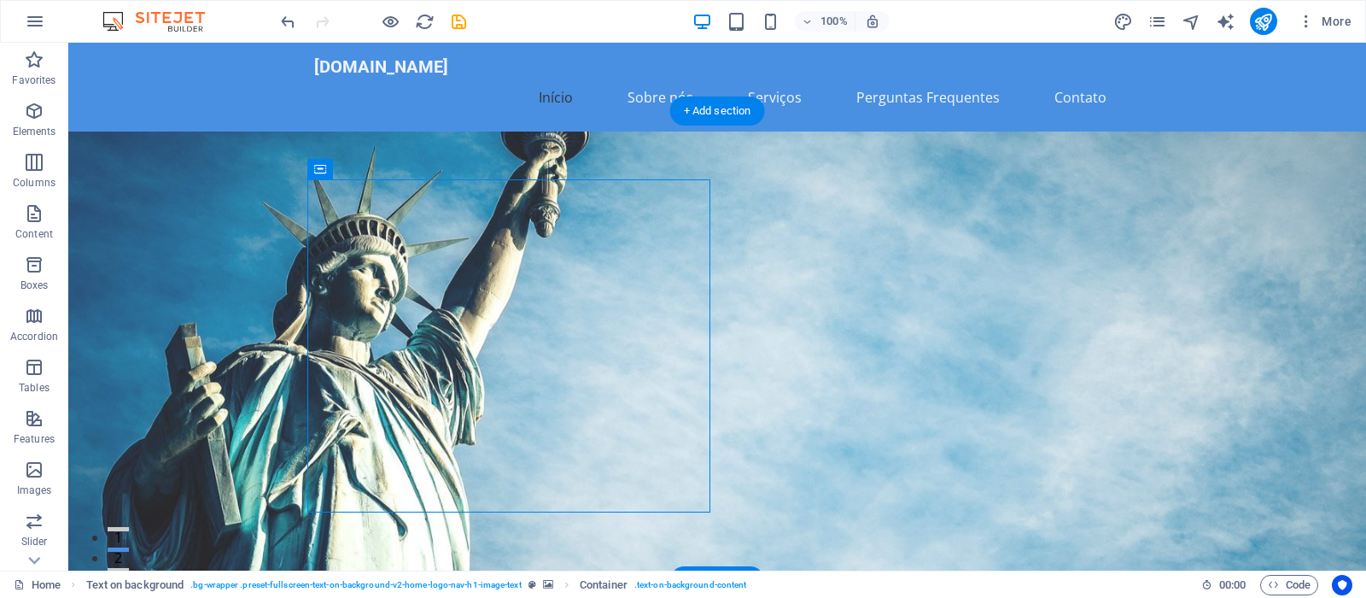
drag, startPoint x: 666, startPoint y: 283, endPoint x: 820, endPoint y: 292, distance: 154.8
click at [815, 292] on div "Soluções Contábeis Confiáveis Na amaralemacario.com.br oferecemos serviços de c…" at bounding box center [717, 577] width 1298 height 892
drag, startPoint x: 673, startPoint y: 247, endPoint x: 1021, endPoint y: 270, distance: 349.1
click at [1025, 277] on div "Soluções Contábeis Confiáveis Na amaralemacario.com.br oferecemos serviços de c…" at bounding box center [717, 577] width 1298 height 892
drag, startPoint x: 391, startPoint y: 213, endPoint x: 779, endPoint y: 192, distance: 389.0
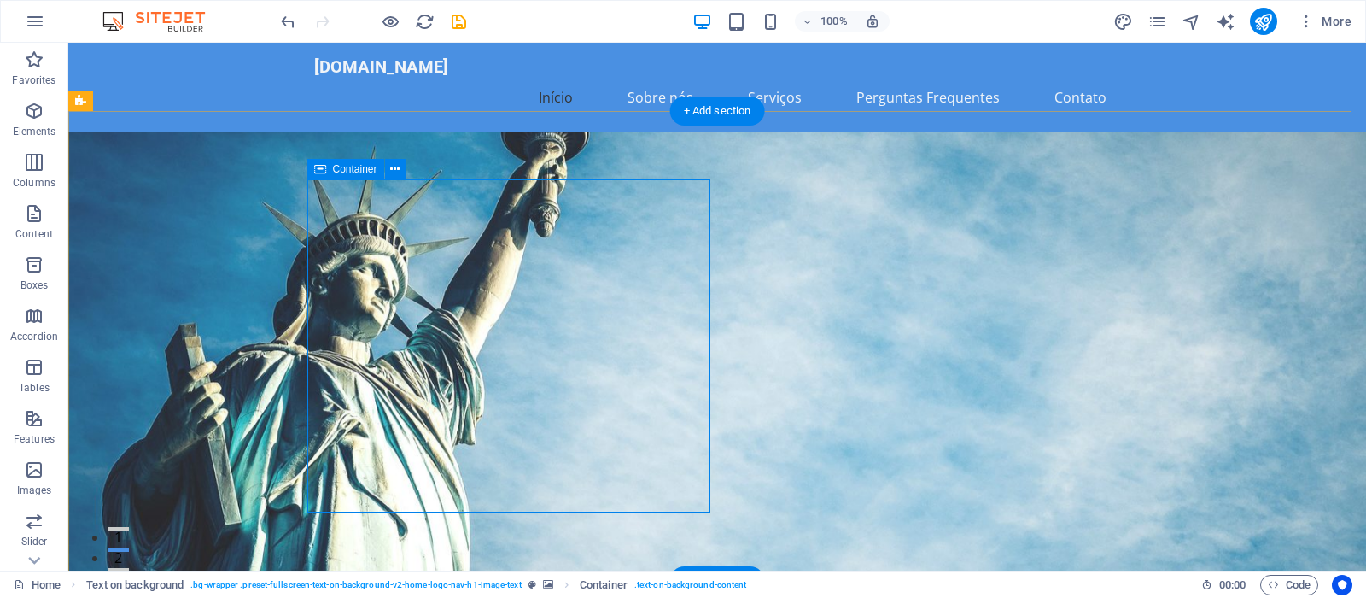
drag, startPoint x: 691, startPoint y: 201, endPoint x: 727, endPoint y: 236, distance: 50.1
click at [727, 236] on div "Soluções Contábeis Confiáveis Na amaralemacario.com.br oferecemos serviços de c…" at bounding box center [717, 577] width 1298 height 892
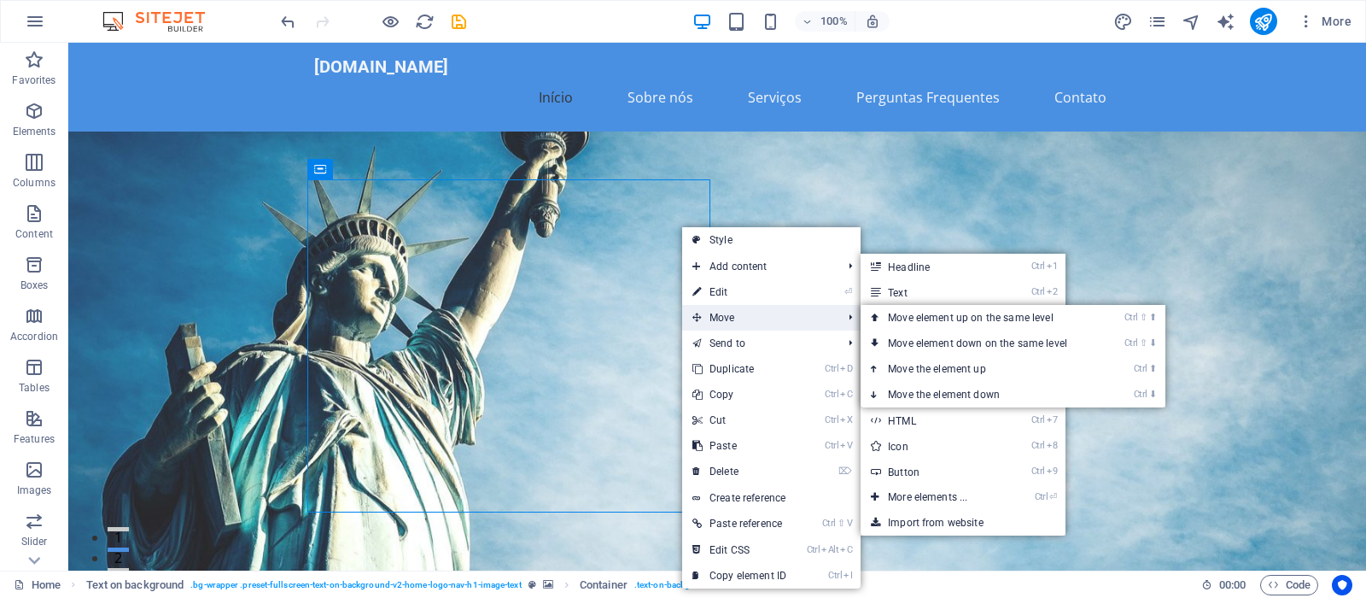
click at [715, 313] on span "Move" at bounding box center [758, 318] width 153 height 26
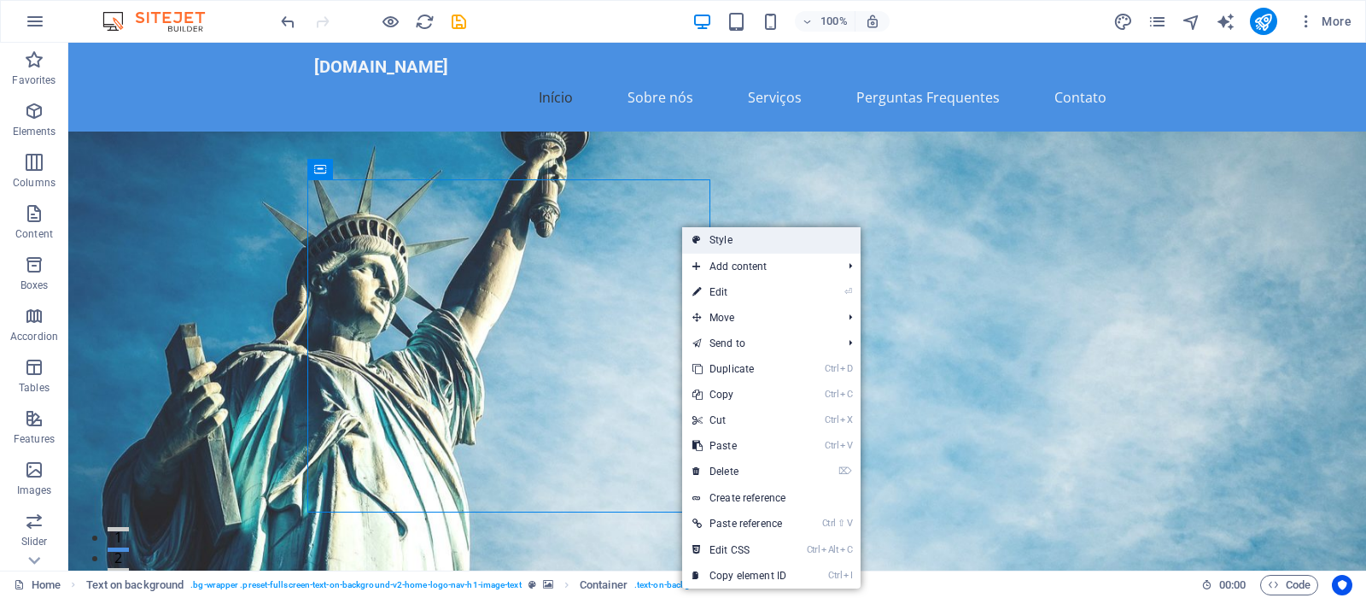
click at [807, 242] on link "Style" at bounding box center [771, 240] width 178 height 26
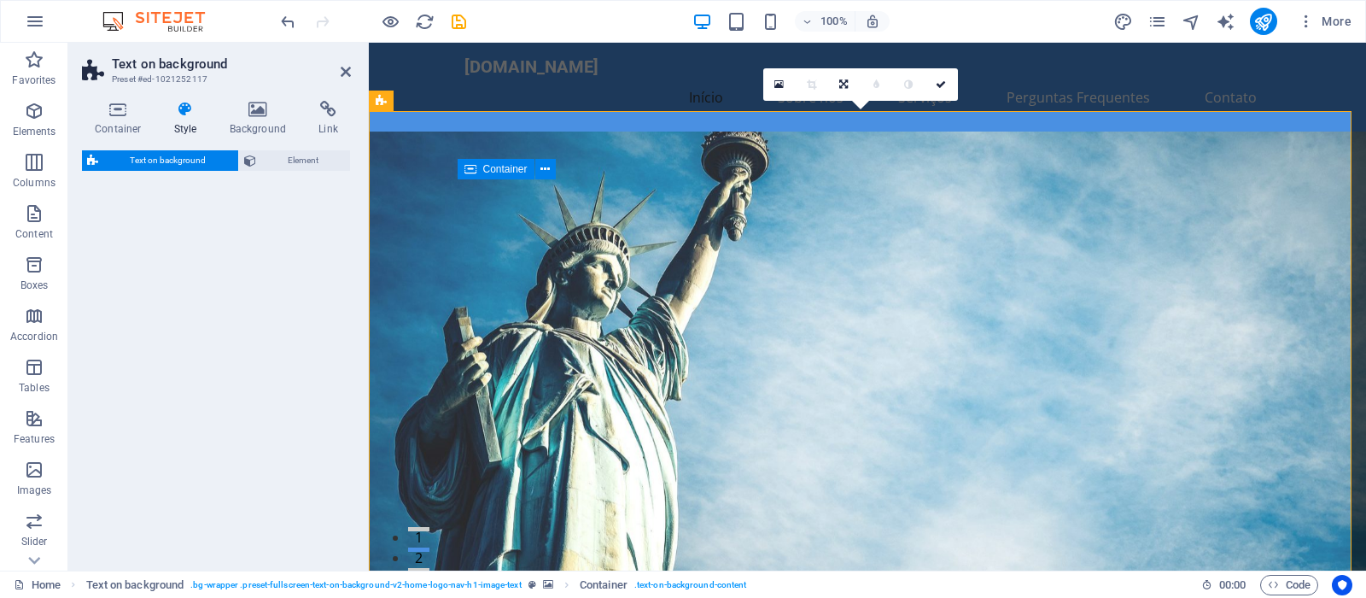
select select "%"
select select "rem"
select select "px"
select select "preset-fullscreen-text-on-background-v2-home-logo-nav-h1-image-text"
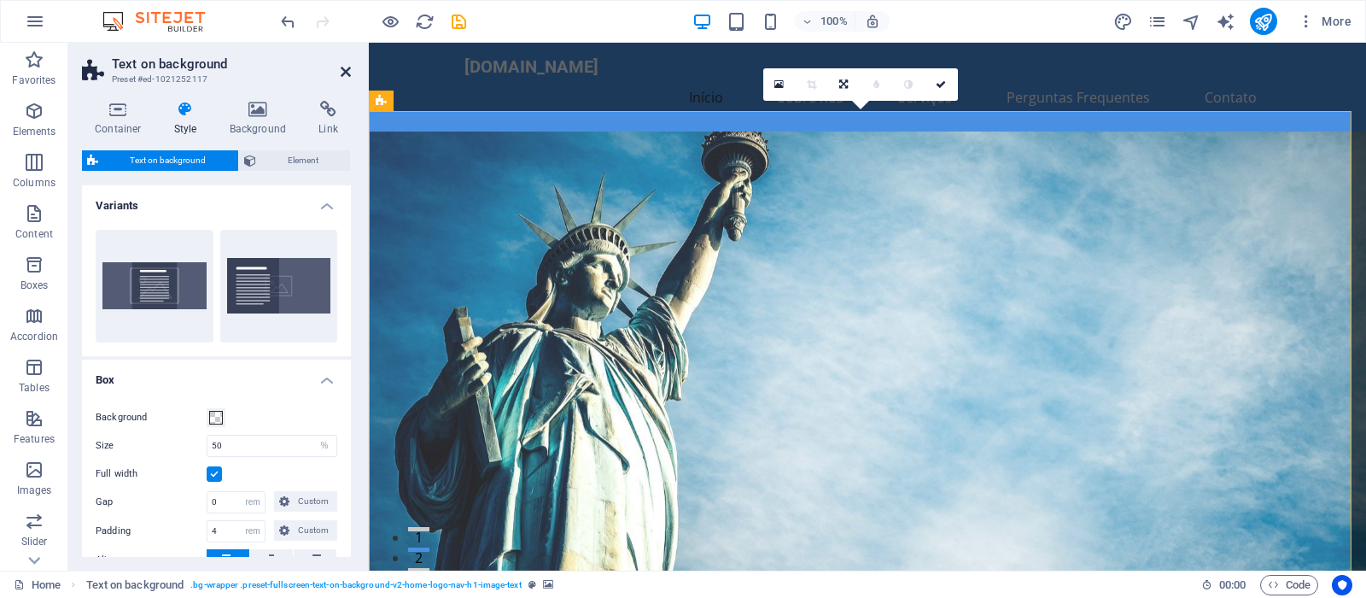
click at [346, 68] on icon at bounding box center [346, 72] width 10 height 14
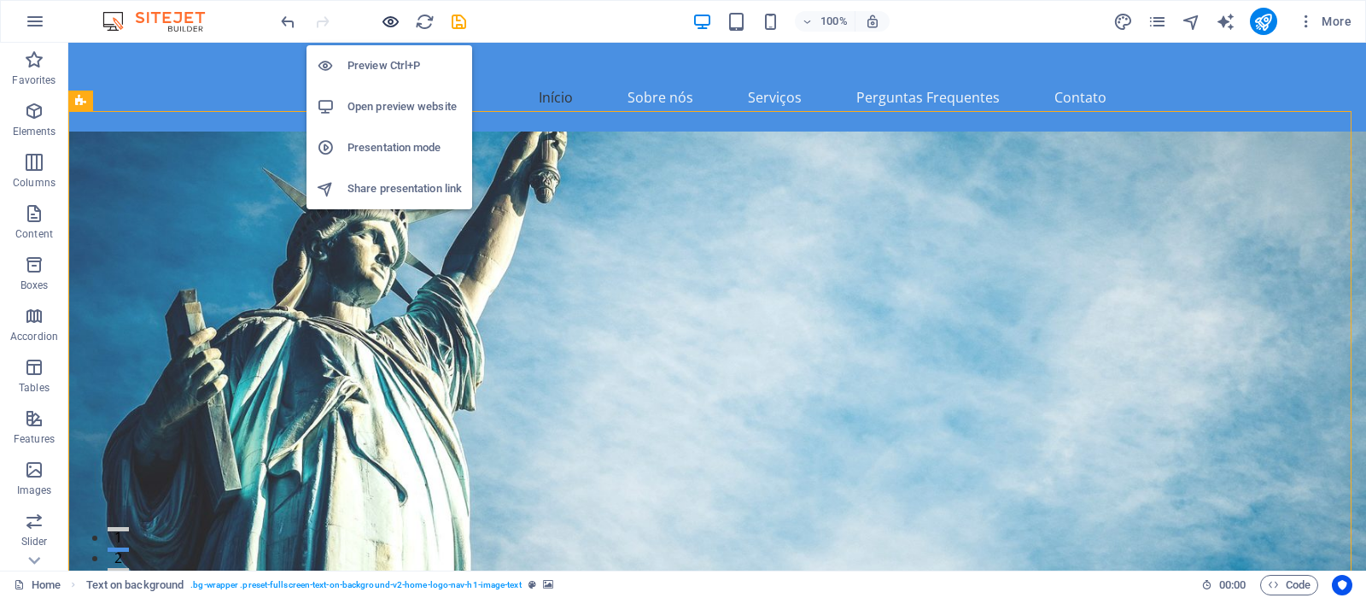
click at [387, 20] on icon "button" at bounding box center [391, 22] width 20 height 20
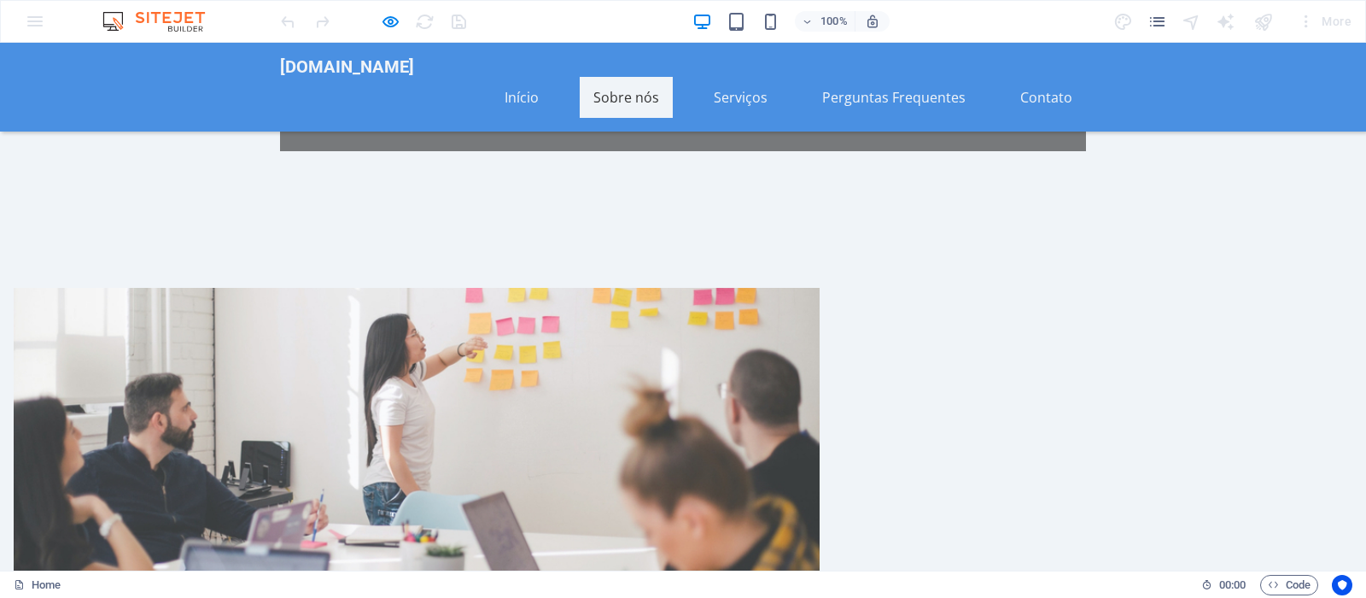
scroll to position [522, 0]
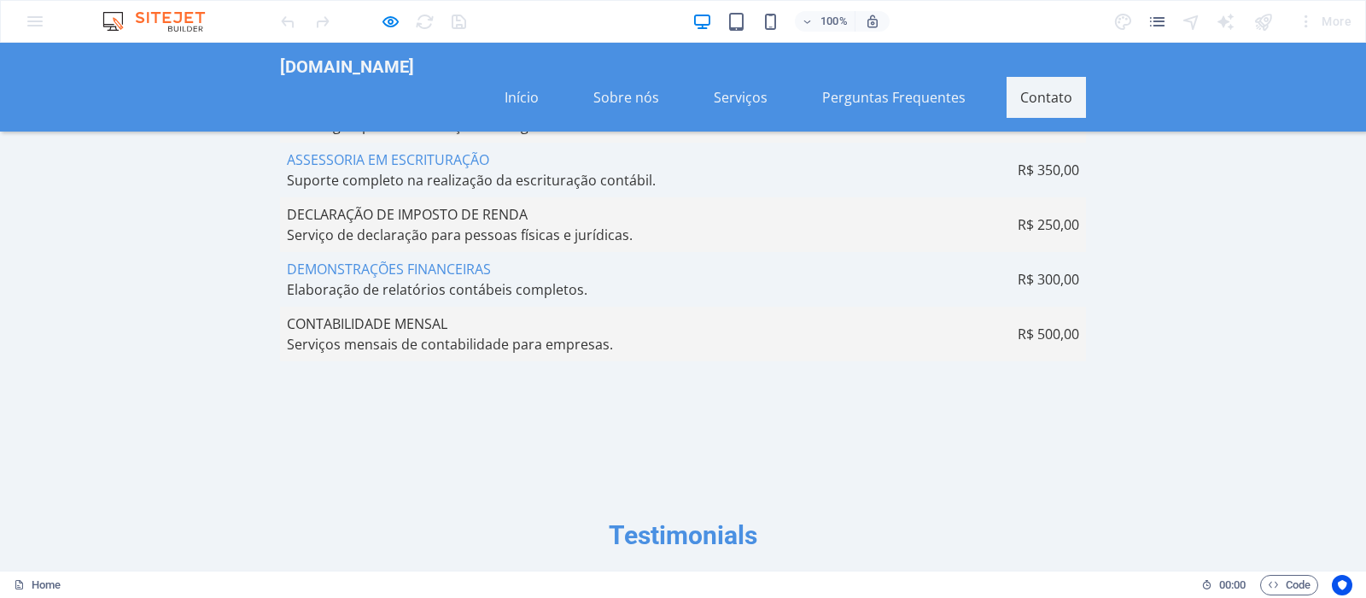
scroll to position [5711, 0]
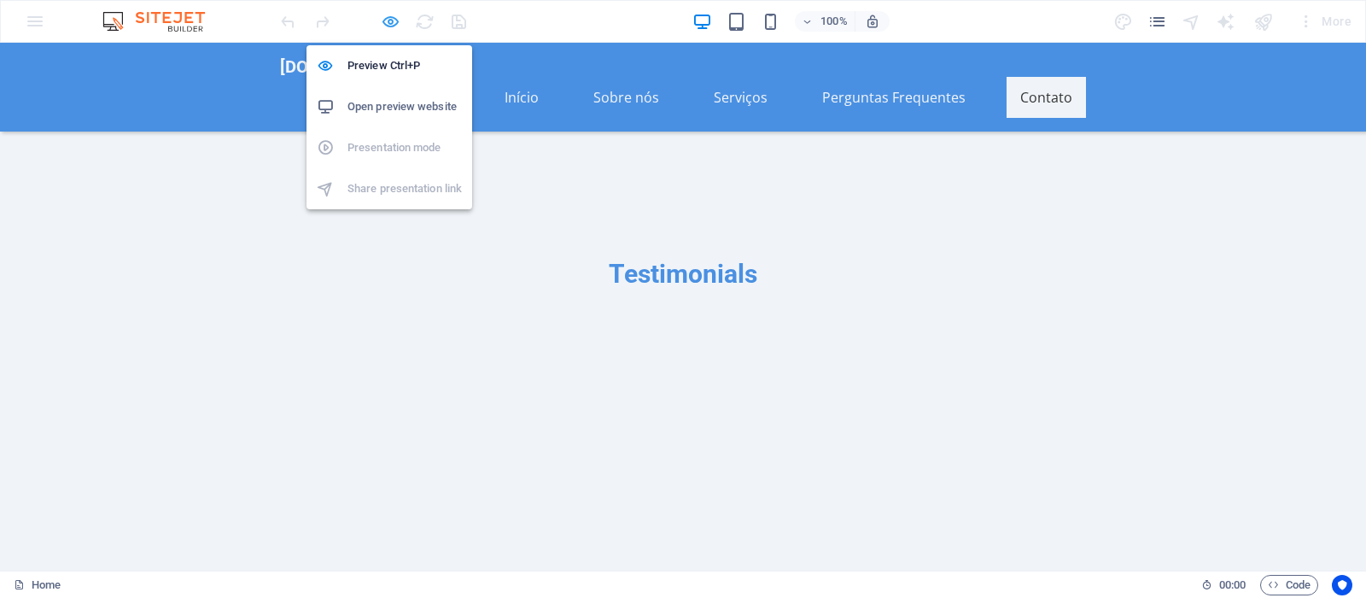
click at [394, 20] on icon "button" at bounding box center [391, 22] width 20 height 20
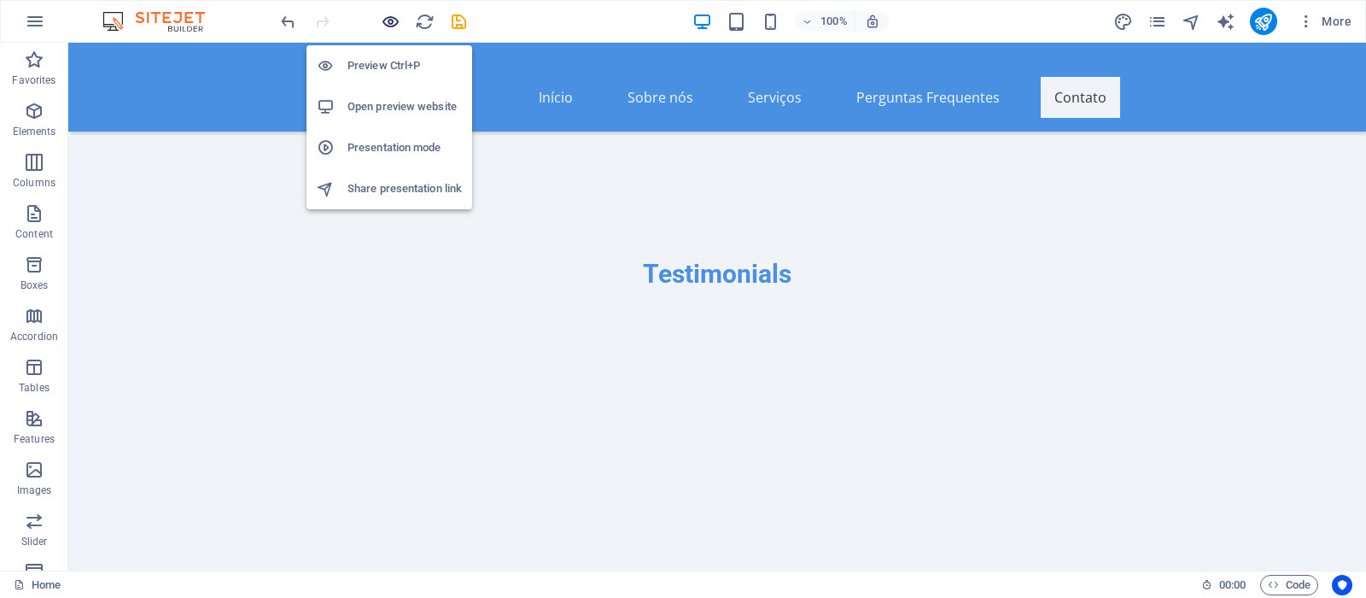
scroll to position [6090, 0]
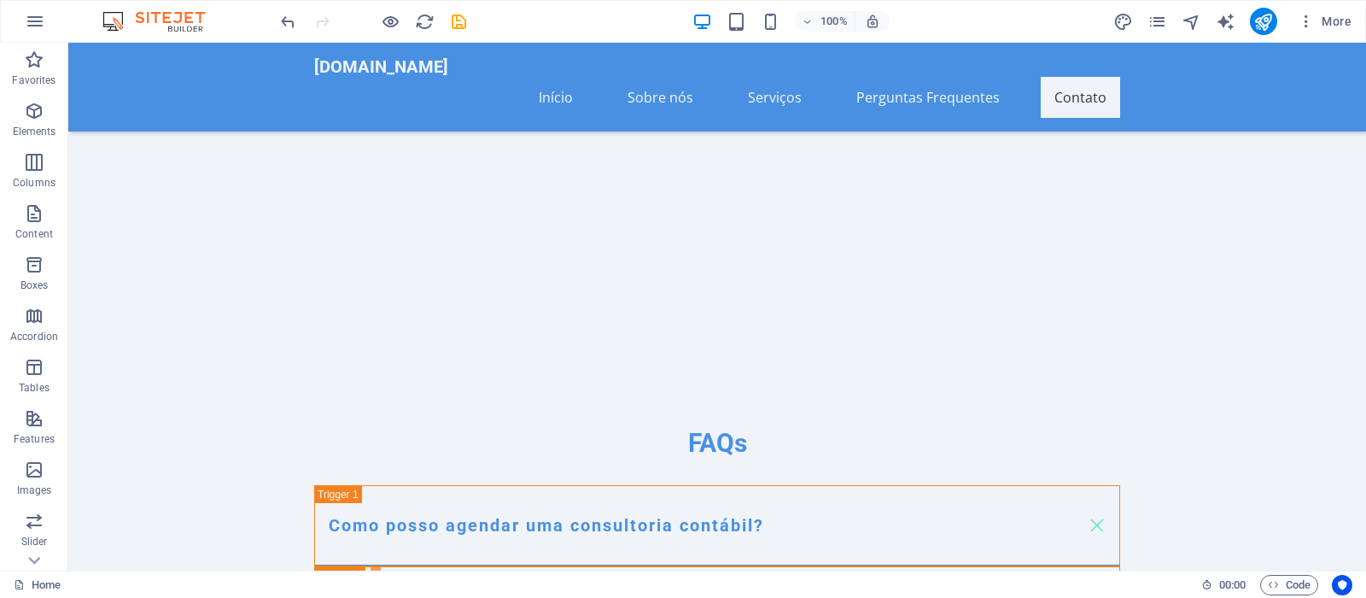
click at [476, 35] on div "100% More" at bounding box center [683, 21] width 1364 height 41
click at [466, 29] on icon "save" at bounding box center [459, 22] width 20 height 20
checkbox input "false"
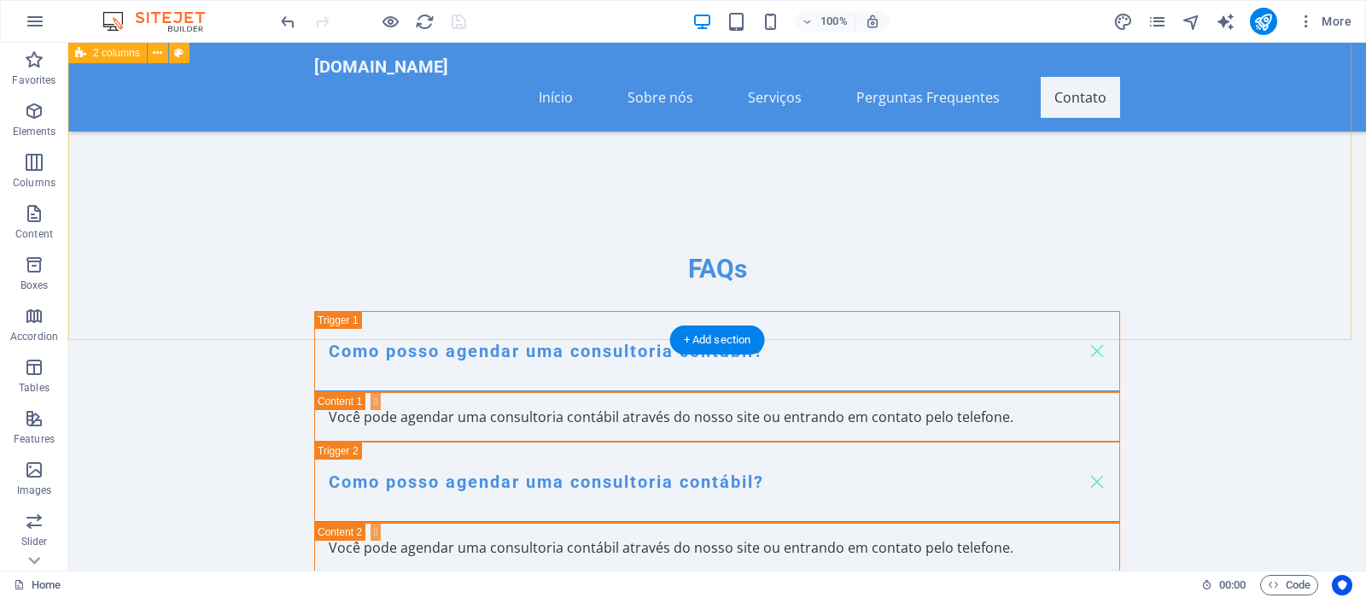
scroll to position [6003, 0]
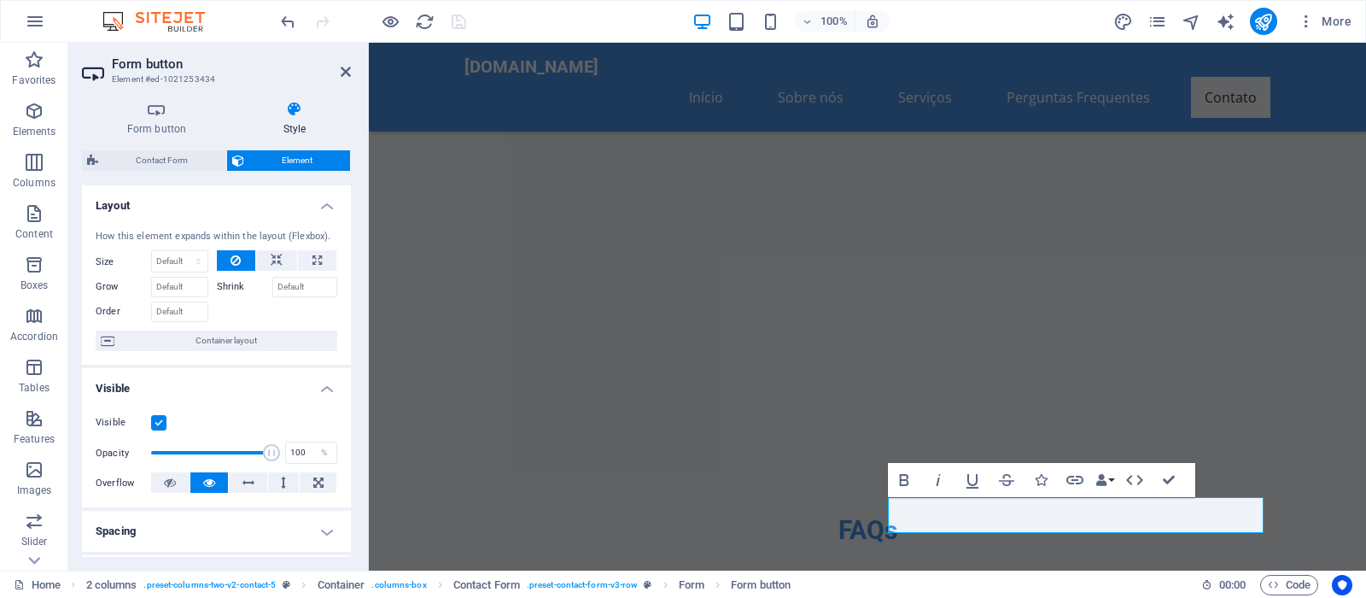
click at [338, 79] on header "Form button Element #ed-1021253434" at bounding box center [216, 65] width 269 height 44
click at [343, 70] on icon at bounding box center [346, 72] width 10 height 14
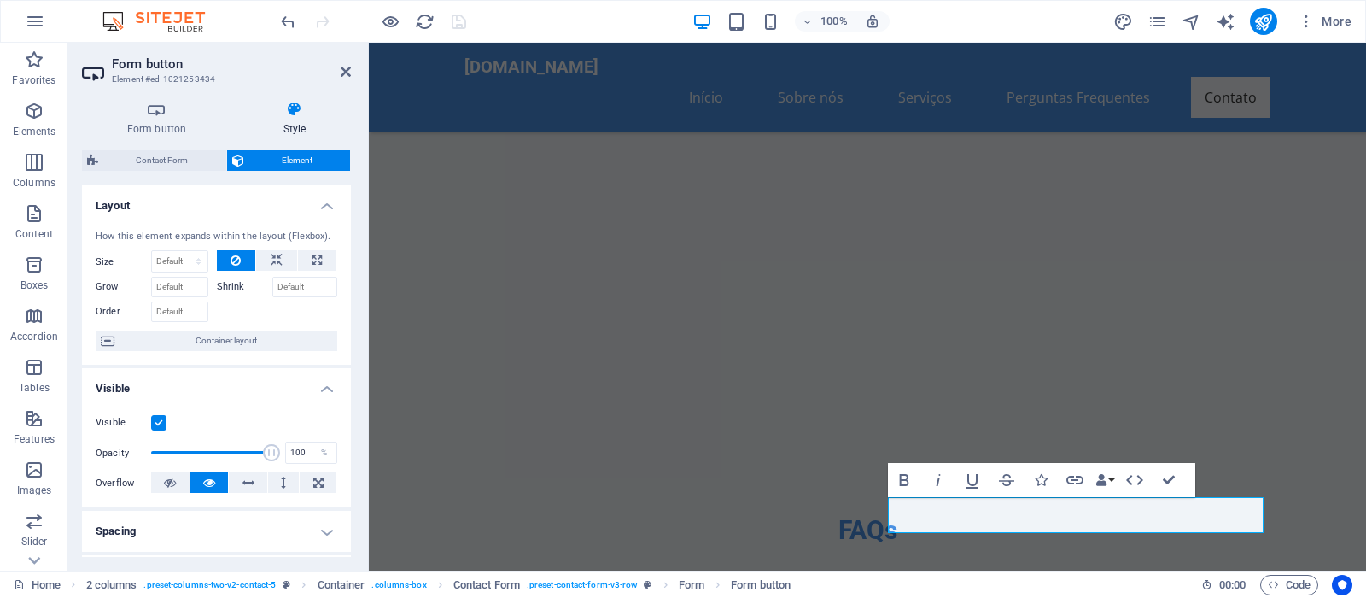
click at [166, 172] on div "Contact Form Element Layout How this element expands within the layout (Flexbox…" at bounding box center [216, 353] width 269 height 406
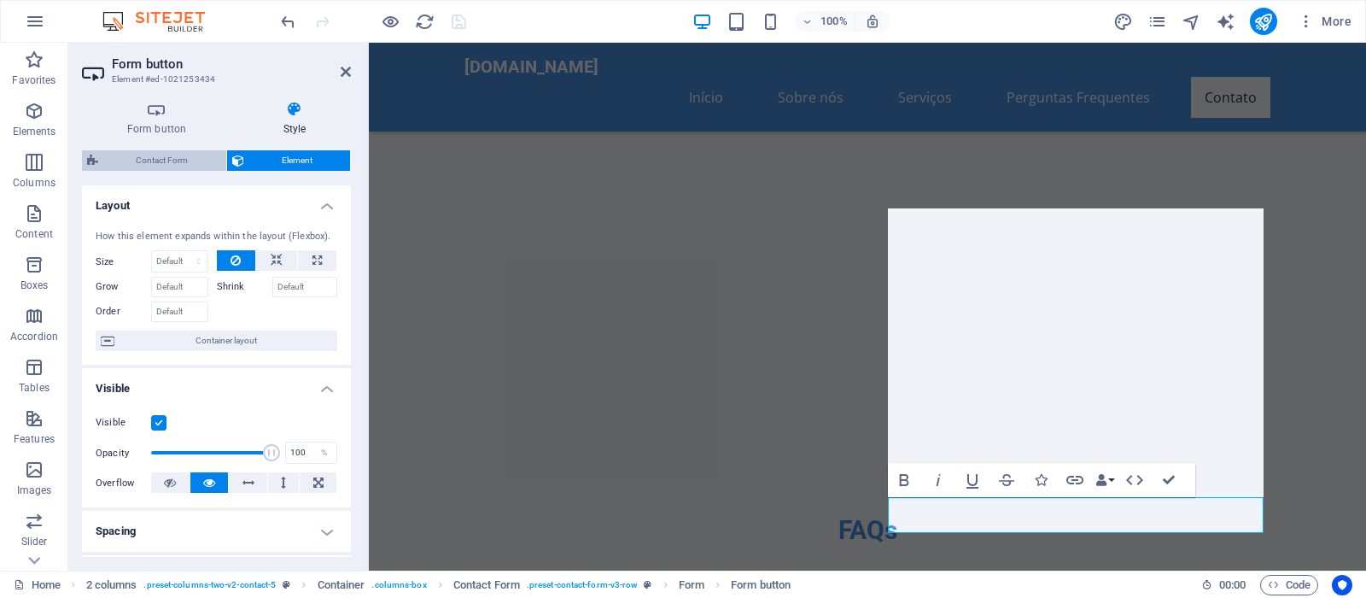
click at [168, 158] on span "Contact Form" at bounding box center [162, 160] width 118 height 20
select select "rem"
select select "preset-contact-form-v3-row"
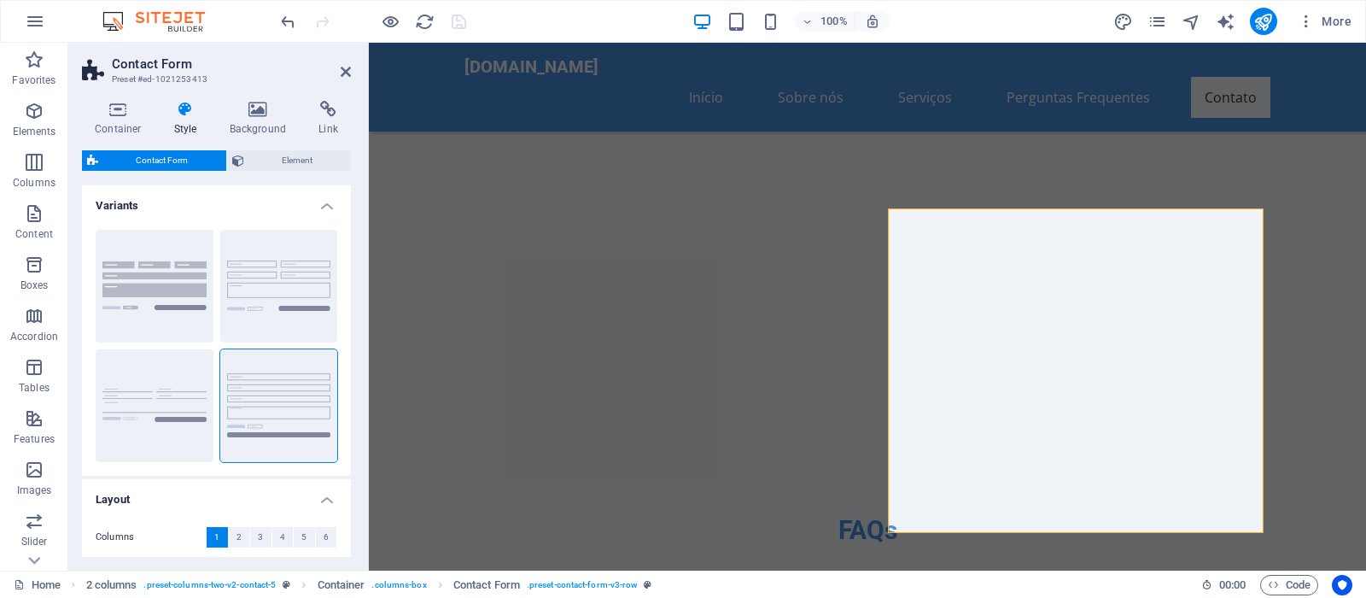
scroll to position [277, 0]
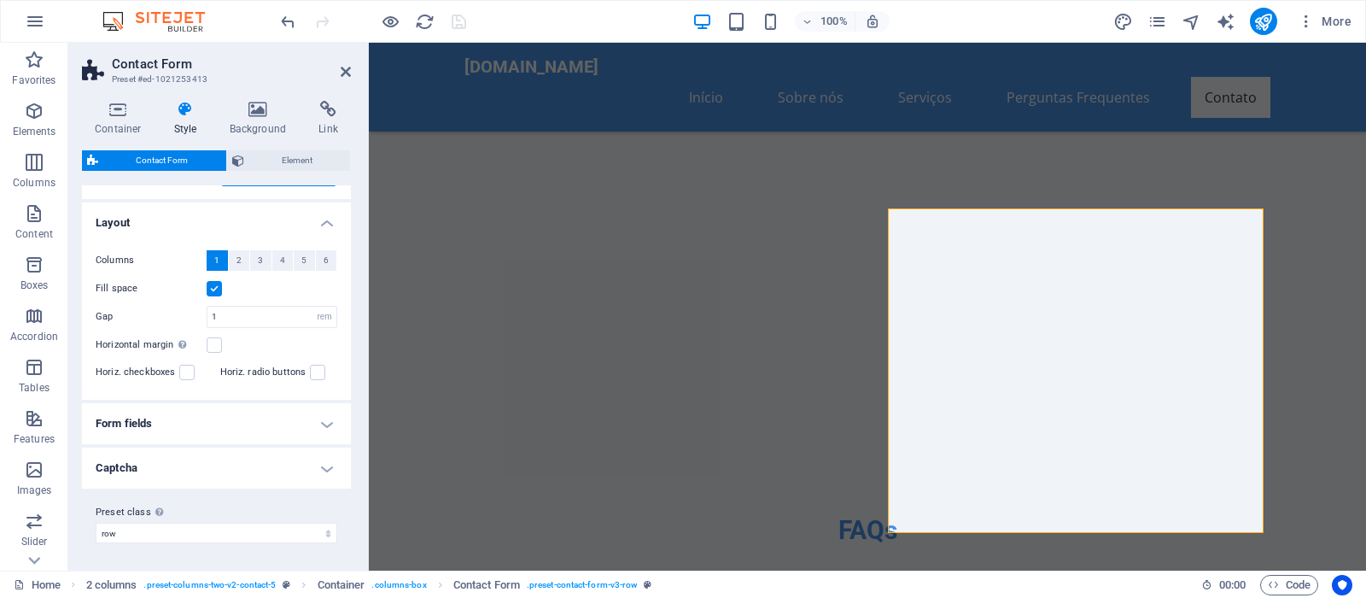
click at [315, 463] on h4 "Captcha" at bounding box center [216, 467] width 269 height 41
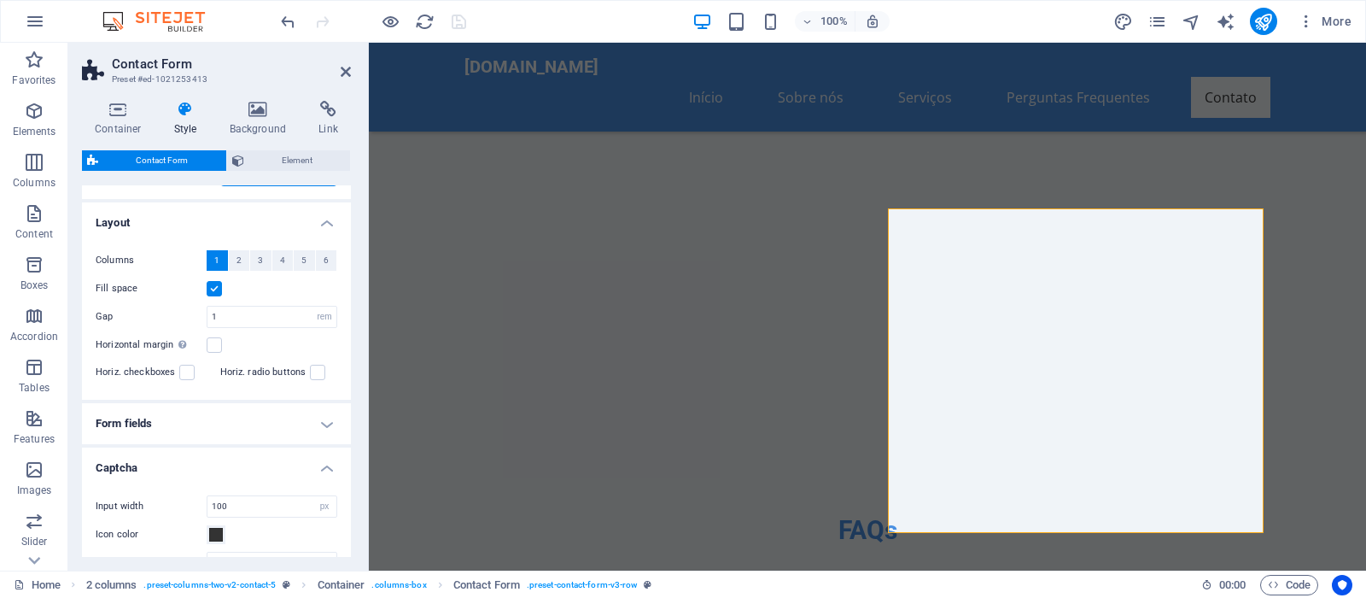
click at [316, 428] on h4 "Form fields" at bounding box center [216, 423] width 269 height 41
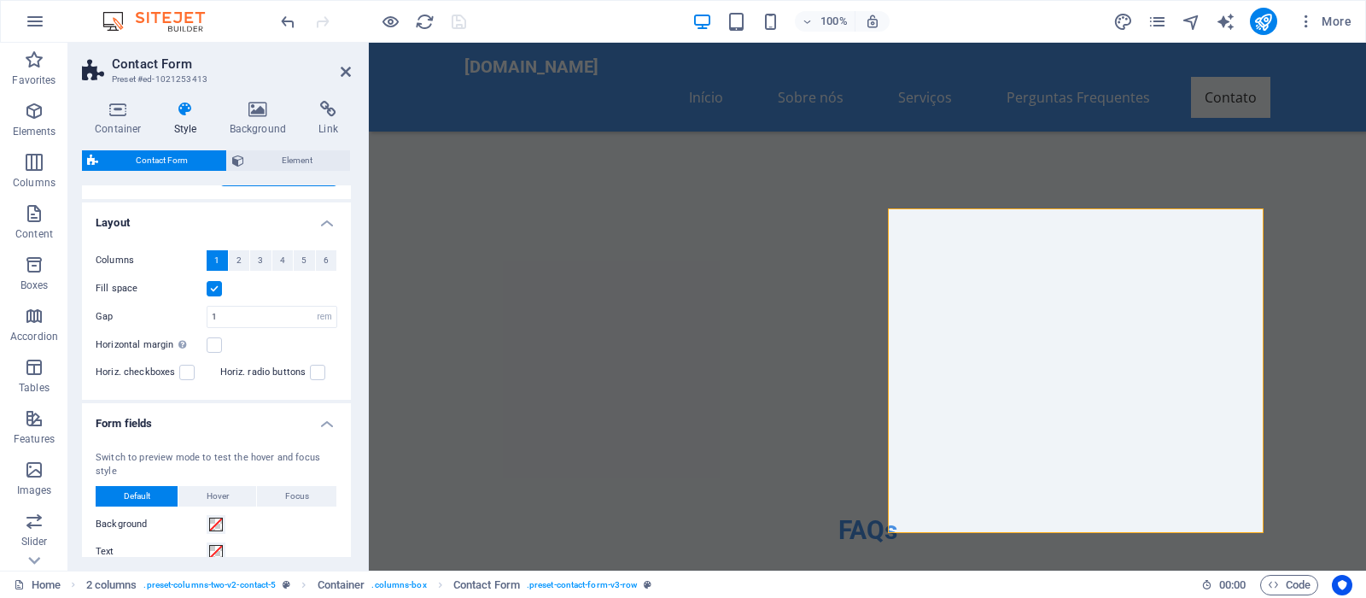
click at [313, 427] on h4 "Form fields" at bounding box center [216, 418] width 269 height 31
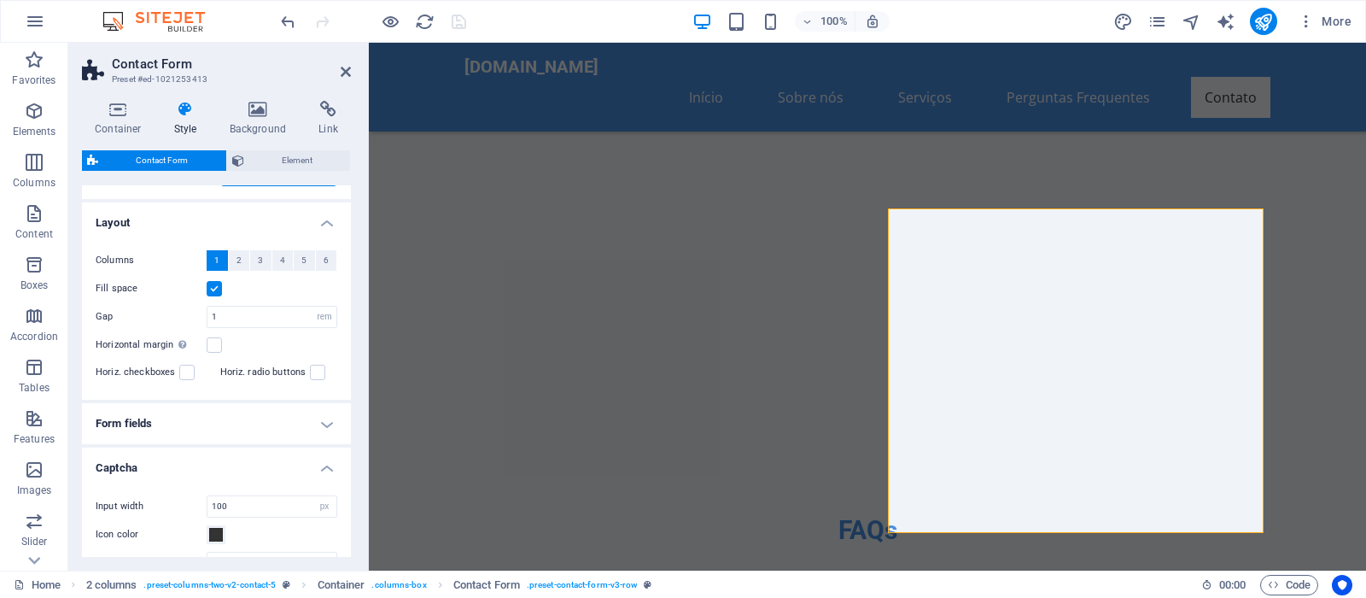
click at [315, 467] on h4 "Captcha" at bounding box center [216, 462] width 269 height 31
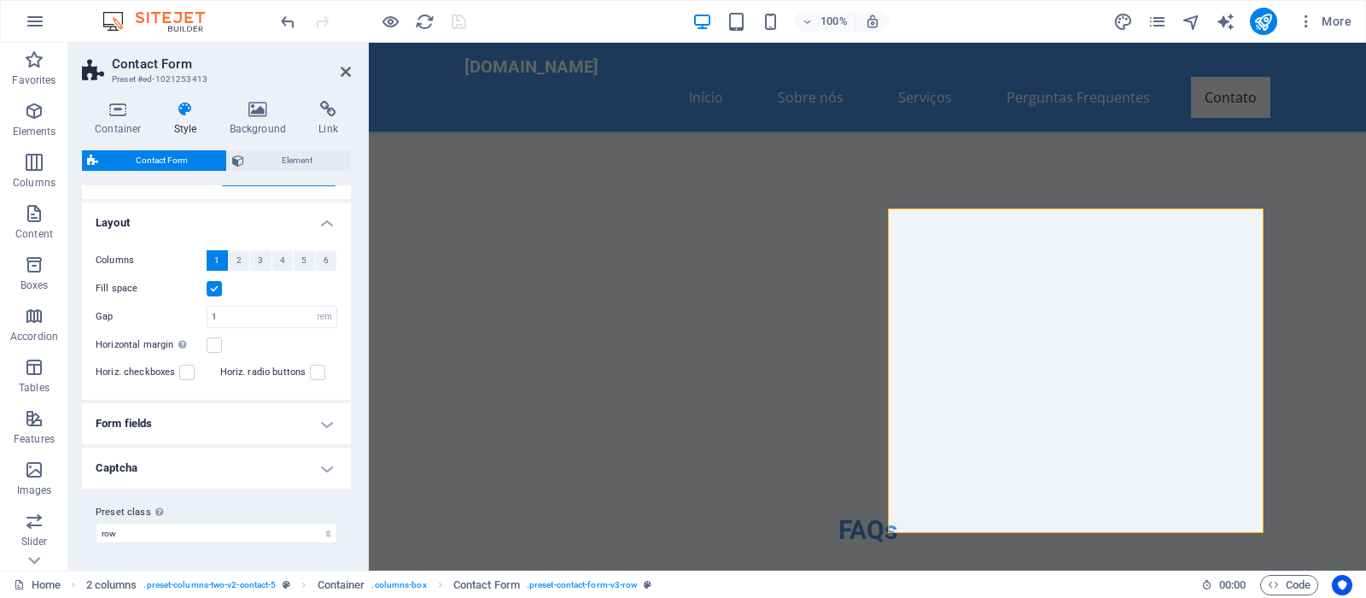
click at [315, 223] on h4 "Layout" at bounding box center [216, 217] width 269 height 31
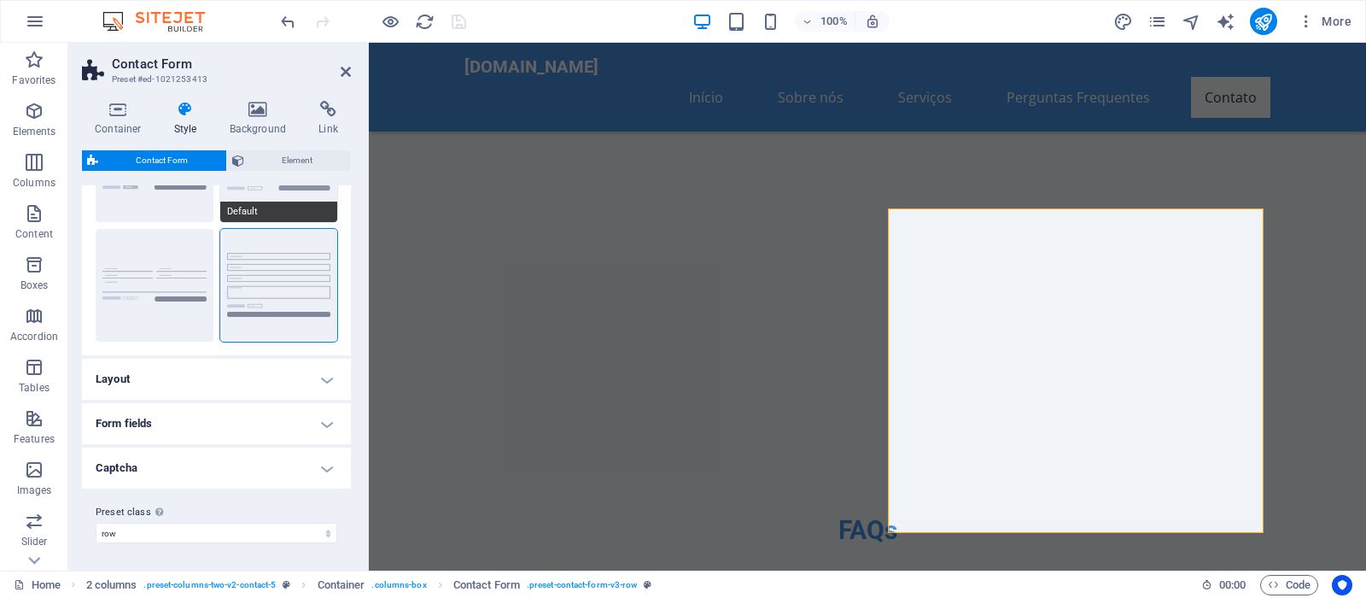
scroll to position [0, 0]
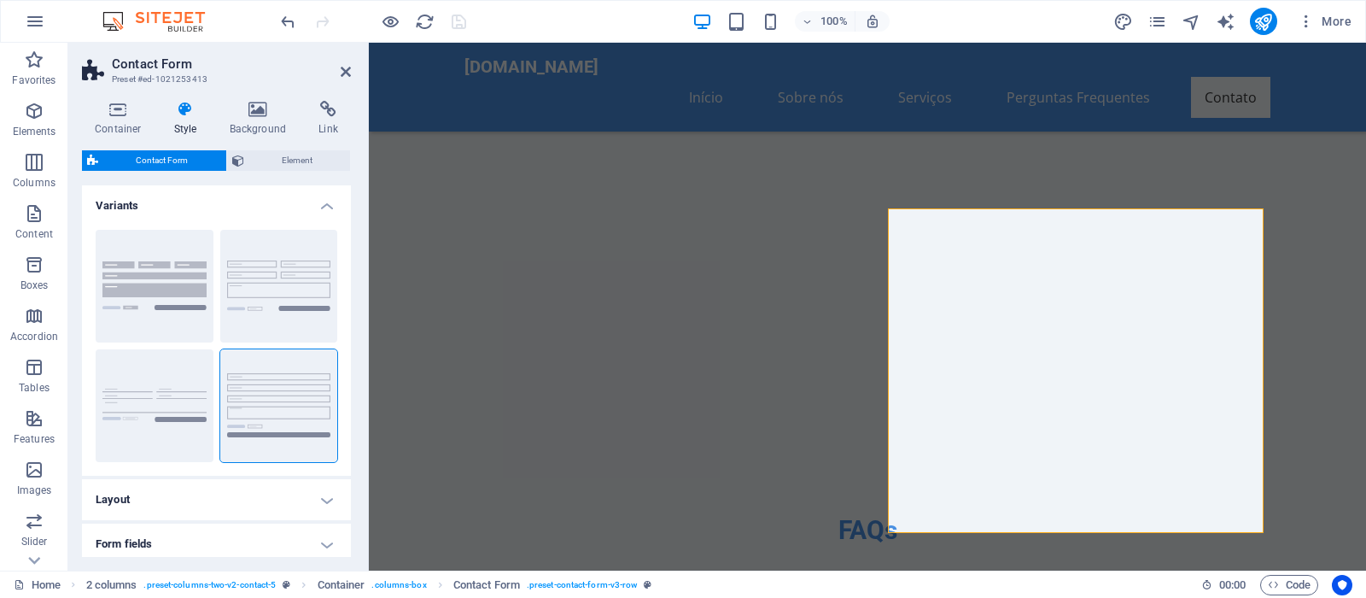
click at [322, 205] on h4 "Variants" at bounding box center [216, 200] width 269 height 31
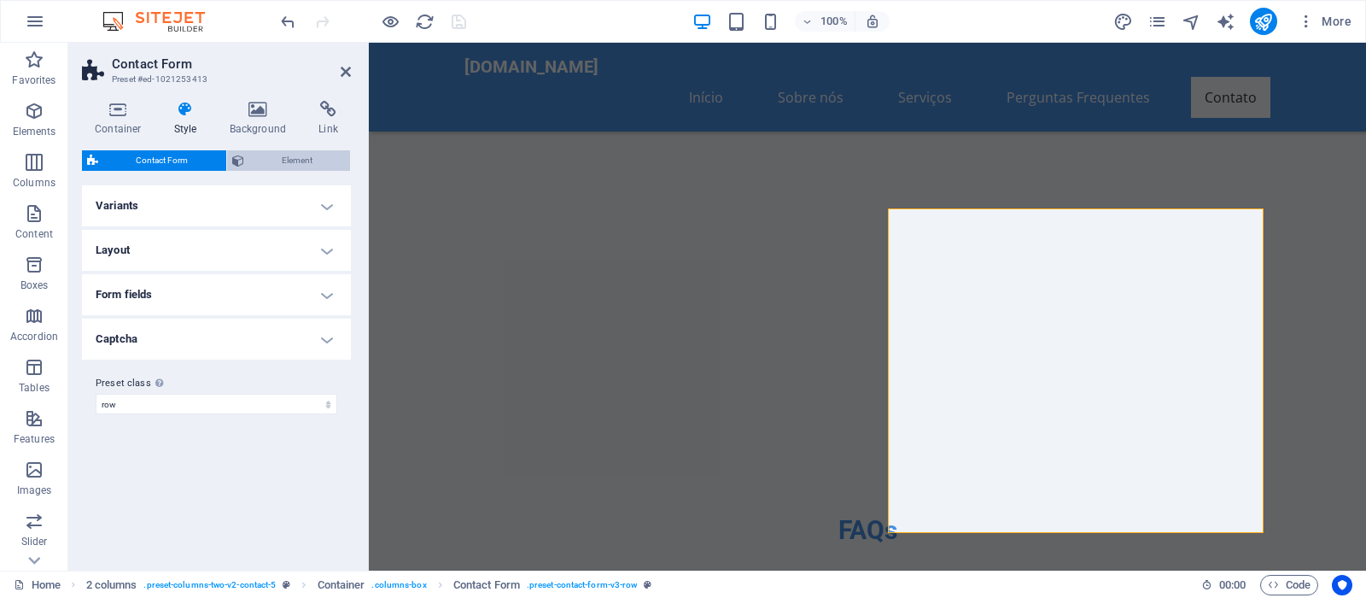
click at [301, 152] on span "Element" at bounding box center [297, 160] width 96 height 20
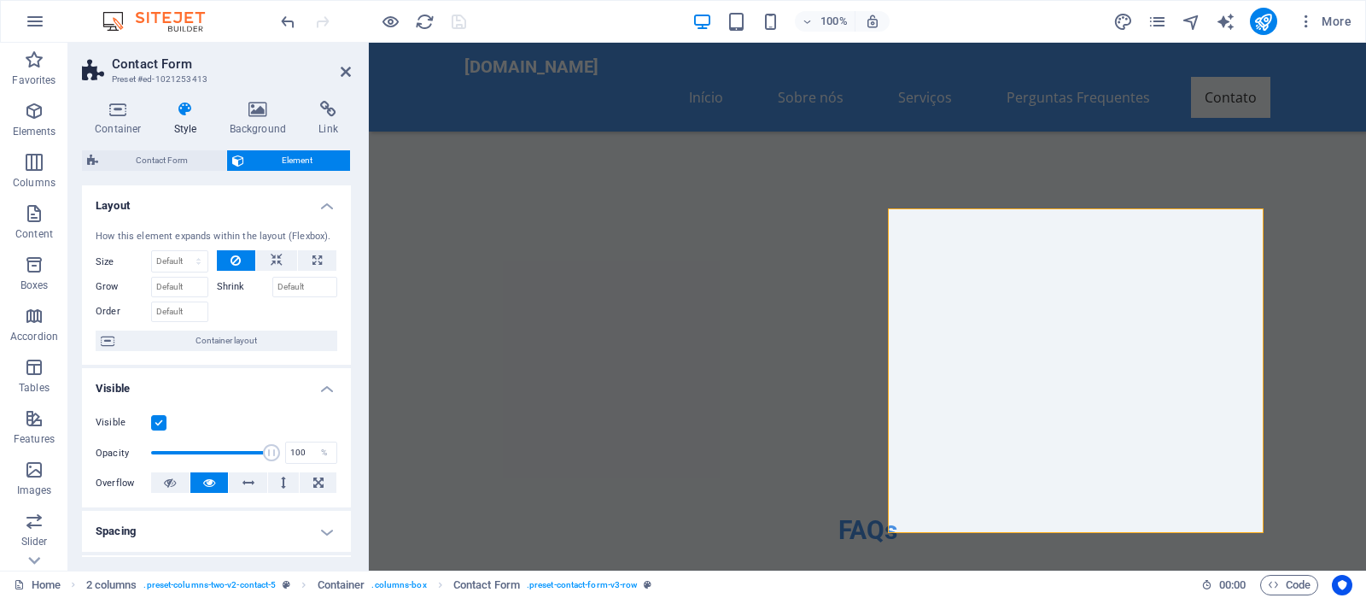
click at [315, 201] on h4 "Layout" at bounding box center [216, 200] width 269 height 31
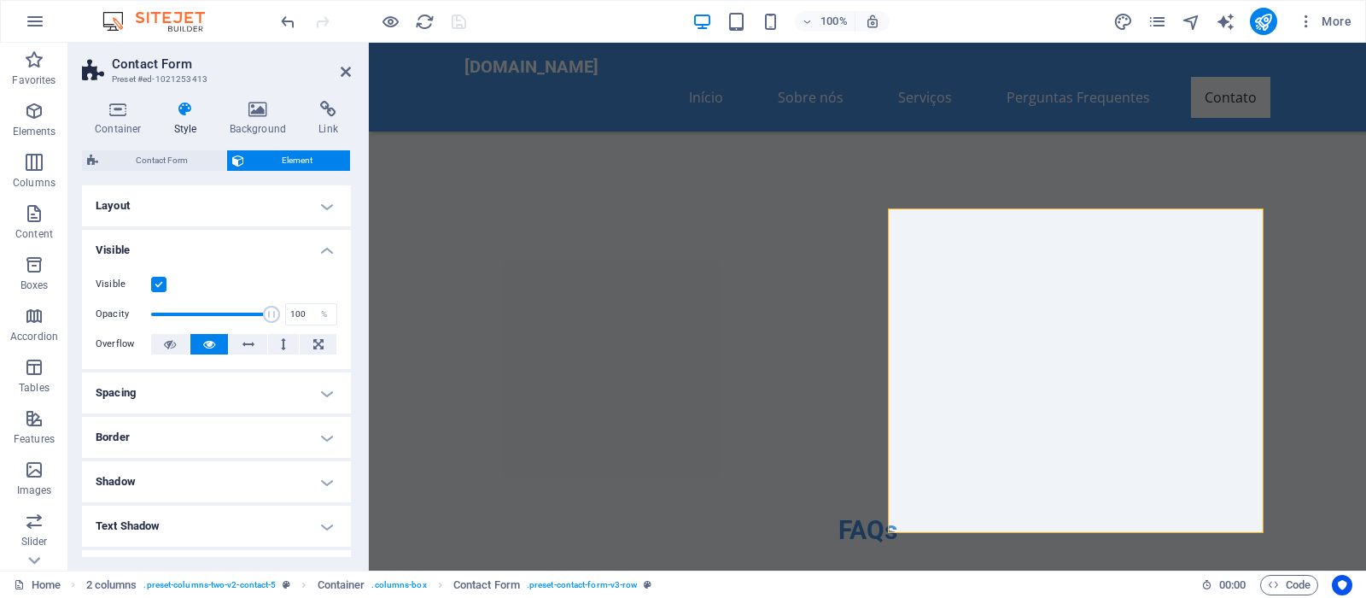
click at [312, 248] on h4 "Visible" at bounding box center [216, 245] width 269 height 31
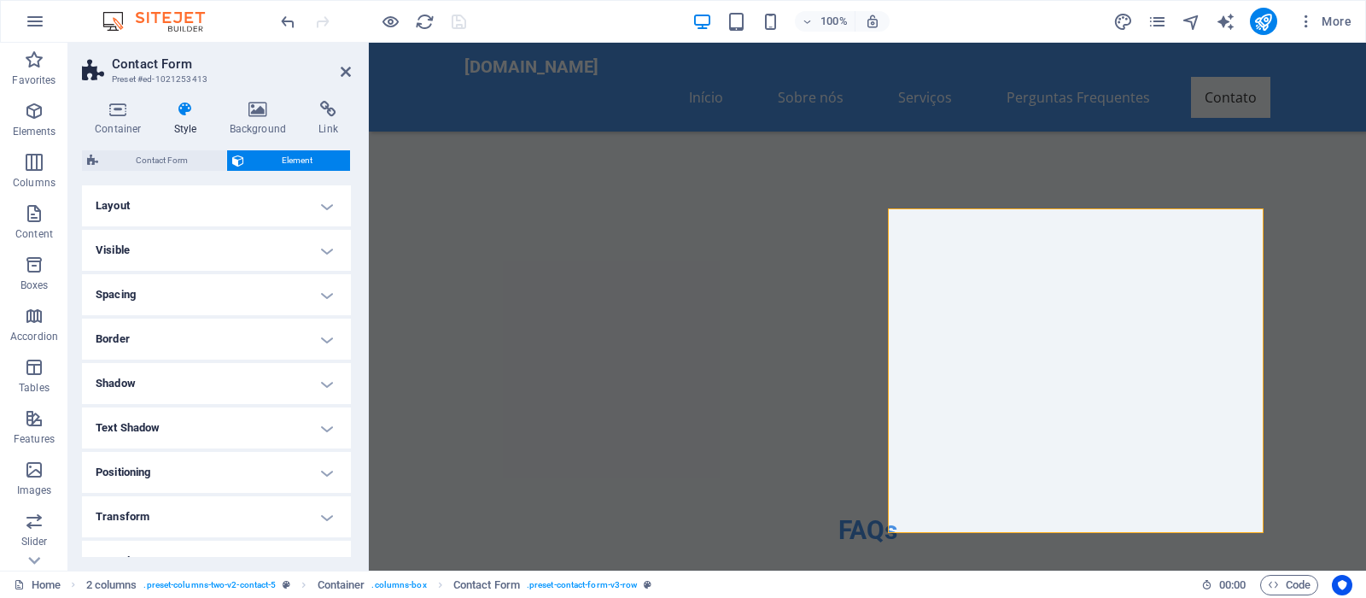
scroll to position [114, 0]
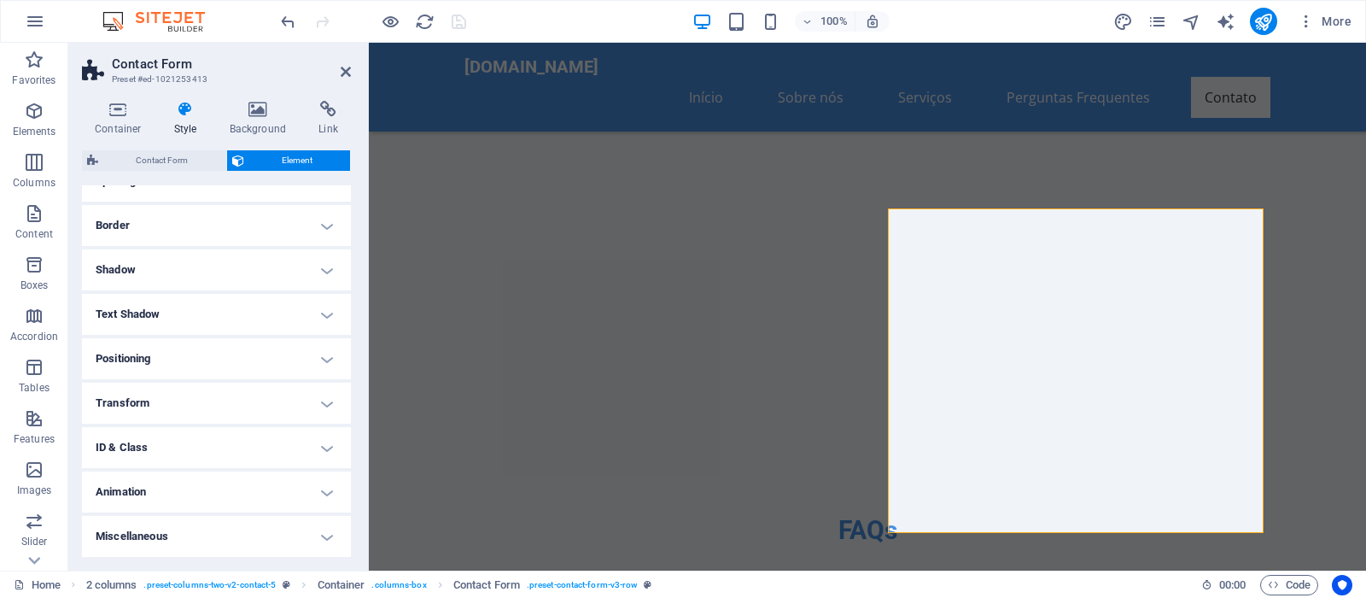
click at [219, 400] on h4 "Transform" at bounding box center [216, 402] width 269 height 41
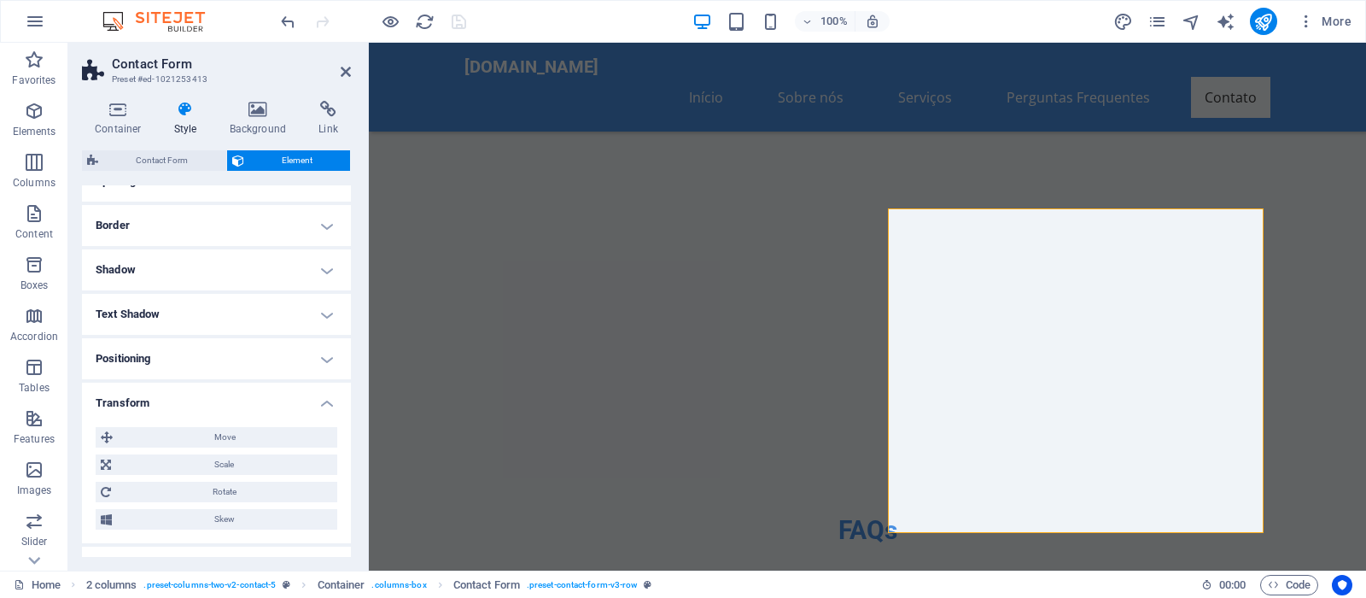
click at [224, 401] on h4 "Transform" at bounding box center [216, 397] width 269 height 31
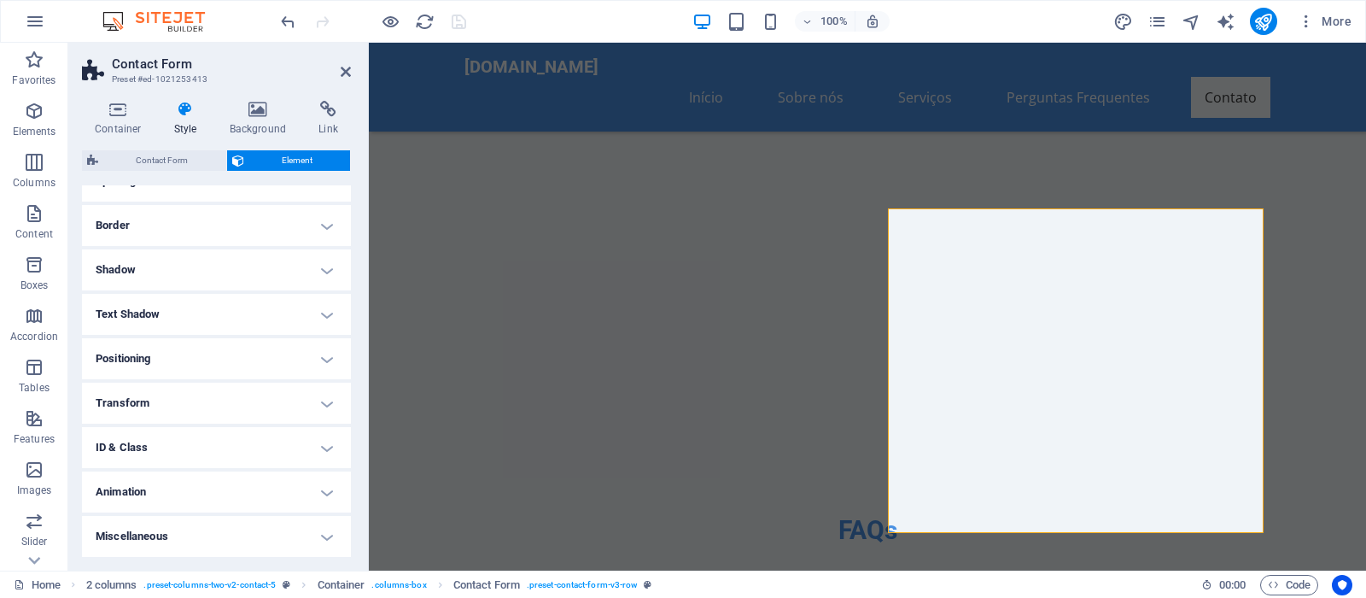
click at [214, 480] on h4 "Animation" at bounding box center [216, 491] width 269 height 41
click at [222, 490] on h4 "Animation" at bounding box center [216, 486] width 269 height 31
click at [218, 526] on h4 "Miscellaneous" at bounding box center [216, 536] width 269 height 41
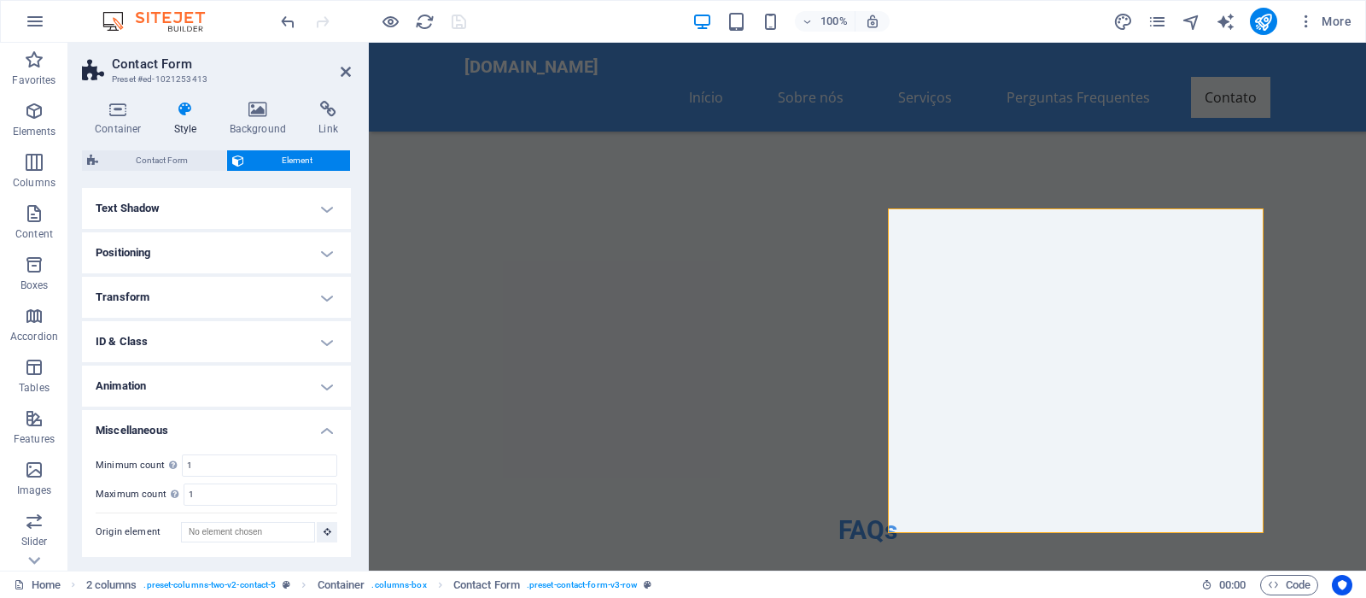
click at [248, 423] on h4 "Miscellaneous" at bounding box center [216, 425] width 269 height 31
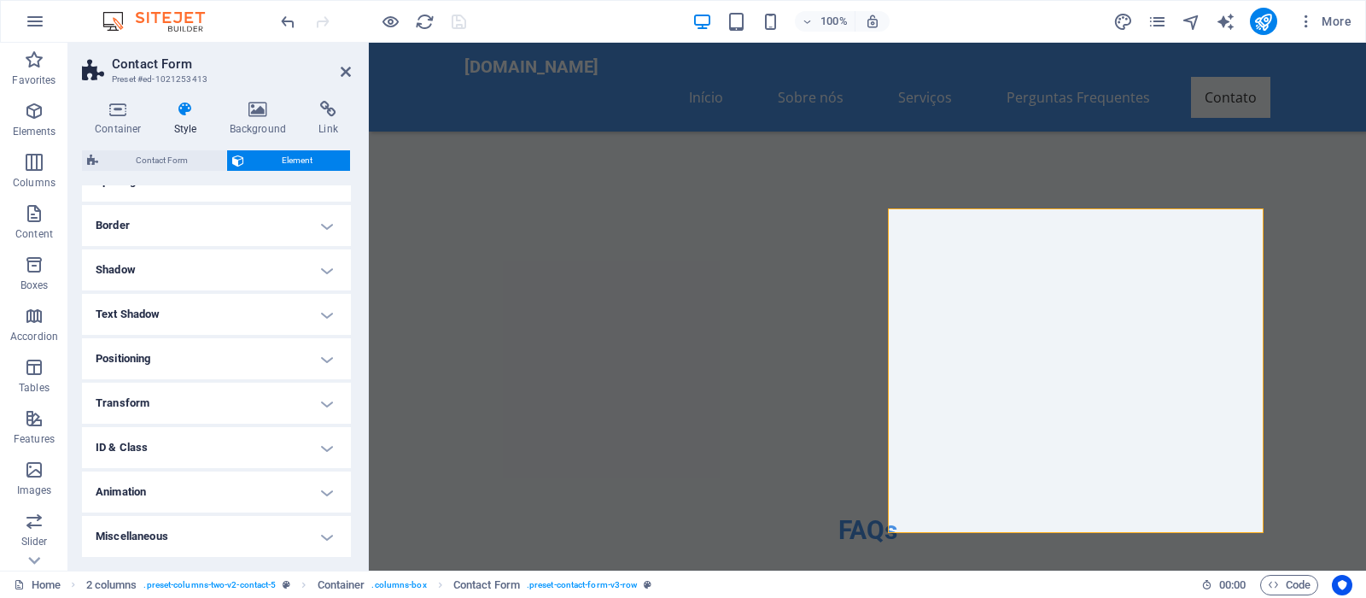
scroll to position [114, 0]
click at [228, 306] on h4 "Text Shadow" at bounding box center [216, 314] width 269 height 41
click at [231, 308] on h4 "Text Shadow" at bounding box center [216, 309] width 269 height 31
click at [235, 284] on h4 "Shadow" at bounding box center [216, 269] width 269 height 41
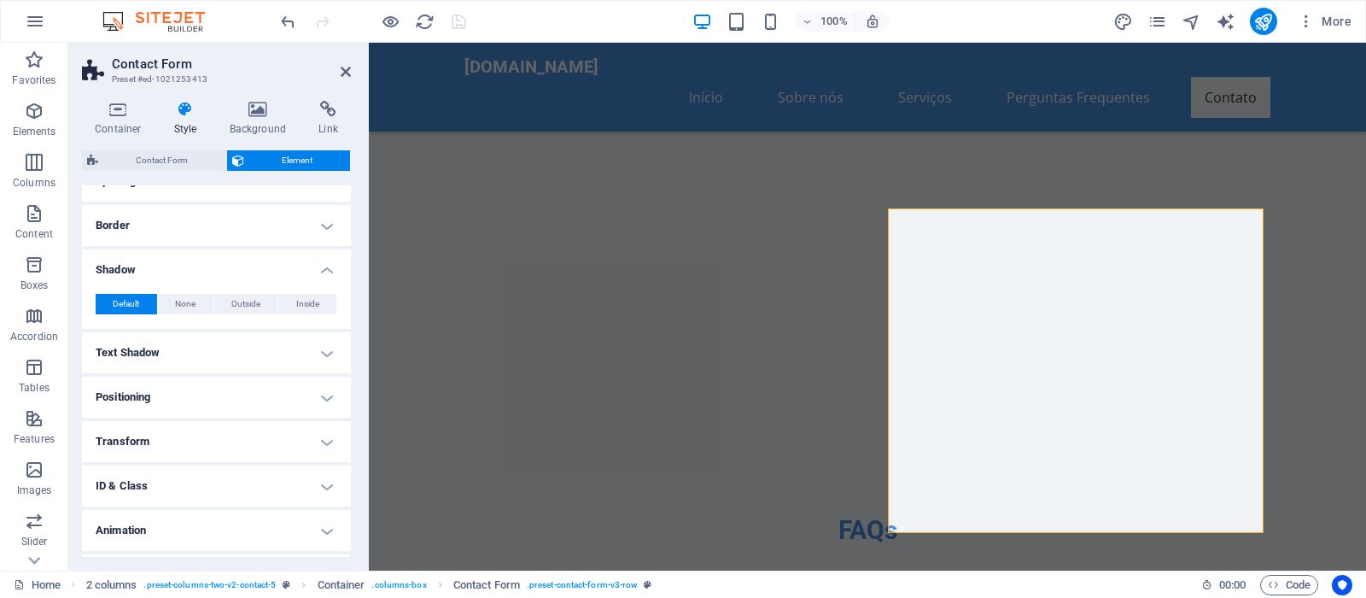
click at [248, 275] on h4 "Shadow" at bounding box center [216, 264] width 269 height 31
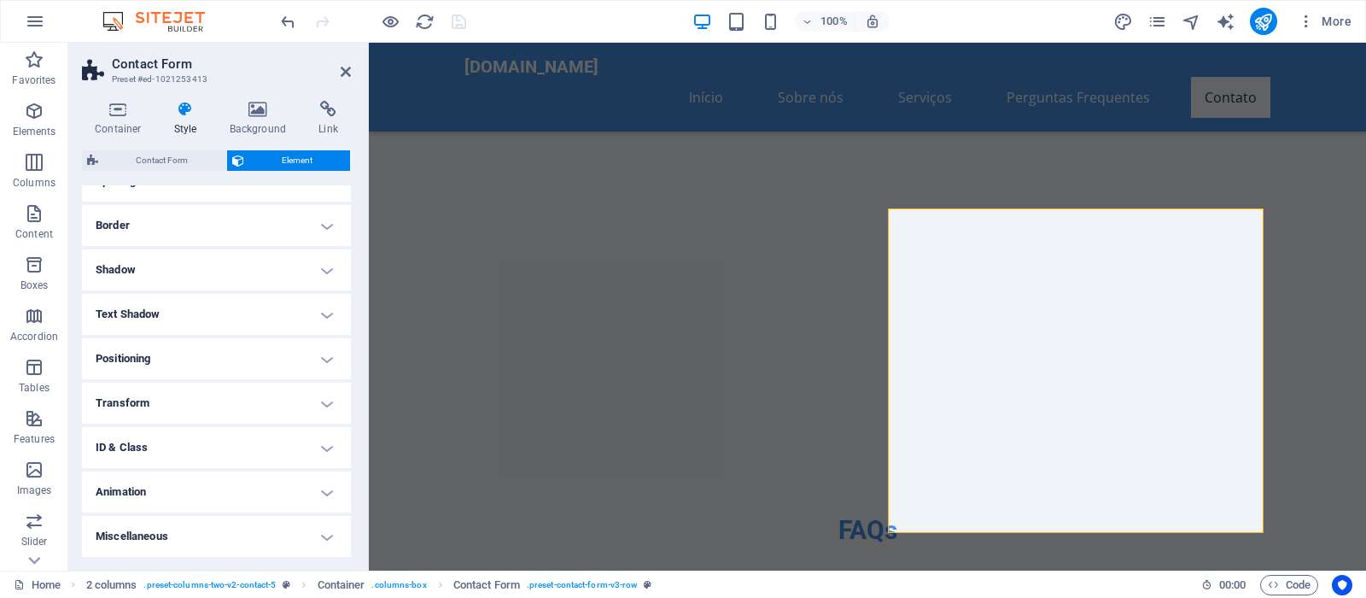
click at [254, 245] on h4 "Border" at bounding box center [216, 225] width 269 height 41
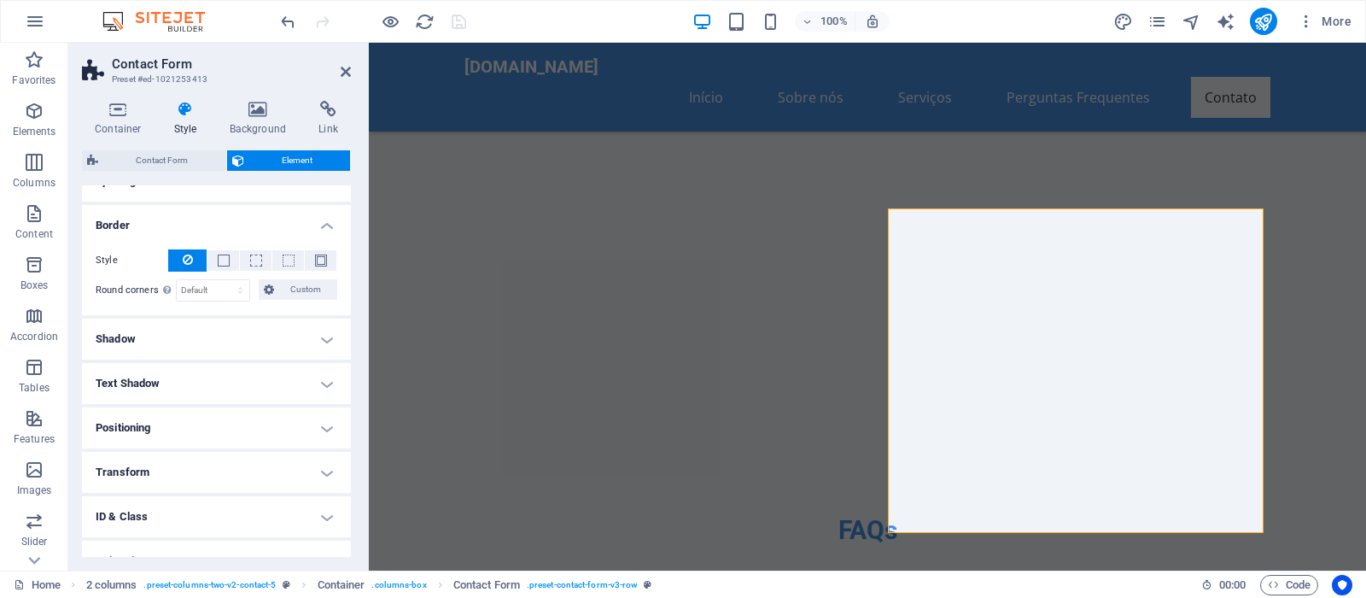
click at [258, 238] on div "Style - Width 1 auto px rem % vh vw Custom Custom 1 auto px rem % vh vw 1 auto …" at bounding box center [216, 275] width 269 height 79
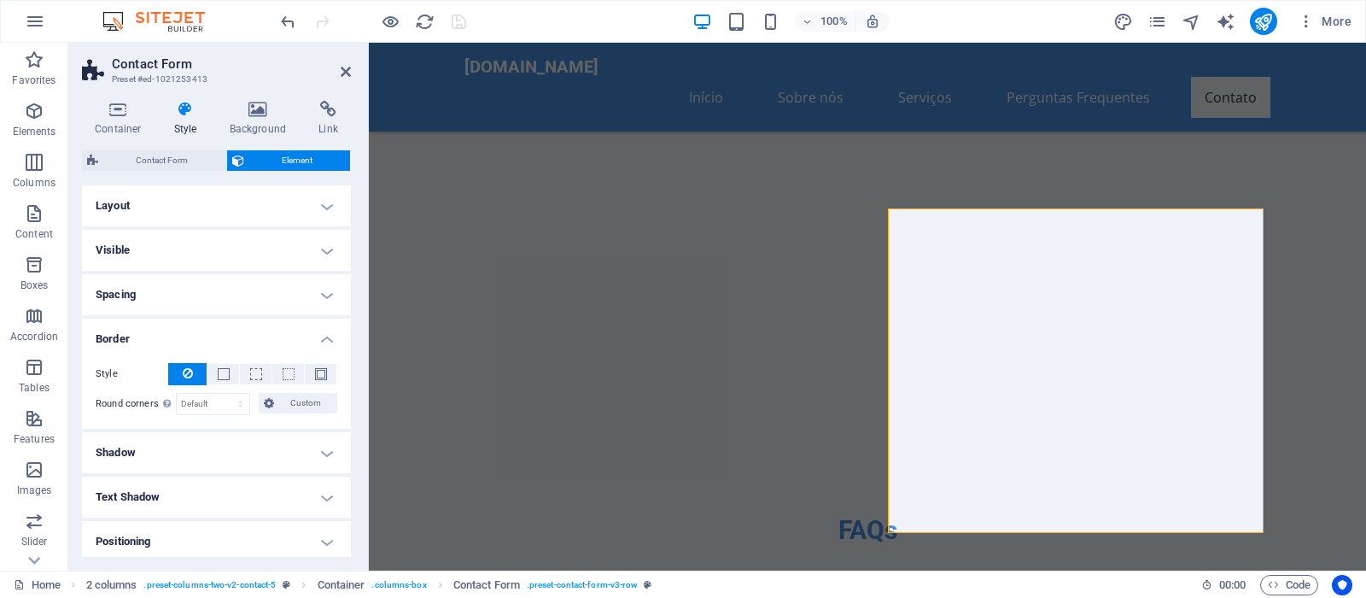
scroll to position [182, 0]
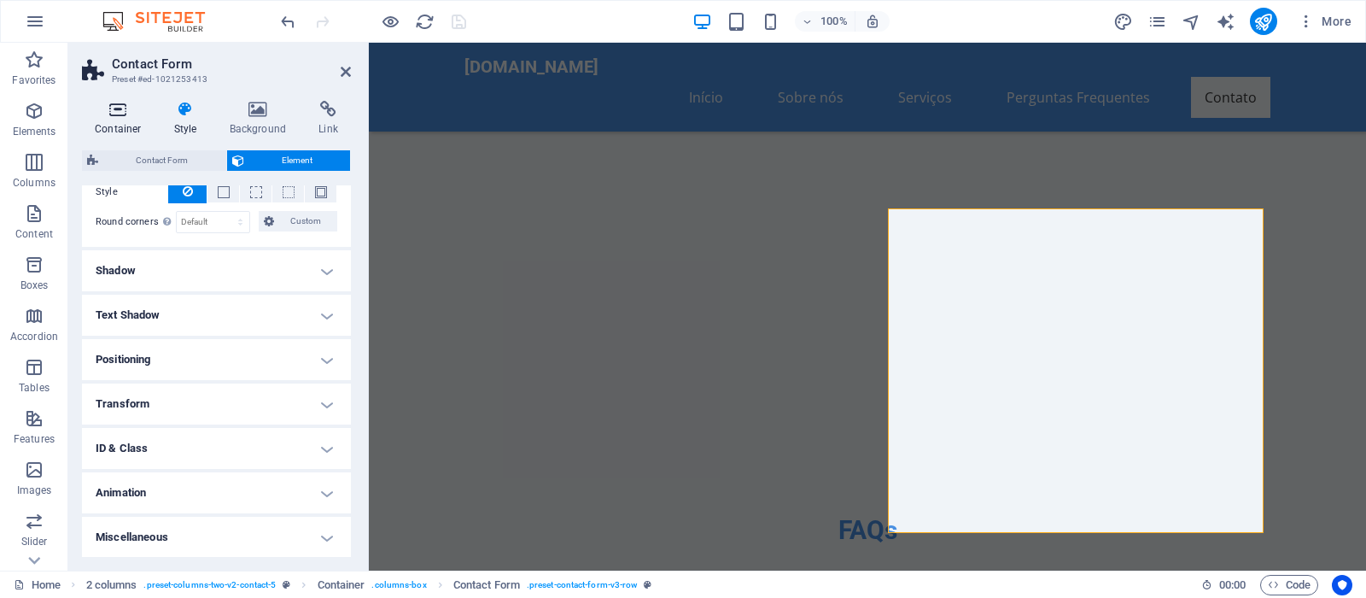
click at [131, 108] on icon at bounding box center [118, 109] width 73 height 17
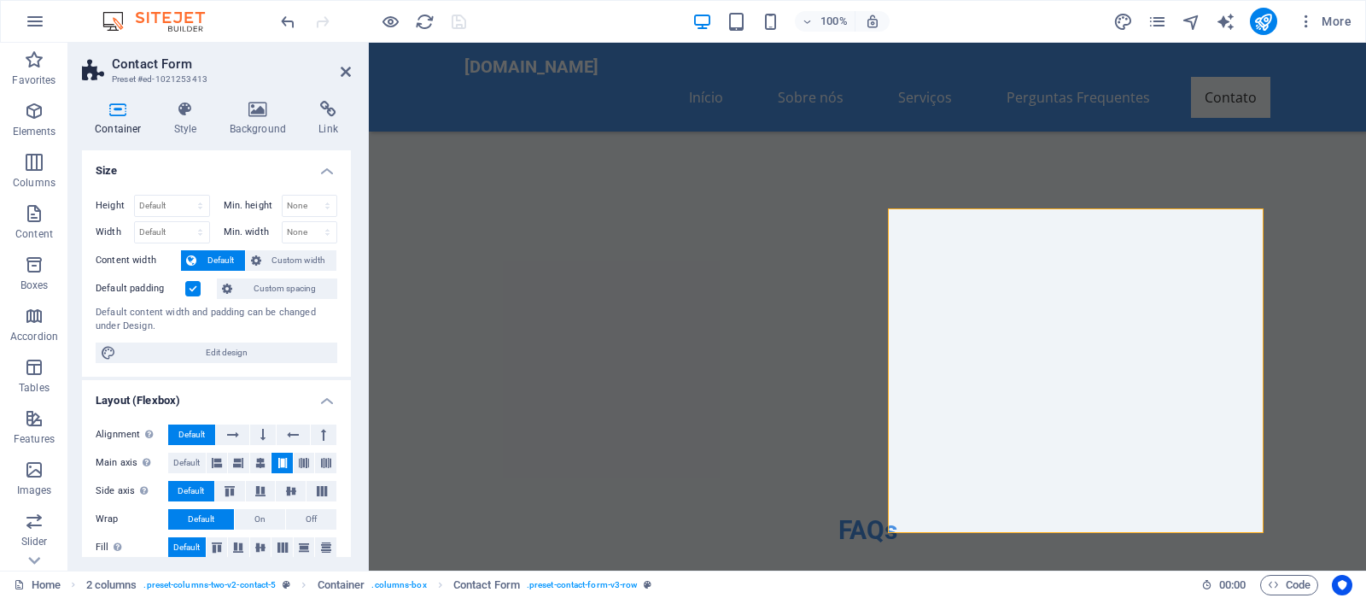
click at [311, 380] on h4 "Layout (Flexbox)" at bounding box center [216, 395] width 269 height 31
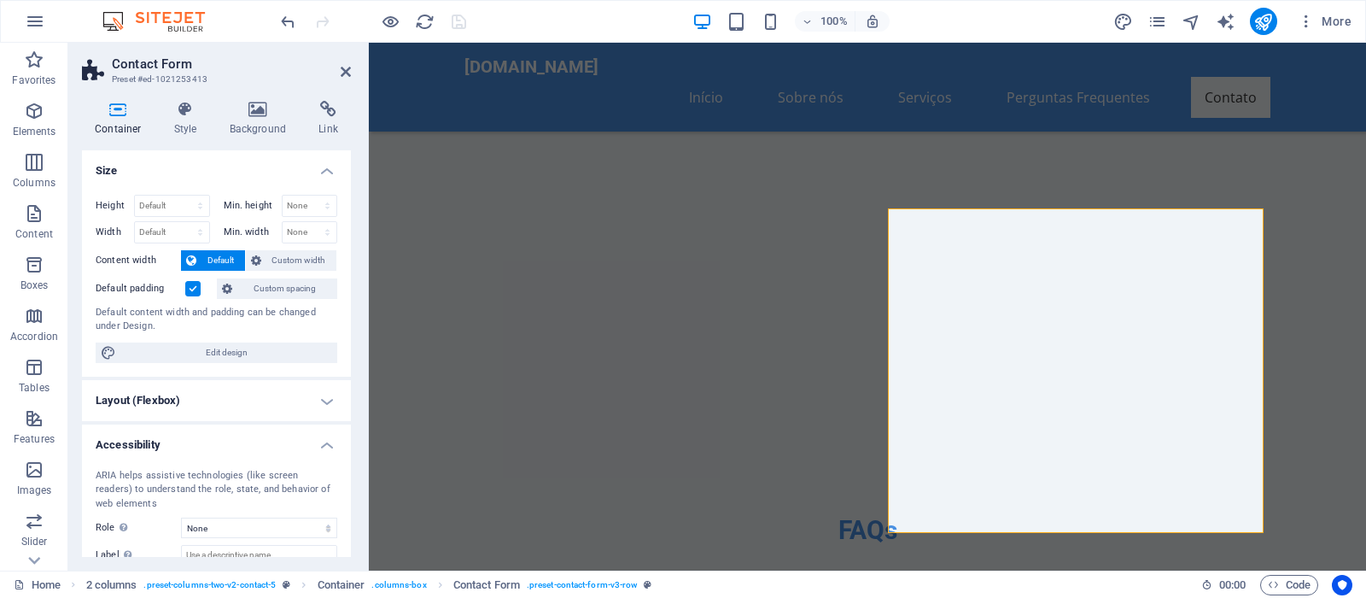
scroll to position [104, 0]
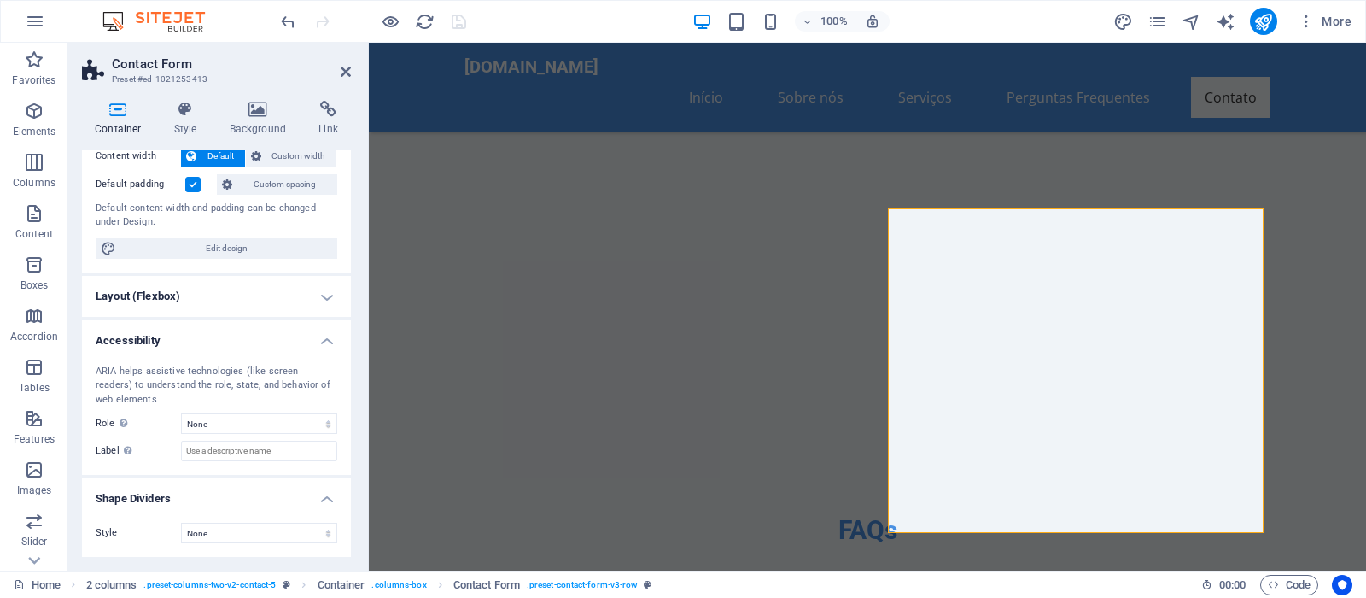
click at [322, 409] on div "ARIA helps assistive technologies (like screen readers) to understand the role,…" at bounding box center [216, 413] width 269 height 125
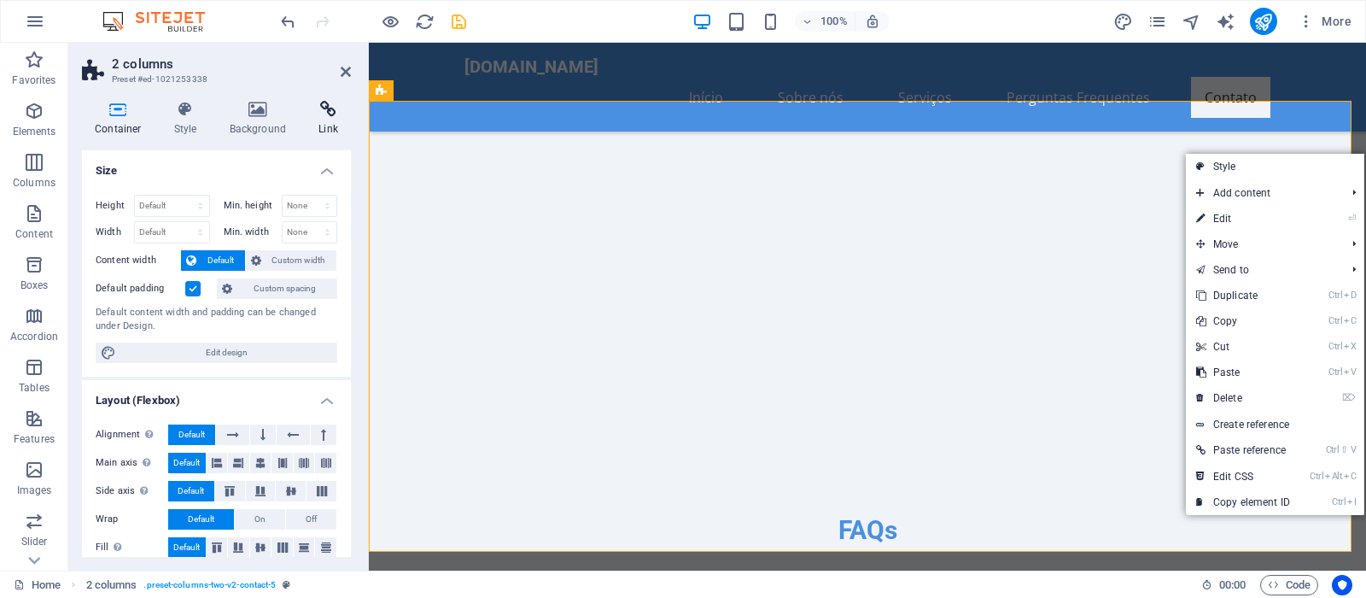
click at [328, 114] on icon at bounding box center [328, 109] width 45 height 17
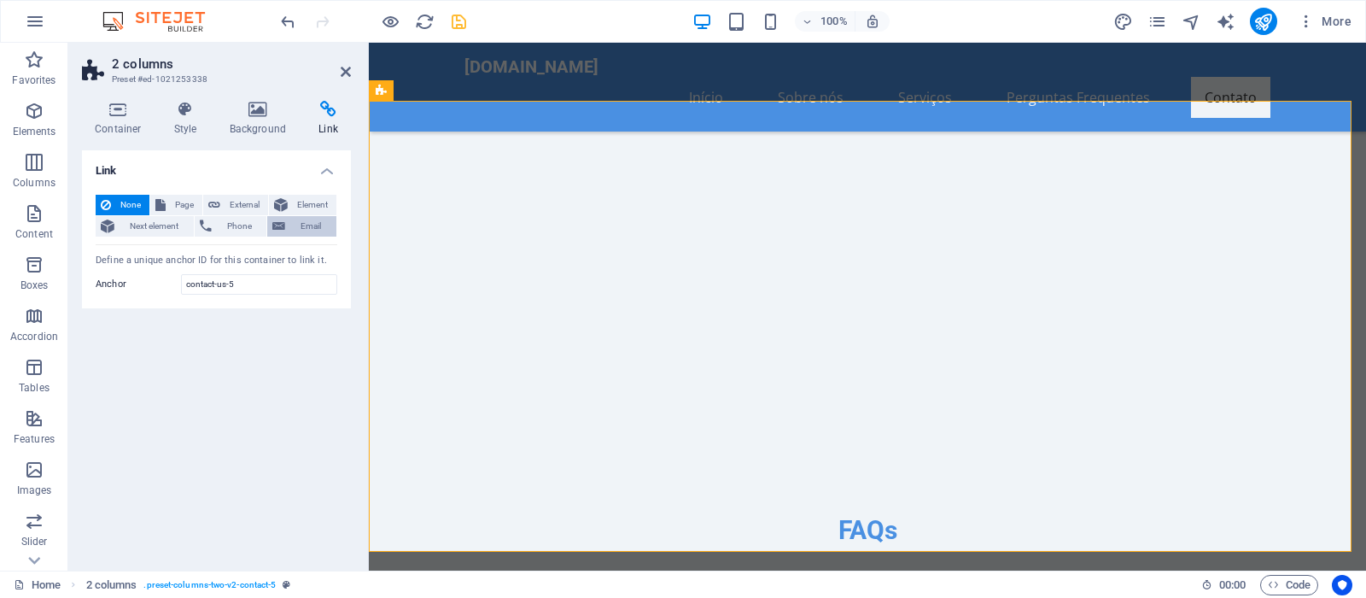
click at [317, 228] on span "Email" at bounding box center [310, 226] width 41 height 20
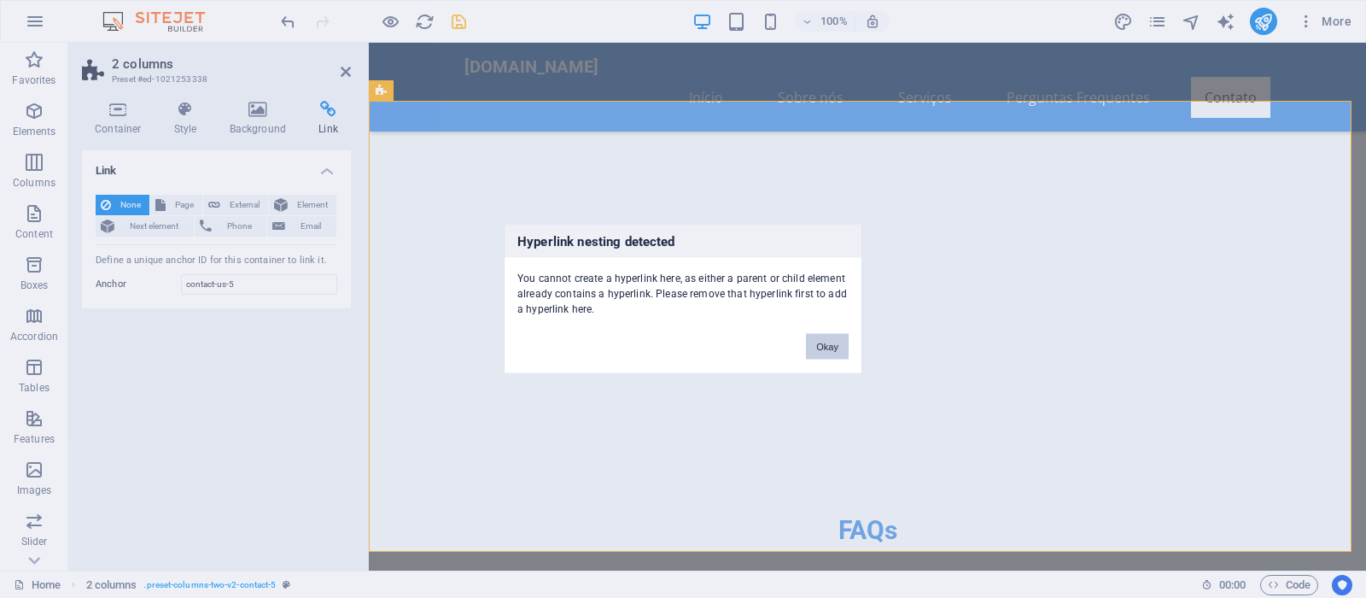
click at [823, 352] on button "Okay" at bounding box center [827, 347] width 43 height 26
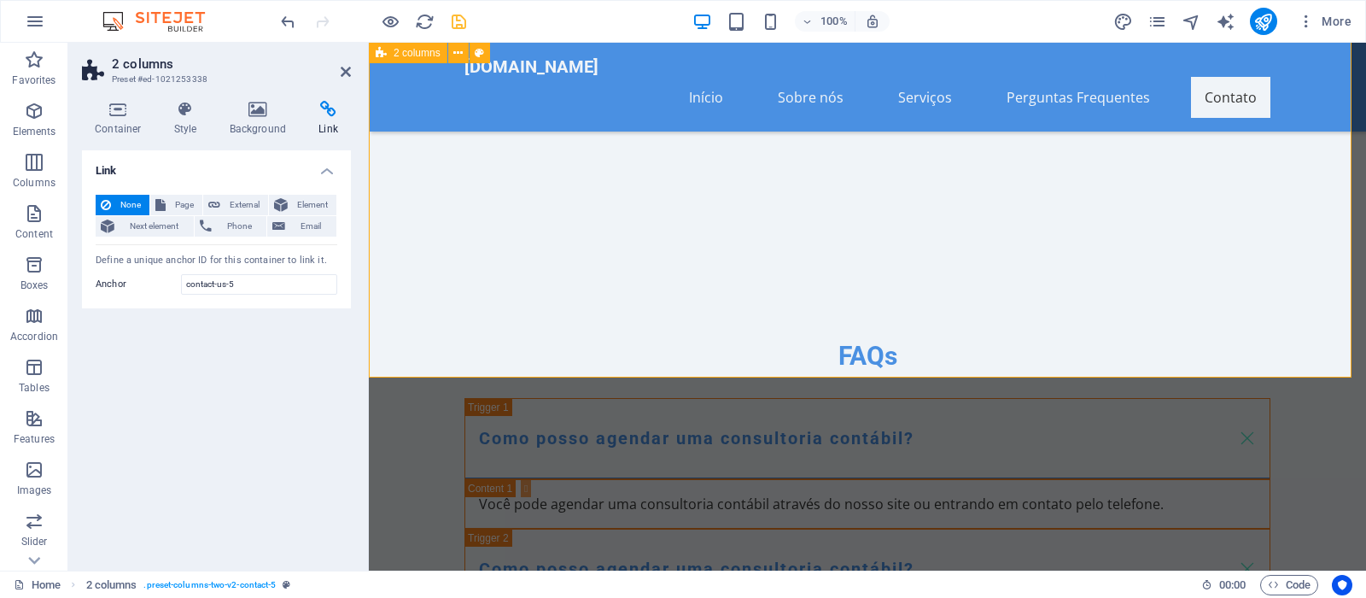
scroll to position [6003, 0]
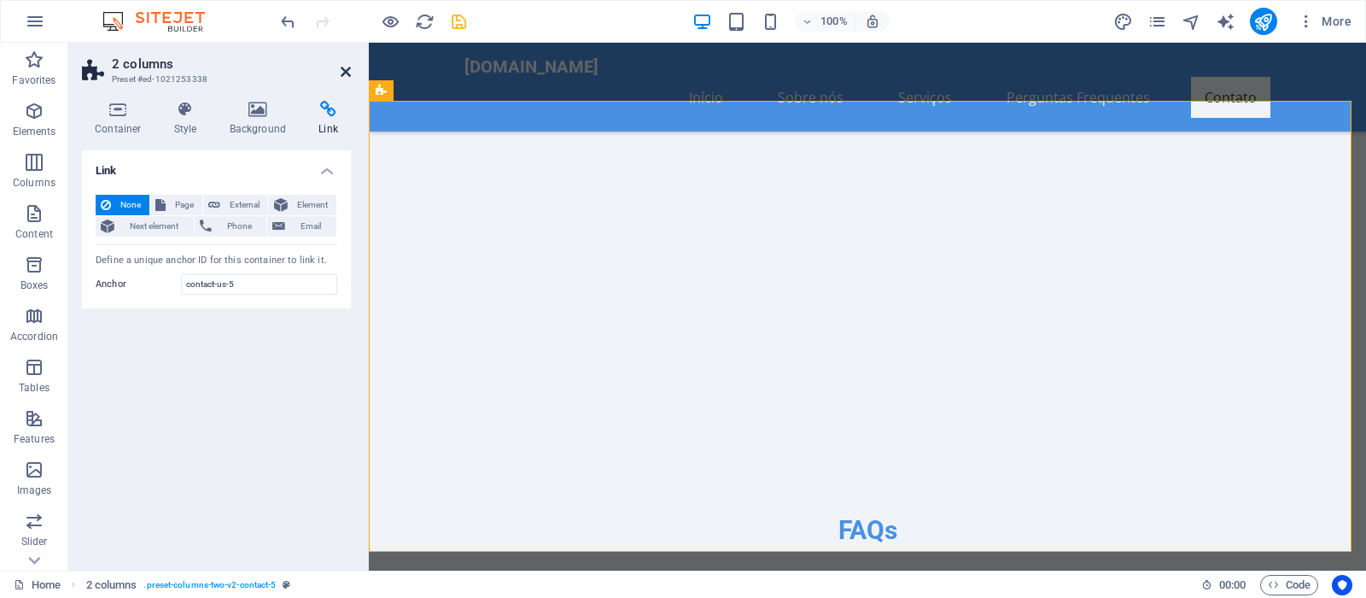
click at [347, 74] on icon at bounding box center [346, 72] width 10 height 14
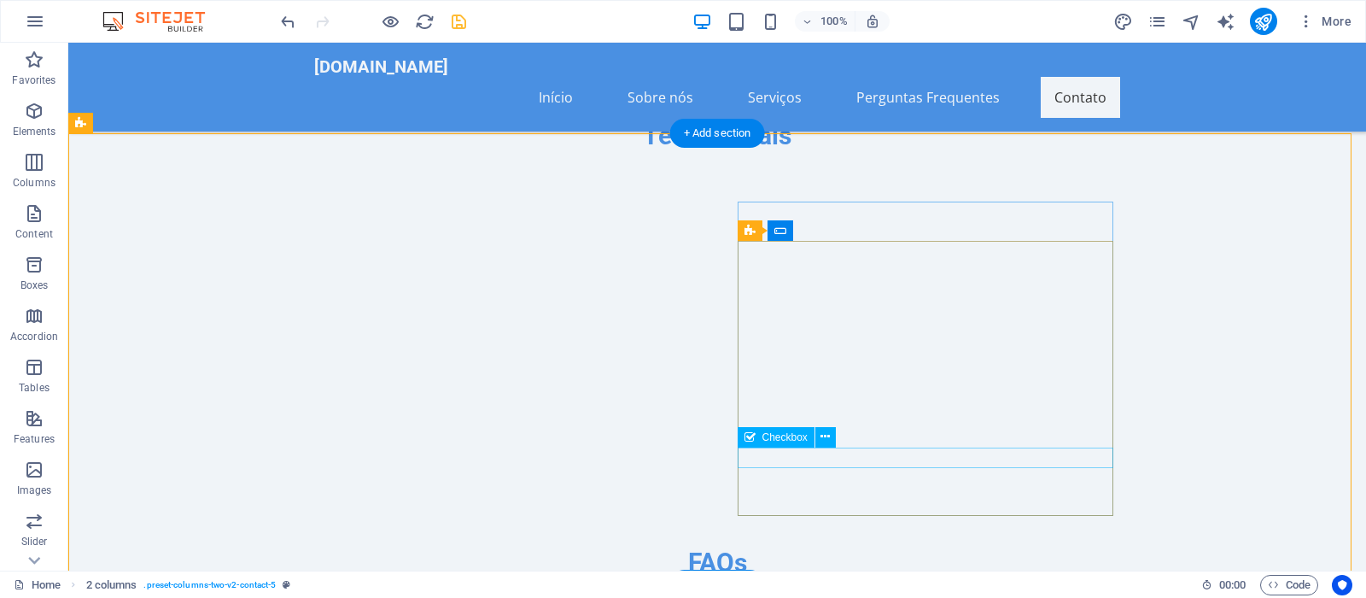
scroll to position [6057, 0]
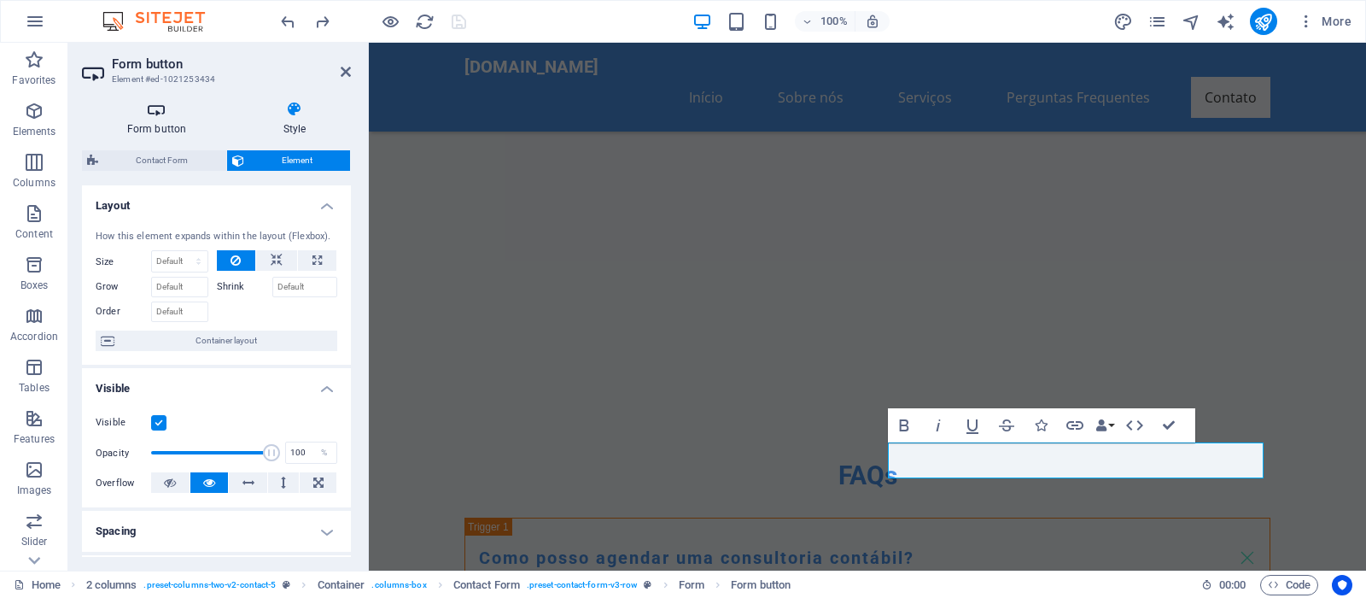
click at [157, 122] on h4 "Form button" at bounding box center [160, 119] width 156 height 36
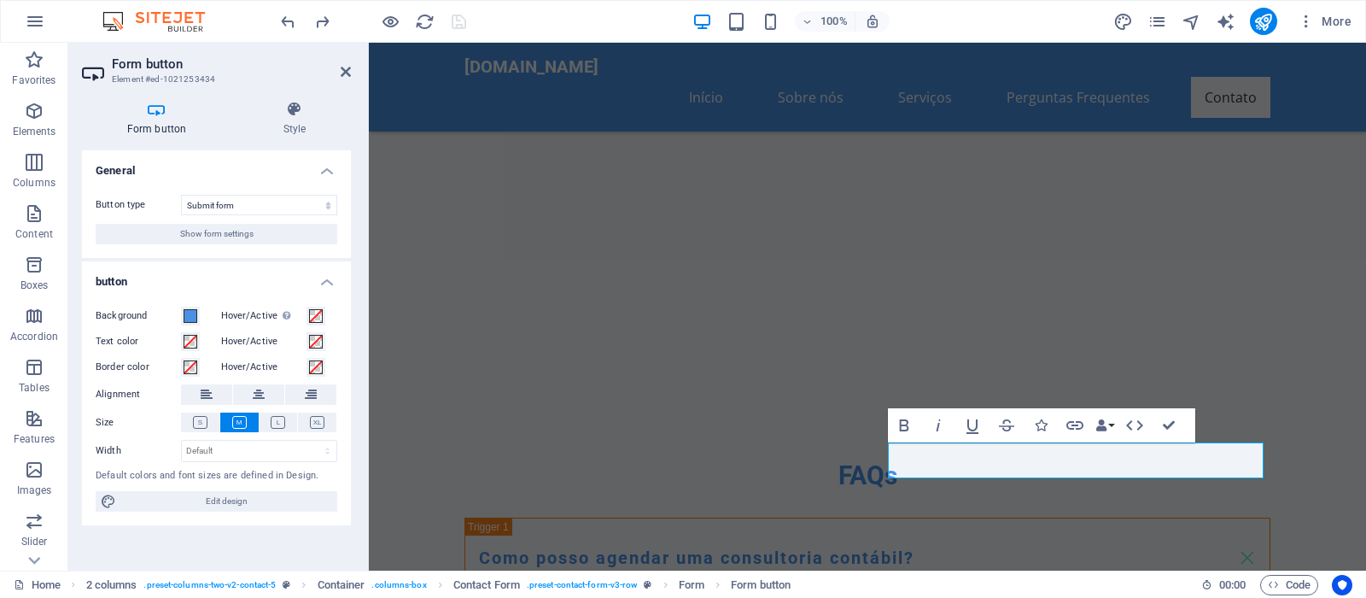
click at [159, 125] on h4 "Form button" at bounding box center [160, 119] width 156 height 36
click at [219, 236] on span "Show form settings" at bounding box center [216, 234] width 73 height 20
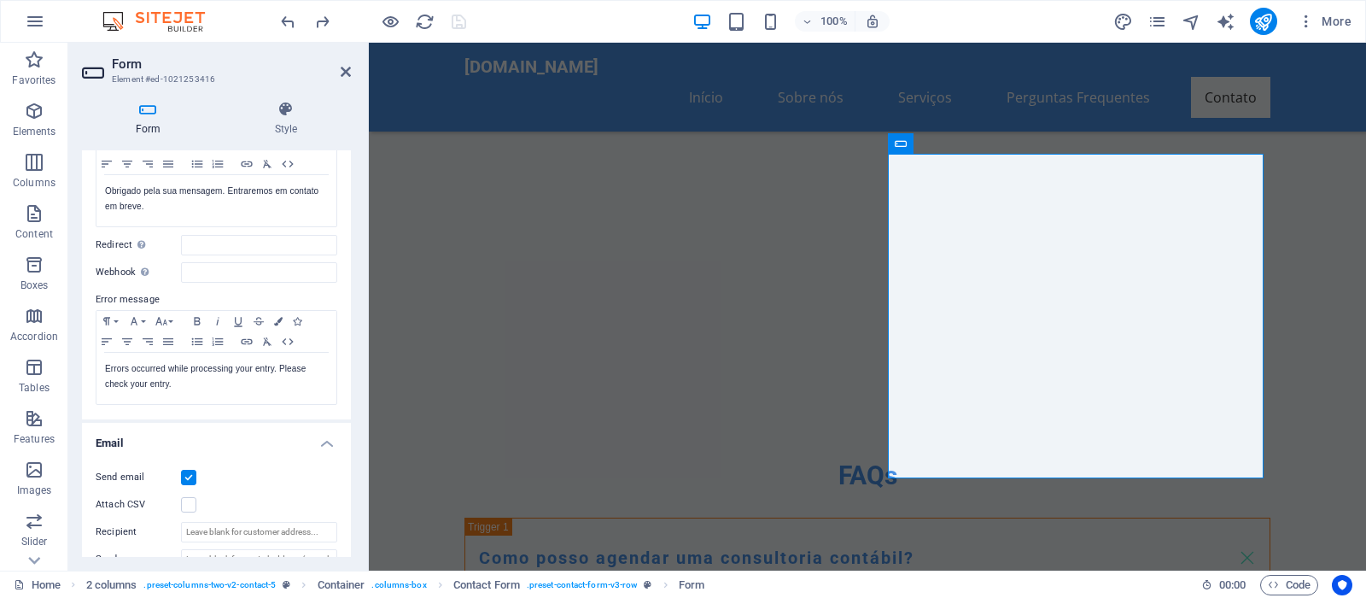
scroll to position [0, 0]
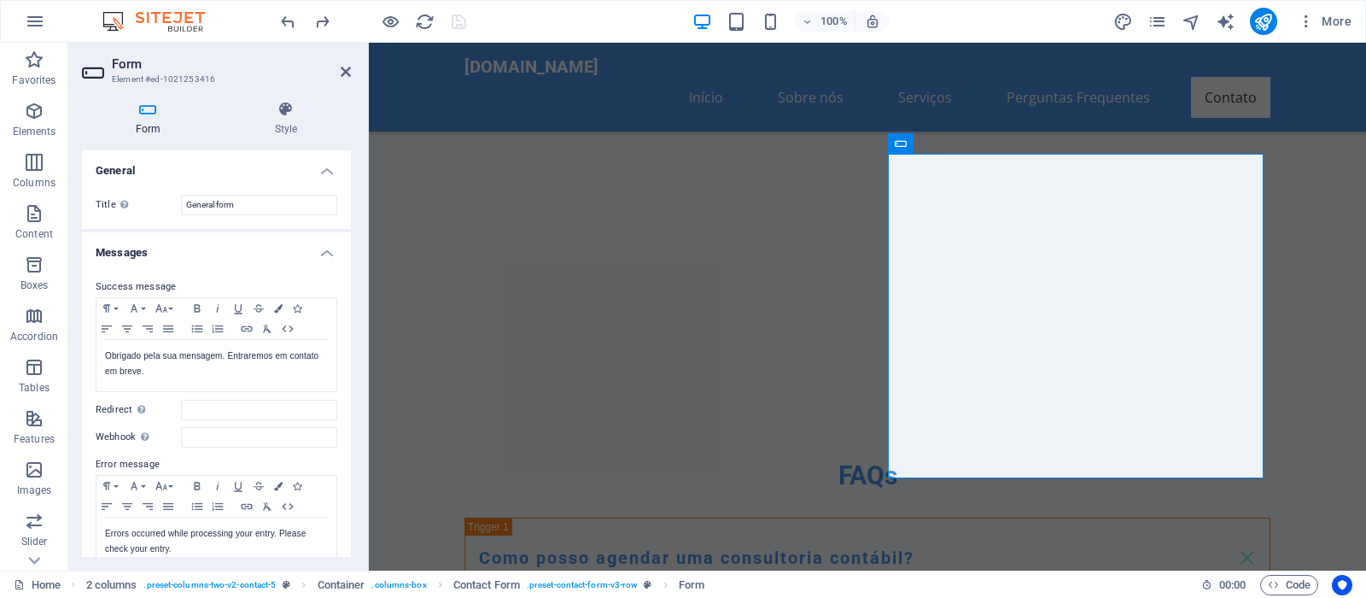
click at [337, 70] on h2 "Form" at bounding box center [231, 63] width 239 height 15
click at [345, 69] on icon at bounding box center [346, 72] width 10 height 14
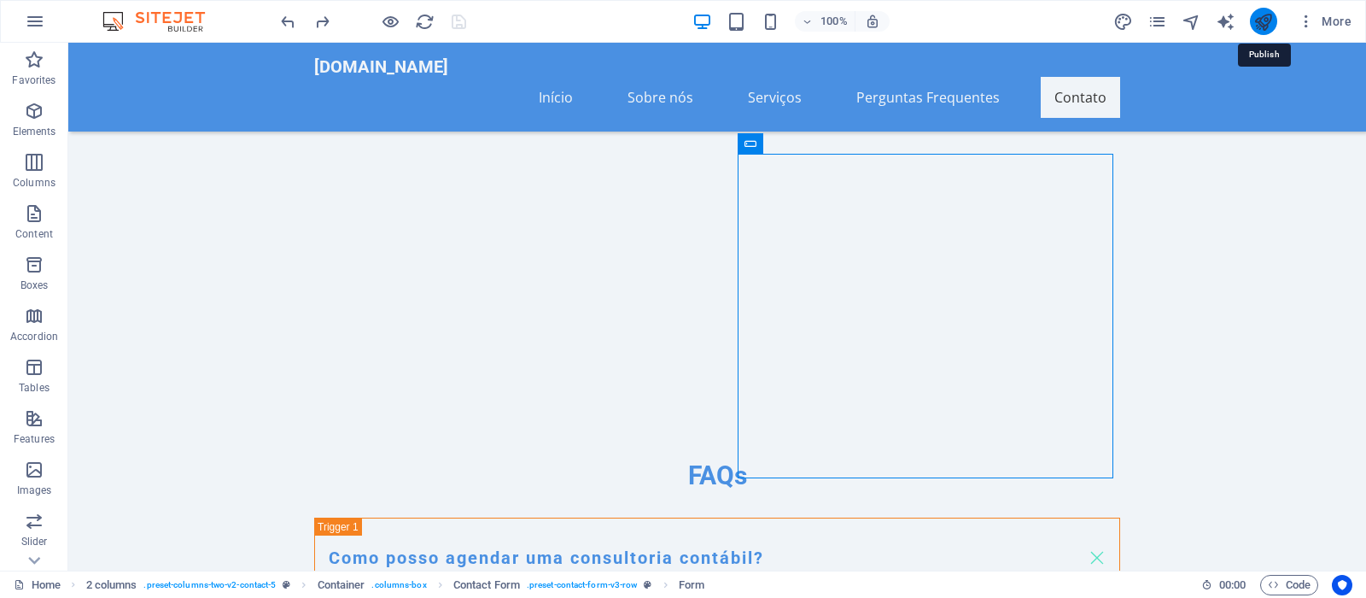
click at [1265, 23] on icon "publish" at bounding box center [1263, 22] width 20 height 20
